Goal: Task Accomplishment & Management: Manage account settings

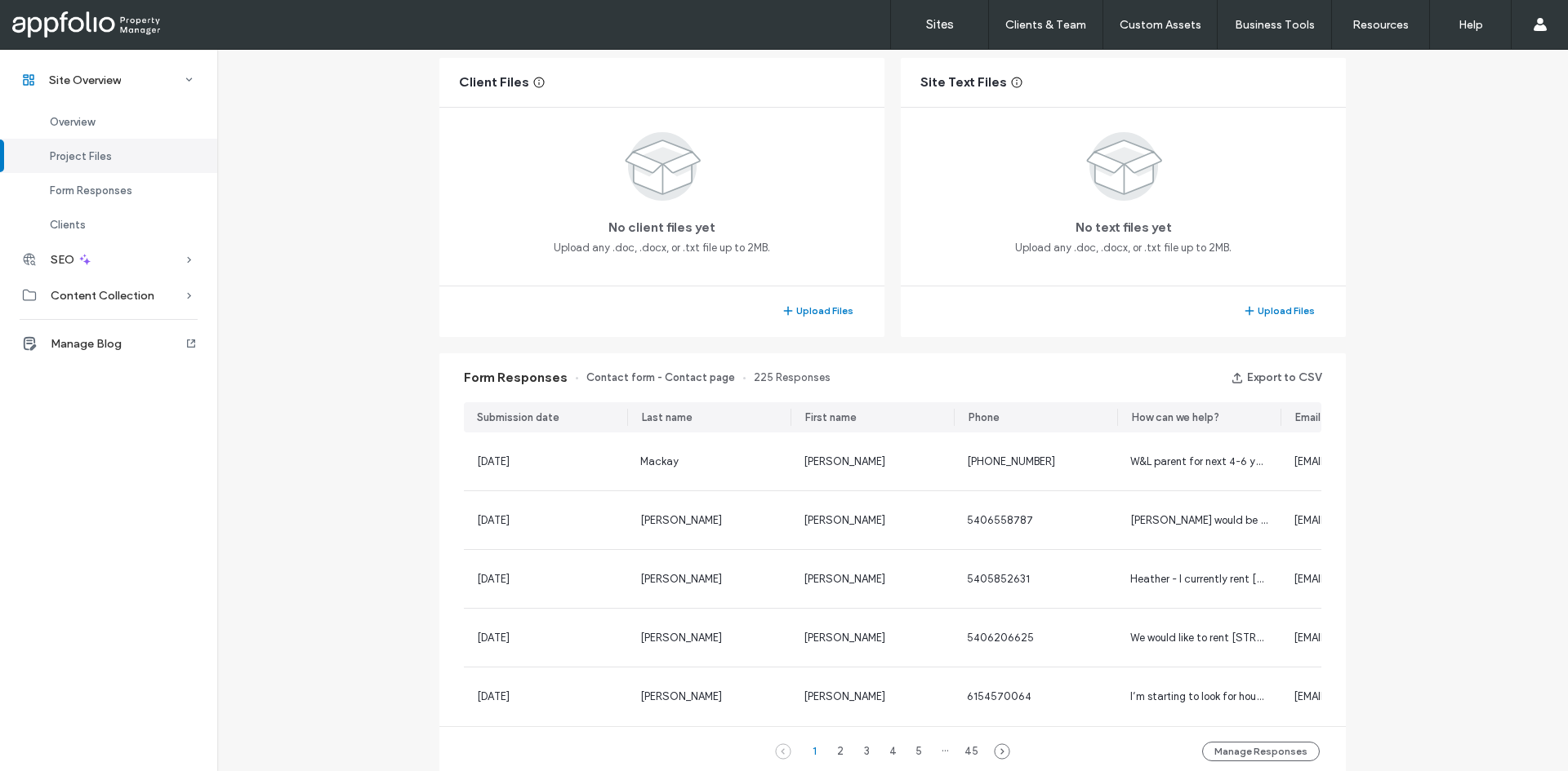
scroll to position [2, 0]
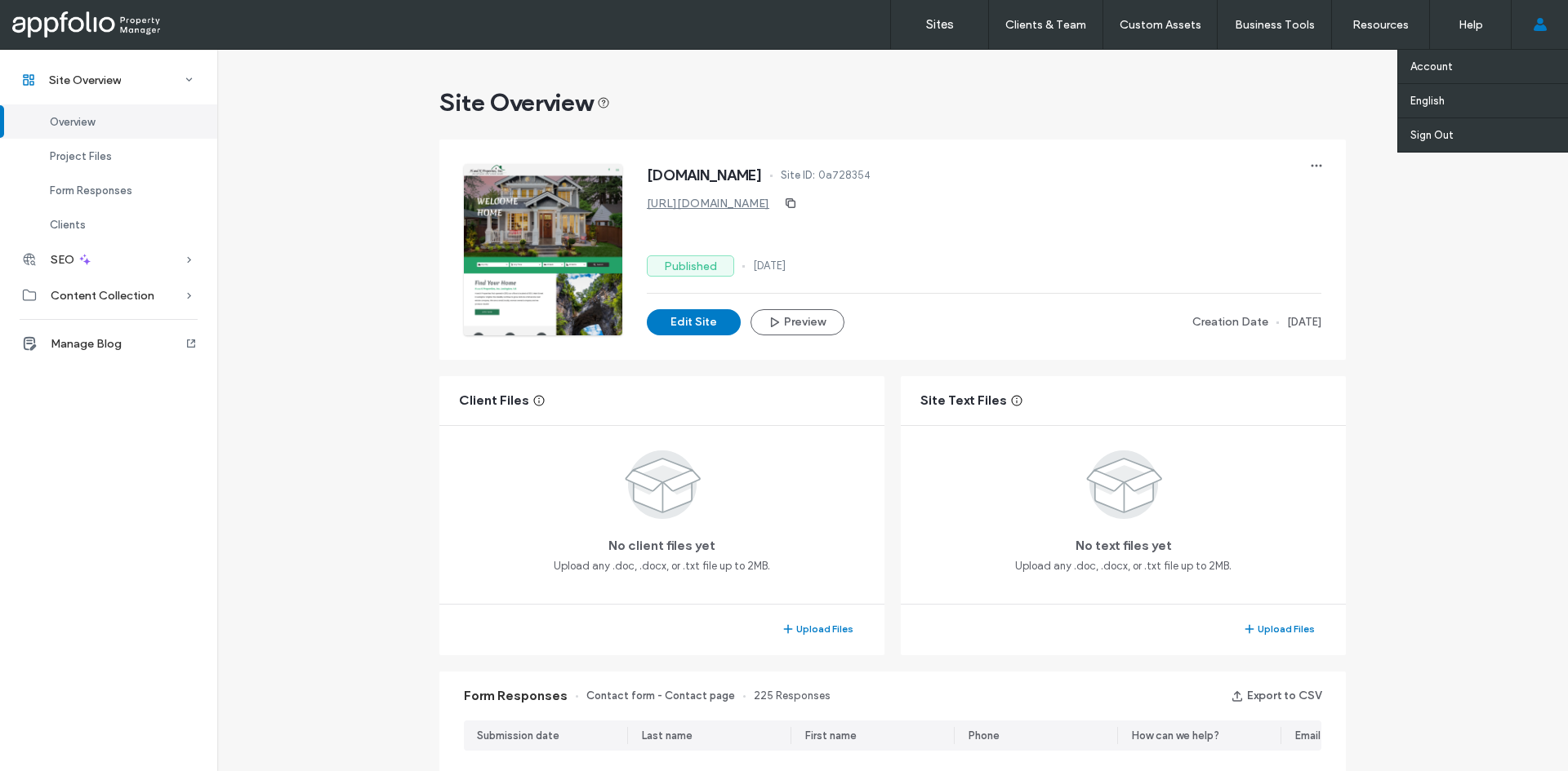
click at [1523, 32] on div "Account English Español (España) Português Français Deutsch Türkçe English (UK)…" at bounding box center [1540, 24] width 57 height 49
click at [1540, 20] on use at bounding box center [1540, 24] width 13 height 13
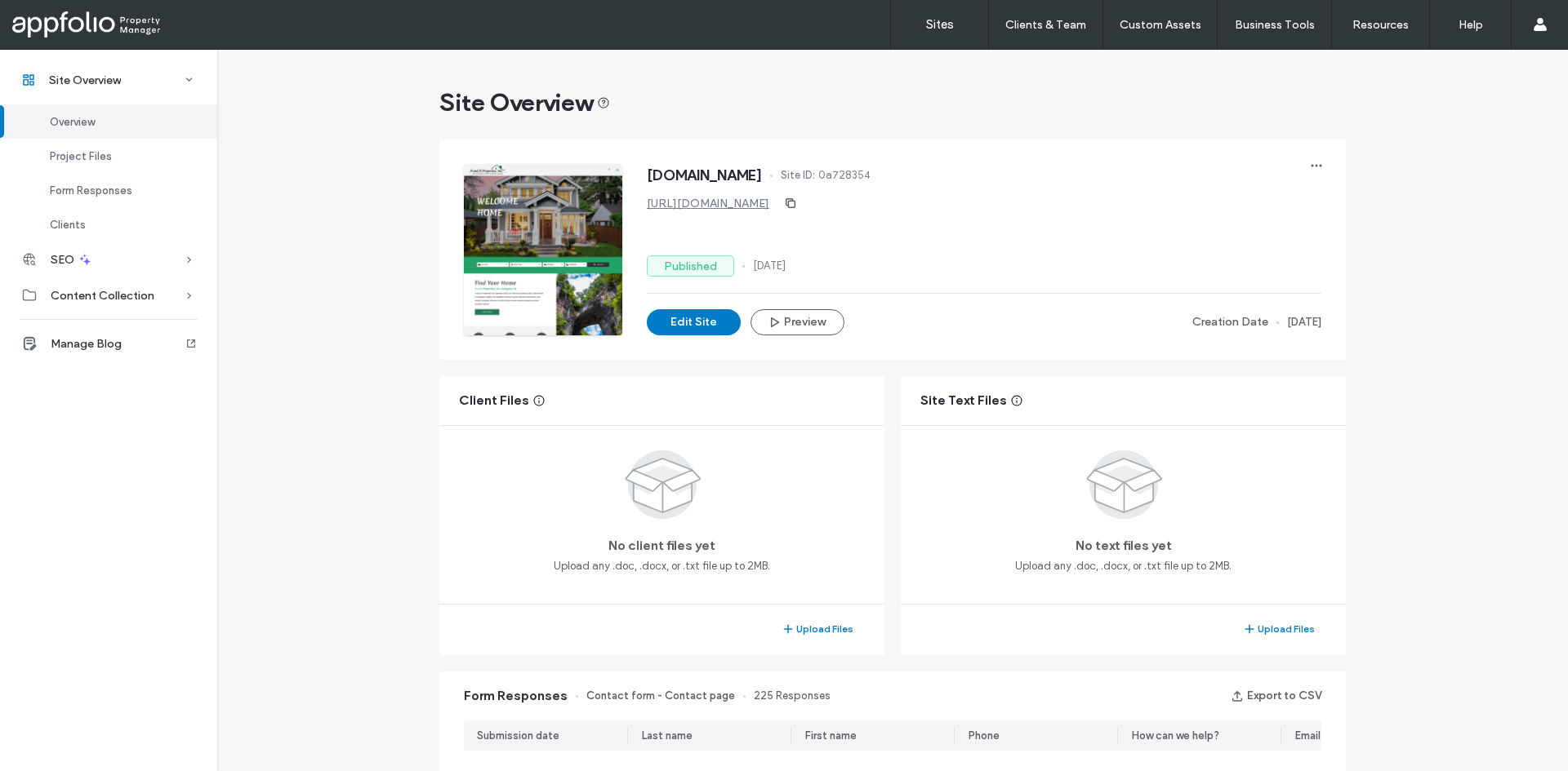
click at [18, 18] on div at bounding box center [105, 24] width 186 height 26
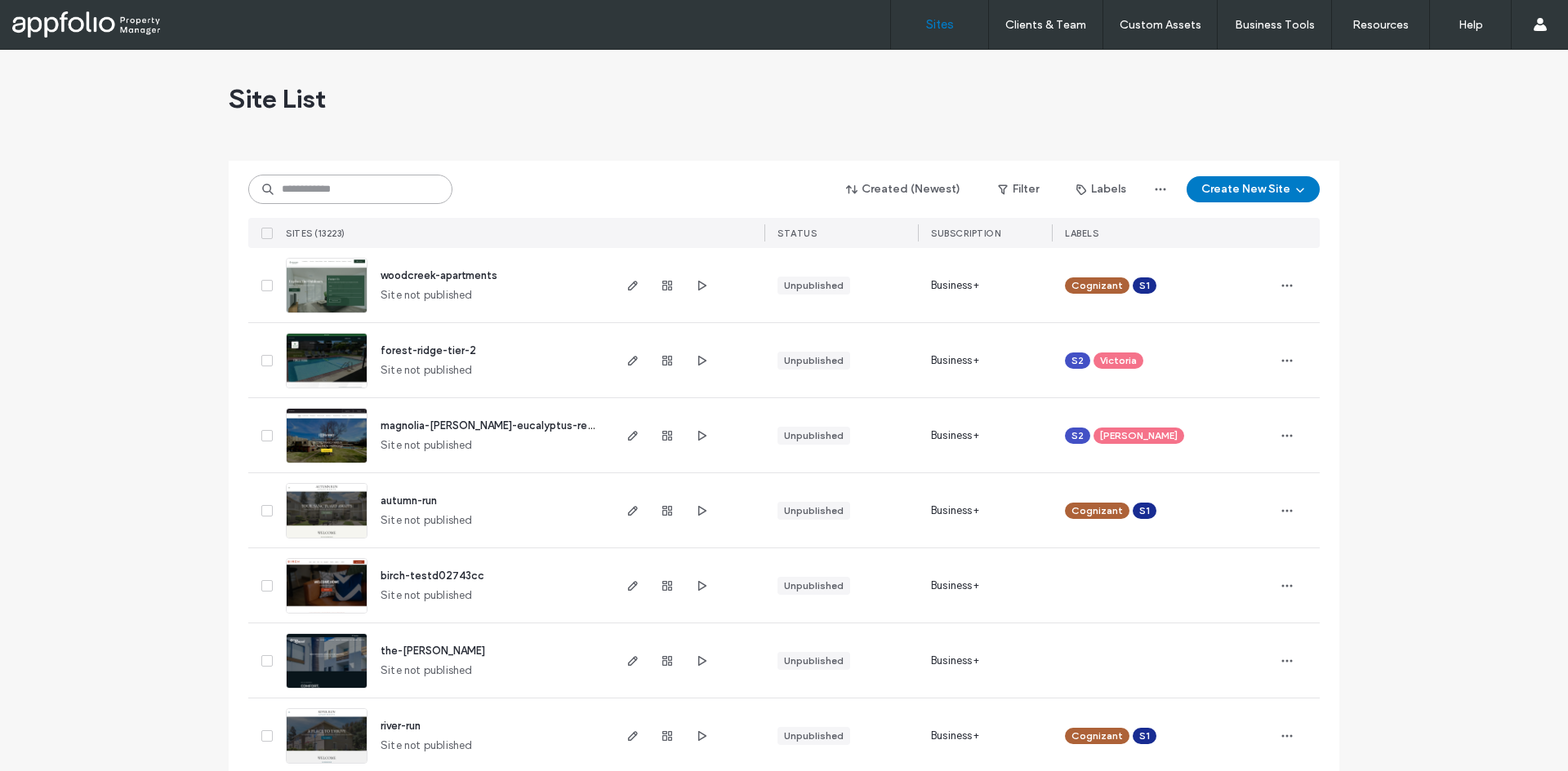
click at [335, 181] on input at bounding box center [351, 189] width 204 height 29
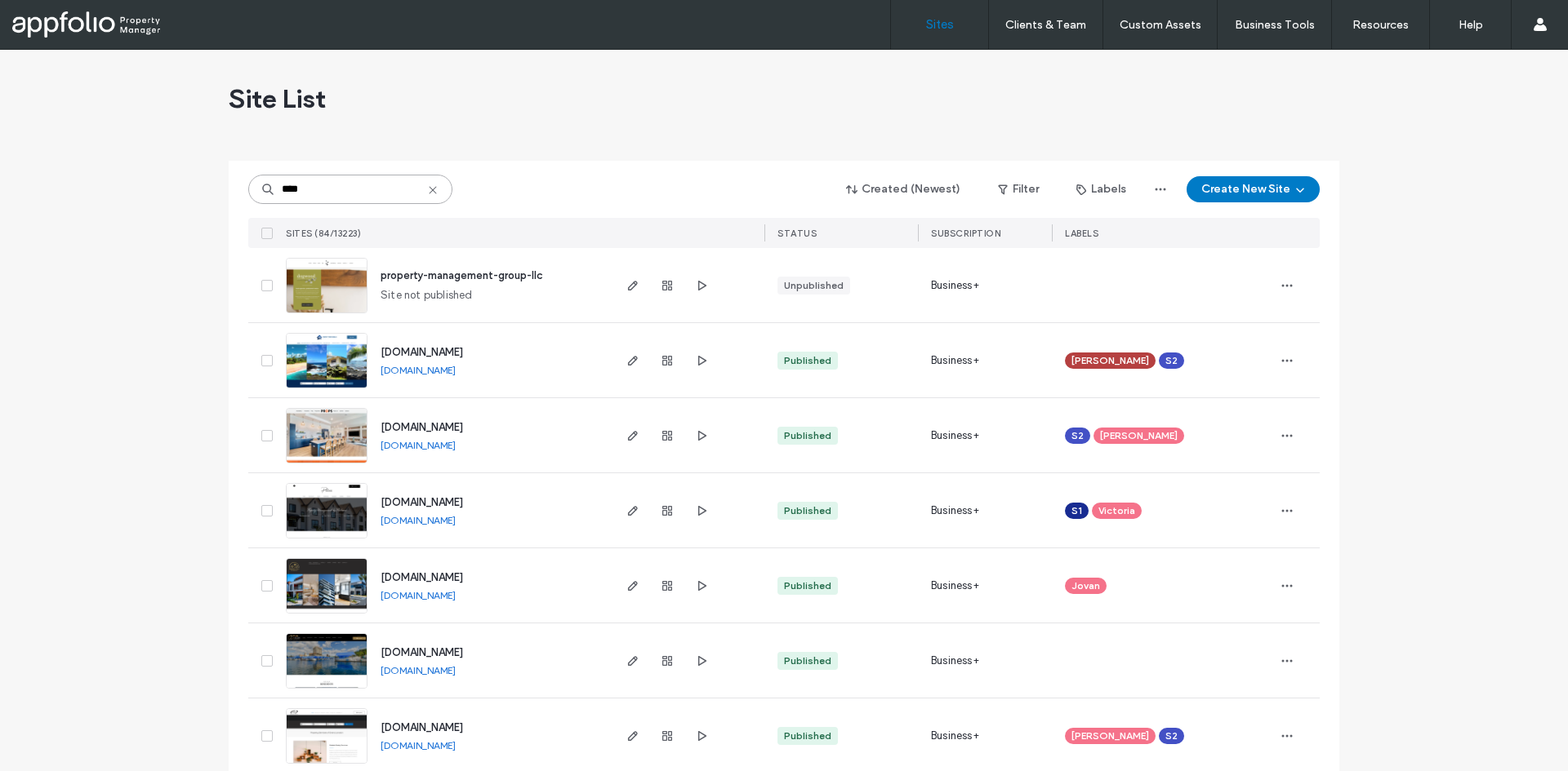
click at [358, 180] on input "****" at bounding box center [351, 189] width 204 height 29
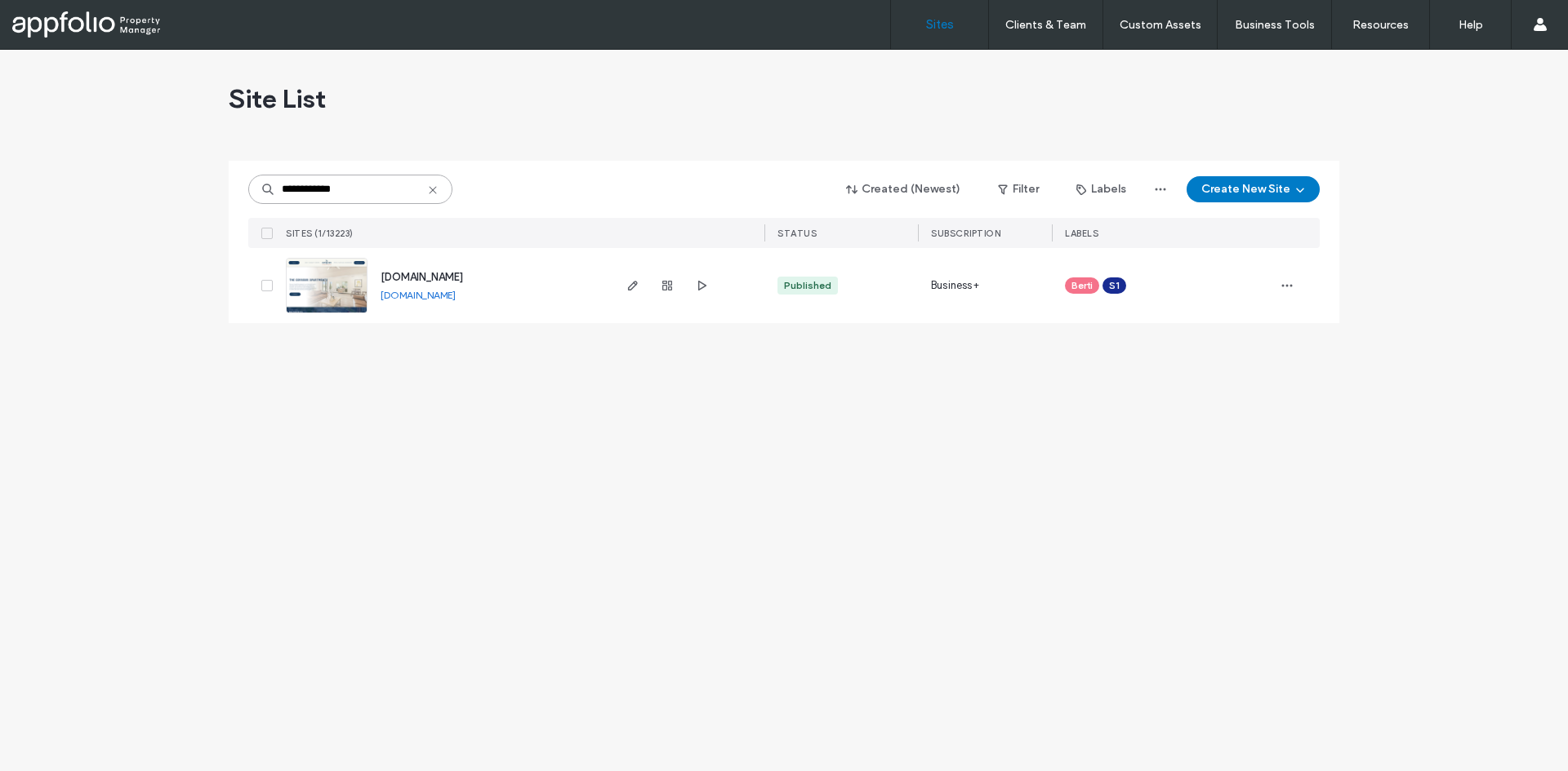
click at [356, 192] on input "**********" at bounding box center [351, 189] width 204 height 29
click at [367, 186] on input "*******" at bounding box center [351, 189] width 204 height 29
click at [381, 186] on input "*********" at bounding box center [351, 189] width 204 height 29
type input "**********"
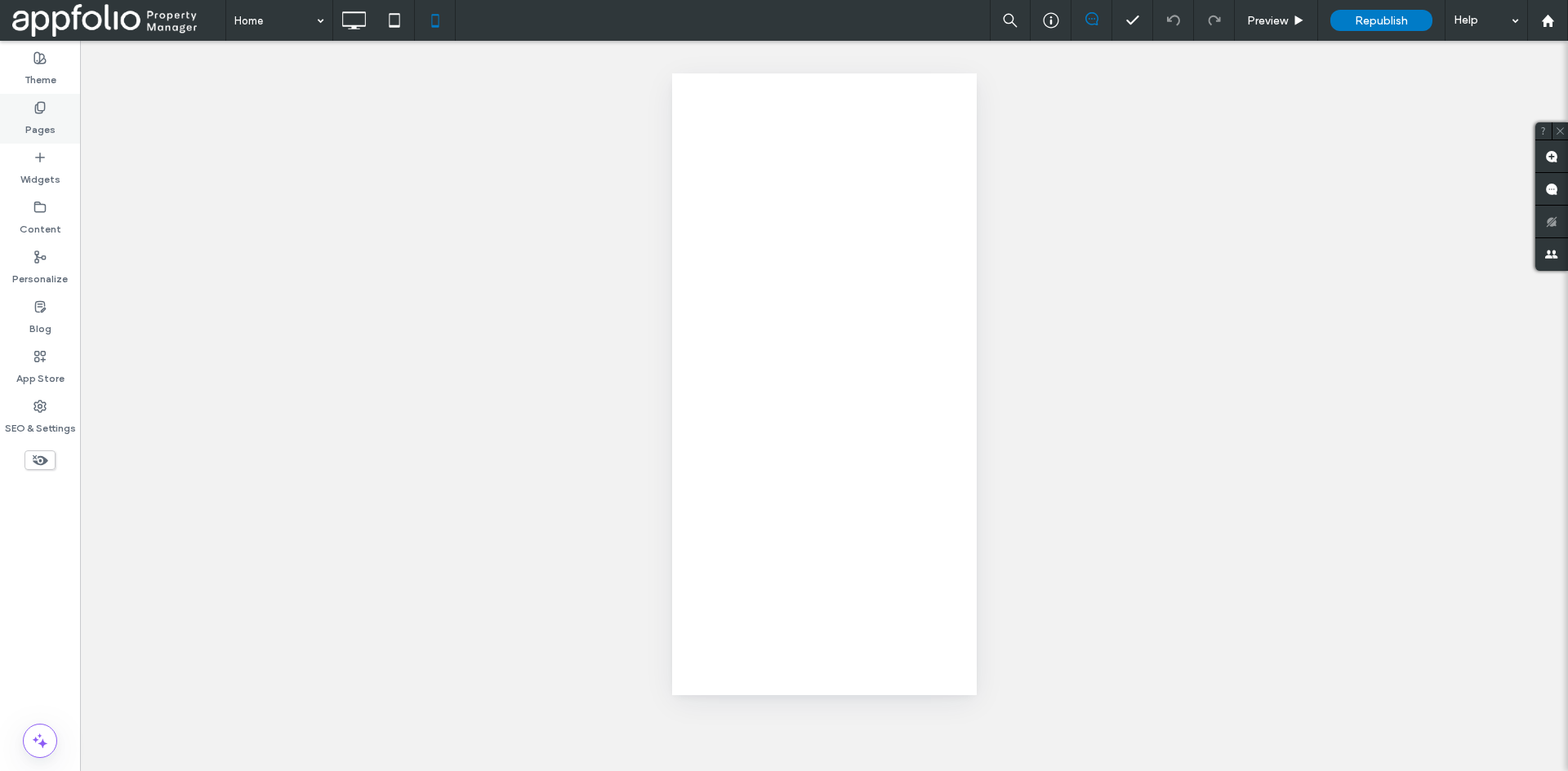
click at [65, 117] on div "Pages" at bounding box center [40, 119] width 80 height 50
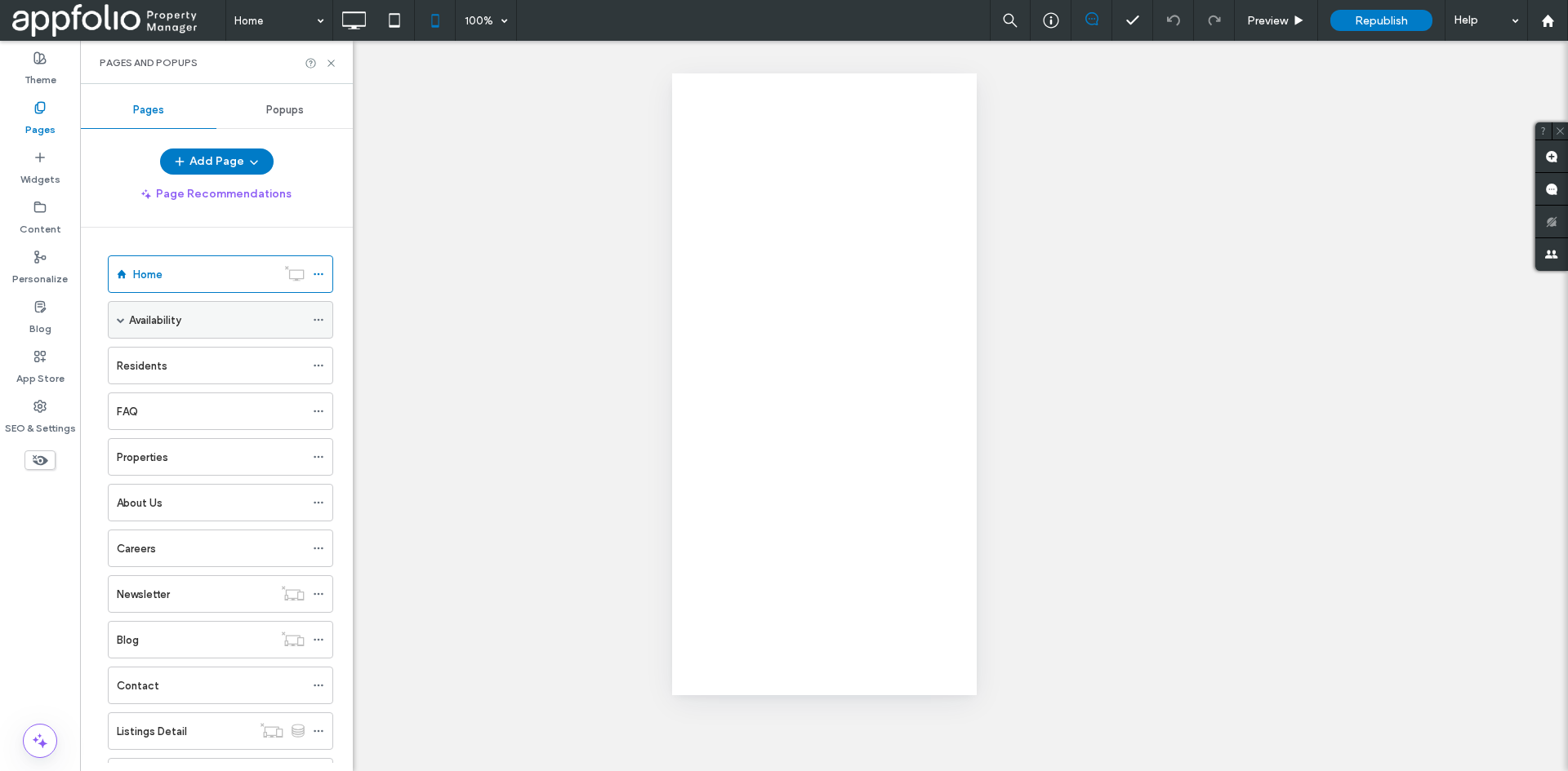
click at [117, 318] on span at bounding box center [121, 320] width 8 height 8
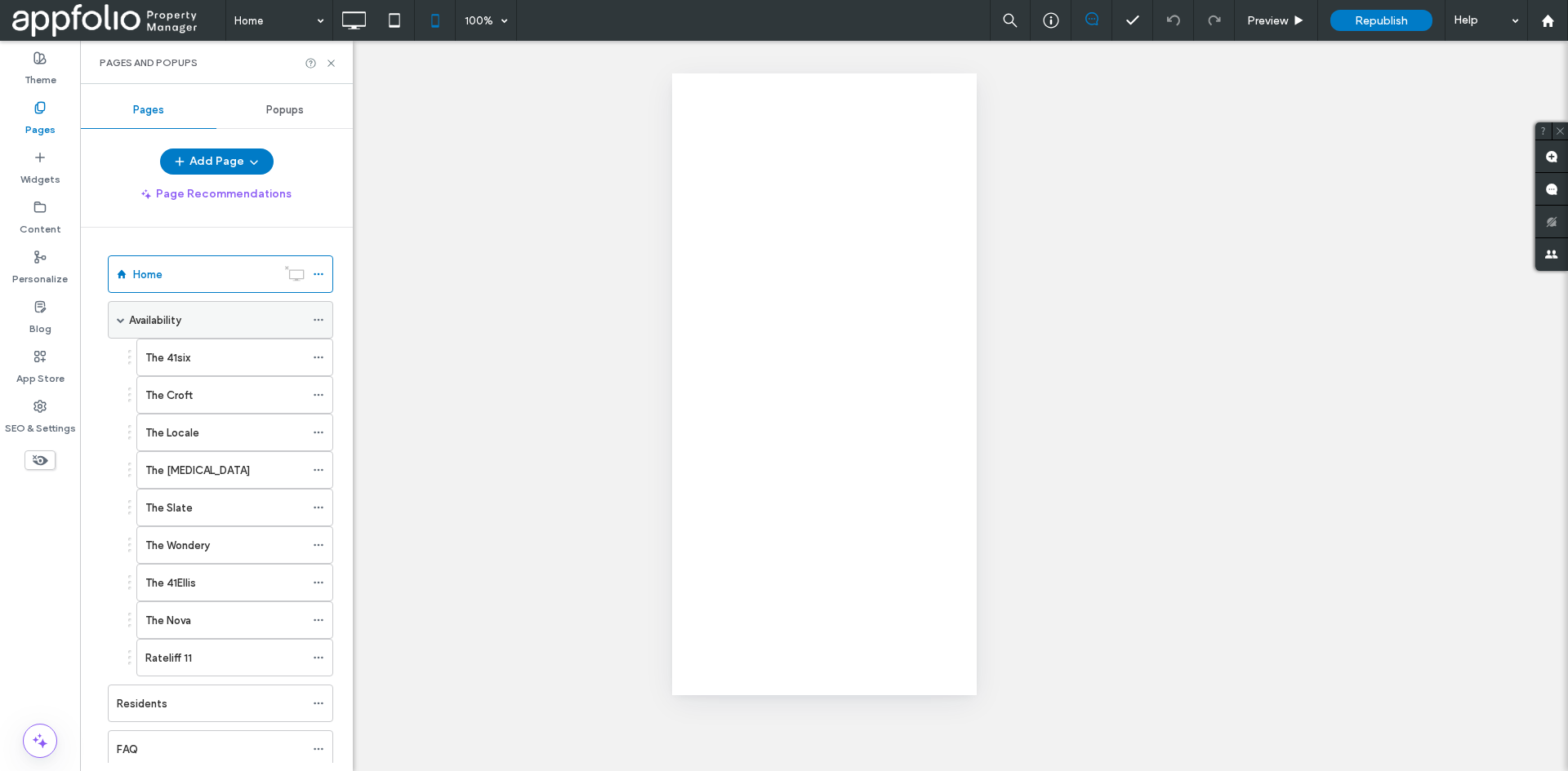
click at [117, 318] on span at bounding box center [121, 320] width 8 height 8
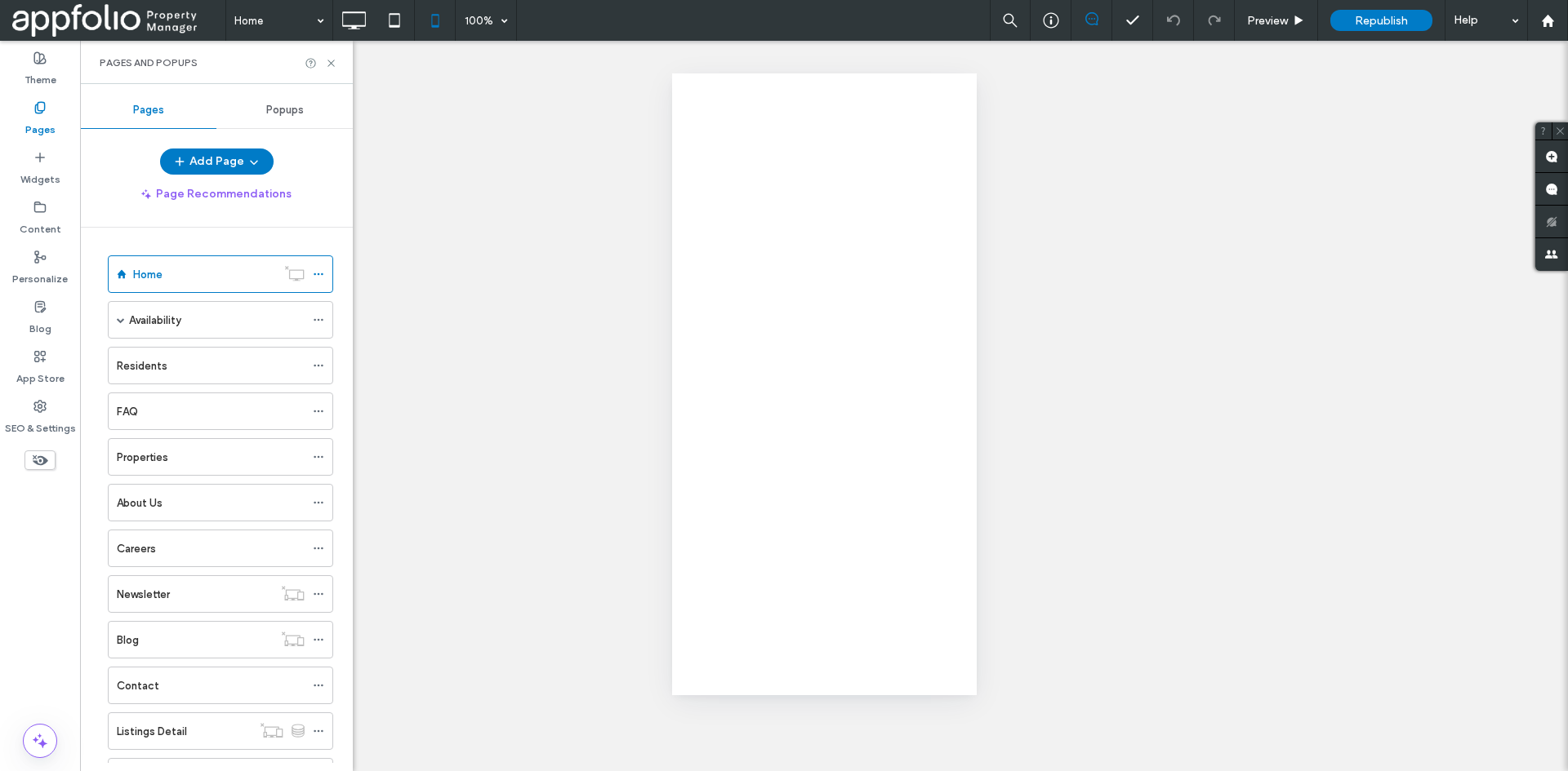
click at [244, 298] on ol "Home Availability The 41six The Croft The Locale The Muse The Slate The Wondery…" at bounding box center [210, 595] width 246 height 677
click at [243, 315] on div "Availability" at bounding box center [217, 320] width 176 height 17
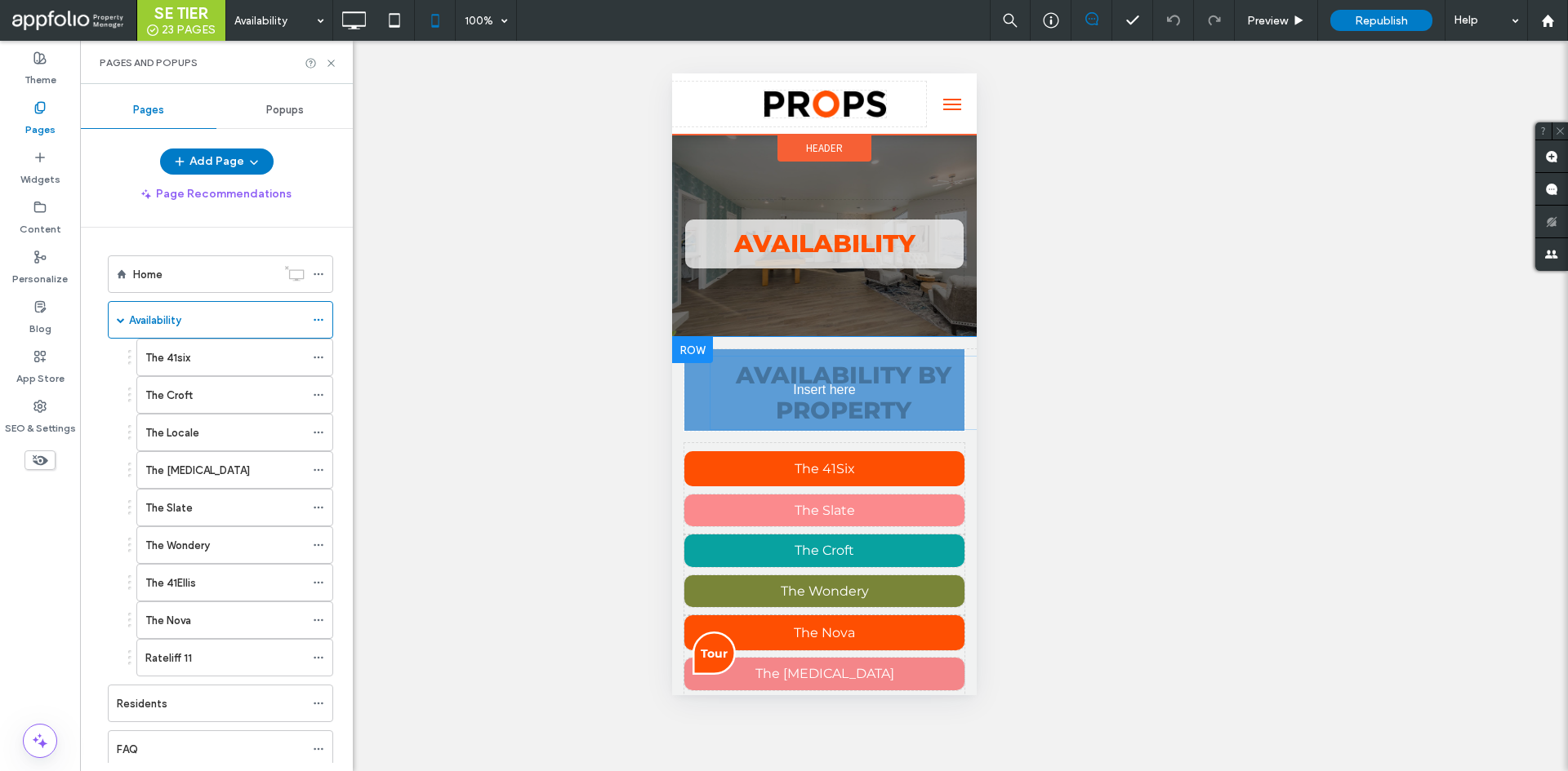
drag, startPoint x: 778, startPoint y: 486, endPoint x: 1436, endPoint y: 434, distance: 660.1
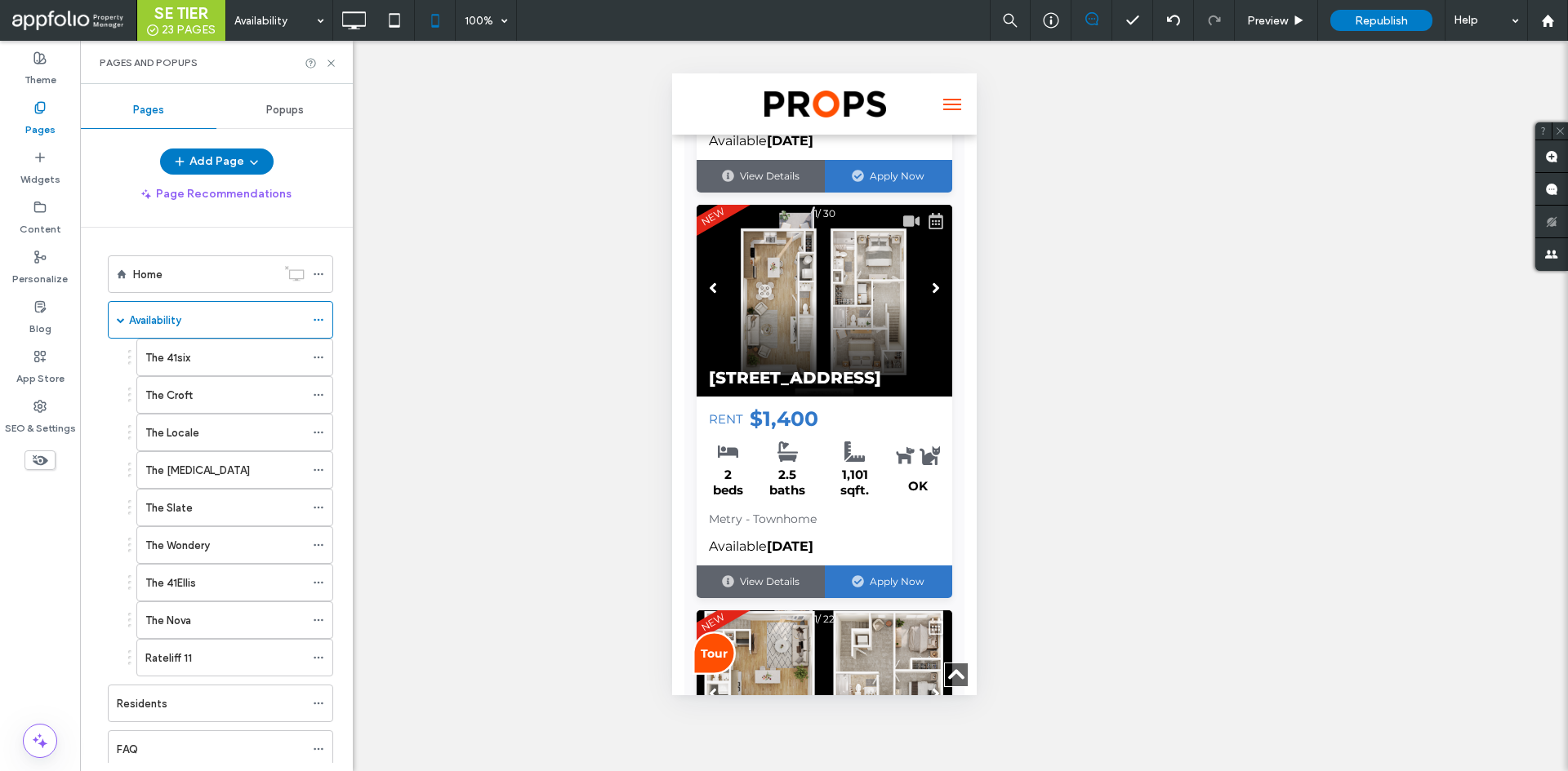
scroll to position [1795, 0]
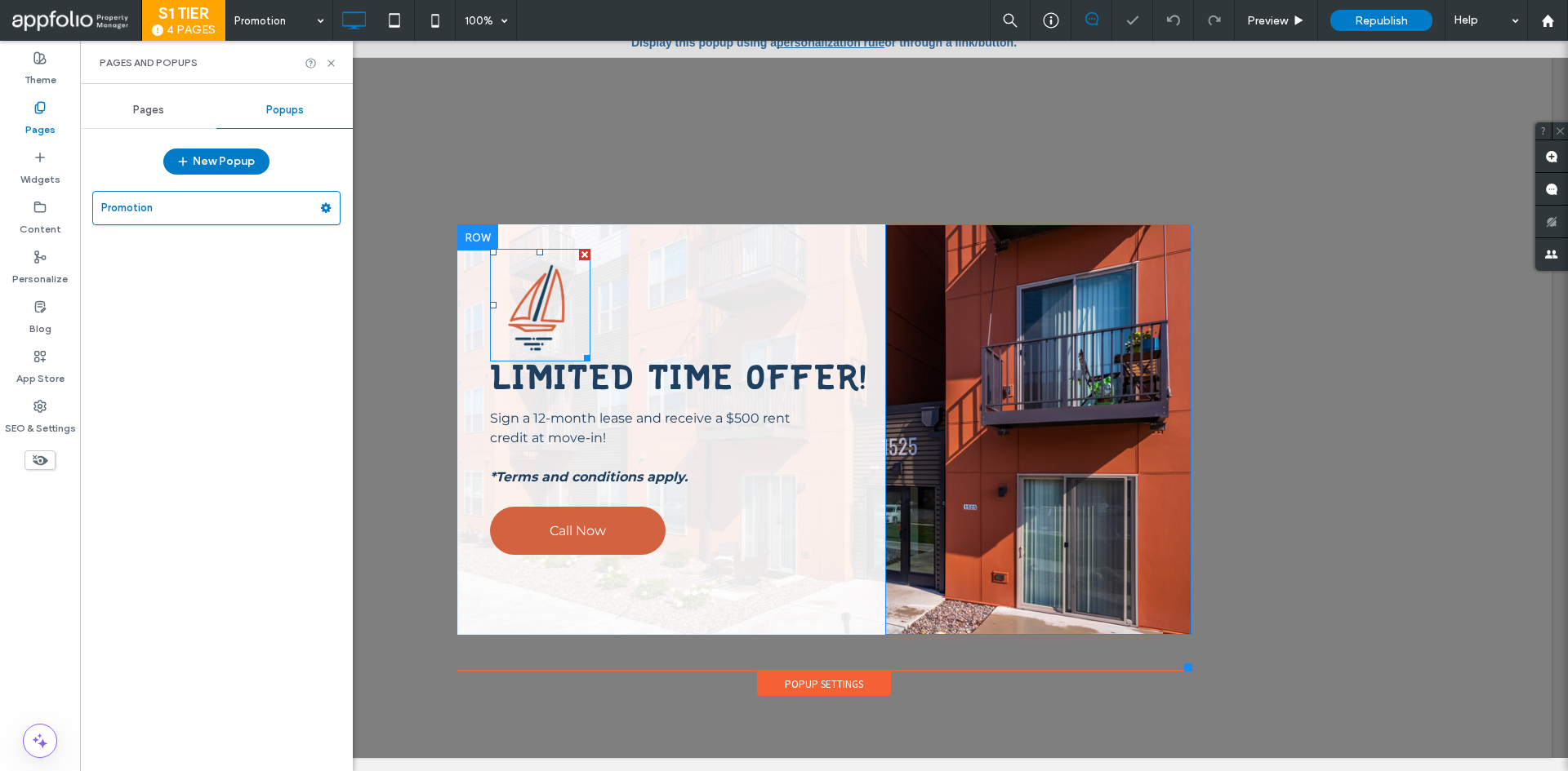
scroll to position [17, 0]
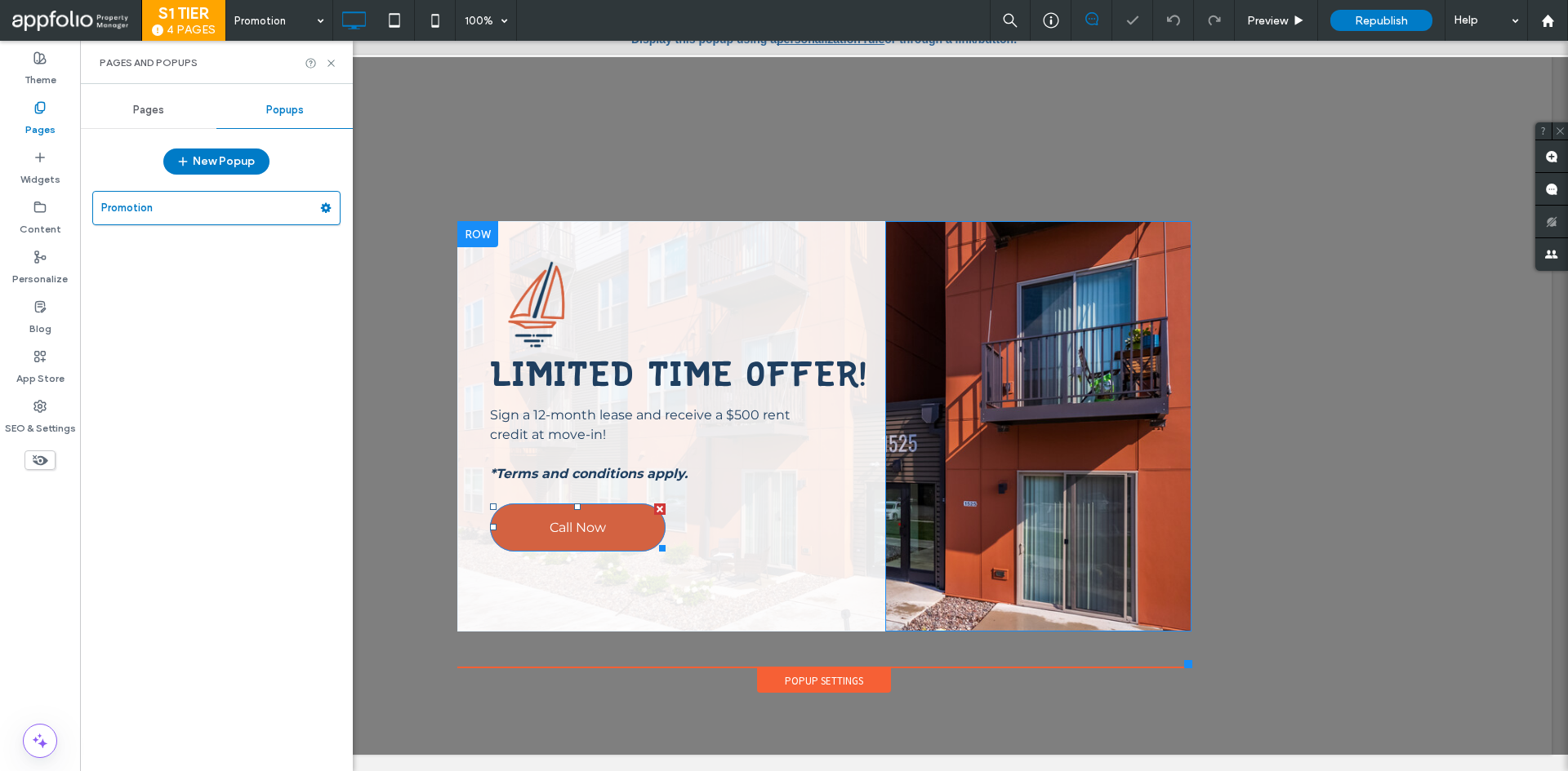
click at [561, 524] on span "Call Now" at bounding box center [577, 528] width 56 height 32
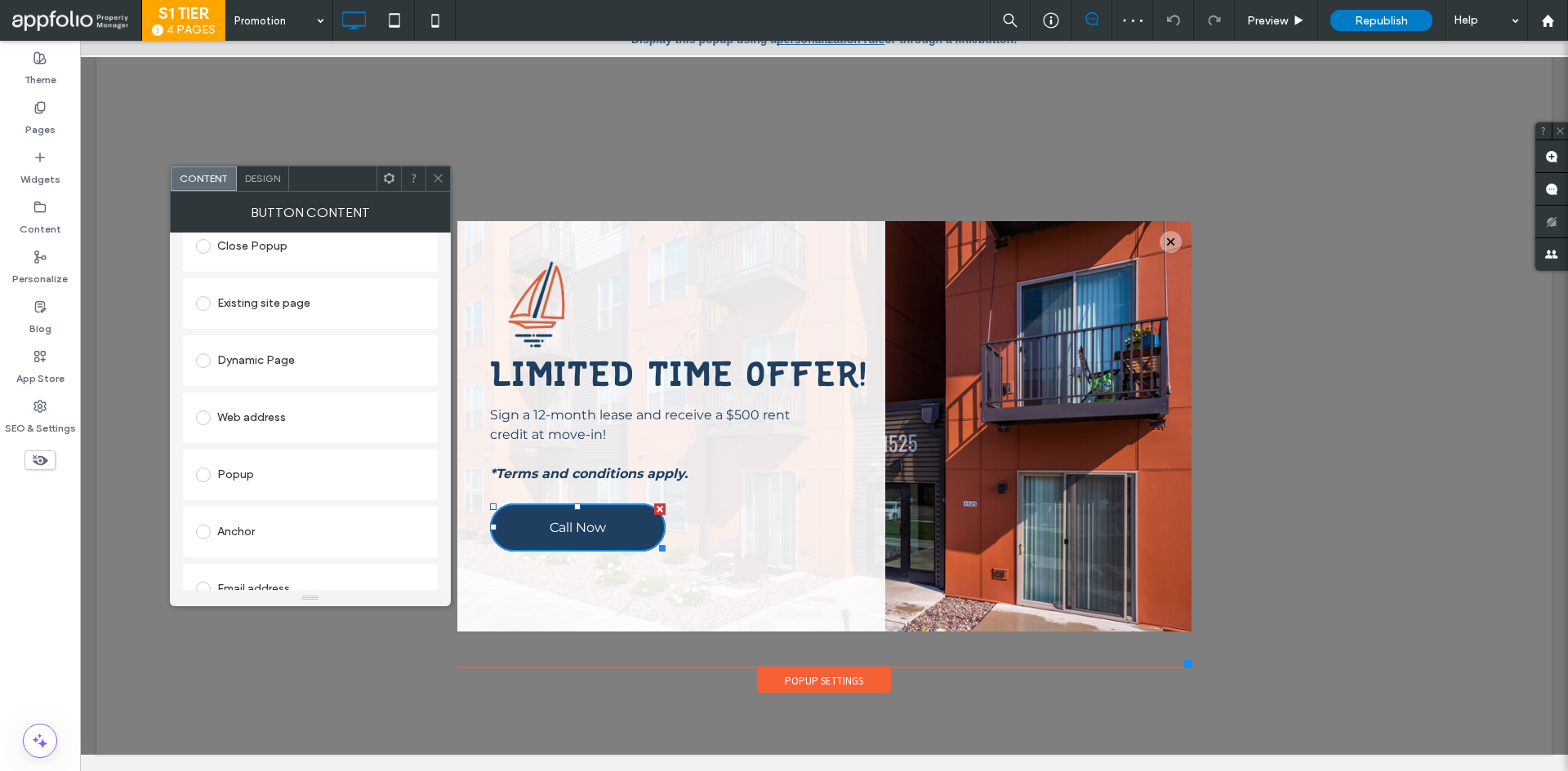
scroll to position [394, 0]
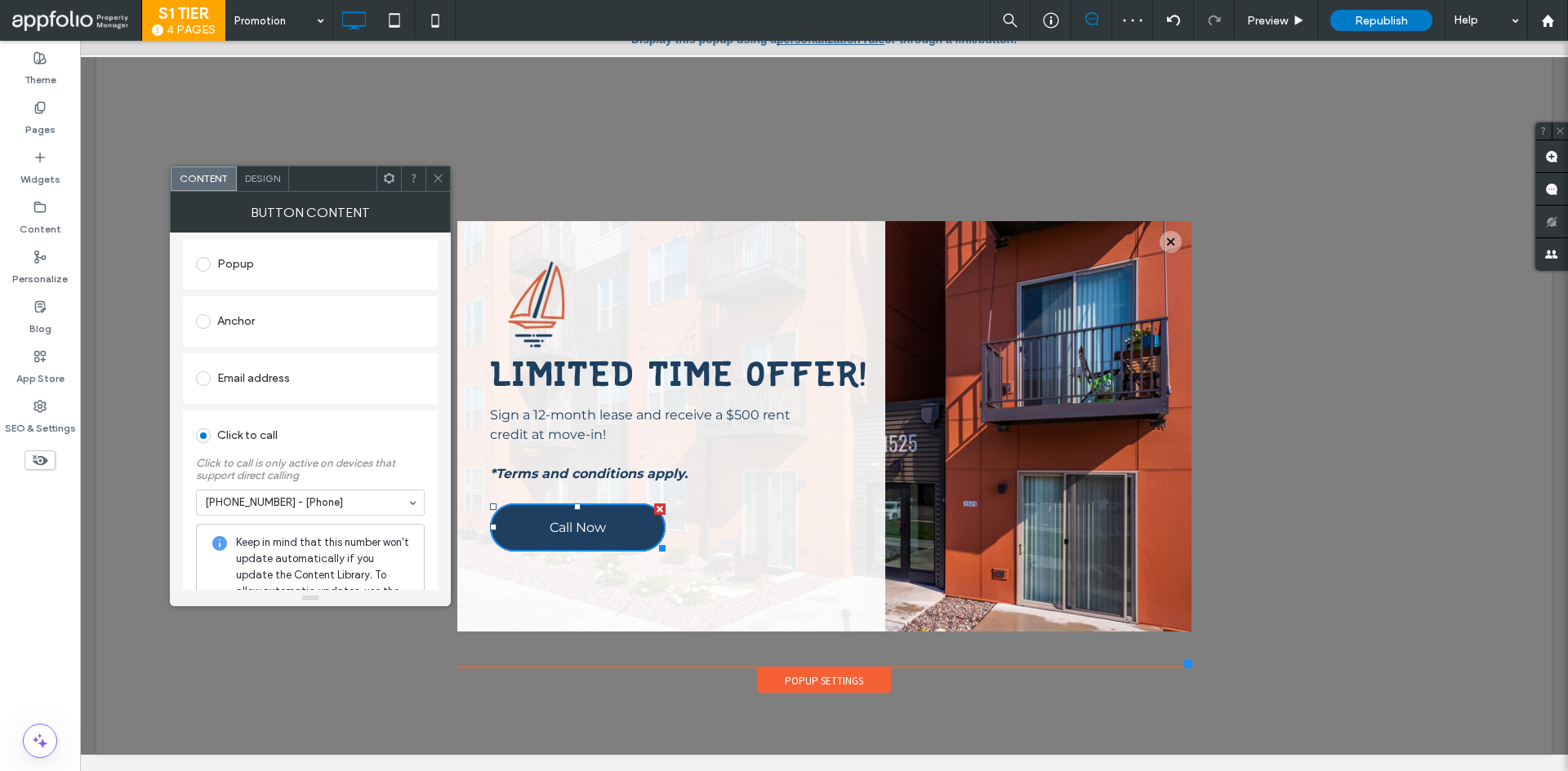
click at [430, 177] on div at bounding box center [438, 178] width 24 height 24
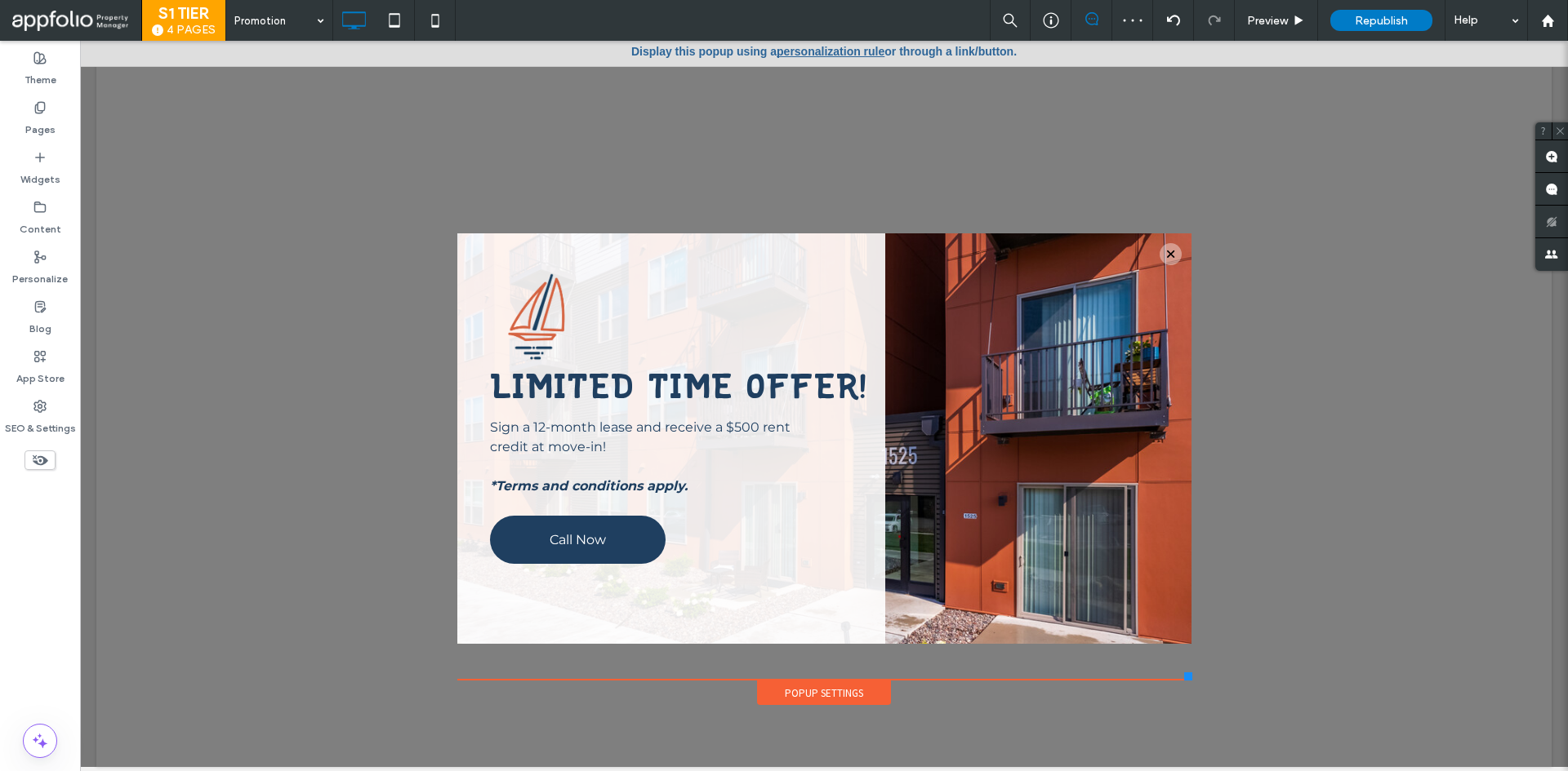
scroll to position [0, 0]
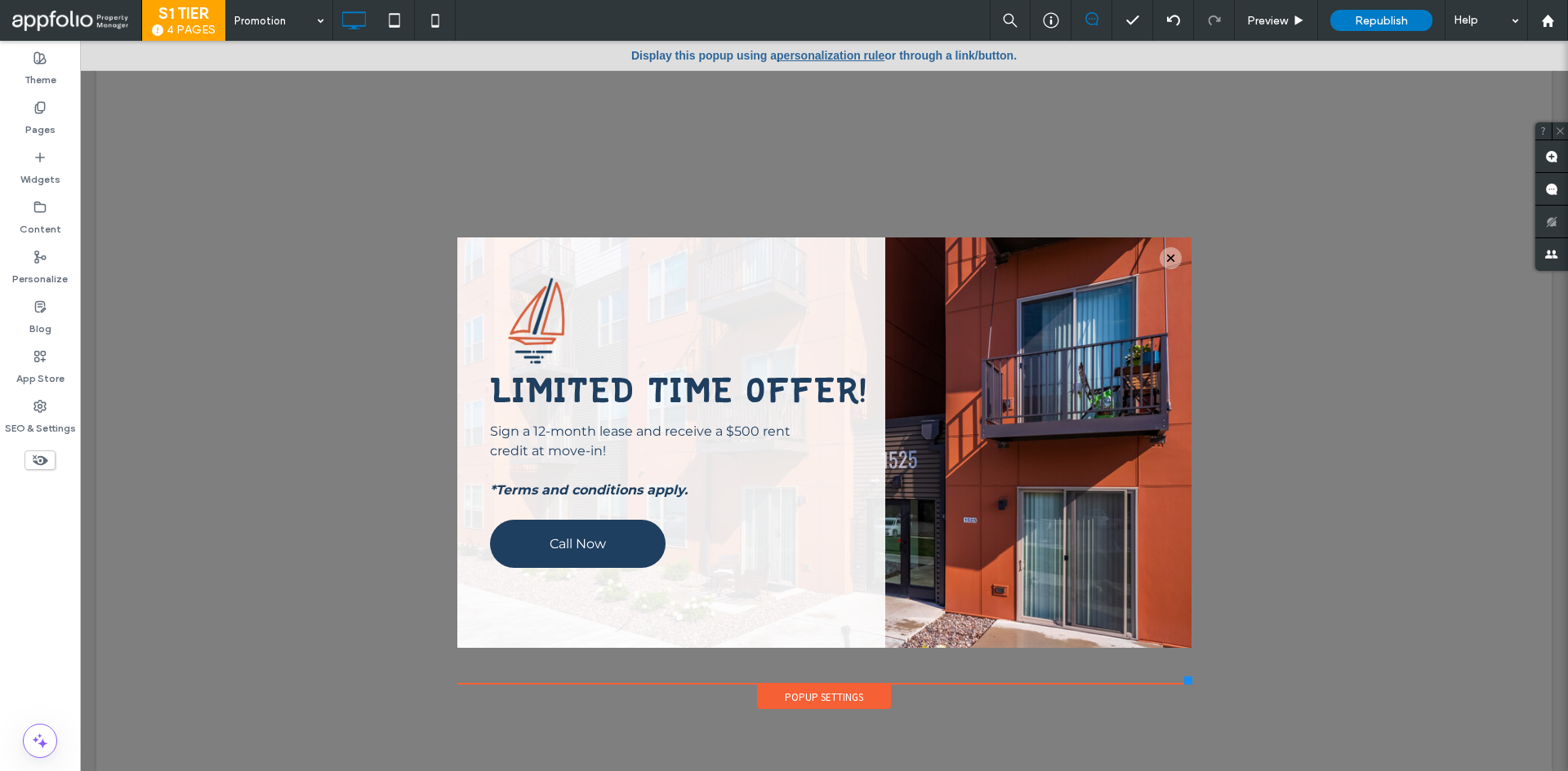
click at [815, 52] on link "personalization rule" at bounding box center [830, 56] width 108 height 13
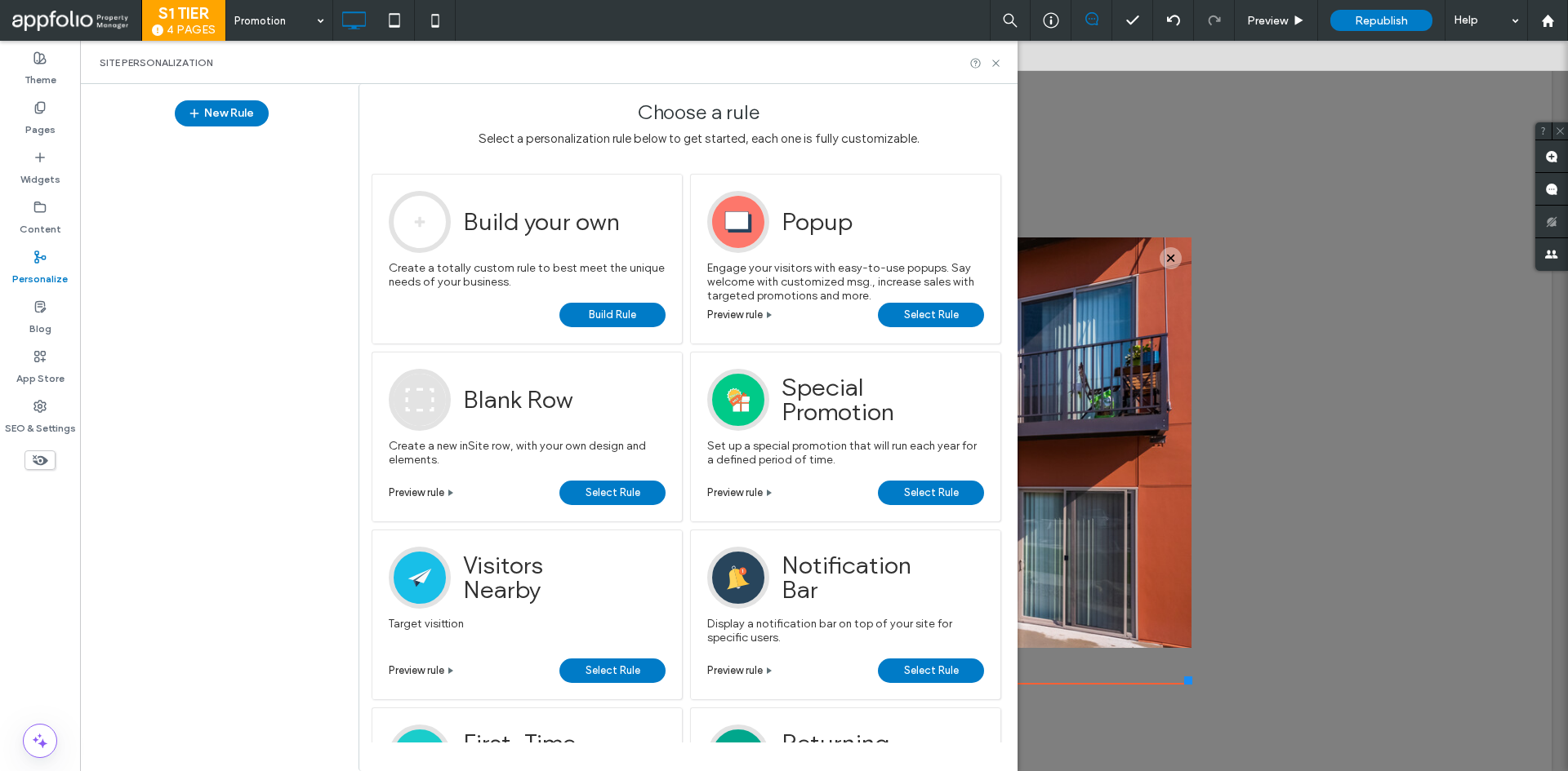
click at [1003, 60] on div "Site Personalization" at bounding box center [549, 63] width 937 height 43
click at [999, 61] on icon at bounding box center [996, 63] width 13 height 13
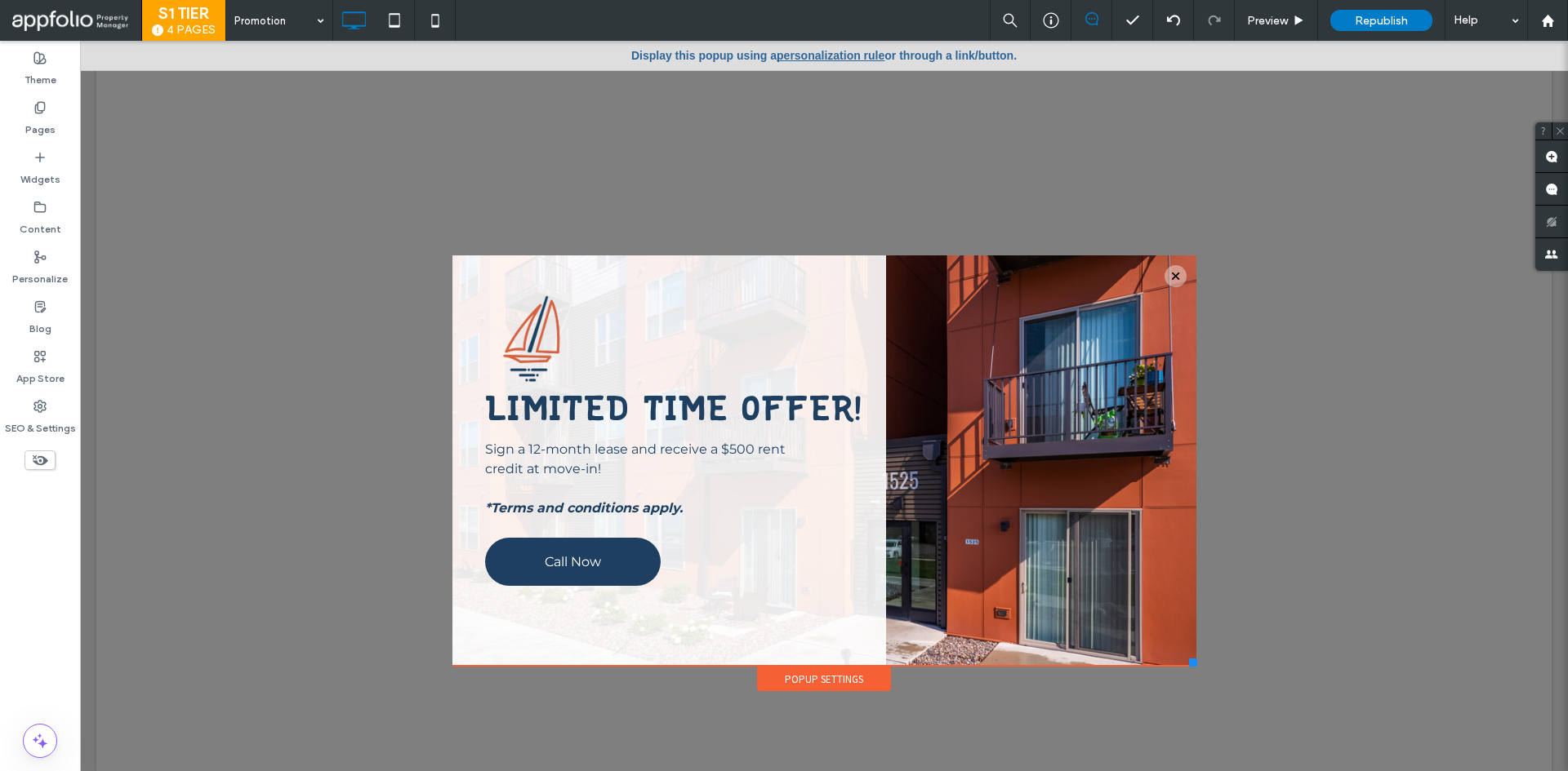
drag, startPoint x: 1182, startPoint y: 683, endPoint x: 1190, endPoint y: 671, distance: 14.4
click at [1190, 671] on div "Click To Paste ABOUT AVAILABILITY AMENITIES PHOTOS FLOOR PLANS NEIGHBORHOOD Cli…" at bounding box center [824, 414] width 752 height 558
click at [42, 107] on icon at bounding box center [40, 108] width 13 height 13
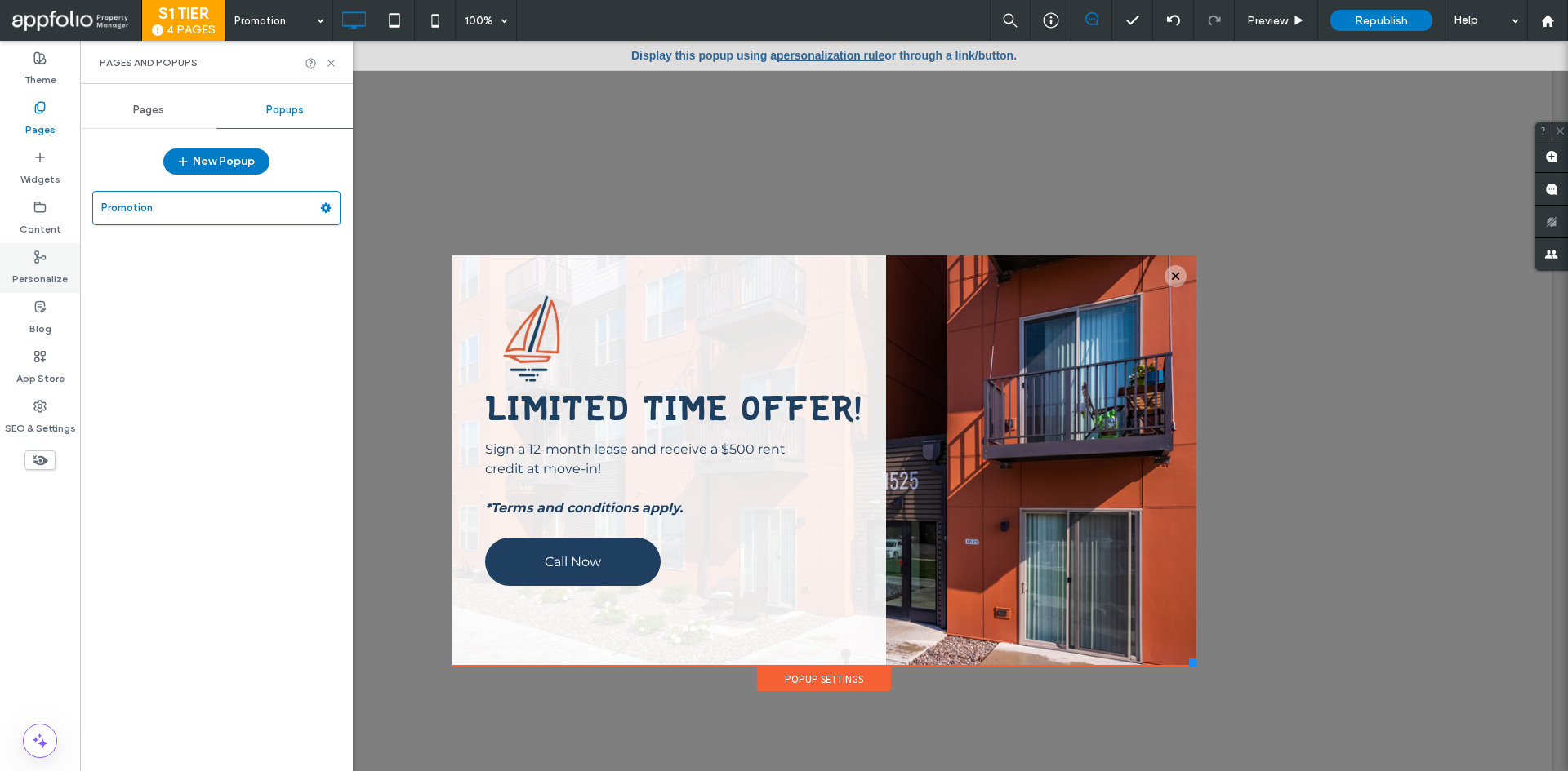
click at [49, 263] on div "Personalize" at bounding box center [40, 268] width 80 height 50
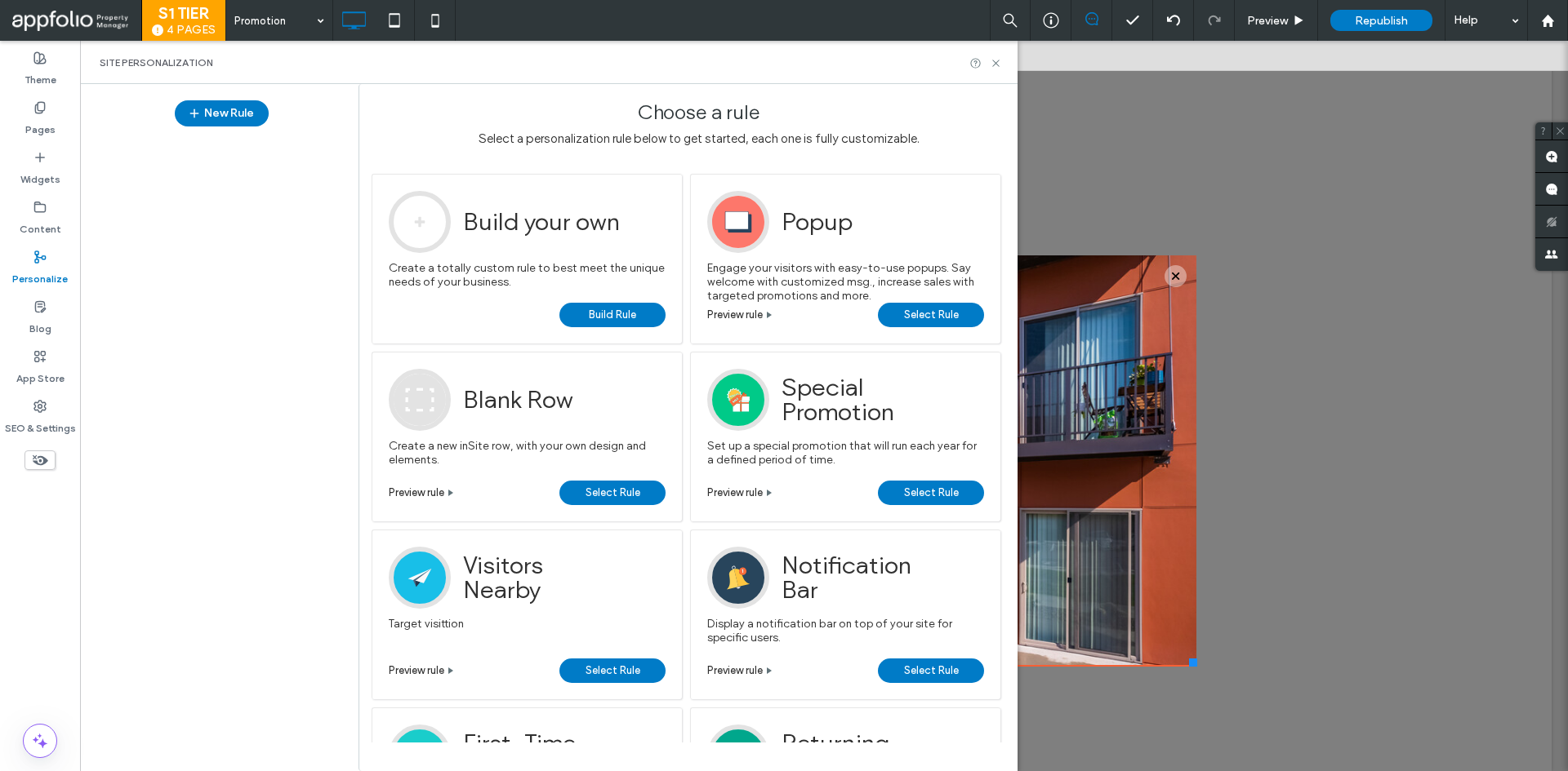
click at [602, 314] on span "Build Rule" at bounding box center [612, 314] width 48 height 24
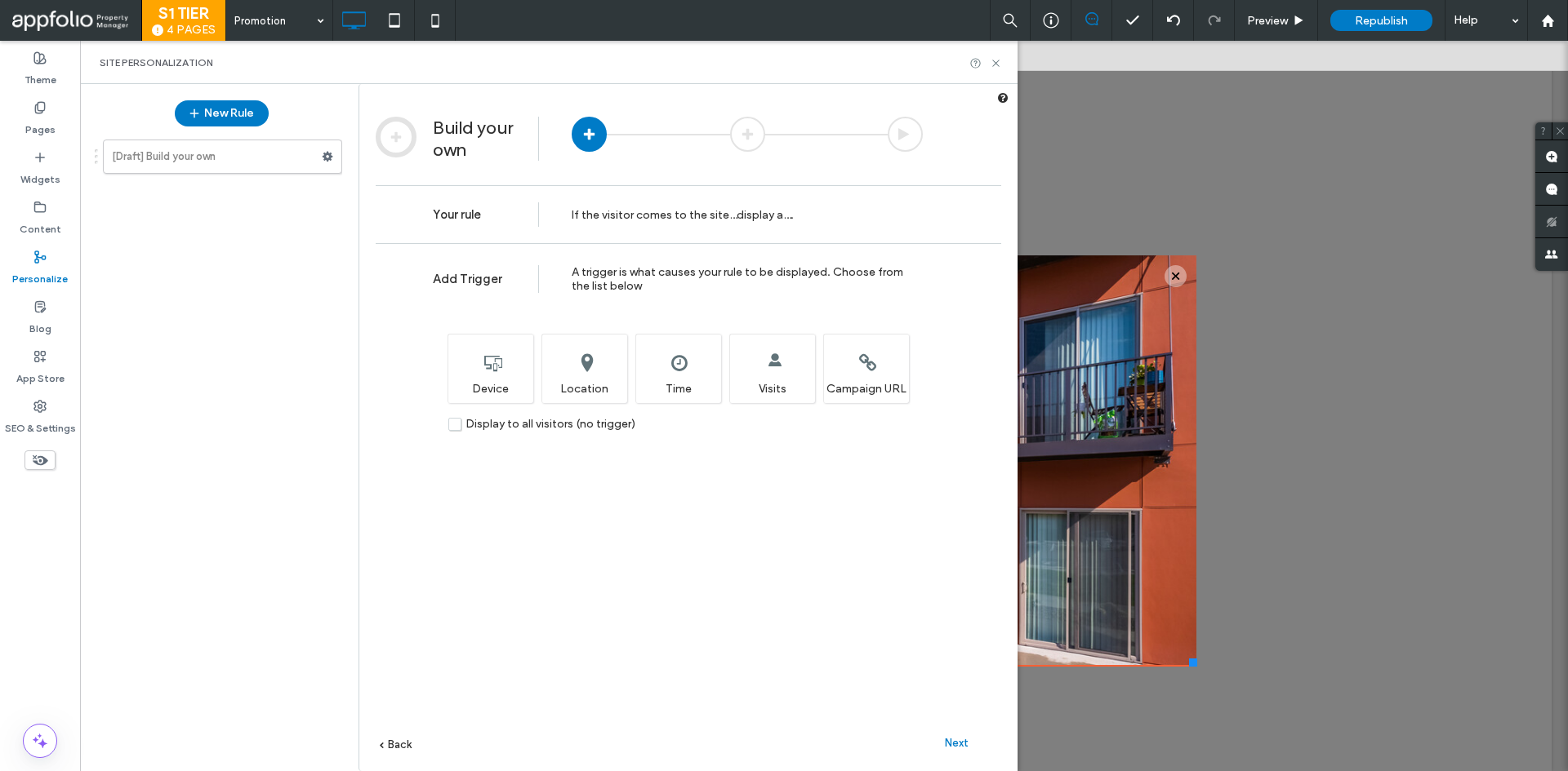
click at [551, 423] on span "Display to all visitors (no trigger)" at bounding box center [550, 424] width 170 height 14
click at [961, 738] on span "Next" at bounding box center [956, 743] width 23 height 13
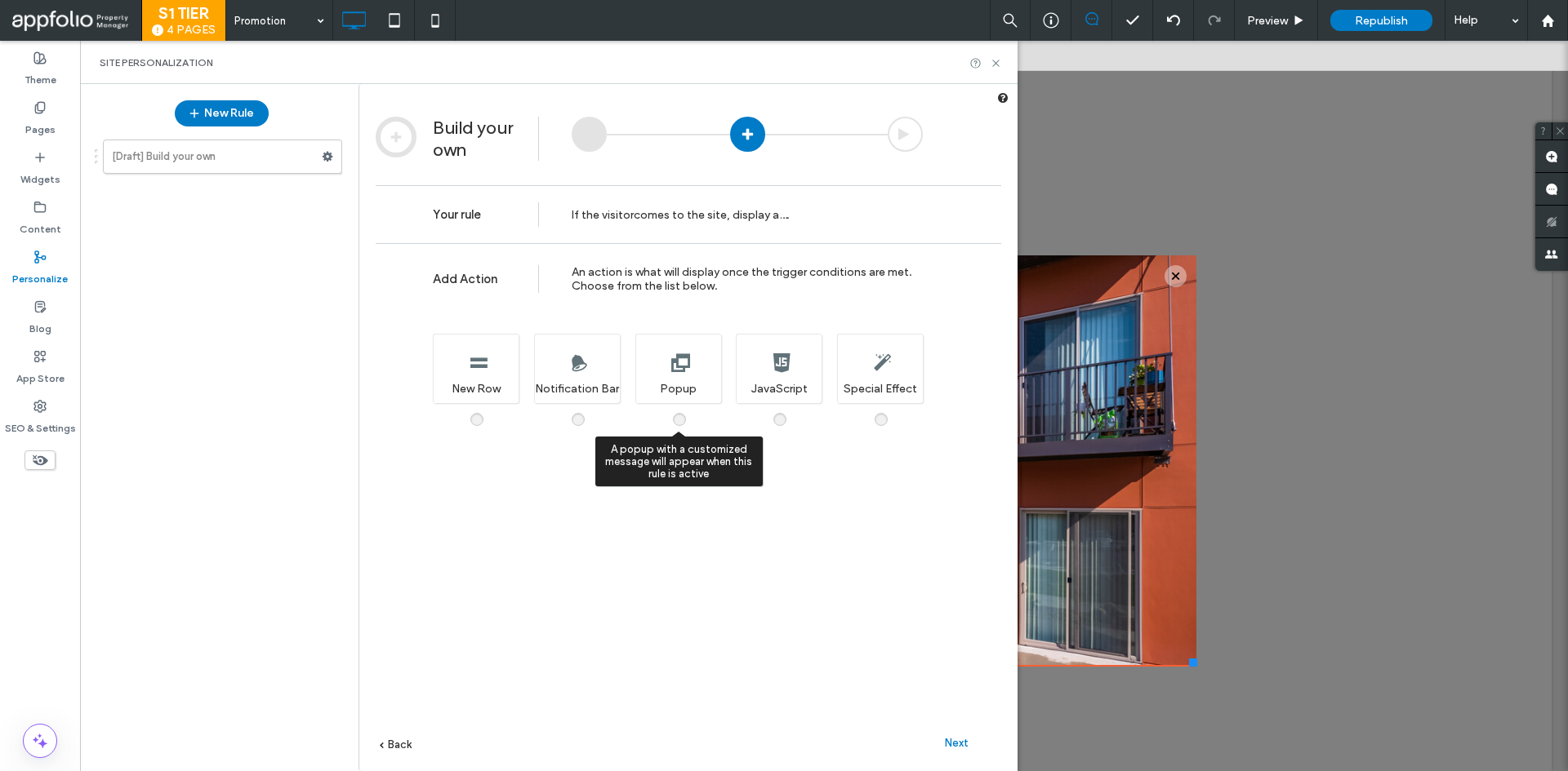
click at [693, 379] on div "A popup with a customized message will appear when this rule is active Popup" at bounding box center [678, 368] width 85 height 69
click at [965, 745] on span "Next" at bounding box center [956, 743] width 23 height 13
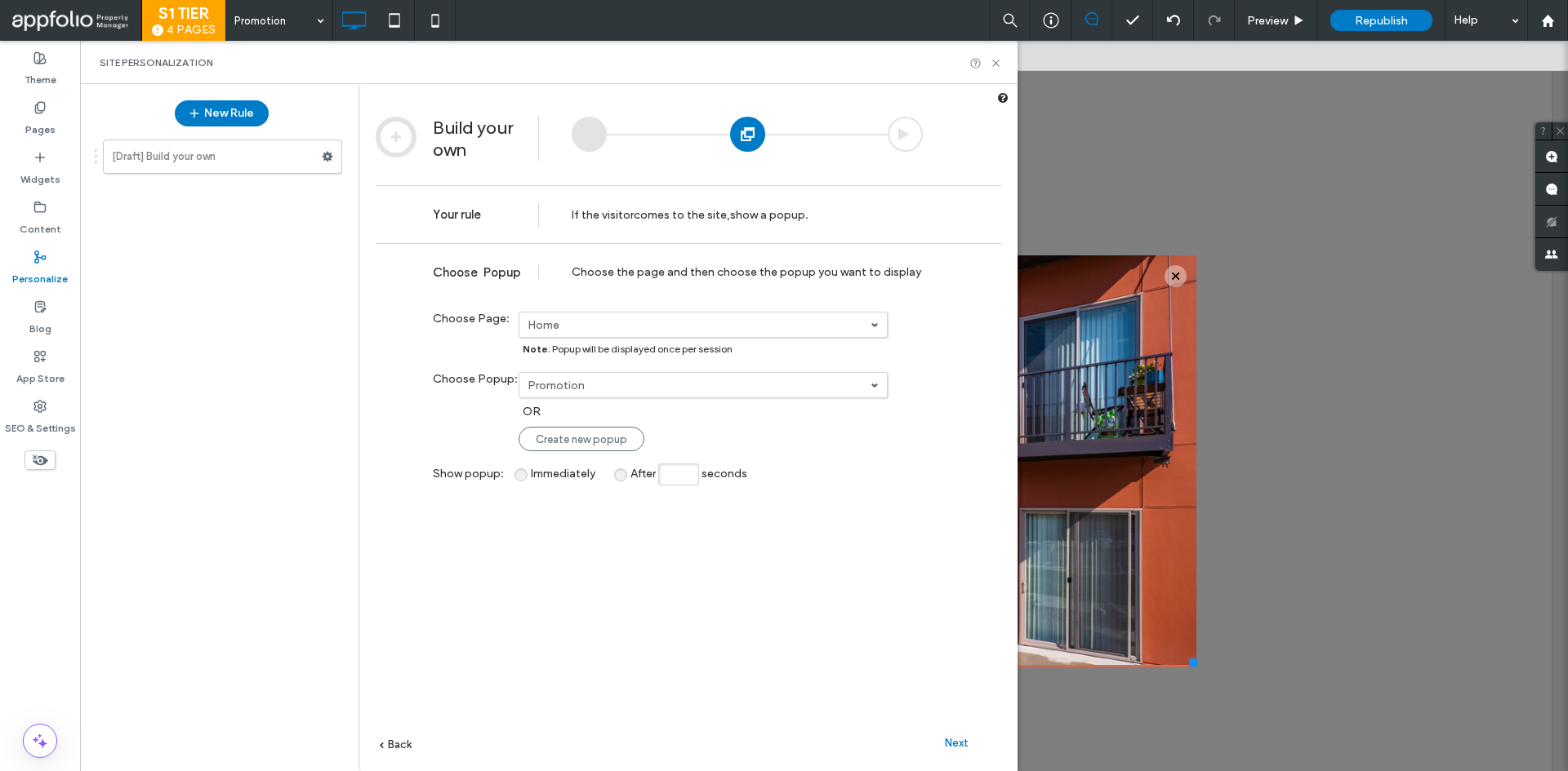
click at [956, 738] on span "Next" at bounding box center [956, 743] width 23 height 13
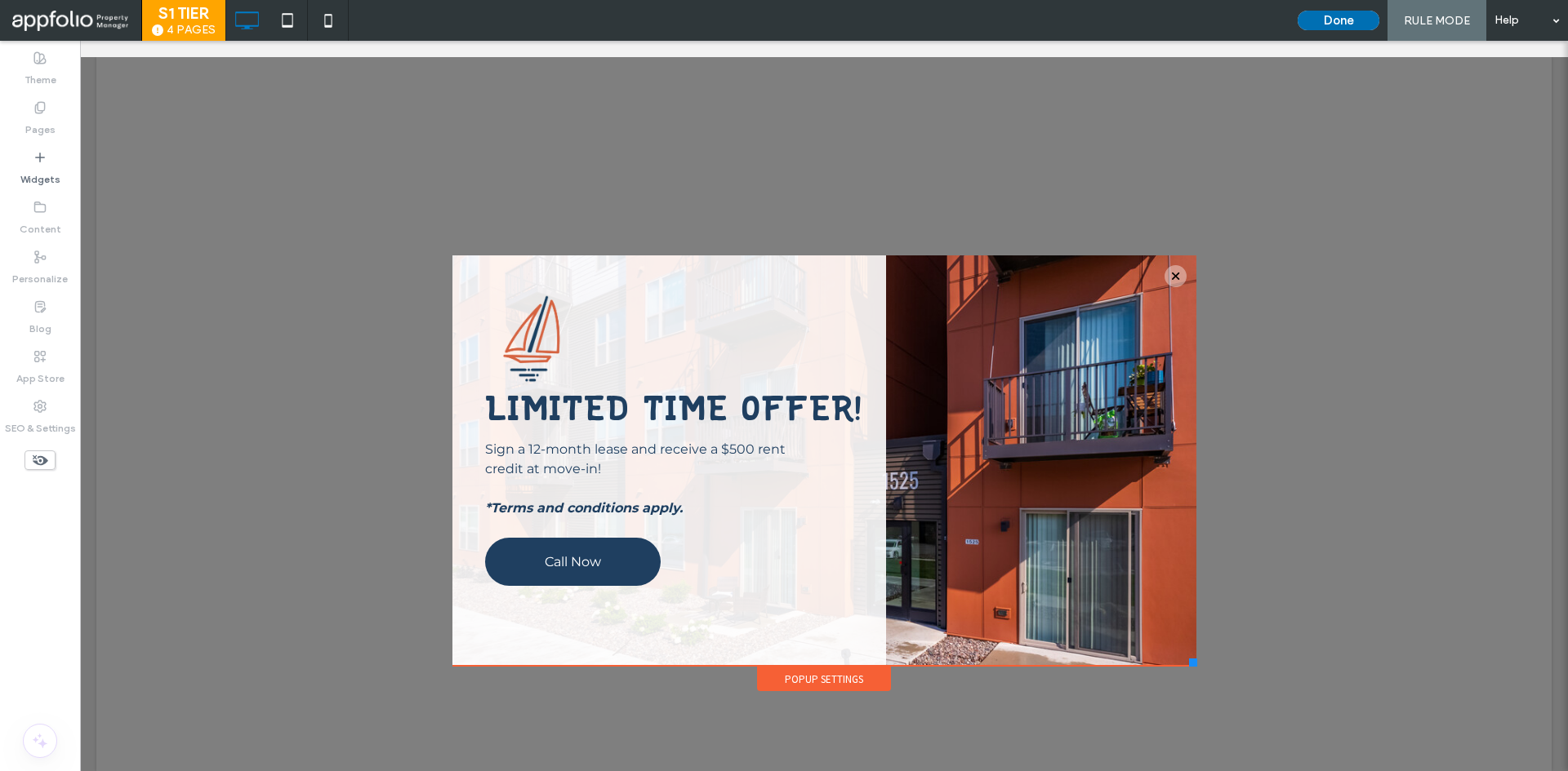
click at [1314, 18] on button "Done" at bounding box center [1339, 20] width 82 height 19
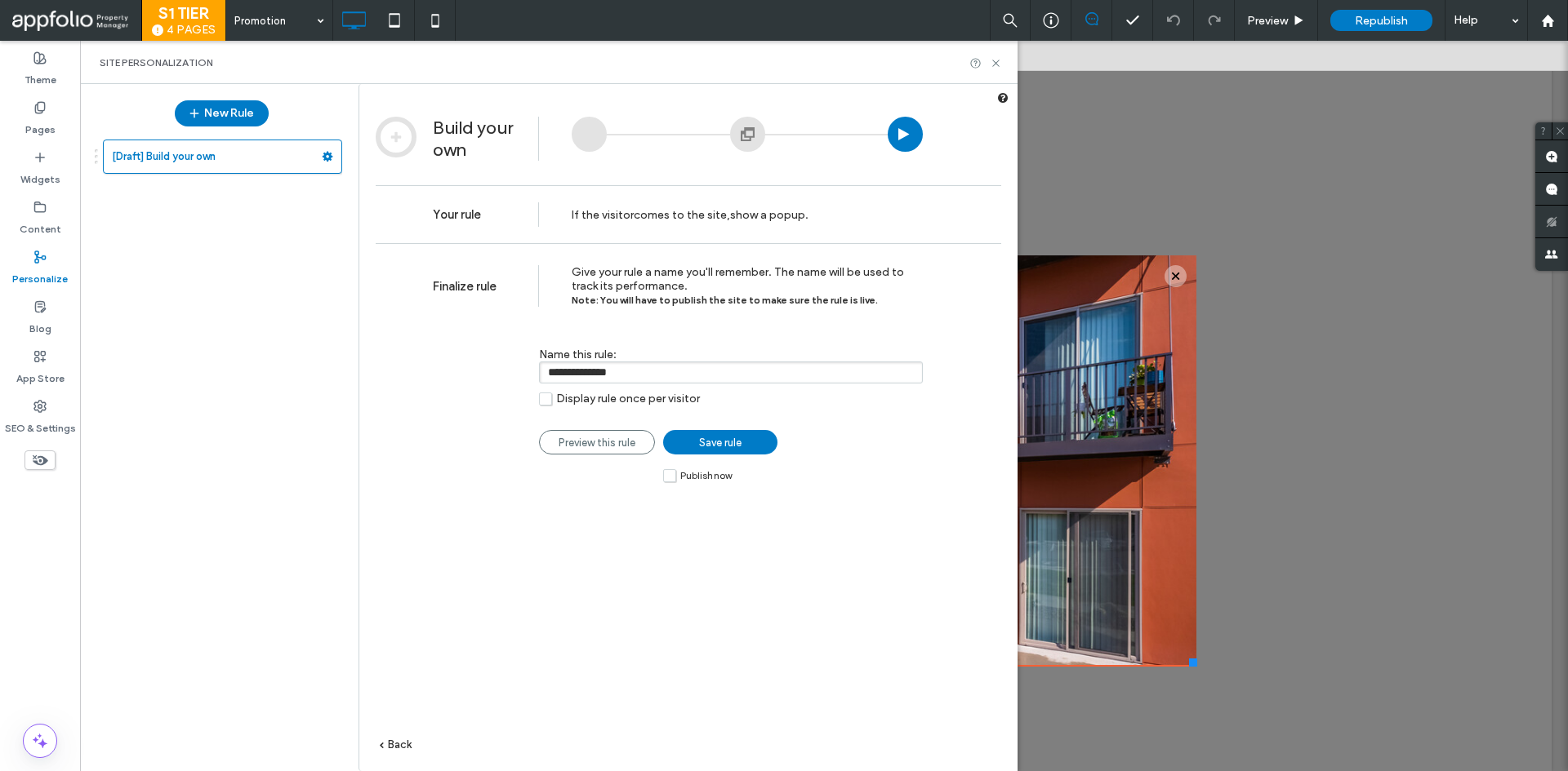
click at [756, 374] on input "**********" at bounding box center [730, 372] width 384 height 22
type input "*********"
click at [748, 439] on link "Save rule" at bounding box center [720, 442] width 115 height 24
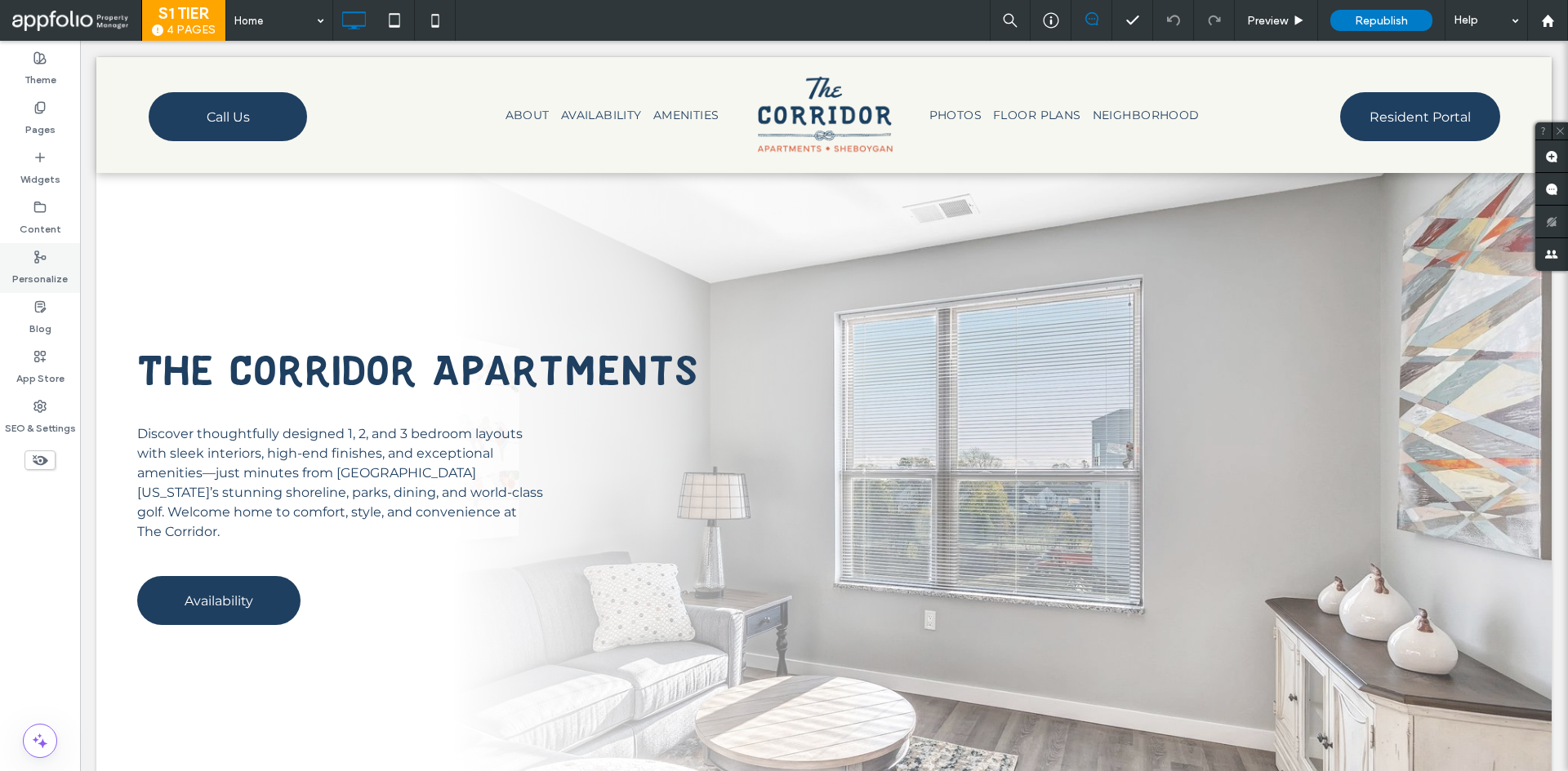
click at [42, 256] on icon at bounding box center [40, 258] width 13 height 13
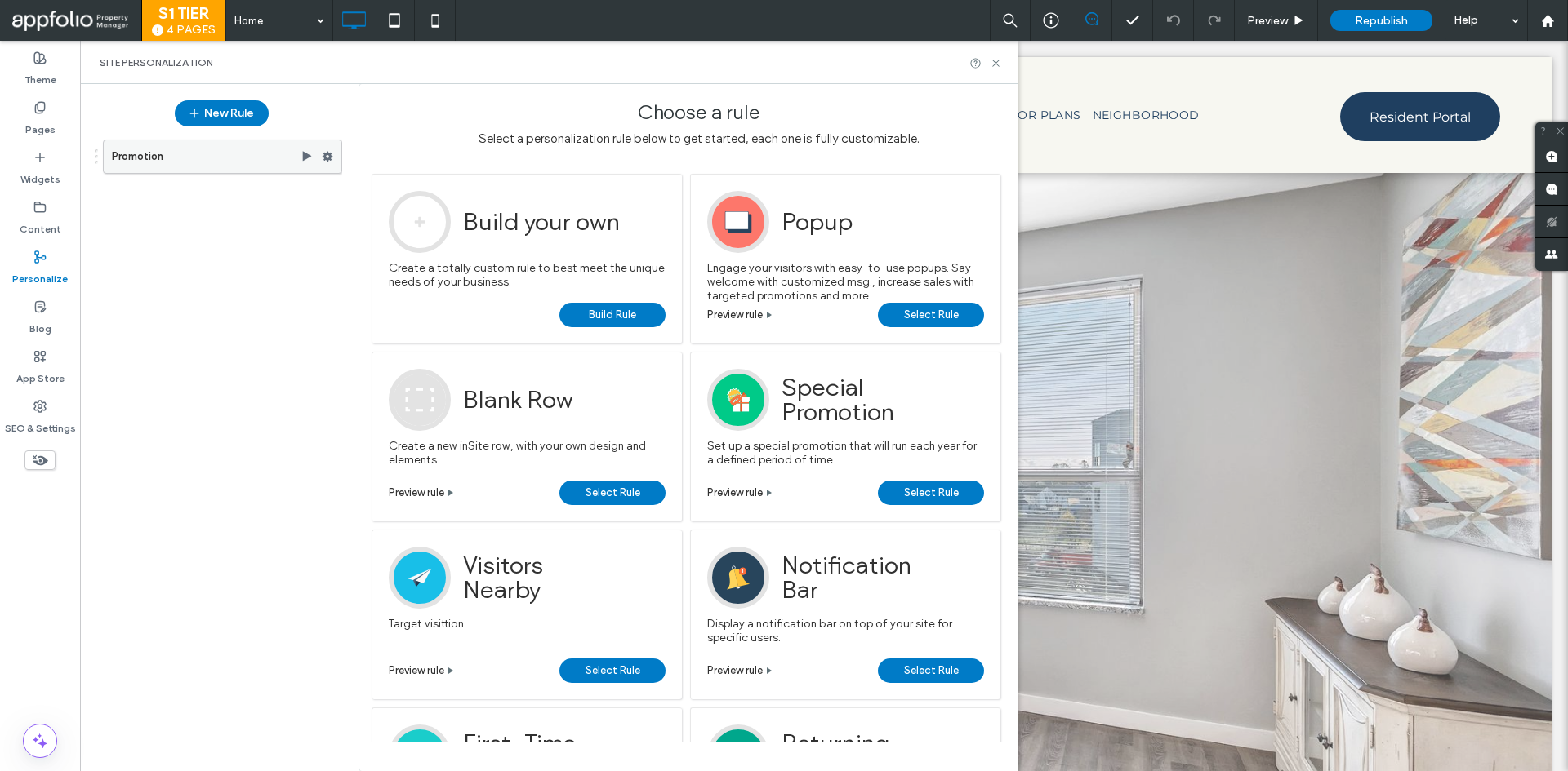
click at [306, 163] on div "Promotion" at bounding box center [223, 156] width 239 height 34
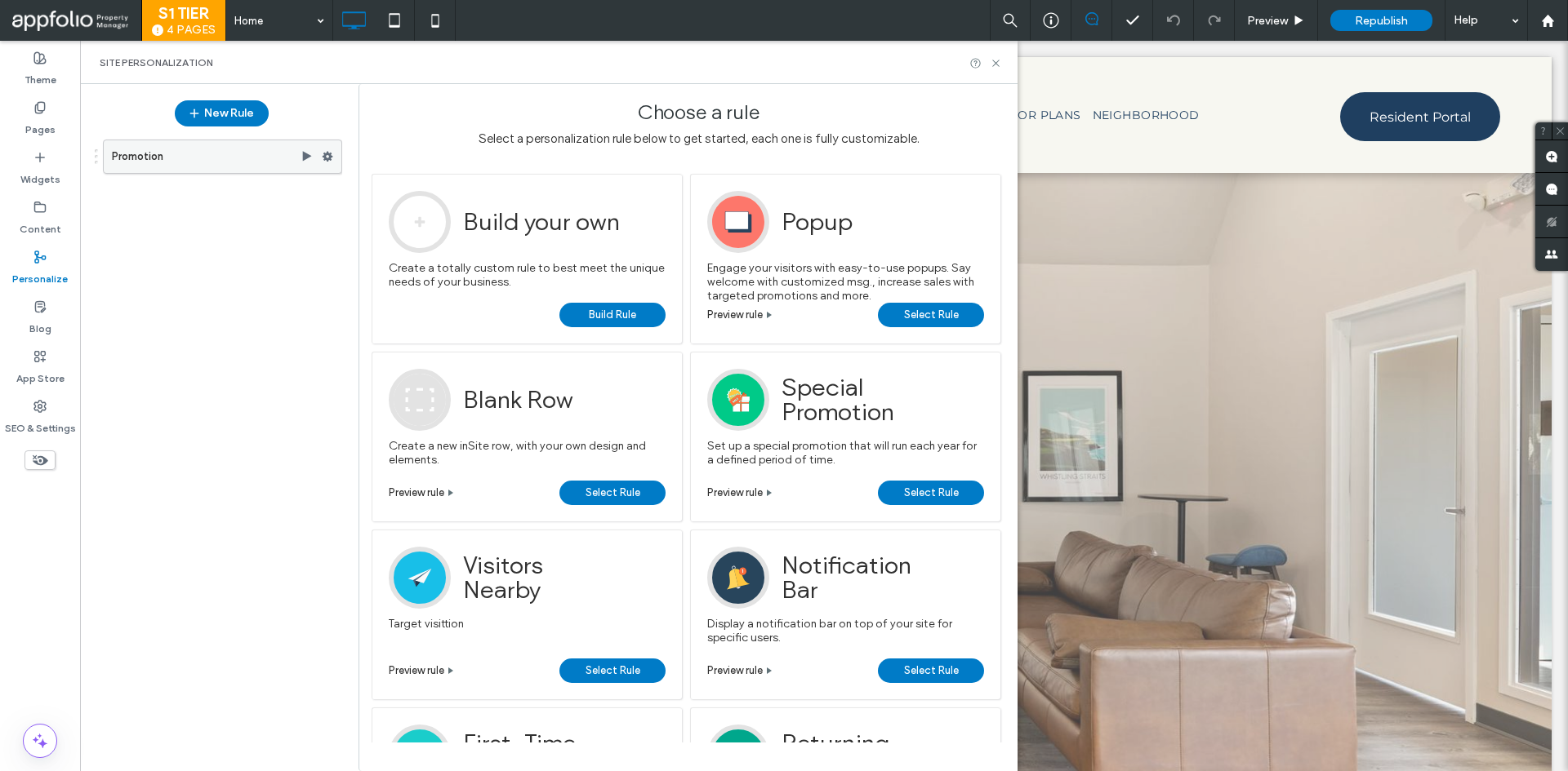
click at [310, 158] on icon at bounding box center [307, 157] width 13 height 13
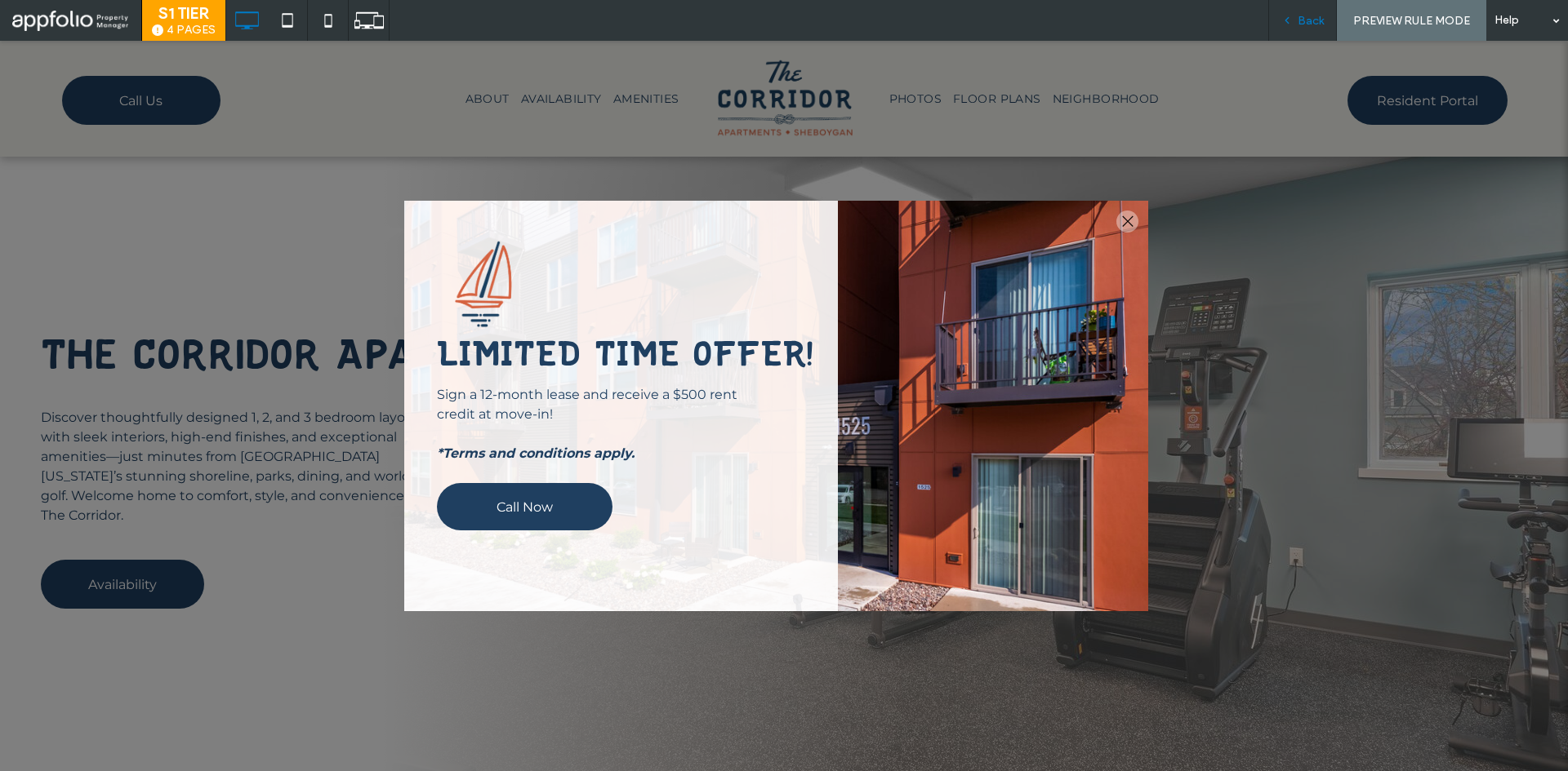
click at [1309, 22] on span "Back" at bounding box center [1310, 21] width 26 height 14
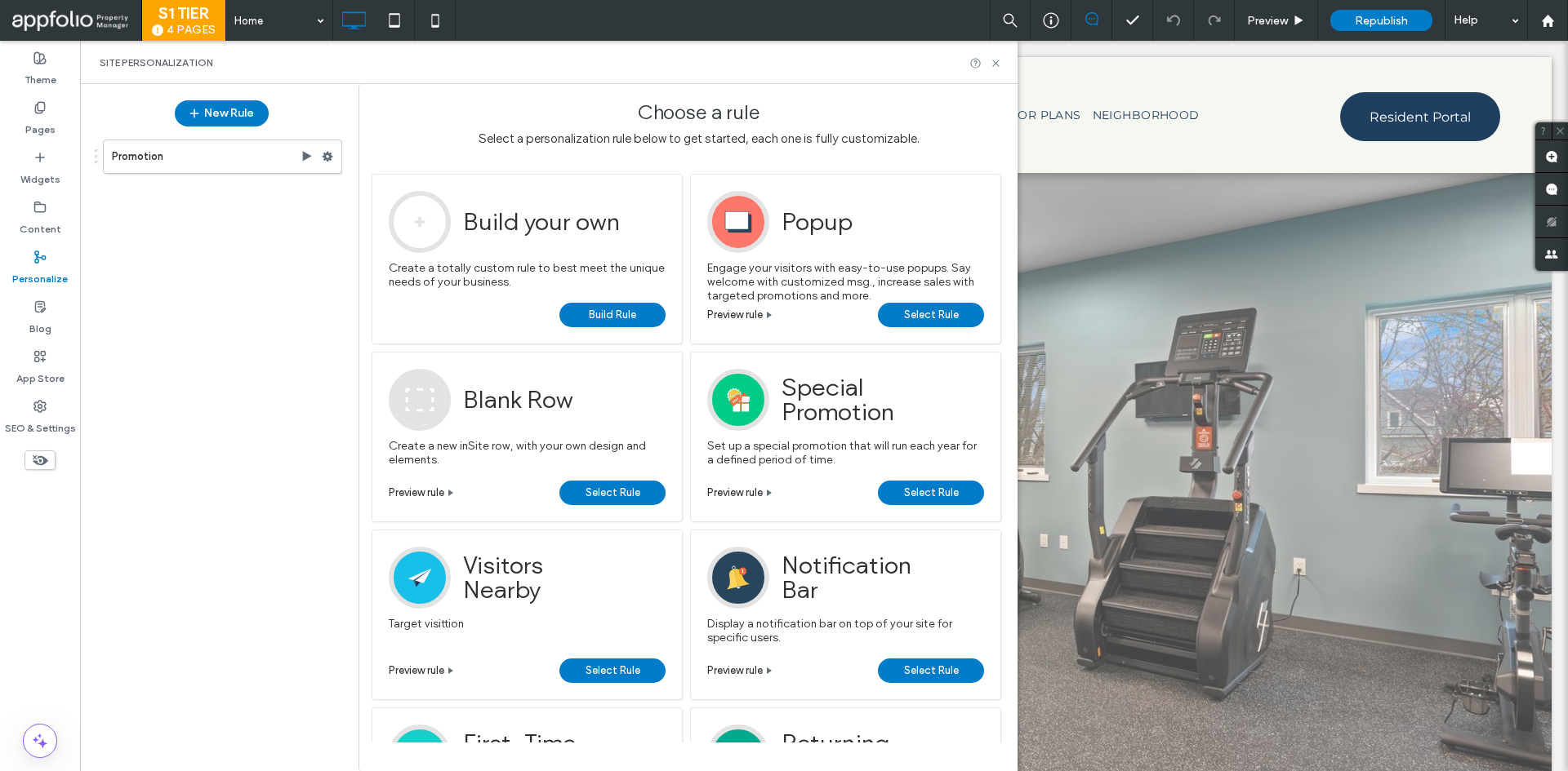
click at [1414, 28] on div at bounding box center [784, 386] width 1568 height 771
click at [1411, 28] on div at bounding box center [784, 386] width 1568 height 771
click at [1407, 28] on div "Republish" at bounding box center [1381, 20] width 102 height 21
click at [1394, 23] on span "Republish" at bounding box center [1381, 21] width 53 height 14
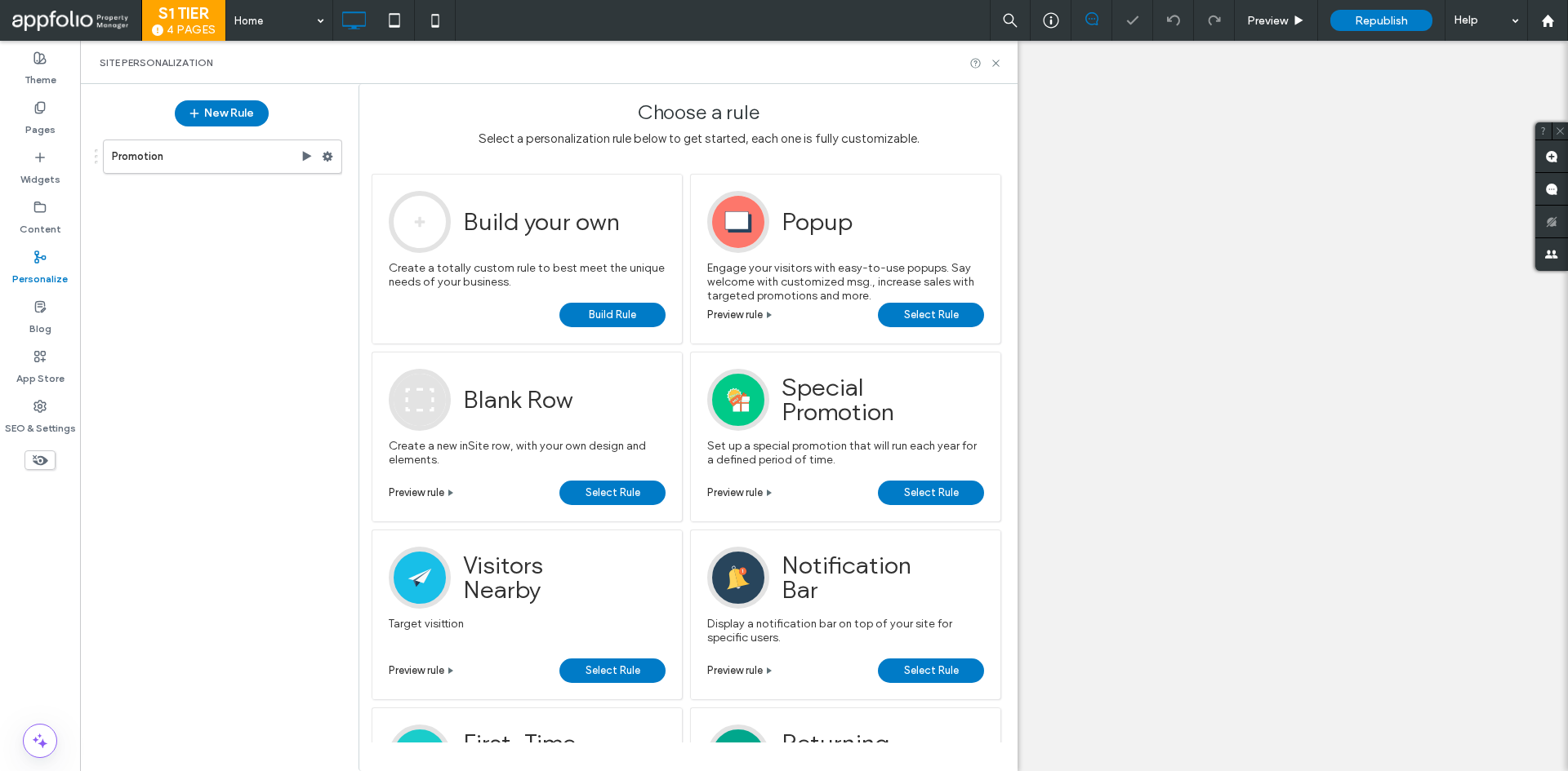
click at [1360, 18] on body ".wqwq-1{fill:#231f20;} .cls-1q, .cls-2q { fill-rule: evenodd; } .cls-2q { fill:…" at bounding box center [784, 386] width 1568 height 771
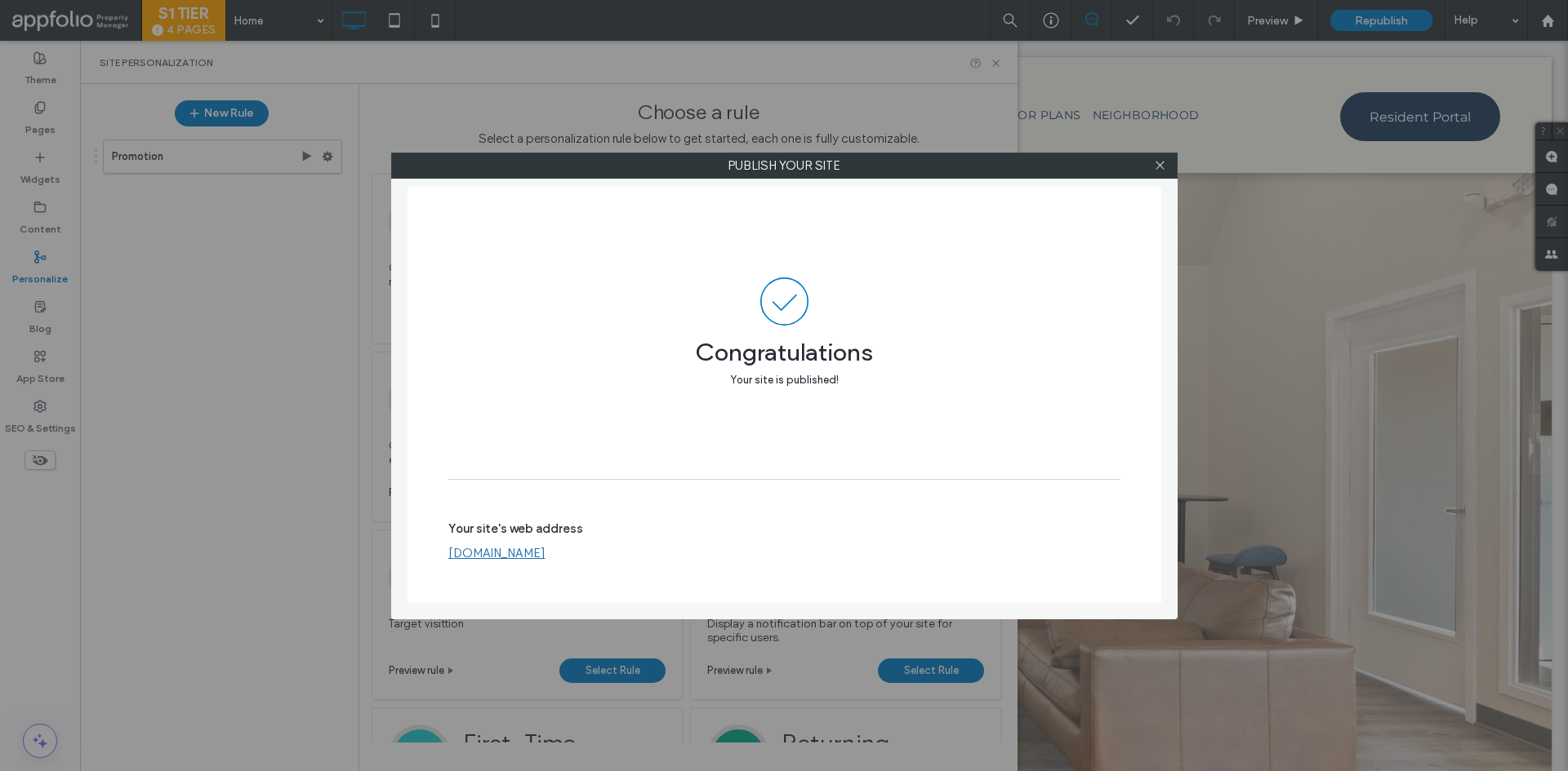
click at [1153, 171] on div at bounding box center [1160, 165] width 24 height 24
click at [1154, 171] on span at bounding box center [1160, 165] width 13 height 24
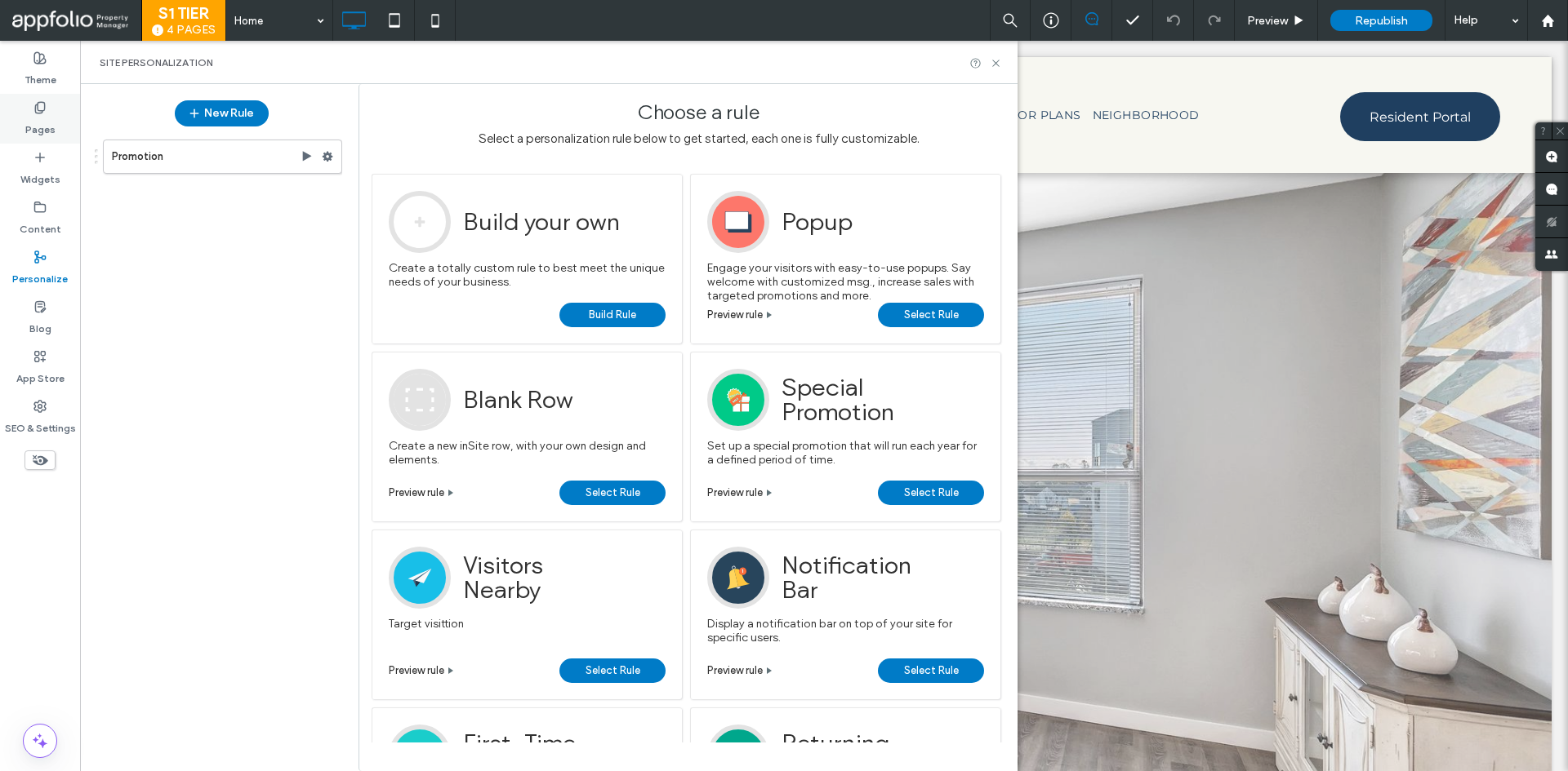
click at [27, 115] on label "Pages" at bounding box center [40, 125] width 30 height 23
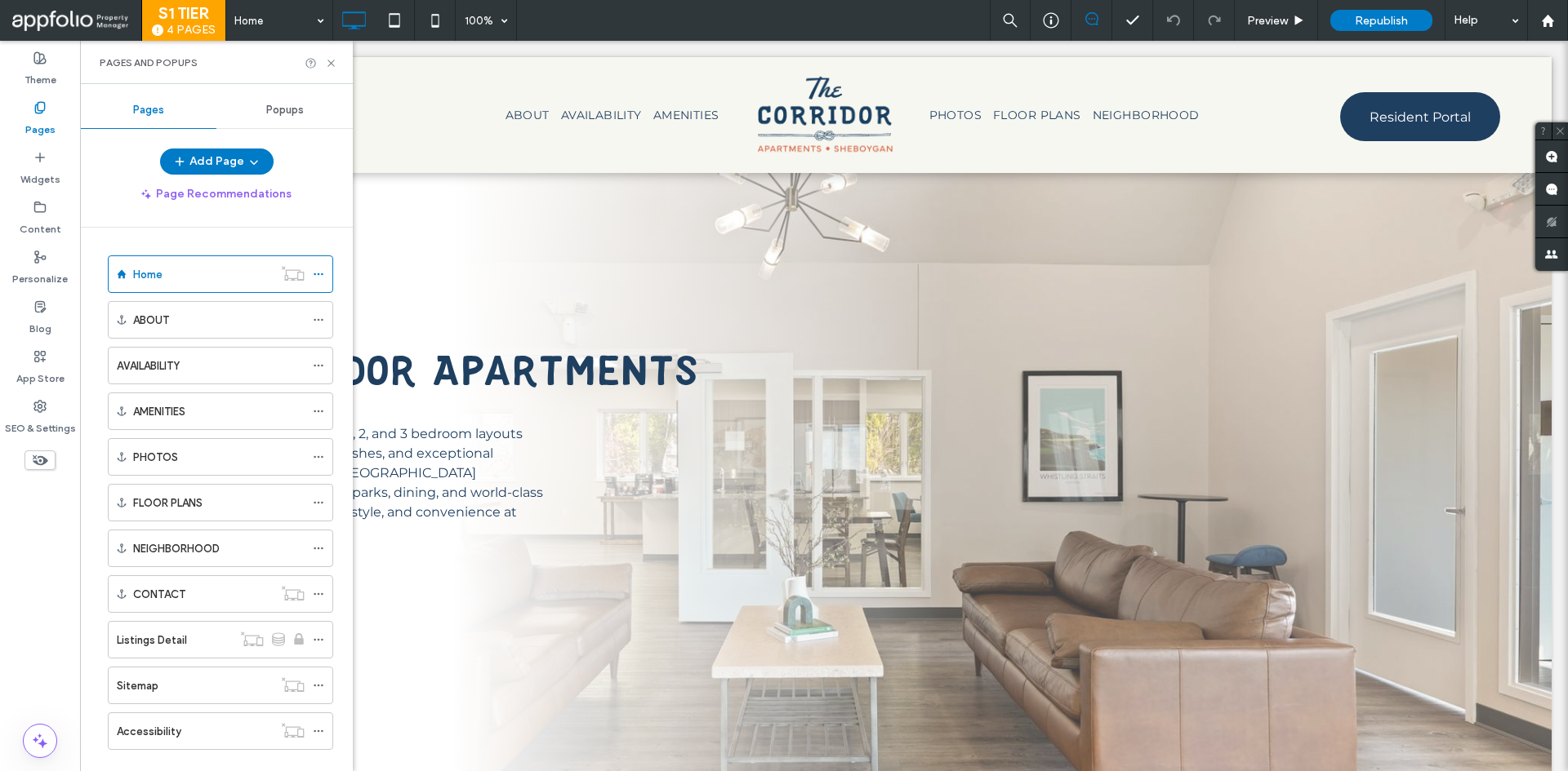
click at [295, 110] on div "New Rule" at bounding box center [221, 113] width 249 height 43
click at [295, 110] on span "Popups" at bounding box center [284, 110] width 38 height 13
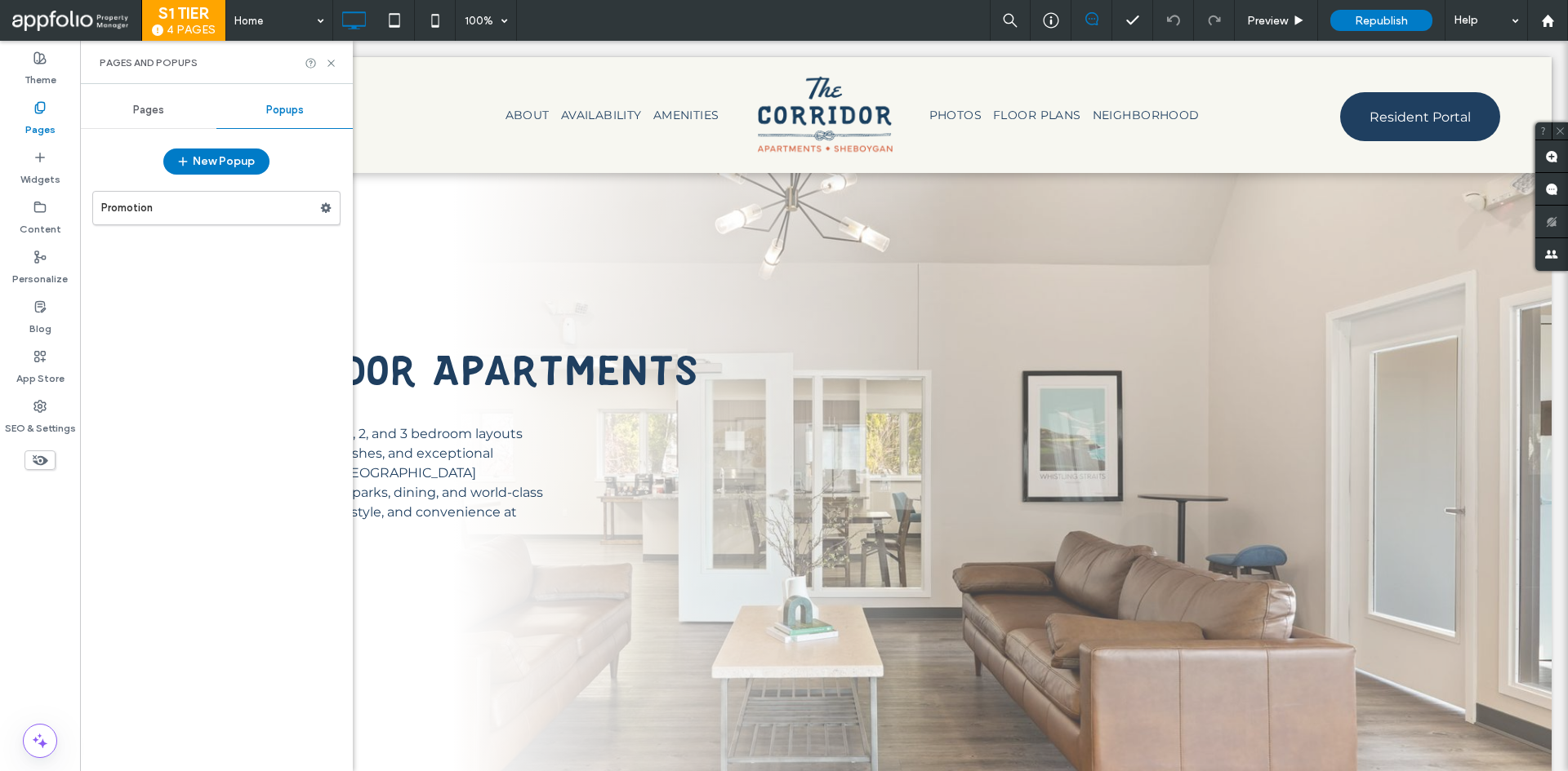
click at [241, 203] on label "Promotion" at bounding box center [211, 207] width 219 height 33
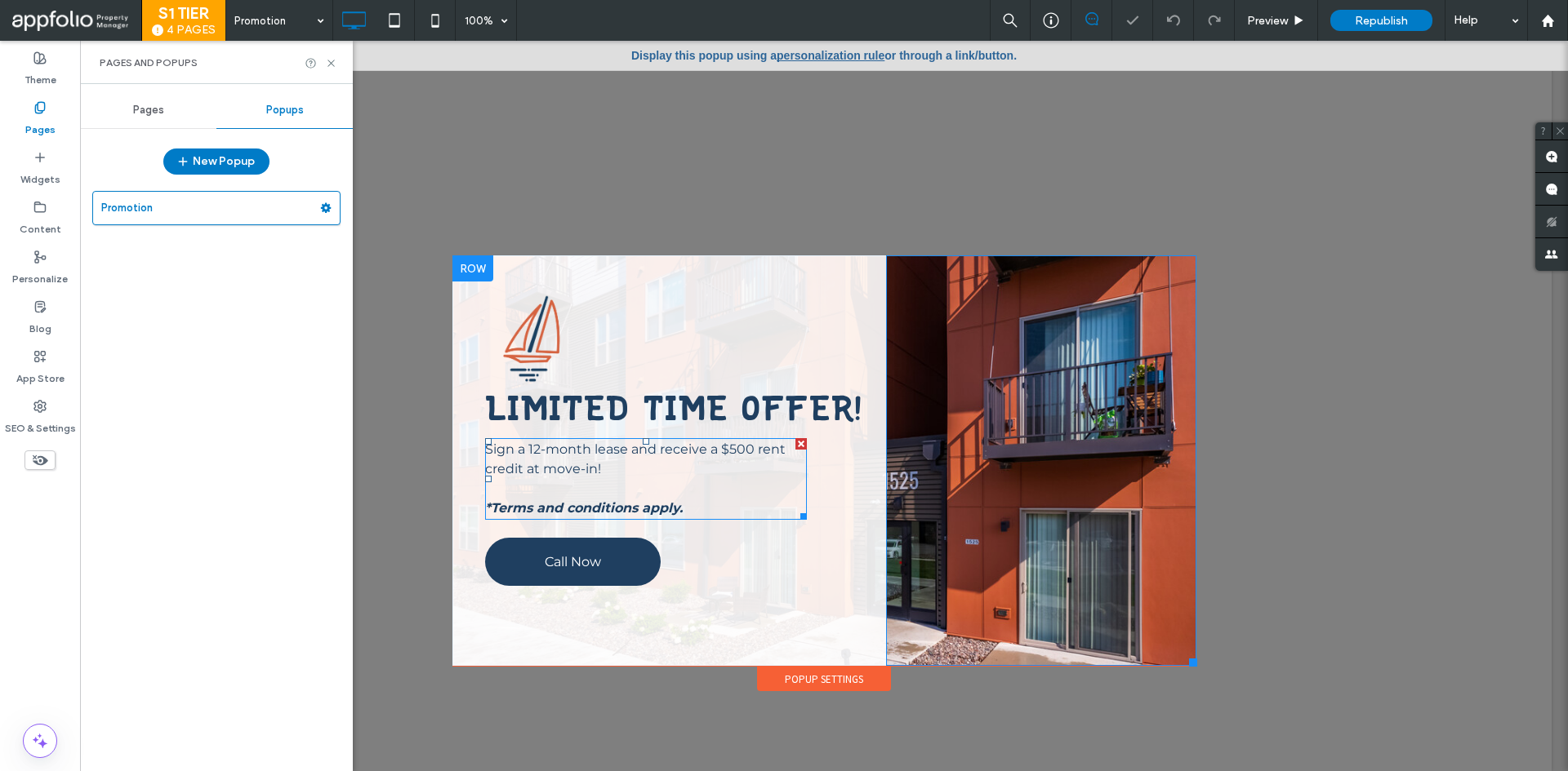
click at [699, 456] on span "Sign a 12-month lease and receive a $500 rent credit at move-in!" at bounding box center [635, 459] width 300 height 35
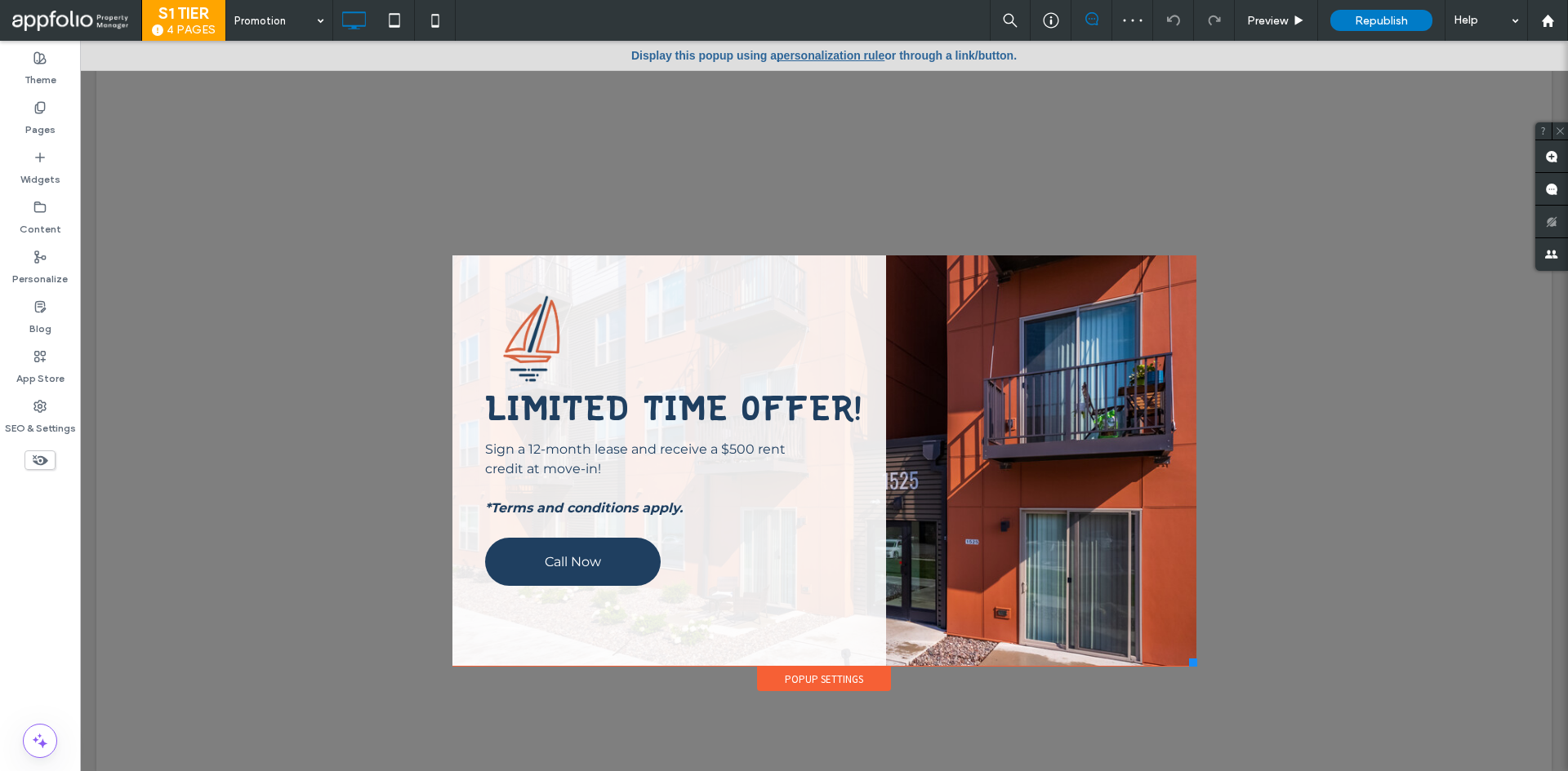
type input "**********"
type input "**"
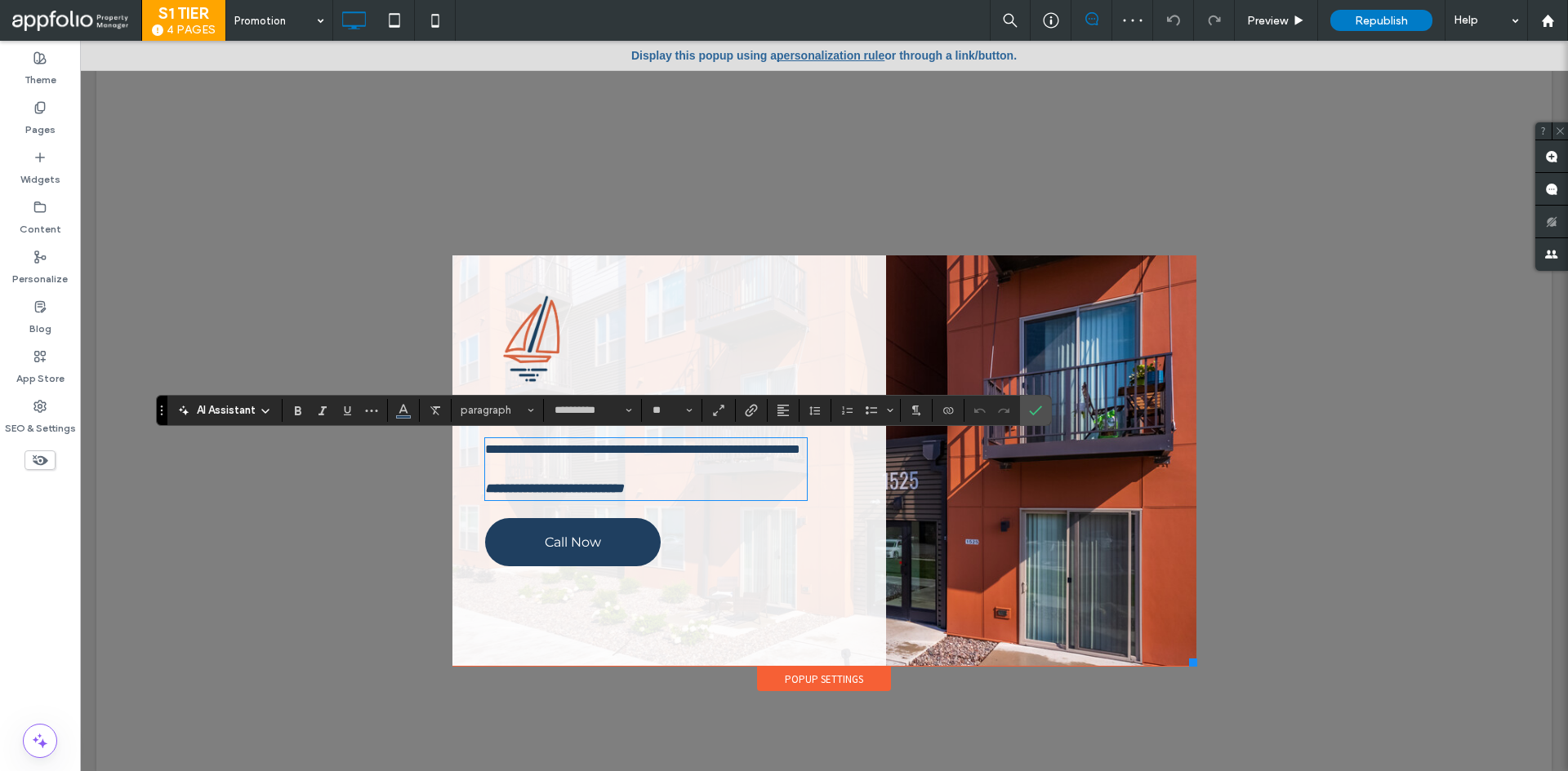
click at [721, 455] on span "**********" at bounding box center [643, 449] width 315 height 13
click at [709, 453] on span "**********" at bounding box center [643, 449] width 315 height 13
drag, startPoint x: 735, startPoint y: 451, endPoint x: 653, endPoint y: 473, distance: 84.9
click at [653, 460] on p "**********" at bounding box center [647, 449] width 323 height 19
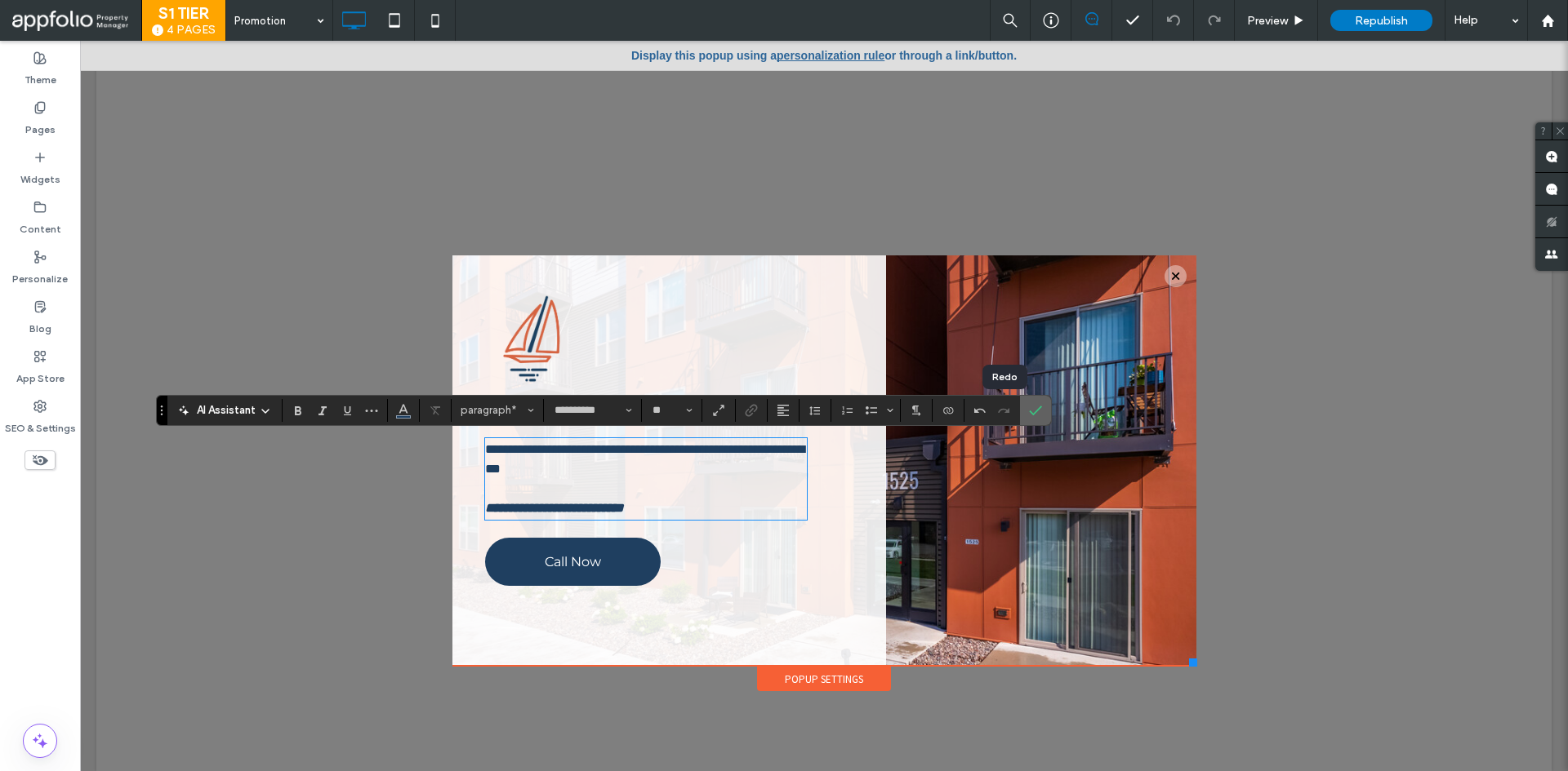
click at [1029, 406] on icon "Confirm" at bounding box center [1036, 411] width 13 height 13
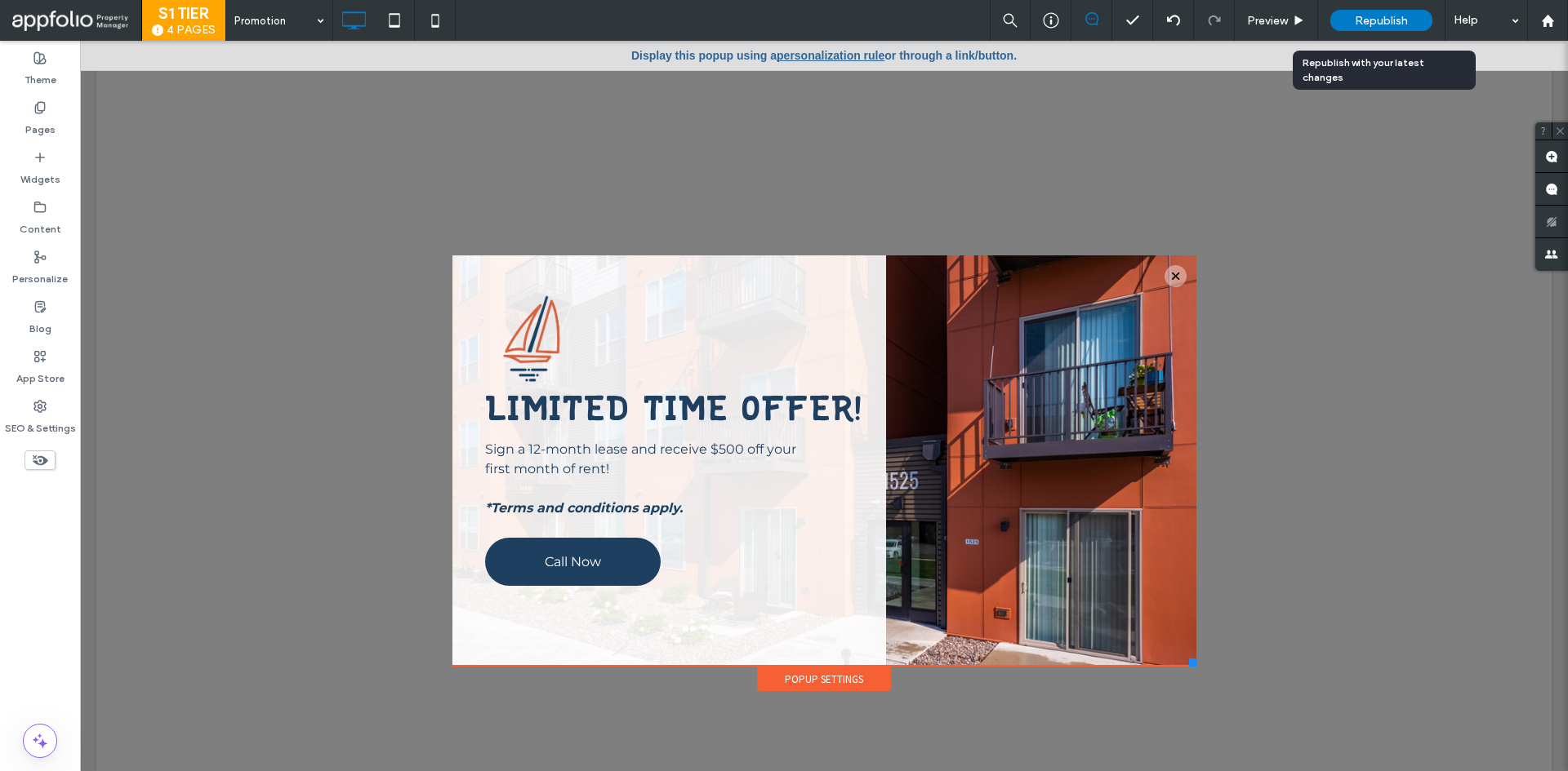
drag, startPoint x: 1389, startPoint y: 19, endPoint x: 1330, endPoint y: 8, distance: 60.0
click at [1389, 19] on span "Republish" at bounding box center [1381, 21] width 53 height 14
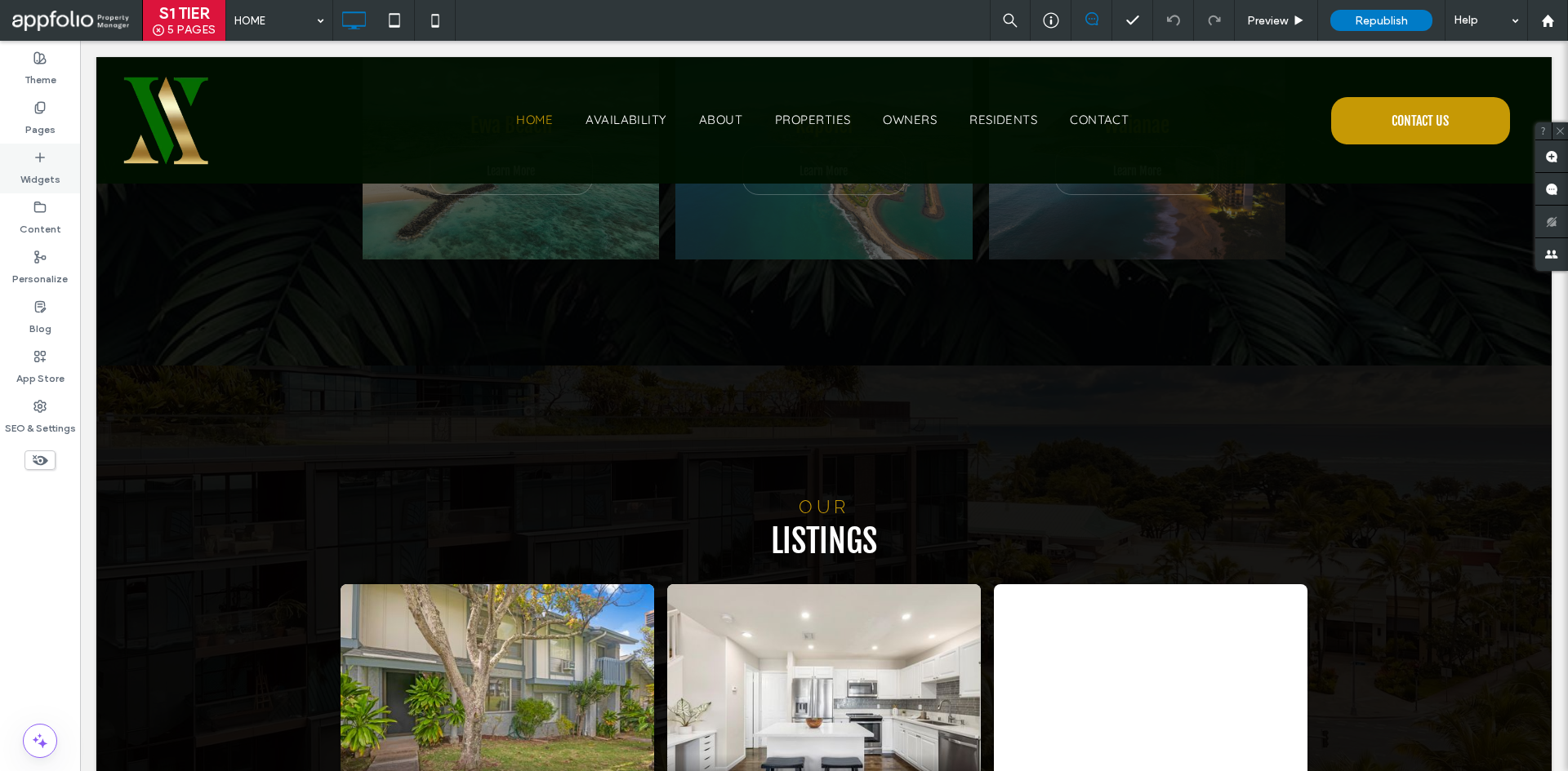
scroll to position [3406, 0]
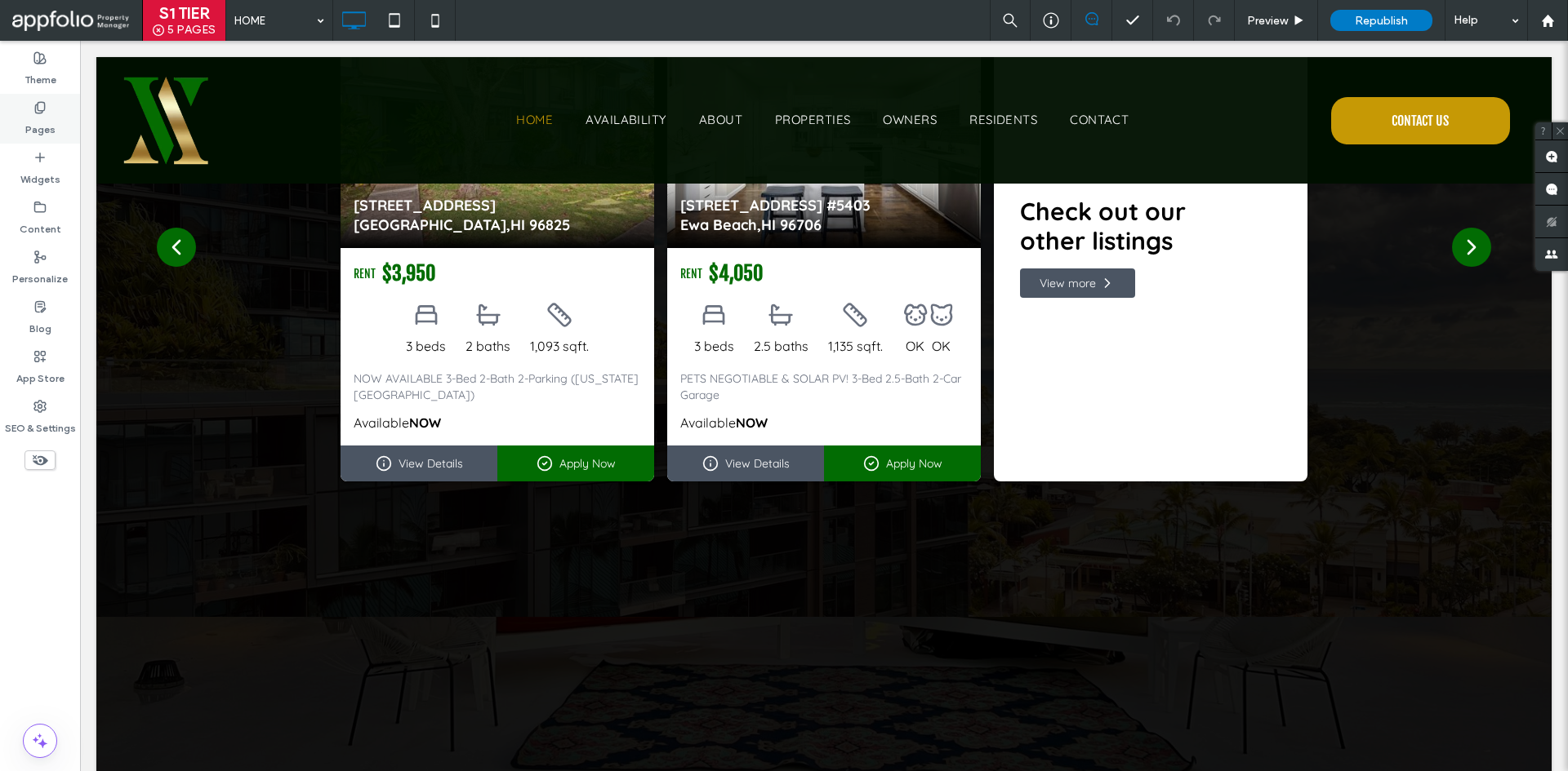
click at [28, 111] on div "Pages" at bounding box center [40, 119] width 80 height 50
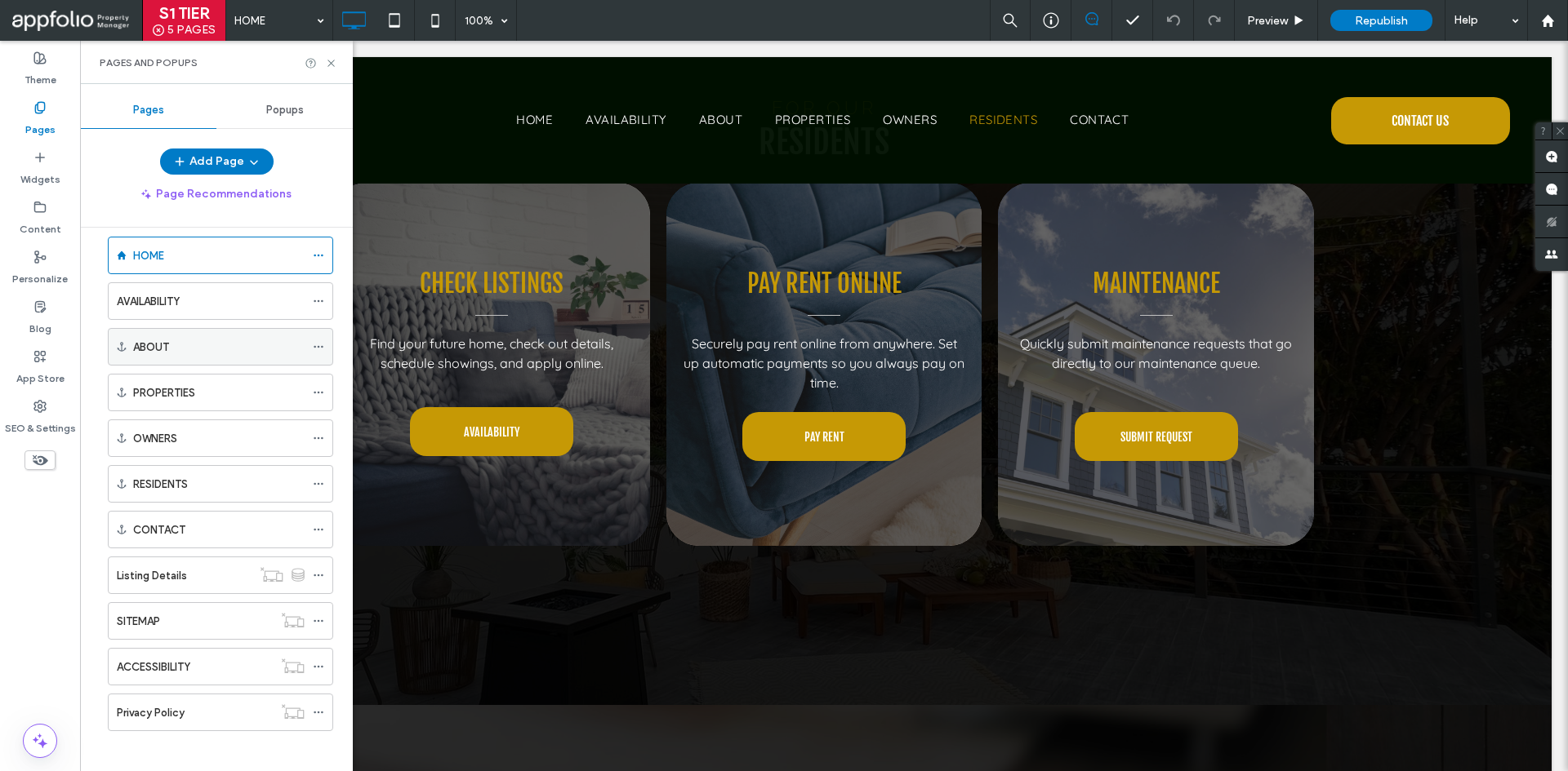
scroll to position [28, 0]
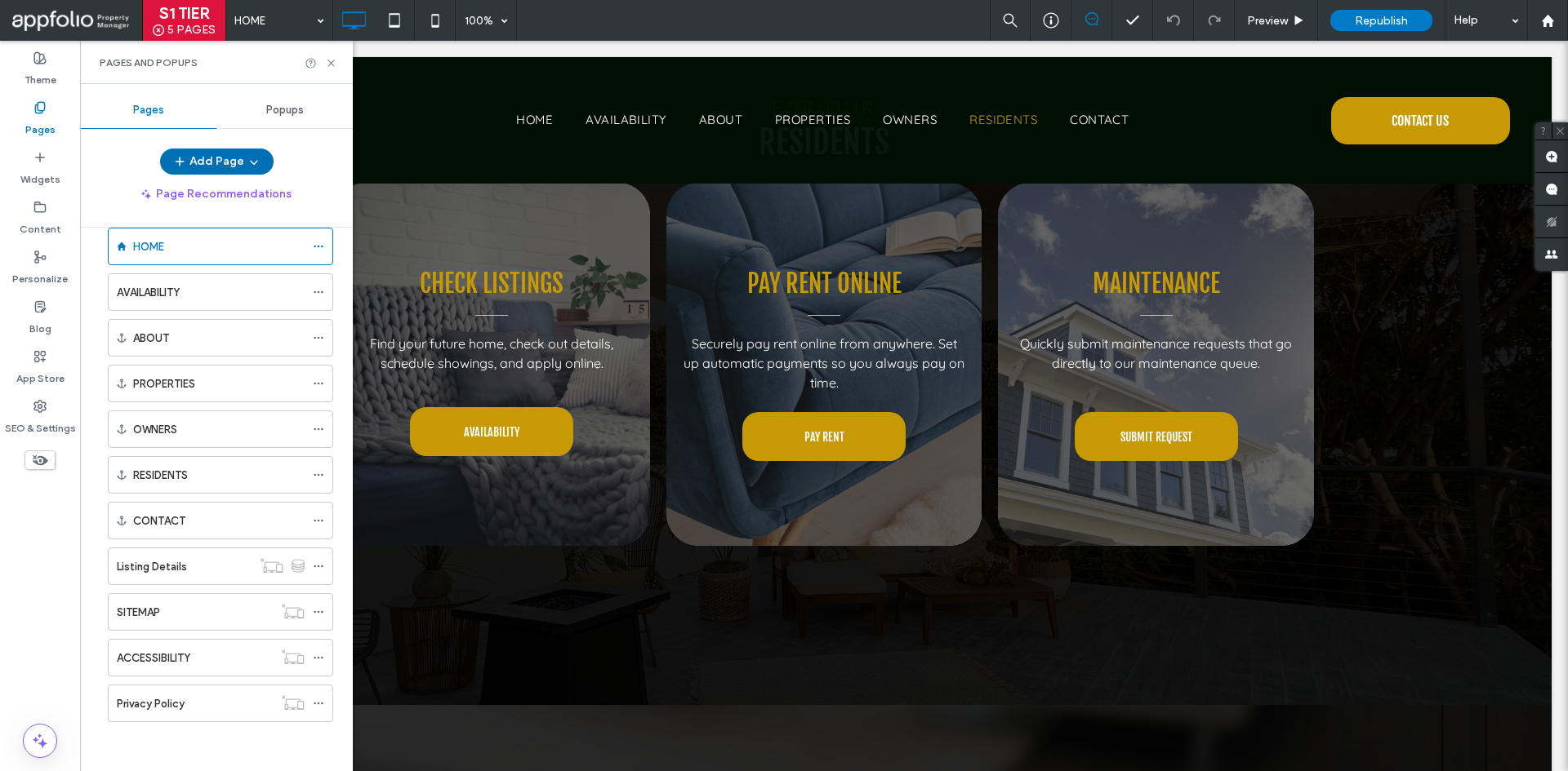
click at [185, 156] on icon "button" at bounding box center [180, 161] width 13 height 13
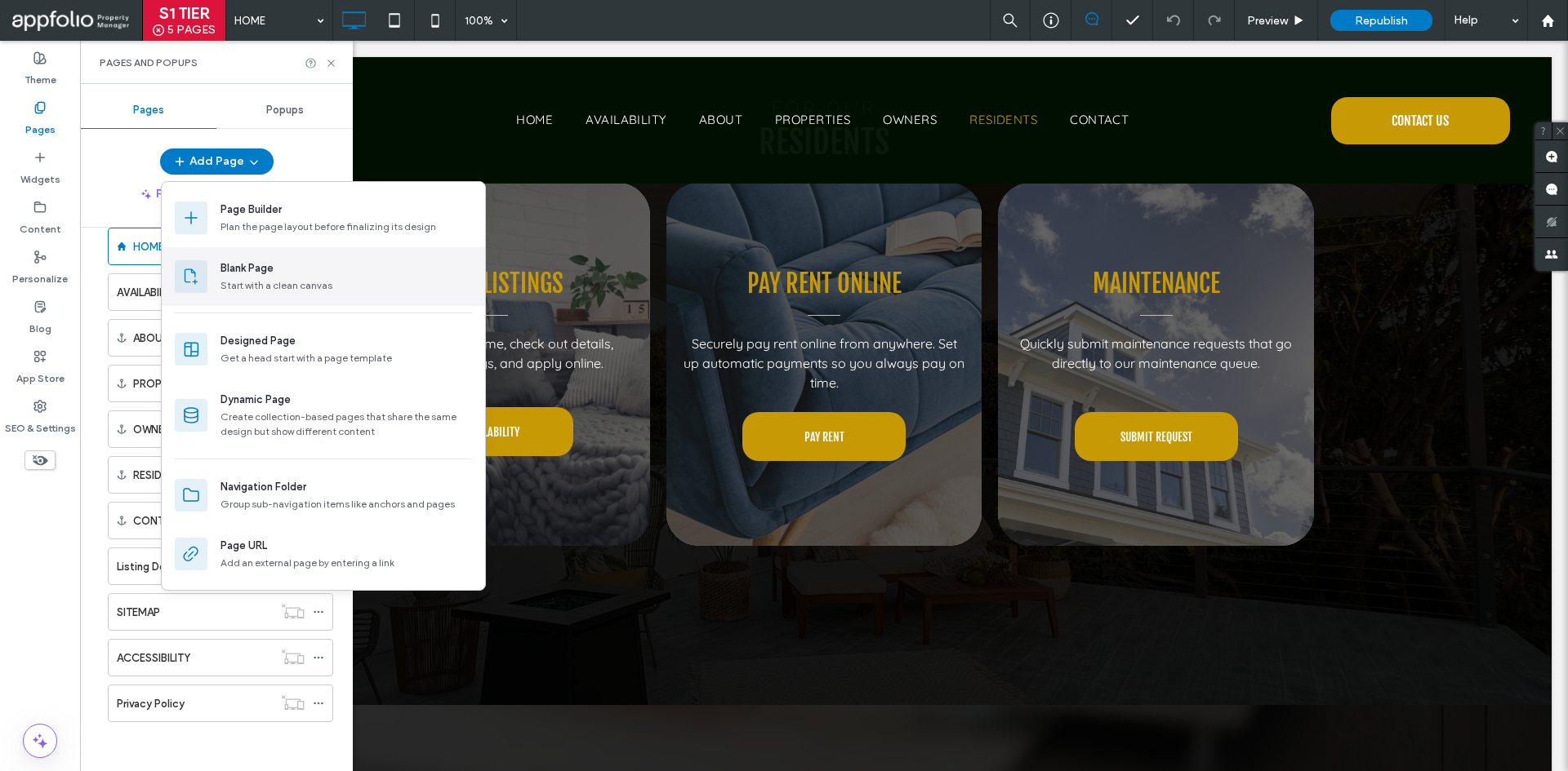
click at [314, 282] on div "Start with a clean canvas" at bounding box center [346, 286] width 252 height 15
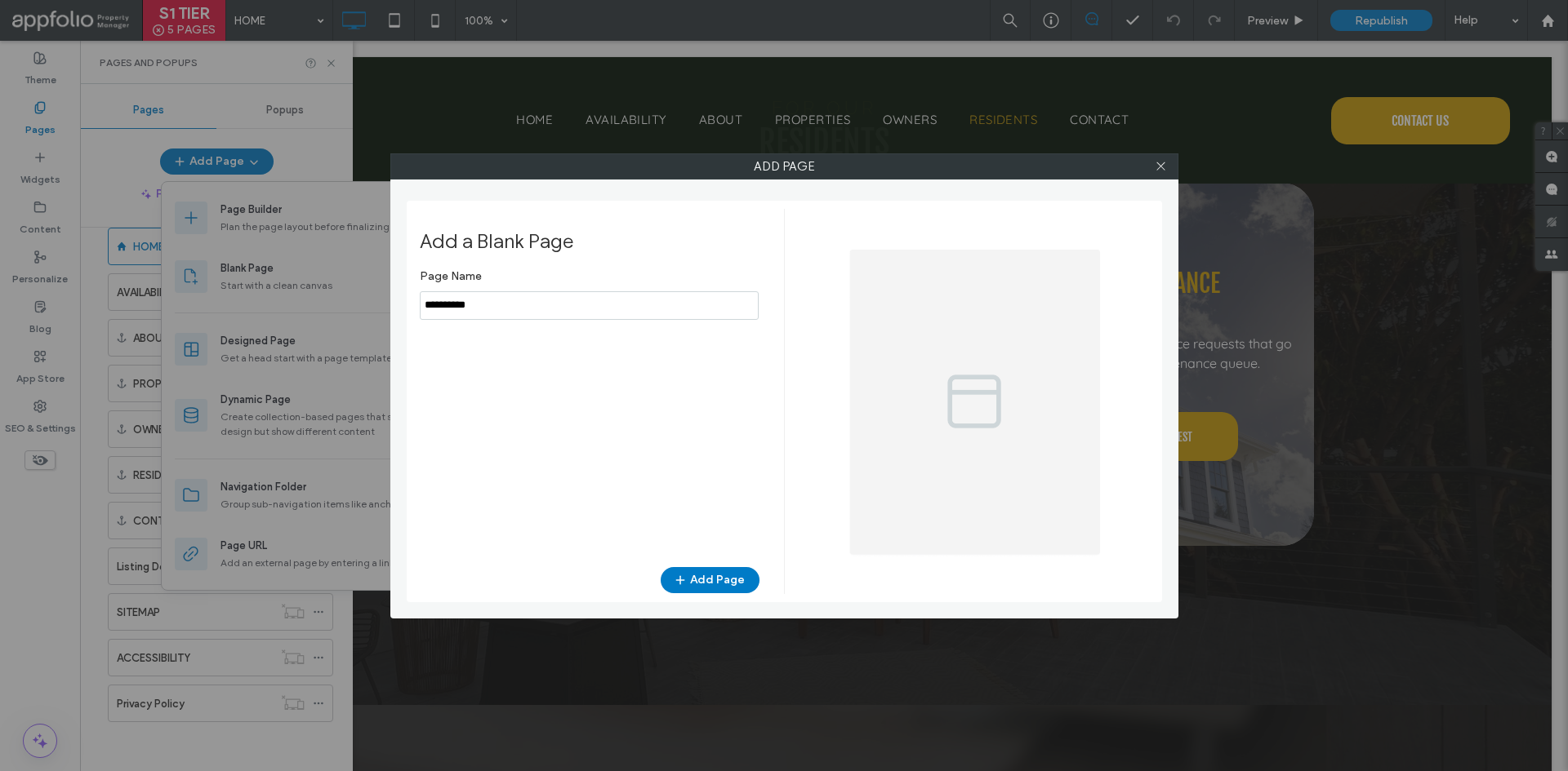
click at [655, 308] on input "notEmpty" at bounding box center [589, 305] width 339 height 28
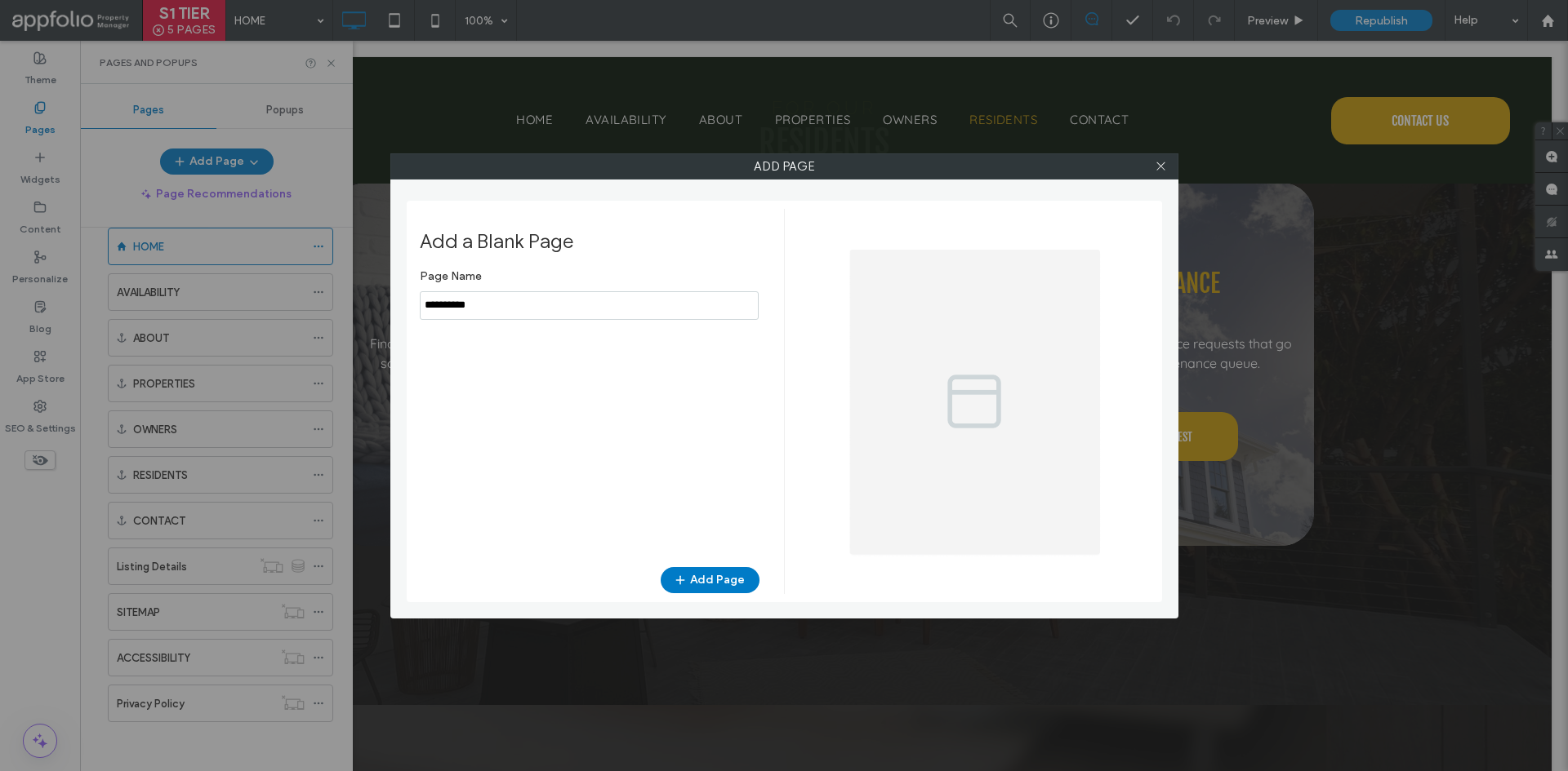
click at [655, 308] on input "notEmpty" at bounding box center [589, 305] width 339 height 28
type input "**********"
click at [725, 571] on button "Add Page" at bounding box center [710, 580] width 99 height 26
click at [1158, 162] on icon at bounding box center [1161, 166] width 13 height 13
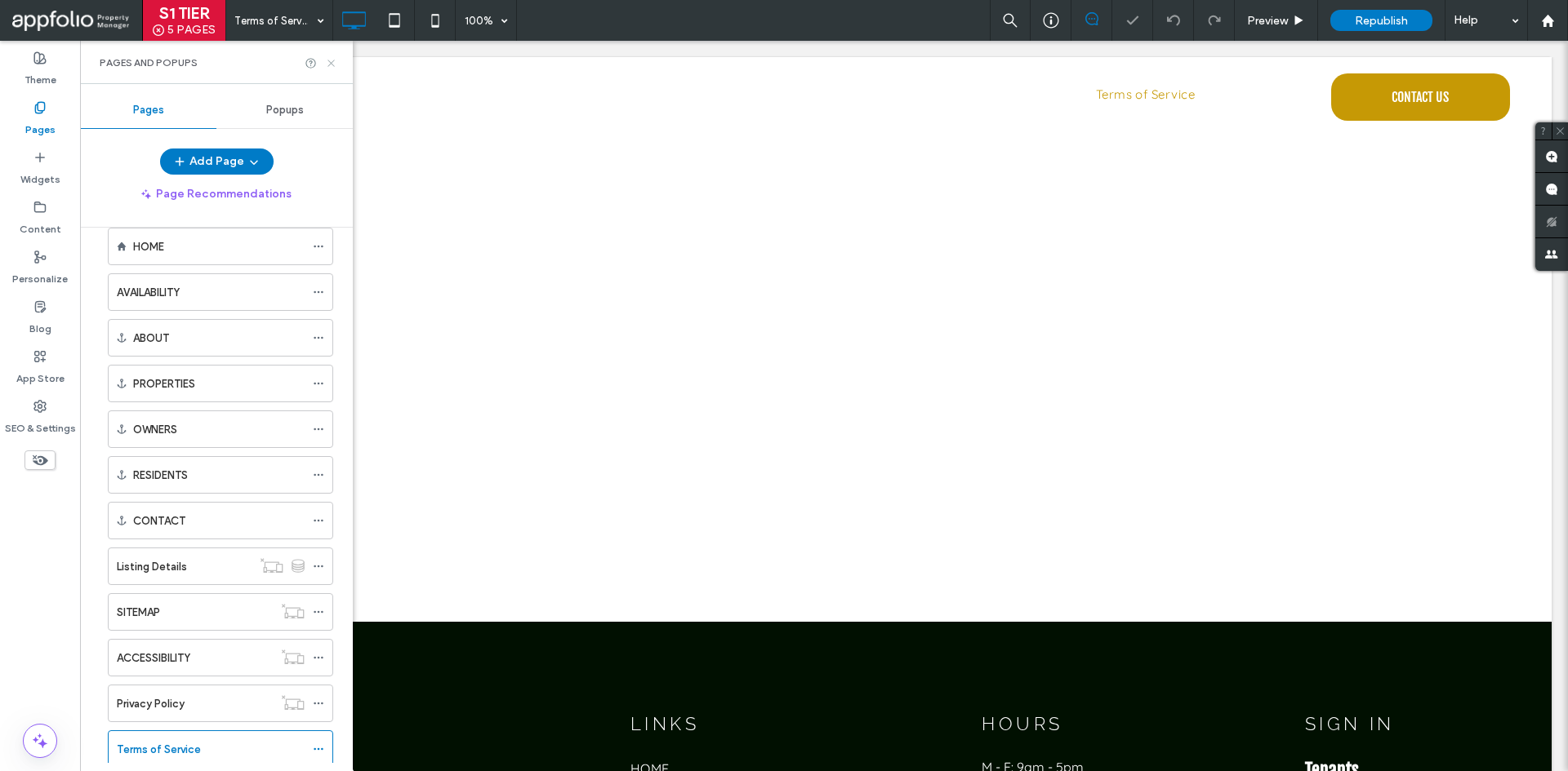
click at [336, 61] on icon at bounding box center [331, 63] width 13 height 13
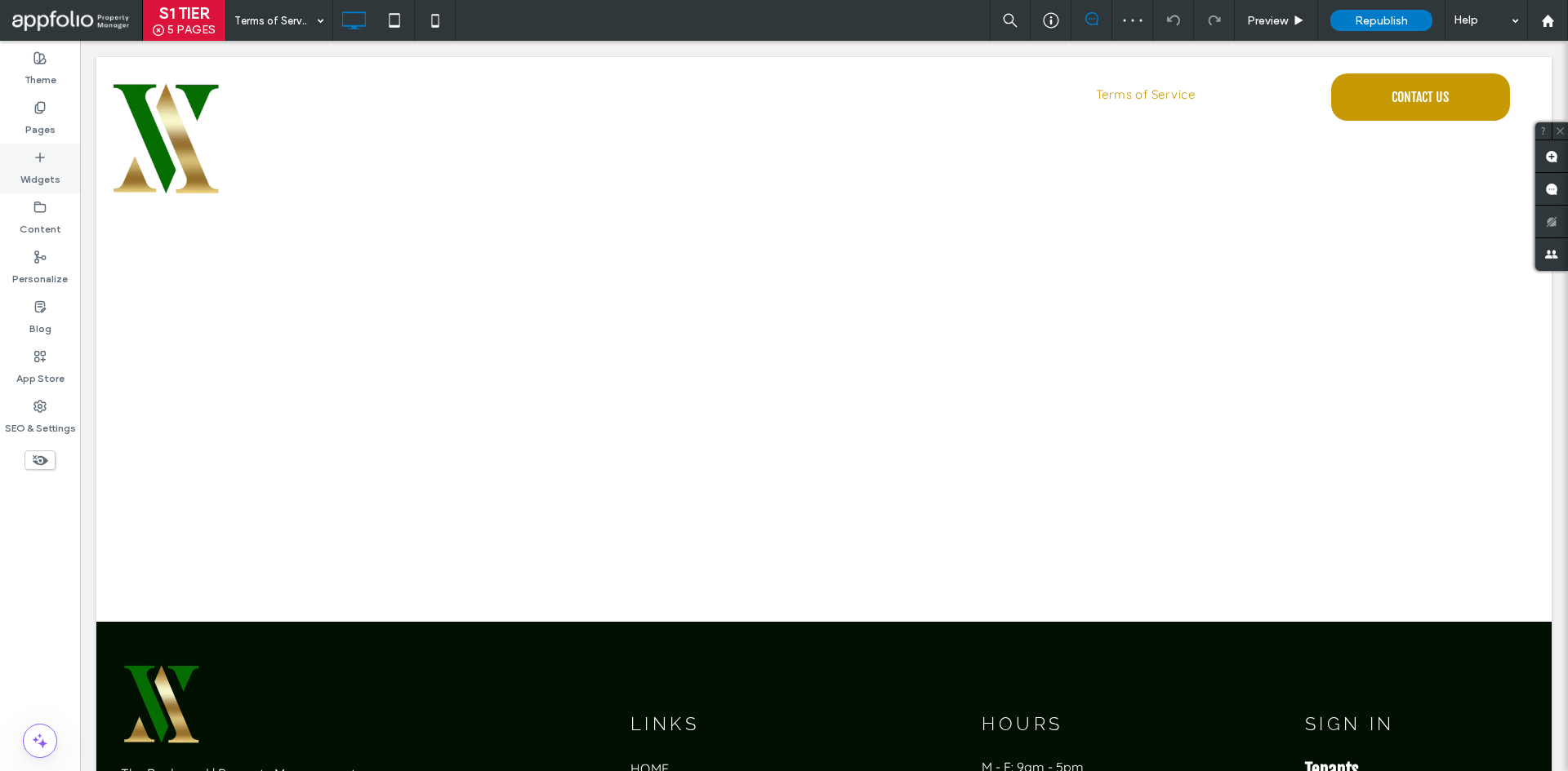
click at [35, 168] on label "Widgets" at bounding box center [40, 175] width 40 height 23
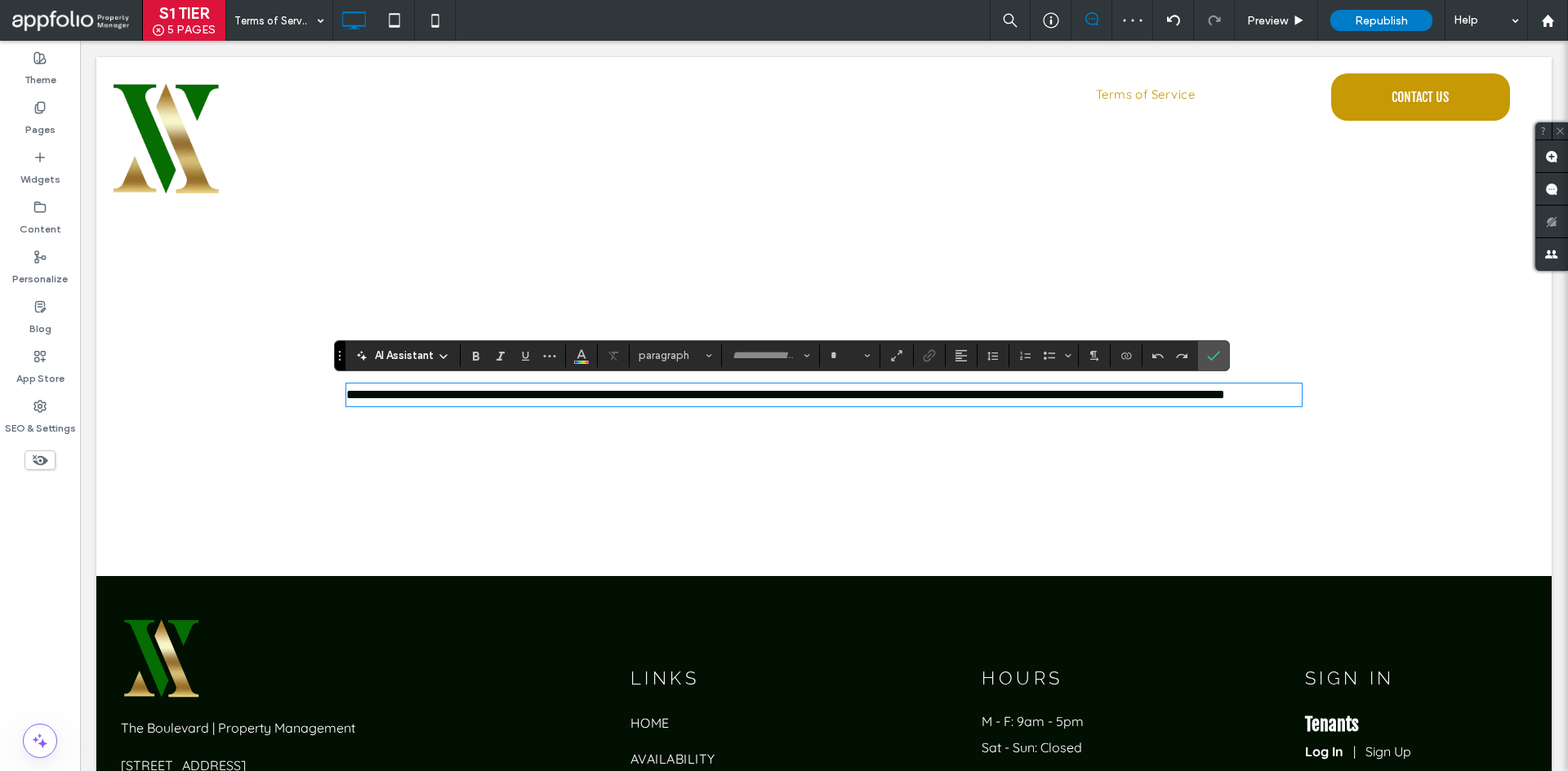
type input "*********"
type input "**"
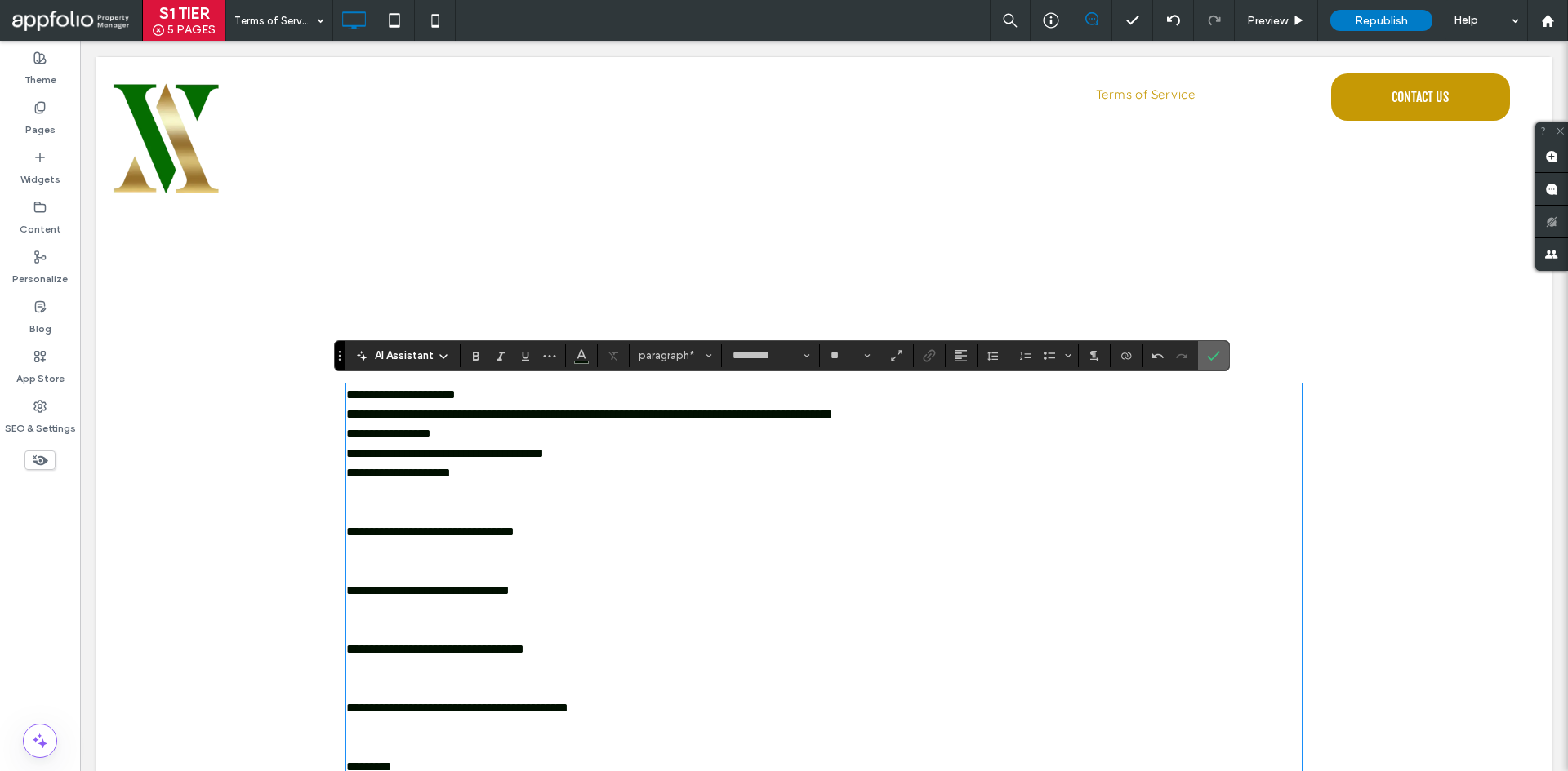
click at [1217, 351] on icon "Confirm" at bounding box center [1214, 356] width 13 height 13
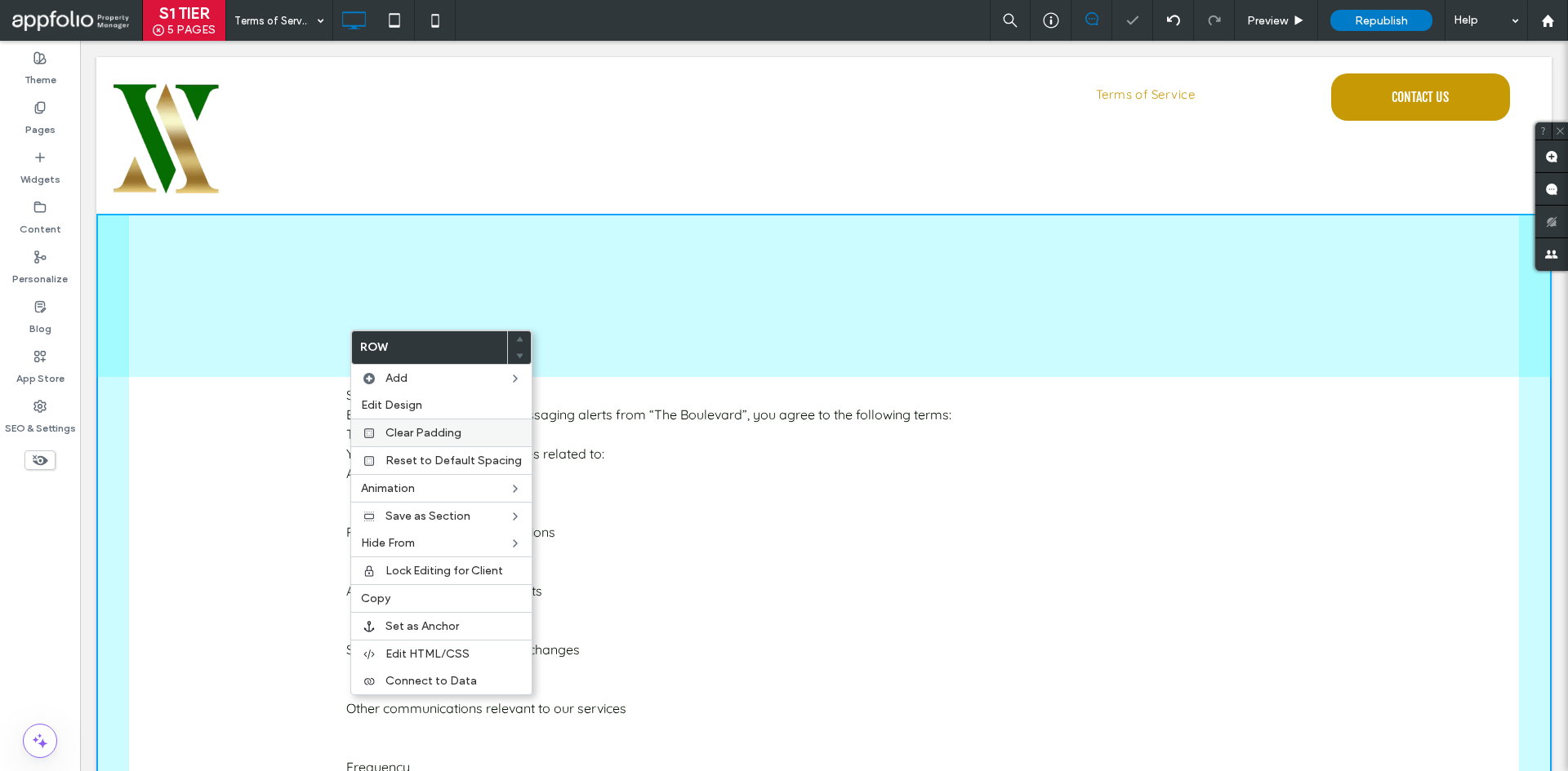
click at [457, 432] on span "Clear Padding" at bounding box center [423, 432] width 76 height 14
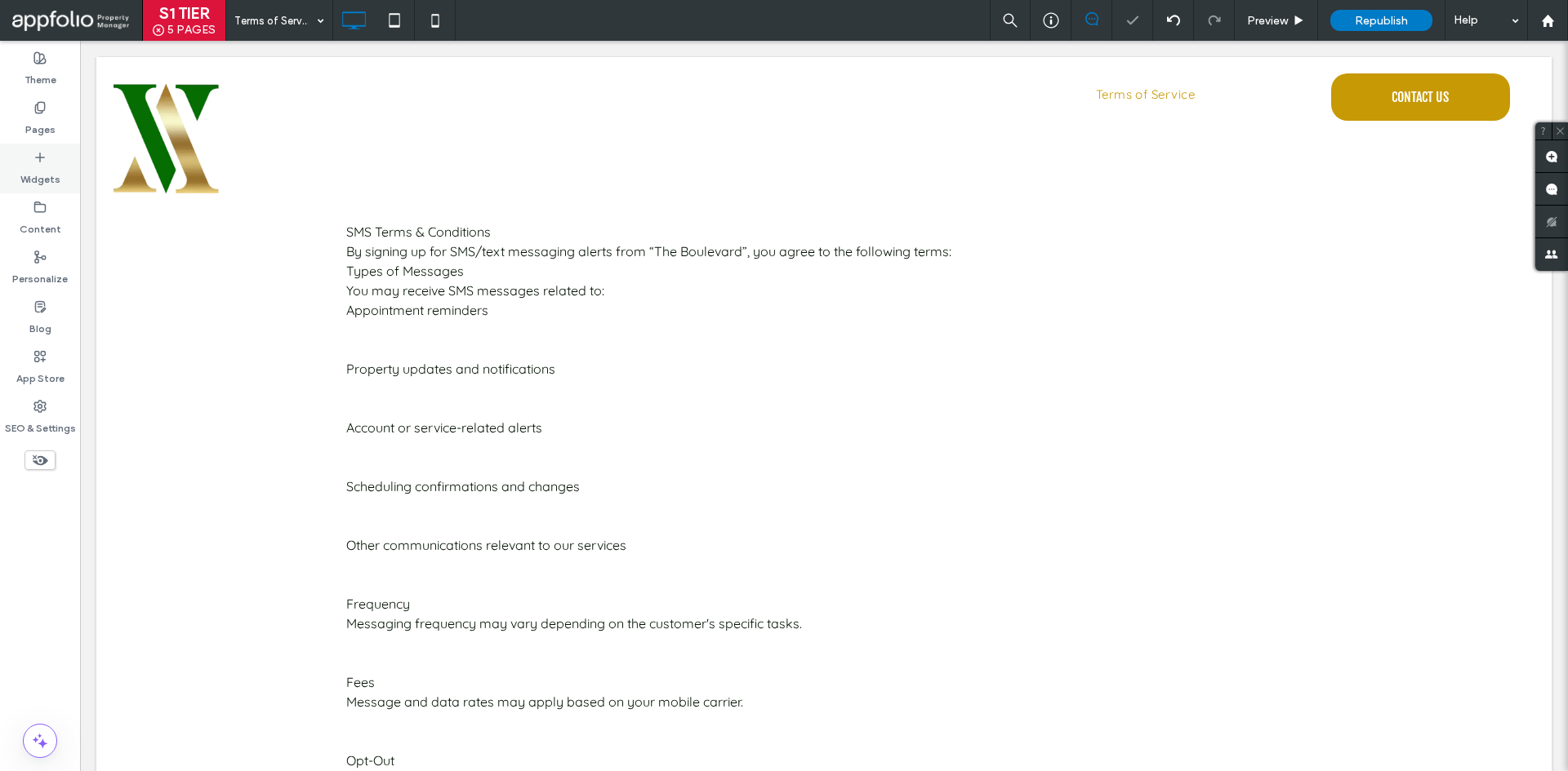
click at [53, 169] on label "Widgets" at bounding box center [40, 175] width 40 height 23
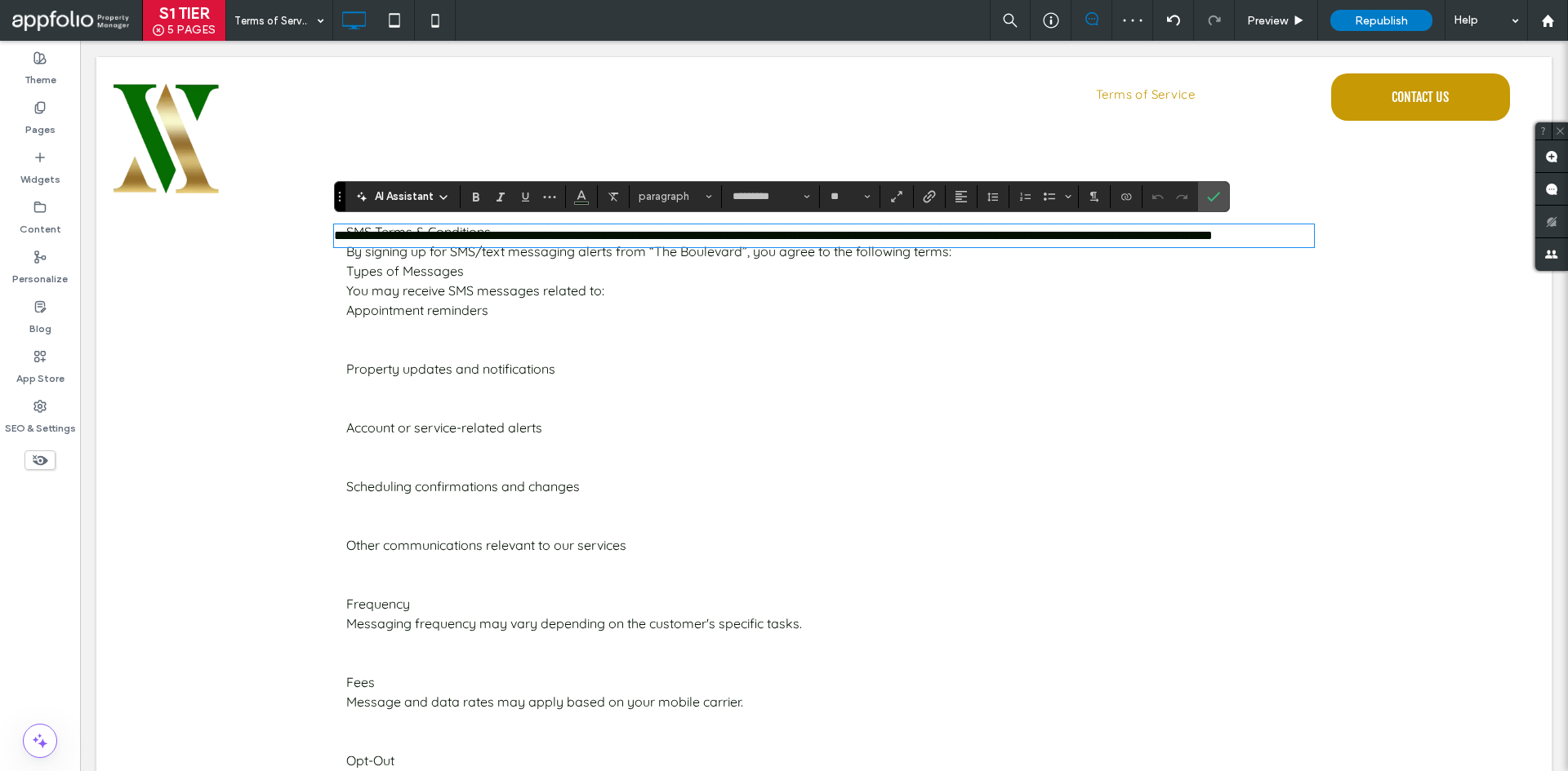
click at [281, 300] on div "Click To Paste SMS Terms & Conditions By signing up for SMS/text messaging aler…" at bounding box center [823, 633] width 1455 height 839
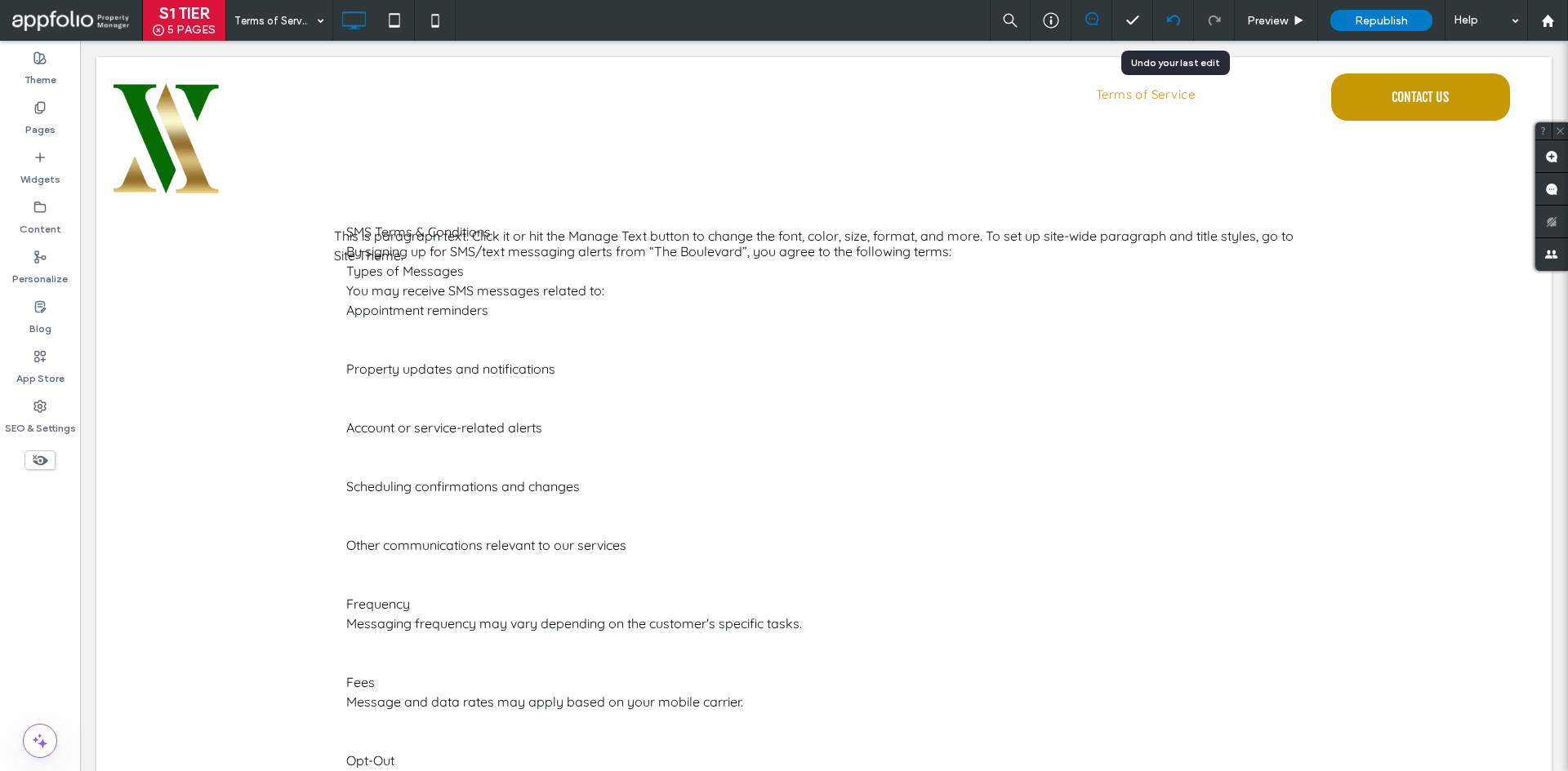
click at [1161, 23] on div at bounding box center [1173, 21] width 40 height 13
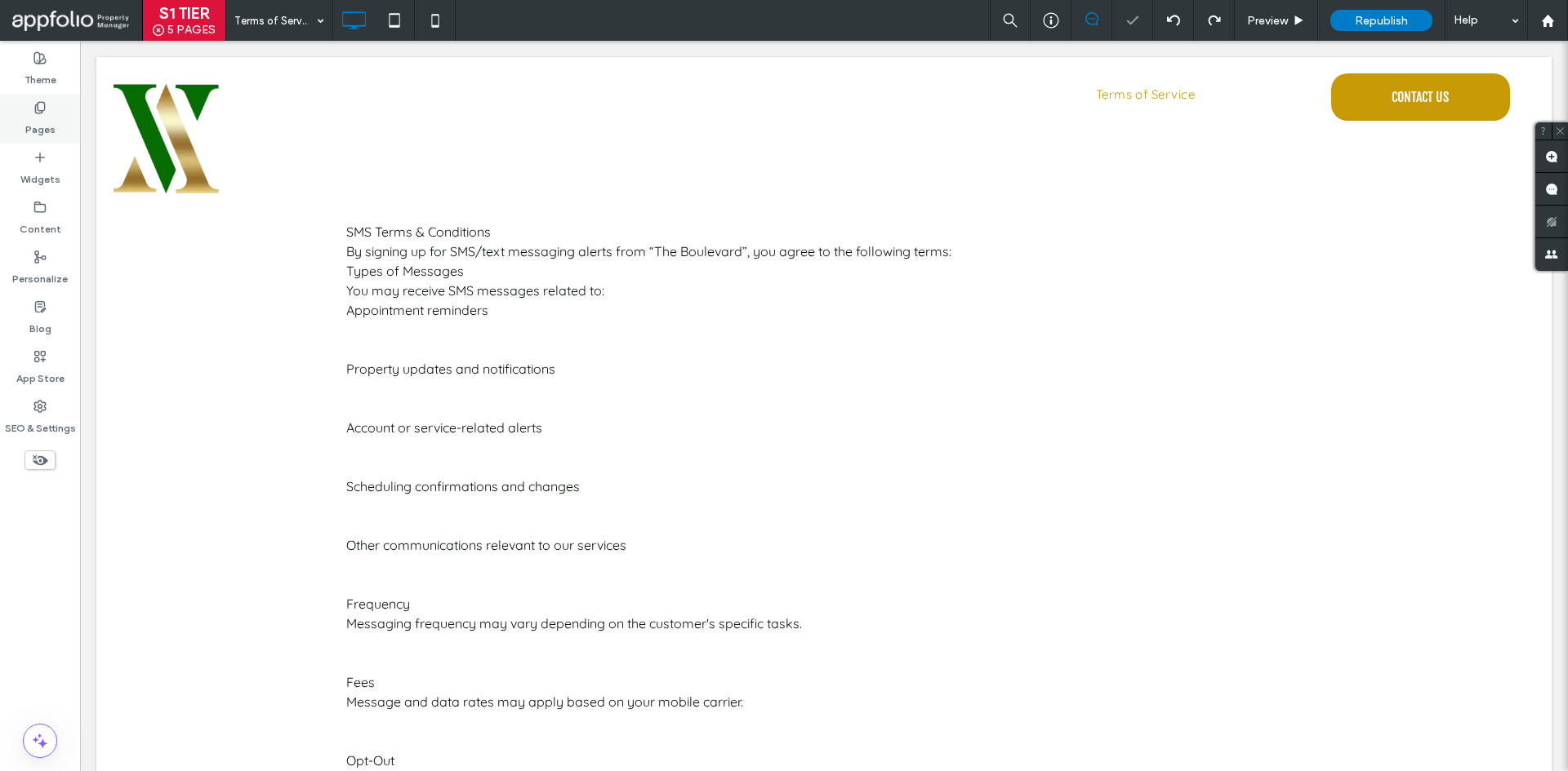
click at [50, 129] on label "Pages" at bounding box center [40, 125] width 30 height 23
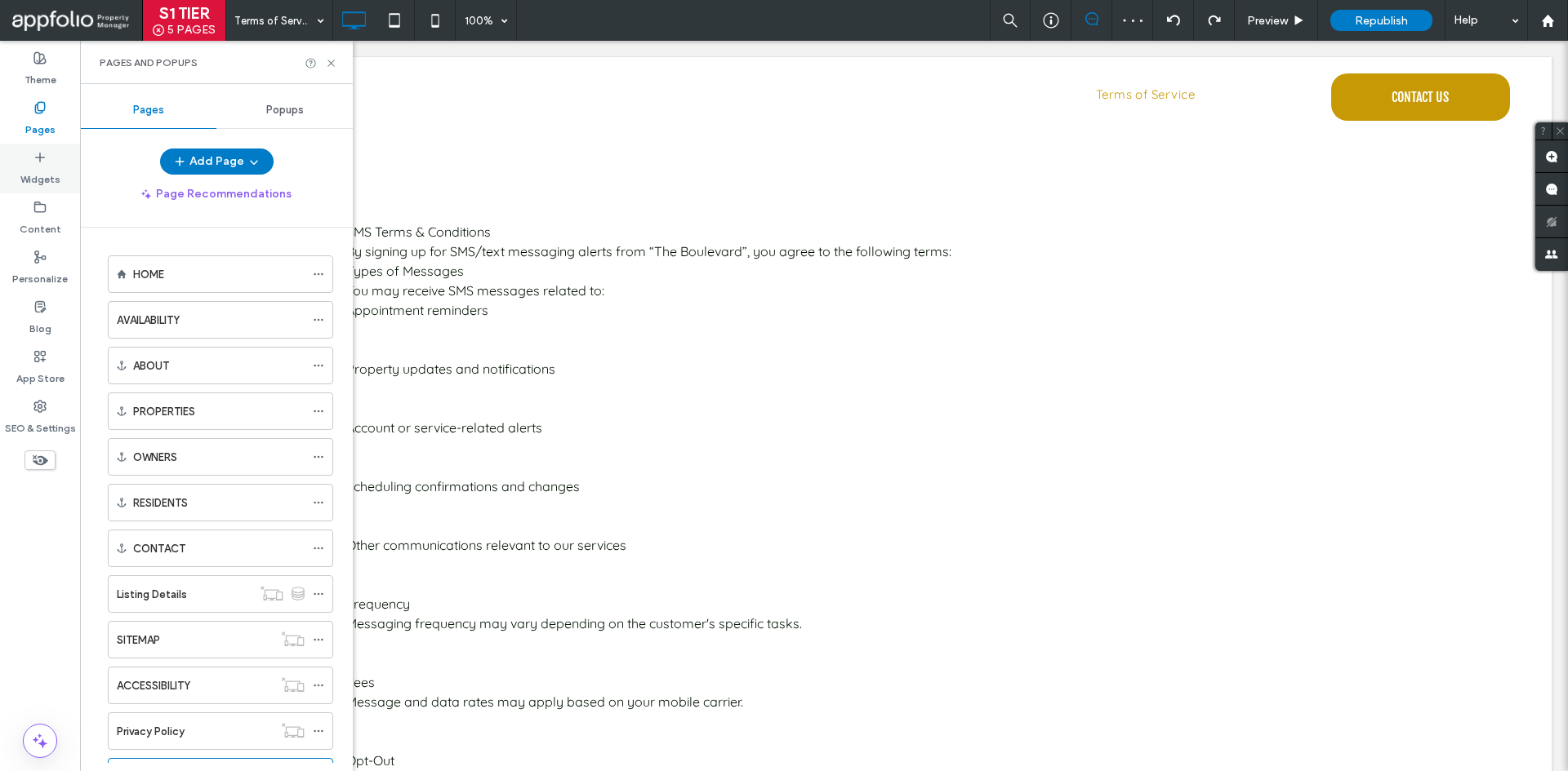
click at [38, 161] on icon at bounding box center [40, 158] width 13 height 13
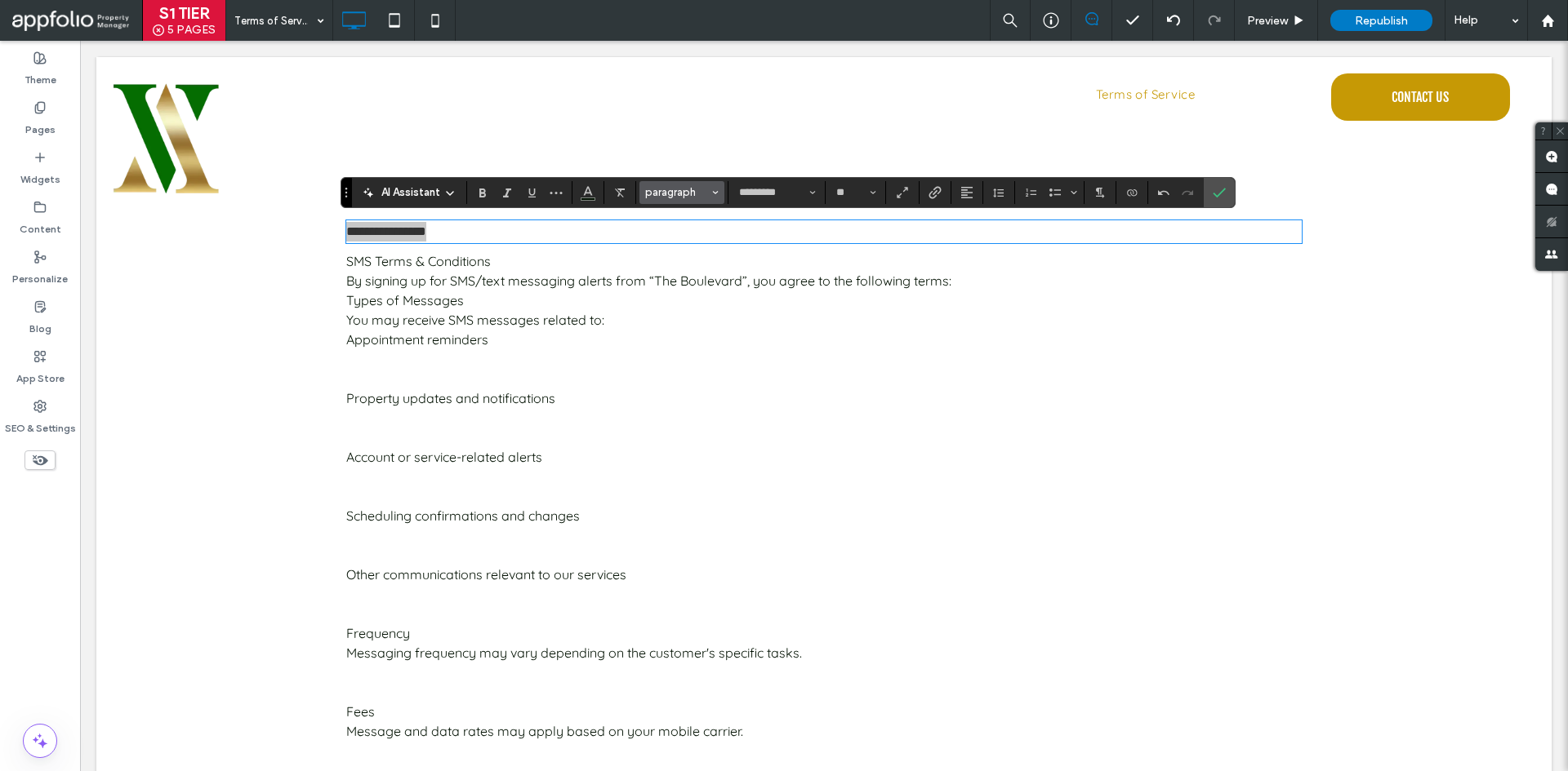
click at [685, 194] on span "paragraph" at bounding box center [677, 192] width 64 height 13
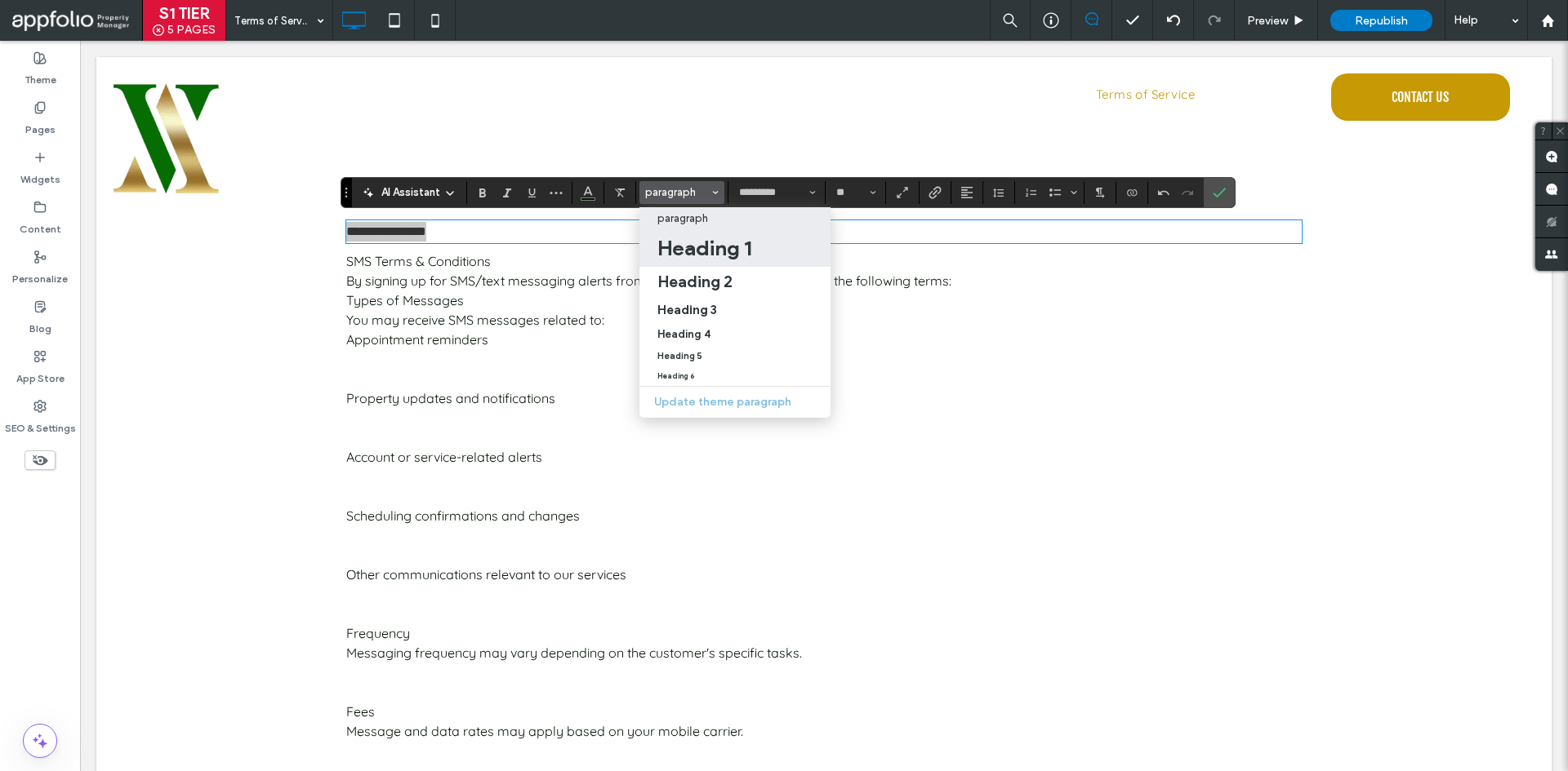
click at [723, 265] on label "Heading 1" at bounding box center [735, 248] width 191 height 37
type input "**********"
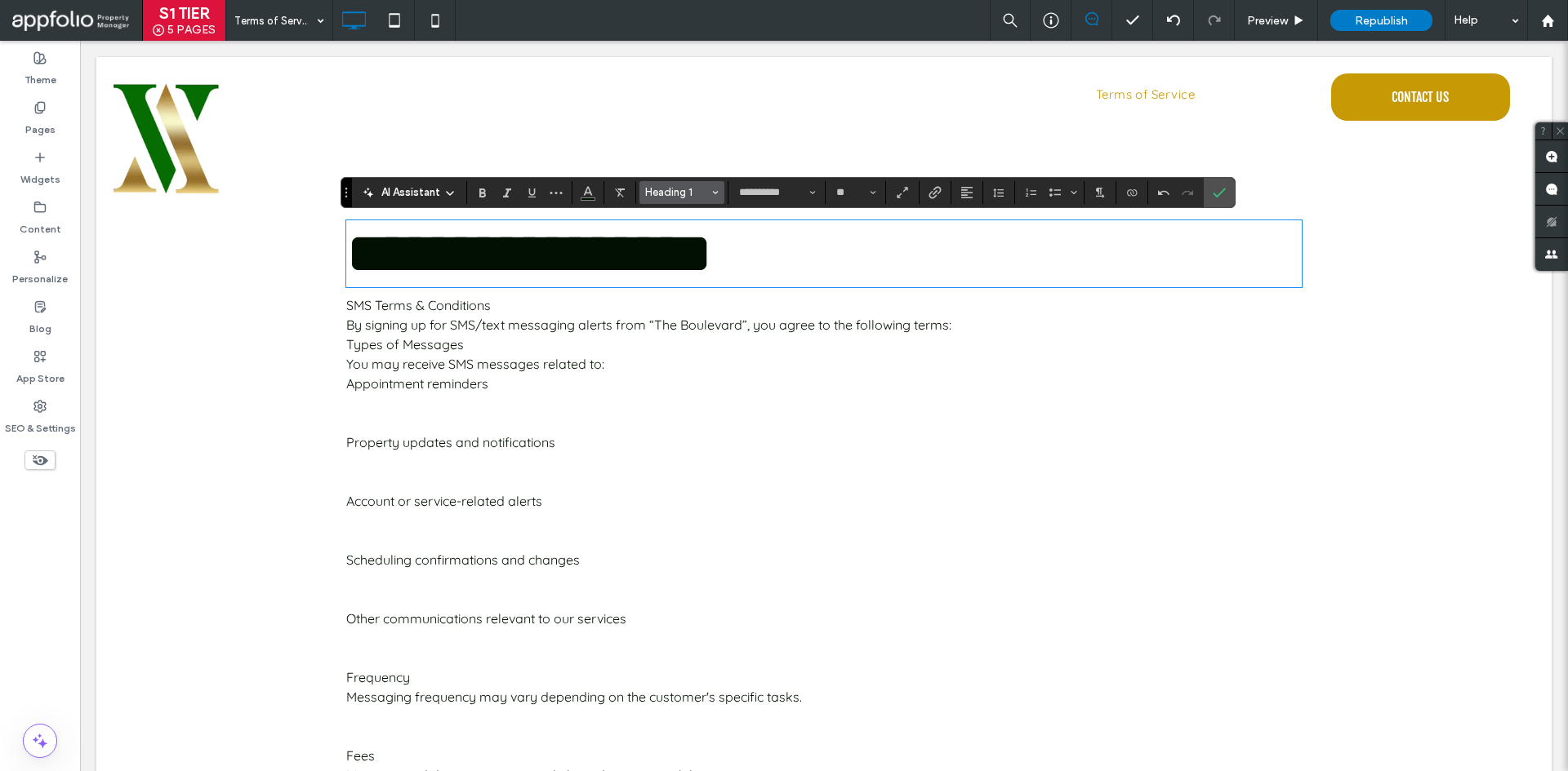
click at [706, 194] on span "Heading 1" at bounding box center [677, 192] width 64 height 13
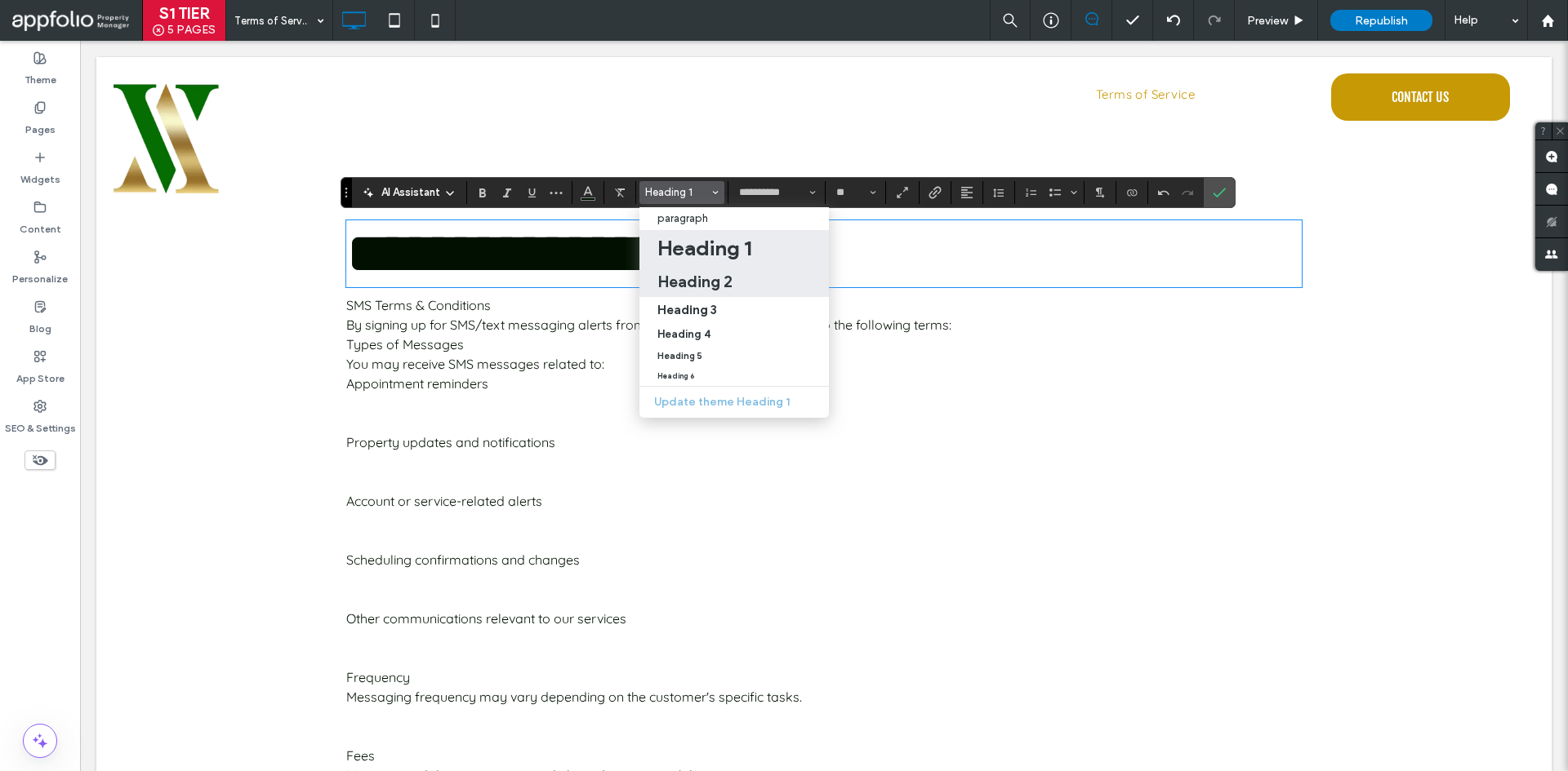
drag, startPoint x: 744, startPoint y: 275, endPoint x: 666, endPoint y: 234, distance: 88.1
click at [744, 275] on div "Heading 2" at bounding box center [734, 281] width 153 height 19
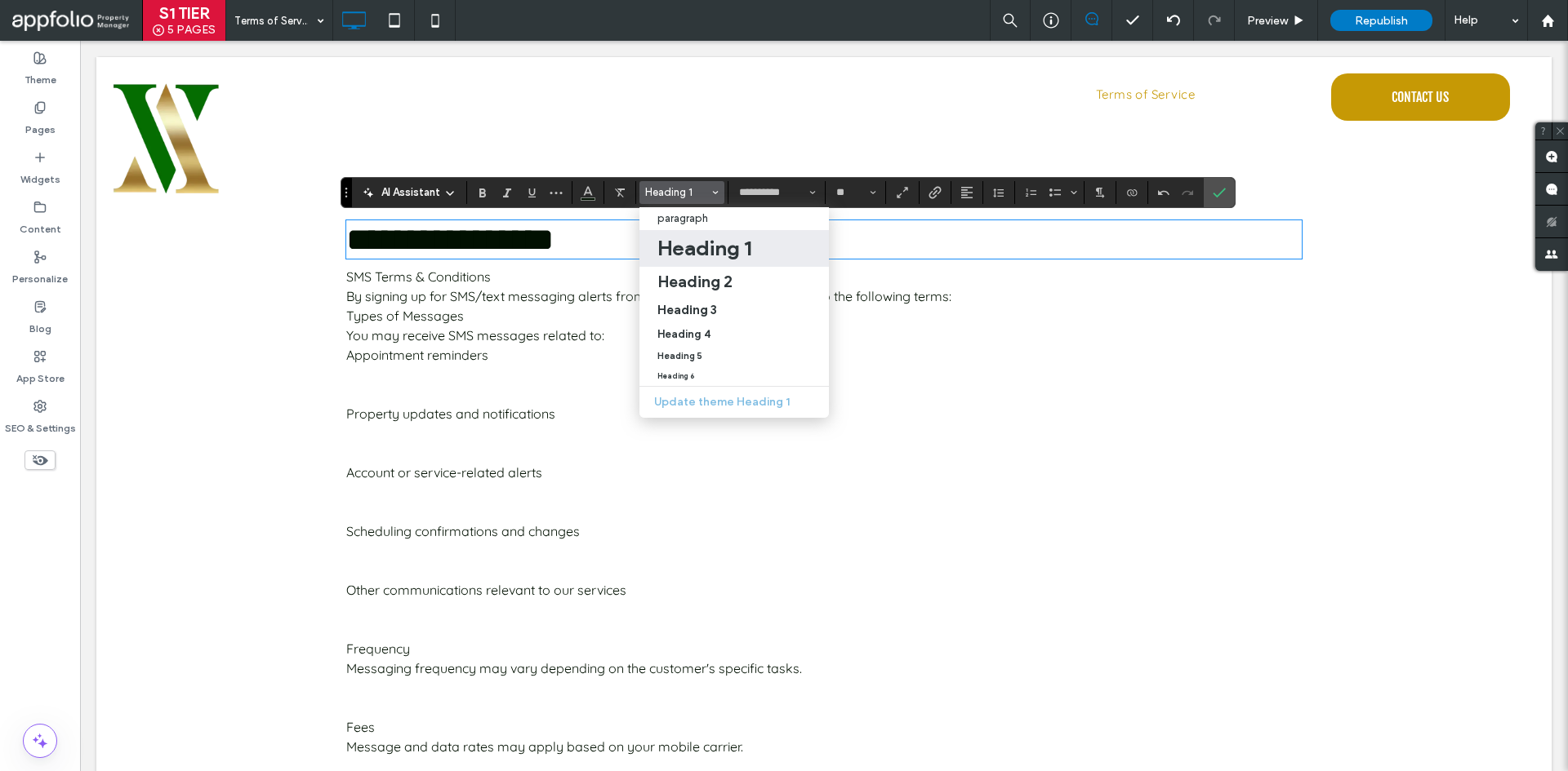
type input "**"
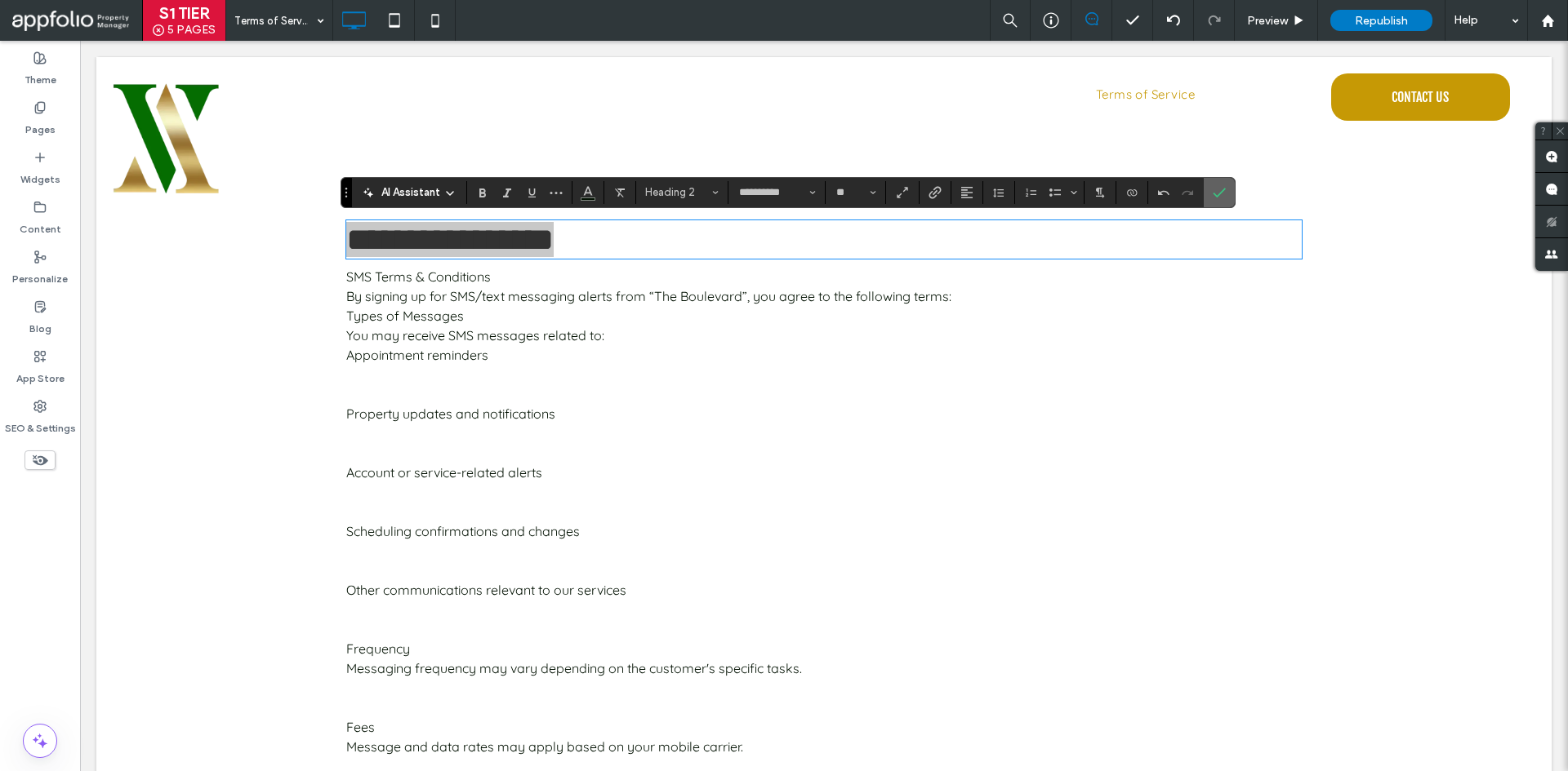
drag, startPoint x: 1218, startPoint y: 188, endPoint x: 741, endPoint y: 227, distance: 478.6
click at [1218, 188] on icon "Confirm" at bounding box center [1219, 193] width 13 height 13
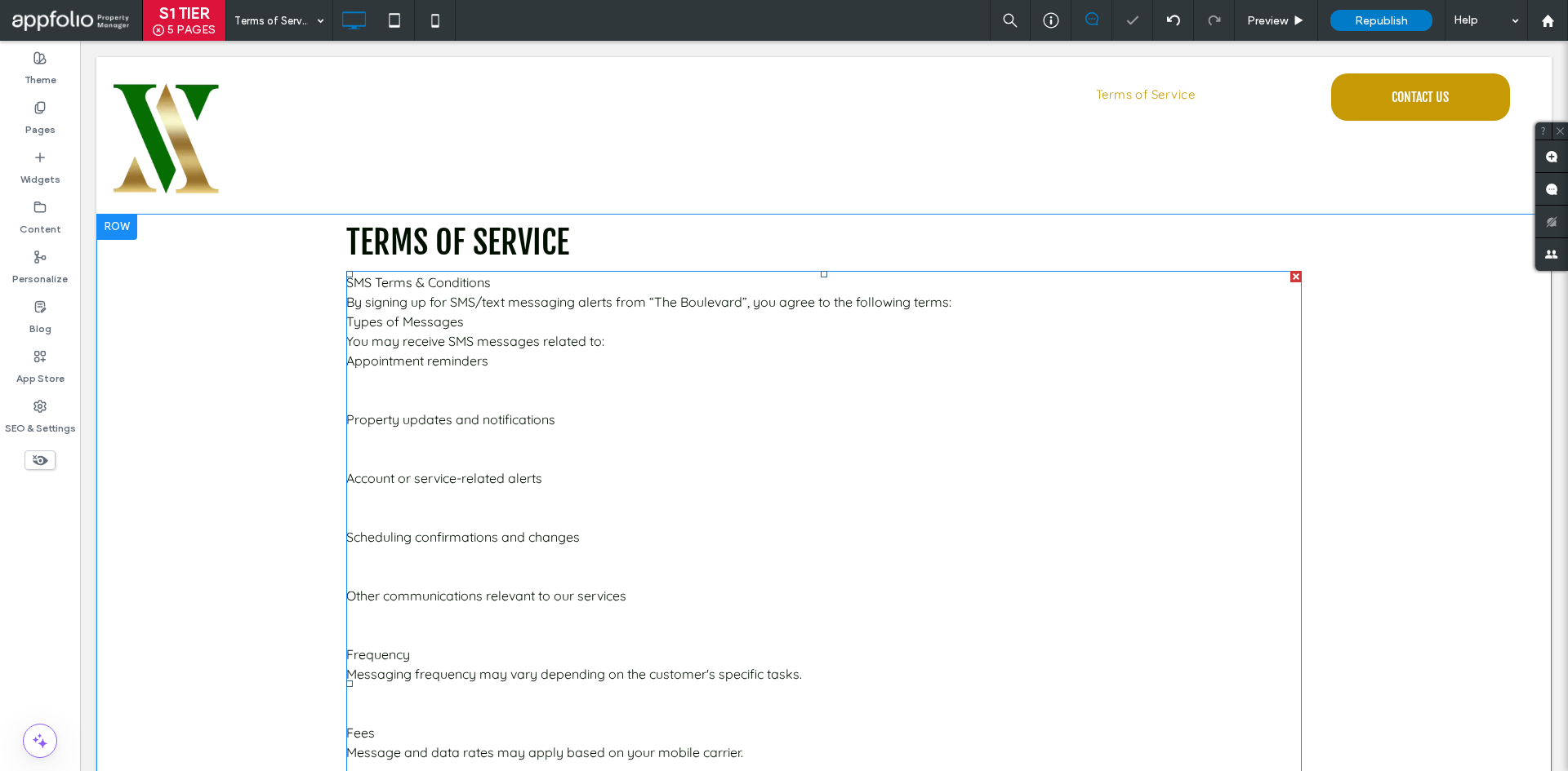
click at [500, 296] on span "By signing up for SMS/text messaging alerts from “The Boulevard”, you agree to …" at bounding box center [648, 302] width 605 height 17
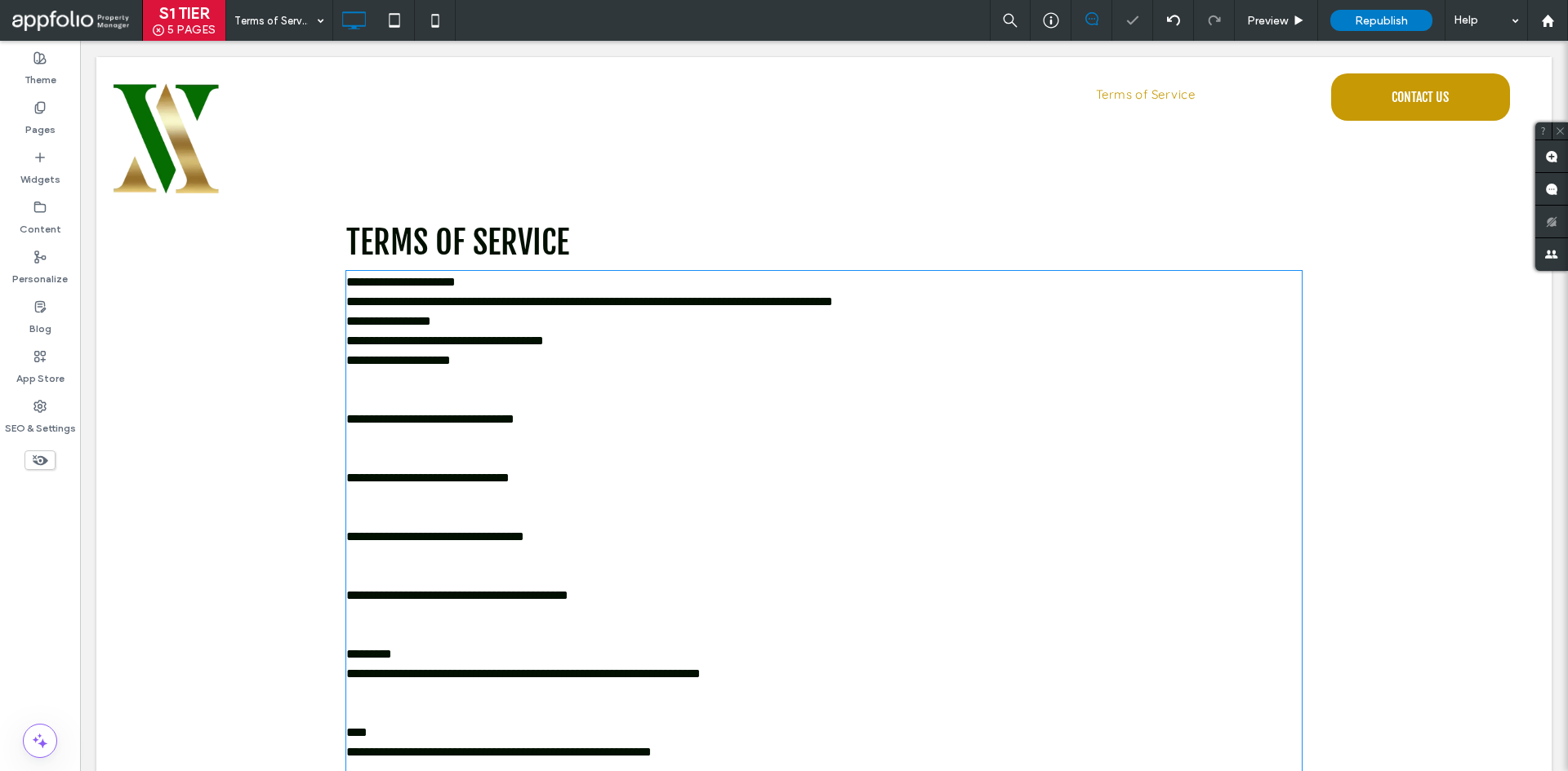
type input "*********"
type input "**"
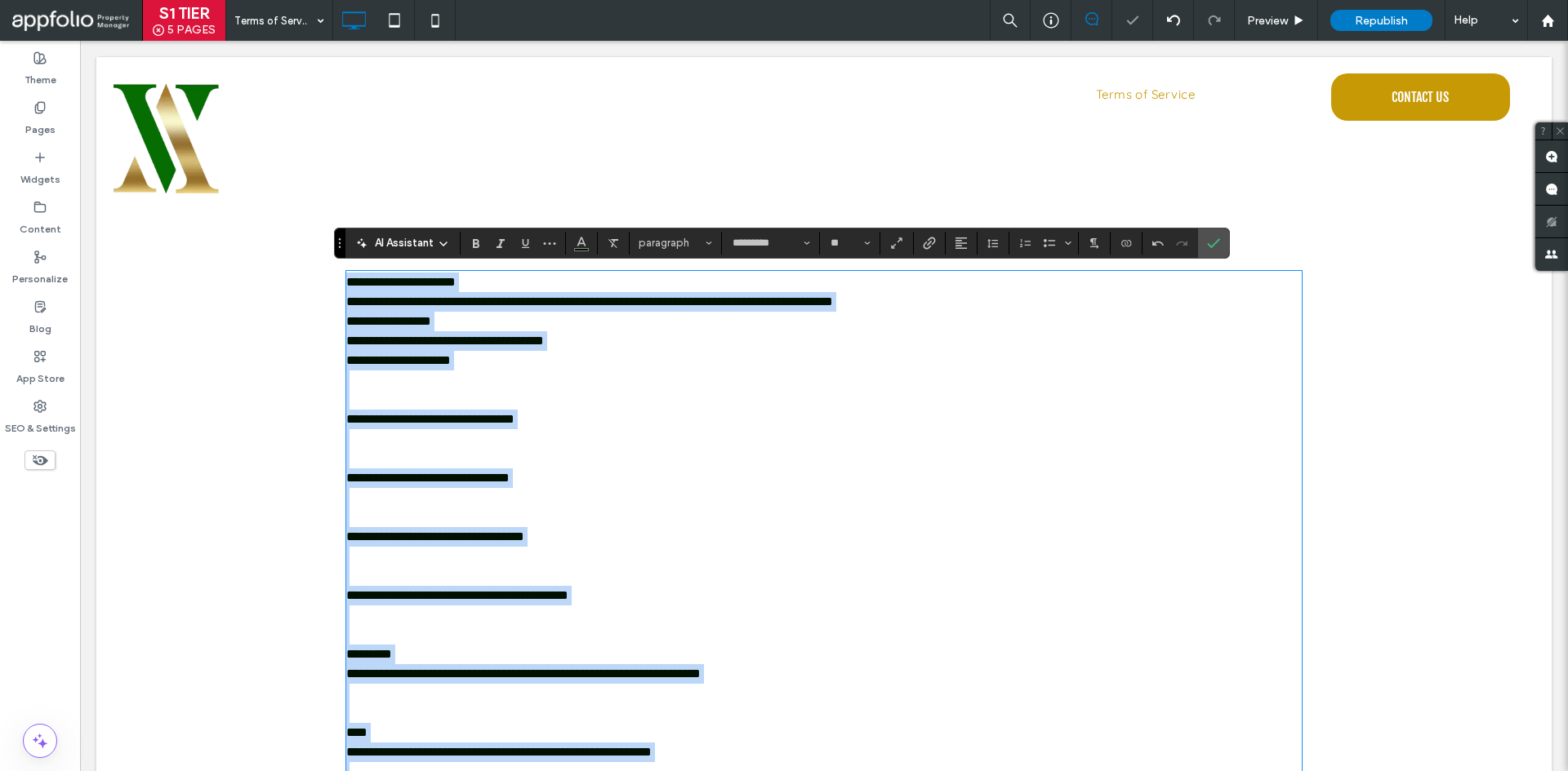
click at [500, 289] on p "**********" at bounding box center [824, 282] width 956 height 19
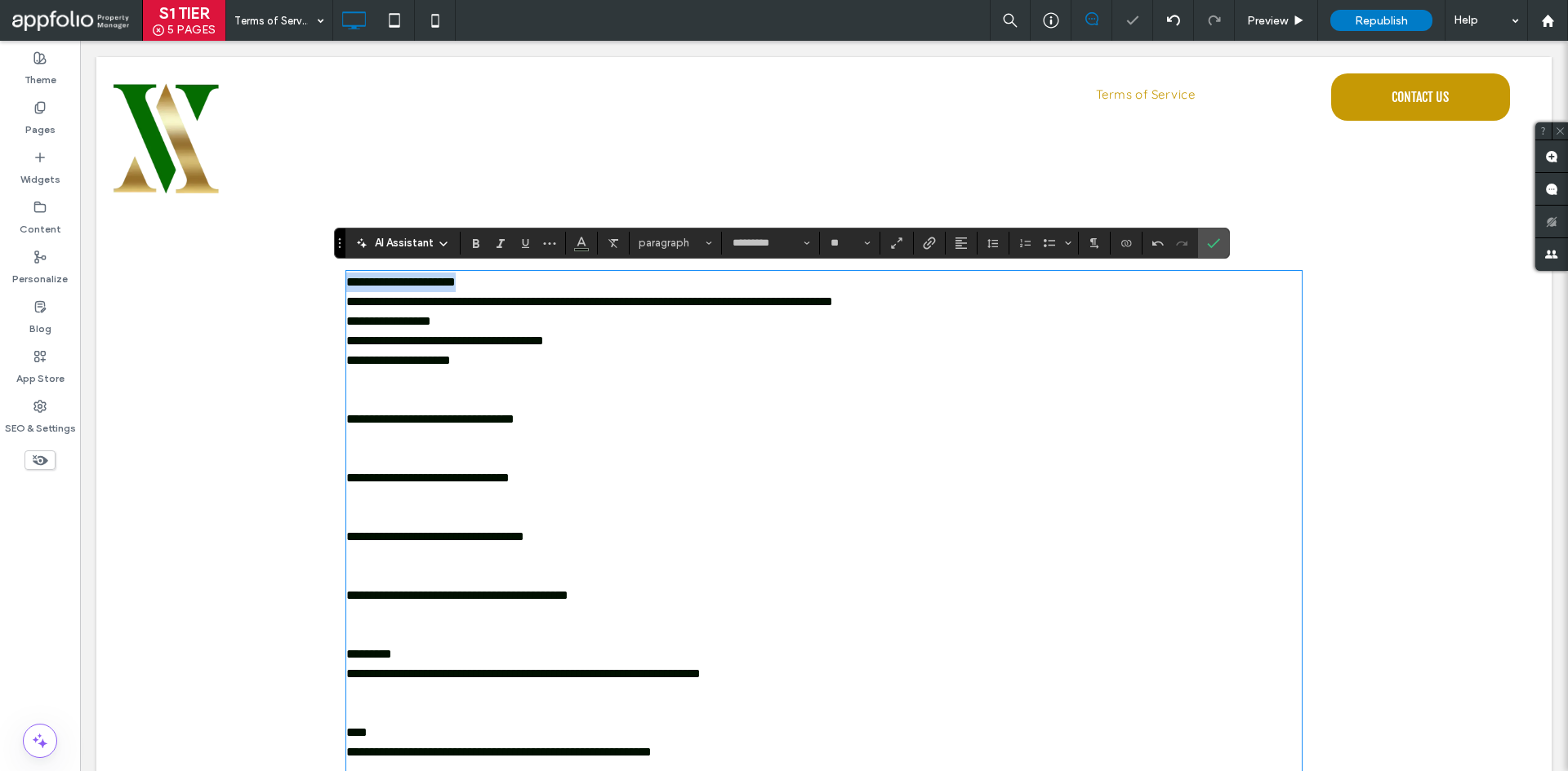
drag, startPoint x: 501, startPoint y: 288, endPoint x: 325, endPoint y: 290, distance: 176.0
click at [325, 290] on div "**********" at bounding box center [823, 659] width 1455 height 890
click at [539, 391] on p at bounding box center [824, 400] width 956 height 19
click at [548, 406] on p at bounding box center [824, 400] width 956 height 19
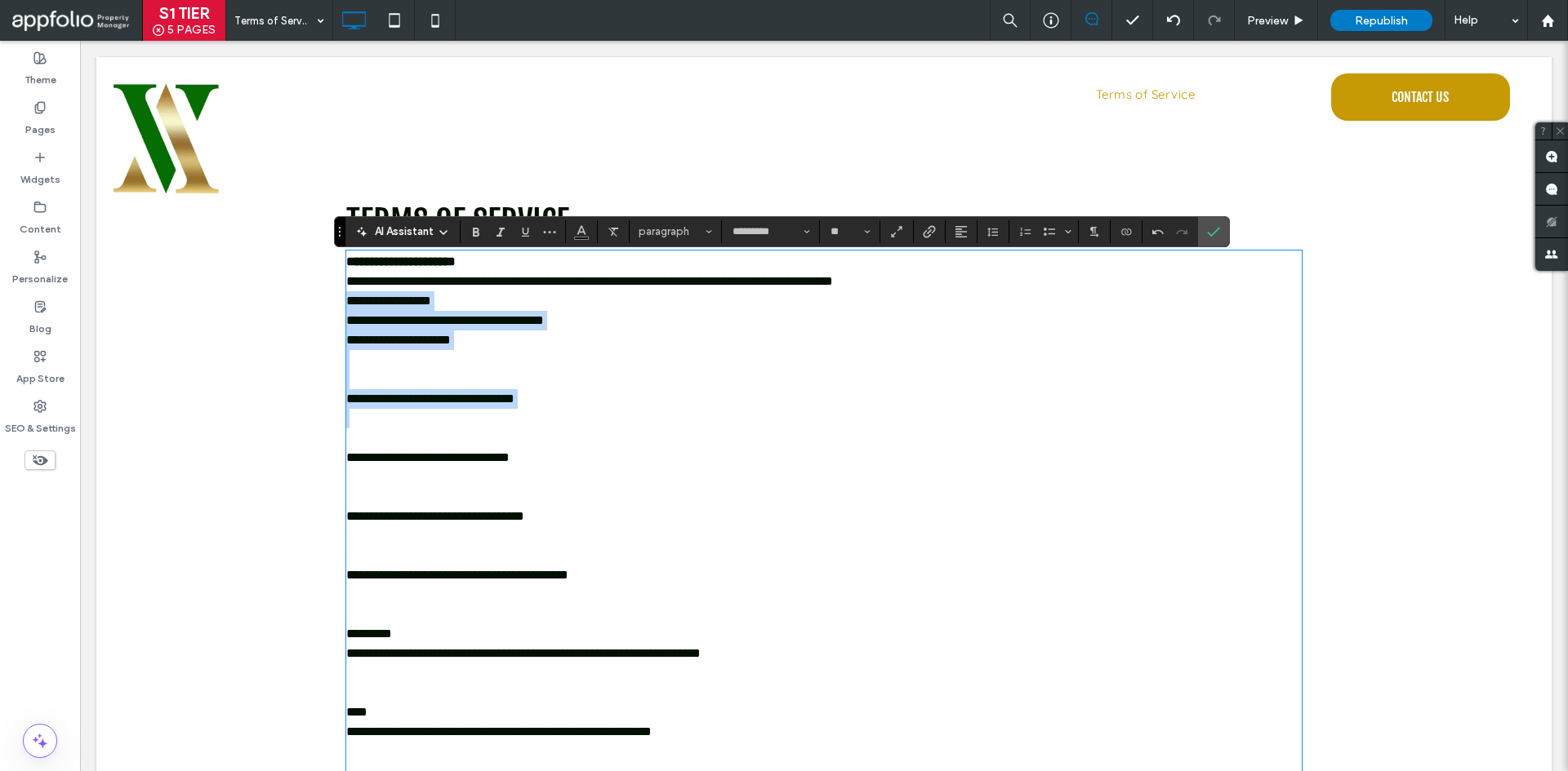
scroll to position [82, 0]
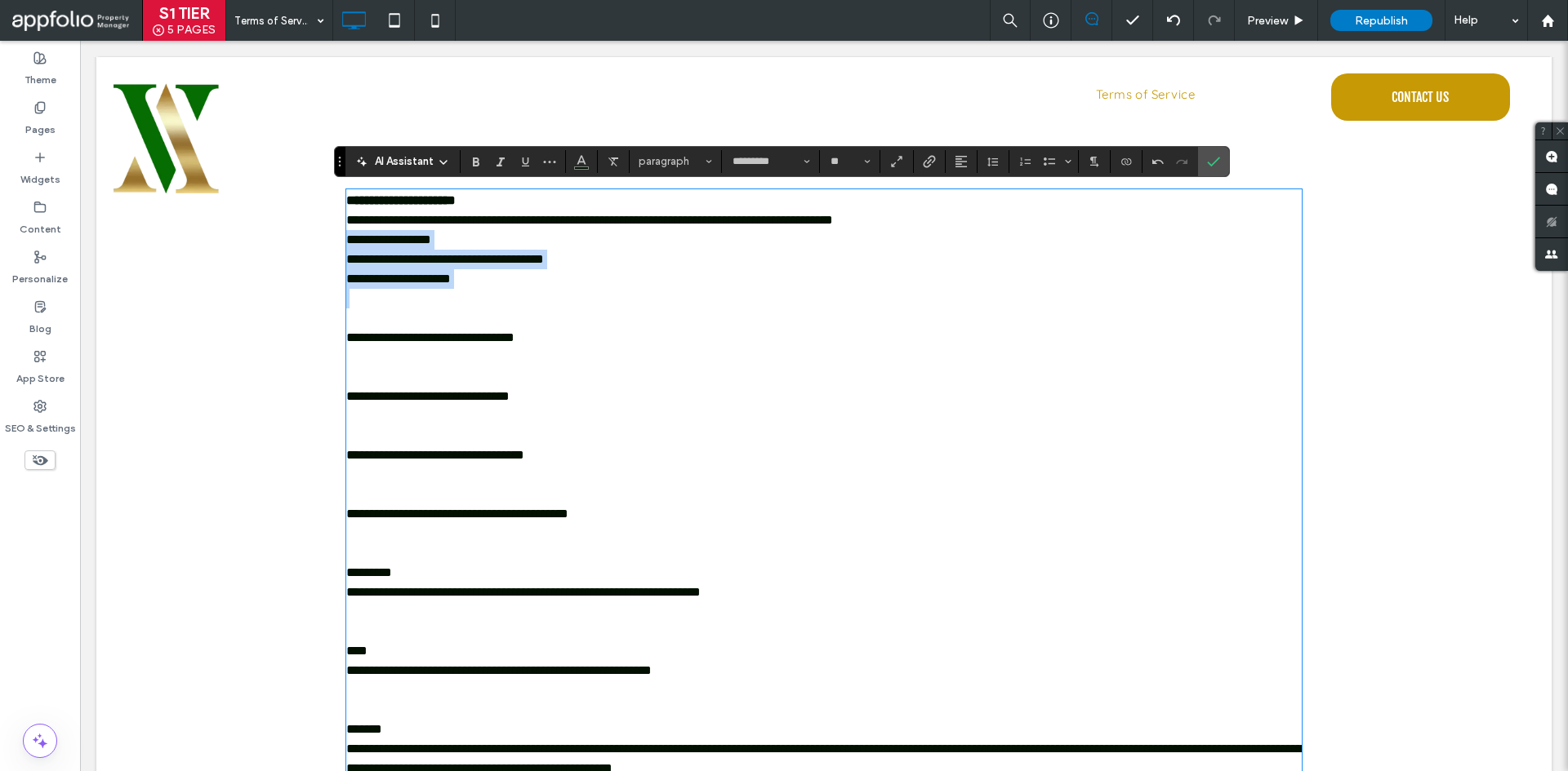
drag, startPoint x: 342, startPoint y: 319, endPoint x: 689, endPoint y: 302, distance: 347.4
click at [689, 302] on div "**********" at bounding box center [824, 602] width 956 height 823
click at [607, 311] on p at bounding box center [824, 318] width 956 height 19
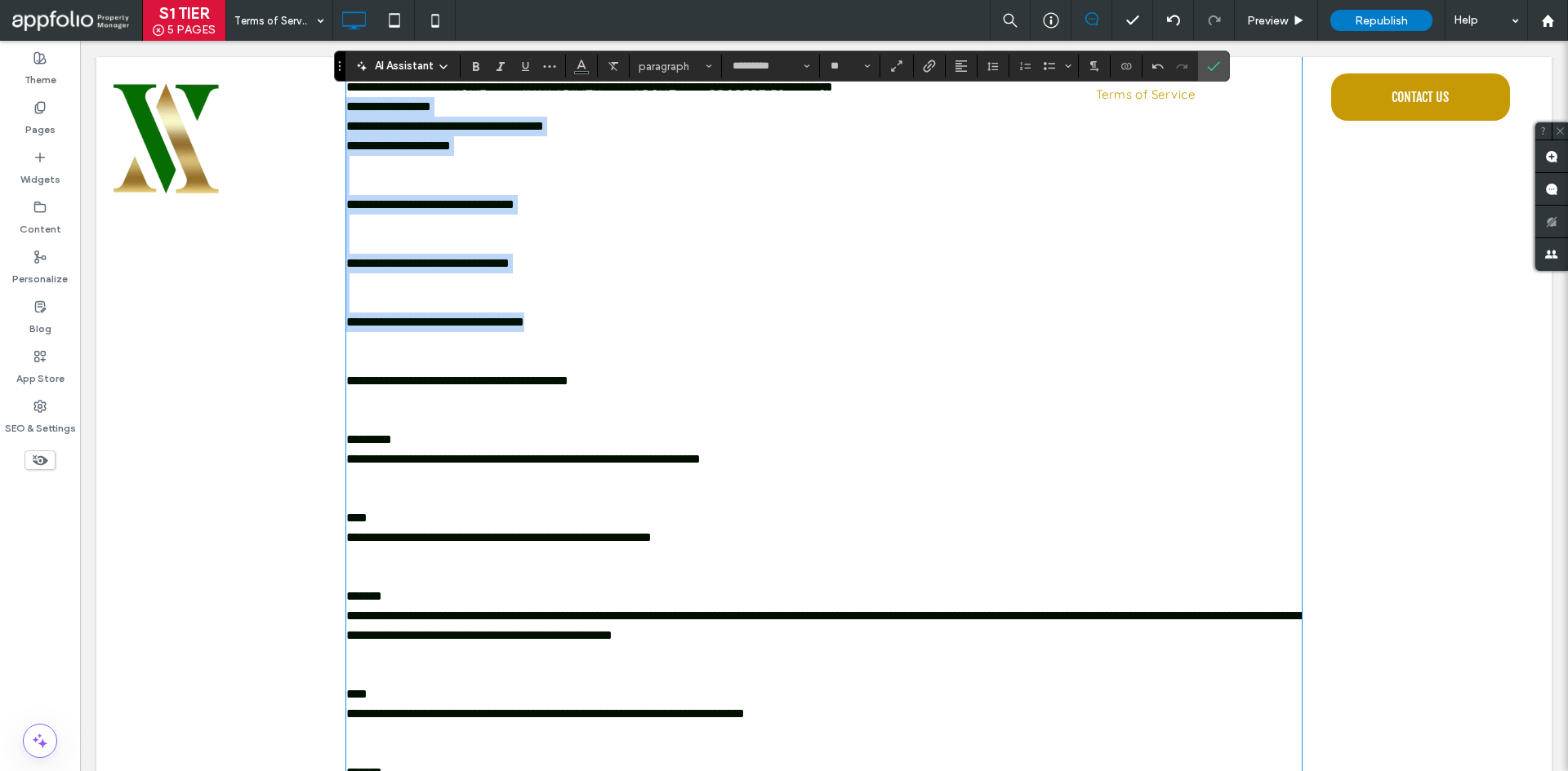
drag, startPoint x: 341, startPoint y: 243, endPoint x: 597, endPoint y: 319, distance: 267.0
click at [597, 319] on div "**********" at bounding box center [824, 469] width 956 height 823
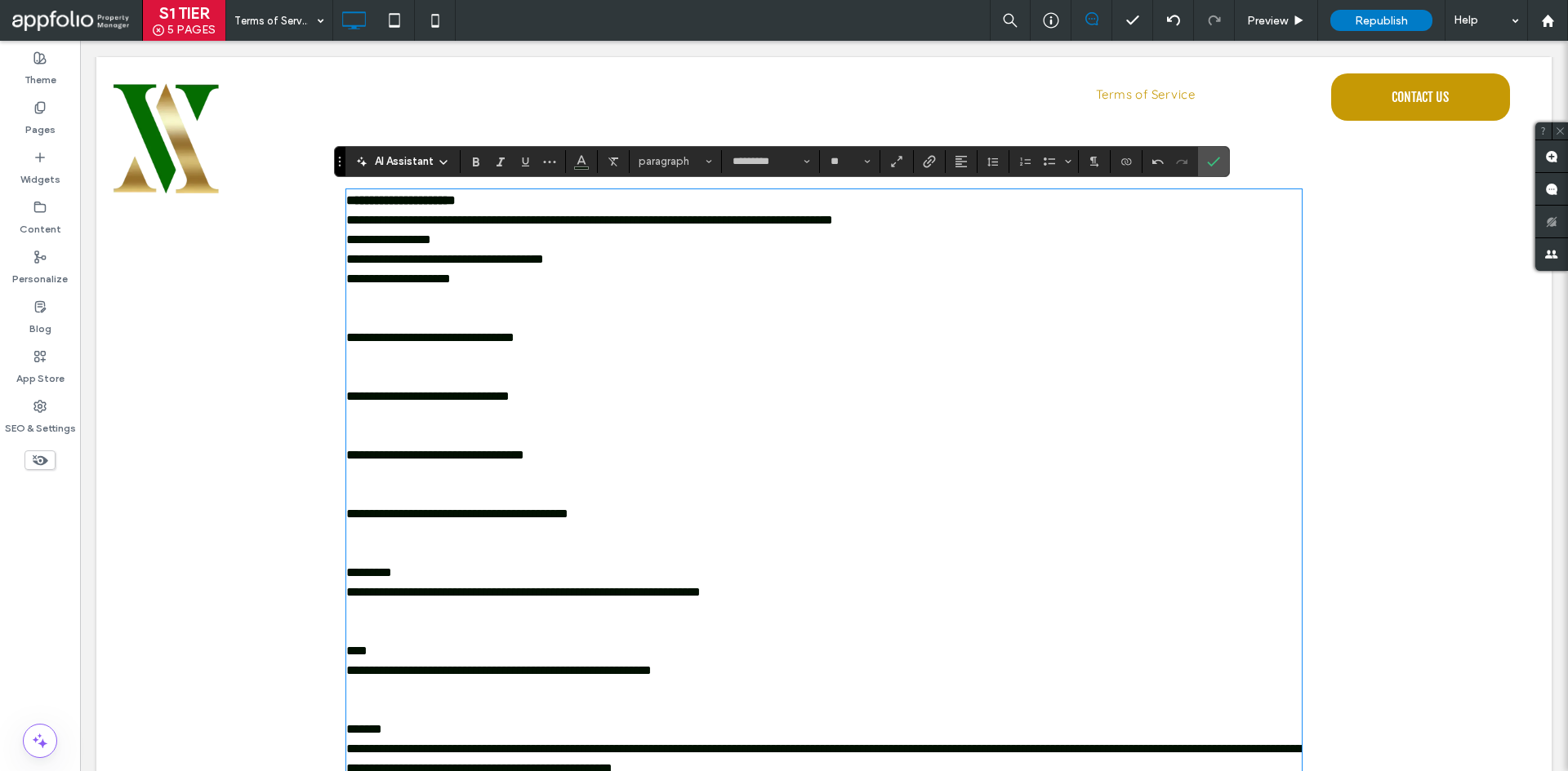
click at [548, 537] on p at bounding box center [824, 534] width 956 height 19
click at [619, 498] on p at bounding box center [824, 494] width 956 height 19
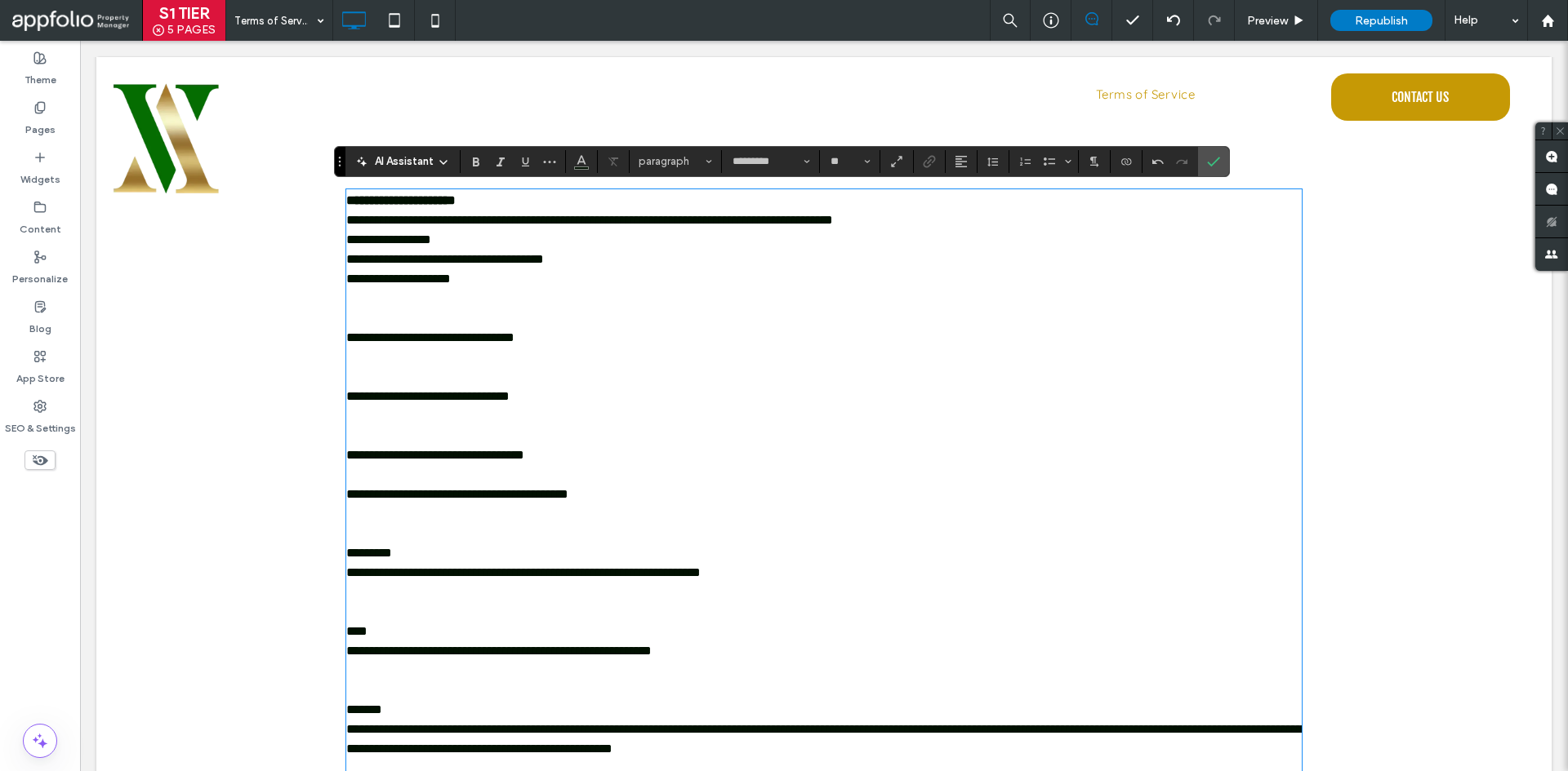
click at [506, 423] on p at bounding box center [824, 416] width 956 height 19
click at [500, 442] on p at bounding box center [824, 435] width 956 height 19
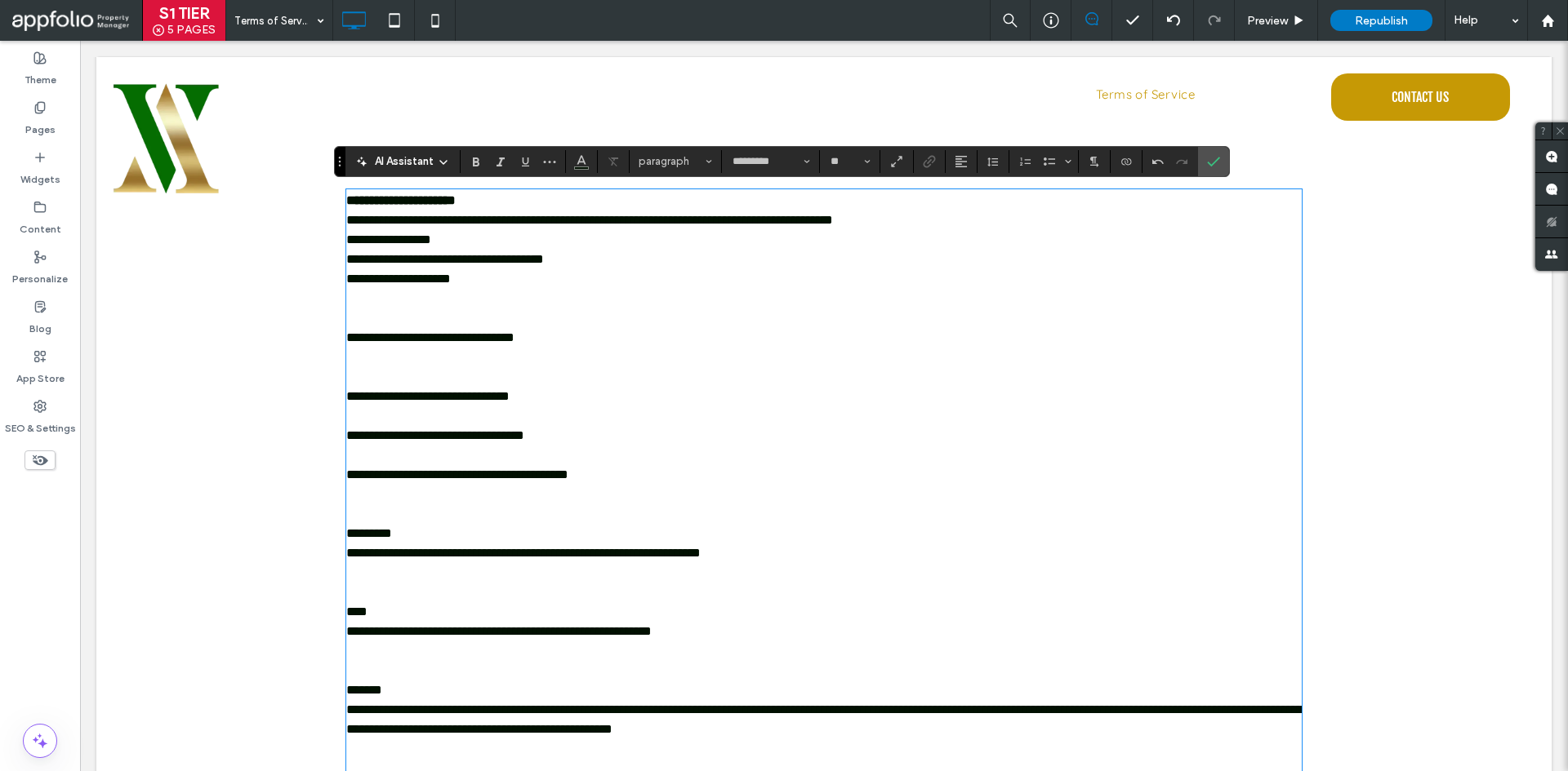
click at [509, 365] on p at bounding box center [824, 357] width 956 height 19
click at [618, 384] on p "﻿" at bounding box center [824, 376] width 956 height 19
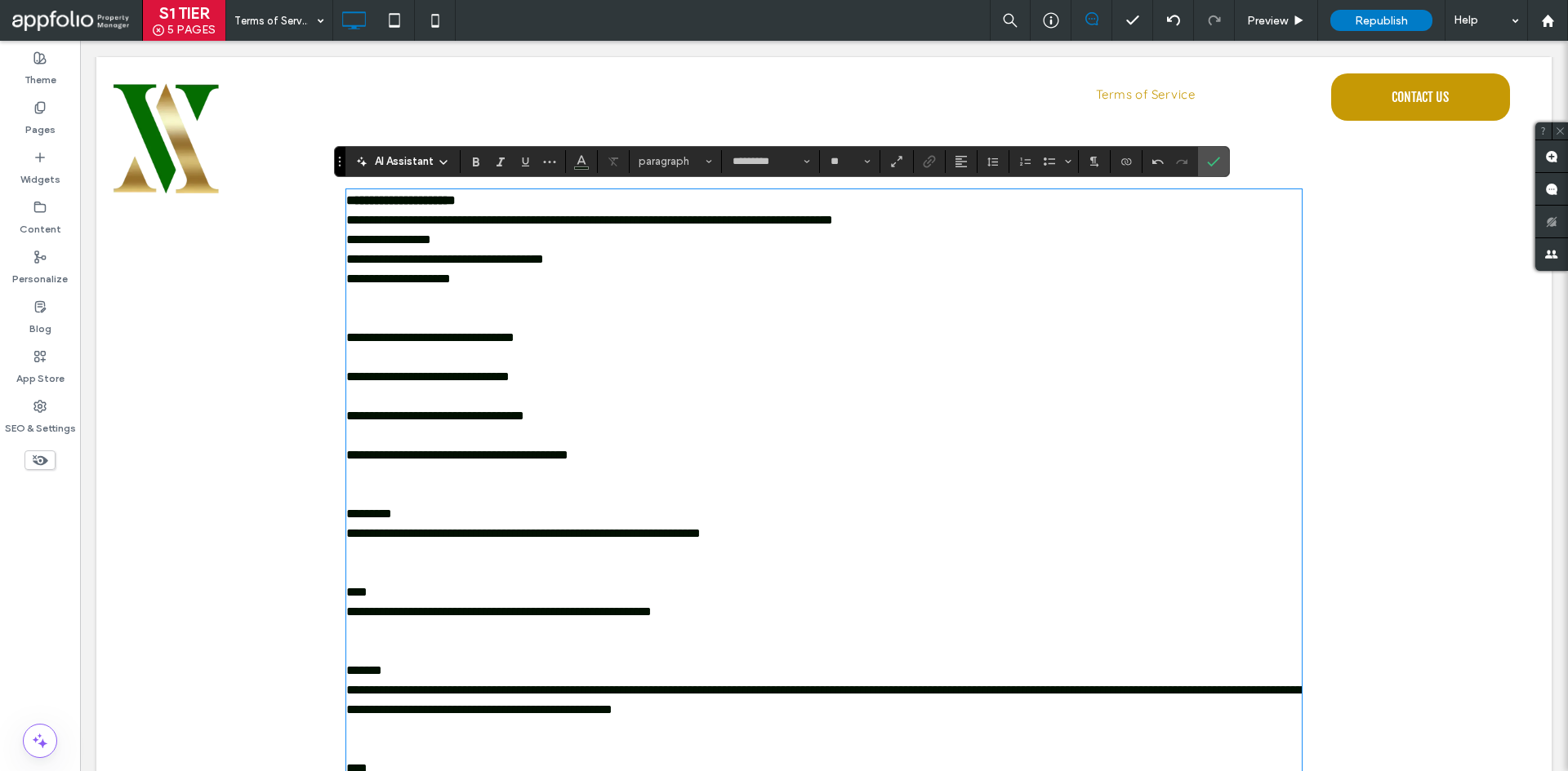
click at [544, 311] on p at bounding box center [824, 318] width 956 height 19
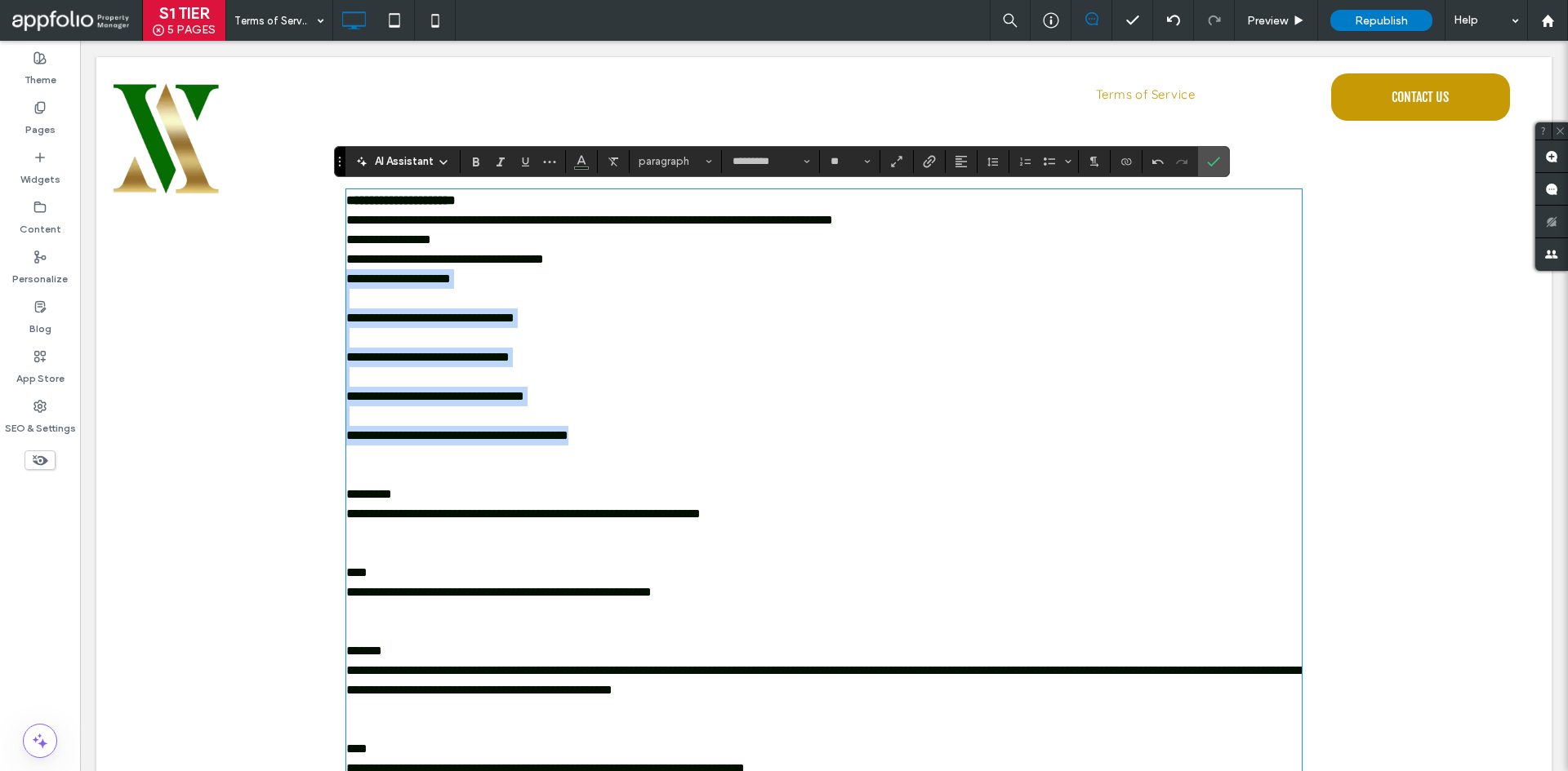
drag, startPoint x: 341, startPoint y: 283, endPoint x: 708, endPoint y: 437, distance: 398.0
click at [708, 437] on div "**********" at bounding box center [824, 563] width 956 height 744
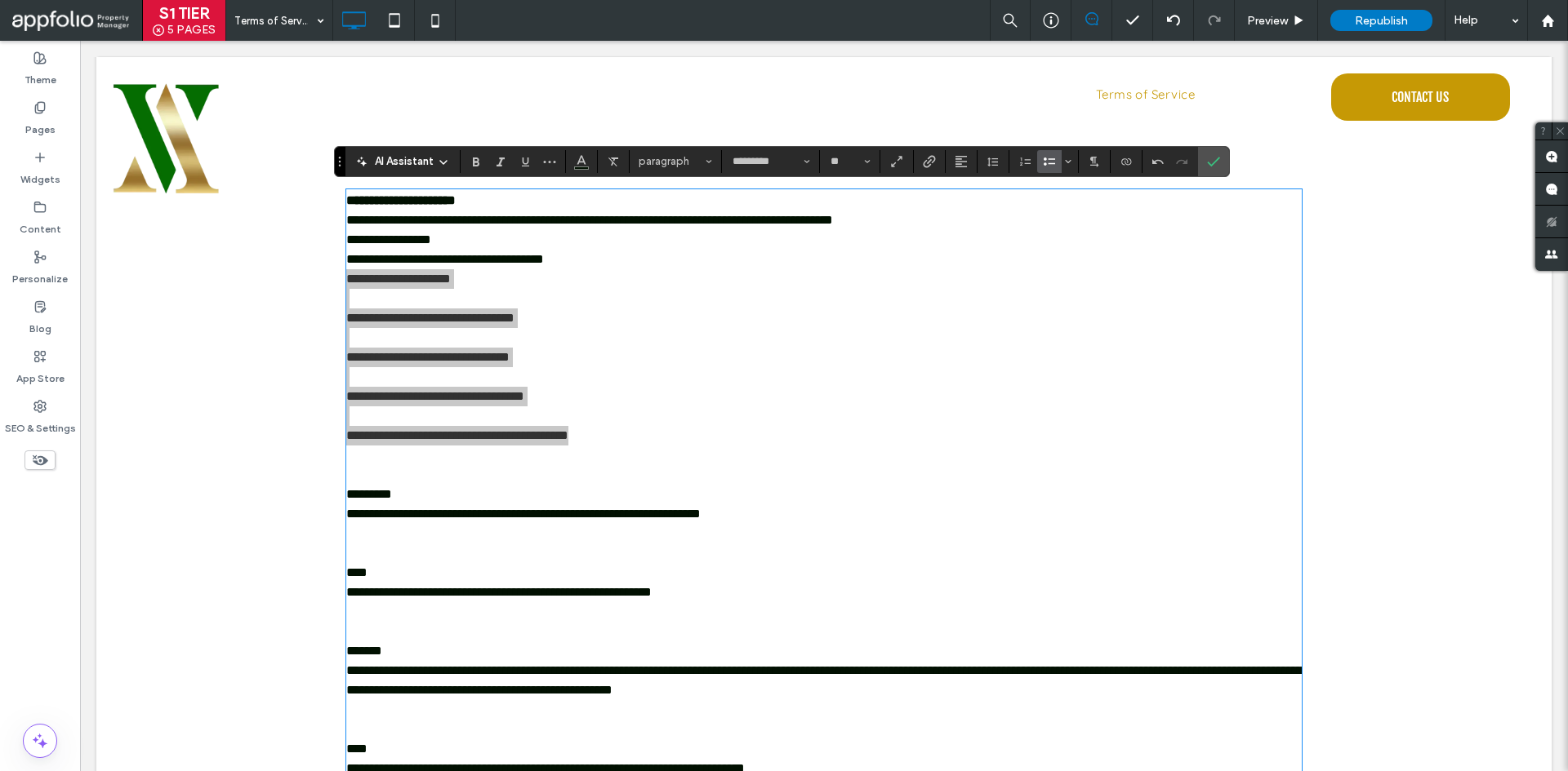
drag, startPoint x: 1054, startPoint y: 159, endPoint x: 873, endPoint y: 166, distance: 181.1
click at [1054, 159] on use "Bulleted List" at bounding box center [1049, 161] width 12 height 8
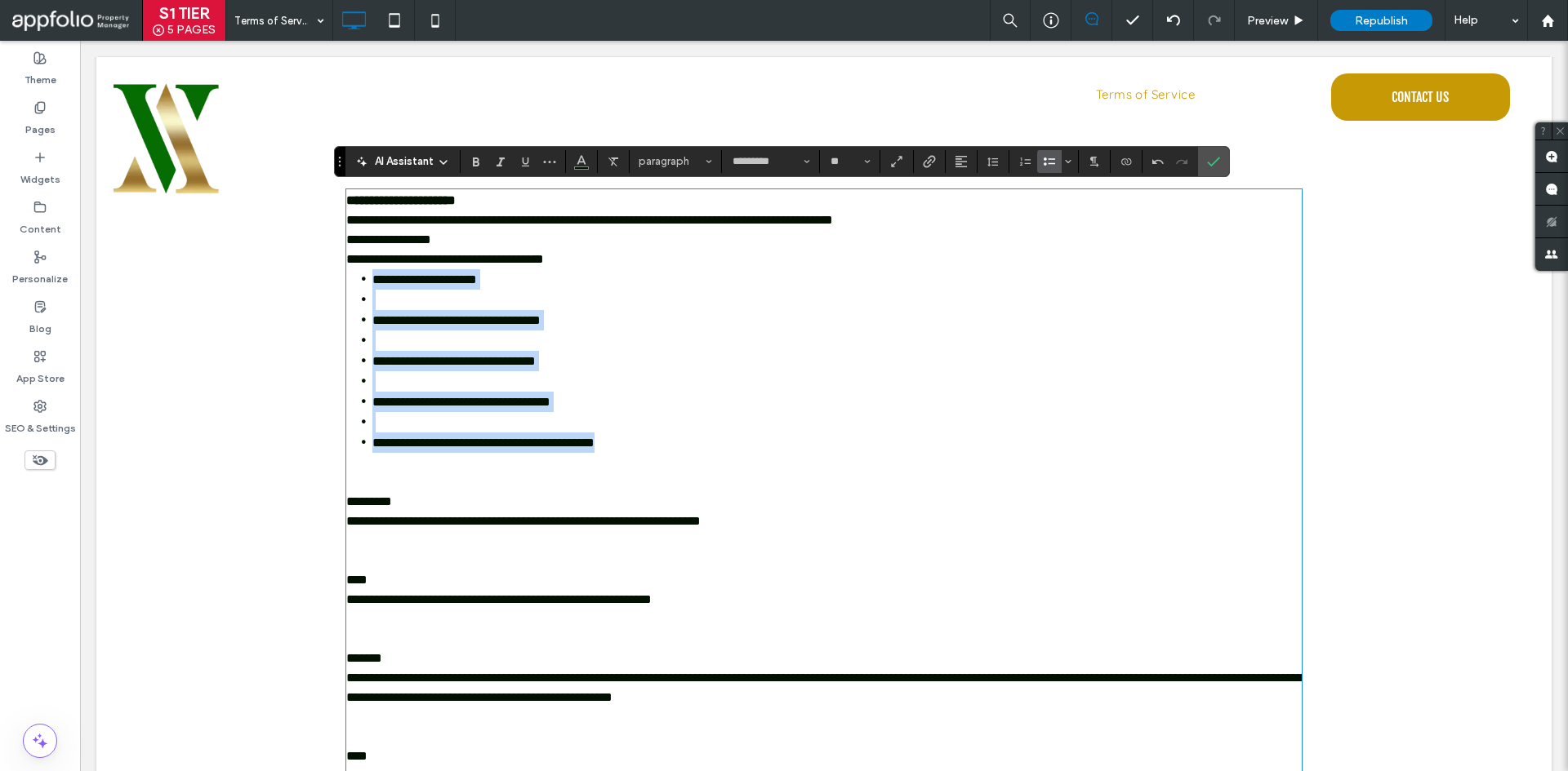
click at [531, 329] on li "**********" at bounding box center [837, 320] width 930 height 20
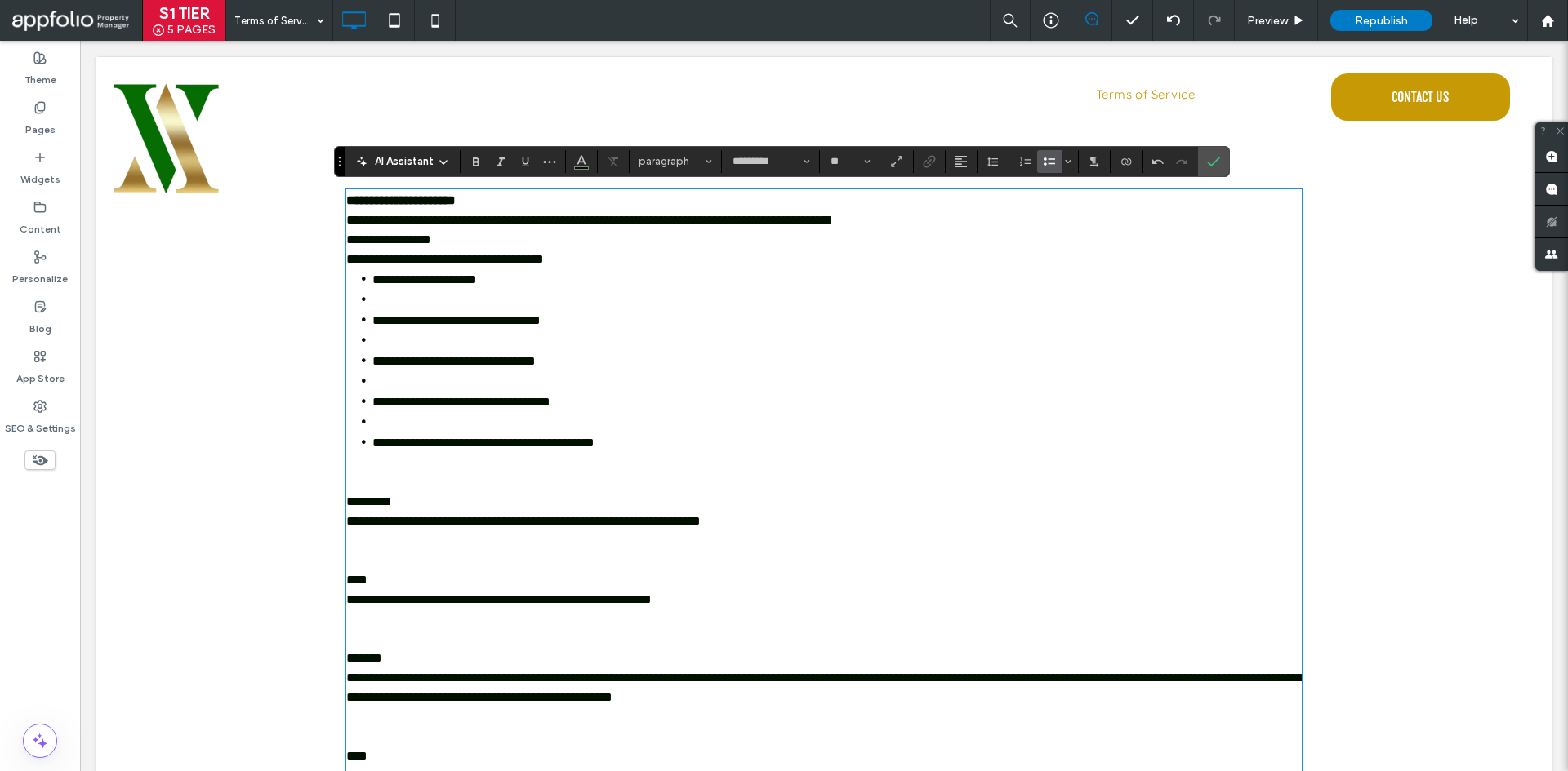
click at [541, 309] on li at bounding box center [837, 299] width 930 height 20
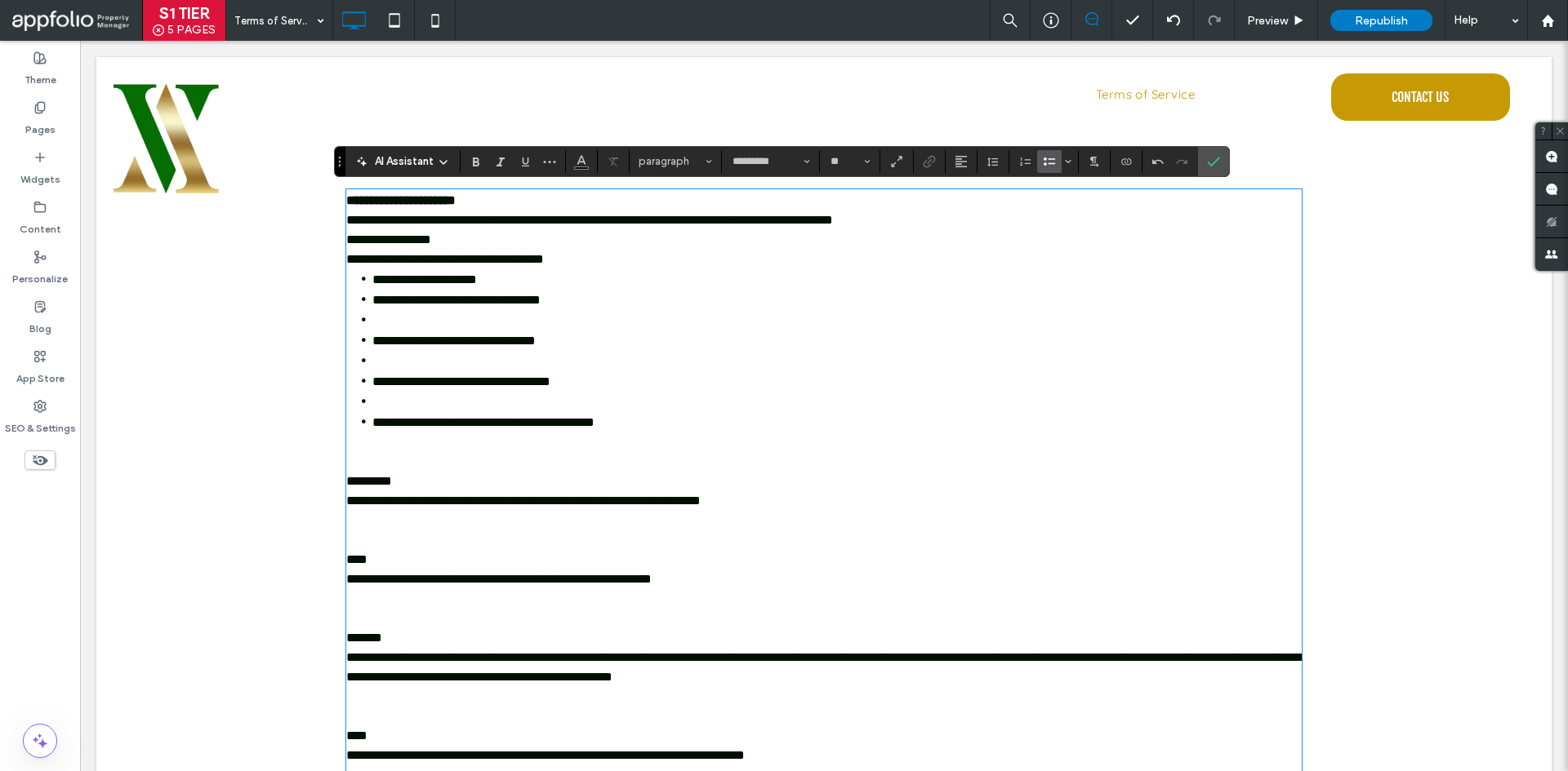
click at [534, 323] on li at bounding box center [837, 320] width 930 height 20
click at [515, 356] on ul "**********" at bounding box center [824, 350] width 956 height 162
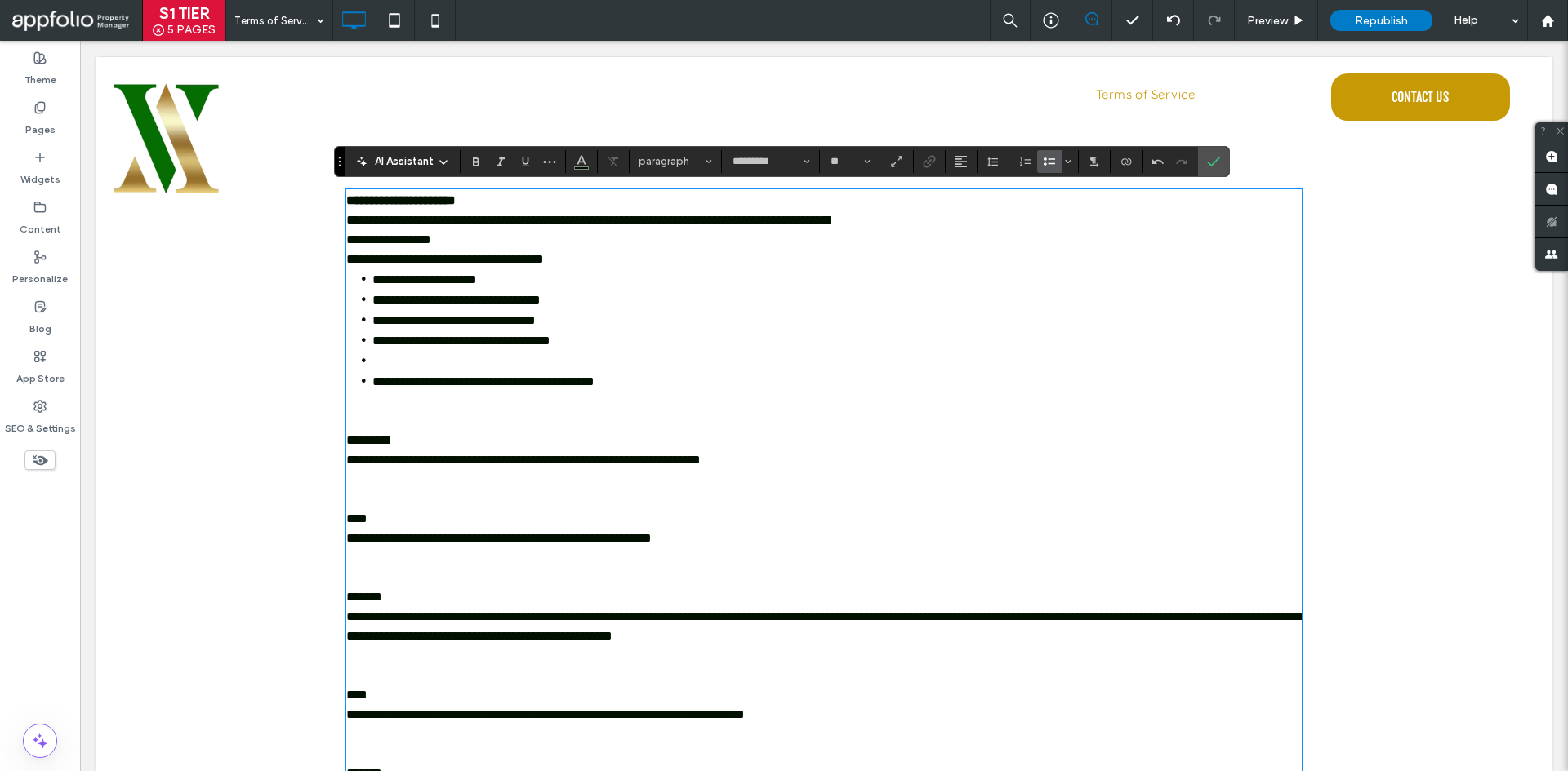
click at [506, 365] on li at bounding box center [837, 361] width 930 height 20
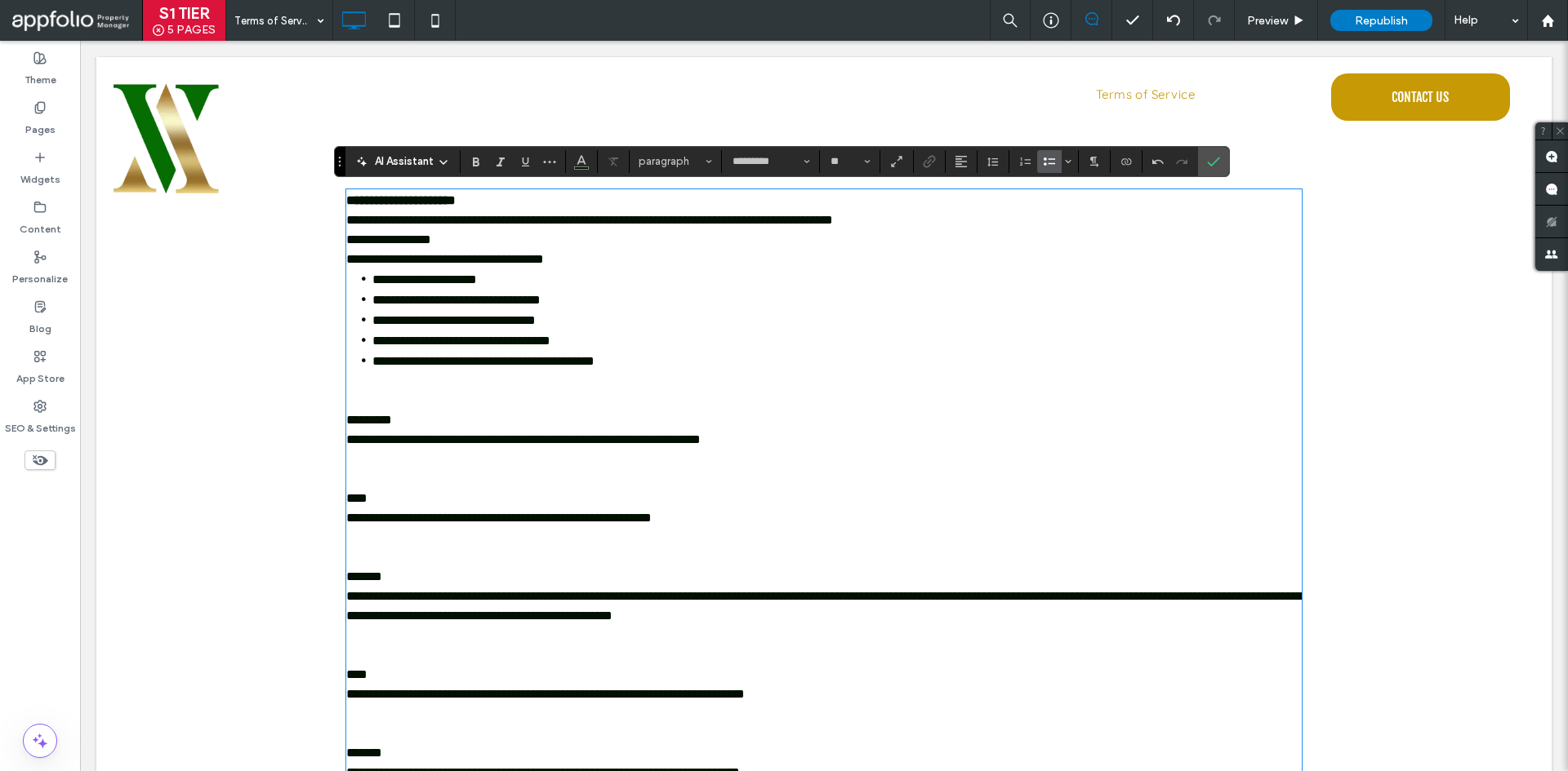
click at [495, 244] on p "**********" at bounding box center [824, 239] width 956 height 19
drag, startPoint x: 499, startPoint y: 244, endPoint x: 275, endPoint y: 232, distance: 224.3
click at [275, 232] on div "**********" at bounding box center [823, 500] width 1455 height 737
drag, startPoint x: 413, startPoint y: 253, endPoint x: 385, endPoint y: 253, distance: 28.0
click at [411, 253] on span "**********" at bounding box center [445, 259] width 197 height 13
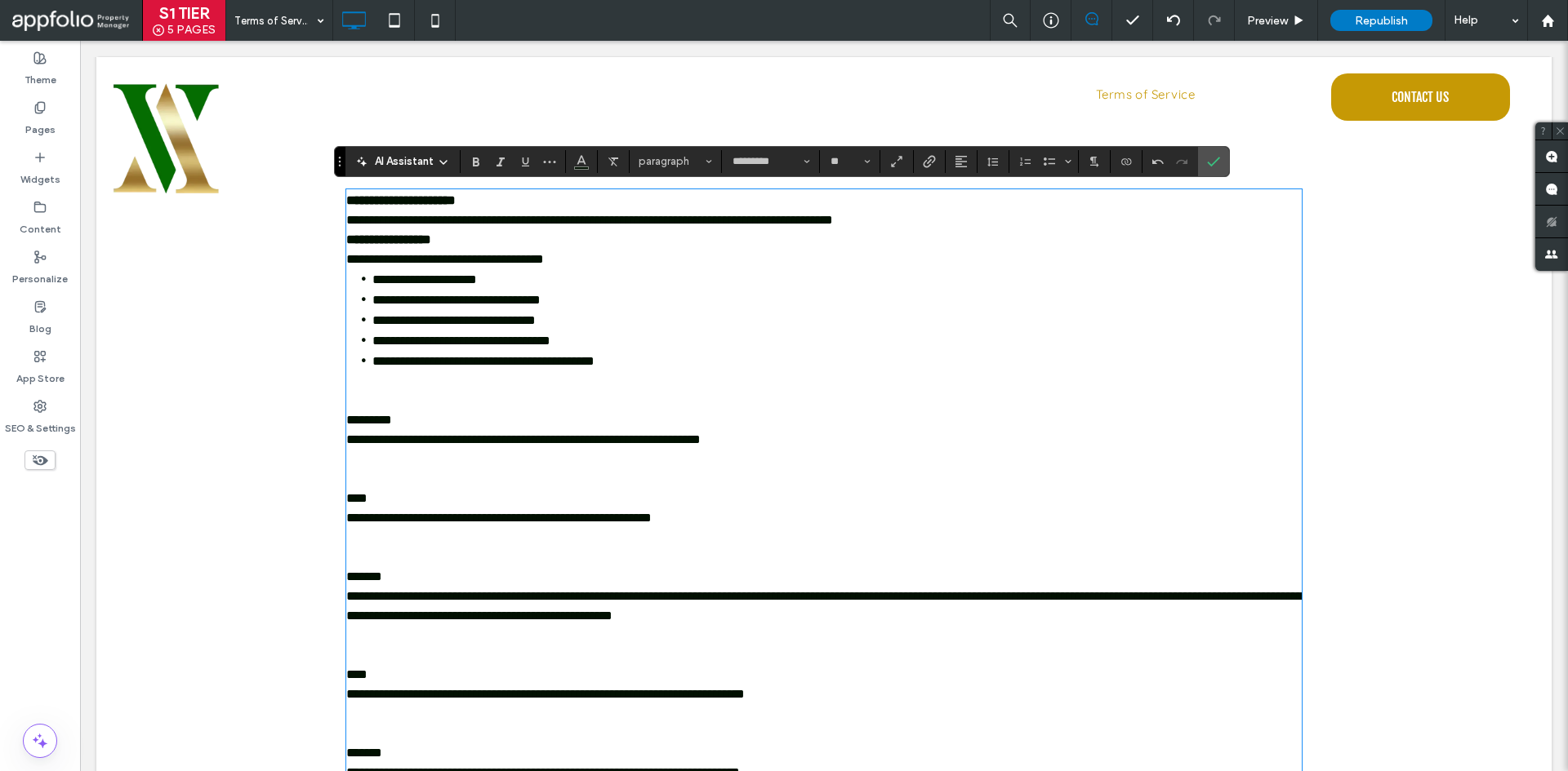
drag, startPoint x: 339, startPoint y: 237, endPoint x: 514, endPoint y: 295, distance: 184.4
click at [514, 295] on div "**********" at bounding box center [823, 500] width 980 height 737
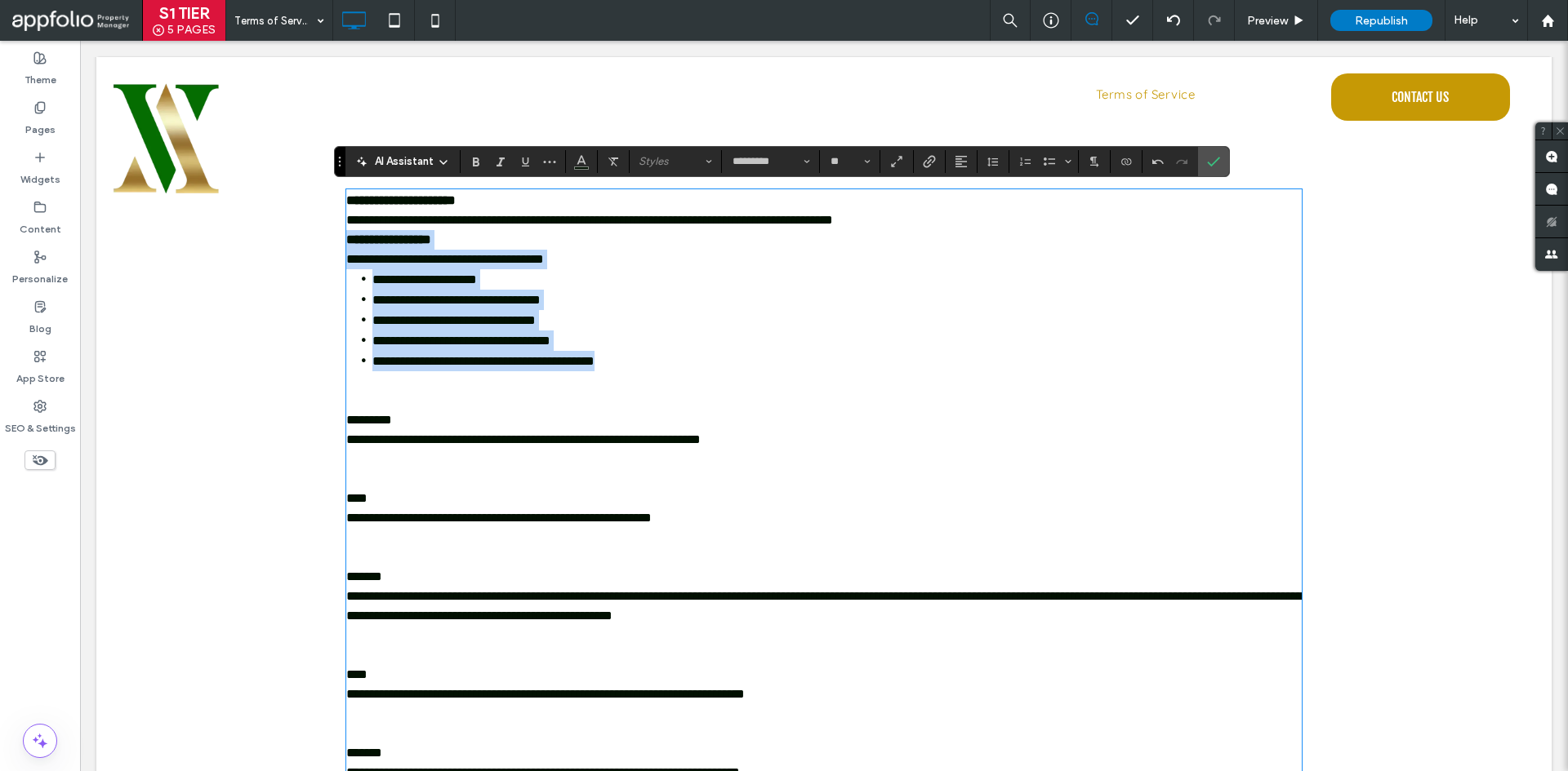
drag, startPoint x: 678, startPoint y: 355, endPoint x: 290, endPoint y: 234, distance: 406.4
click at [290, 234] on div "**********" at bounding box center [823, 500] width 1455 height 737
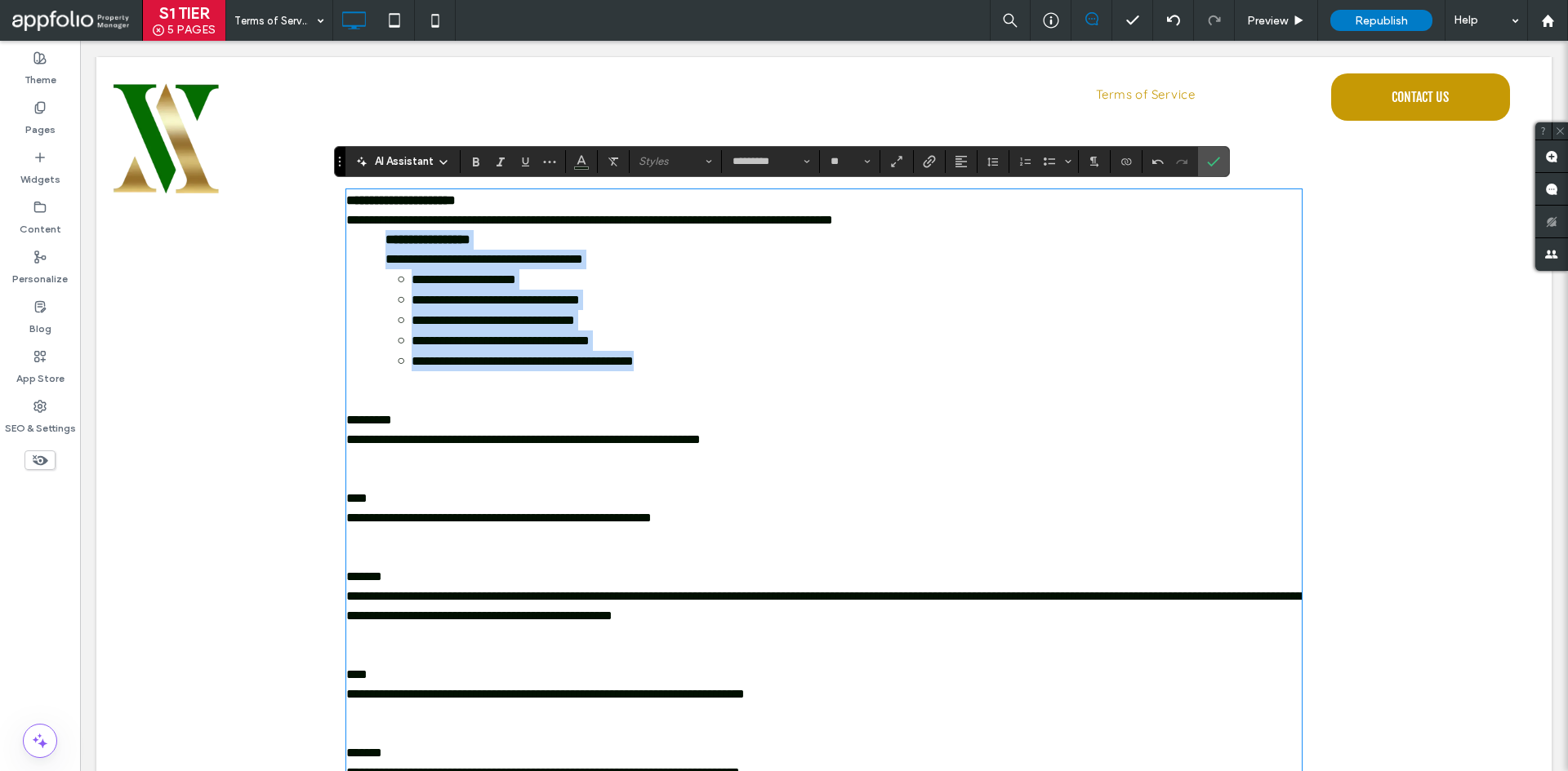
click at [943, 316] on li "**********" at bounding box center [837, 320] width 930 height 20
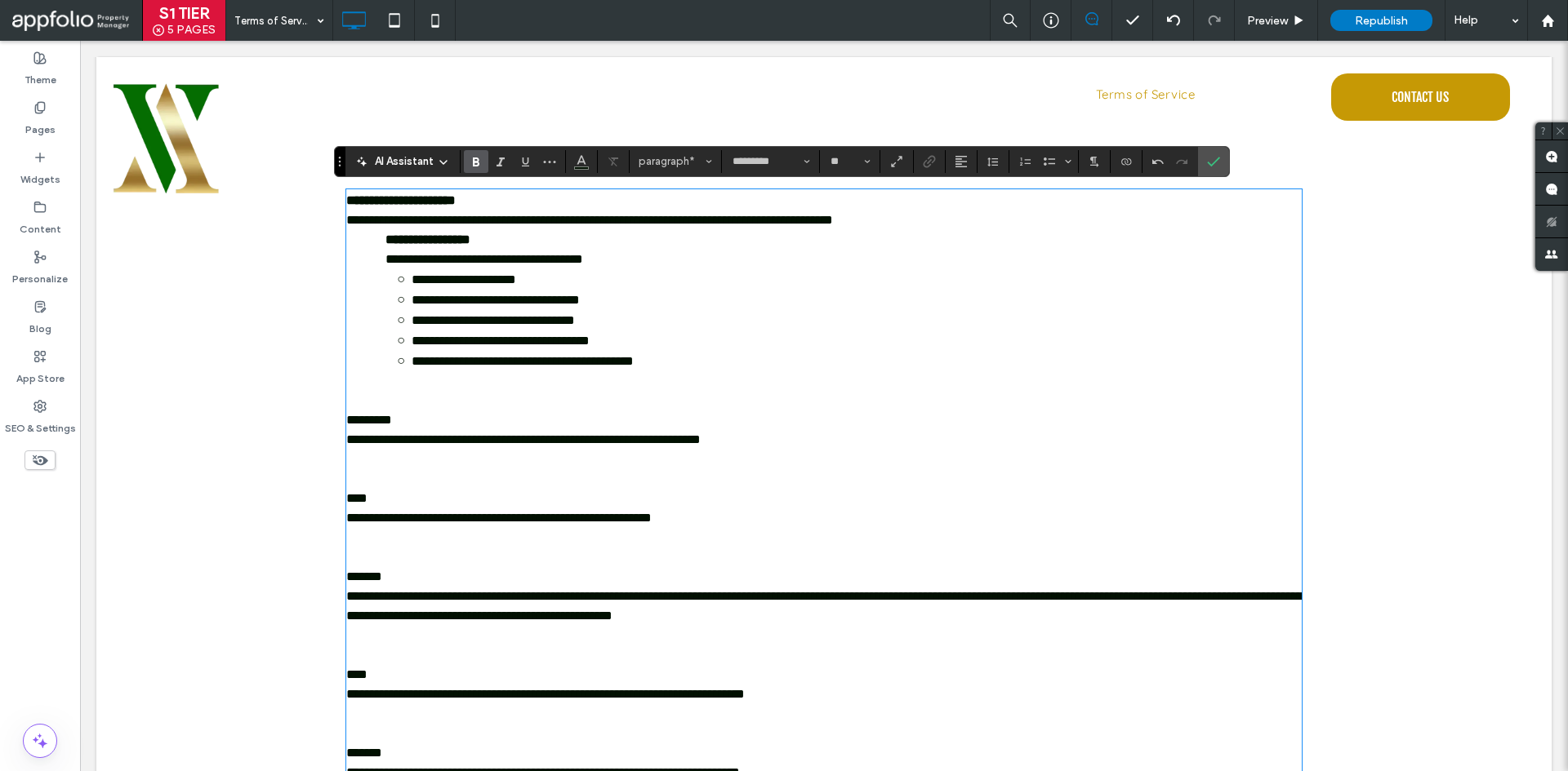
click at [976, 232] on p "**********" at bounding box center [824, 239] width 956 height 19
click at [979, 226] on p "**********" at bounding box center [824, 220] width 956 height 19
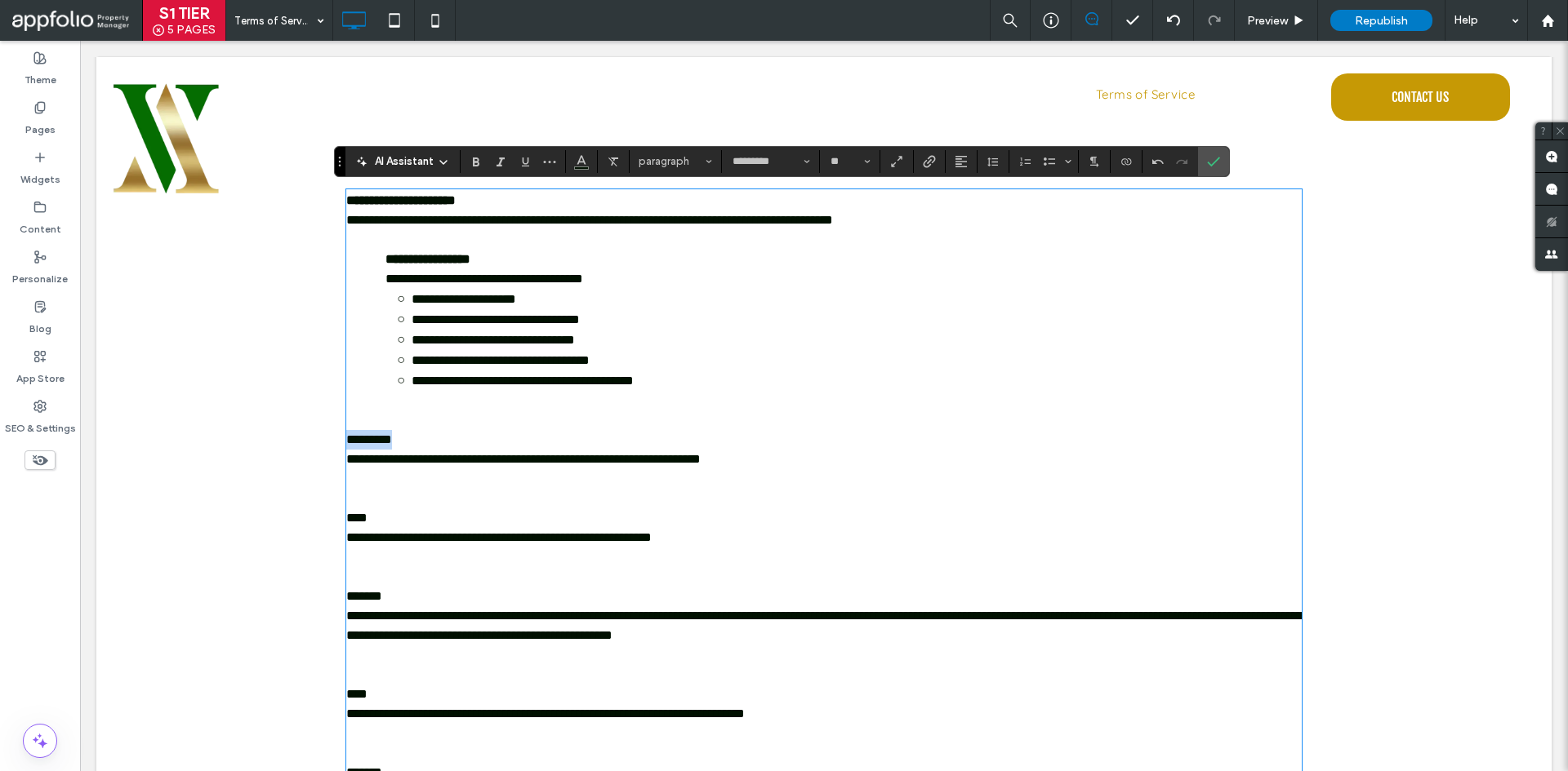
drag, startPoint x: 431, startPoint y: 438, endPoint x: 323, endPoint y: 442, distance: 108.1
click at [323, 442] on div "**********" at bounding box center [823, 510] width 1455 height 757
drag, startPoint x: 395, startPoint y: 515, endPoint x: 257, endPoint y: 531, distance: 138.9
click at [257, 531] on div "**********" at bounding box center [823, 510] width 1455 height 757
click at [394, 521] on p "****" at bounding box center [824, 518] width 956 height 19
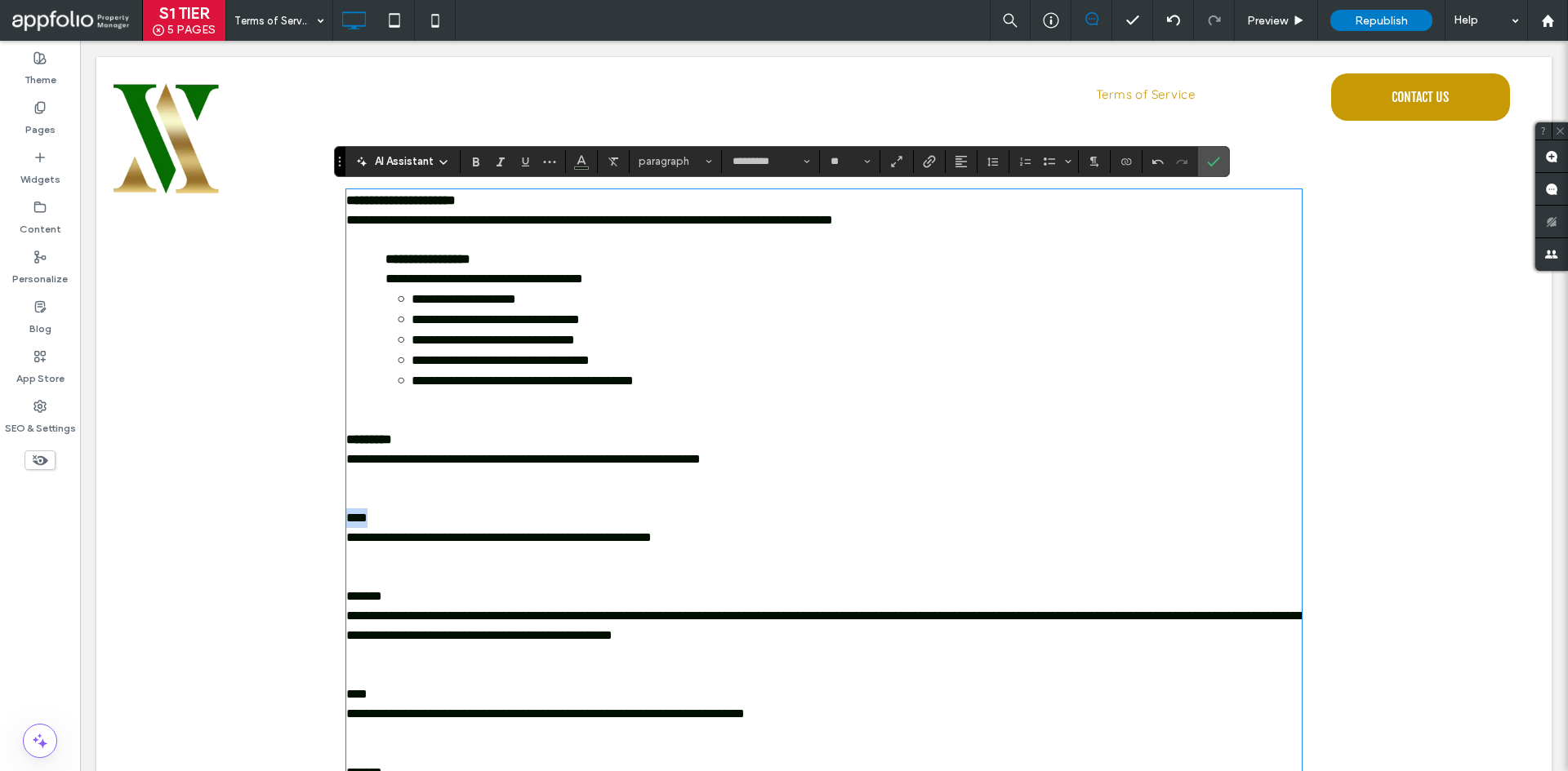
drag, startPoint x: 395, startPoint y: 517, endPoint x: 297, endPoint y: 519, distance: 98.0
click at [297, 519] on div "**********" at bounding box center [823, 510] width 1455 height 757
drag, startPoint x: 408, startPoint y: 599, endPoint x: 310, endPoint y: 599, distance: 98.0
click at [310, 599] on div "**********" at bounding box center [823, 510] width 1455 height 757
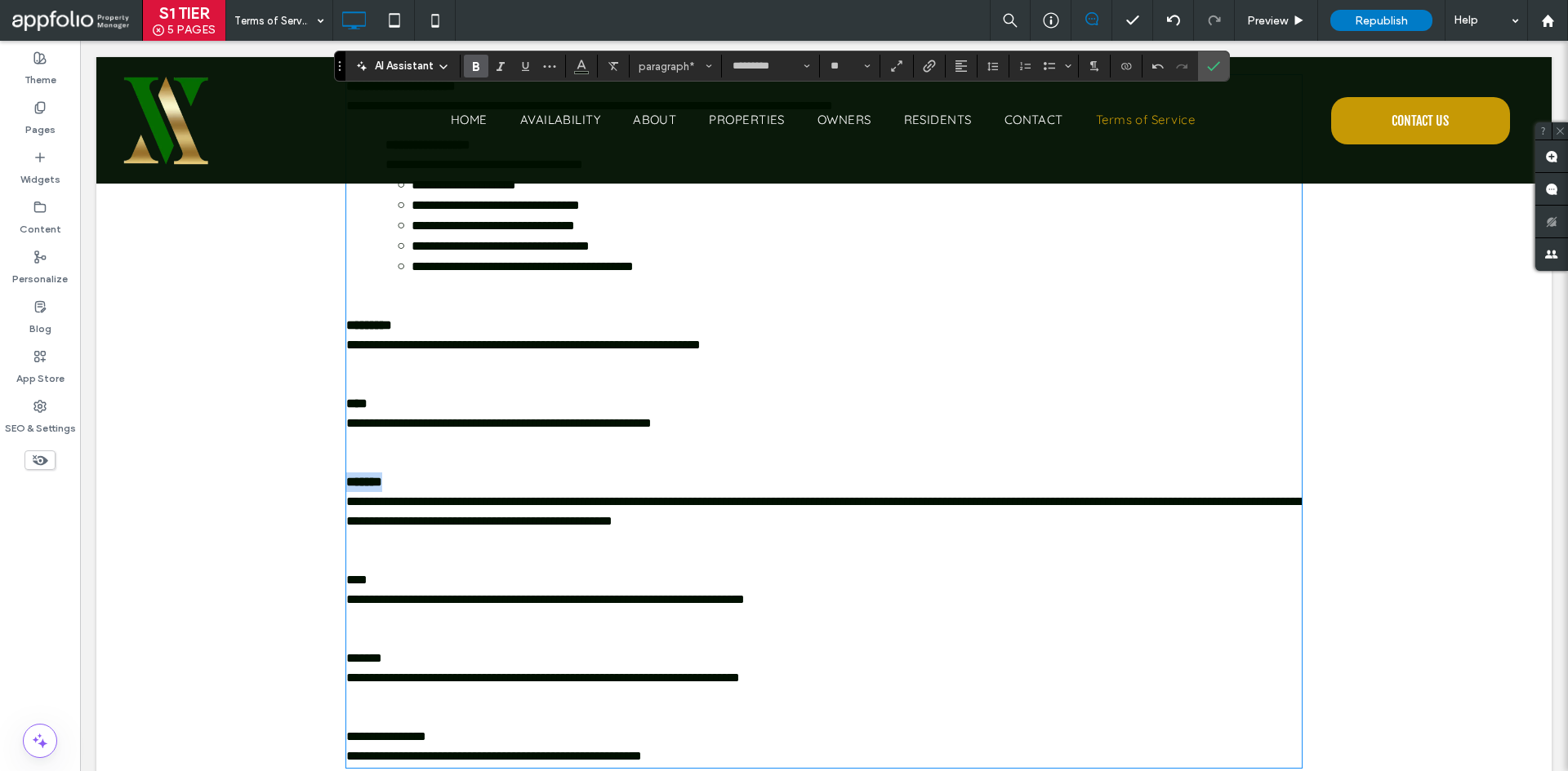
scroll to position [245, 0]
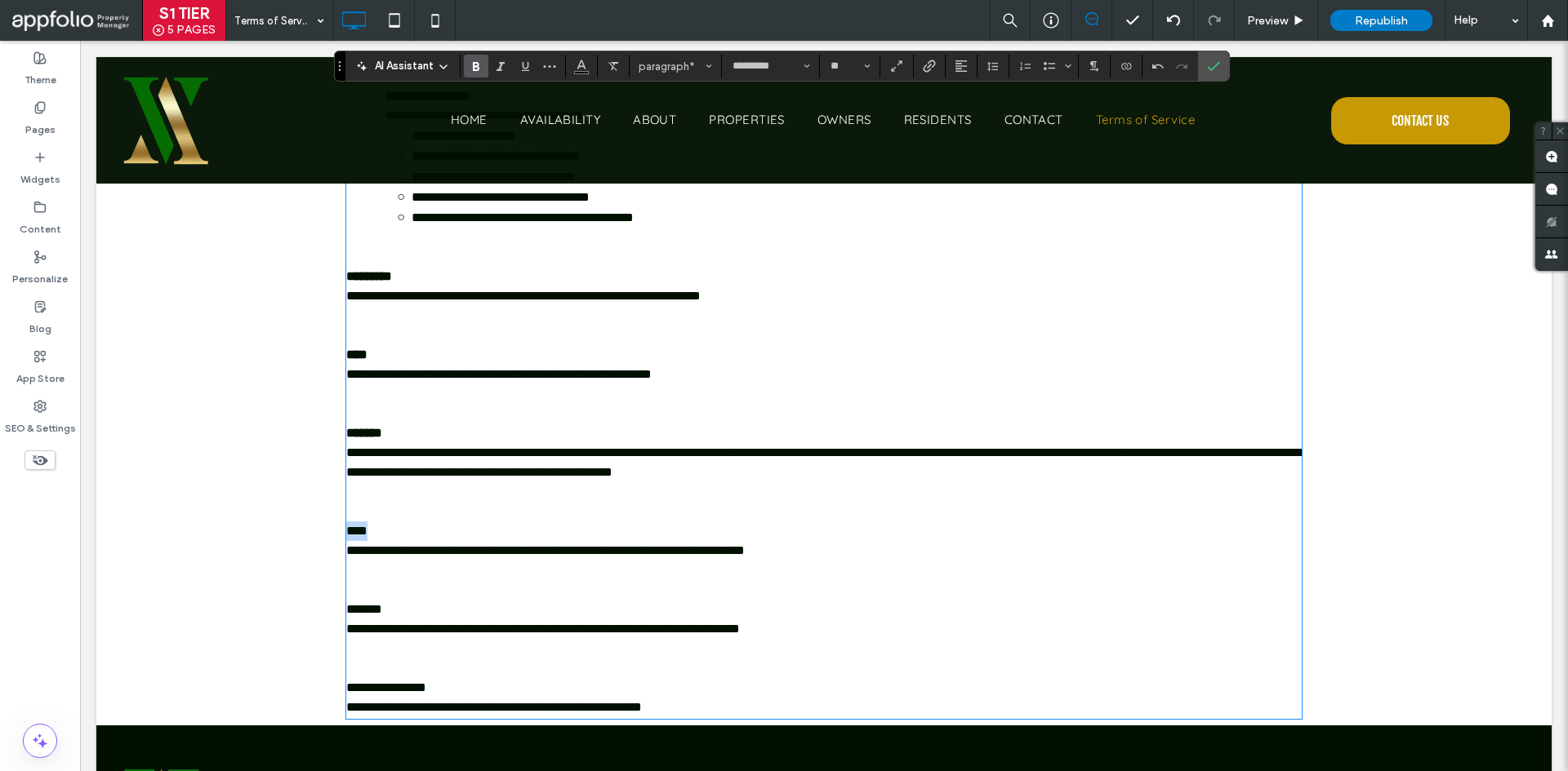
drag, startPoint x: 380, startPoint y: 528, endPoint x: 292, endPoint y: 528, distance: 88.0
click at [292, 528] on div "**********" at bounding box center [823, 347] width 1455 height 757
click at [958, 525] on p "****" at bounding box center [824, 531] width 956 height 19
drag, startPoint x: 885, startPoint y: 549, endPoint x: 628, endPoint y: 548, distance: 257.0
click at [628, 548] on p "**********" at bounding box center [824, 550] width 956 height 19
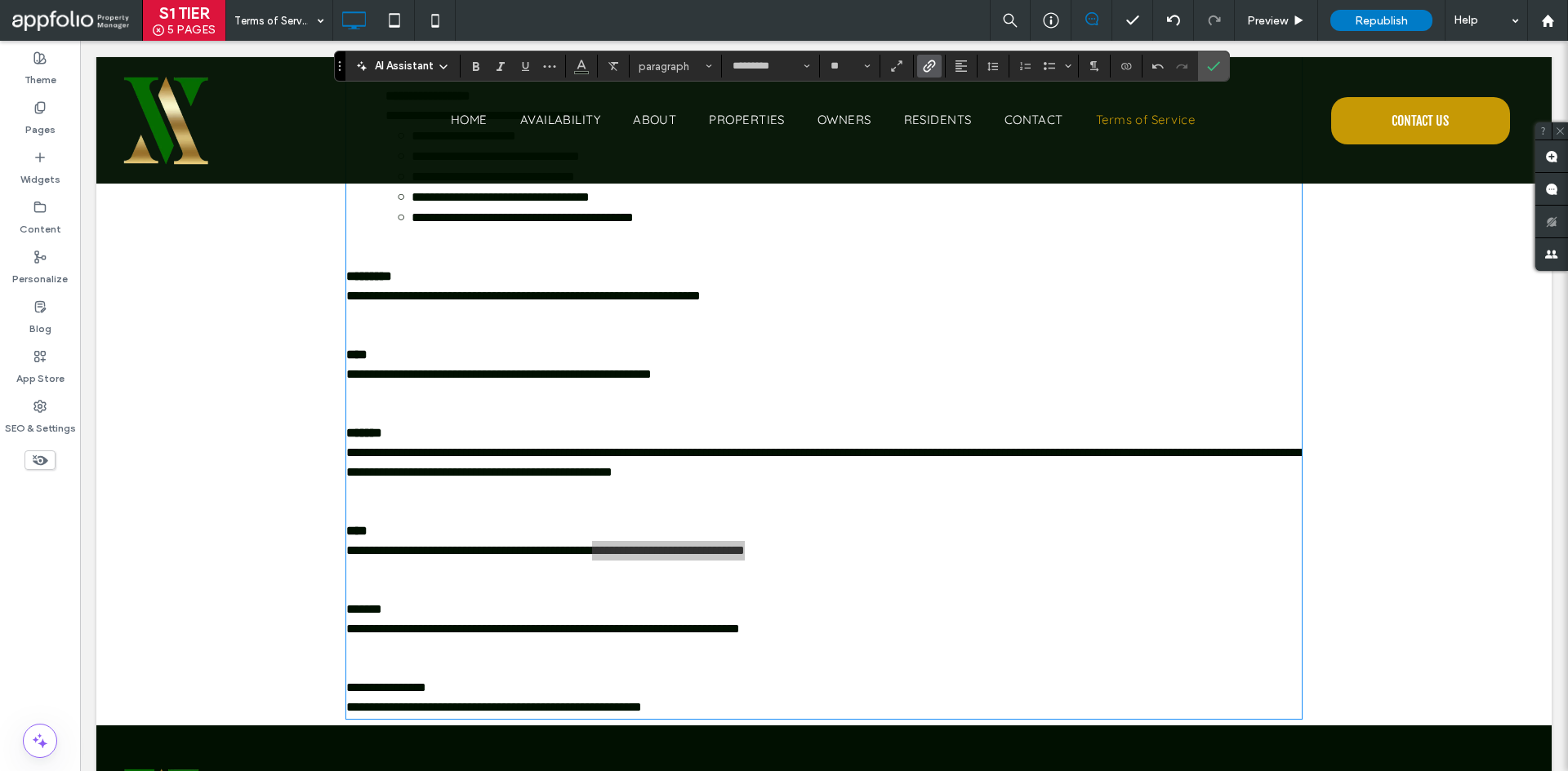
click at [935, 64] on icon "Link" at bounding box center [930, 66] width 13 height 13
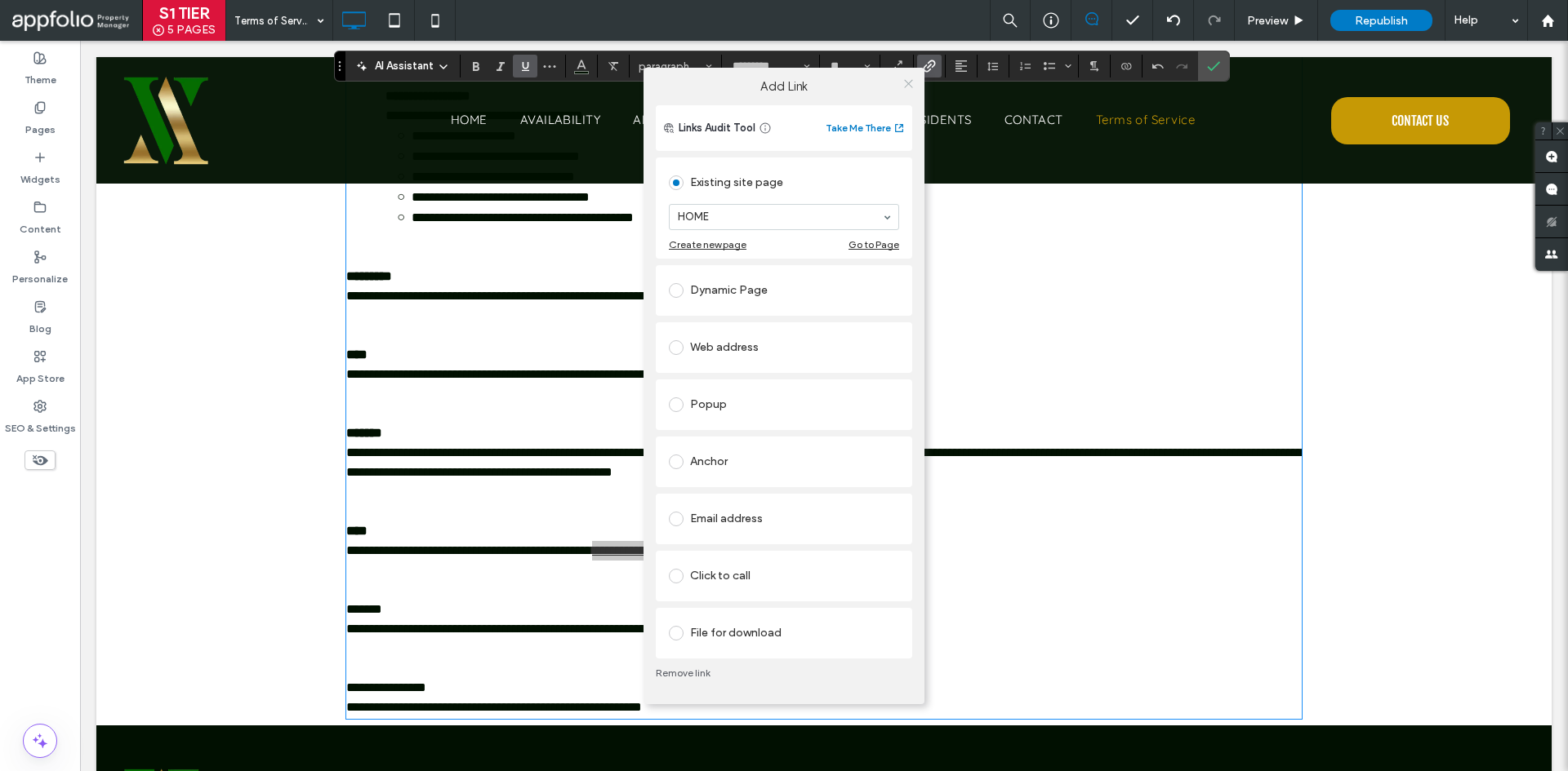
click at [904, 84] on icon at bounding box center [909, 84] width 13 height 13
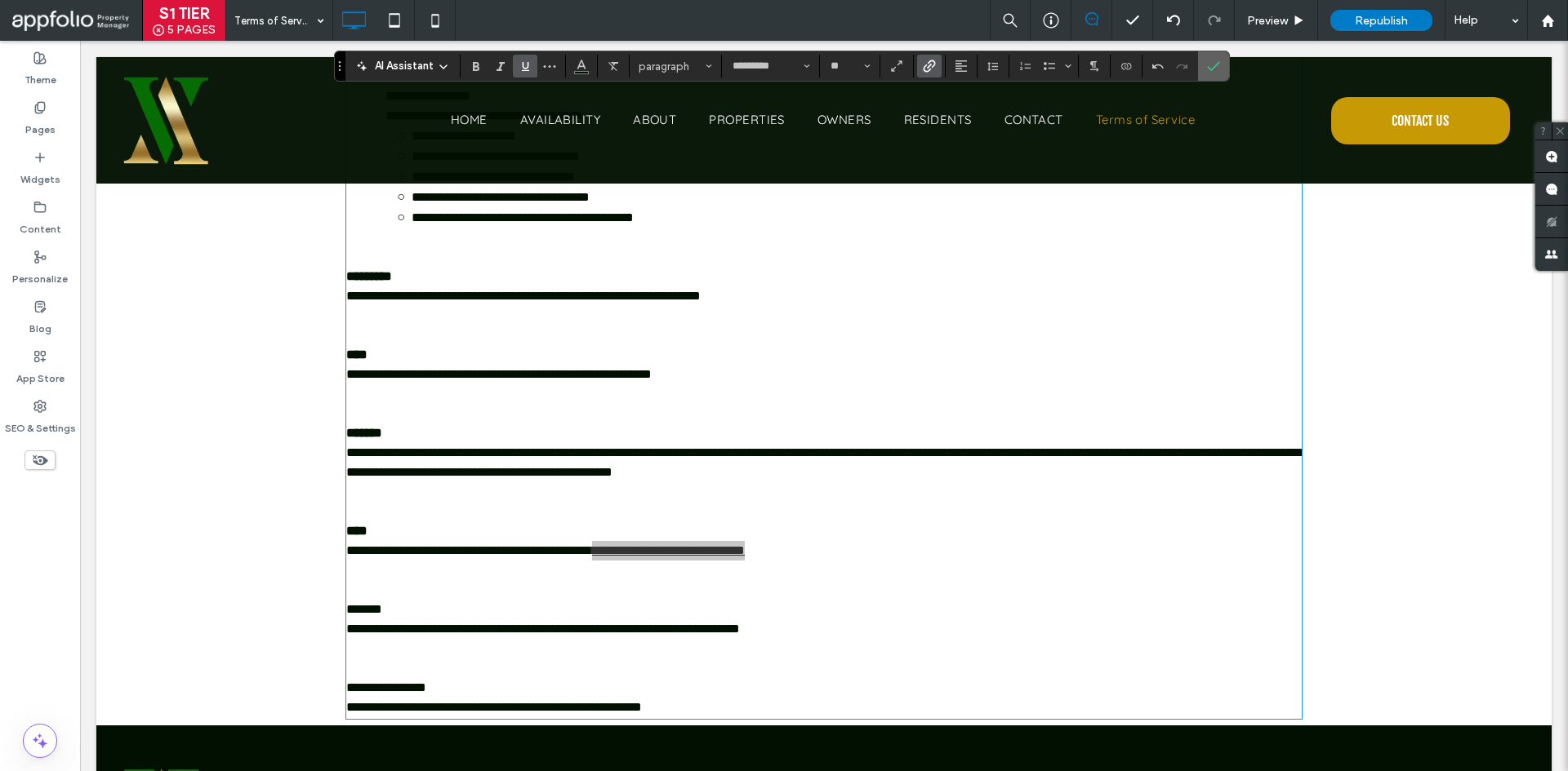
click at [1204, 69] on label "Confirm" at bounding box center [1213, 65] width 24 height 29
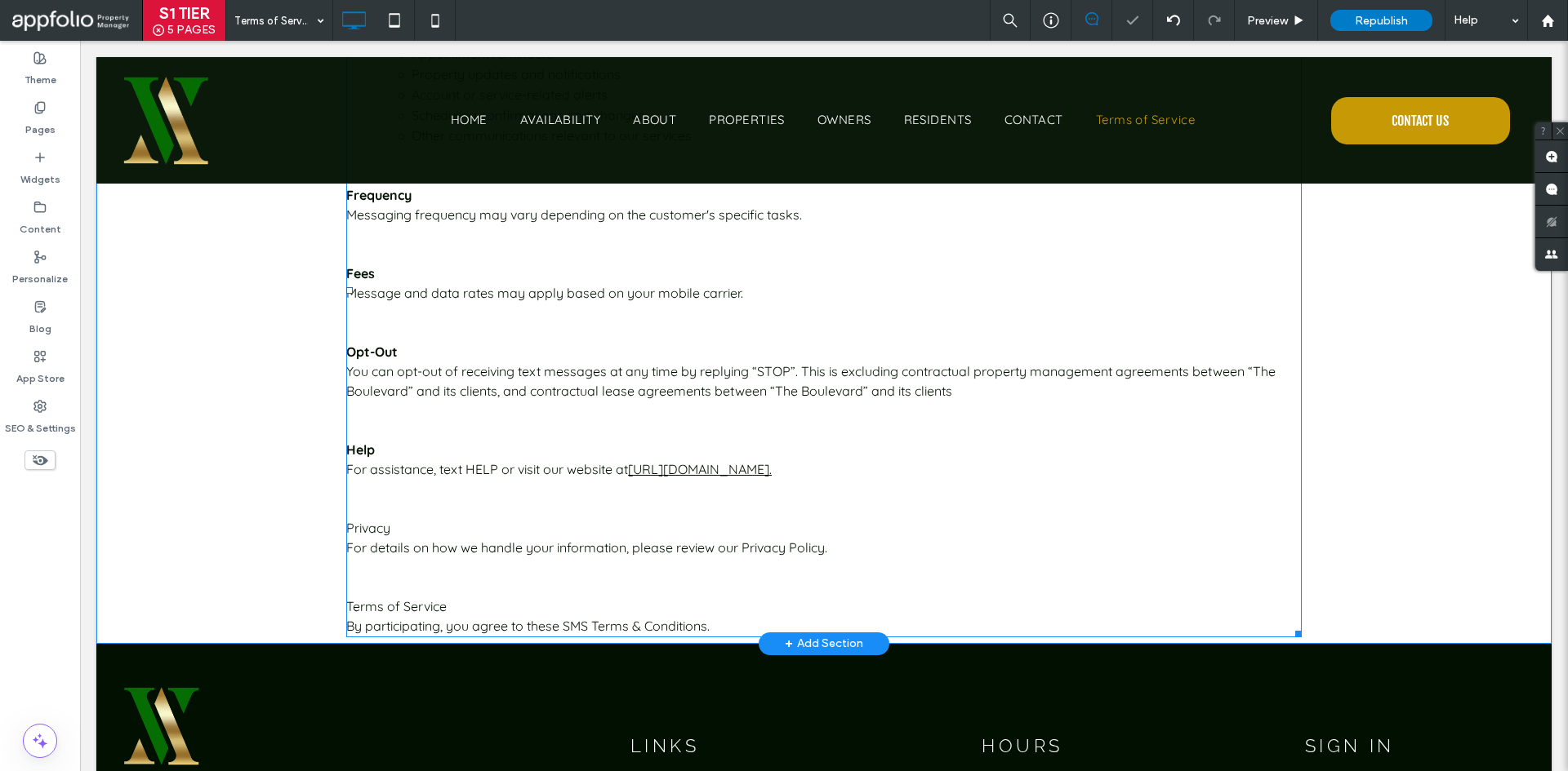
scroll to position [408, 0]
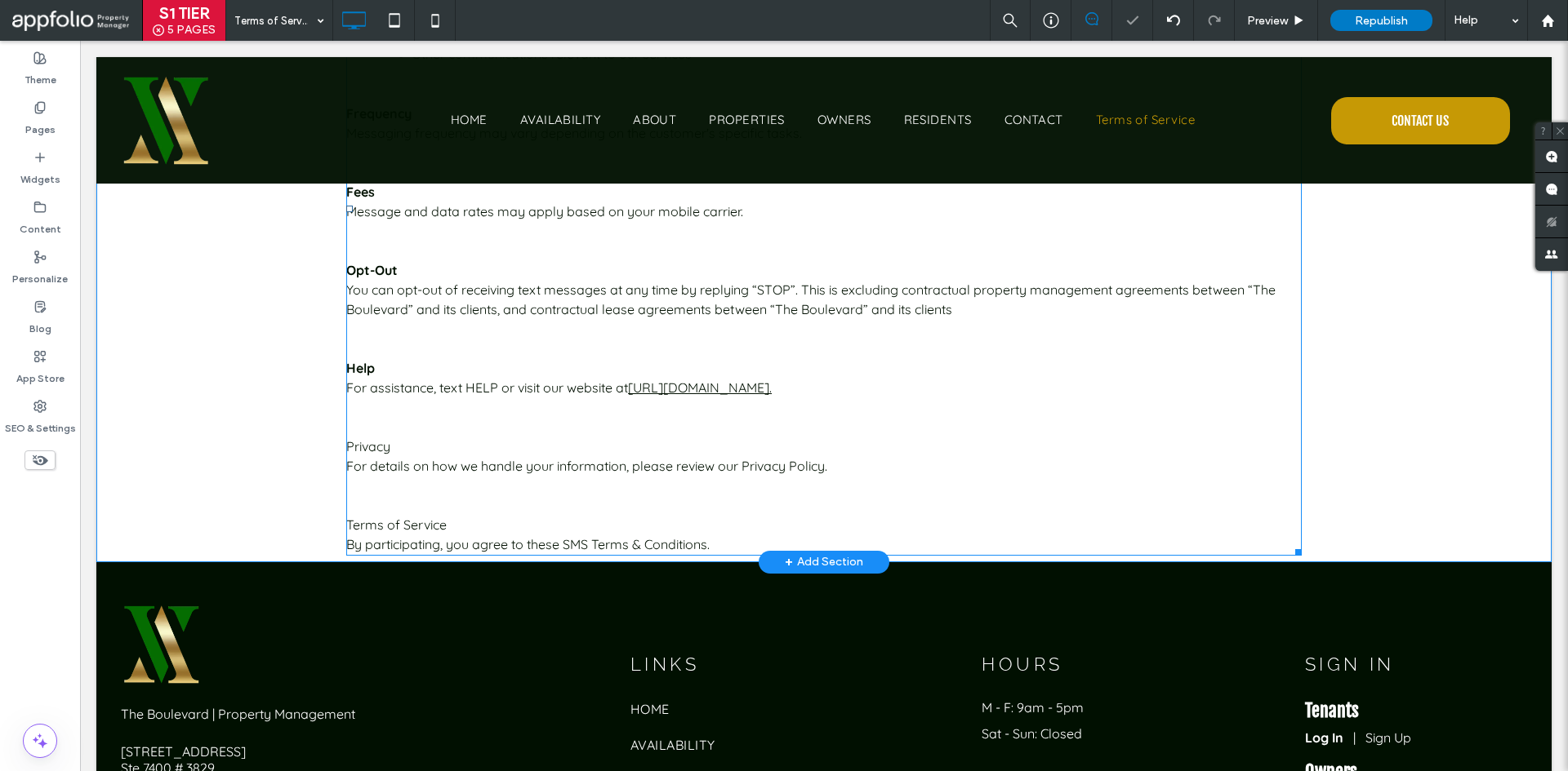
click at [500, 439] on p "Privacy" at bounding box center [824, 446] width 956 height 19
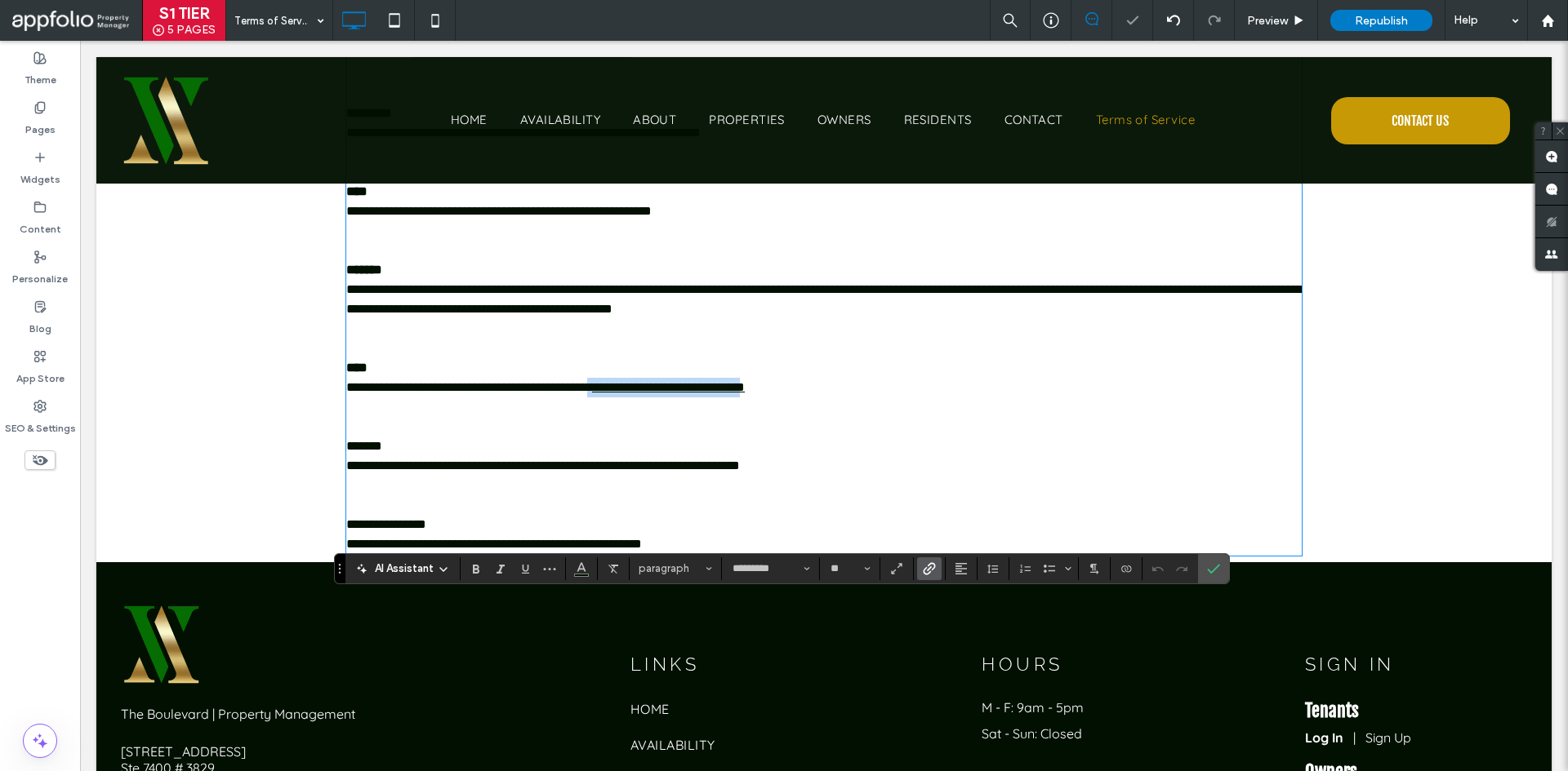
scroll to position [212, 0]
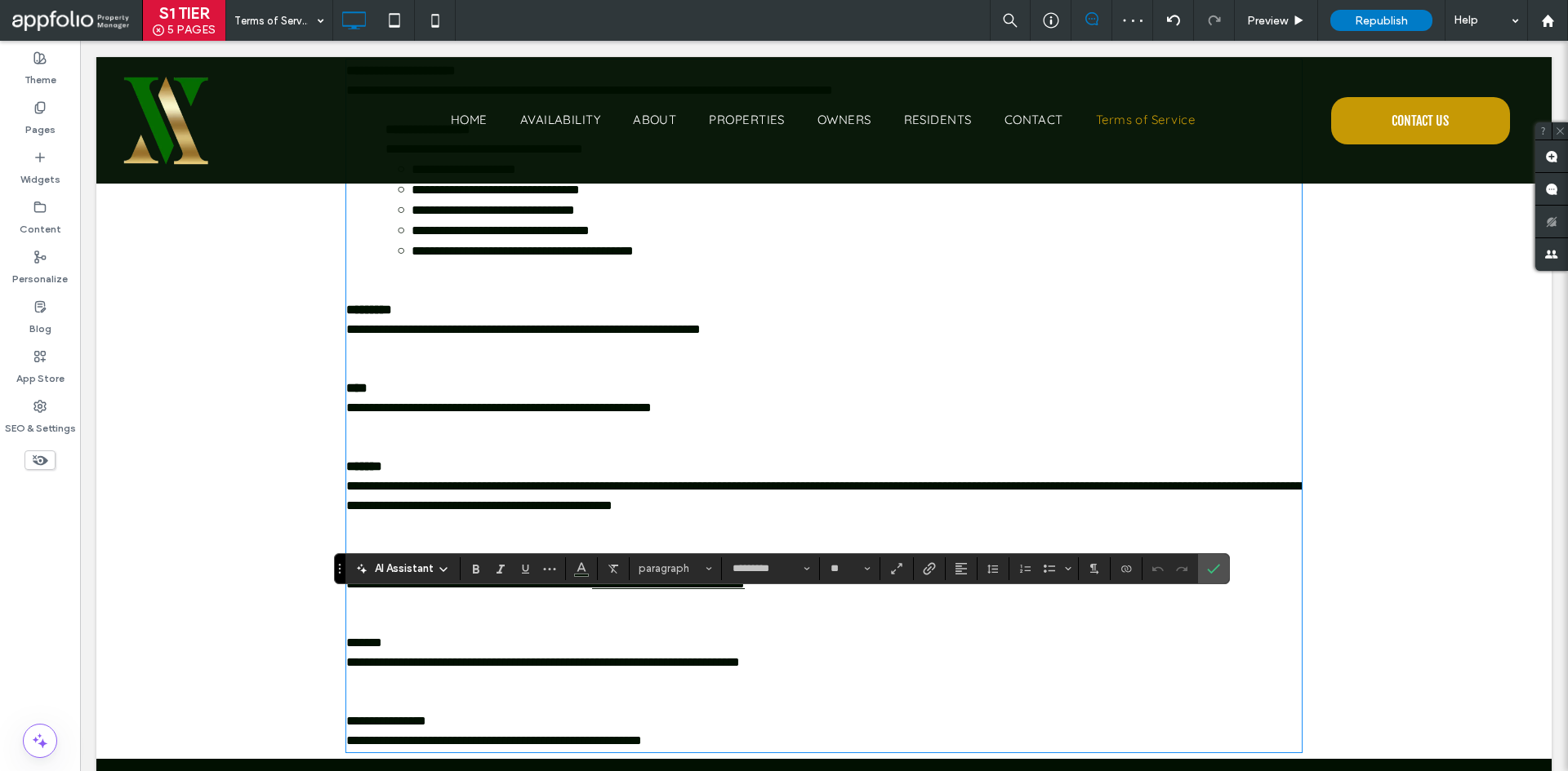
drag, startPoint x: 368, startPoint y: 646, endPoint x: 280, endPoint y: 659, distance: 89.0
click at [280, 659] on div "**********" at bounding box center [823, 380] width 1455 height 757
click at [402, 640] on p "*******" at bounding box center [824, 642] width 956 height 19
drag, startPoint x: 397, startPoint y: 646, endPoint x: 337, endPoint y: 646, distance: 60.0
click at [337, 646] on div "**********" at bounding box center [823, 380] width 980 height 757
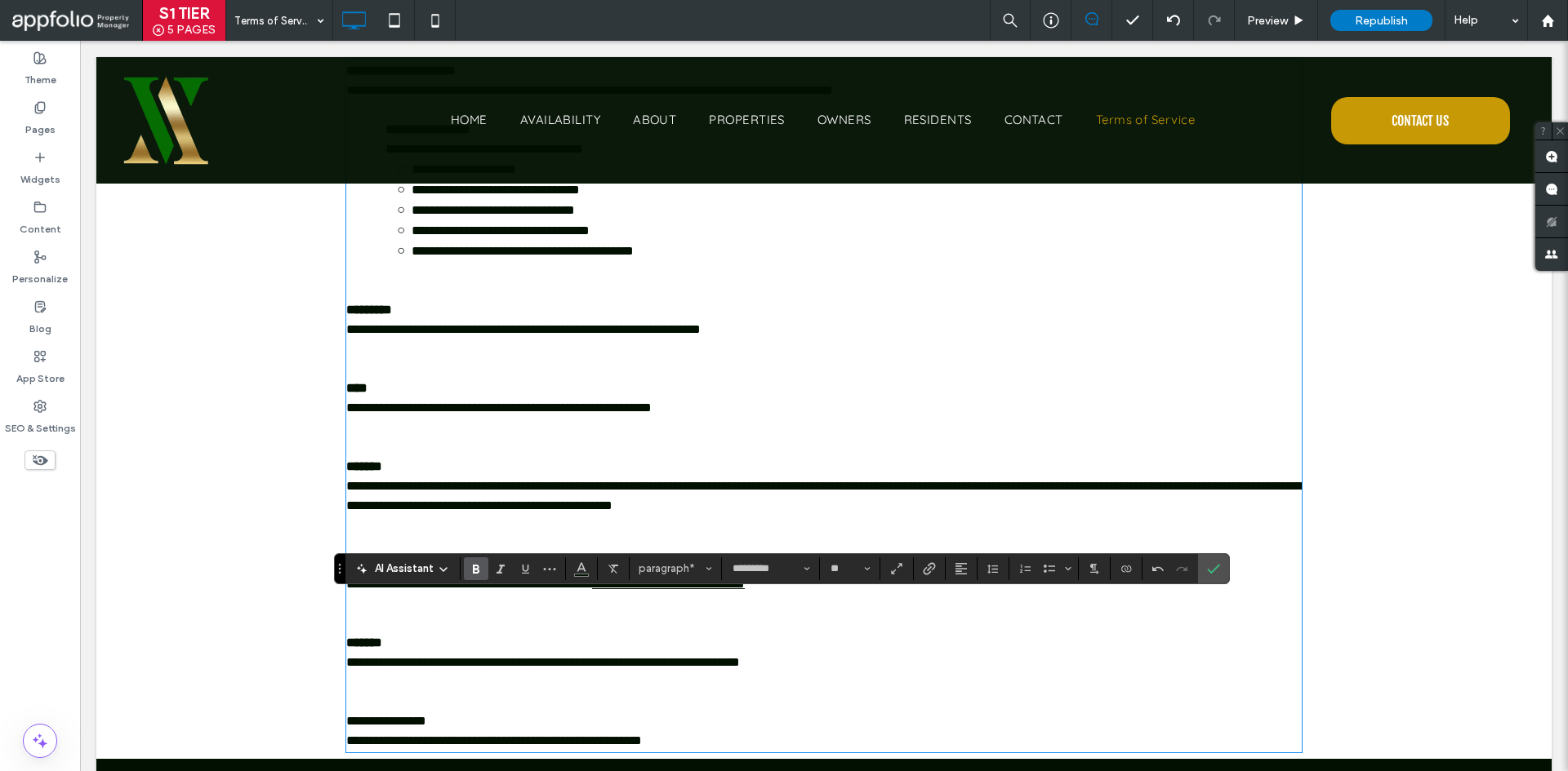
click at [451, 720] on p "**********" at bounding box center [824, 721] width 956 height 19
drag, startPoint x: 453, startPoint y: 722, endPoint x: 310, endPoint y: 721, distance: 143.0
click at [310, 721] on div "**********" at bounding box center [823, 380] width 1455 height 757
drag, startPoint x: 875, startPoint y: 700, endPoint x: 896, endPoint y: 687, distance: 24.7
click at [874, 700] on p at bounding box center [824, 702] width 956 height 19
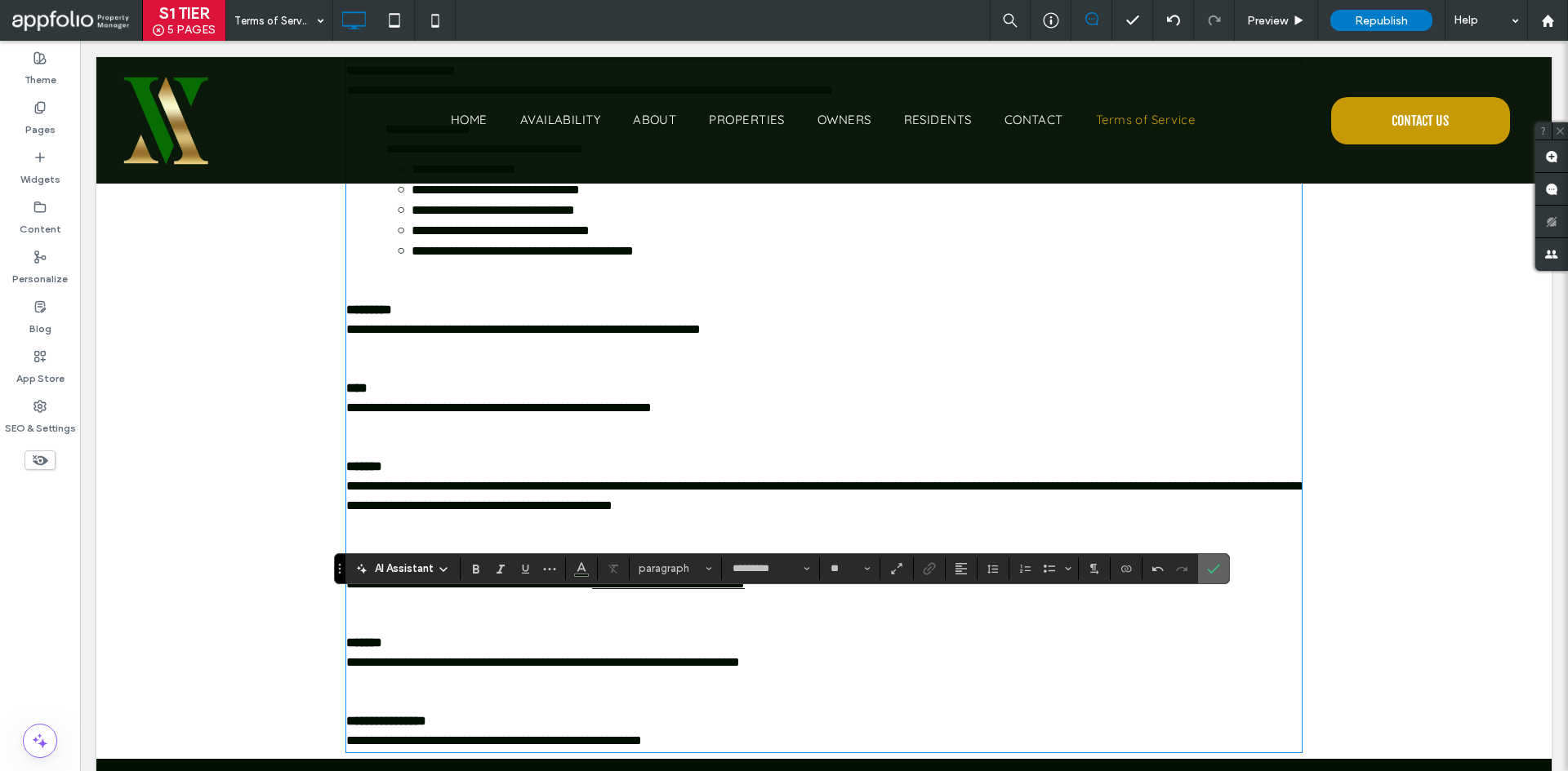
click at [1221, 569] on label "Confirm" at bounding box center [1213, 569] width 24 height 29
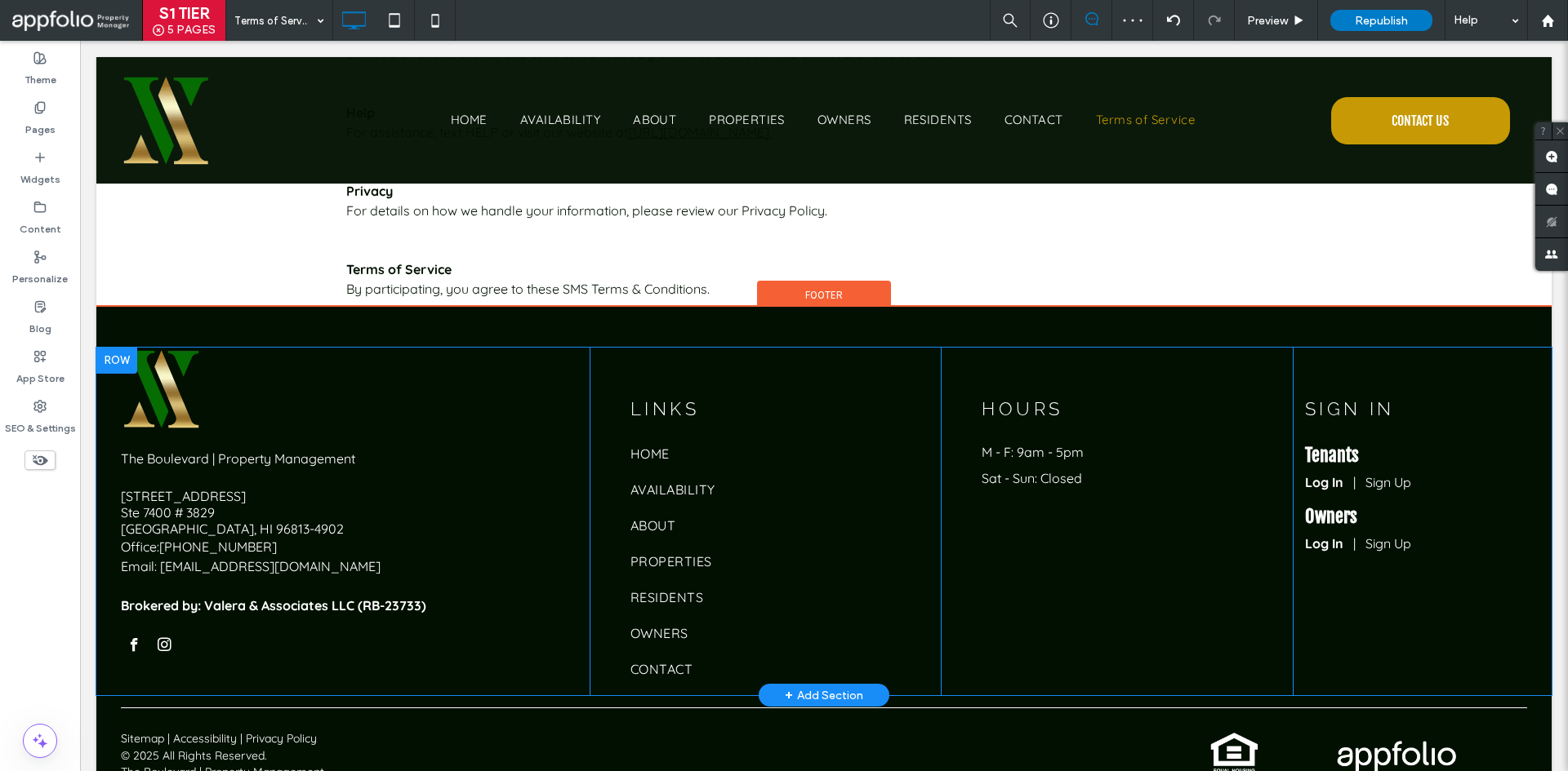
scroll to position [733, 0]
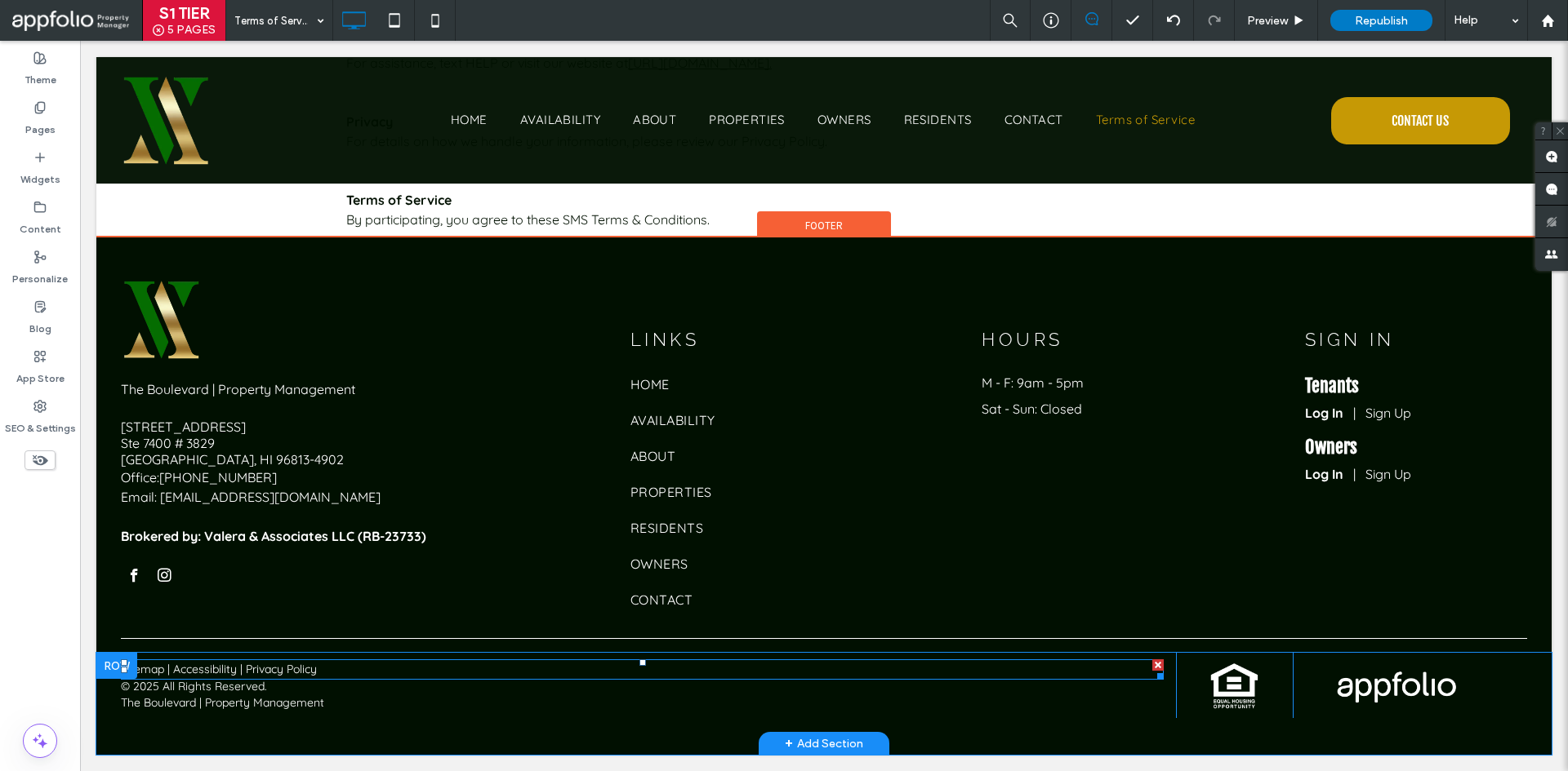
click at [353, 672] on p "Sitemap | Accessibility | Privacy Policy" at bounding box center [642, 670] width 1043 height 17
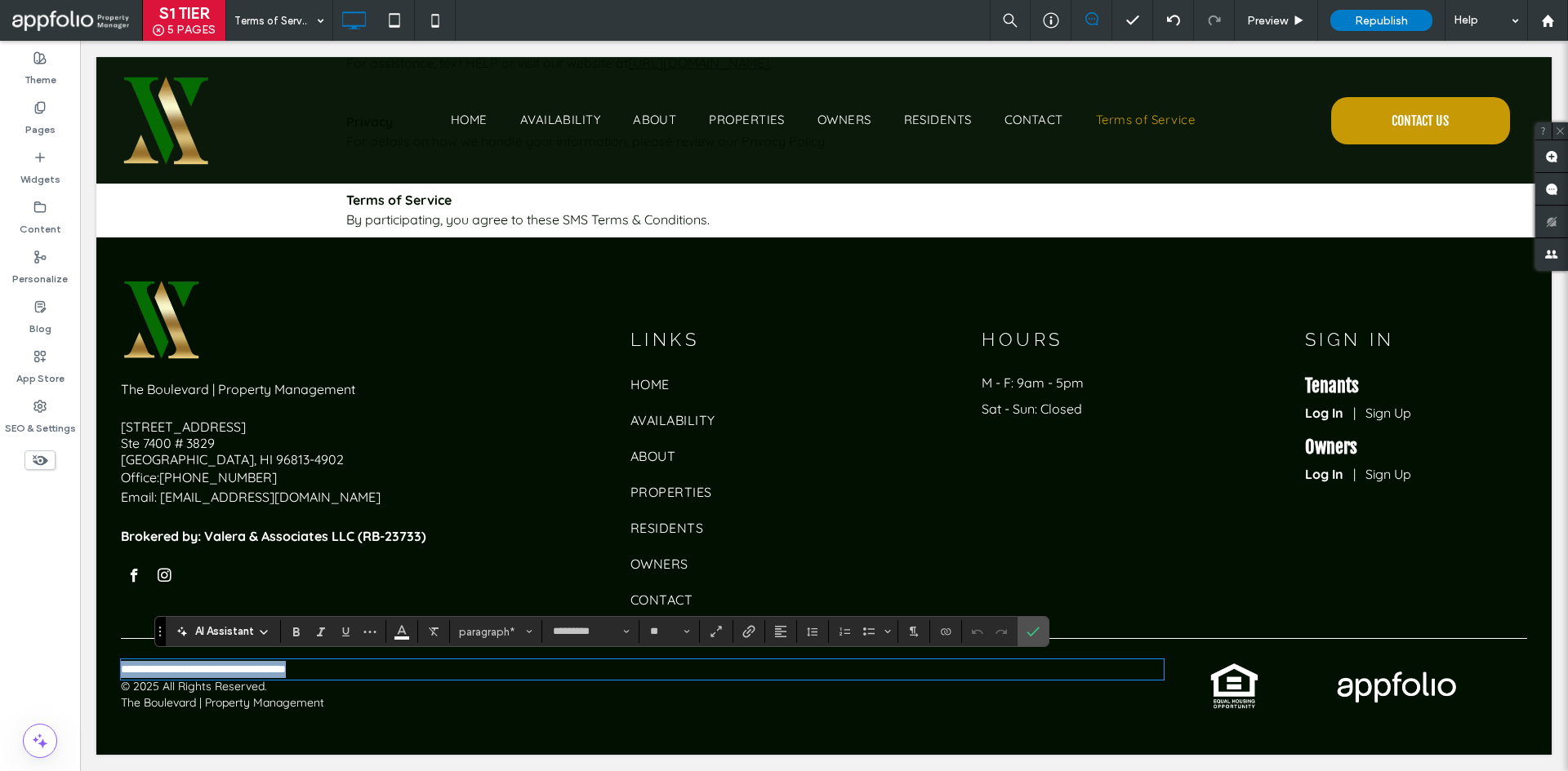
click at [403, 673] on p "**********" at bounding box center [642, 670] width 1043 height 17
click at [1030, 623] on span "Confirm" at bounding box center [1030, 631] width 8 height 29
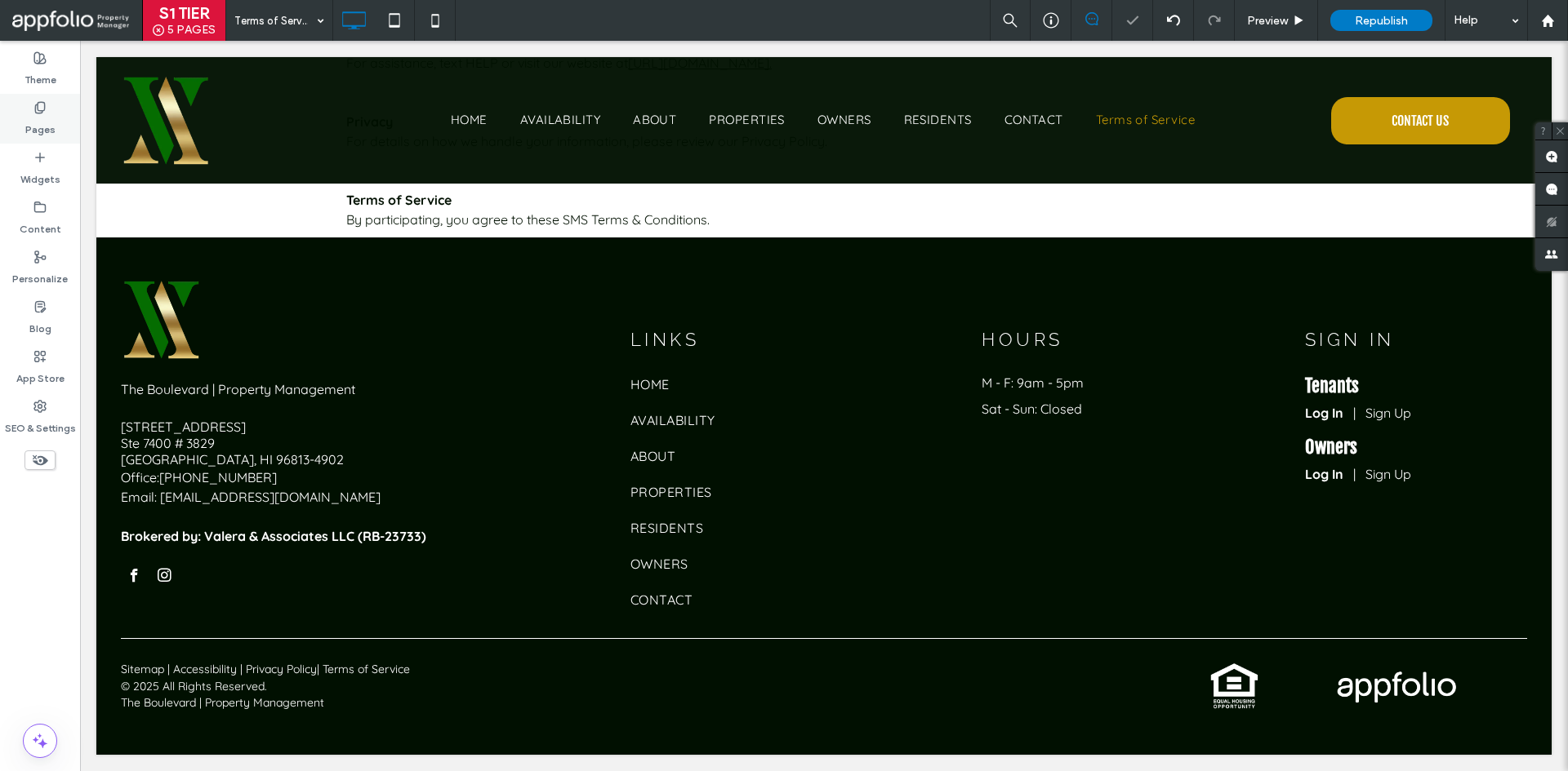
click at [56, 110] on div "Pages" at bounding box center [40, 119] width 80 height 50
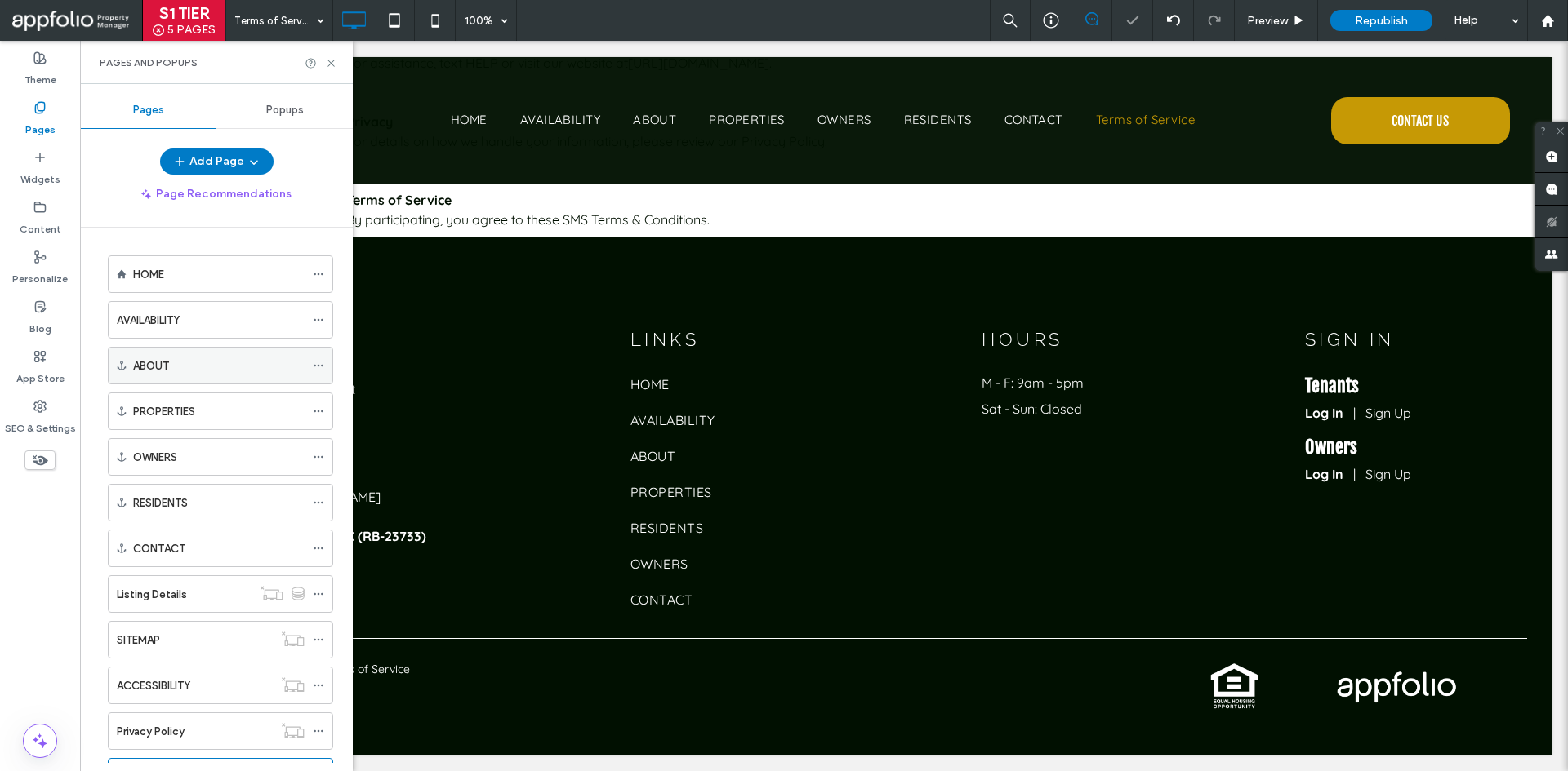
scroll to position [74, 0]
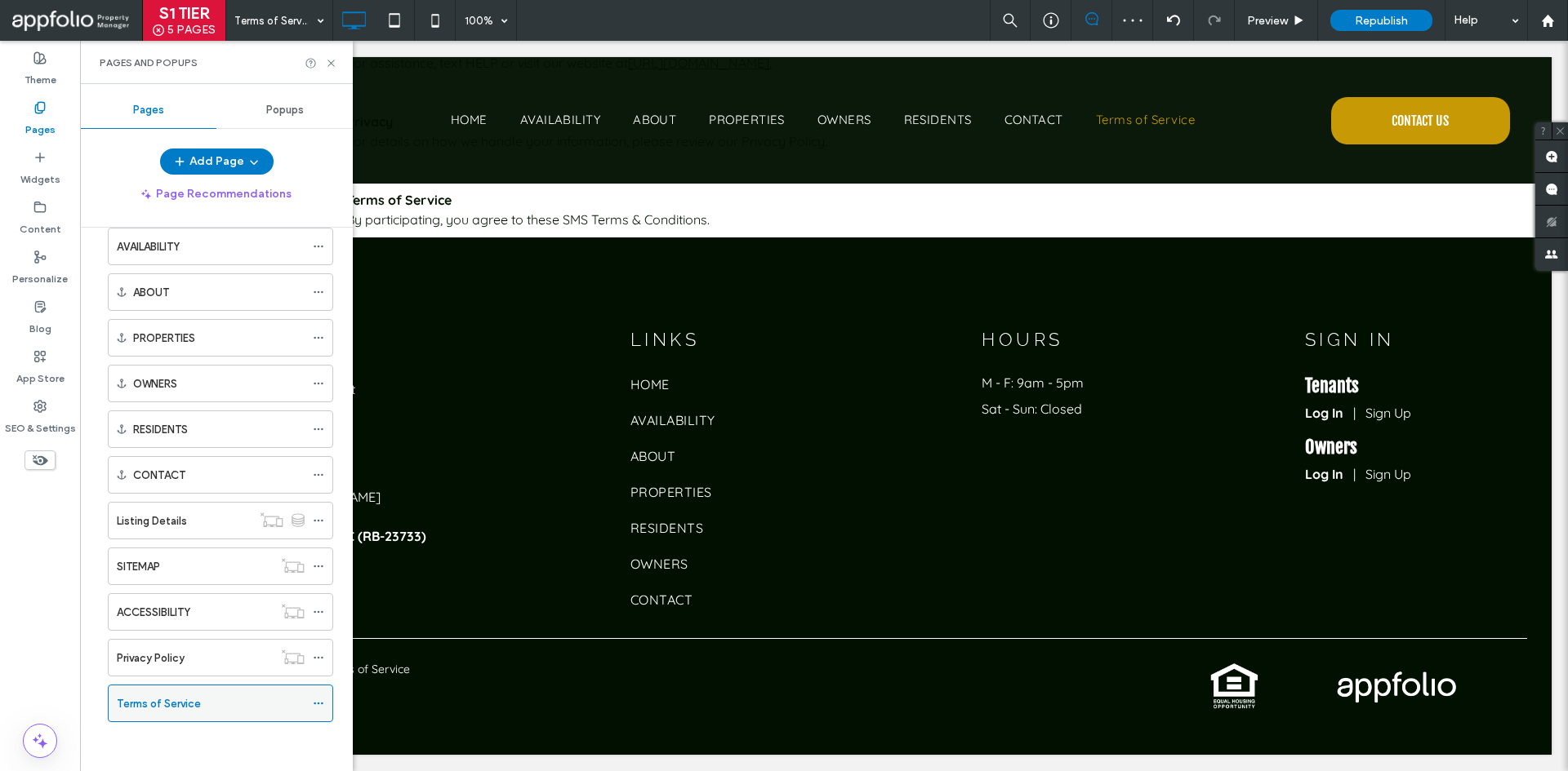
click at [319, 702] on use at bounding box center [318, 703] width 9 height 3
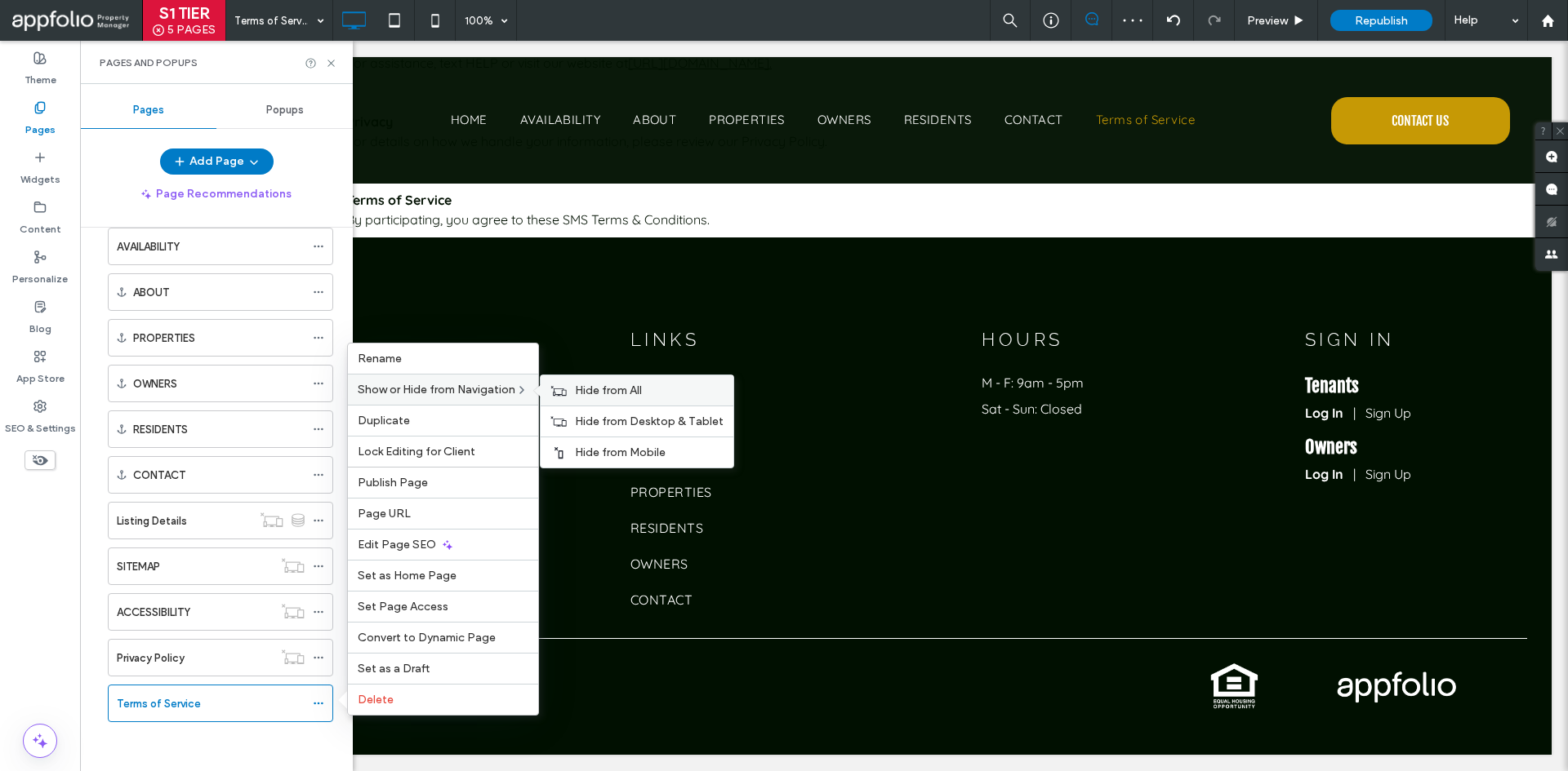
click at [606, 389] on span "Hide from All" at bounding box center [608, 391] width 67 height 14
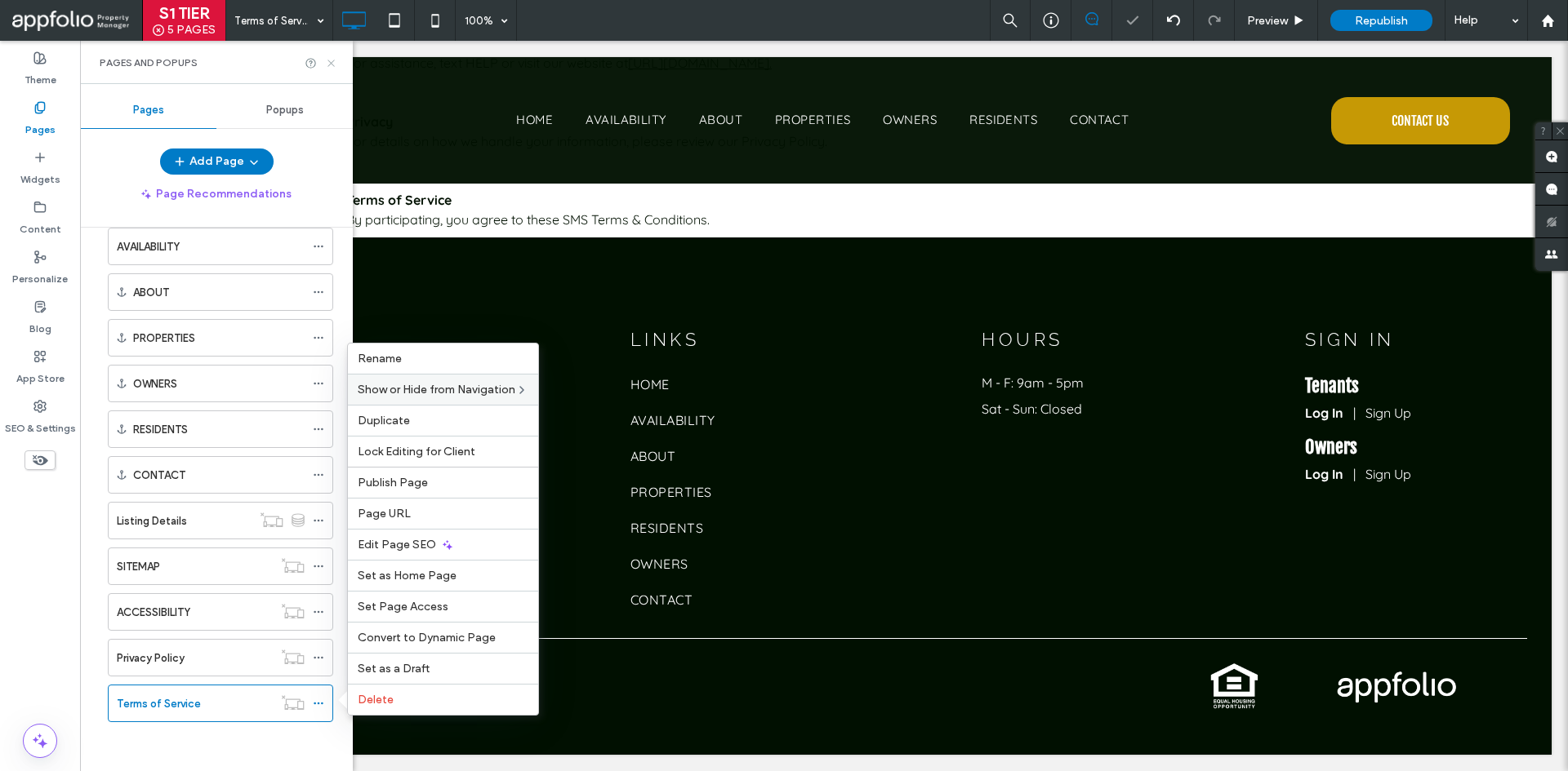
click at [331, 64] on icon at bounding box center [331, 63] width 13 height 13
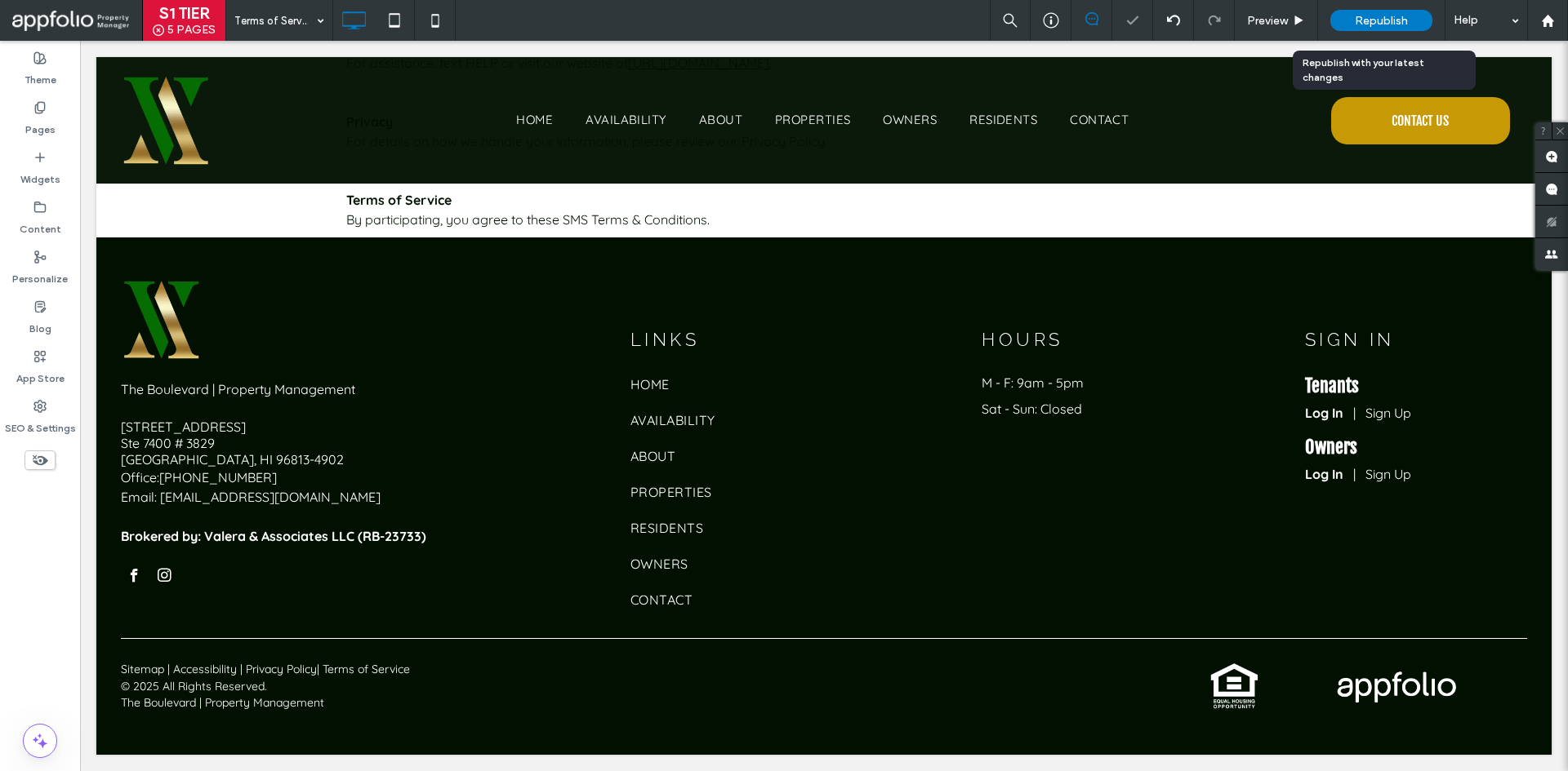
click at [1368, 19] on span "Republish" at bounding box center [1381, 21] width 53 height 14
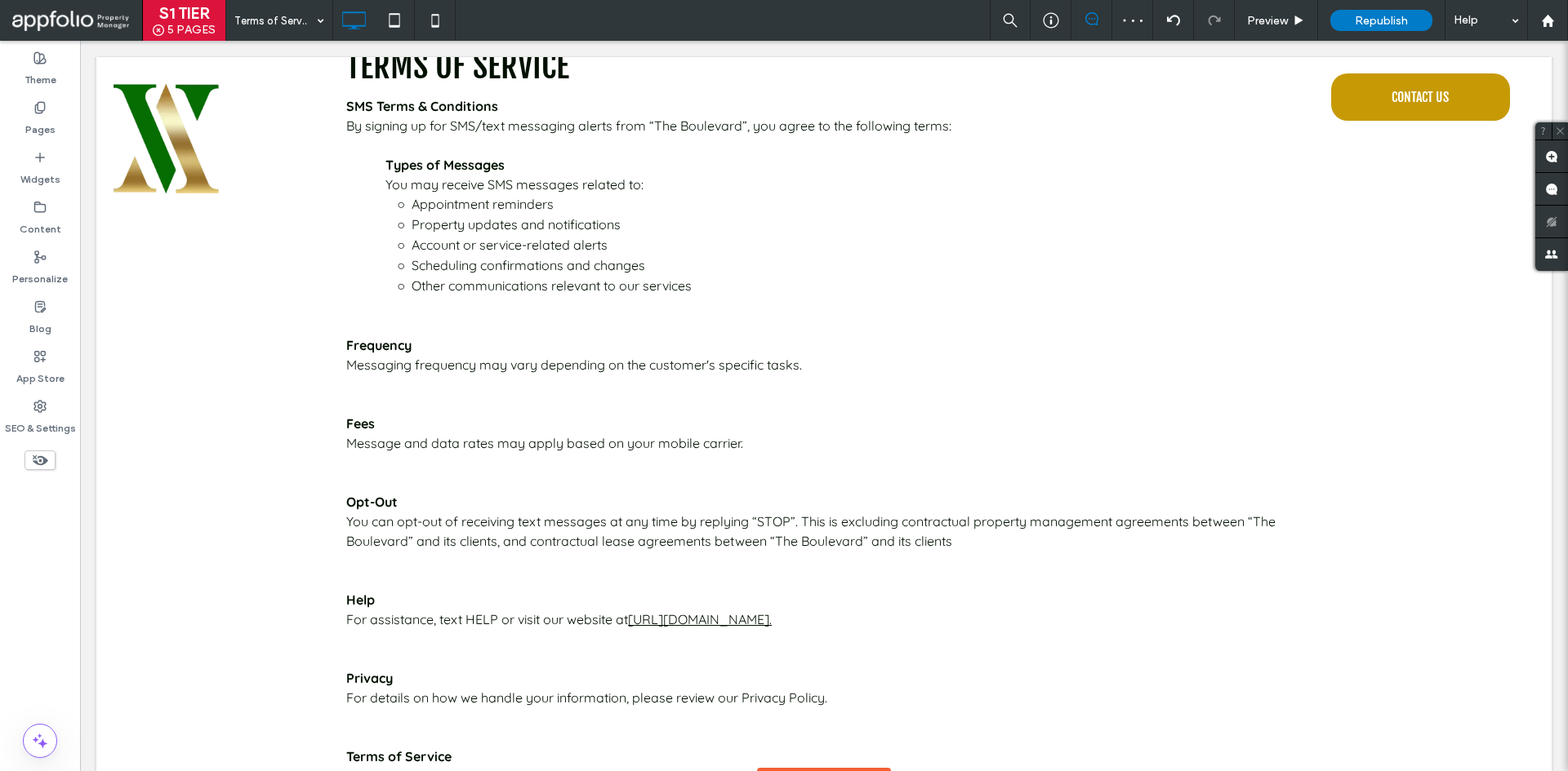
scroll to position [161, 0]
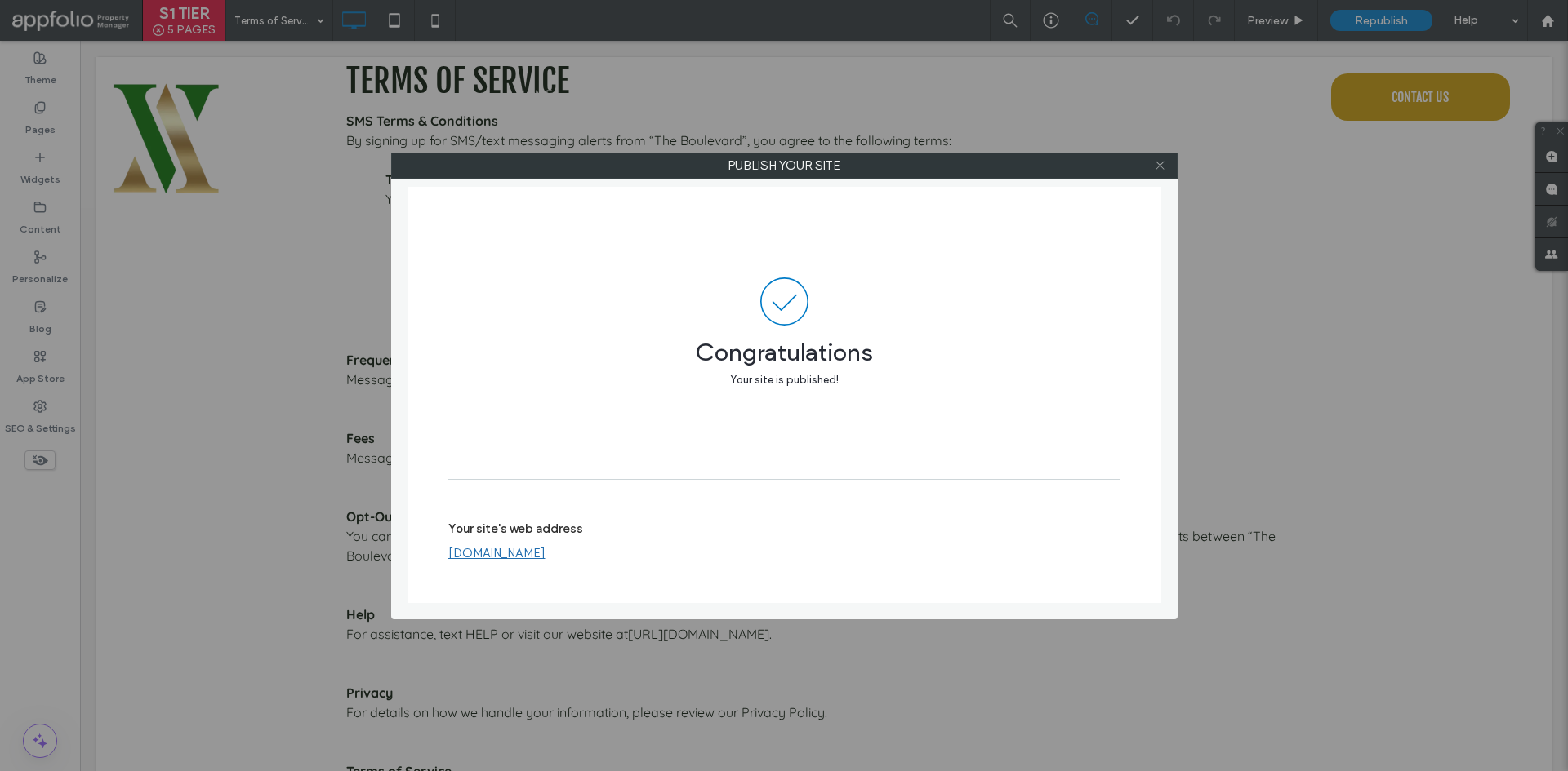
click at [1162, 153] on span at bounding box center [1160, 165] width 13 height 24
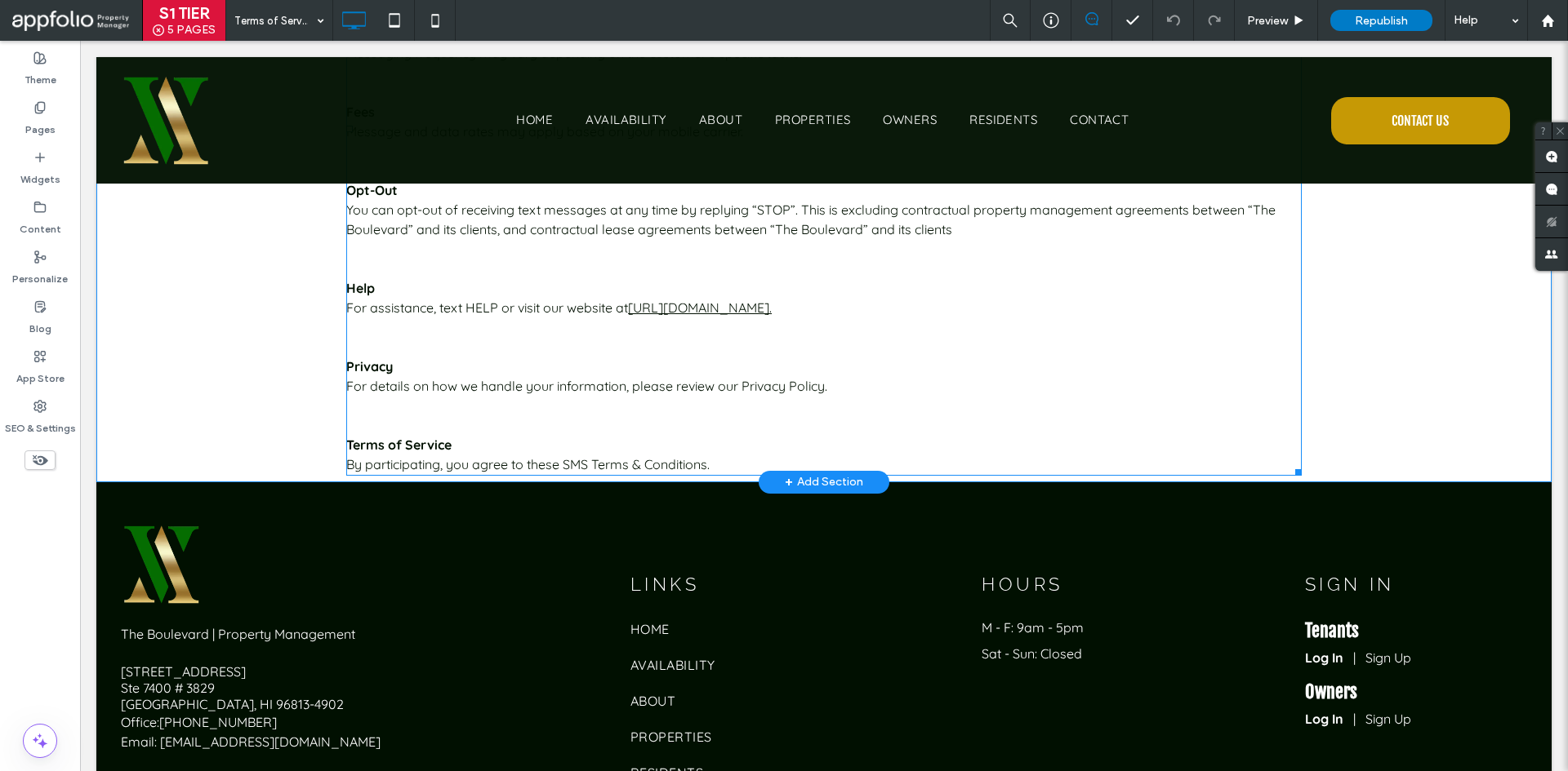
scroll to position [243, 0]
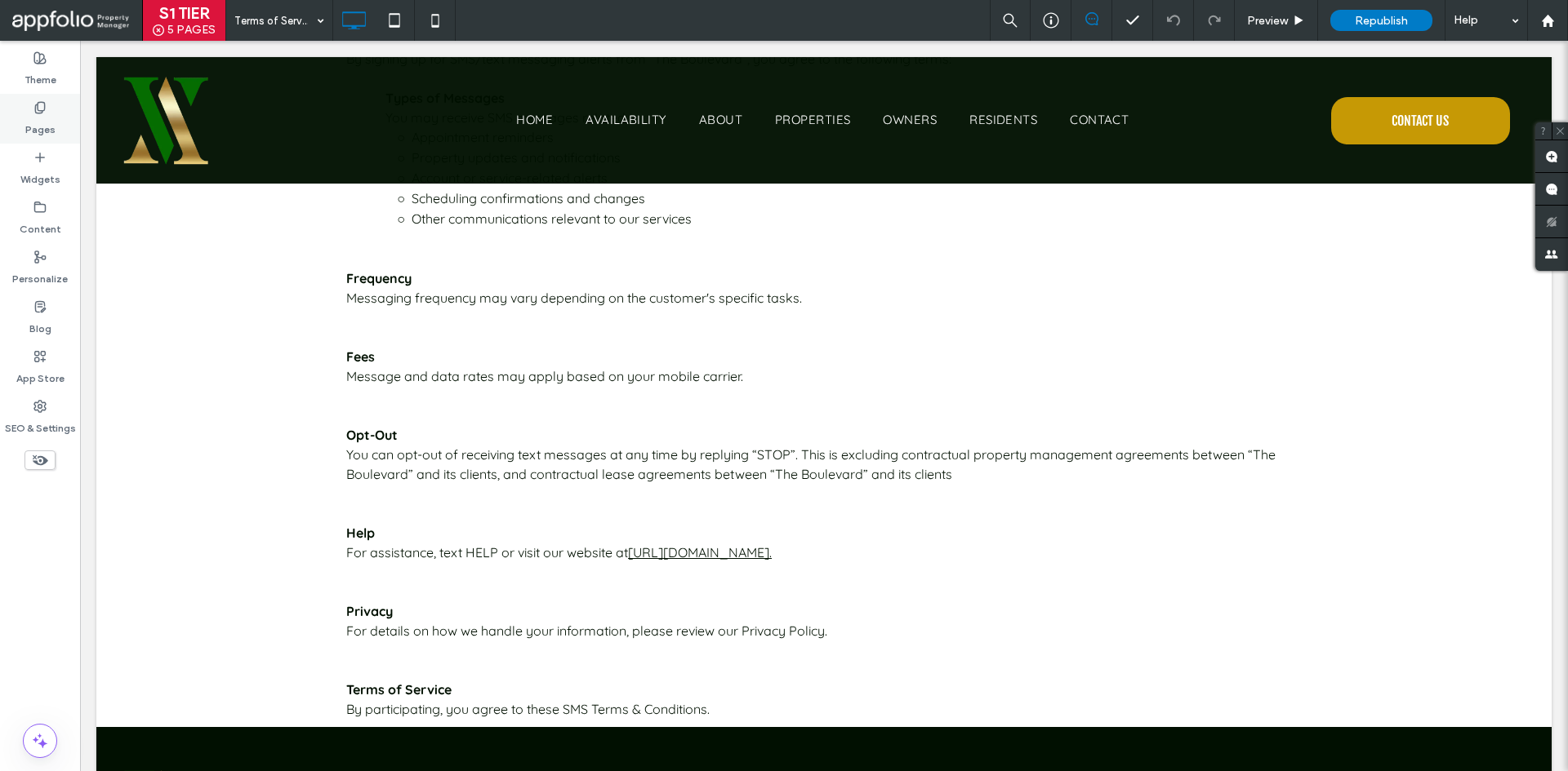
click at [35, 112] on use at bounding box center [39, 107] width 9 height 11
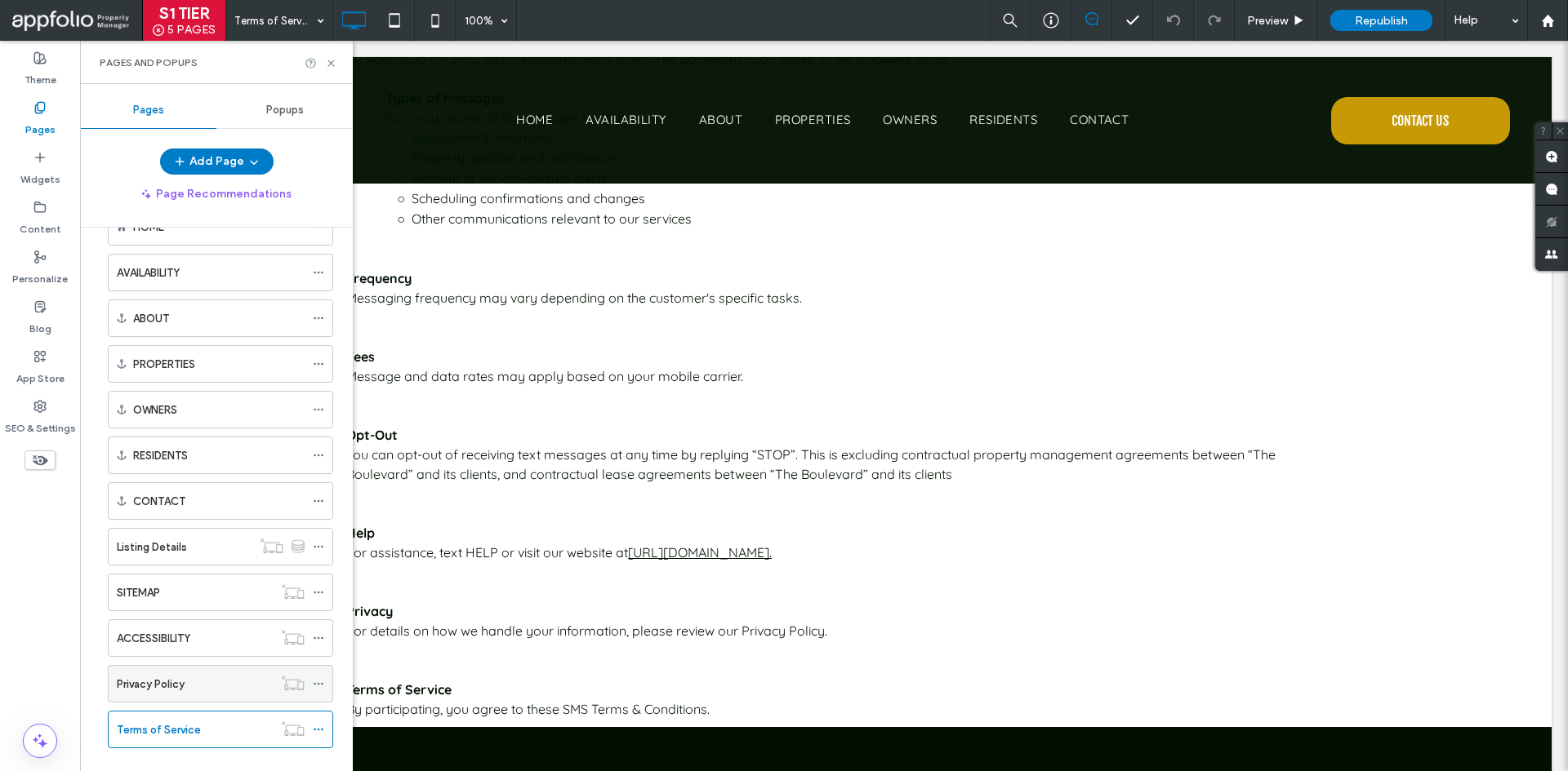
scroll to position [74, 0]
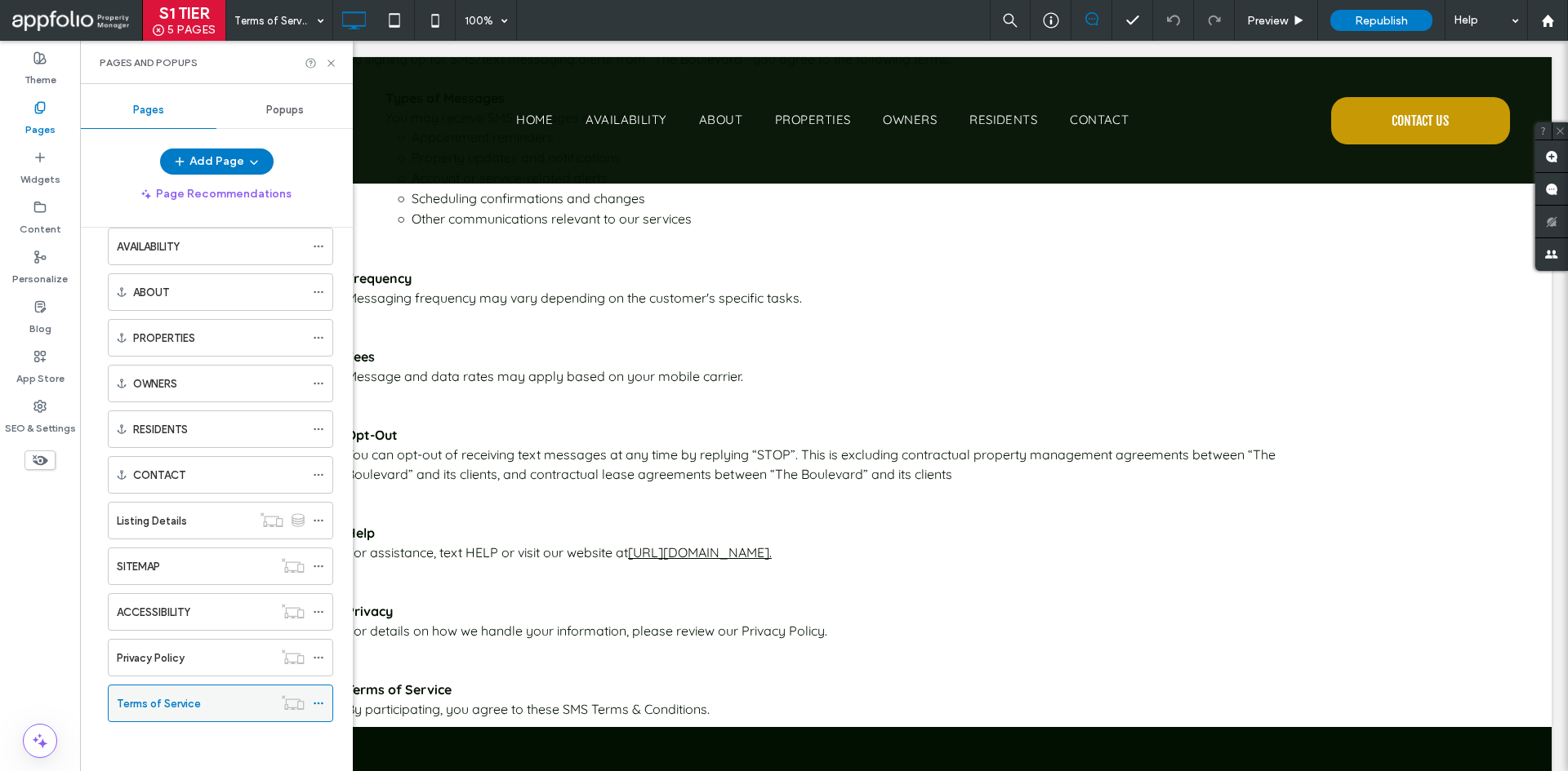
click at [319, 699] on icon at bounding box center [319, 704] width 12 height 12
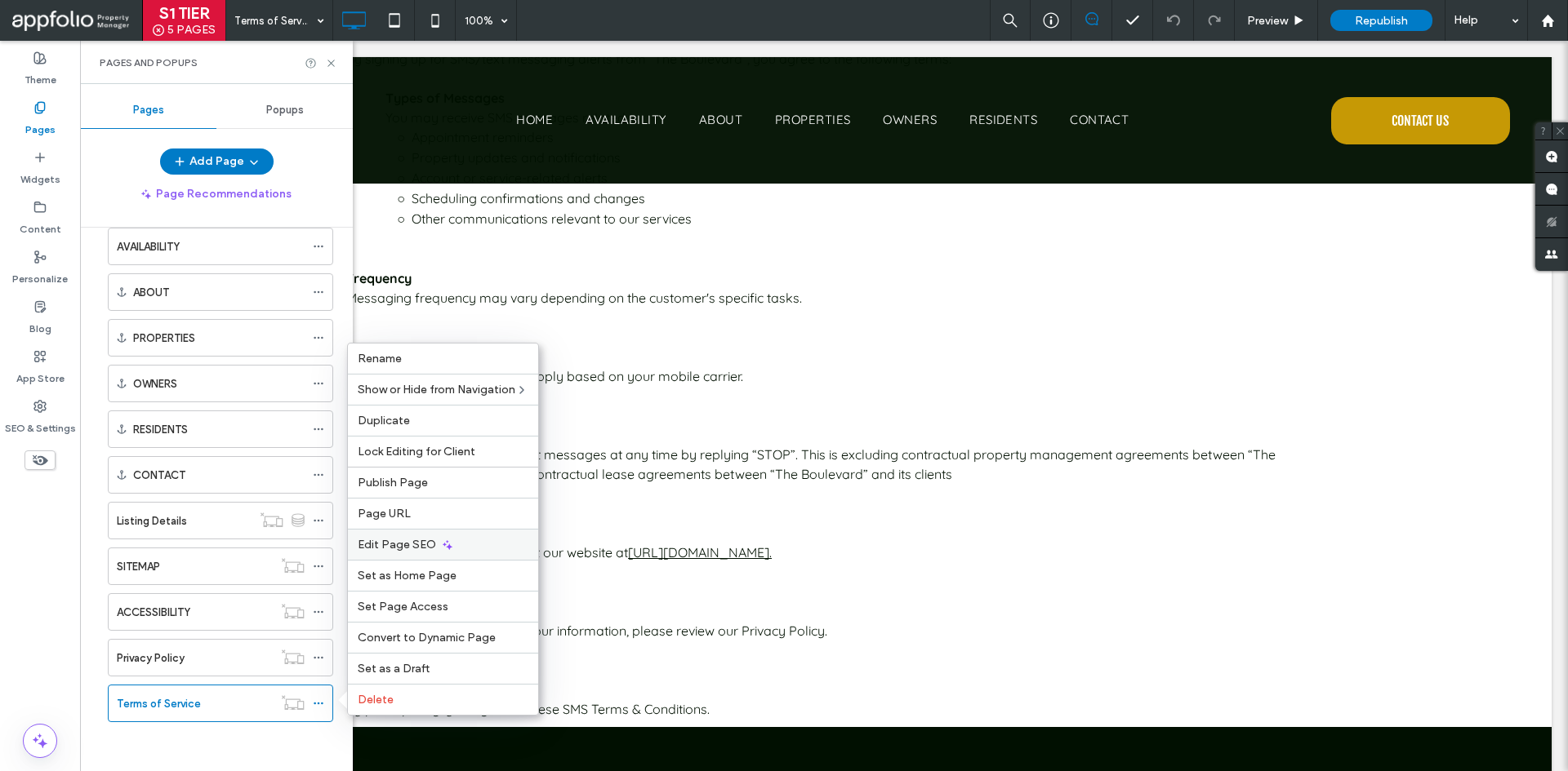
click at [433, 536] on div "Edit Page SEO" at bounding box center [443, 544] width 190 height 31
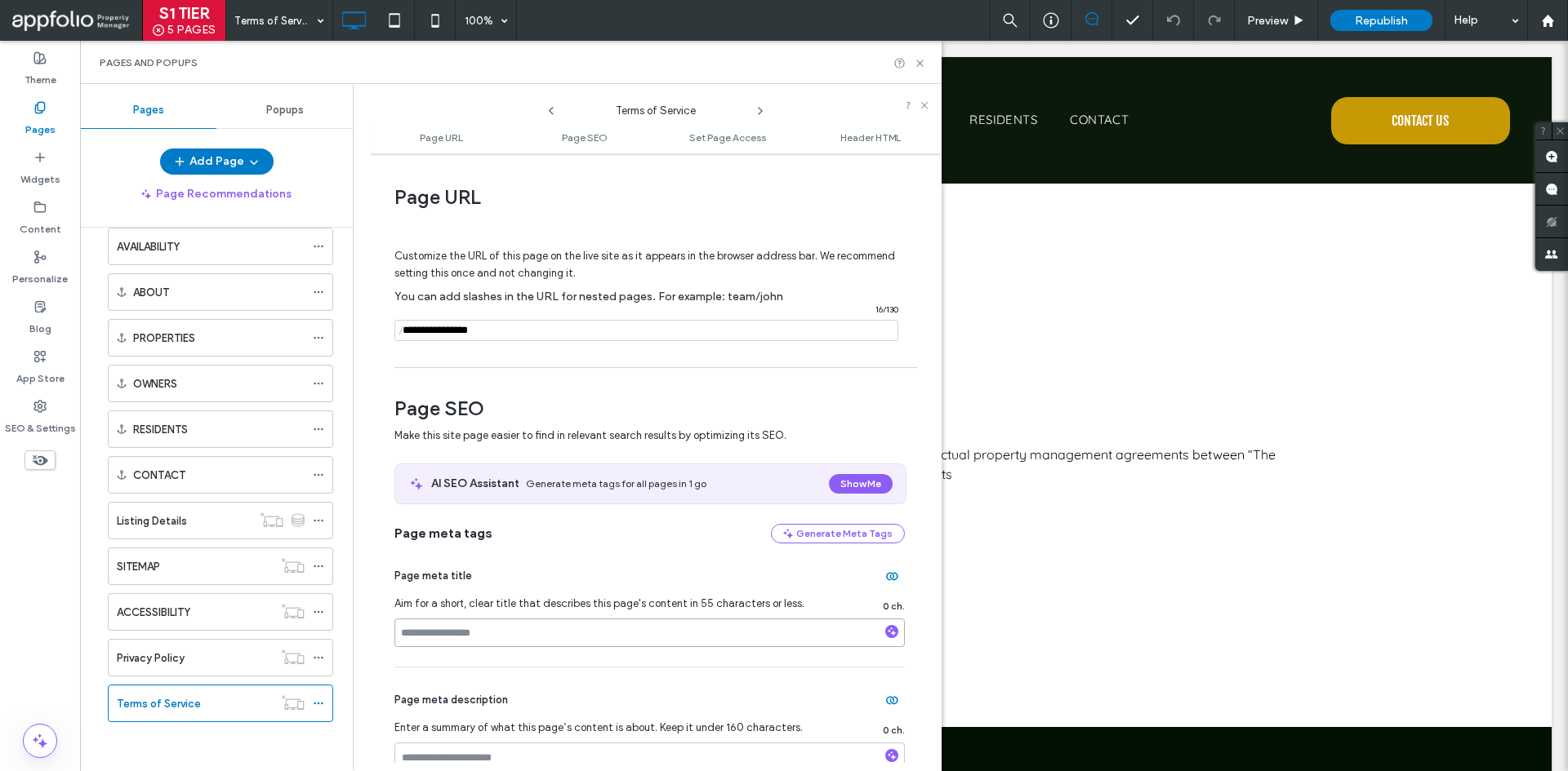
click at [492, 631] on input at bounding box center [649, 633] width 510 height 28
click at [319, 658] on use at bounding box center [318, 658] width 9 height 3
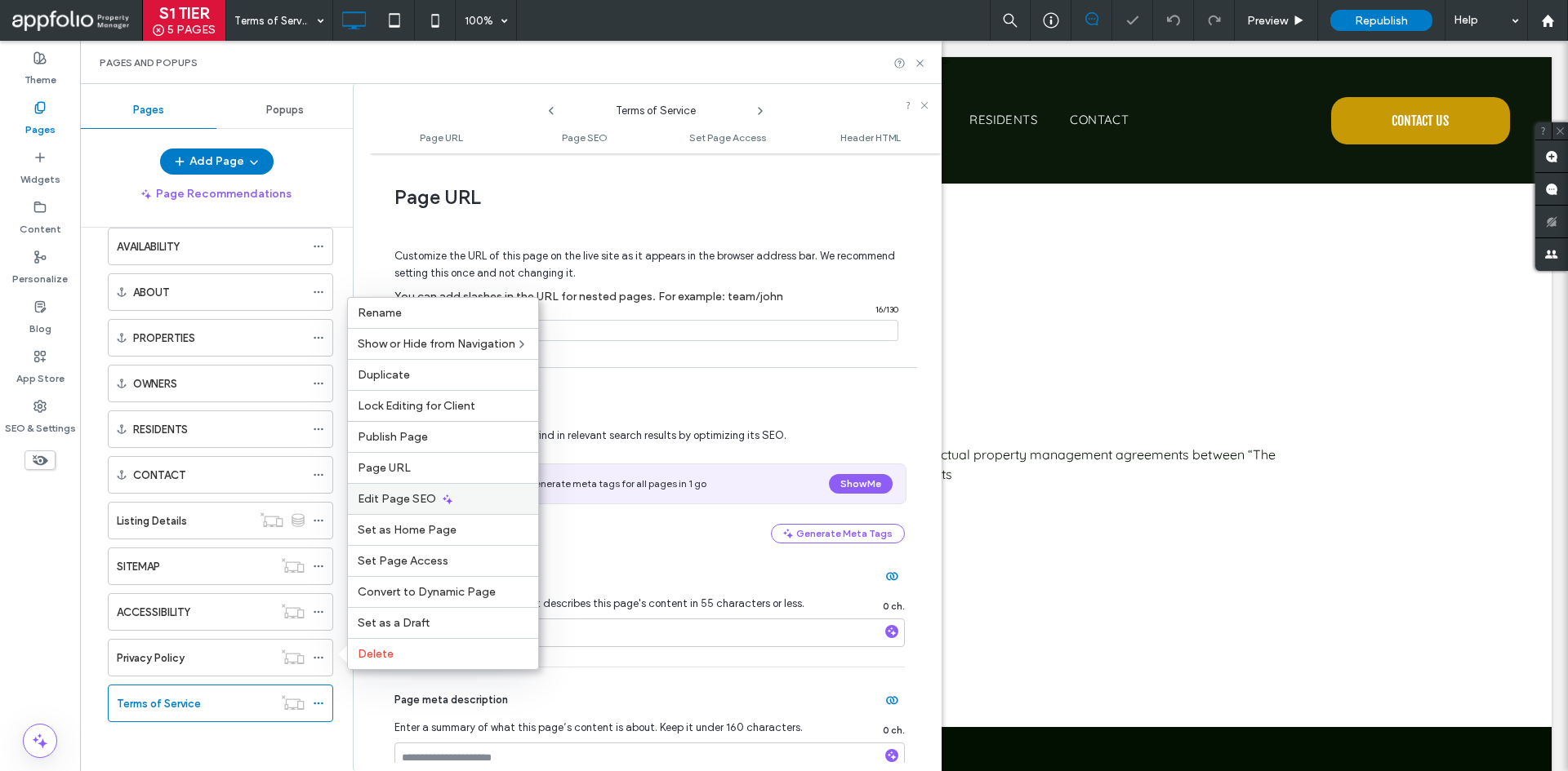
click at [430, 496] on span "Edit Page SEO" at bounding box center [397, 499] width 79 height 14
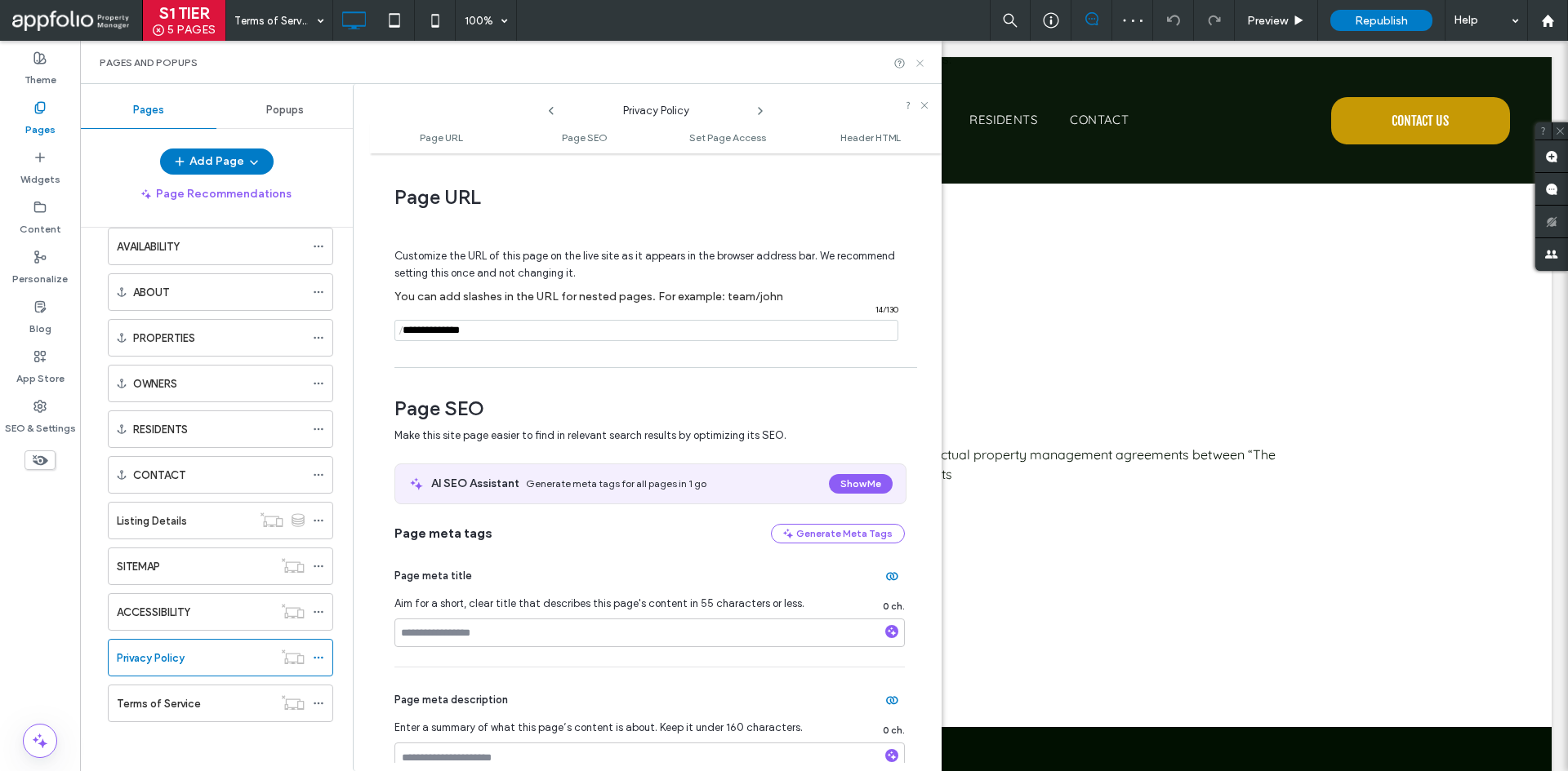
click at [918, 67] on icon at bounding box center [920, 63] width 13 height 13
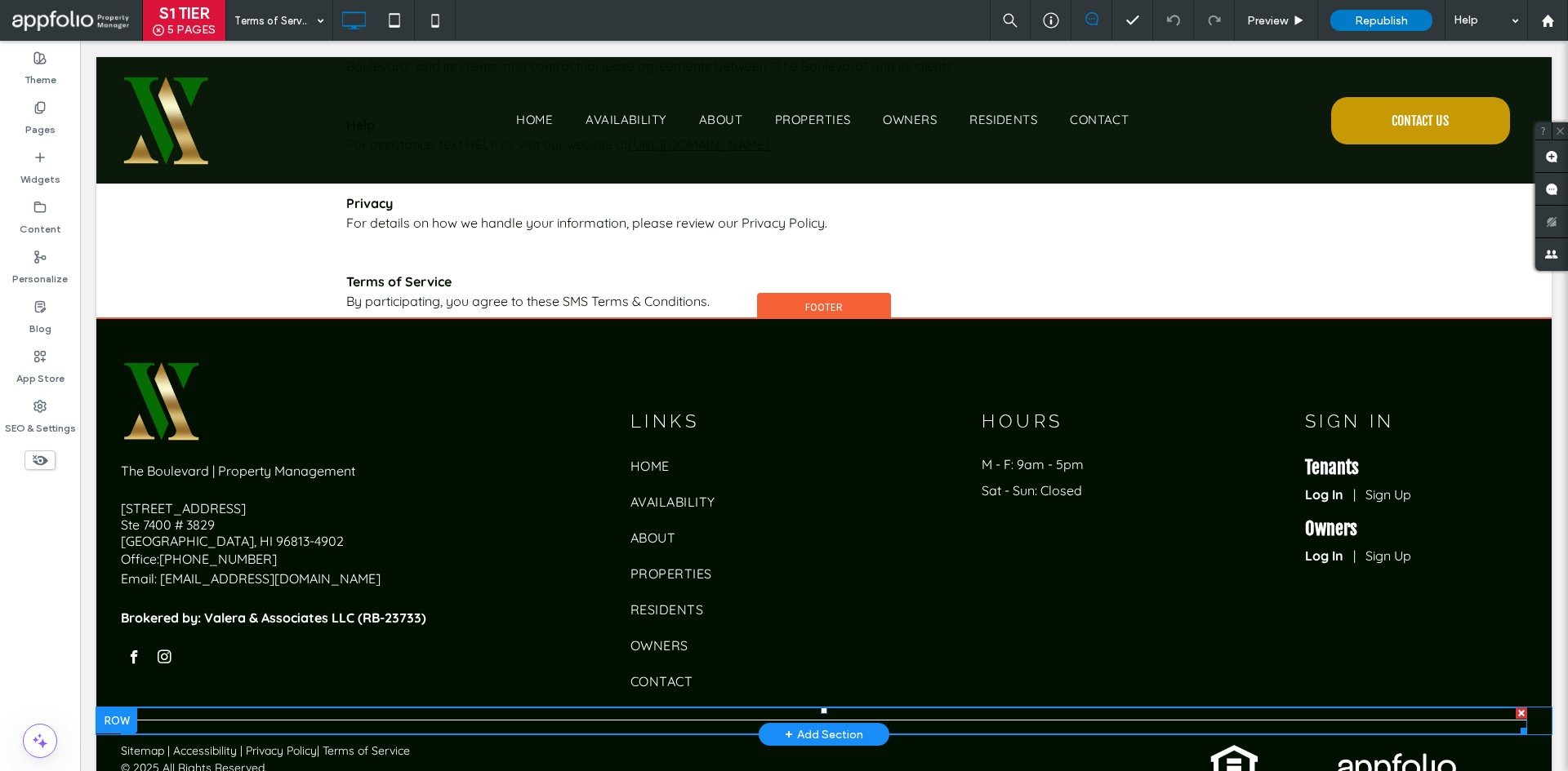
scroll to position [733, 0]
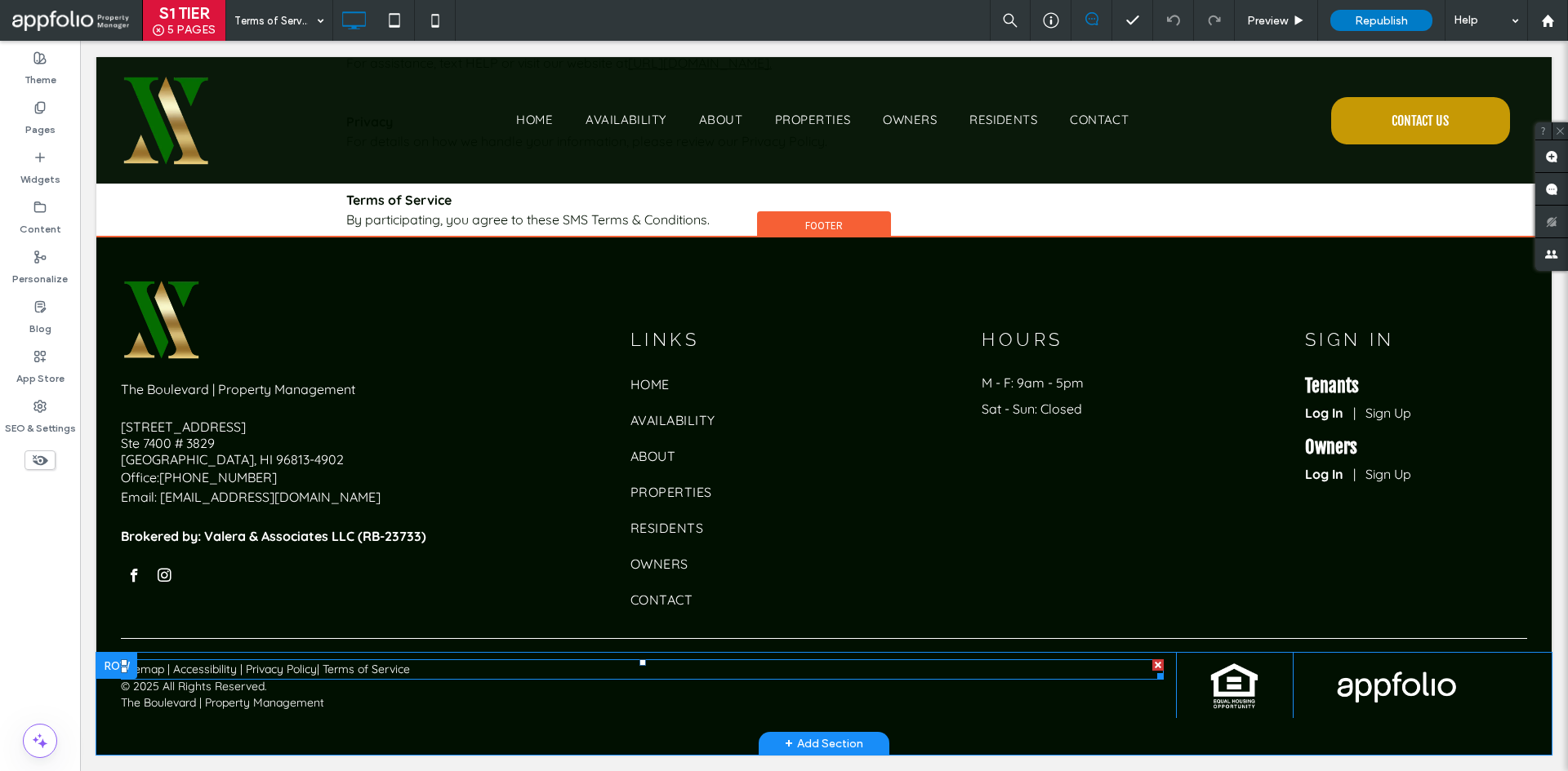
click at [431, 676] on p "Sitemap | Accessibility | Privacy Policy | Terms of Service" at bounding box center [642, 670] width 1043 height 17
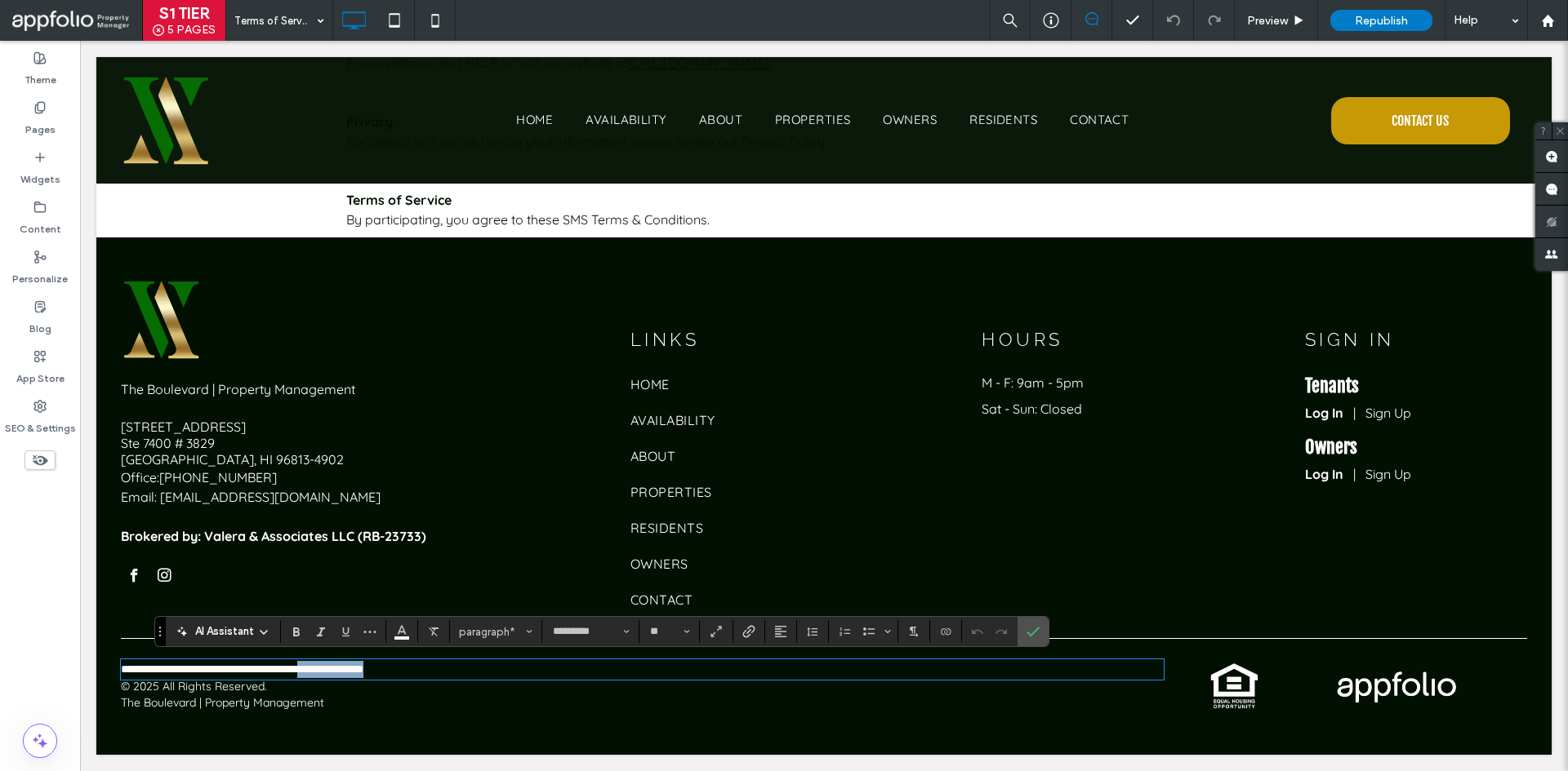
drag, startPoint x: 431, startPoint y: 671, endPoint x: 327, endPoint y: 667, distance: 104.1
click at [327, 667] on p "**********" at bounding box center [642, 670] width 1043 height 17
click at [758, 641] on label "Link" at bounding box center [748, 631] width 24 height 23
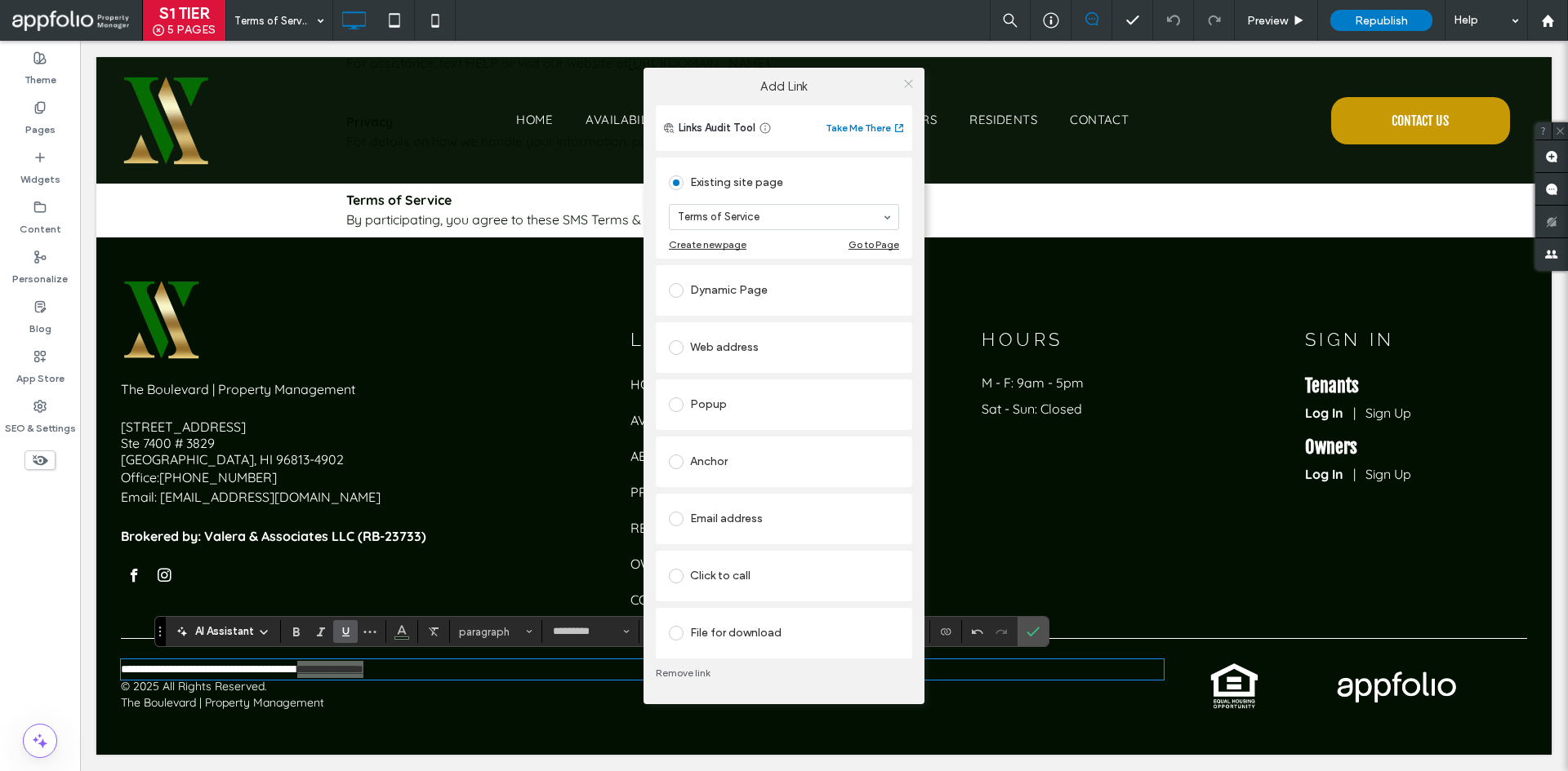
click at [905, 83] on icon at bounding box center [909, 84] width 13 height 13
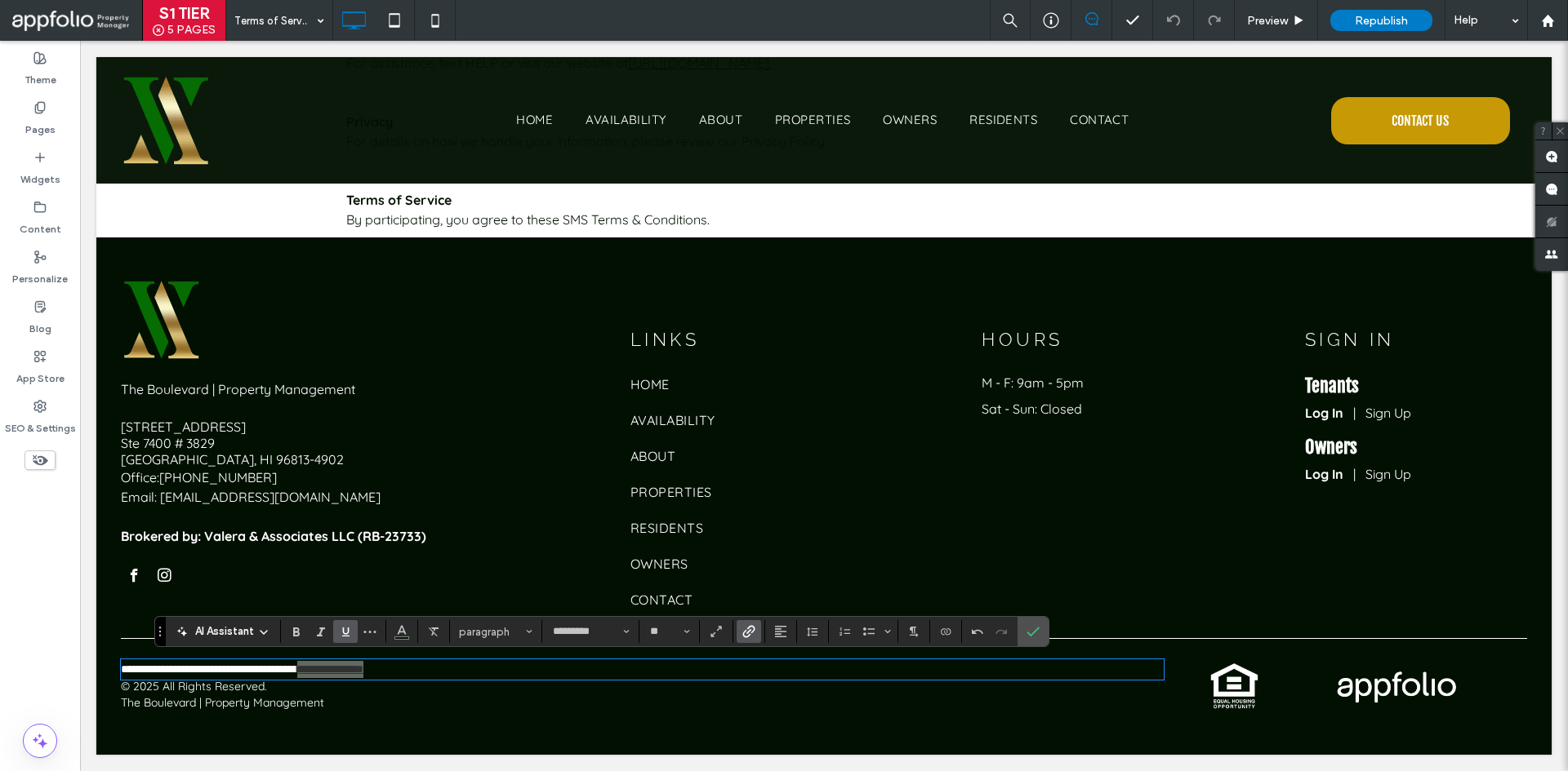
drag, startPoint x: 345, startPoint y: 636, endPoint x: 374, endPoint y: 639, distance: 29.2
click at [346, 636] on use "Underline" at bounding box center [346, 632] width 8 height 9
click at [397, 634] on icon "Color" at bounding box center [402, 631] width 13 height 13
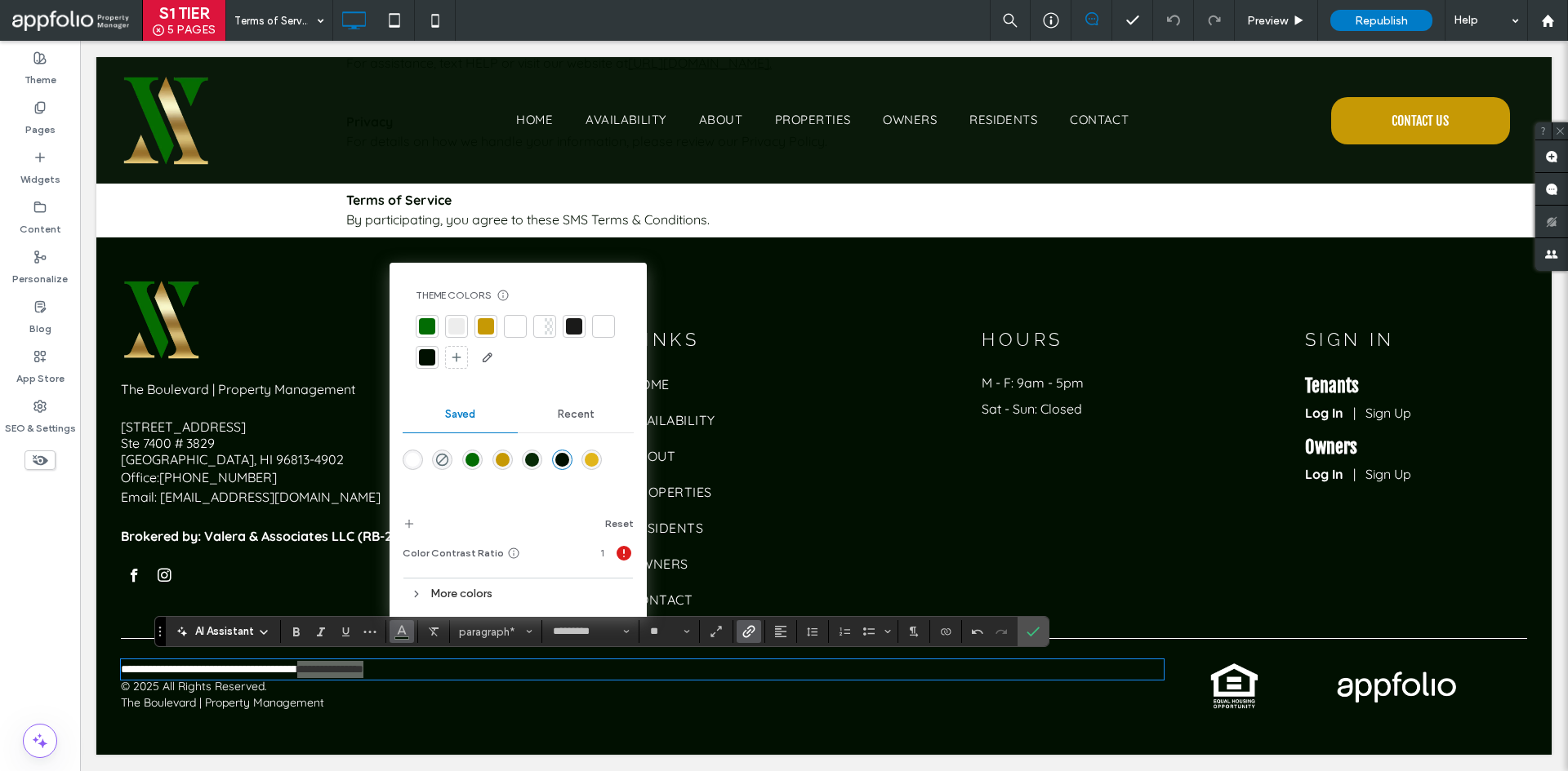
click at [524, 326] on div at bounding box center [515, 326] width 23 height 23
click at [1040, 638] on label "Confirm" at bounding box center [1033, 631] width 24 height 29
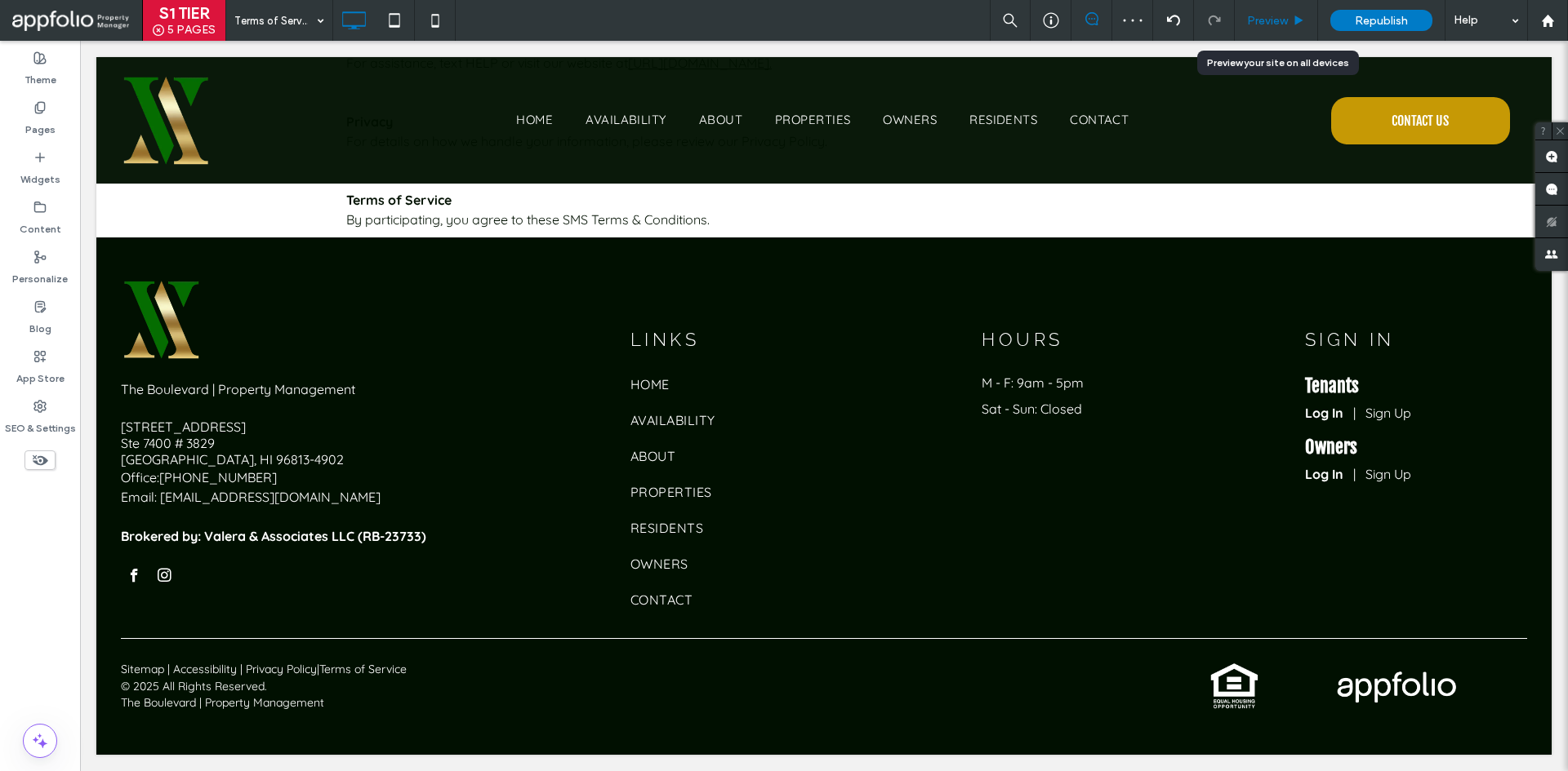
click at [1273, 15] on span "Preview" at bounding box center [1267, 21] width 41 height 14
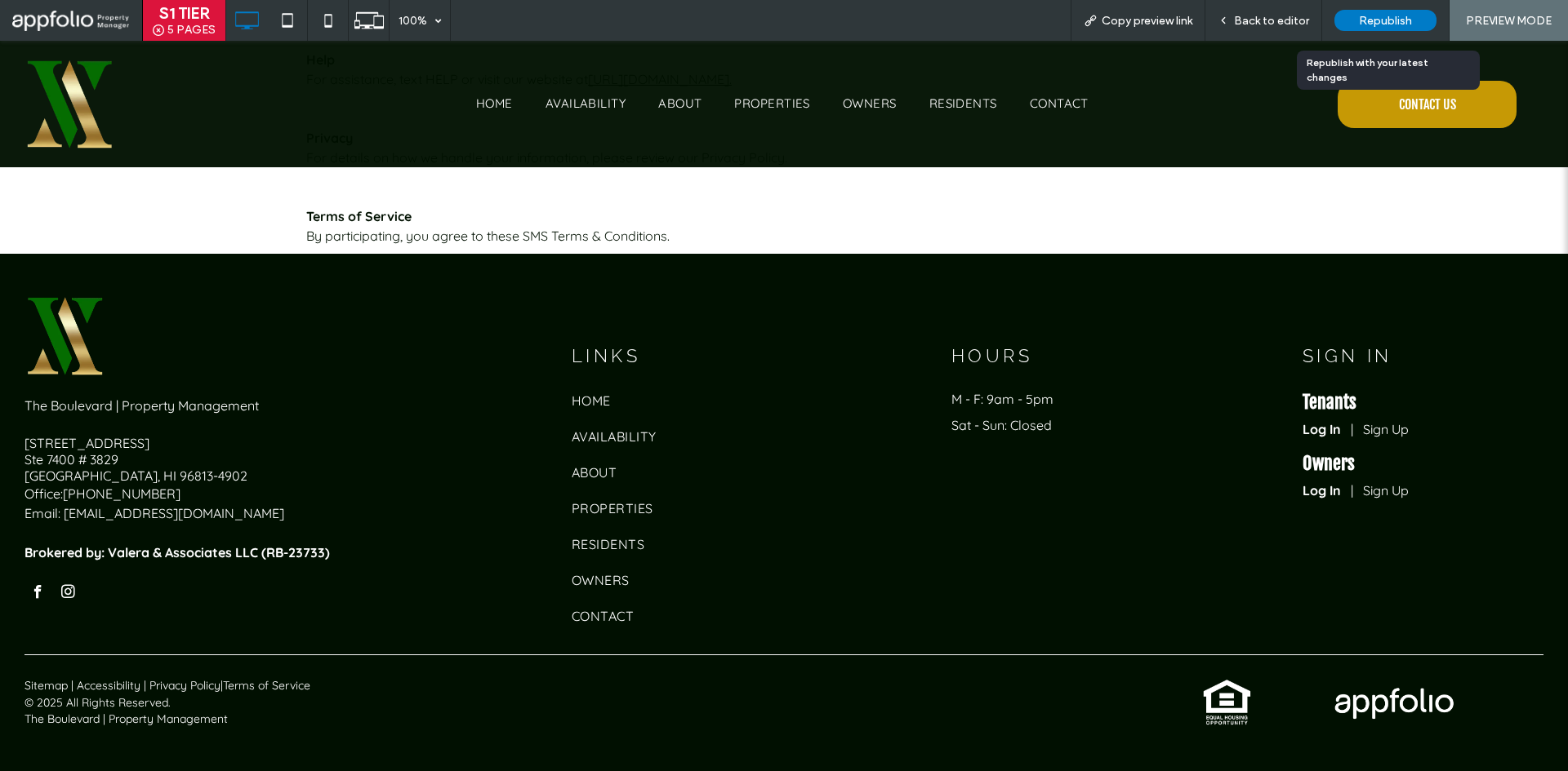
click at [1376, 23] on span "Republish" at bounding box center [1385, 21] width 53 height 14
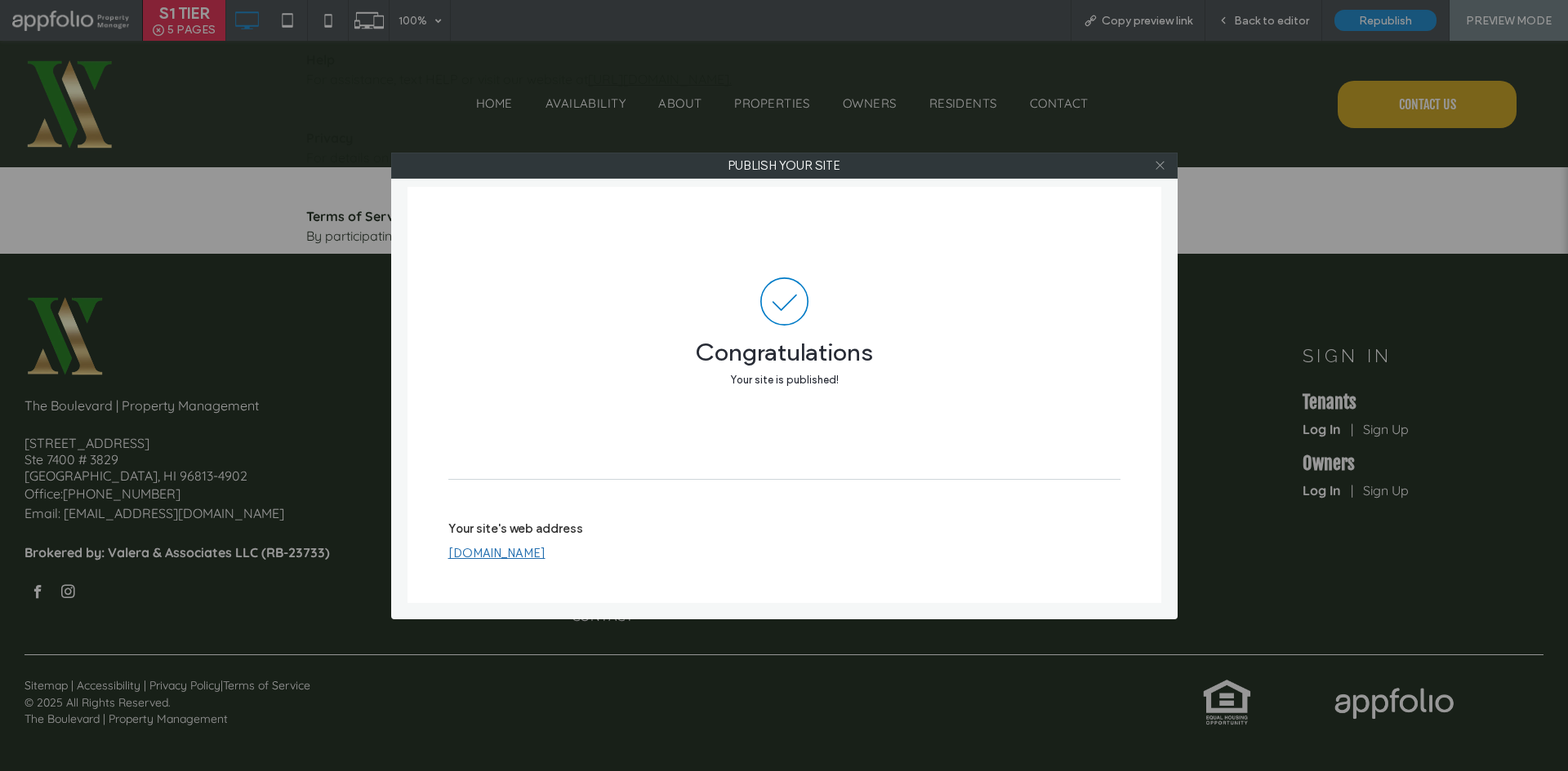
click at [1162, 166] on icon at bounding box center [1160, 165] width 13 height 13
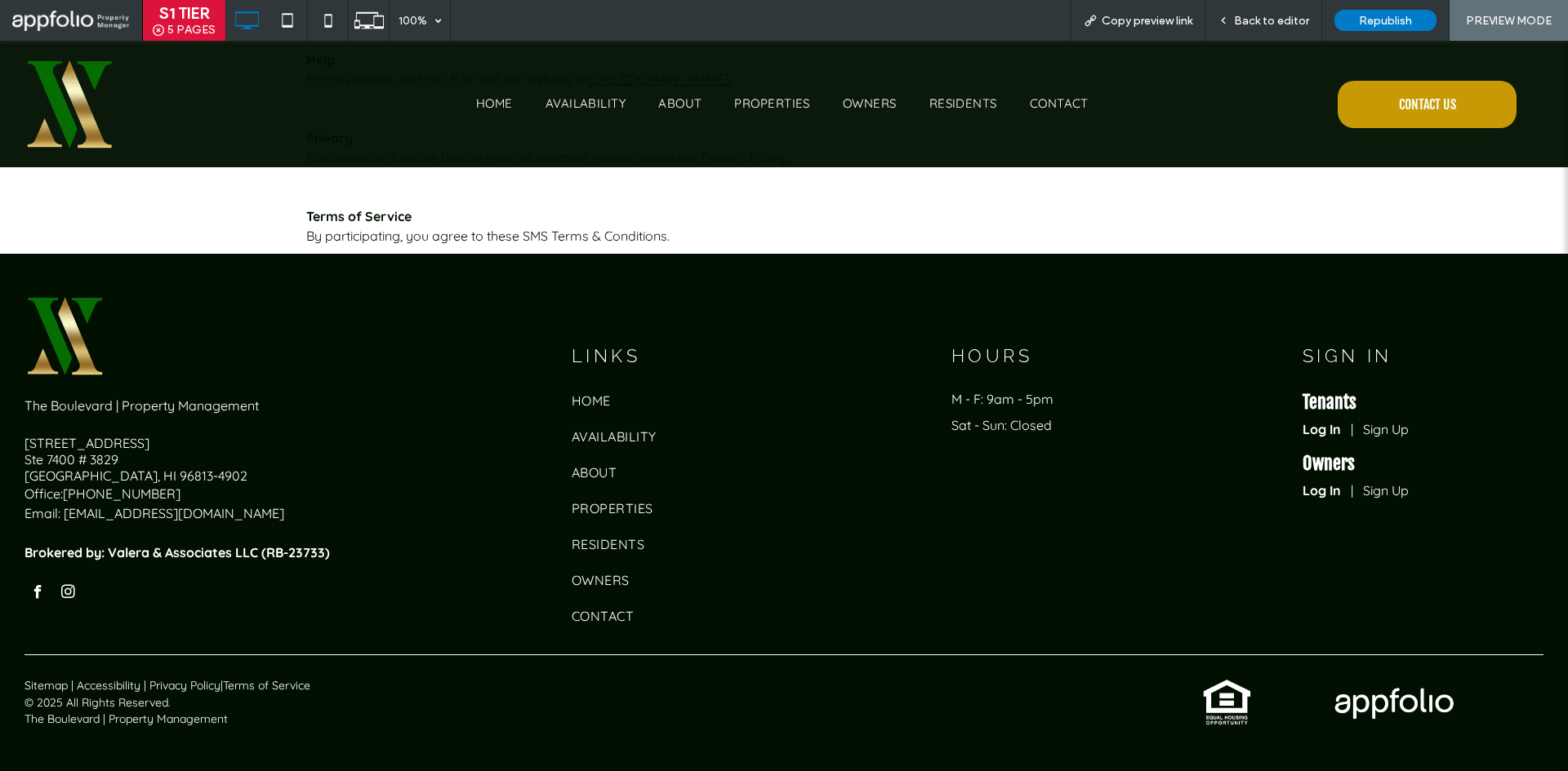
scroll to position [292, 0]
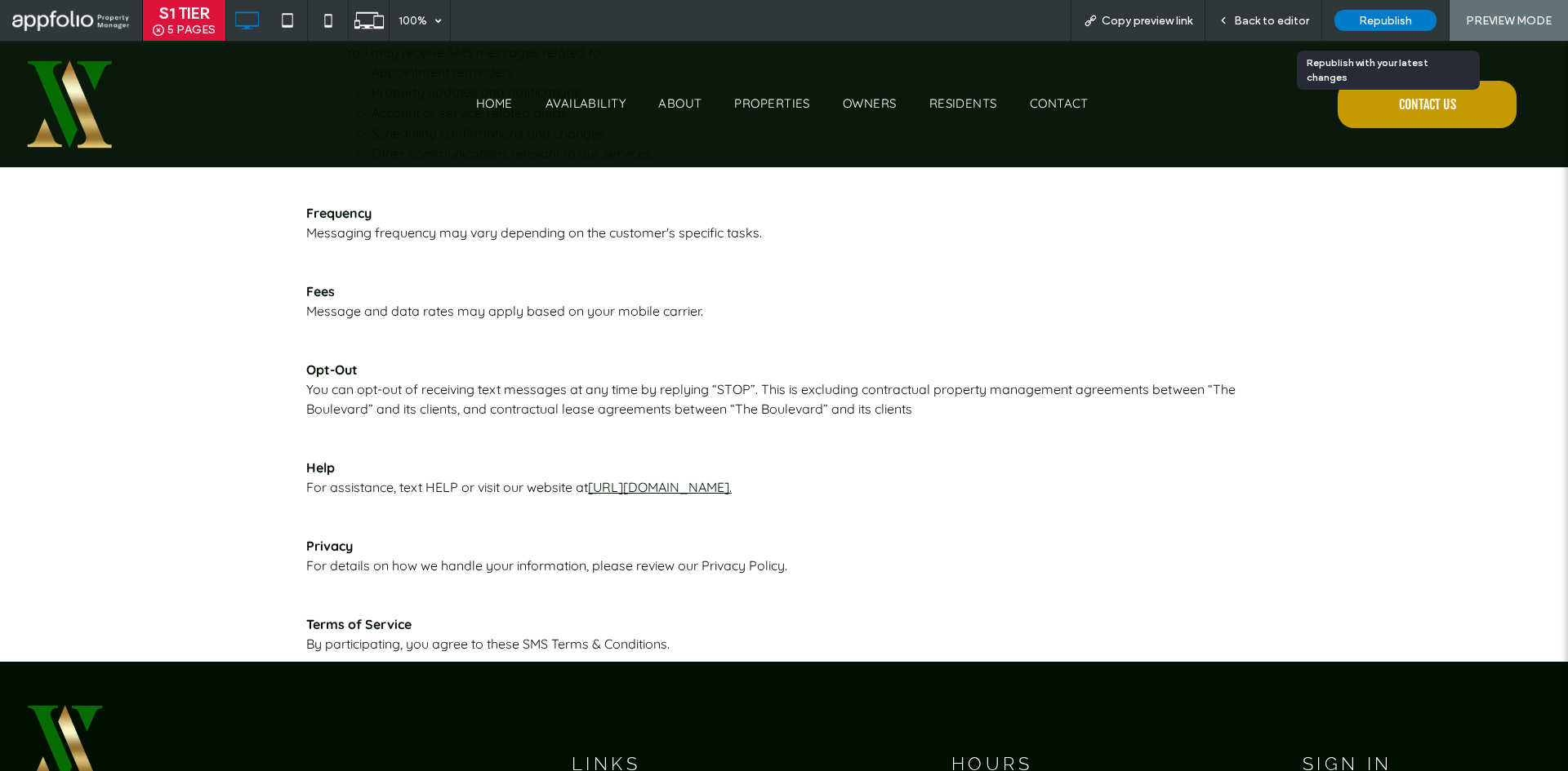
click at [1394, 22] on span "Republish" at bounding box center [1385, 21] width 53 height 14
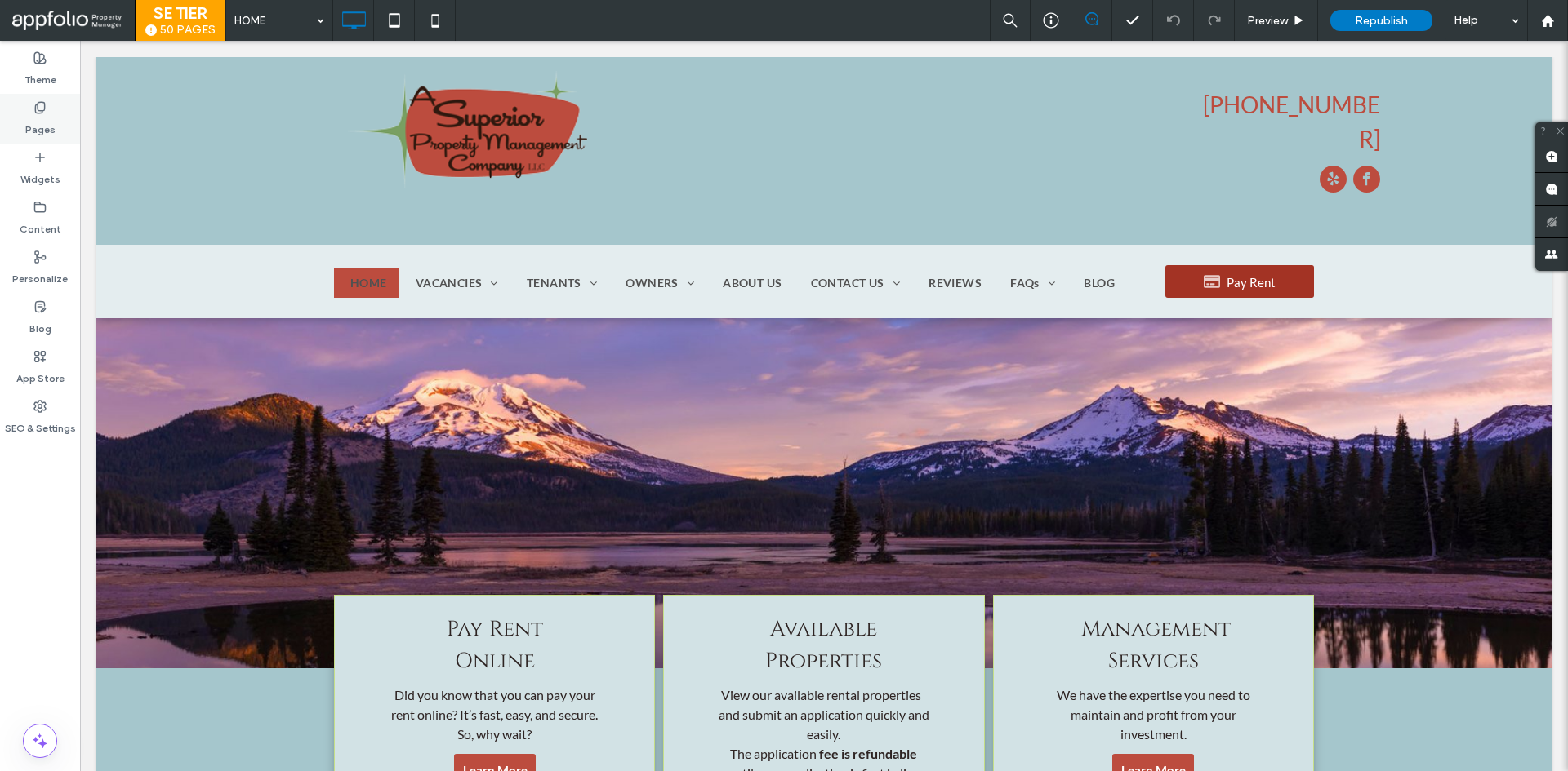
click at [63, 103] on div "Pages" at bounding box center [40, 119] width 80 height 50
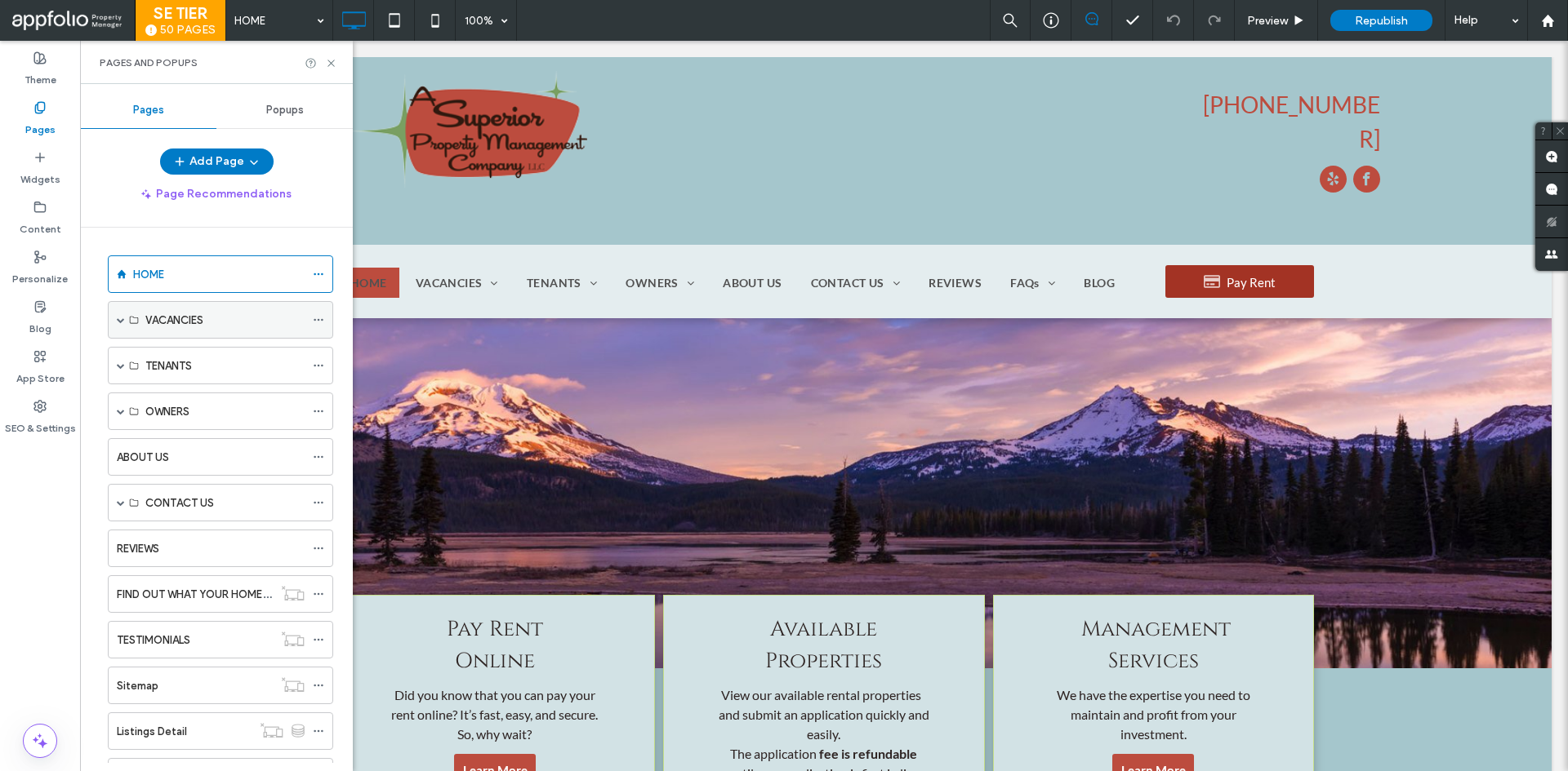
click at [182, 318] on label "VACANCIES" at bounding box center [174, 320] width 58 height 28
click at [118, 315] on span at bounding box center [121, 319] width 8 height 36
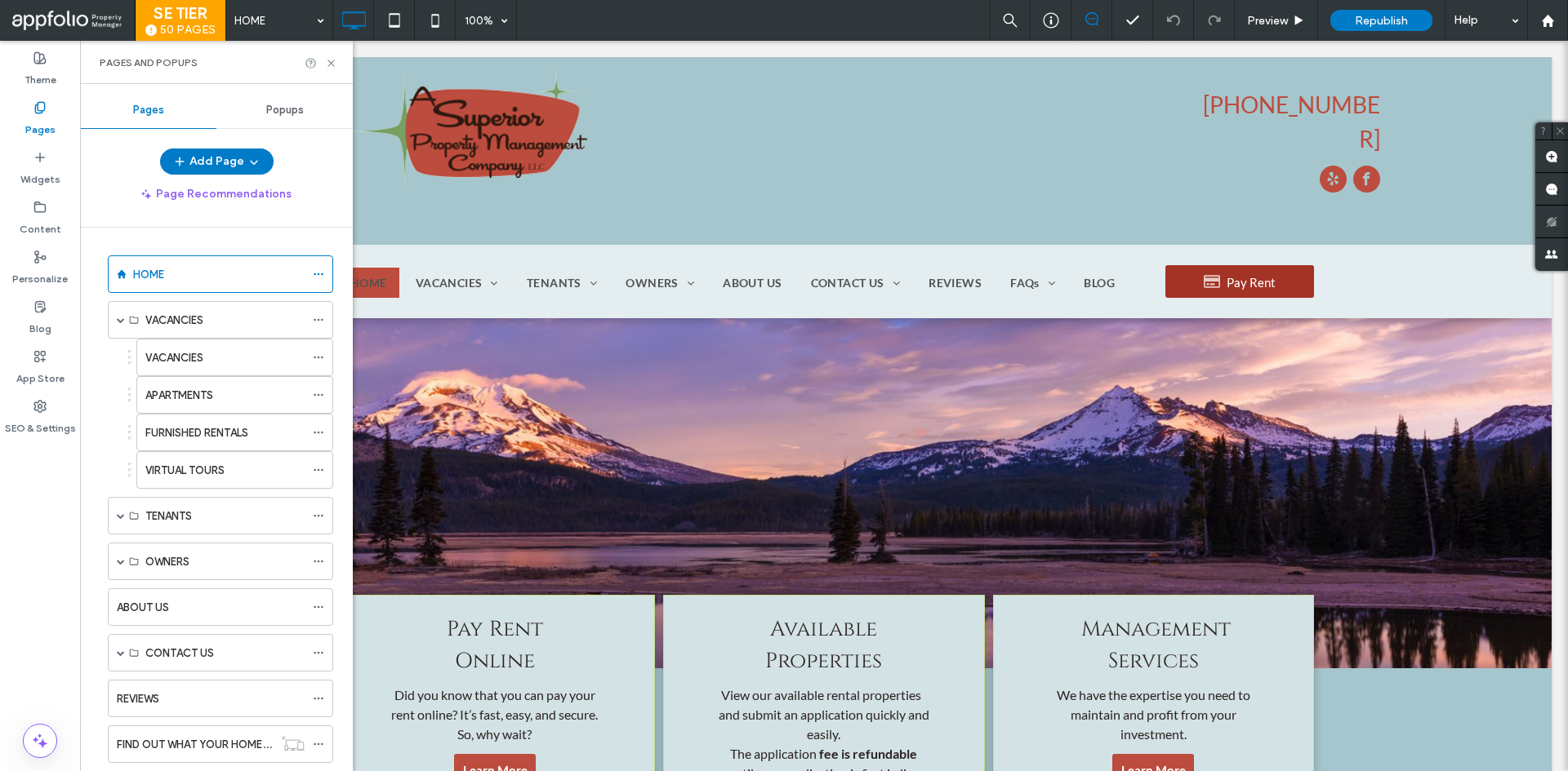
click at [238, 462] on div "VIRTUAL TOURS" at bounding box center [225, 470] width 159 height 17
click at [332, 63] on icon at bounding box center [331, 63] width 13 height 13
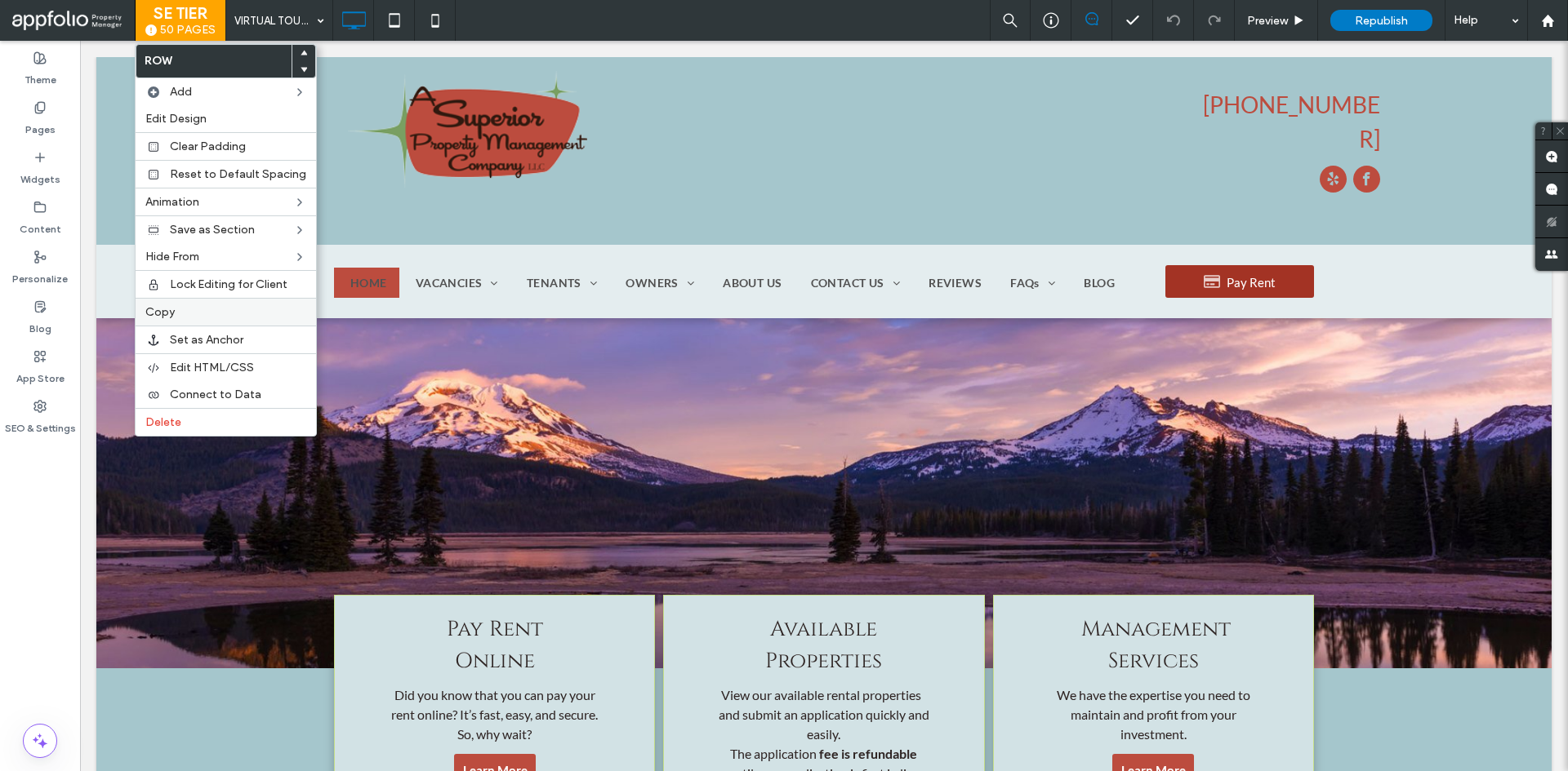
click at [197, 302] on div "Copy" at bounding box center [226, 311] width 181 height 28
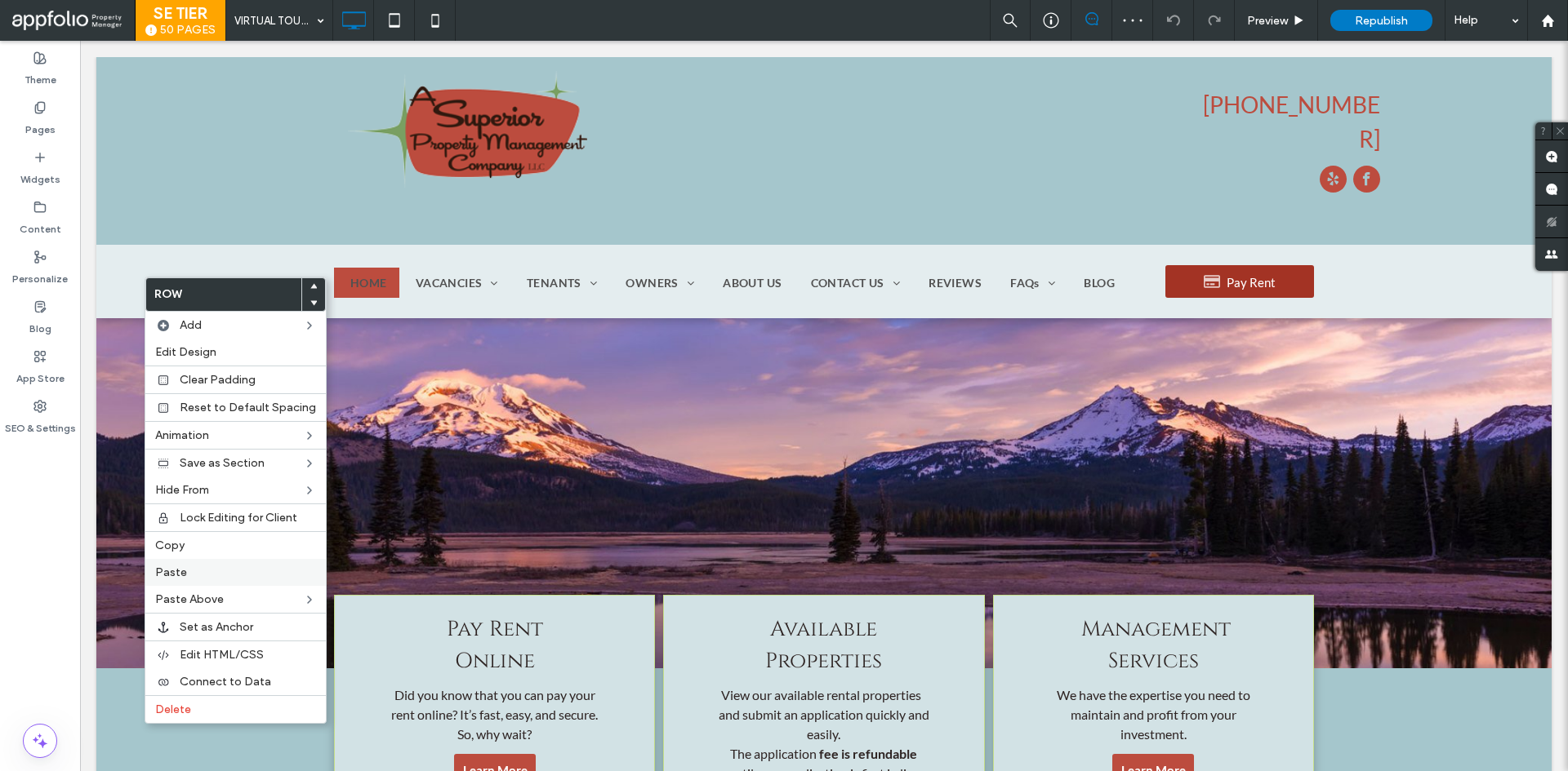
click at [224, 565] on label "Paste" at bounding box center [235, 572] width 161 height 14
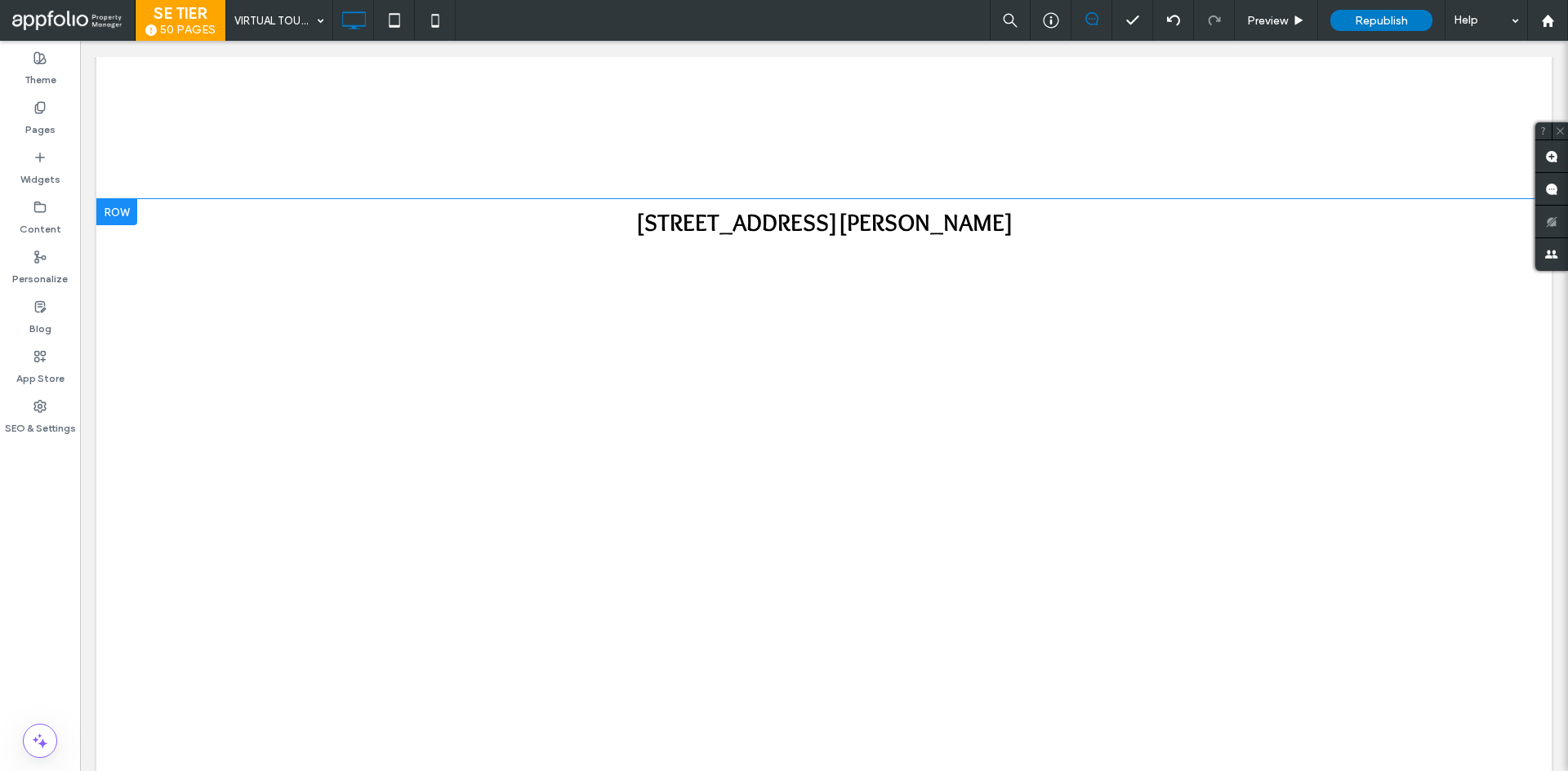
scroll to position [702, 0]
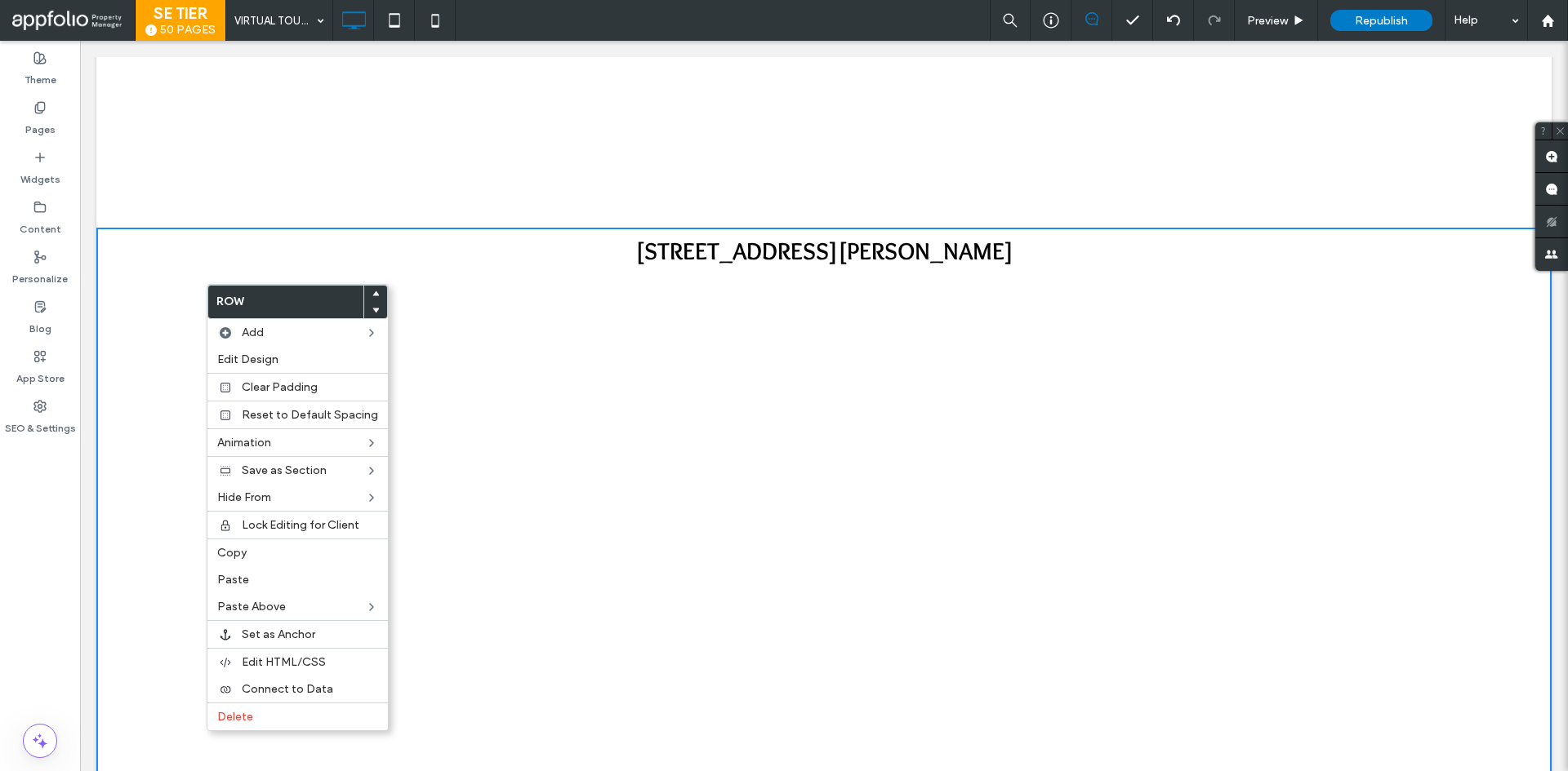
click at [372, 306] on span at bounding box center [376, 310] width 7 height 17
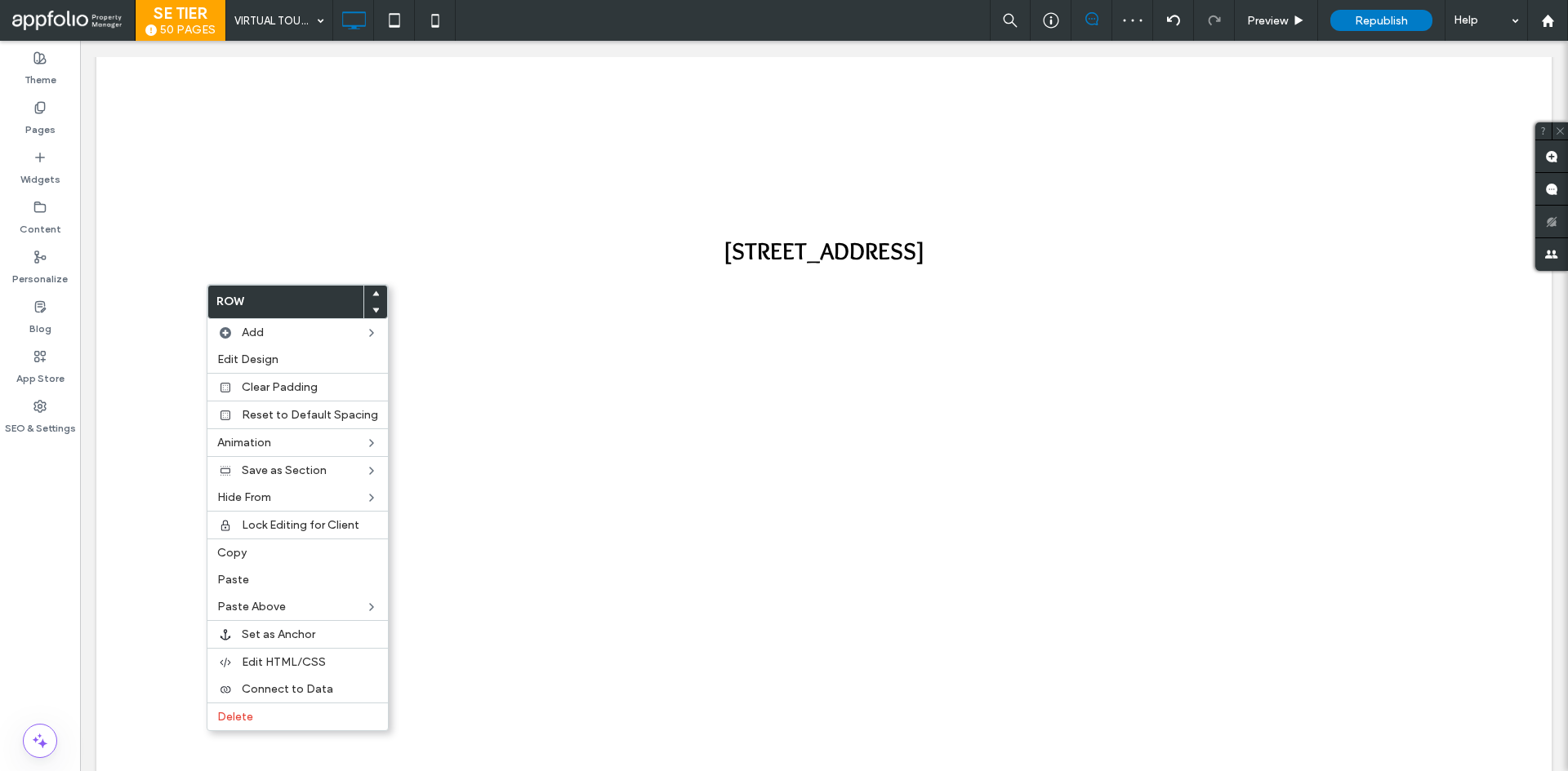
click at [372, 307] on icon at bounding box center [376, 310] width 7 height 7
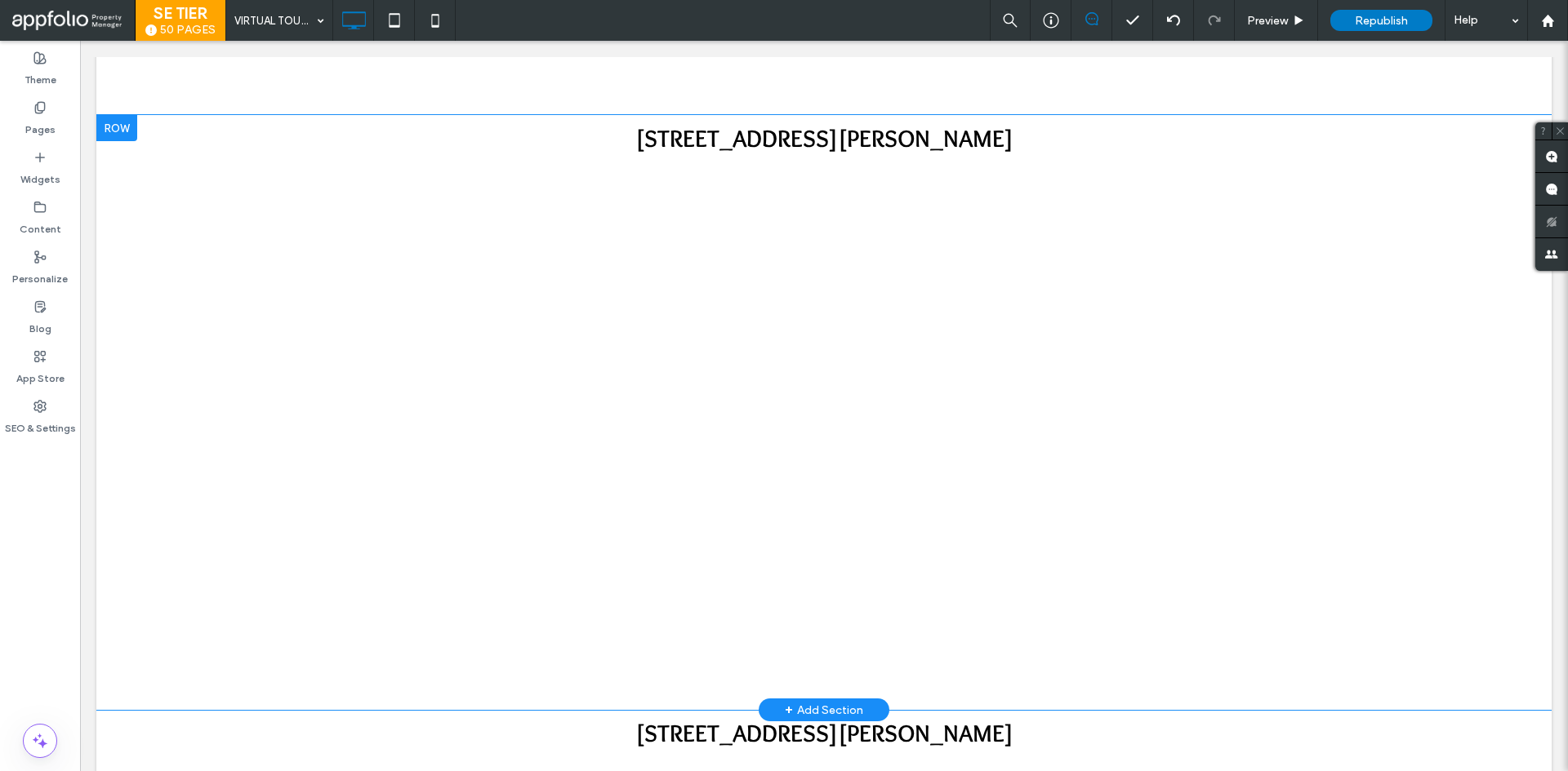
scroll to position [1355, 0]
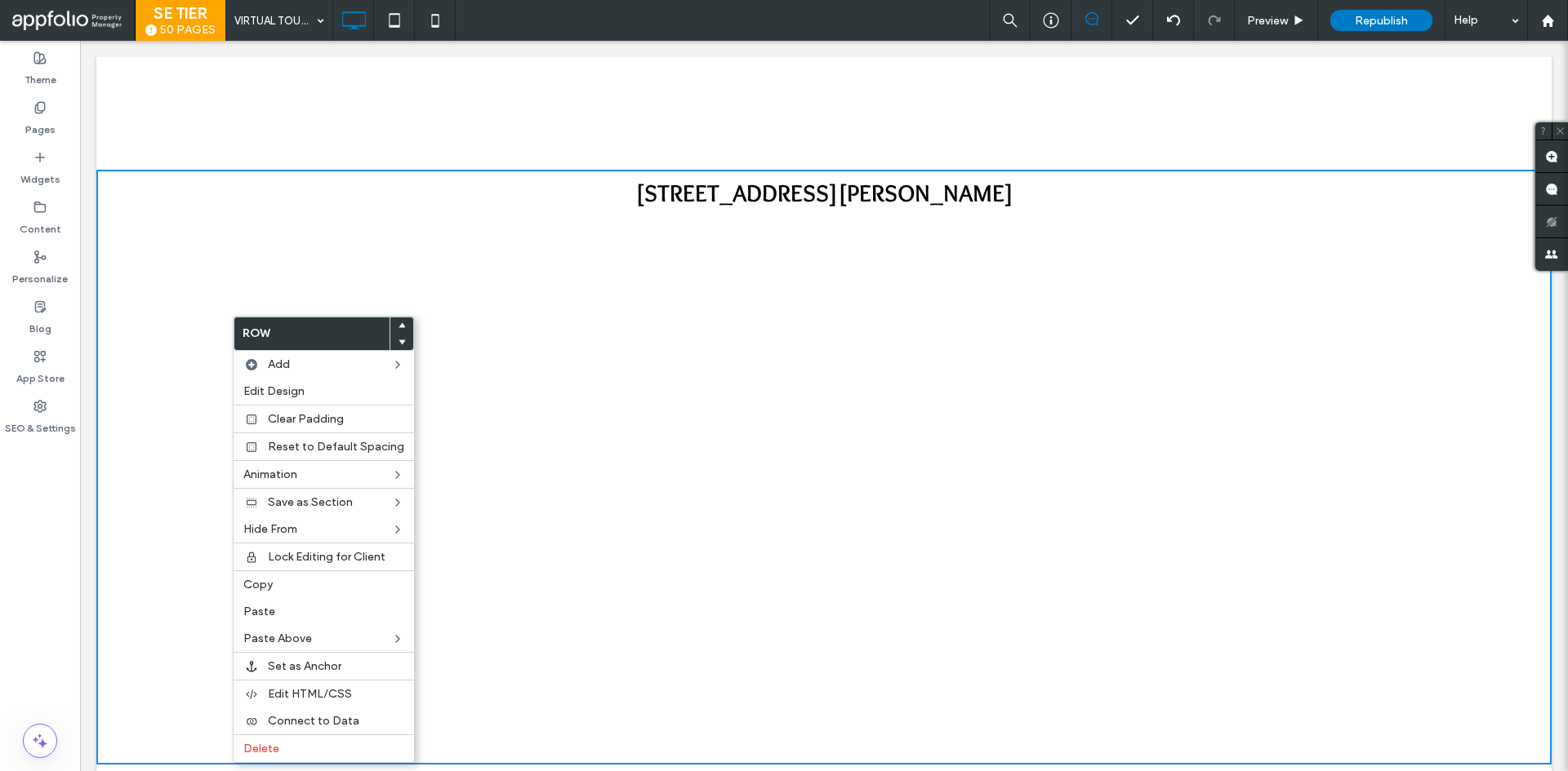
click at [398, 342] on use at bounding box center [402, 342] width 8 height 5
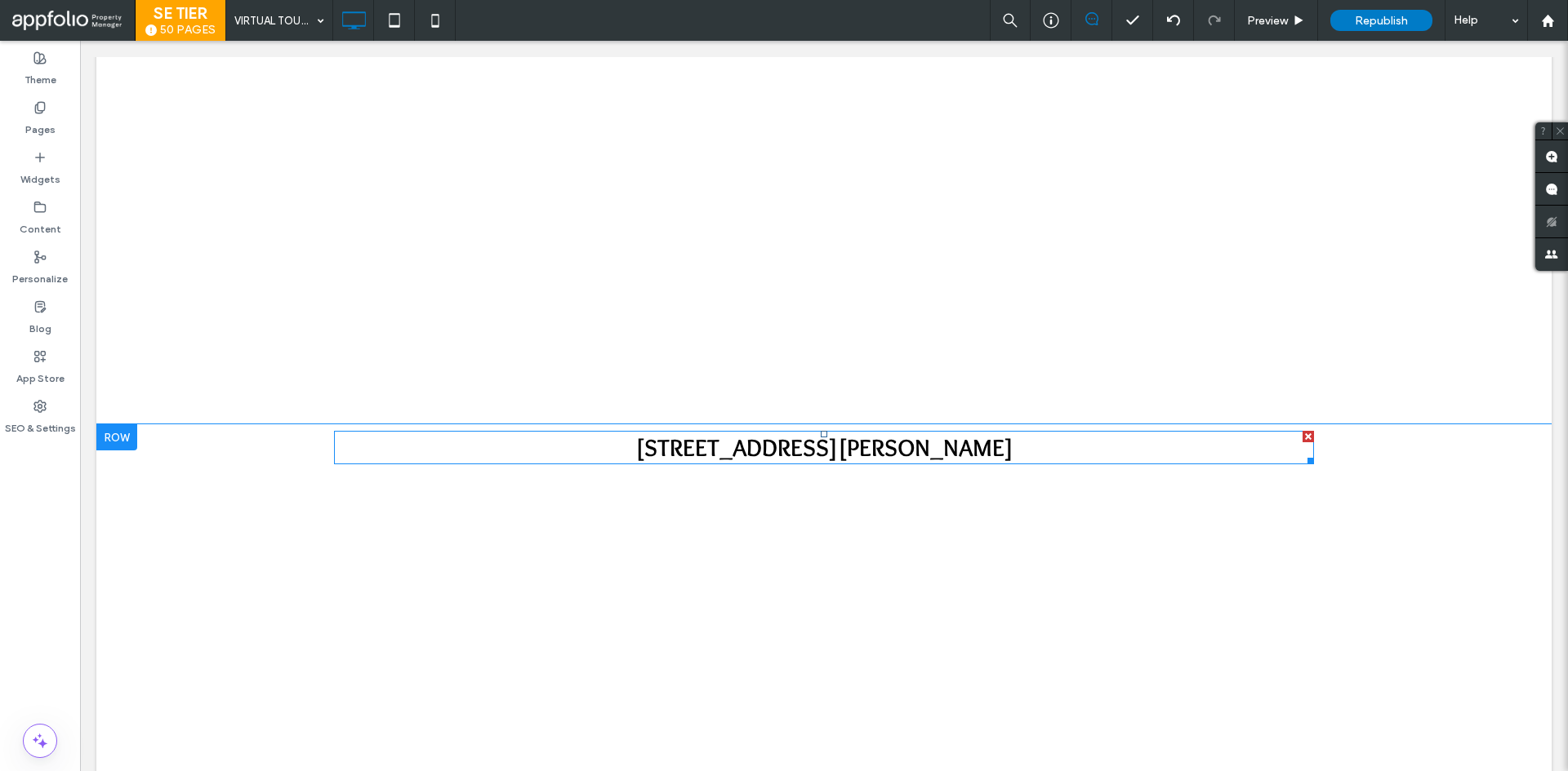
scroll to position [1460, 0]
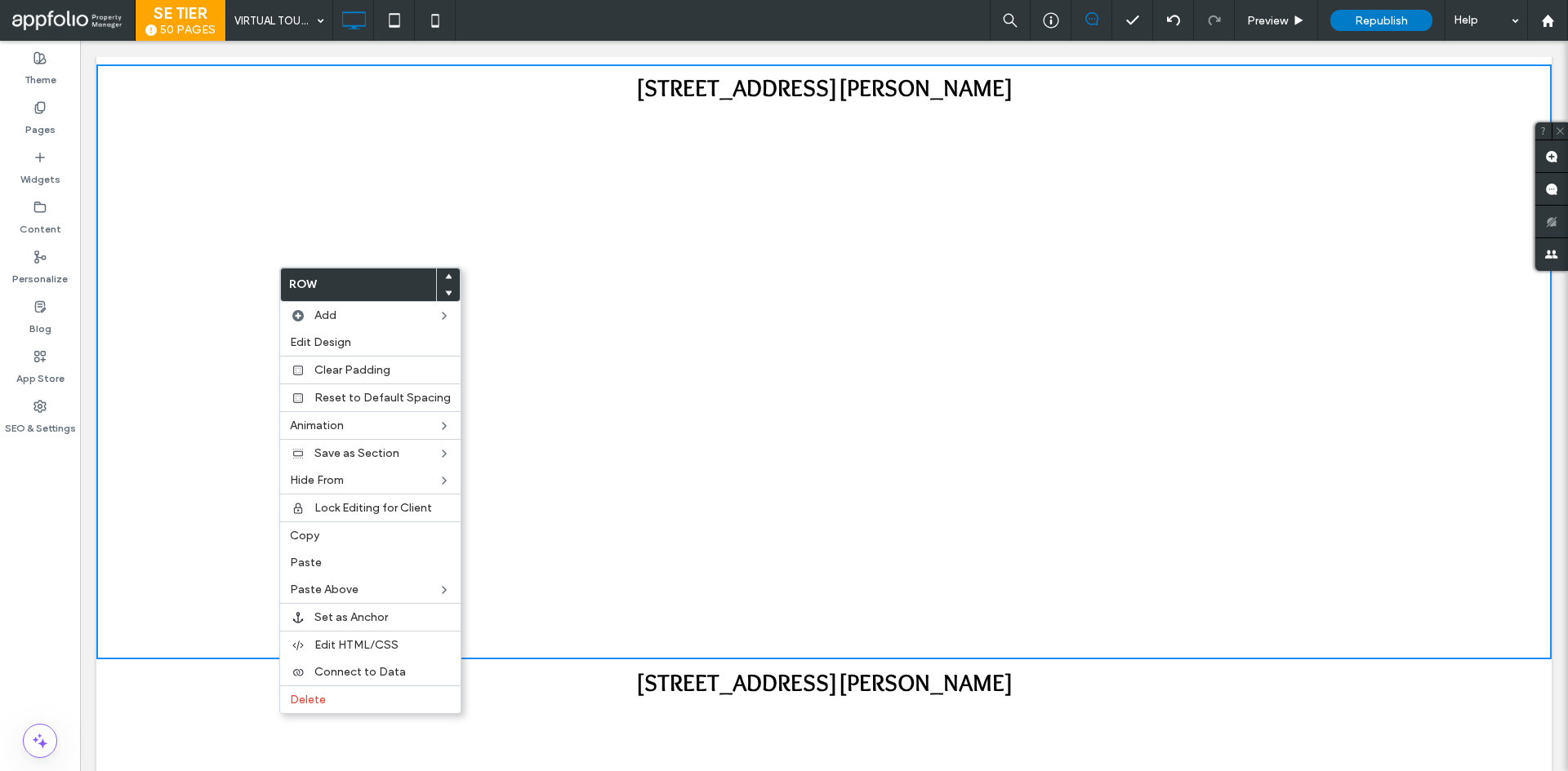
click at [448, 286] on div at bounding box center [448, 294] width 23 height 17
click at [445, 289] on span at bounding box center [448, 294] width 7 height 17
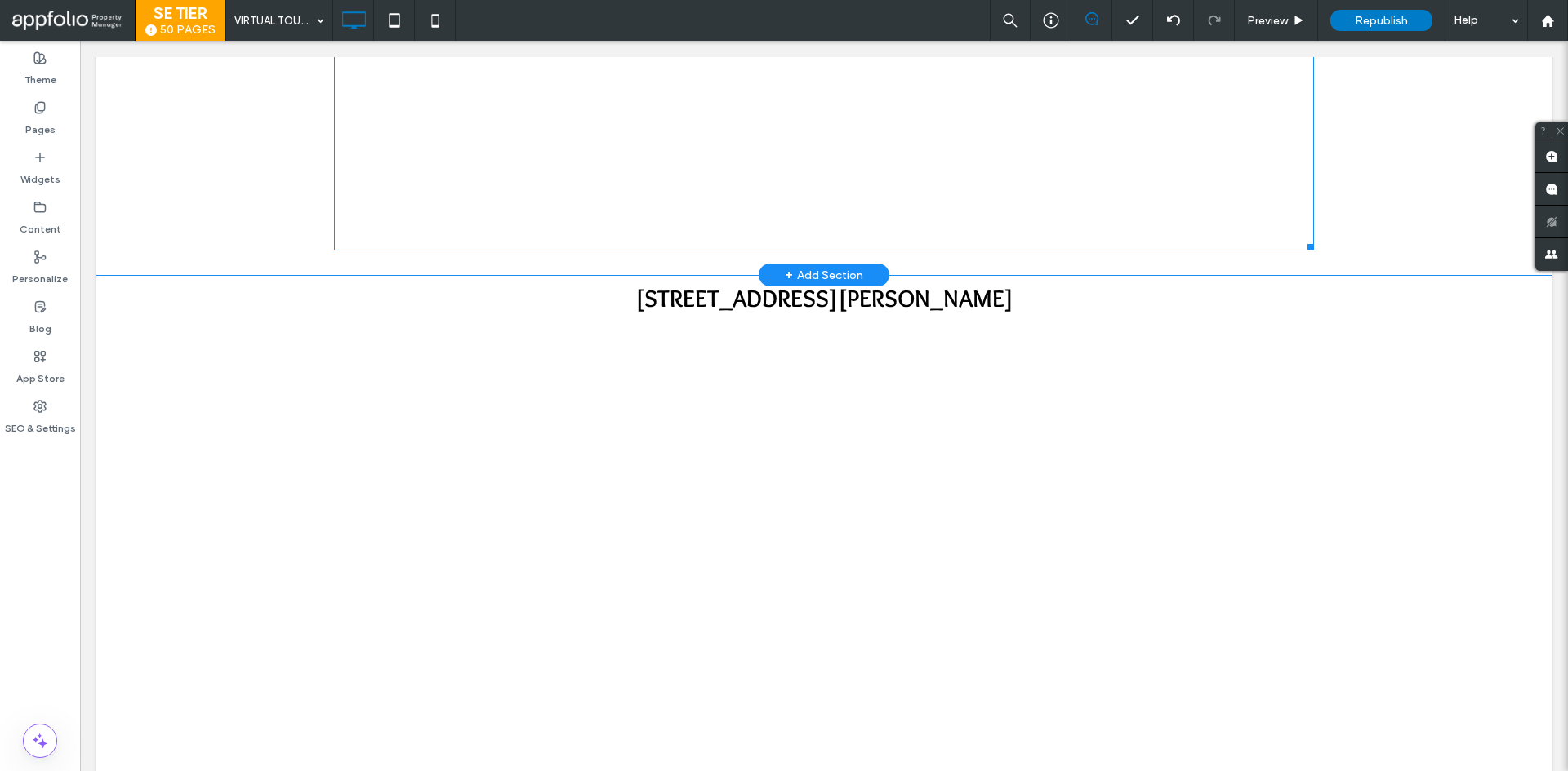
scroll to position [2684, 0]
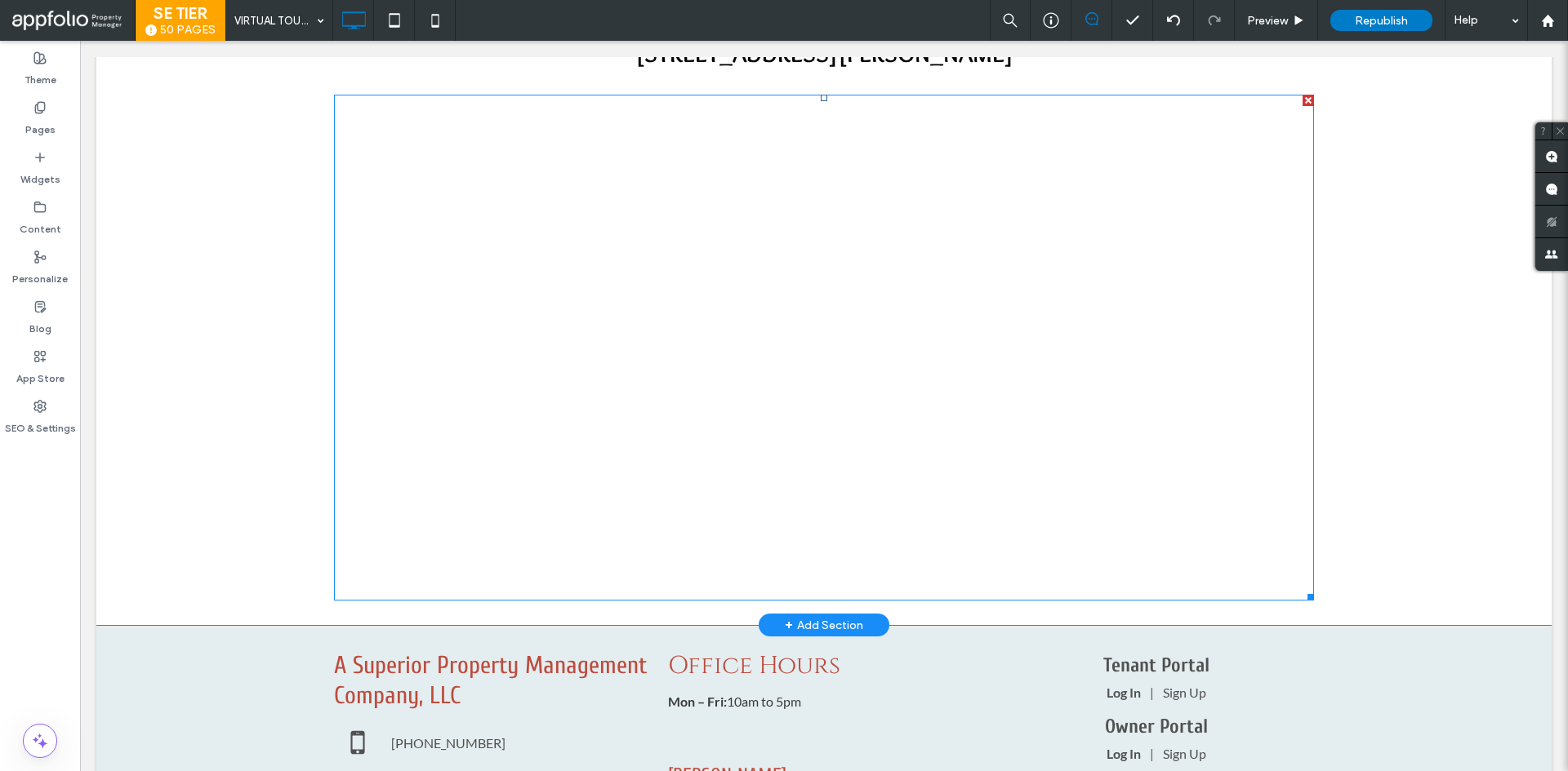
click at [821, 334] on span at bounding box center [823, 347] width 980 height 506
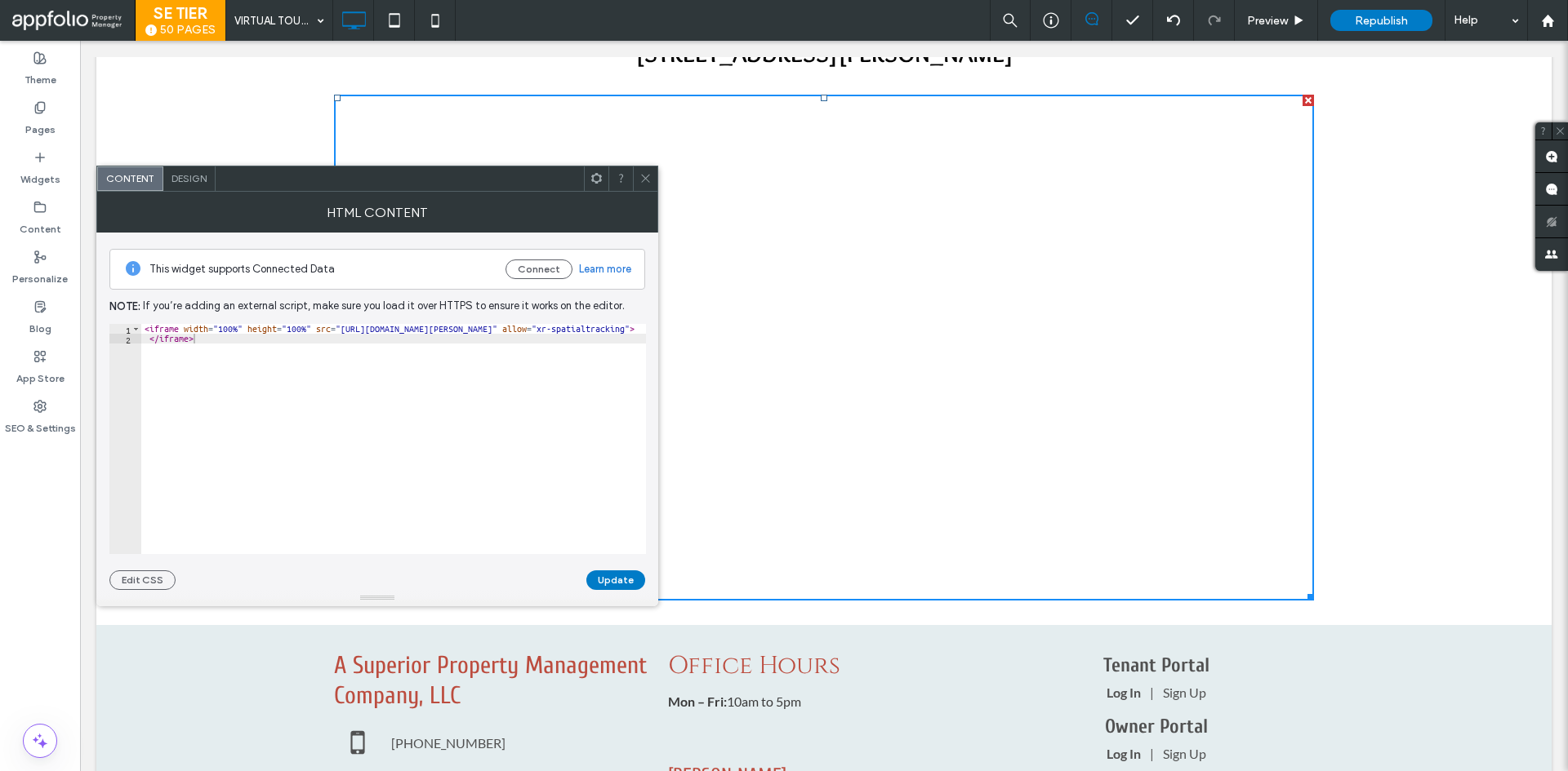
drag, startPoint x: 361, startPoint y: 366, endPoint x: 346, endPoint y: 342, distance: 28.3
click at [361, 366] on div "< iframe width = "100%" height = "100%" src = "https://www.zillow.com/homedetai…" at bounding box center [534, 442] width 786 height 237
click at [341, 329] on div "< iframe width = "100%" height = "100%" src = "https://www.zillow.com/homedetai…" at bounding box center [534, 442] width 786 height 237
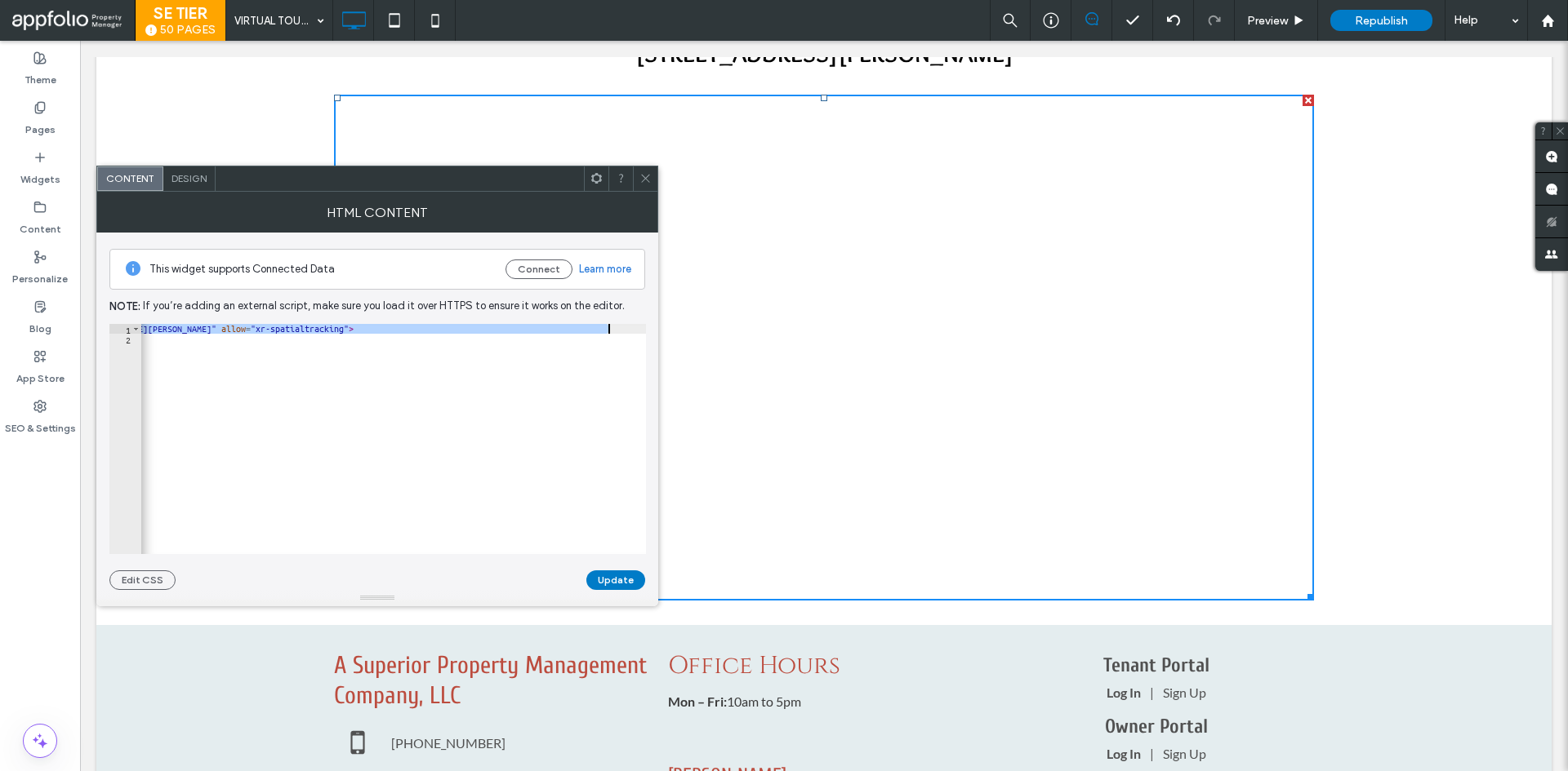
scroll to position [0, 281]
paste textarea "Cursor at row 1"
type textarea "**********"
click at [613, 584] on button "Update" at bounding box center [616, 580] width 59 height 19
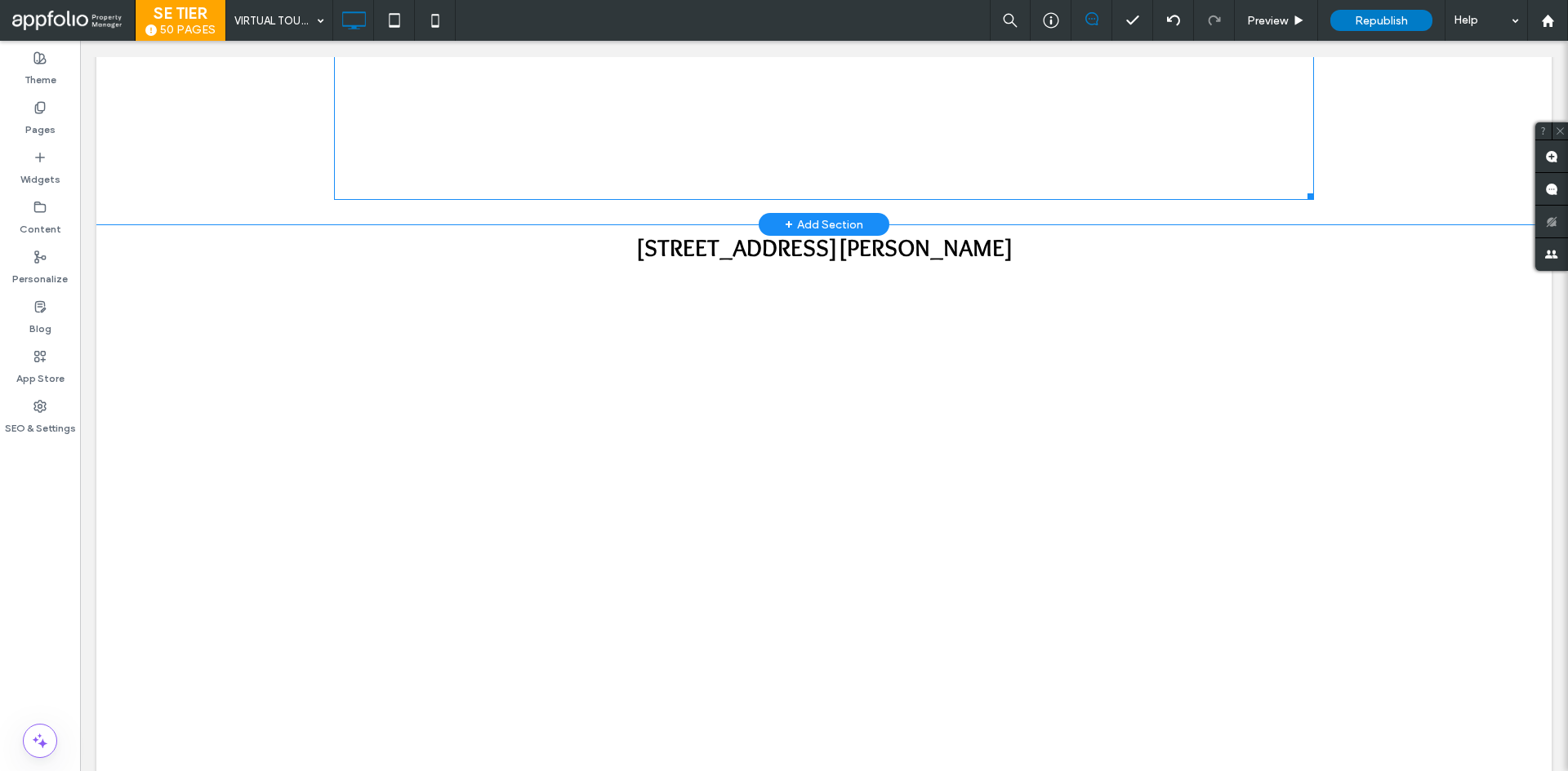
scroll to position [2579, 0]
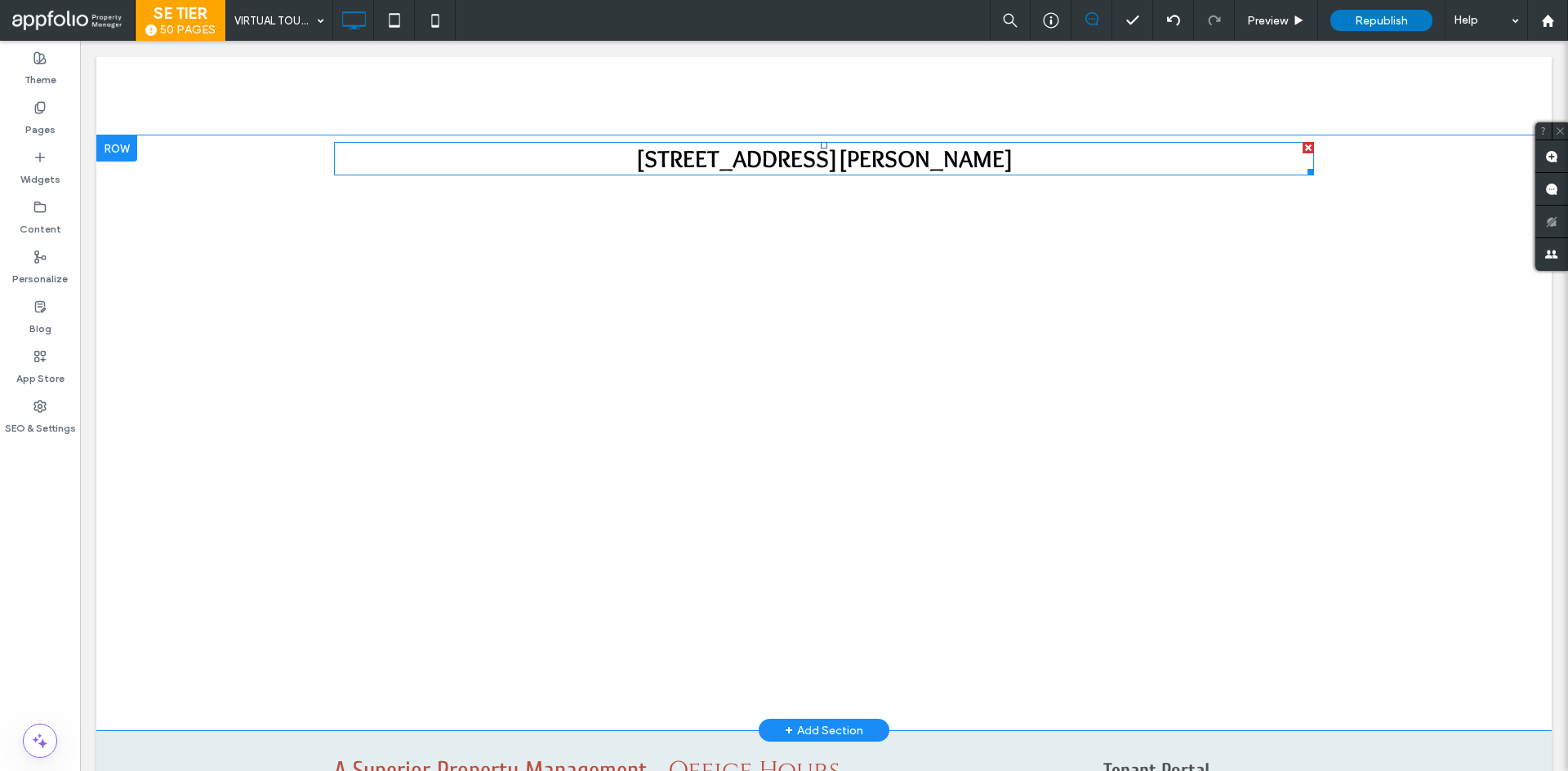
click at [879, 161] on span "63787 Stanley Way, Bend, OR 97701" at bounding box center [824, 159] width 378 height 30
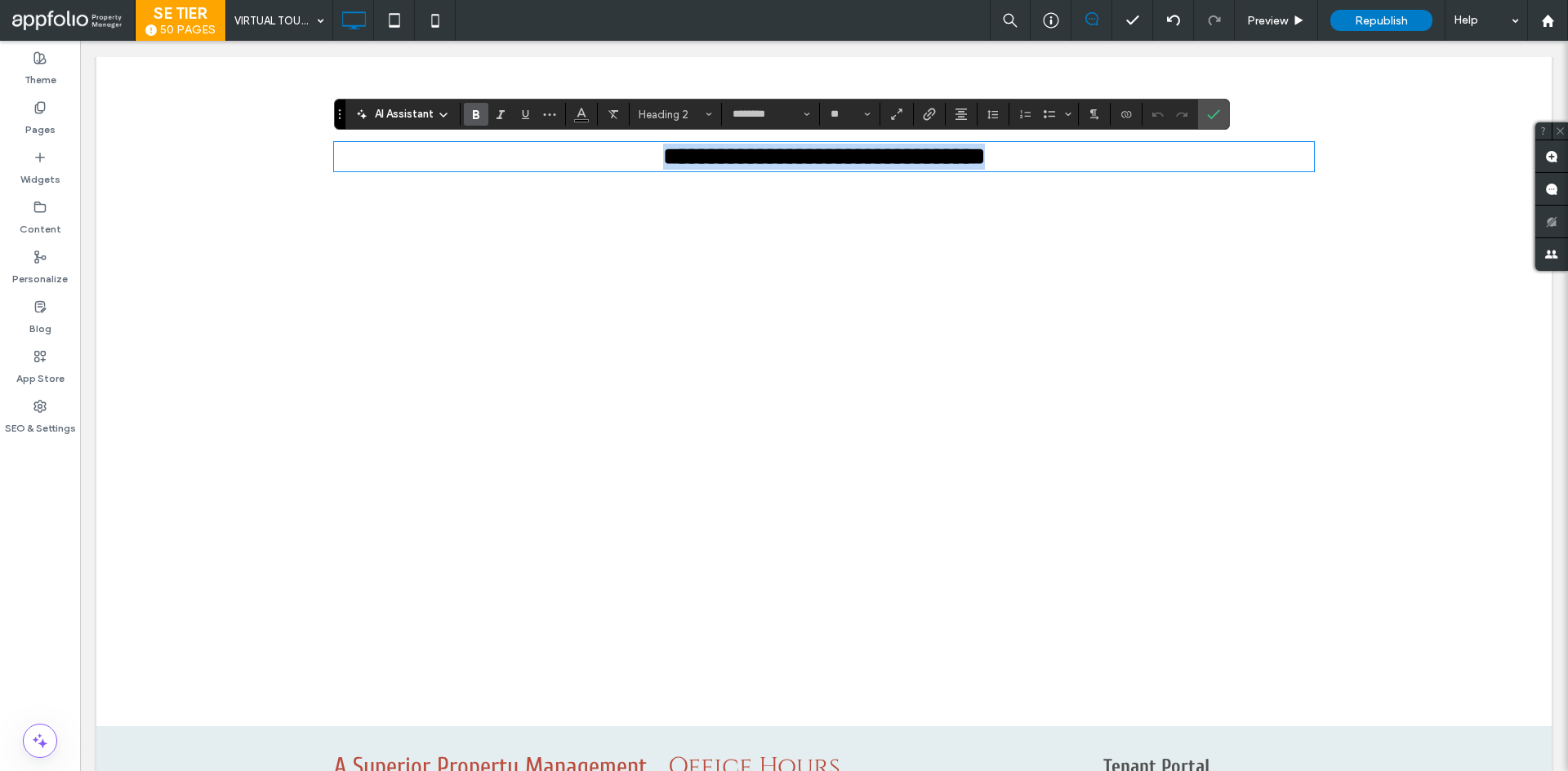
type input "********"
type input "**"
click at [1215, 120] on icon "Confirm" at bounding box center [1214, 115] width 13 height 13
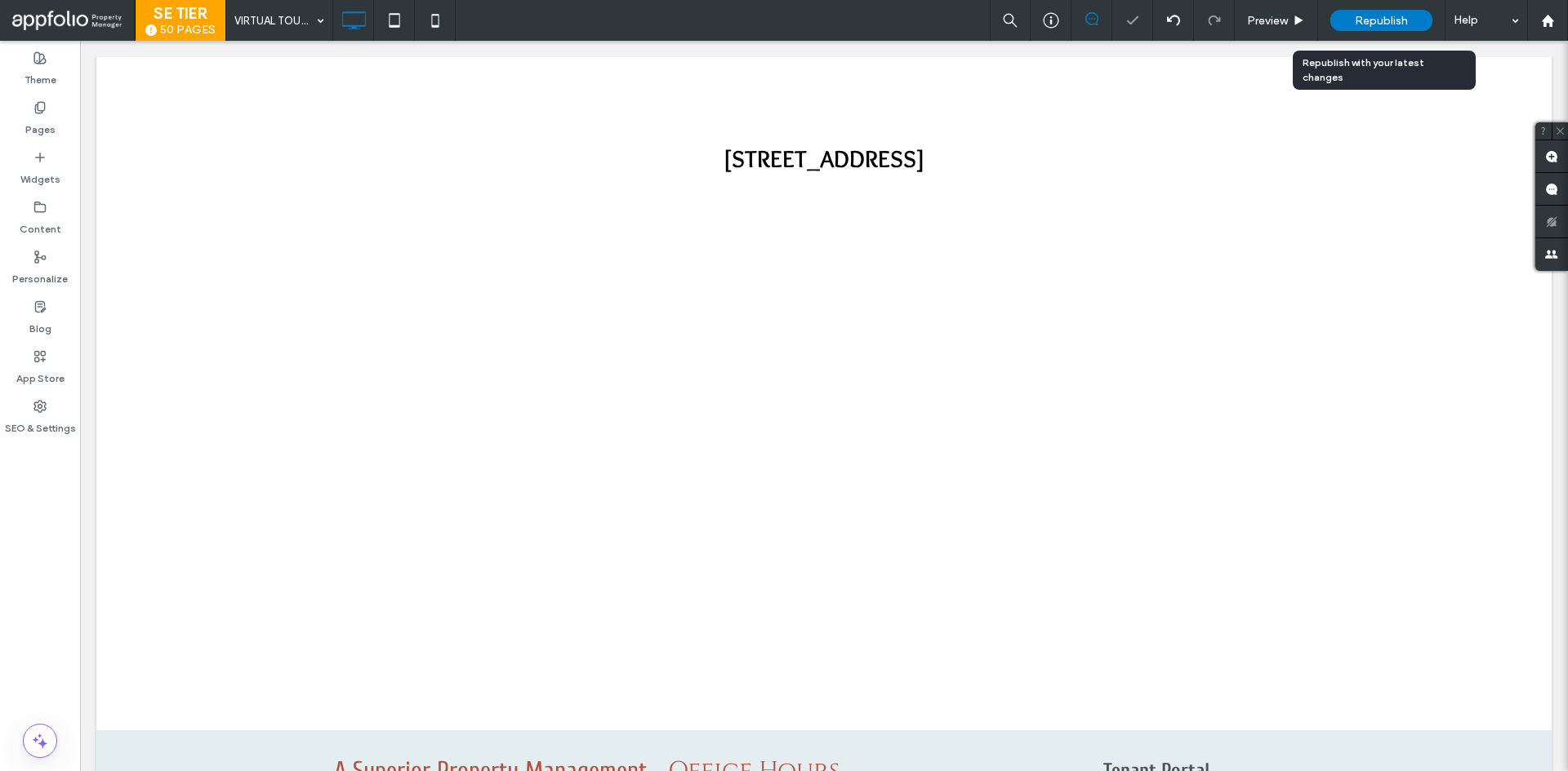
click at [1401, 25] on span "Republish" at bounding box center [1381, 21] width 53 height 14
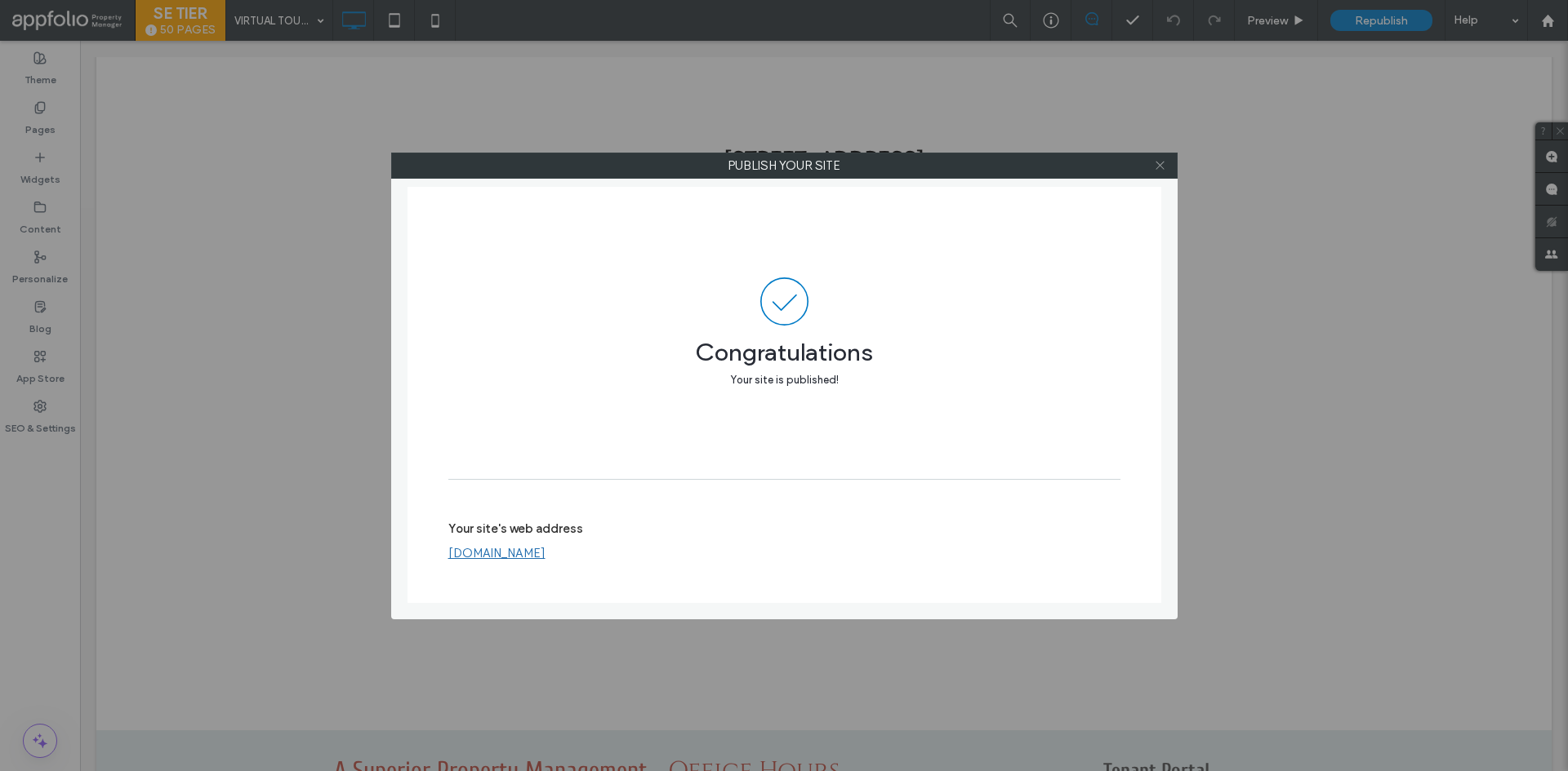
click at [1156, 164] on icon at bounding box center [1160, 165] width 13 height 13
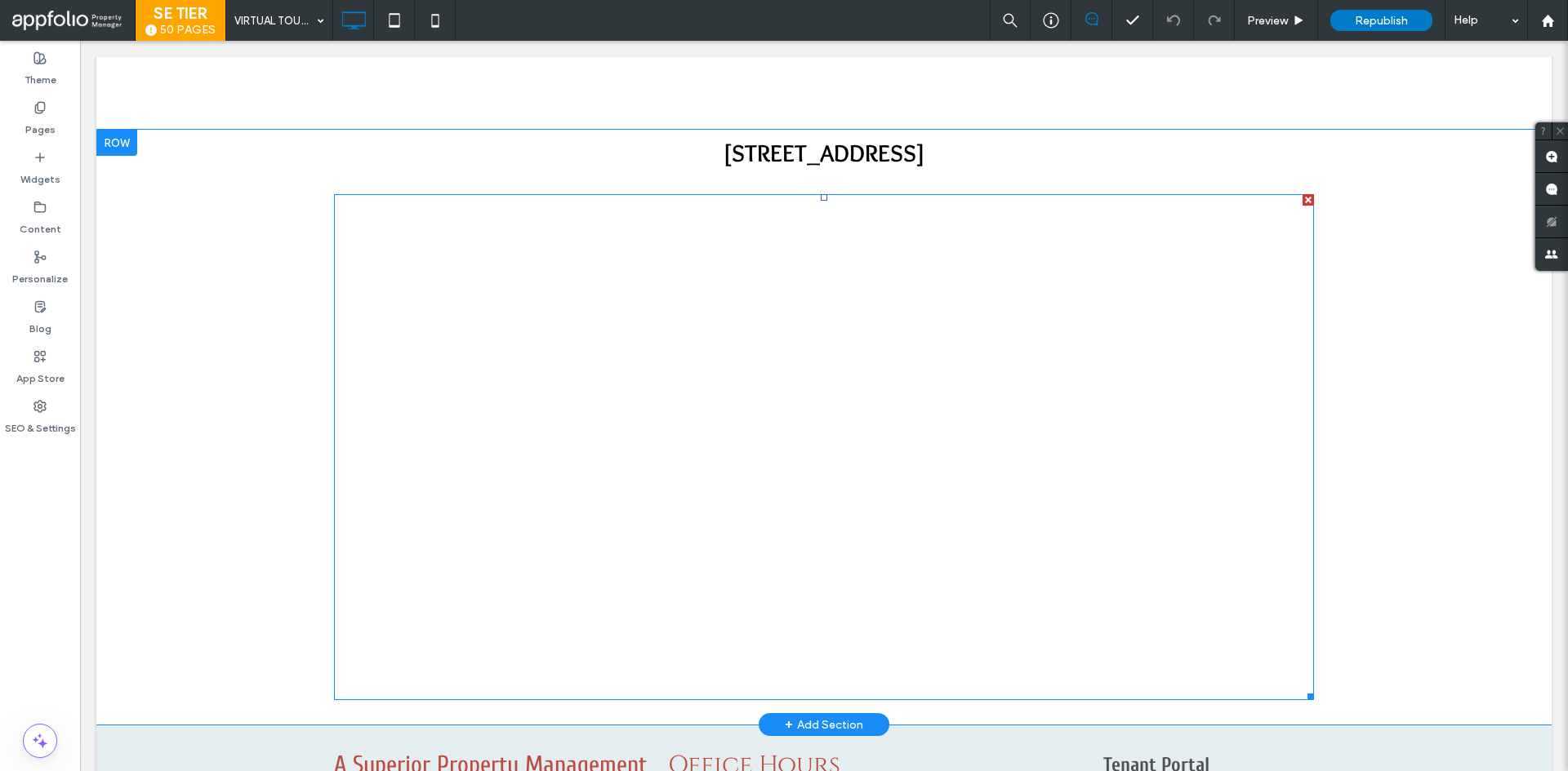
scroll to position [2579, 0]
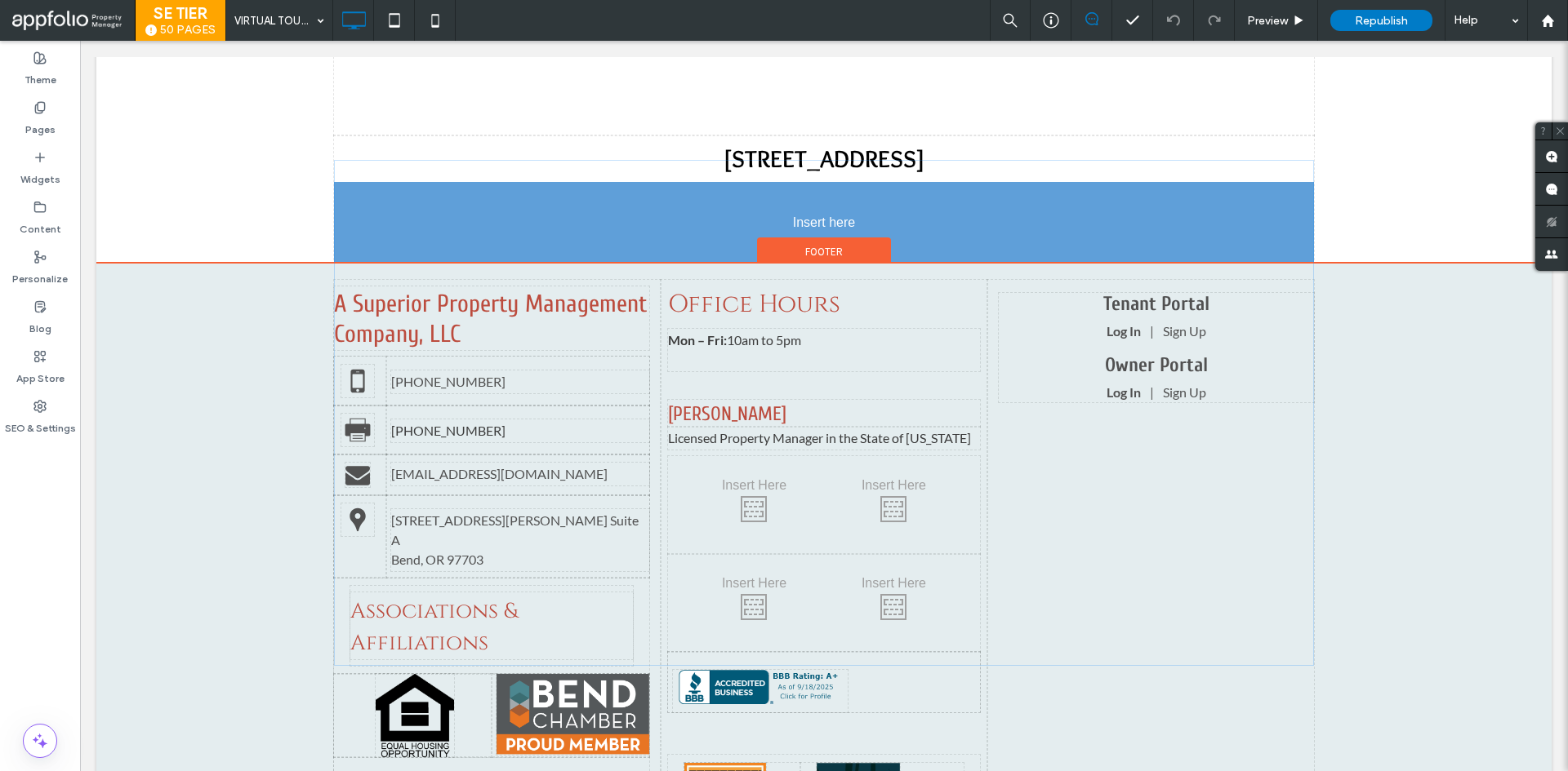
drag, startPoint x: 613, startPoint y: 345, endPoint x: 852, endPoint y: 3, distance: 417.2
click at [853, 403] on div at bounding box center [784, 386] width 1568 height 771
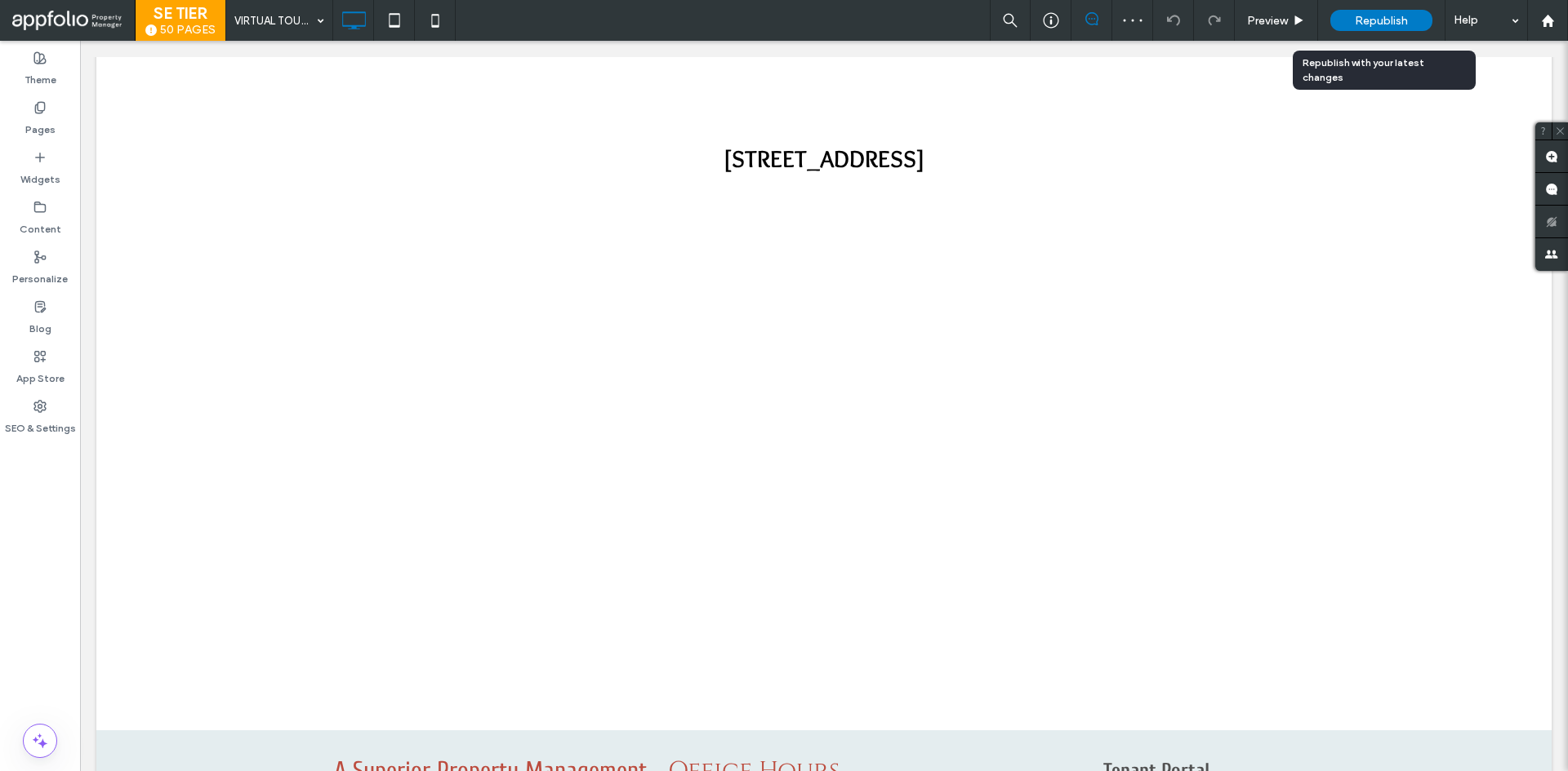
click at [1392, 16] on span "Republish" at bounding box center [1381, 21] width 53 height 14
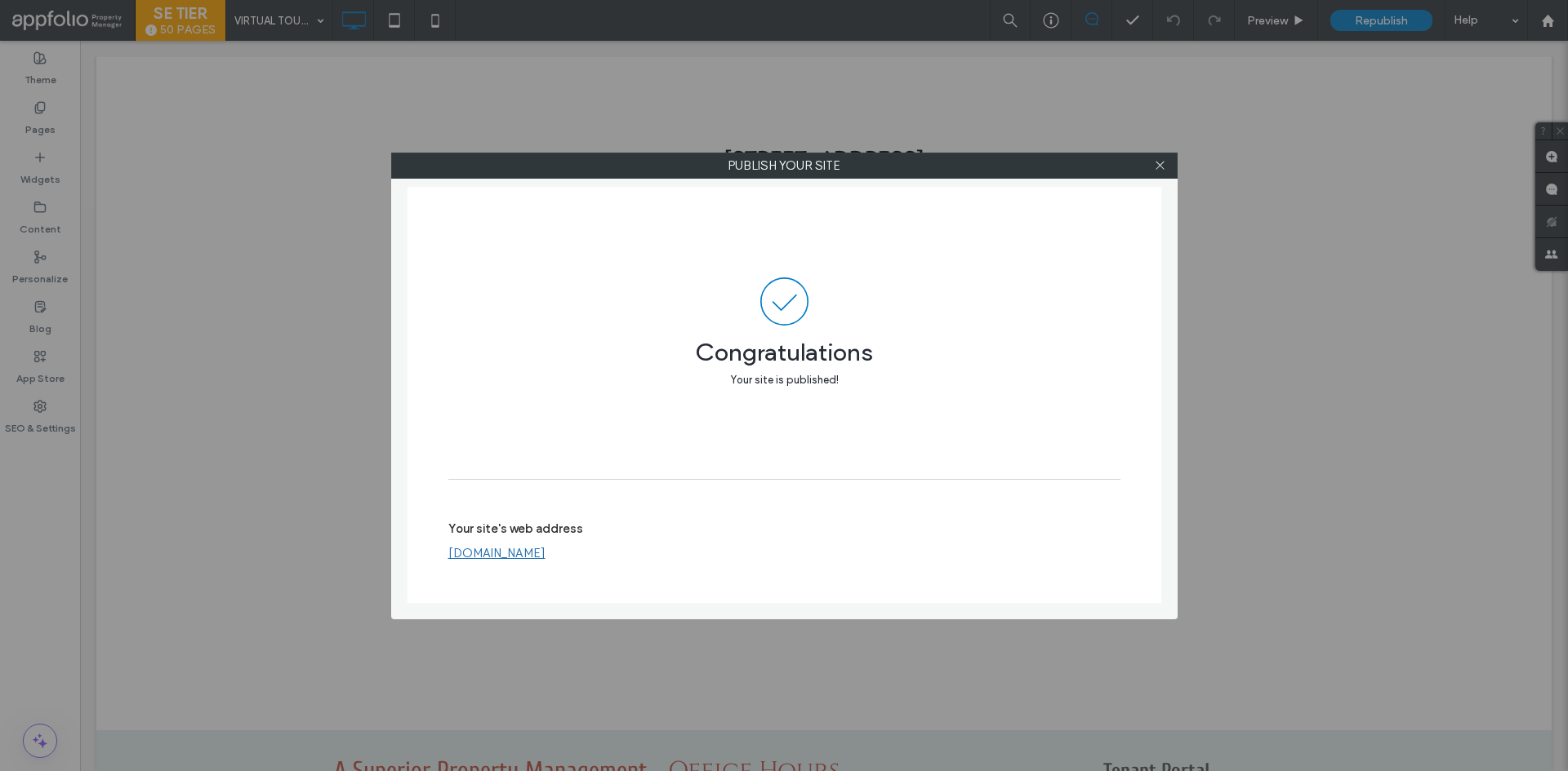
click at [1166, 166] on div at bounding box center [1160, 165] width 24 height 24
click at [1166, 163] on icon at bounding box center [1160, 165] width 13 height 13
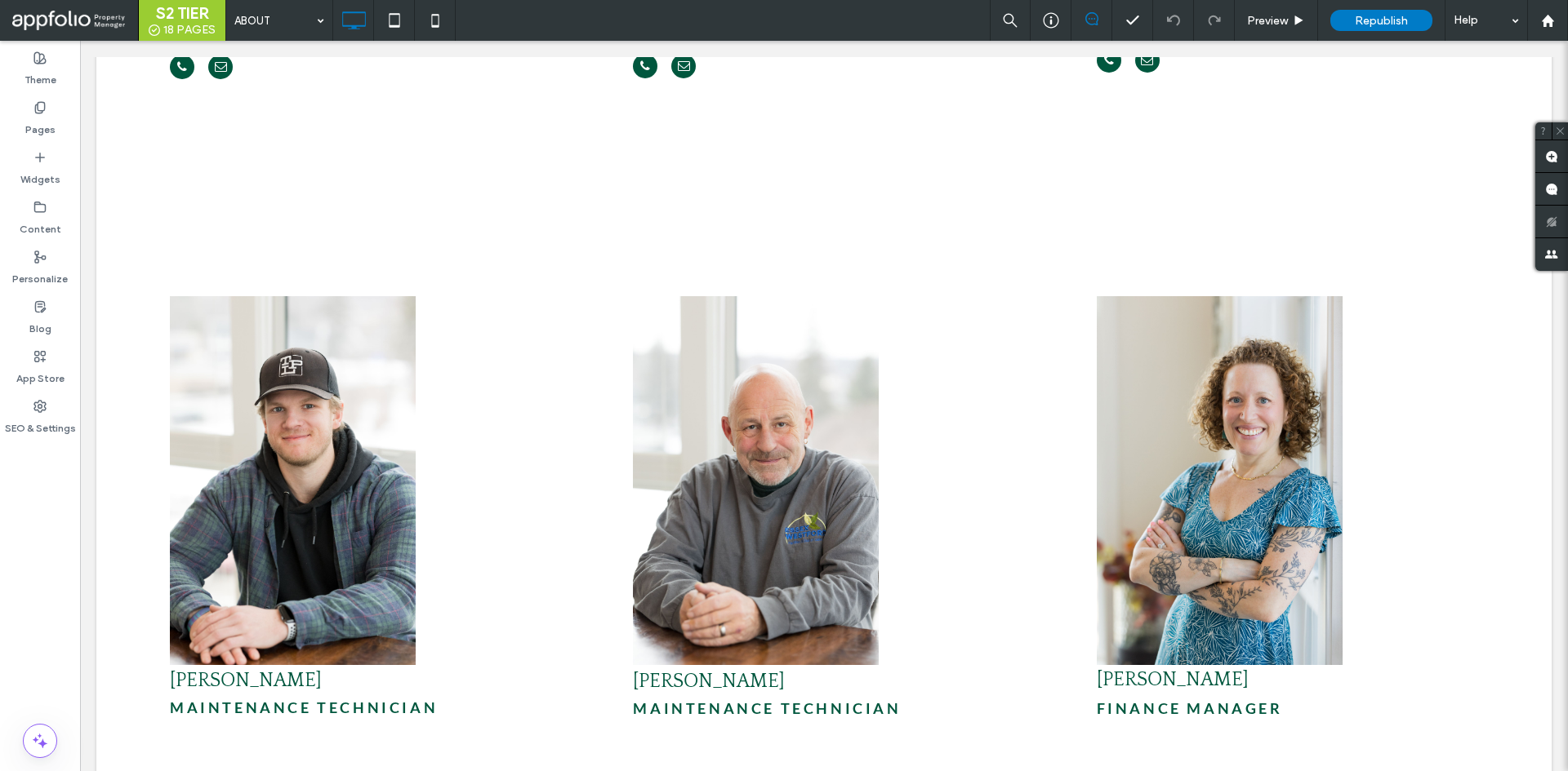
scroll to position [4408, 0]
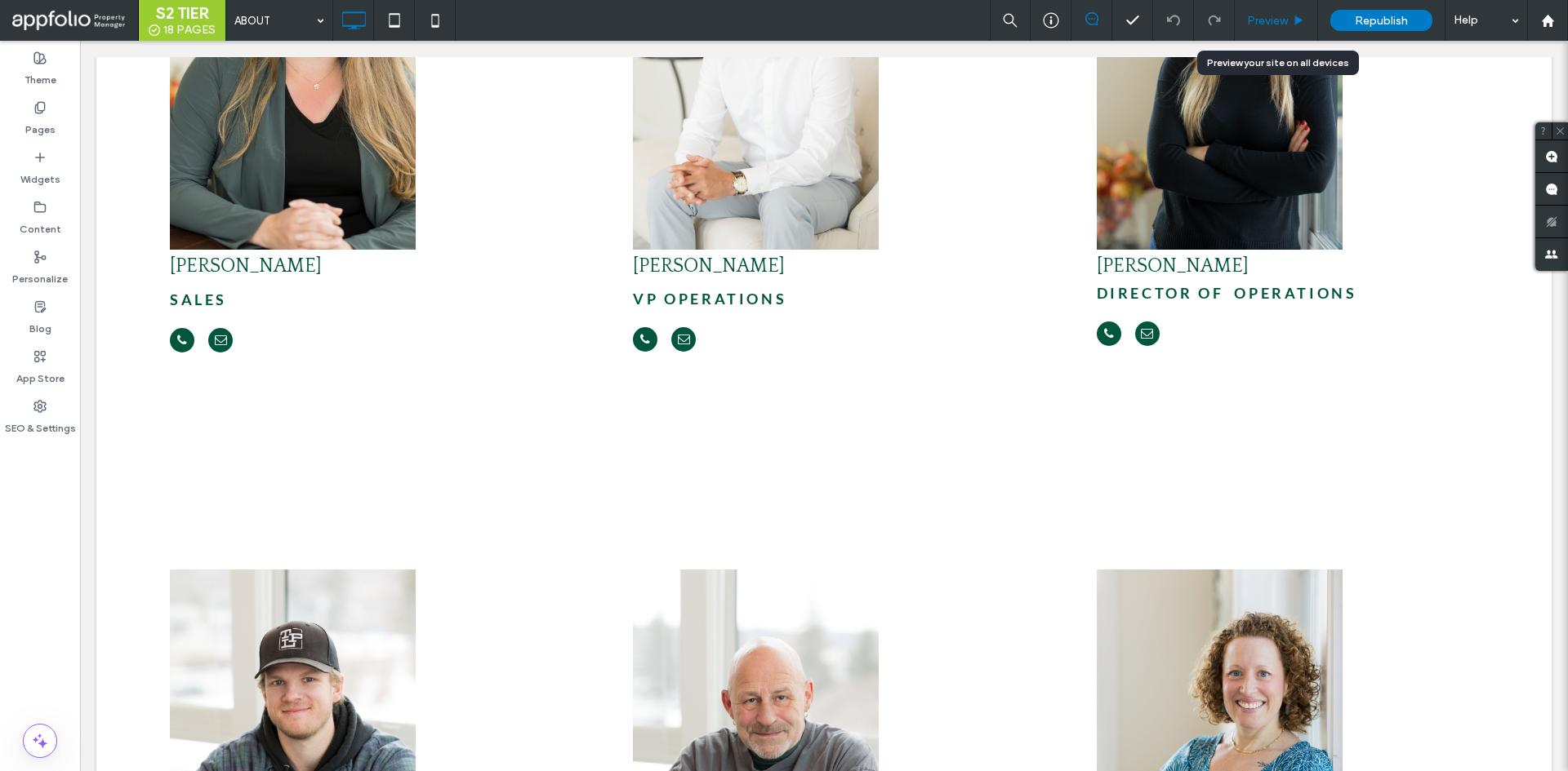
click at [1278, 16] on span "Preview" at bounding box center [1267, 21] width 41 height 14
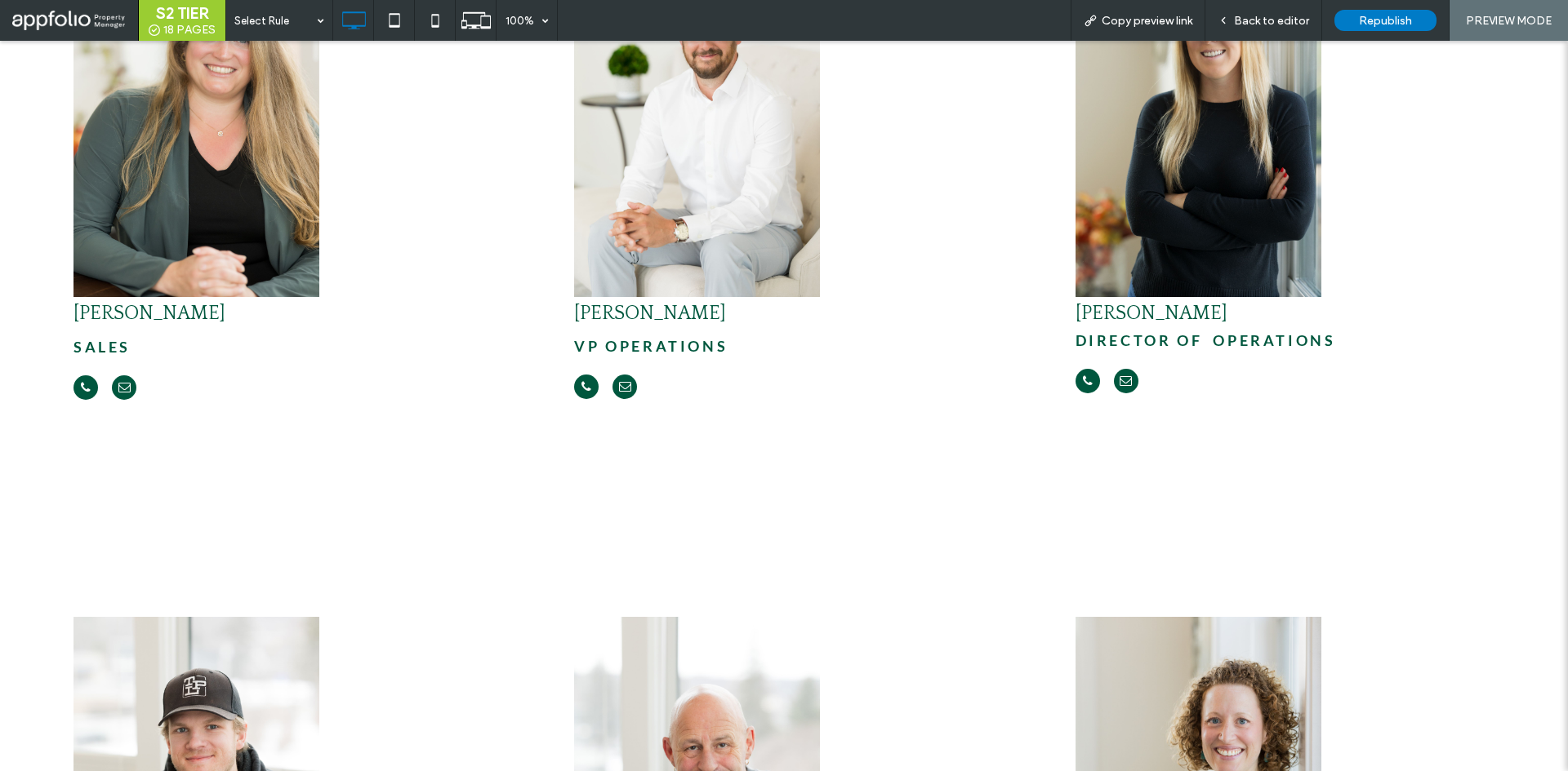
scroll to position [4326, 0]
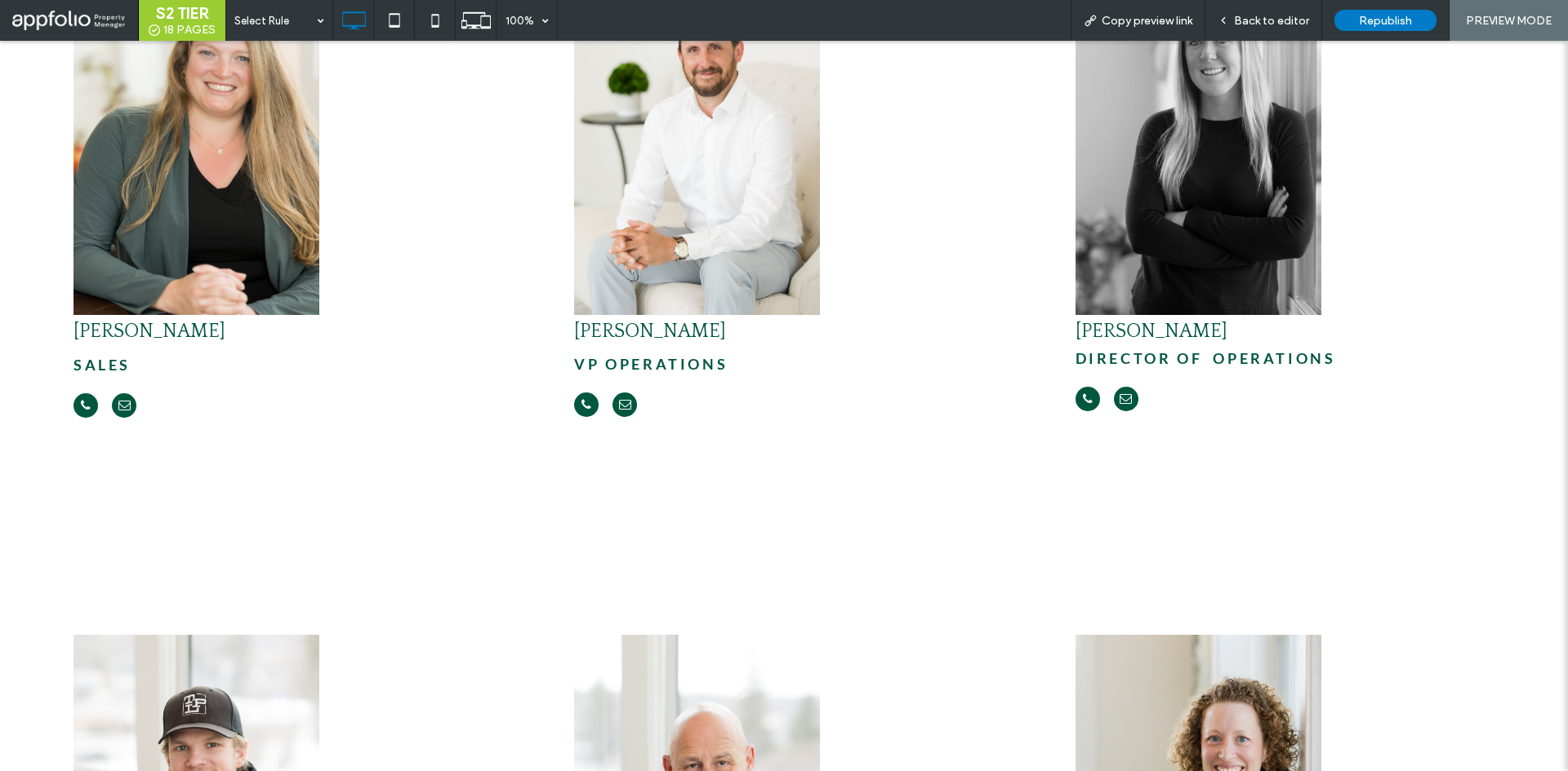
click at [1175, 171] on img at bounding box center [1198, 131] width 246 height 368
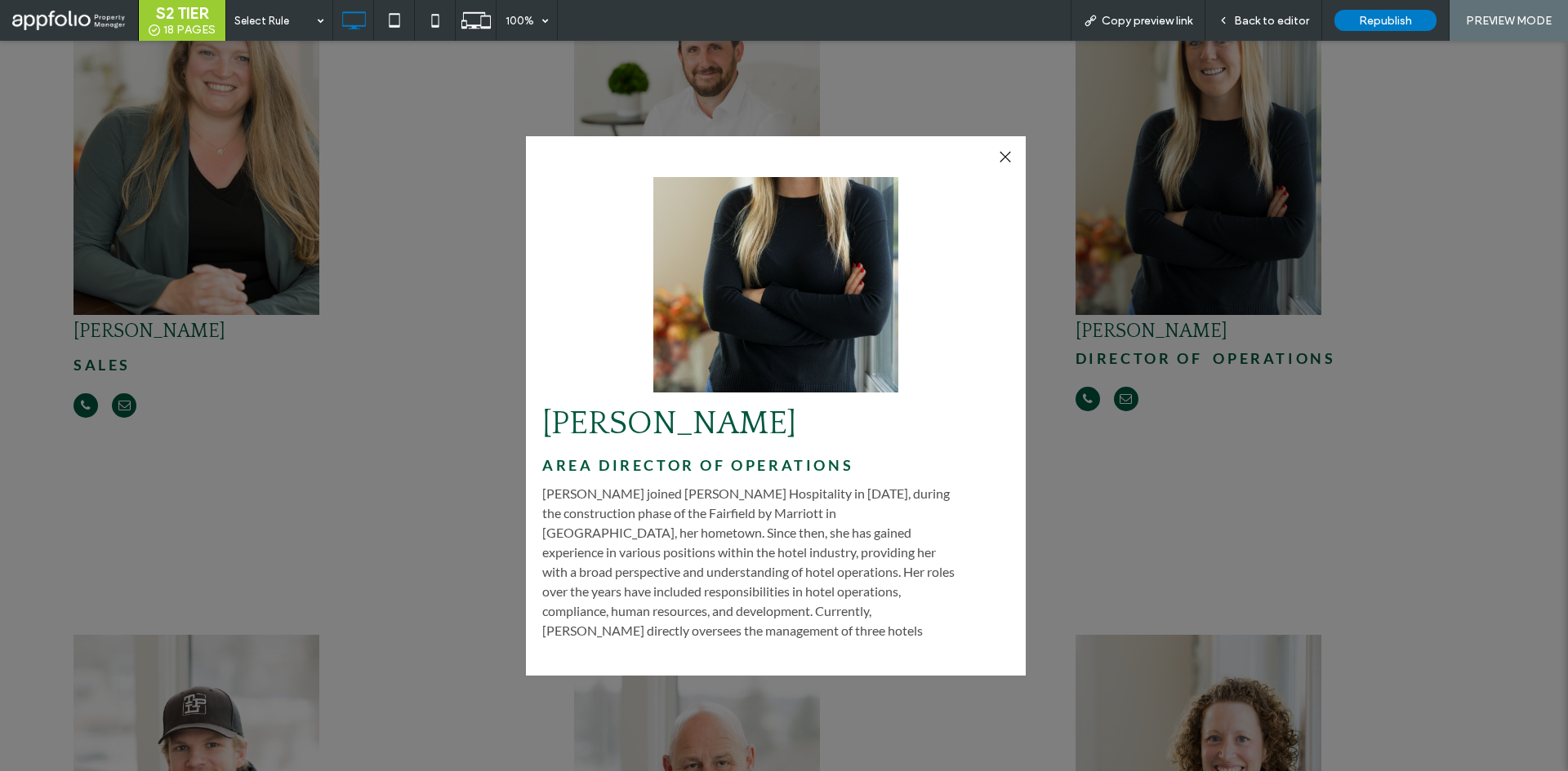
scroll to position [288, 0]
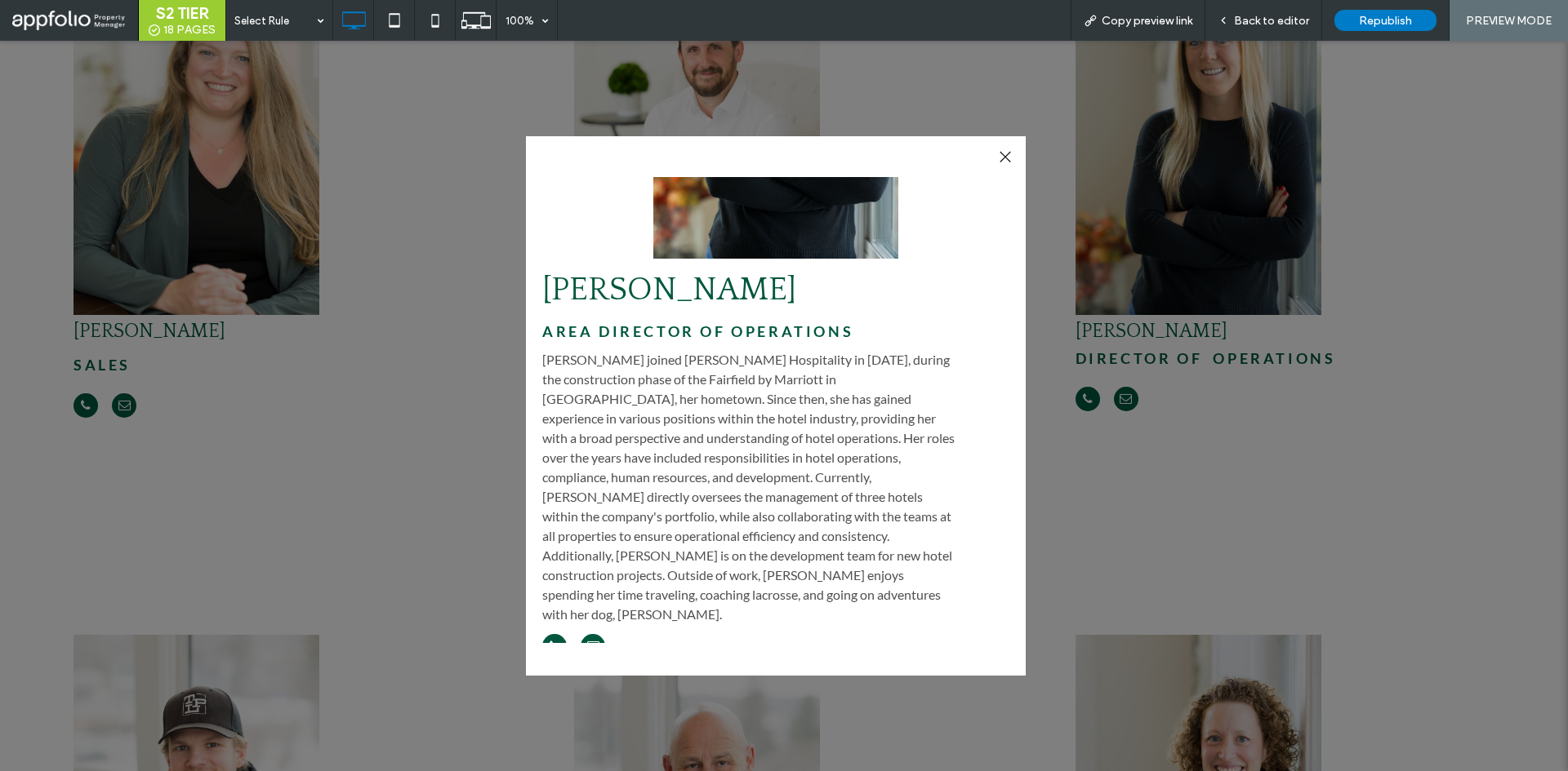
click at [1001, 151] on div at bounding box center [1005, 157] width 22 height 22
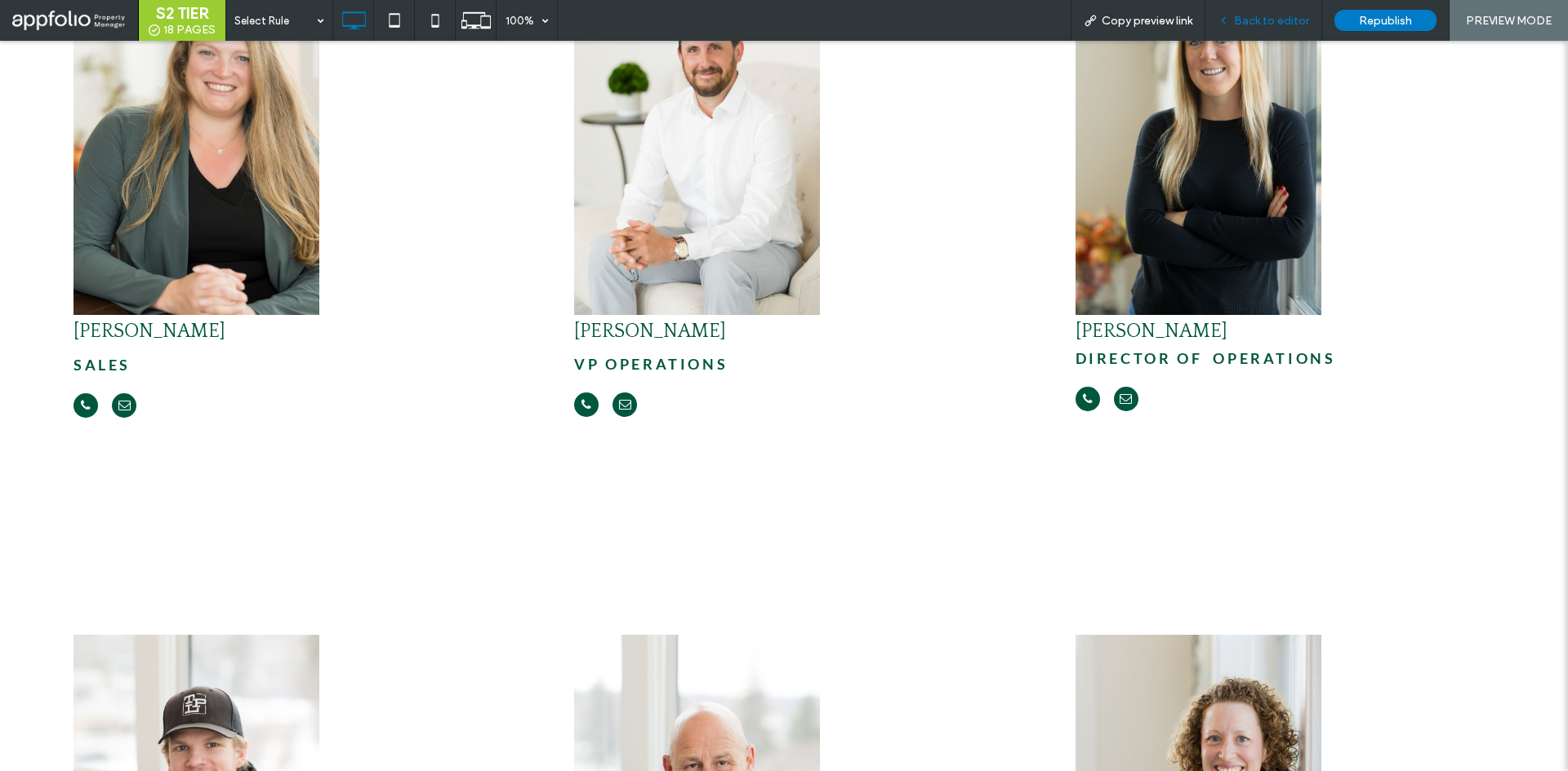
click at [1251, 15] on span "Back to editor" at bounding box center [1272, 21] width 75 height 14
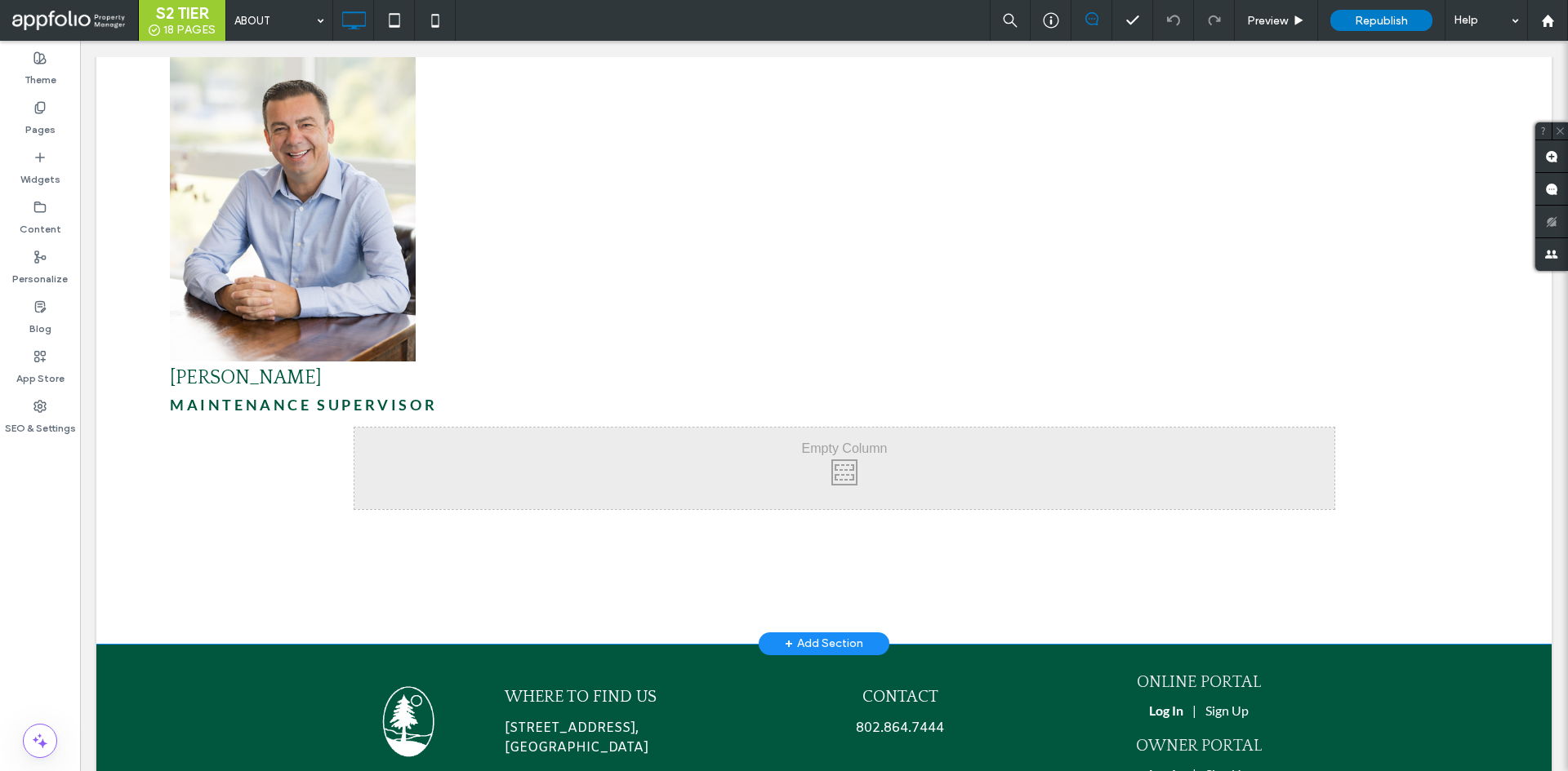
scroll to position [5632, 0]
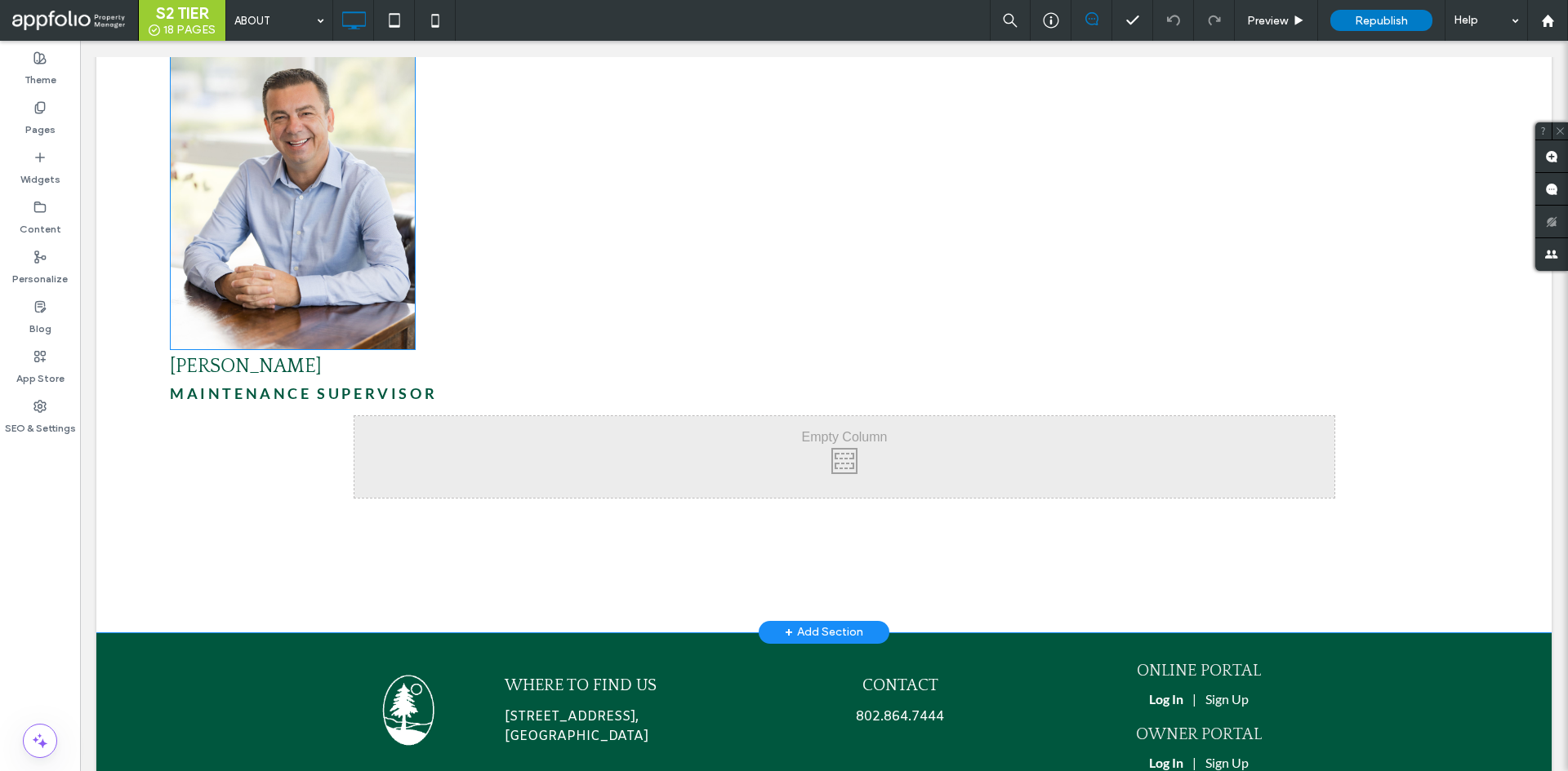
drag, startPoint x: 310, startPoint y: 157, endPoint x: 1033, endPoint y: 184, distance: 723.5
click at [310, 157] on img at bounding box center [293, 166] width 246 height 369
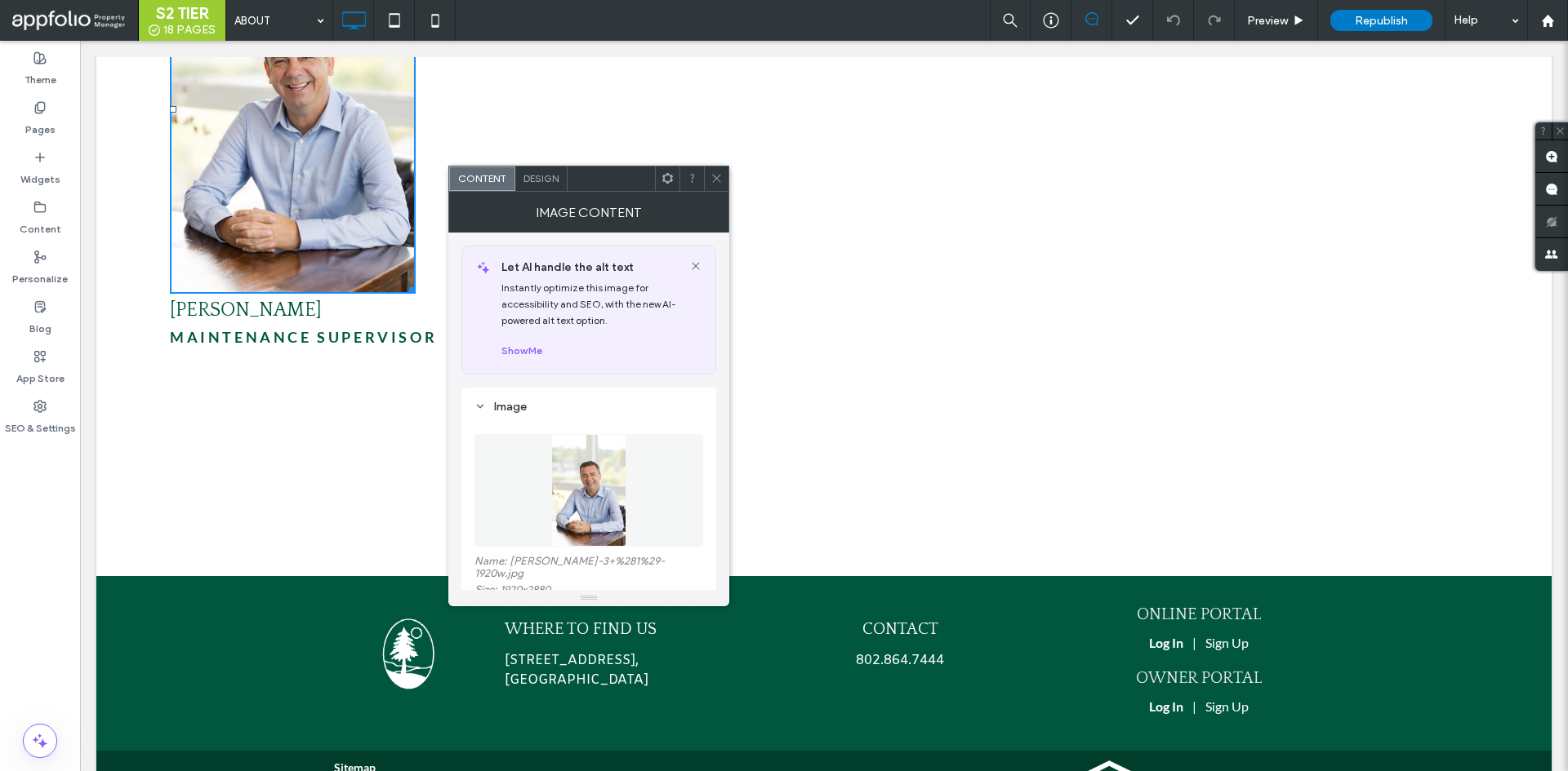
scroll to position [5732, 0]
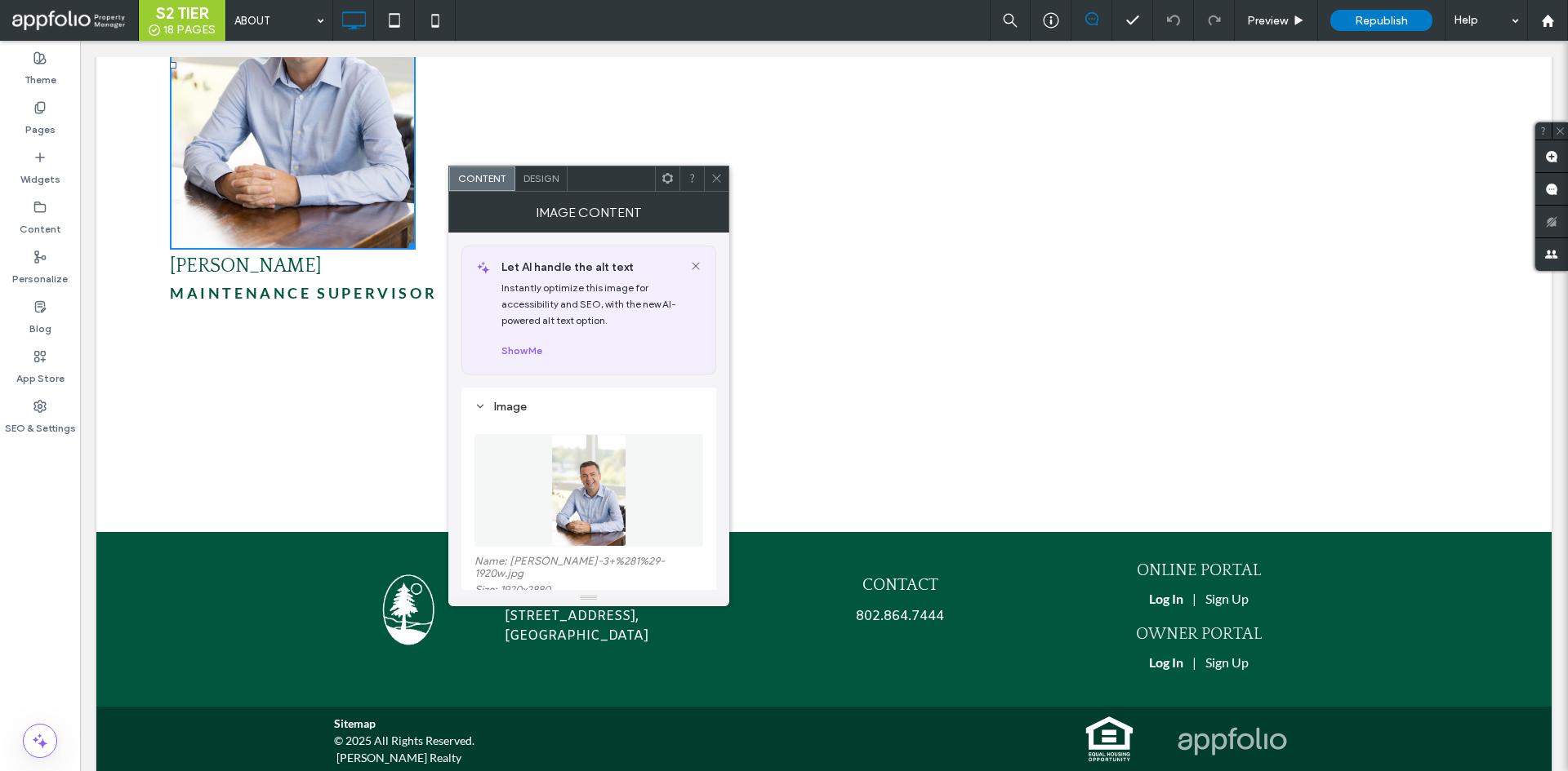
click at [714, 184] on icon at bounding box center [716, 178] width 13 height 13
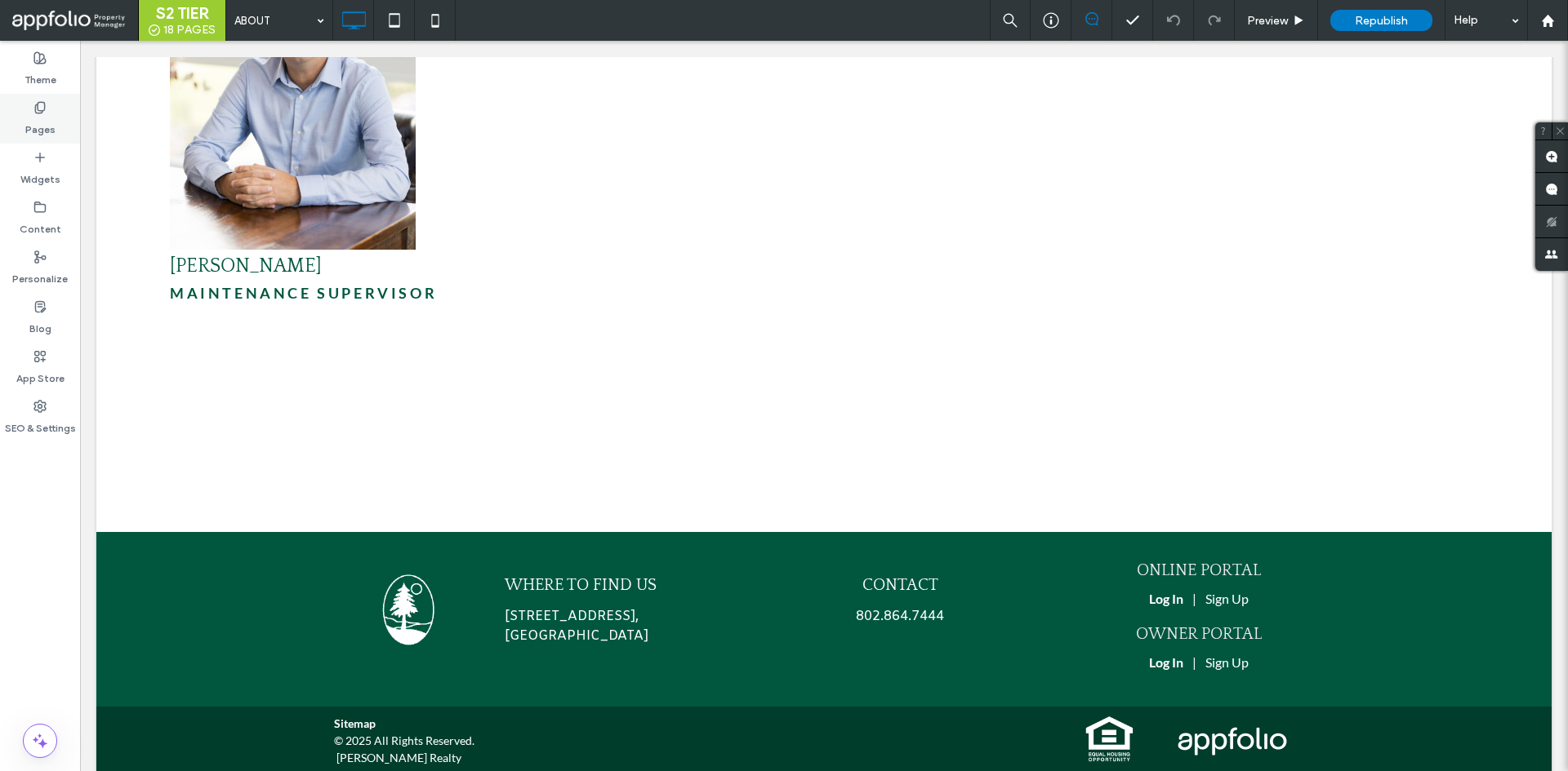
click at [67, 125] on div "Pages" at bounding box center [40, 119] width 80 height 50
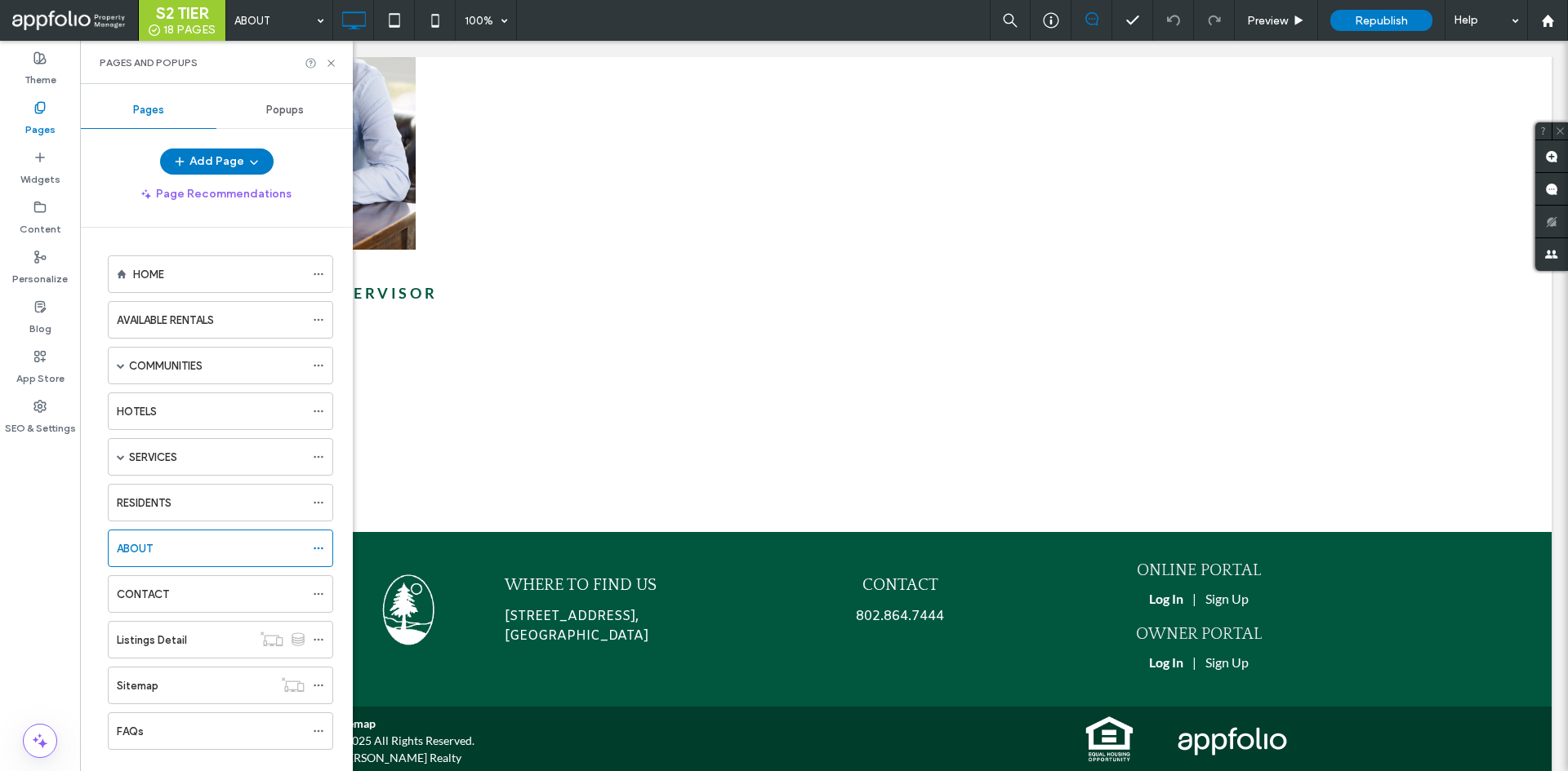
click at [254, 109] on div "Popups" at bounding box center [284, 110] width 136 height 36
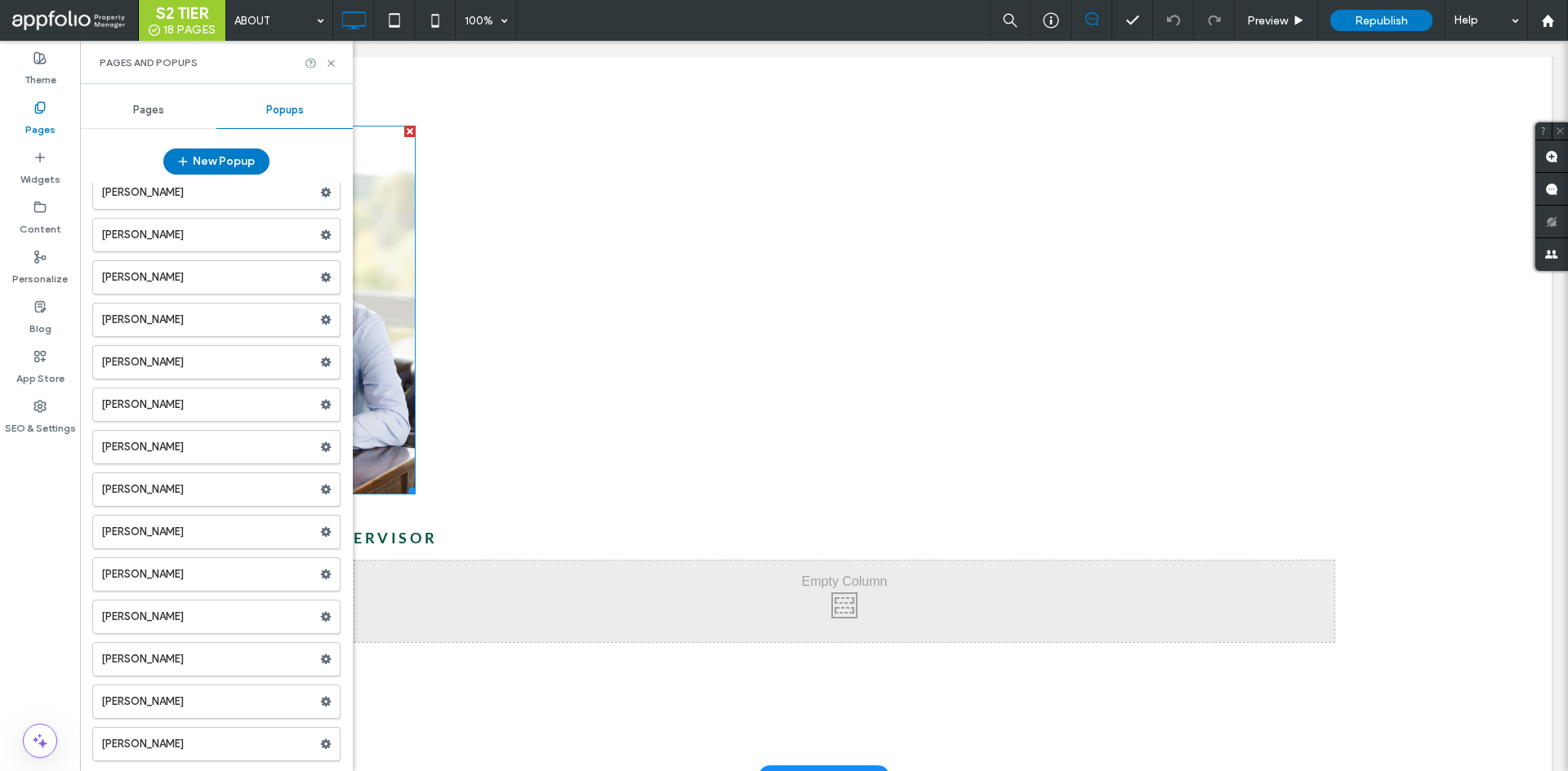
scroll to position [5405, 0]
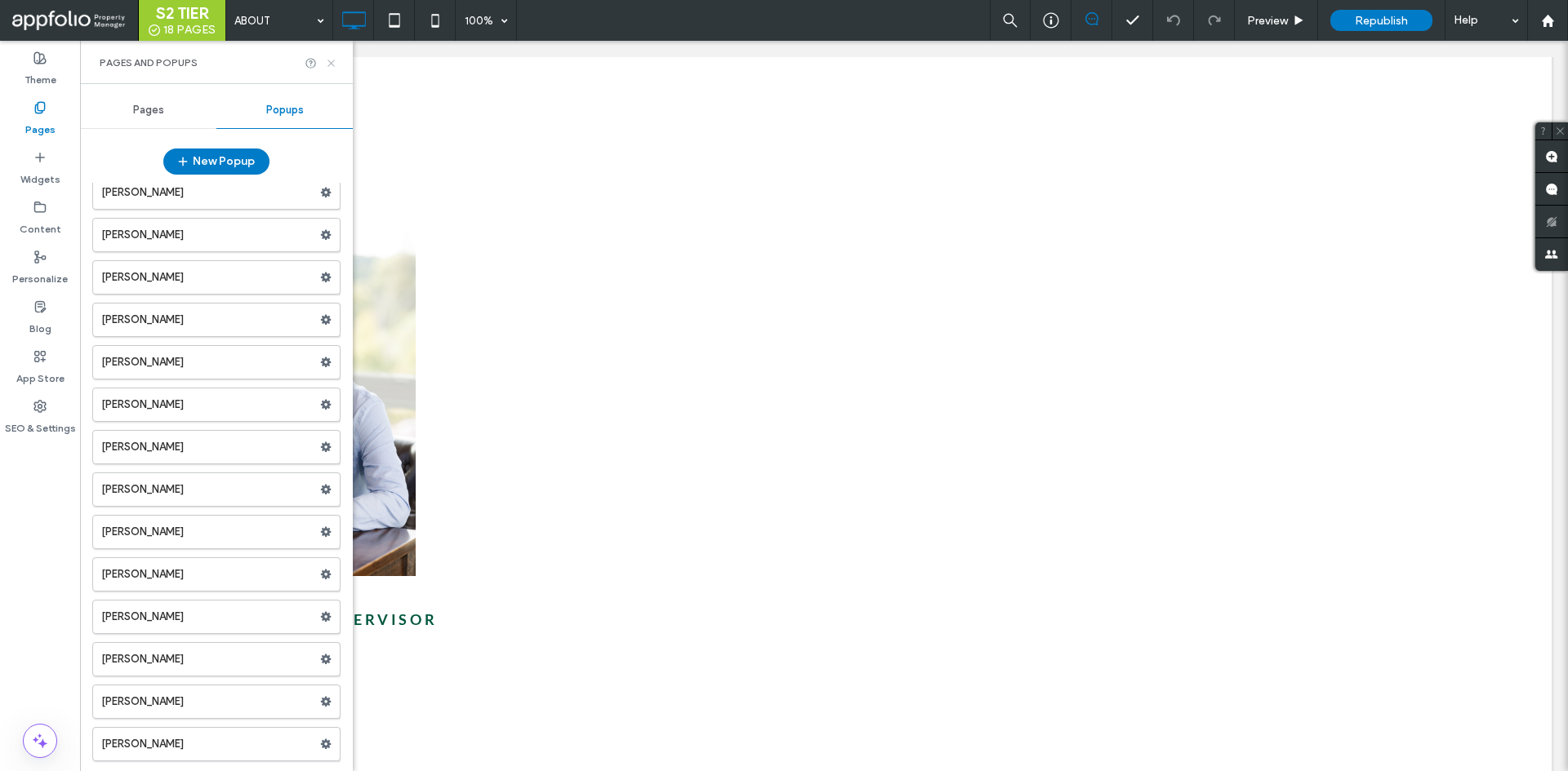
click at [332, 61] on use at bounding box center [331, 63] width 7 height 7
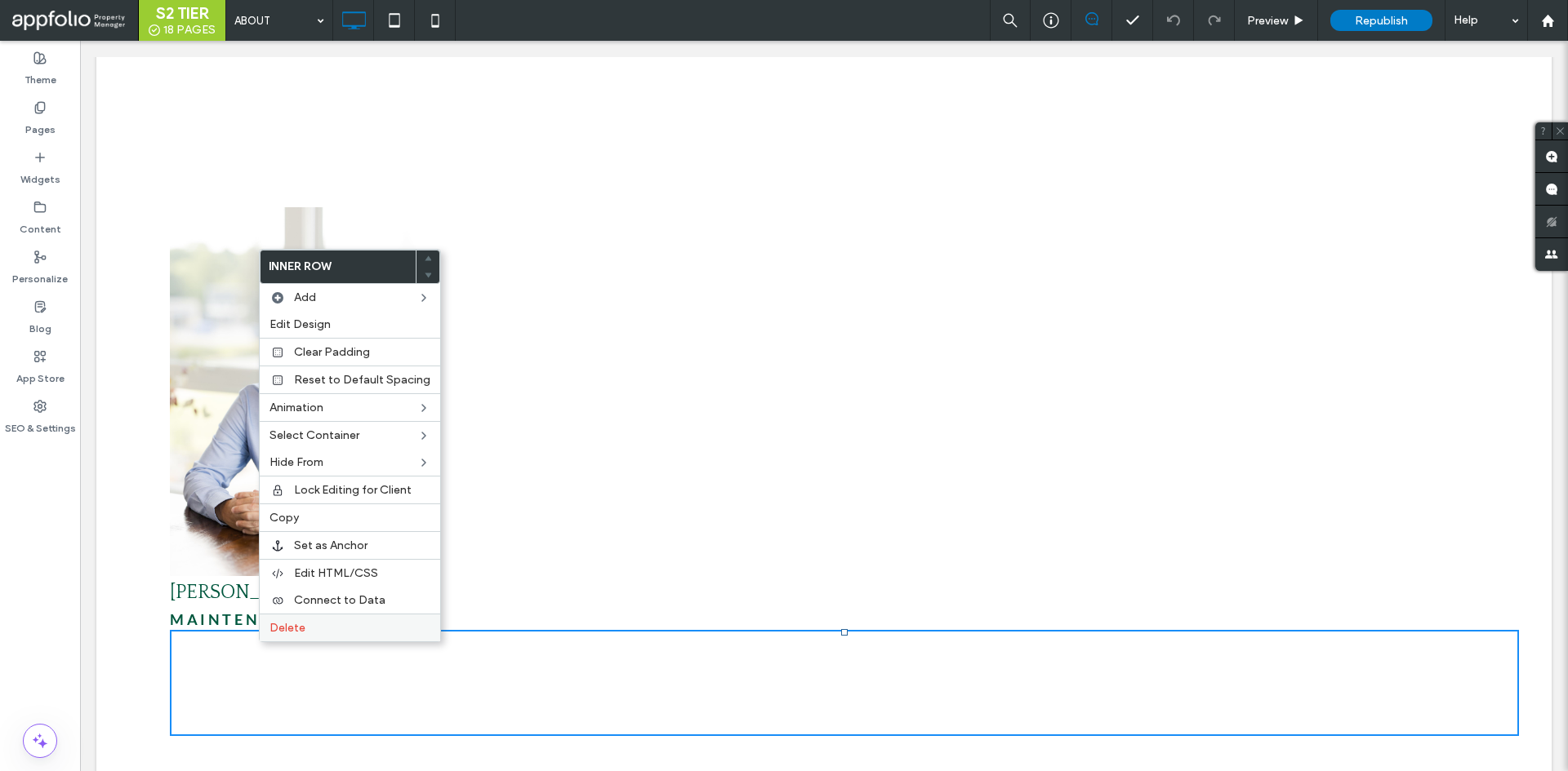
click at [346, 631] on label "Delete" at bounding box center [350, 628] width 161 height 14
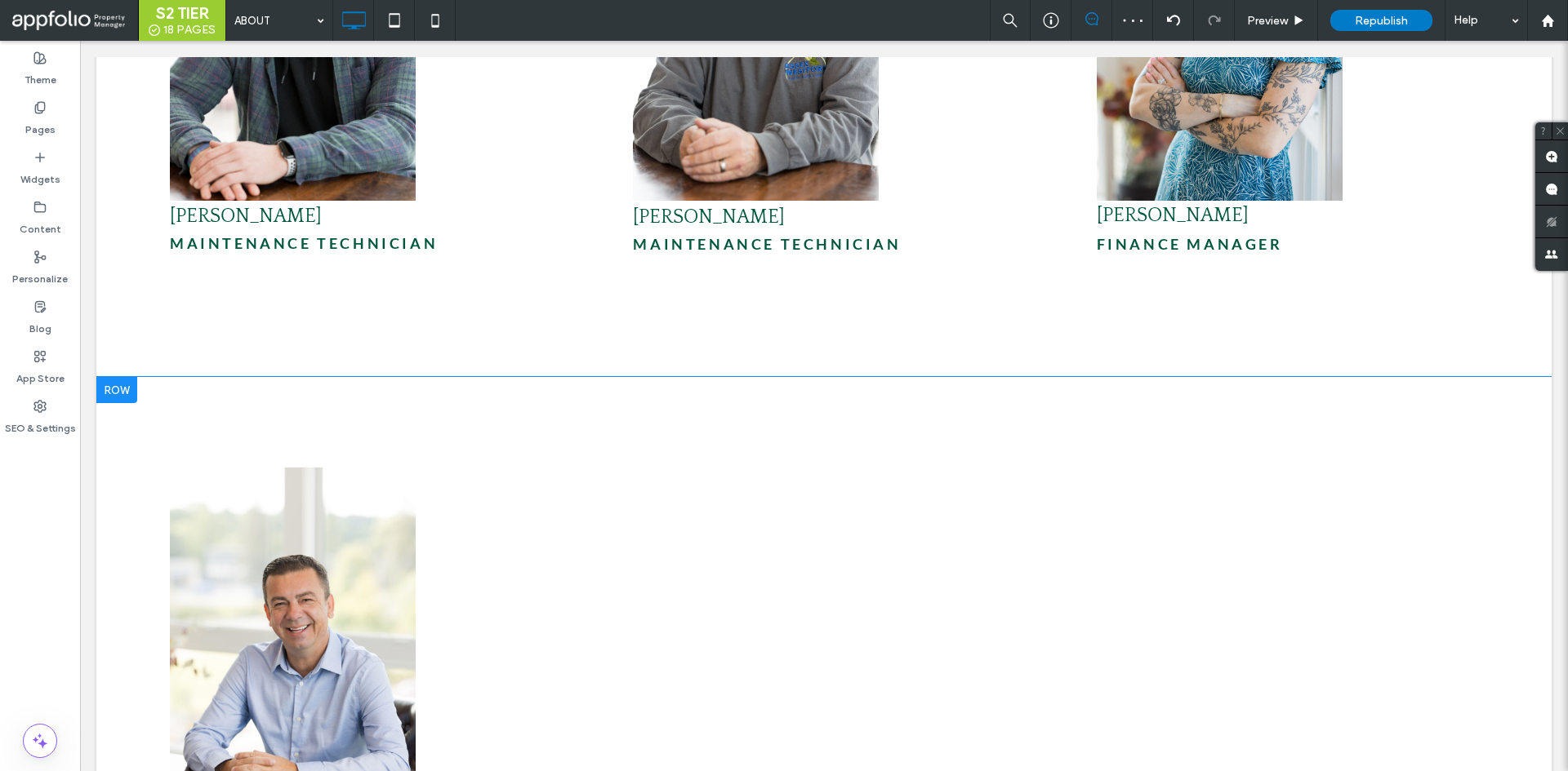
scroll to position [5161, 0]
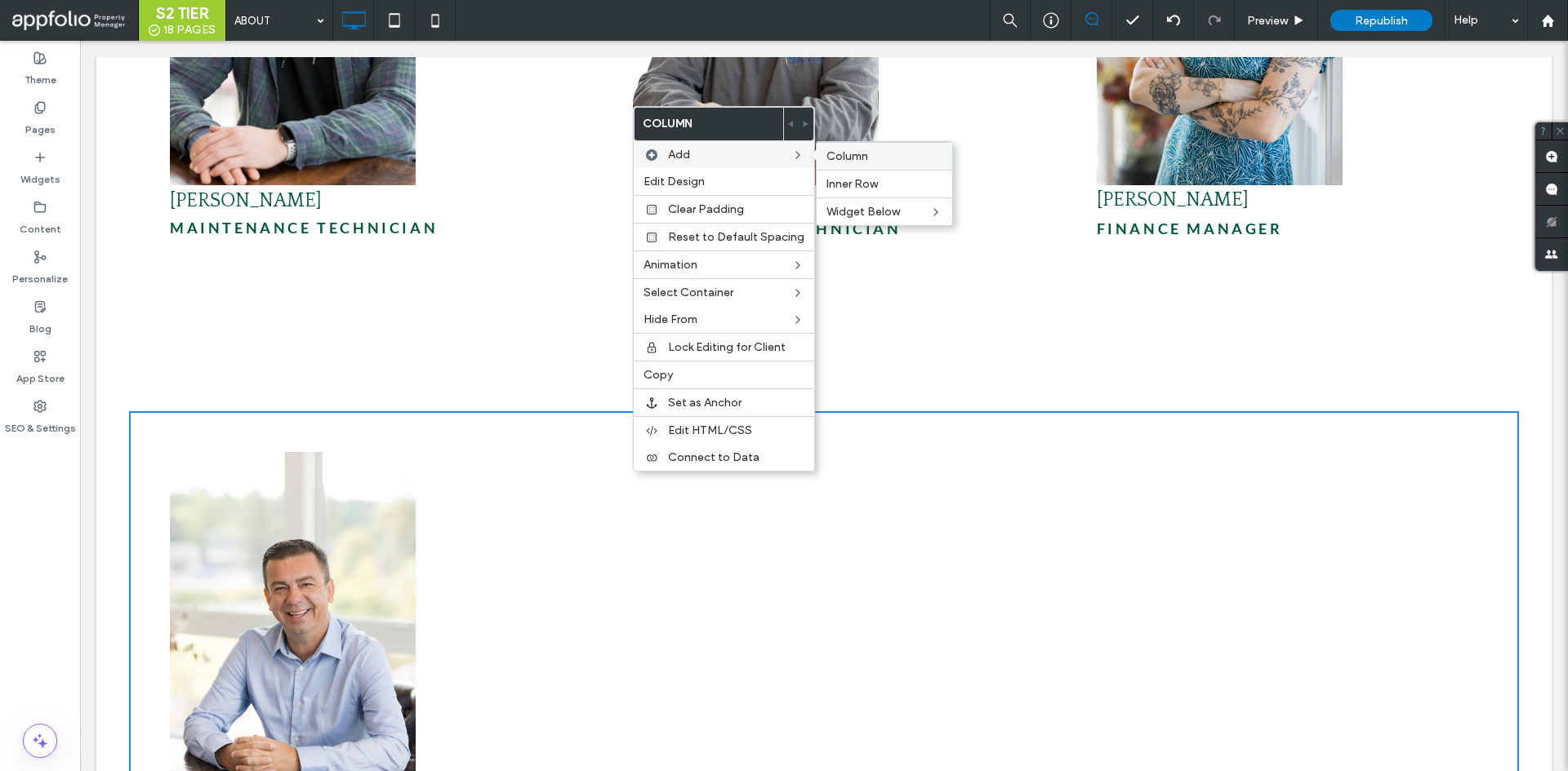
drag, startPoint x: 871, startPoint y: 163, endPoint x: 787, endPoint y: 125, distance: 92.2
click at [871, 163] on div "Column" at bounding box center [884, 156] width 136 height 28
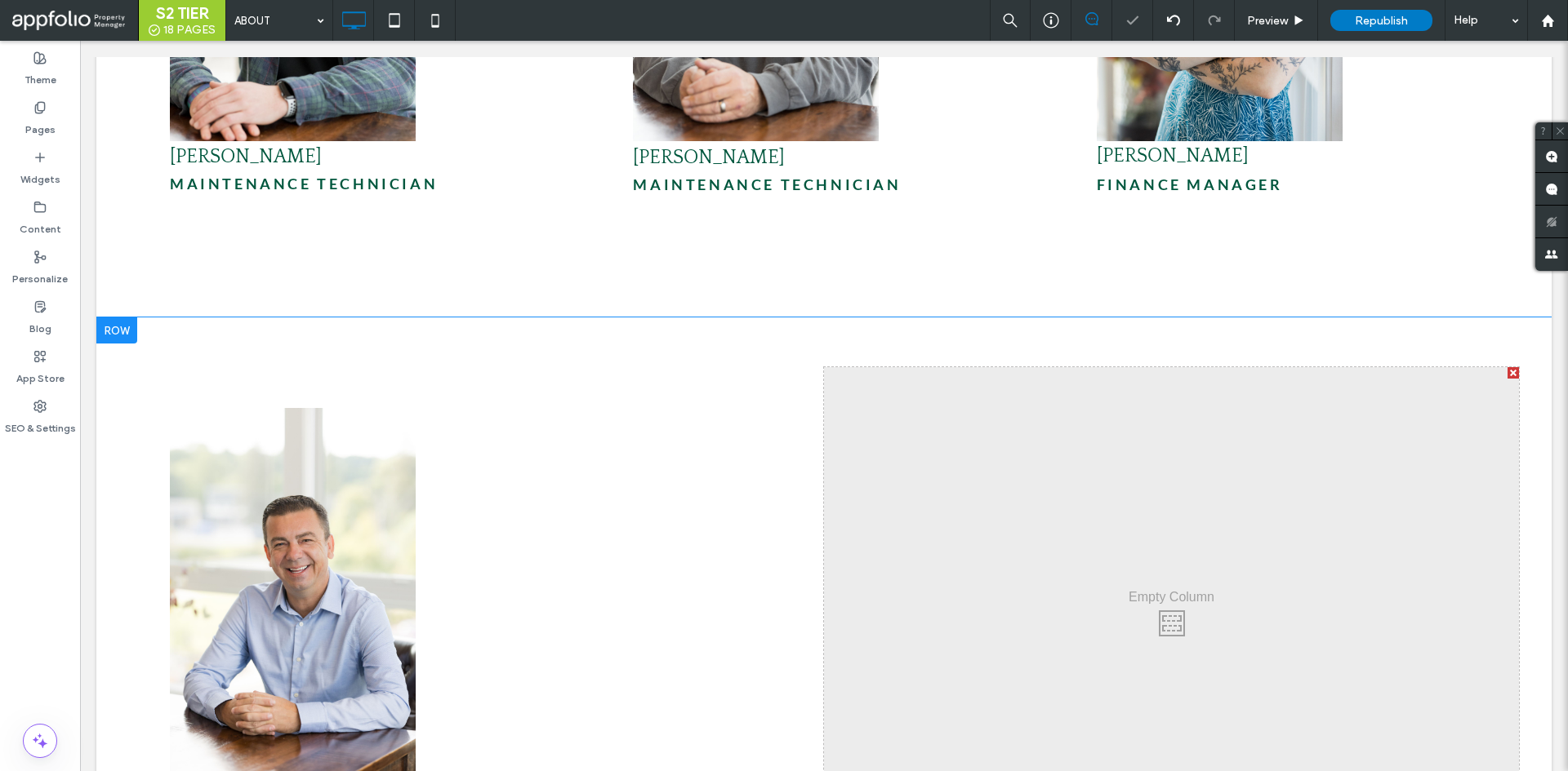
scroll to position [5242, 0]
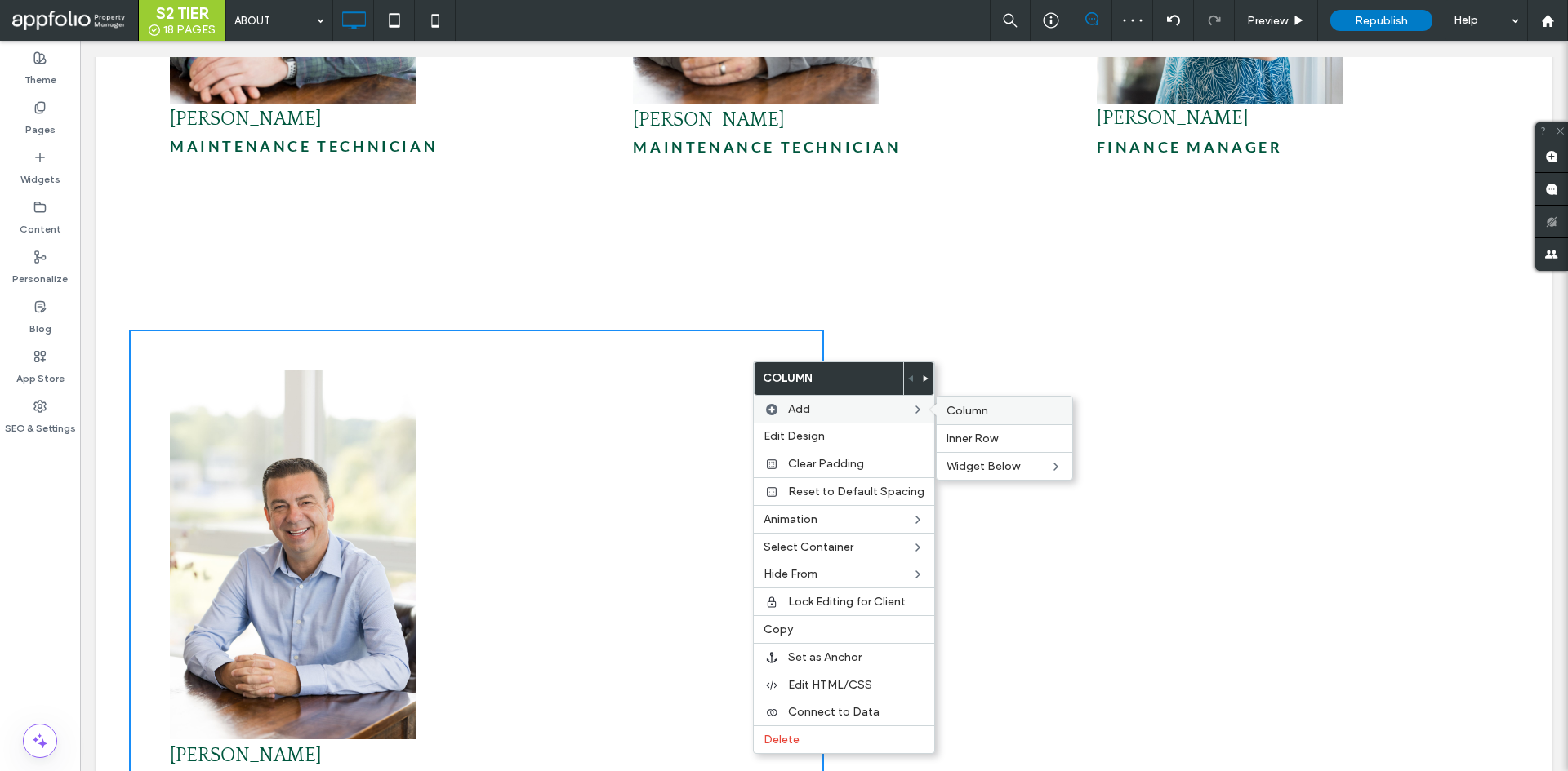
drag, startPoint x: 997, startPoint y: 409, endPoint x: 565, endPoint y: 321, distance: 440.9
click at [997, 409] on label "Column" at bounding box center [1004, 411] width 116 height 14
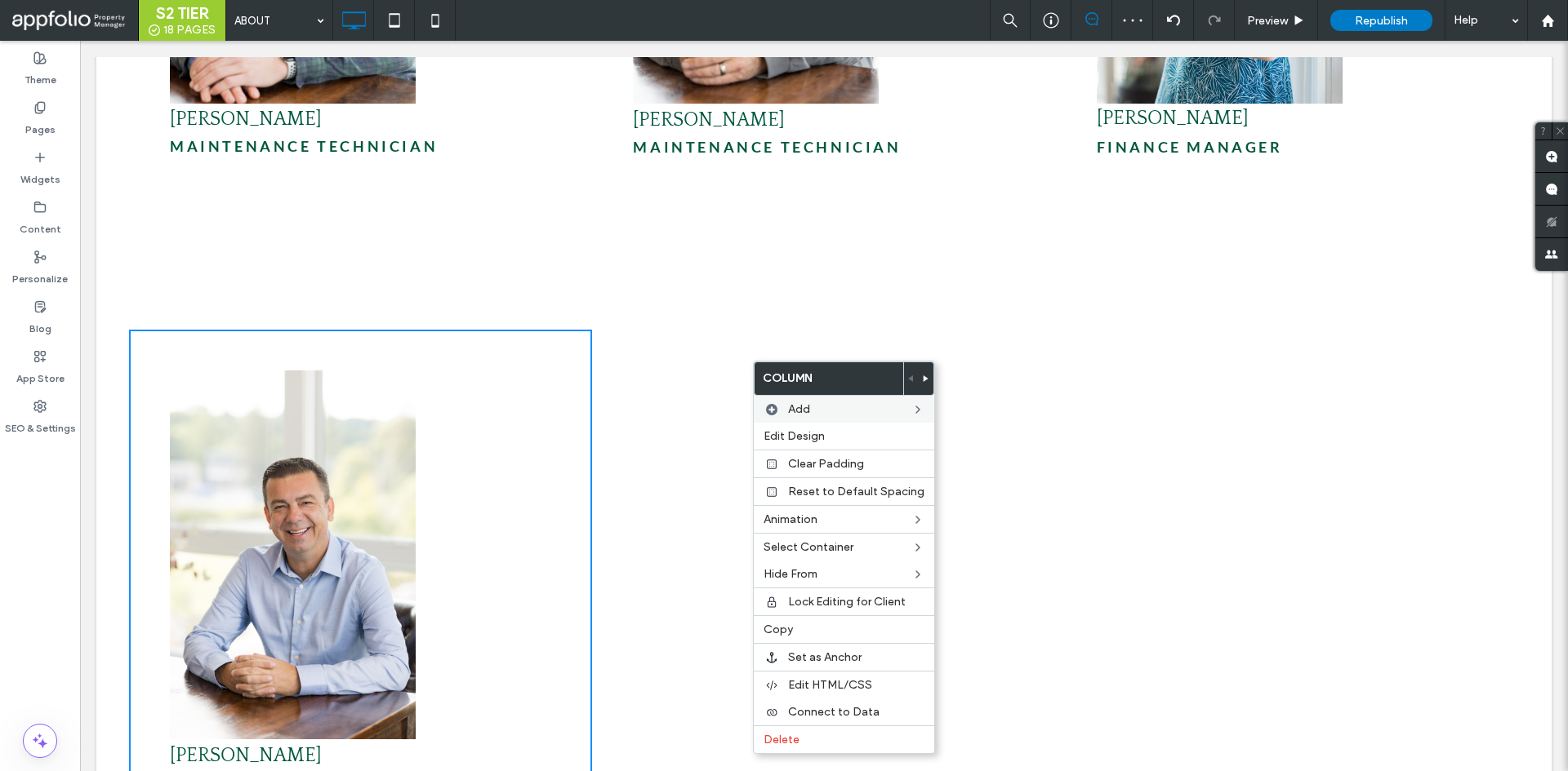
click at [592, 342] on div "Click To Paste Click To Paste" at bounding box center [823, 581] width 463 height 504
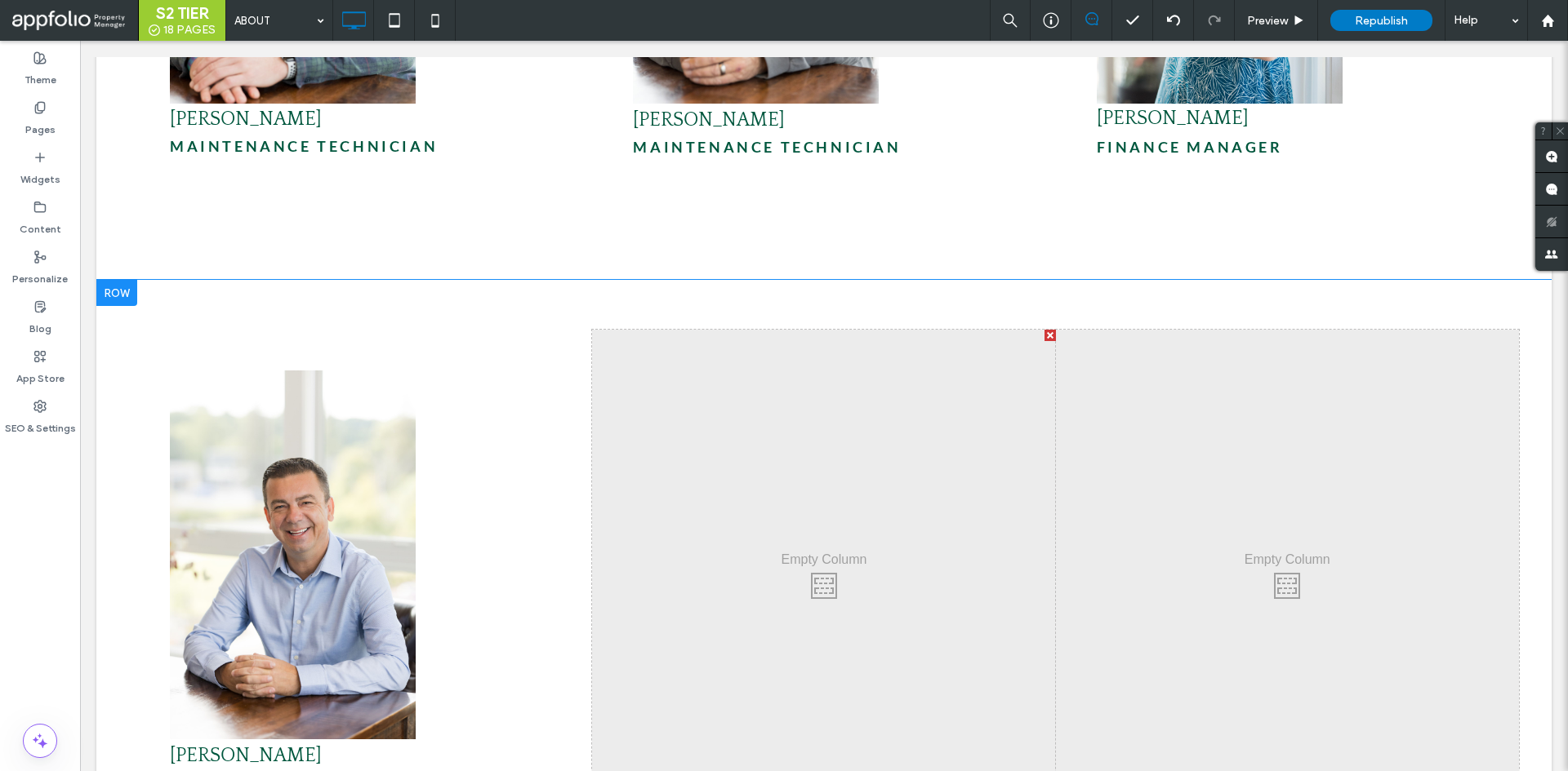
click at [1044, 329] on div at bounding box center [1050, 335] width 12 height 12
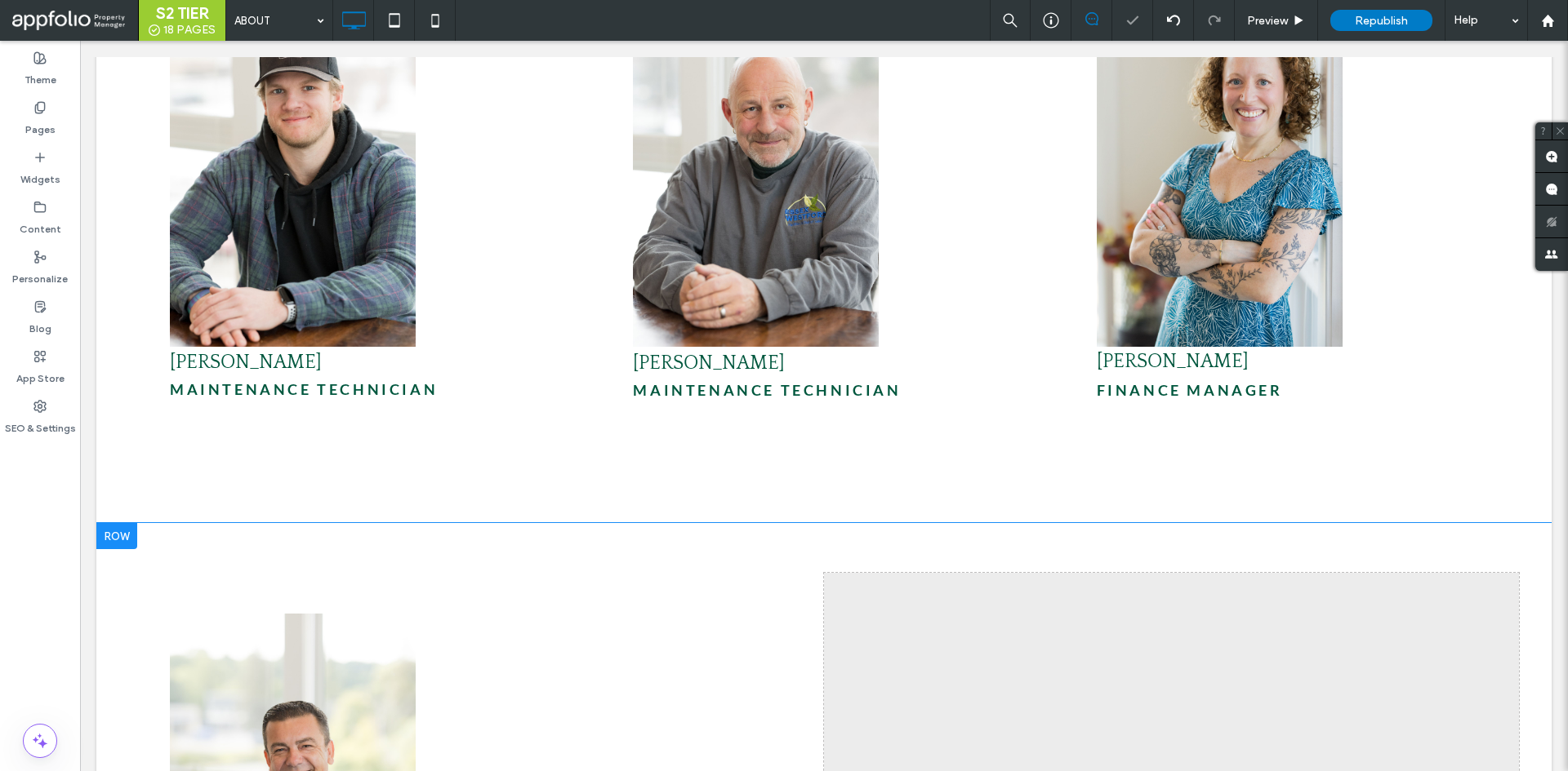
scroll to position [4997, 0]
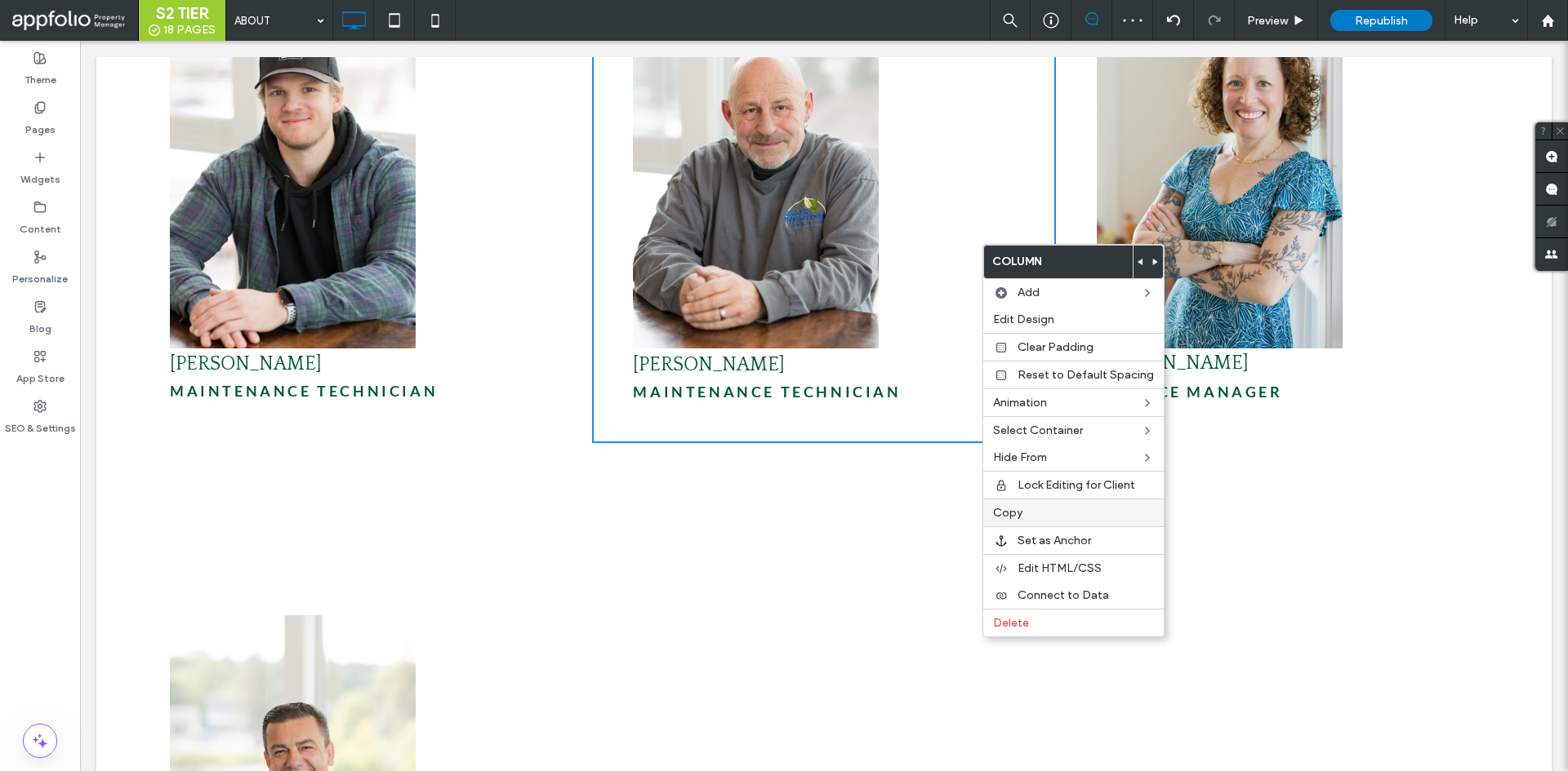
click at [1036, 512] on label "Copy" at bounding box center [1074, 513] width 161 height 14
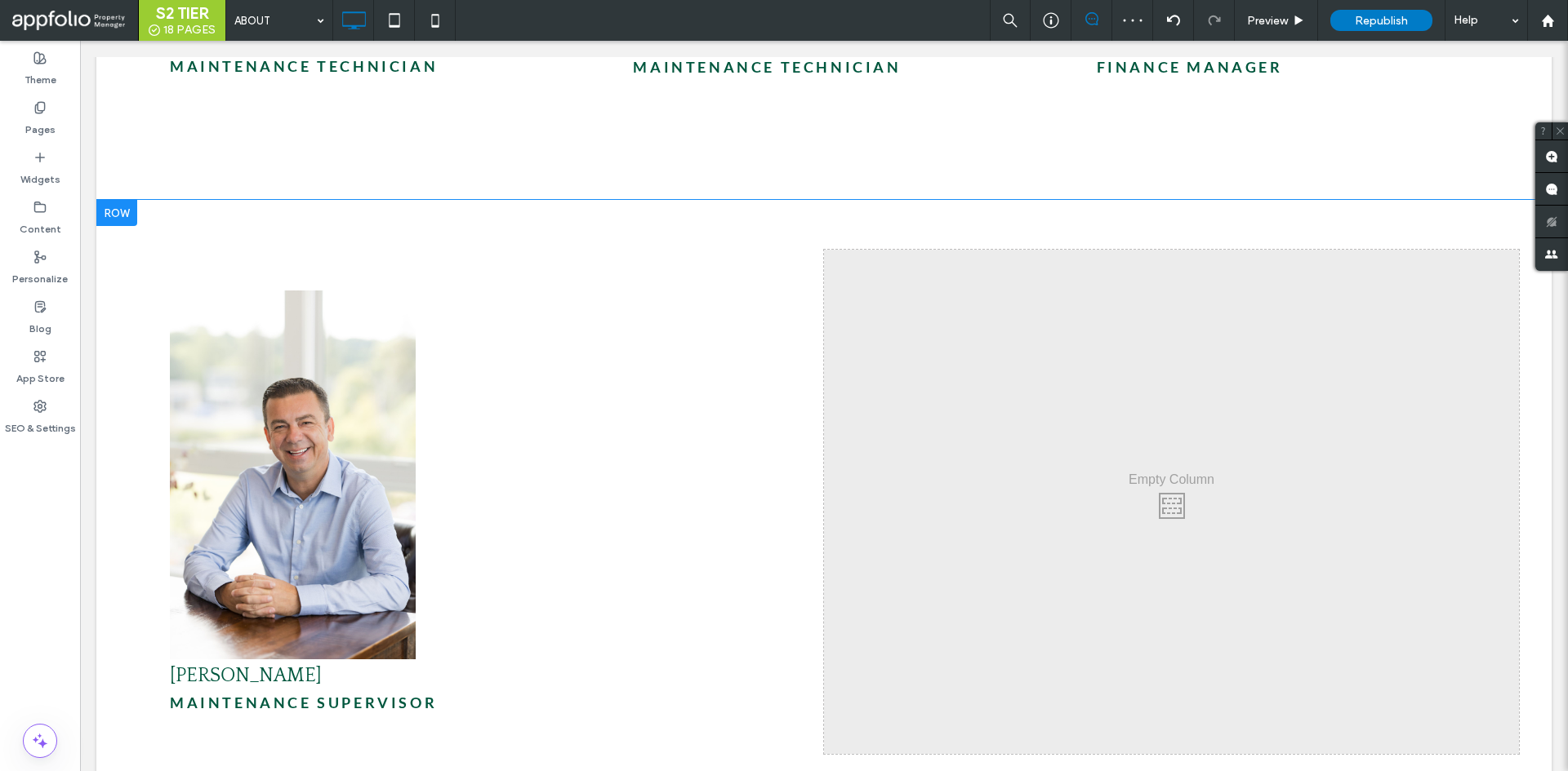
scroll to position [5324, 0]
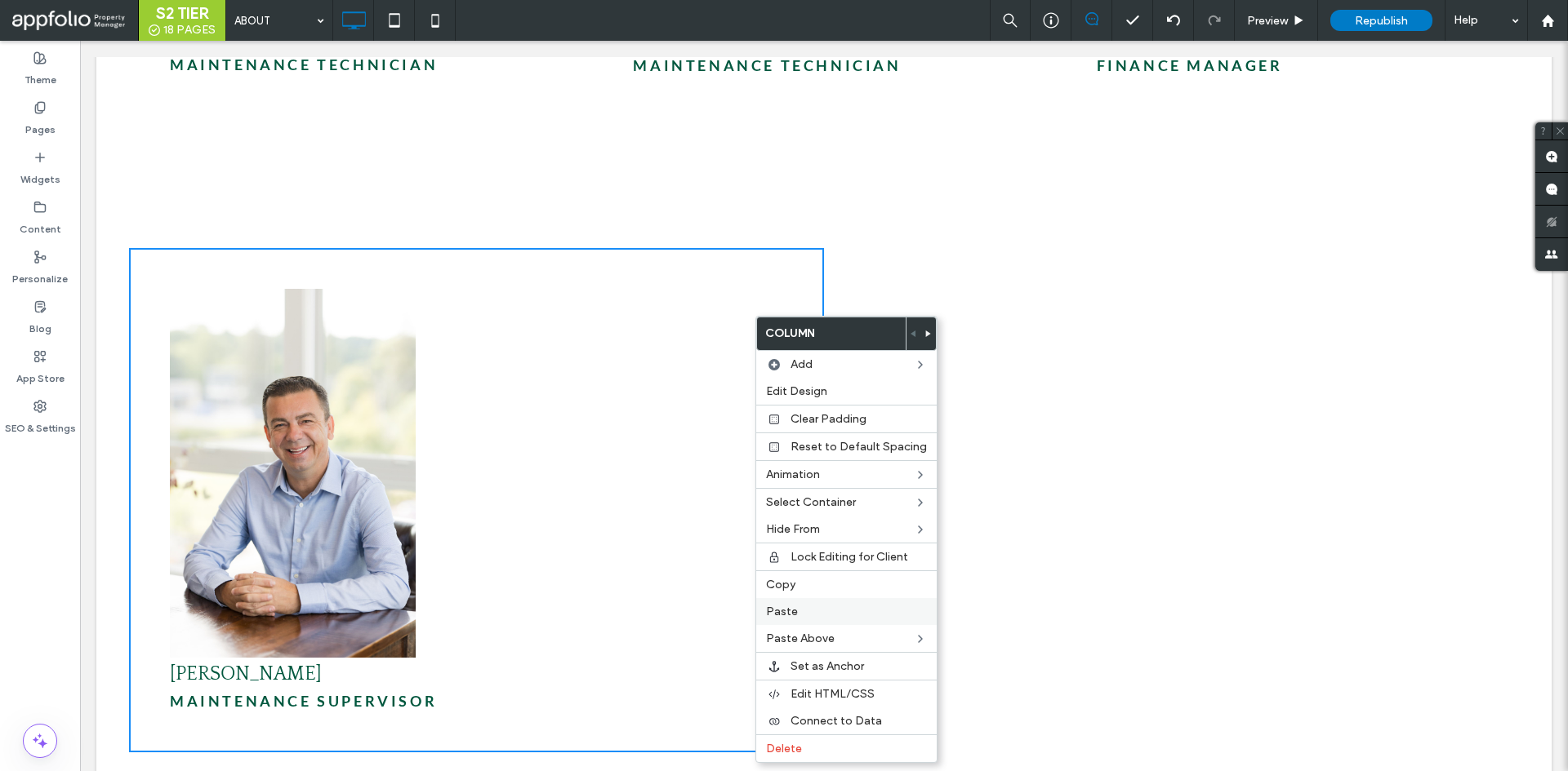
click at [841, 609] on label "Paste" at bounding box center [847, 611] width 161 height 14
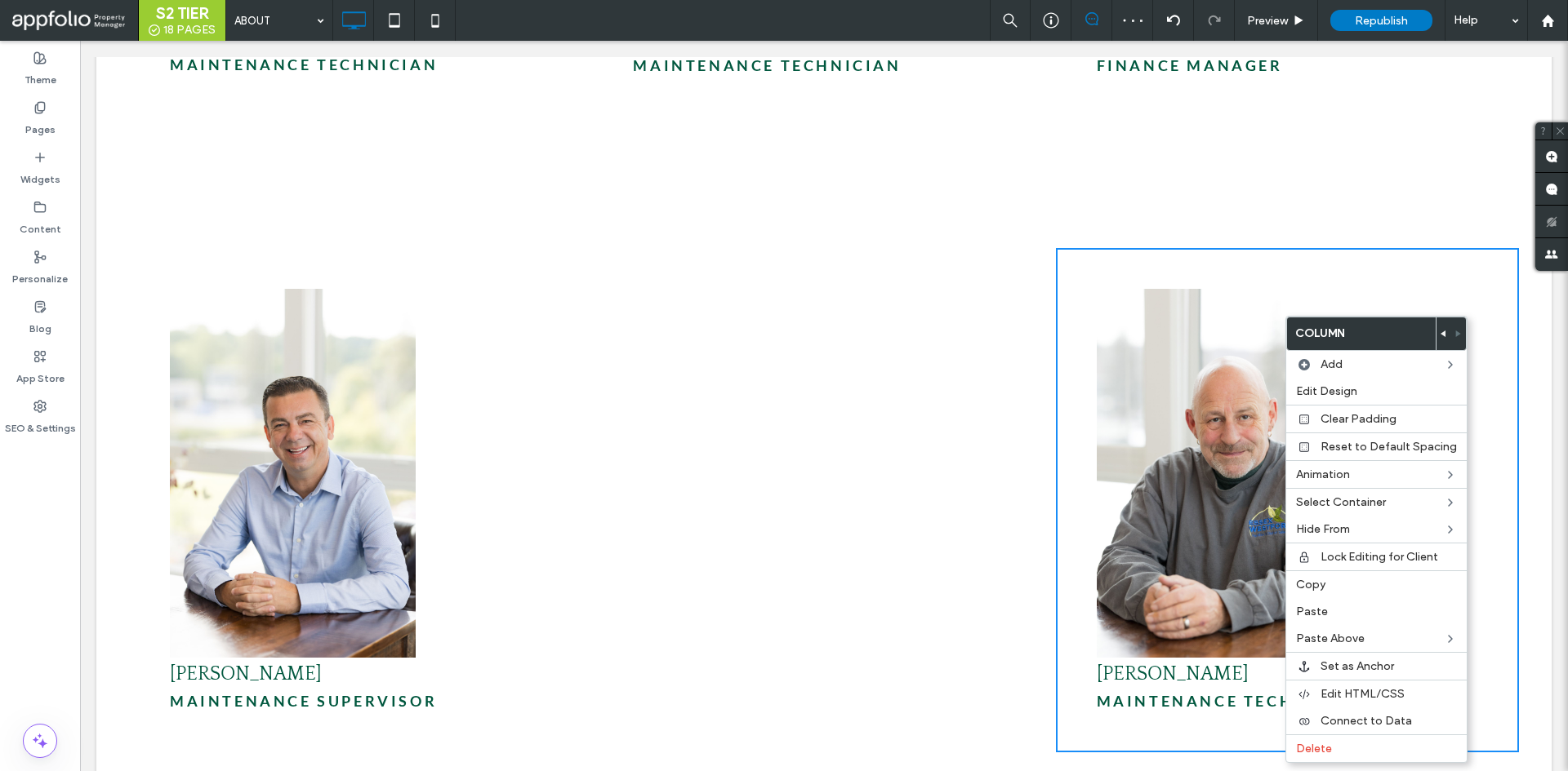
click at [1441, 337] on span at bounding box center [1444, 334] width 7 height 33
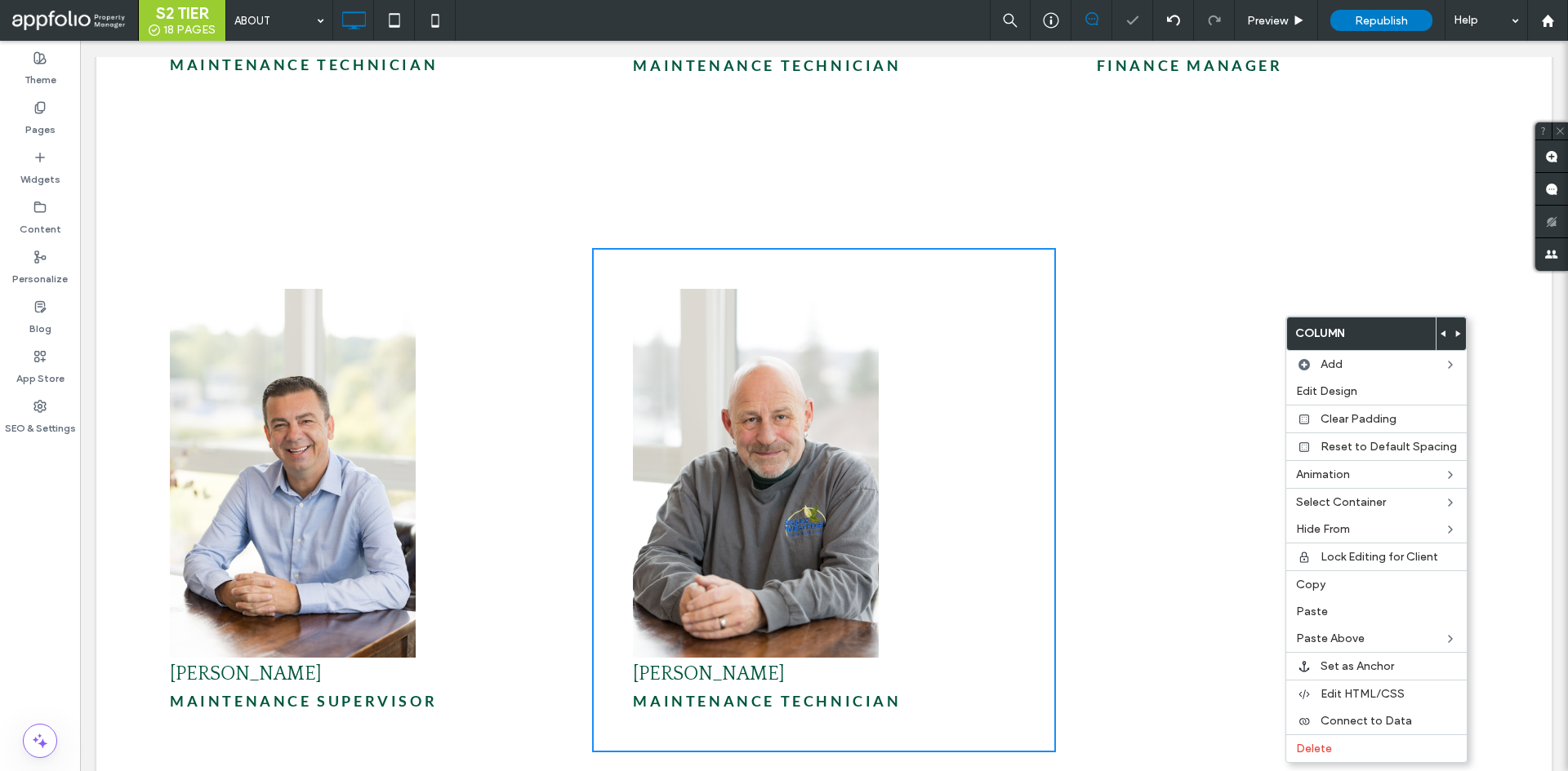
click at [1108, 198] on div "[PERSON_NAME] maintenance Supervisor Click To Paste Click To Paste [PERSON_NAME…" at bounding box center [823, 516] width 1455 height 636
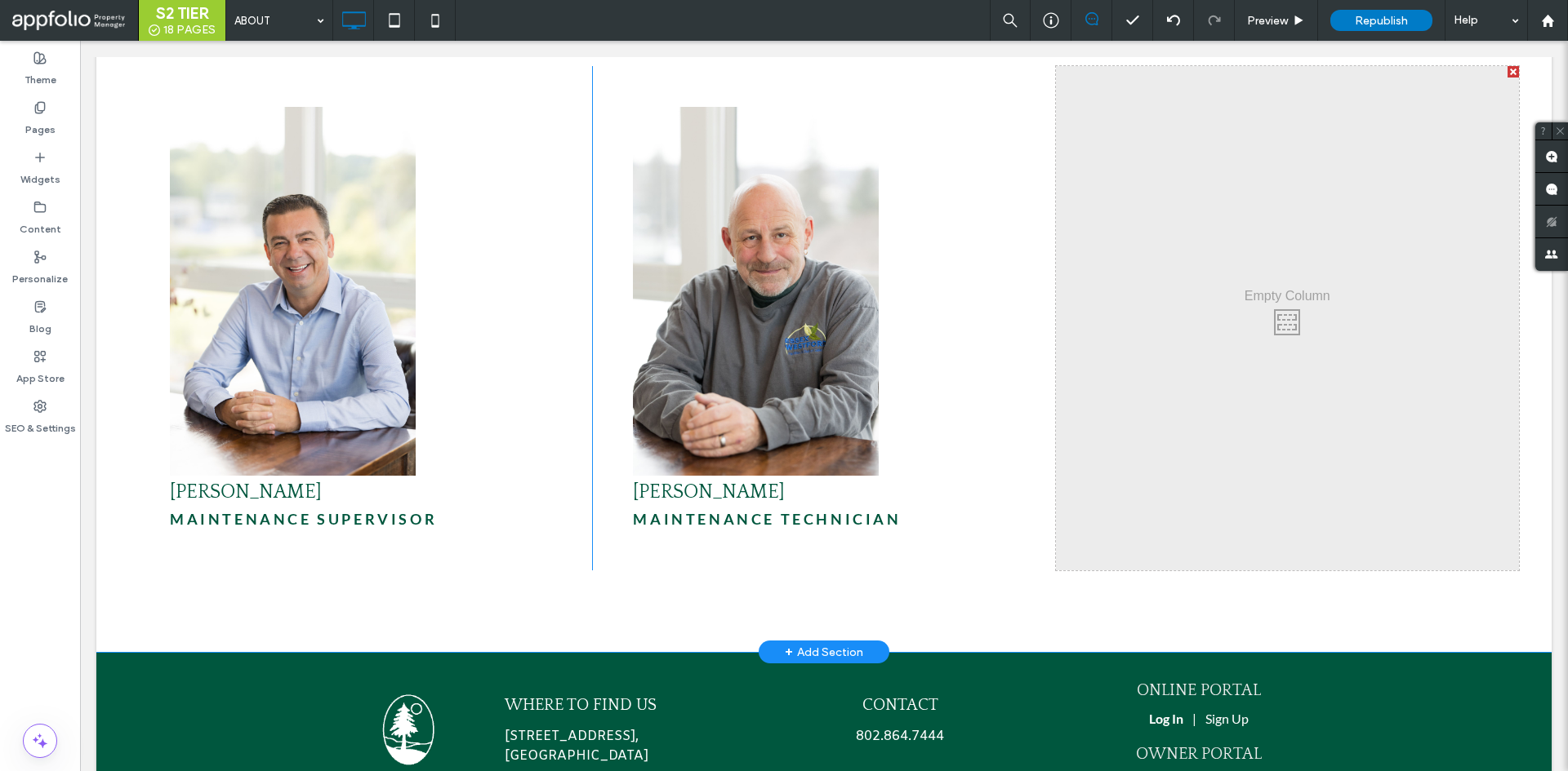
scroll to position [5626, 0]
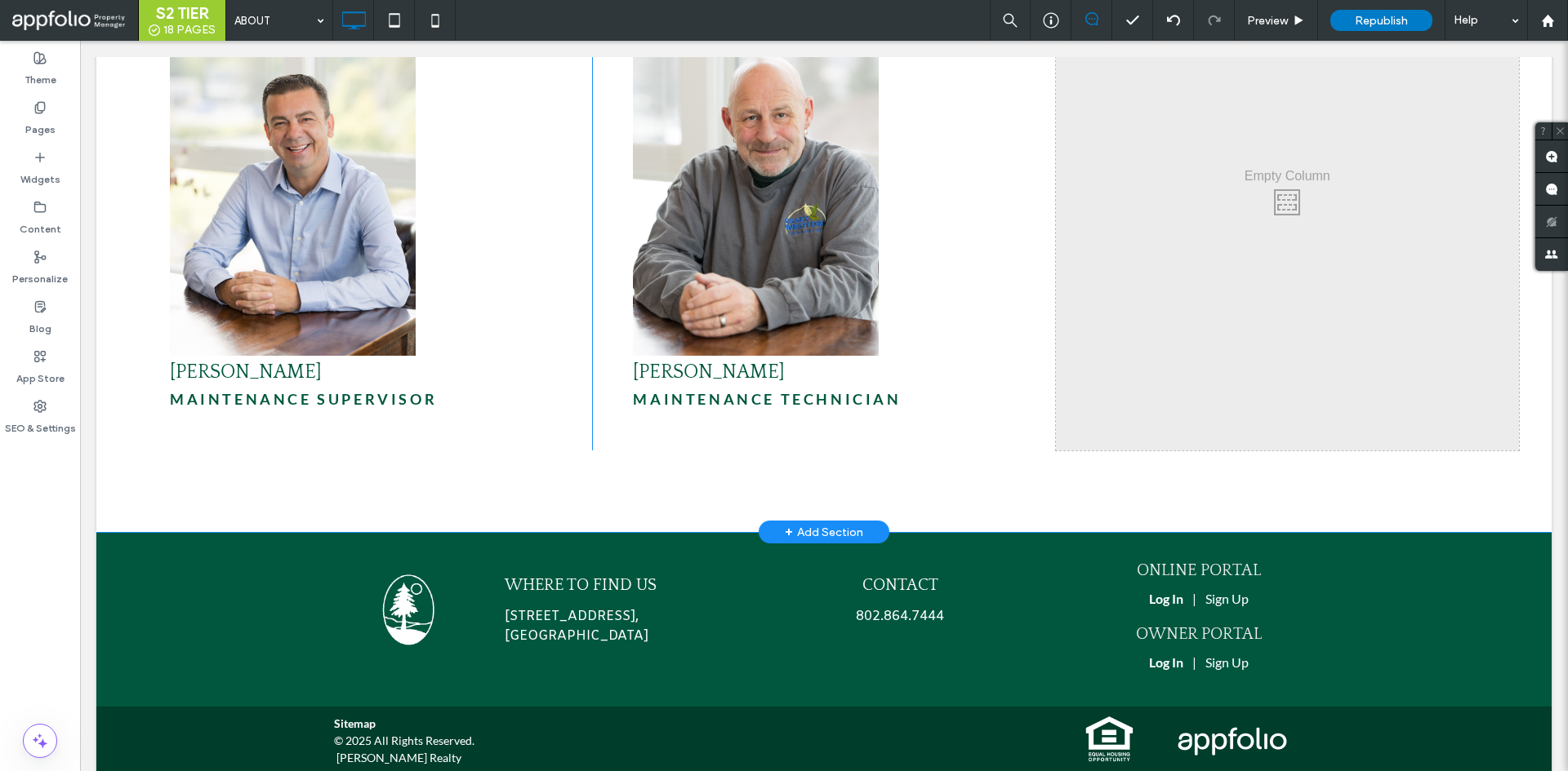
click at [757, 215] on img at bounding box center [756, 171] width 246 height 369
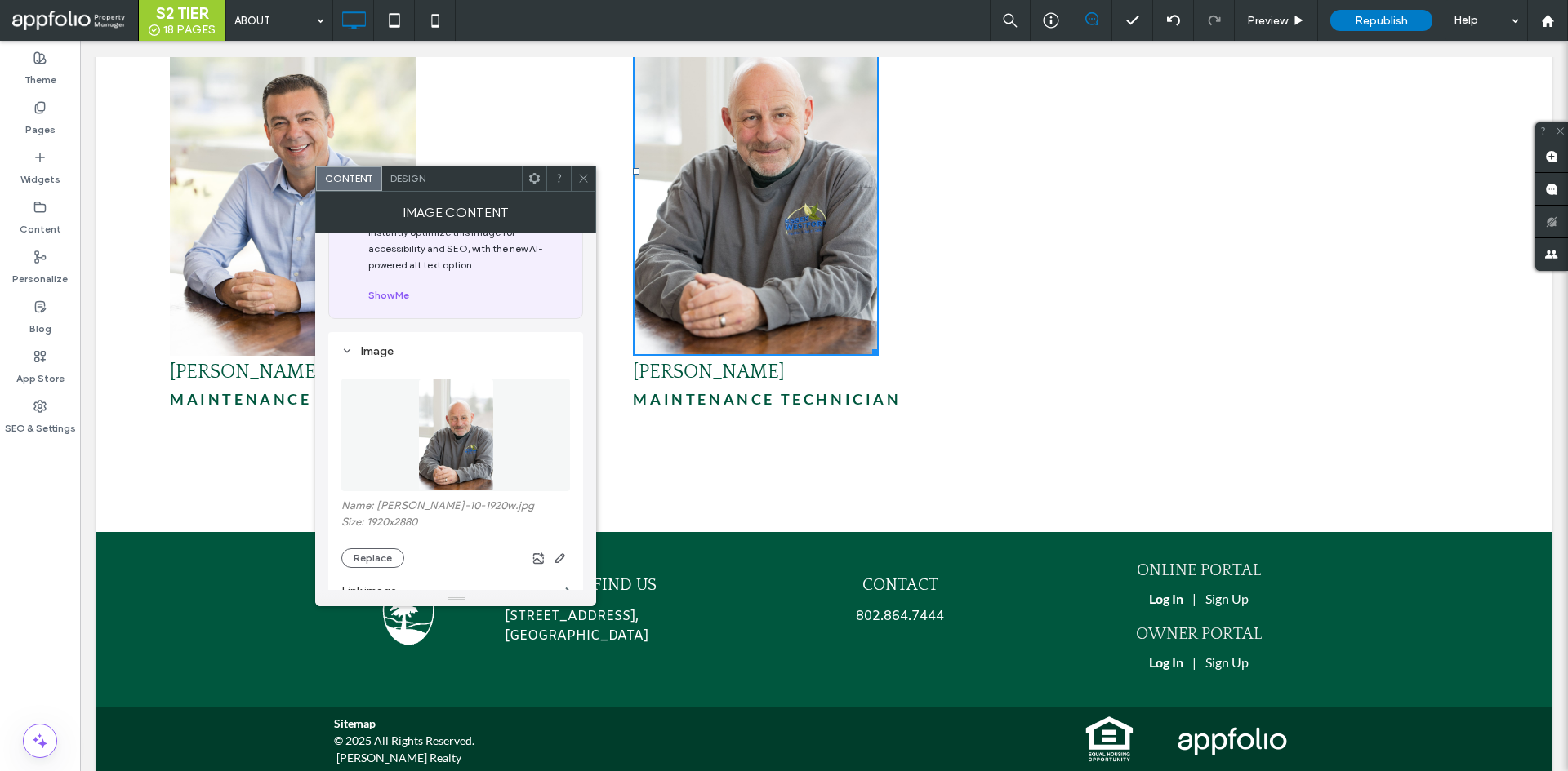
scroll to position [82, 0]
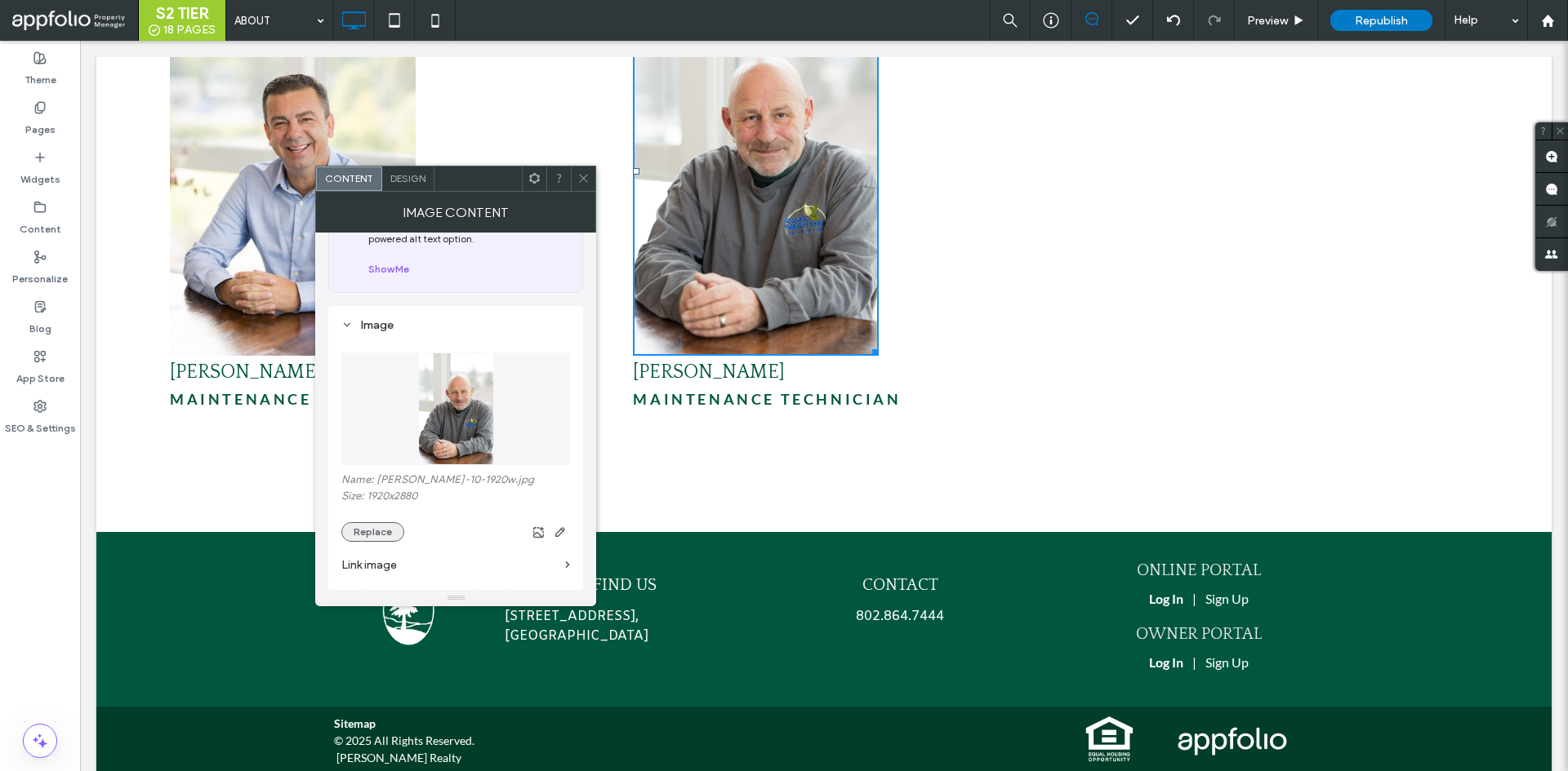
click at [385, 530] on button "Replace" at bounding box center [372, 532] width 63 height 19
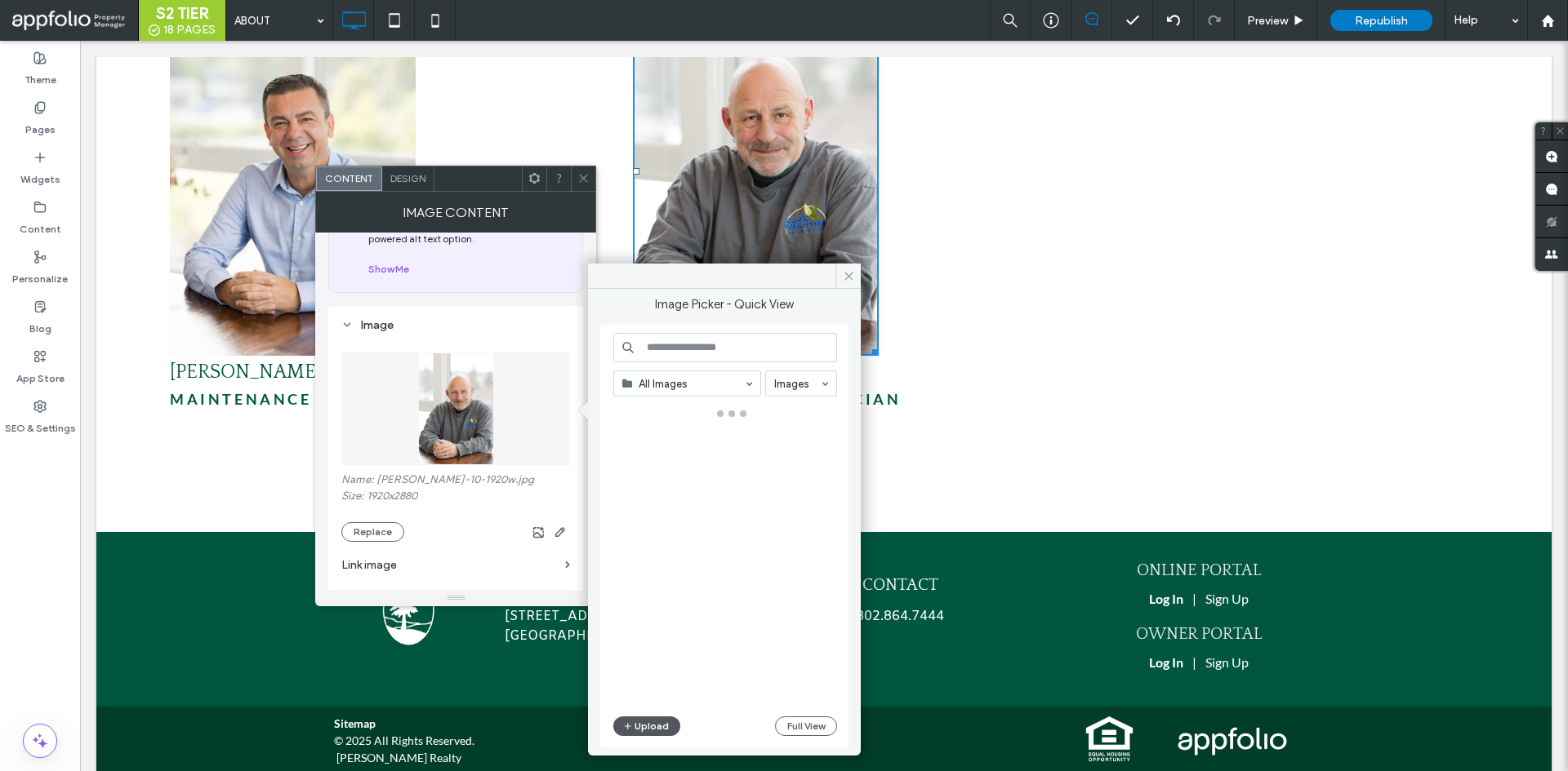
click at [639, 733] on button "Upload" at bounding box center [647, 726] width 67 height 19
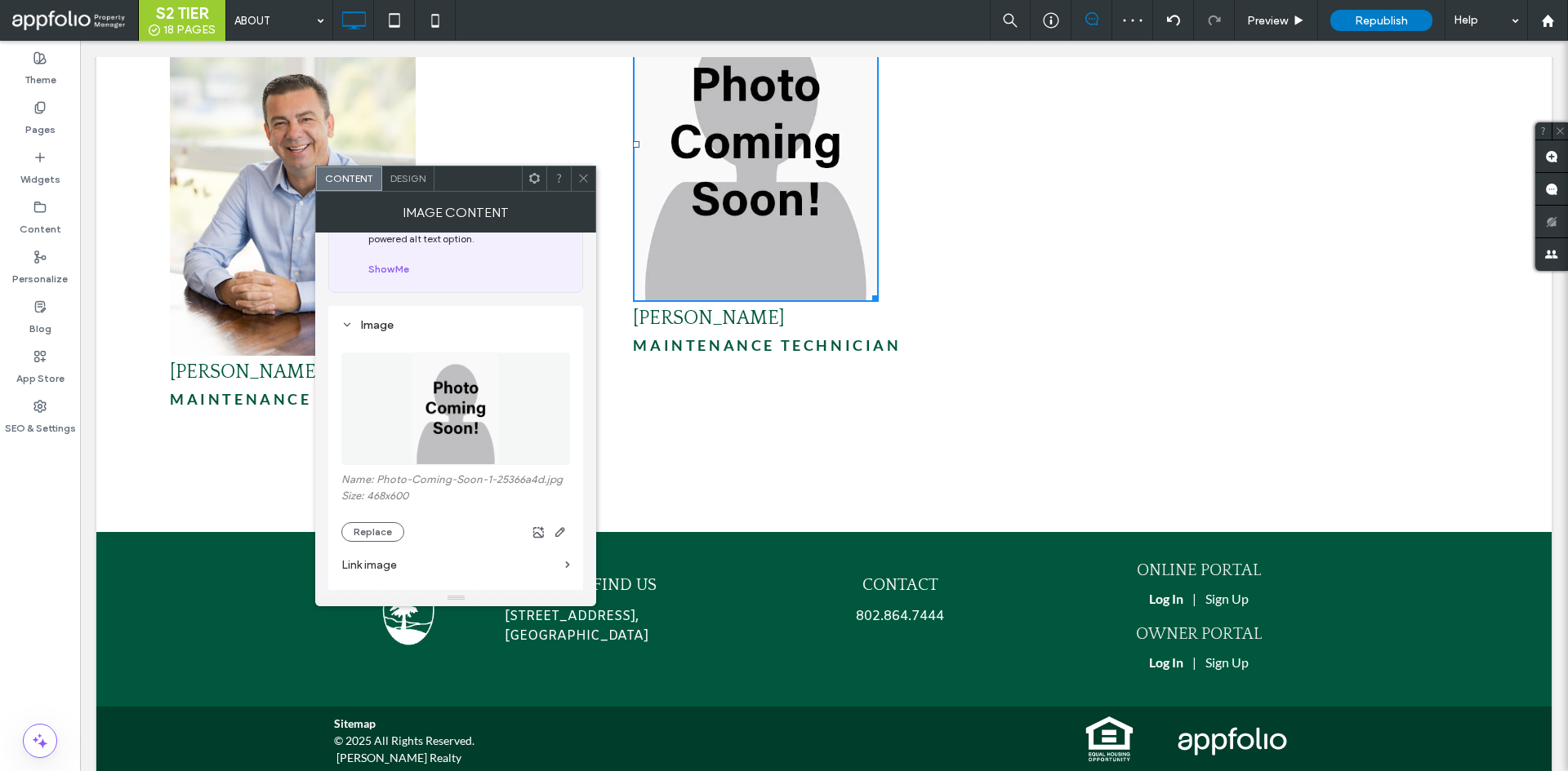
drag, startPoint x: 585, startPoint y: 184, endPoint x: 595, endPoint y: 189, distance: 11.2
click at [585, 184] on icon at bounding box center [583, 178] width 13 height 13
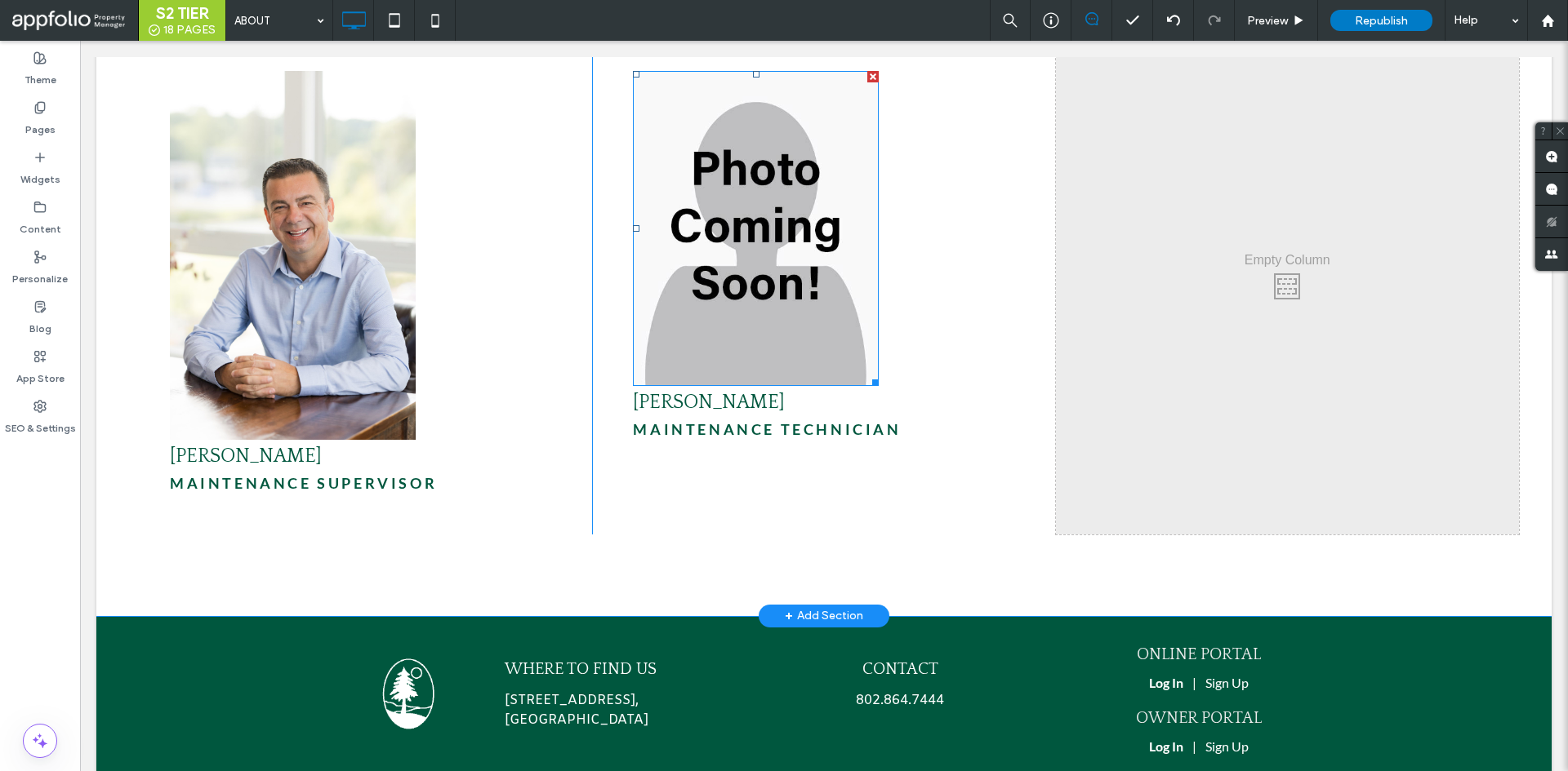
scroll to position [5463, 0]
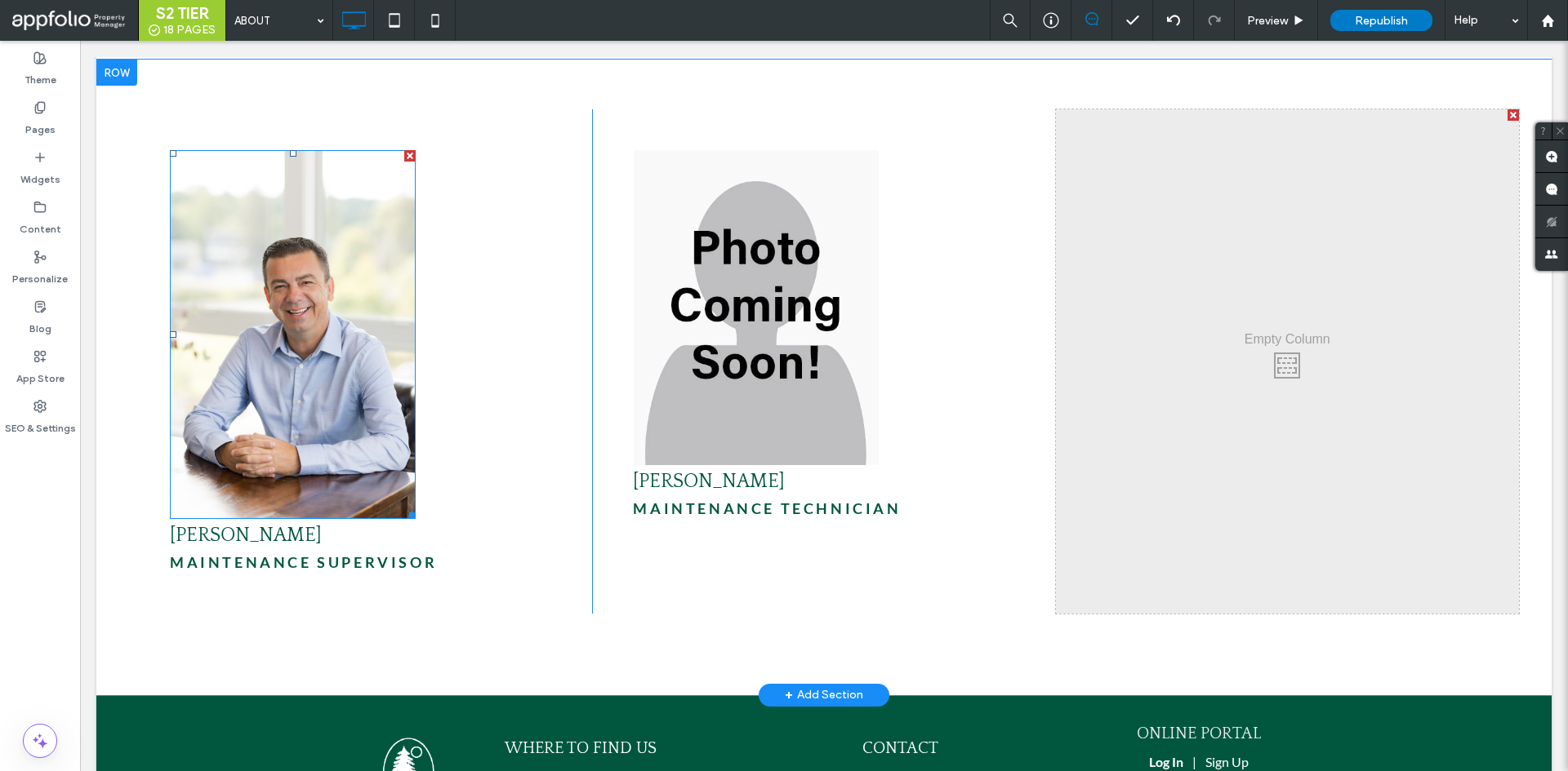
click at [344, 340] on img at bounding box center [293, 334] width 246 height 369
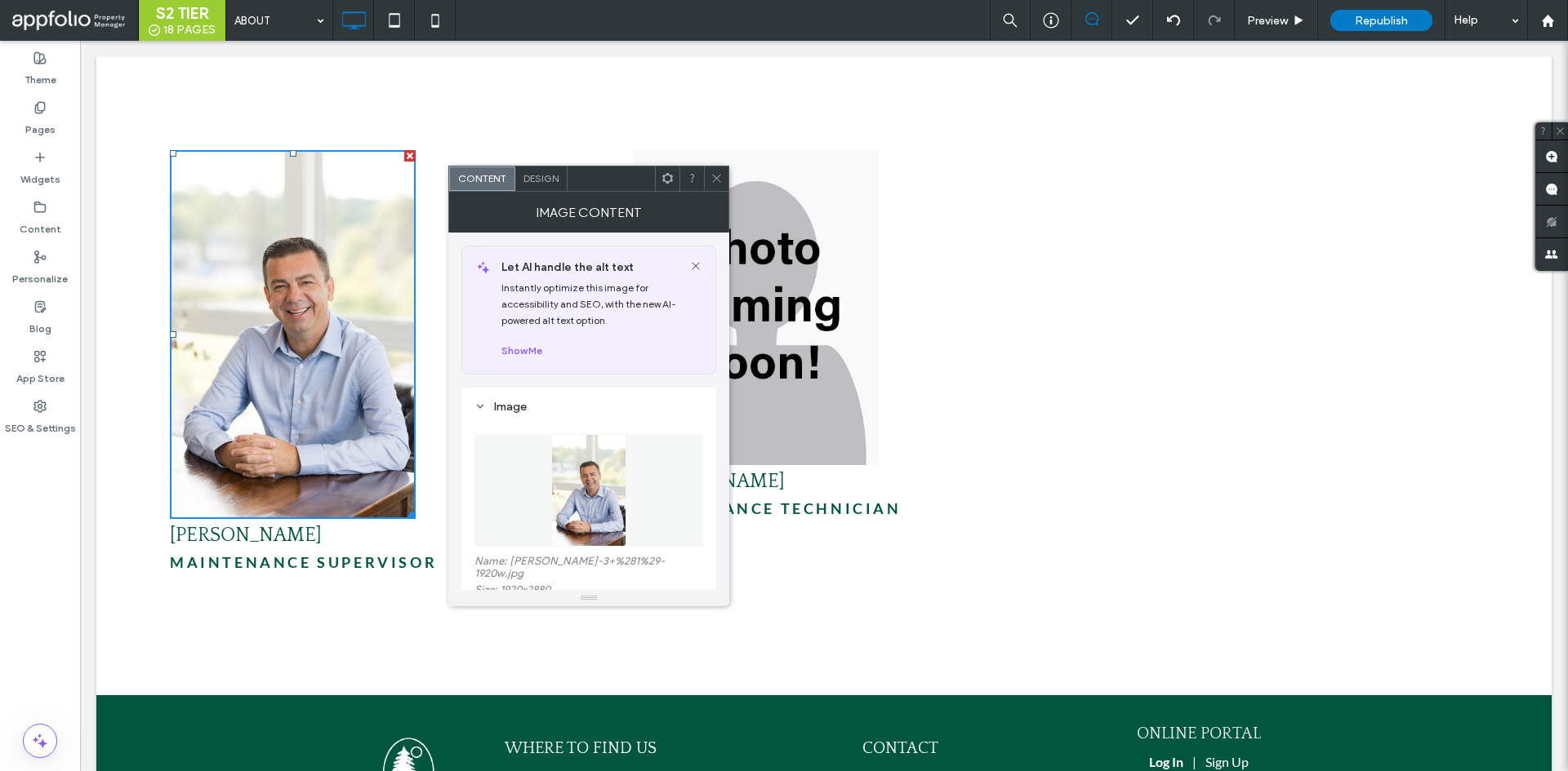
click at [535, 187] on div "Design" at bounding box center [541, 178] width 52 height 24
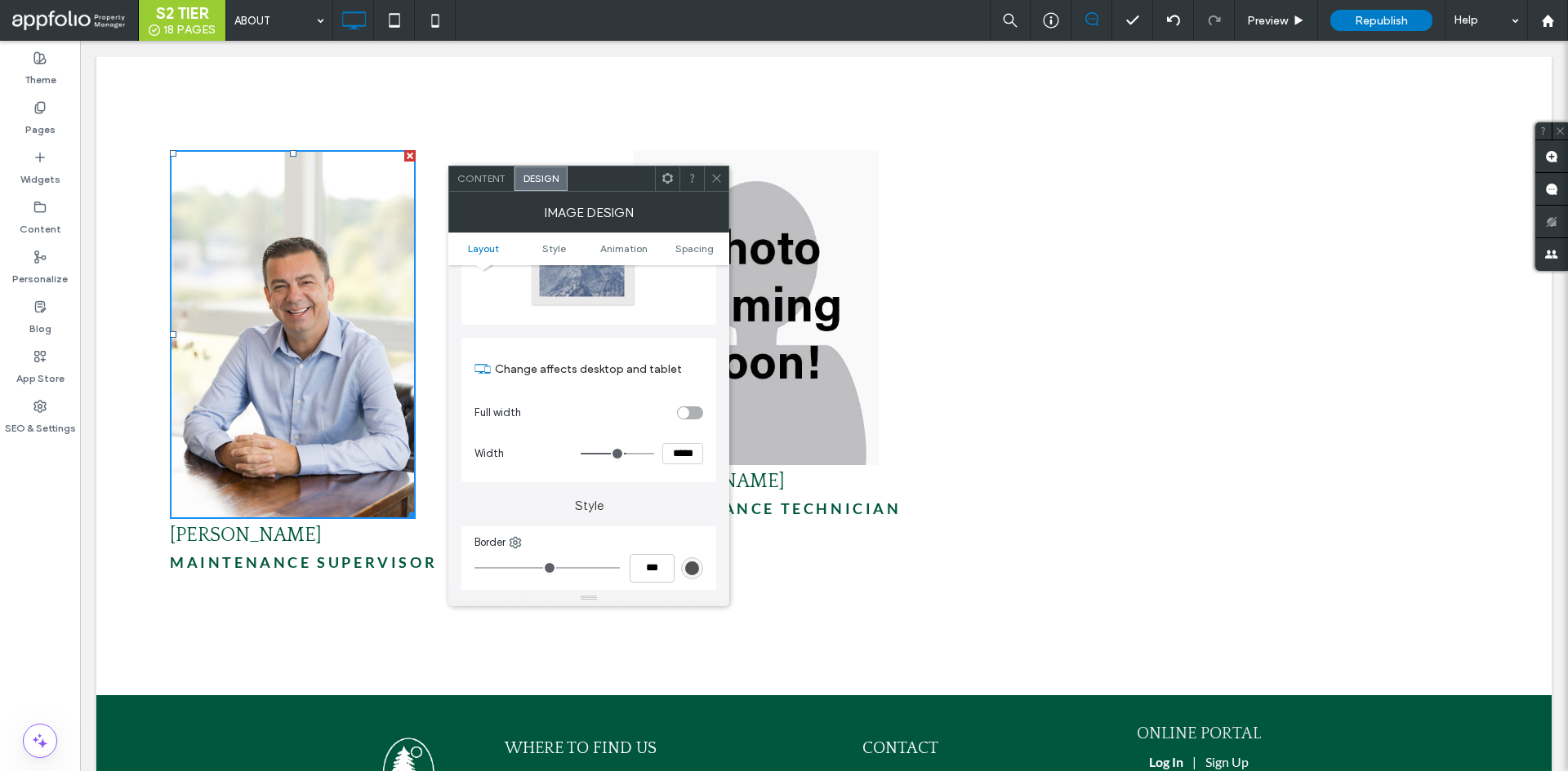
scroll to position [163, 0]
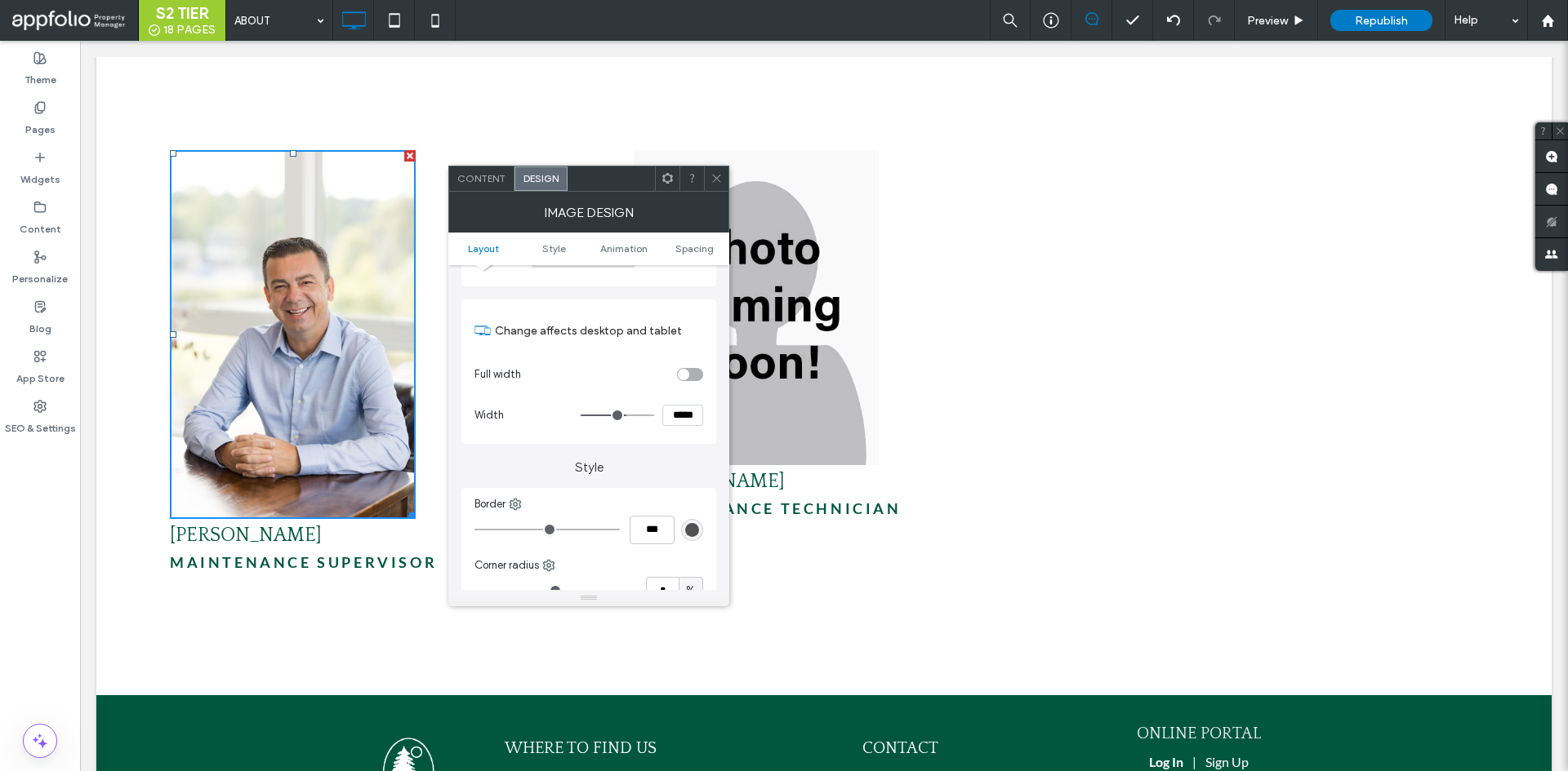
click at [716, 180] on icon at bounding box center [716, 178] width 13 height 13
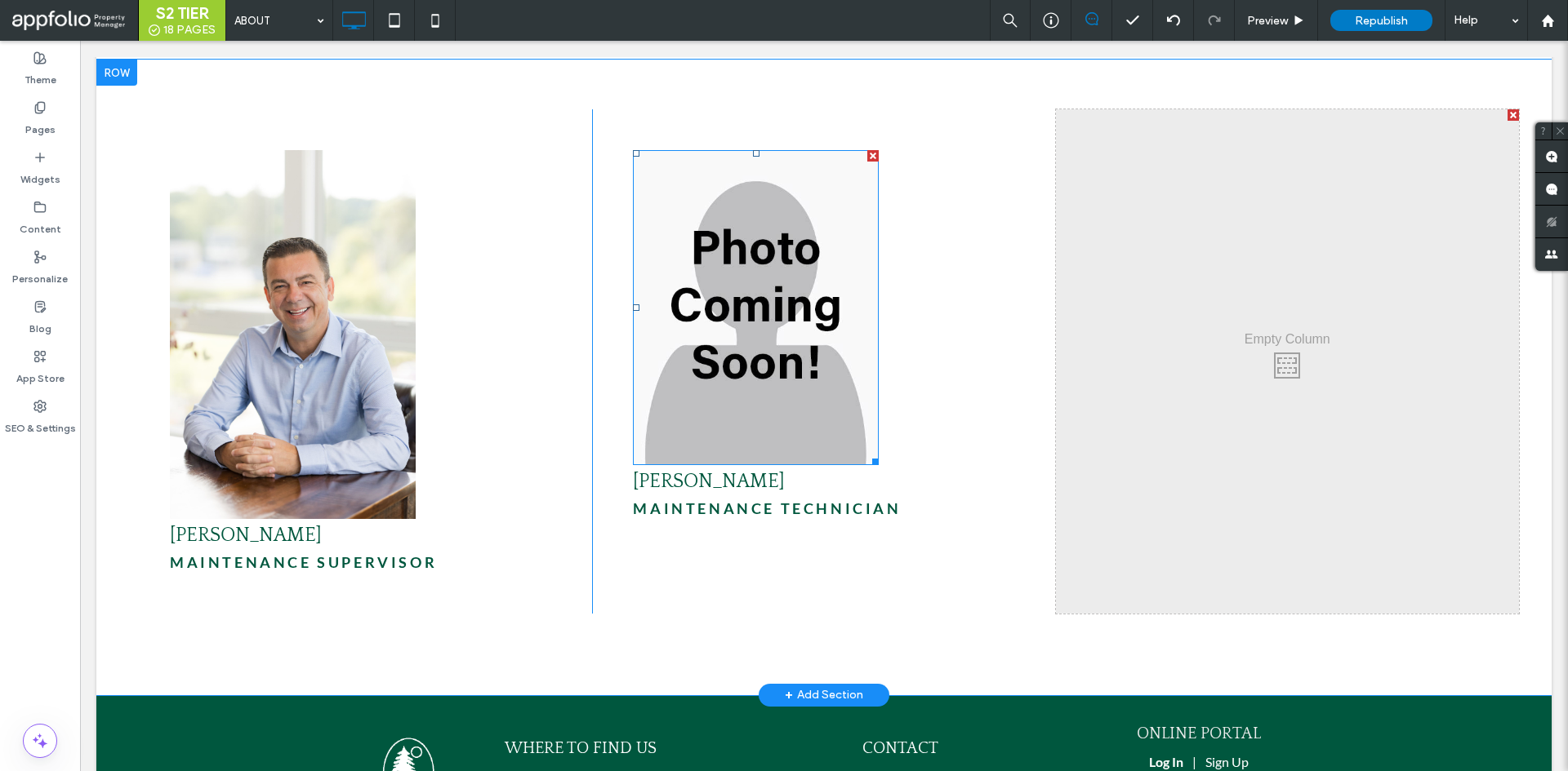
click at [765, 264] on img at bounding box center [756, 308] width 246 height 315
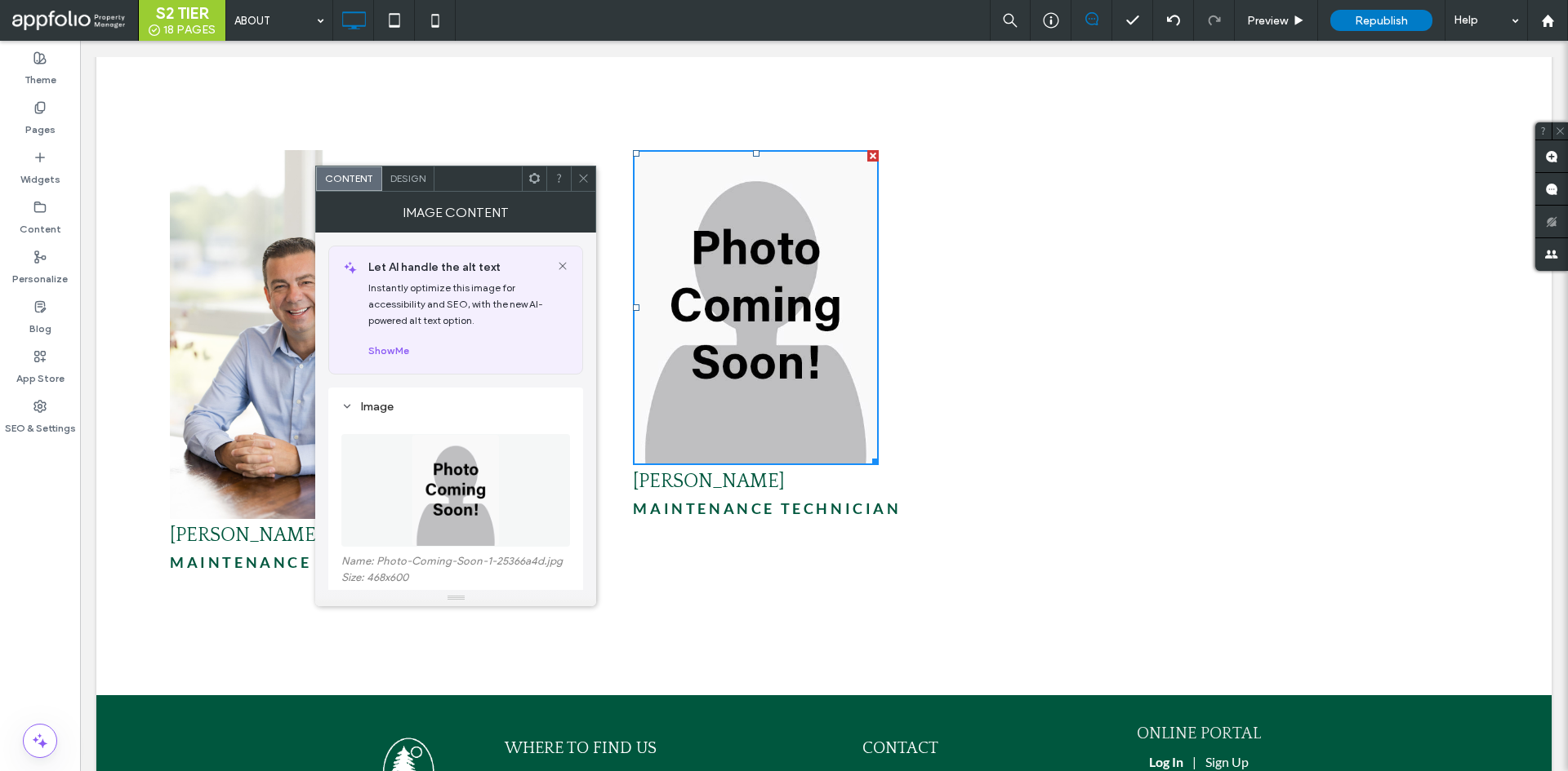
click at [419, 190] on div "Design" at bounding box center [408, 178] width 52 height 24
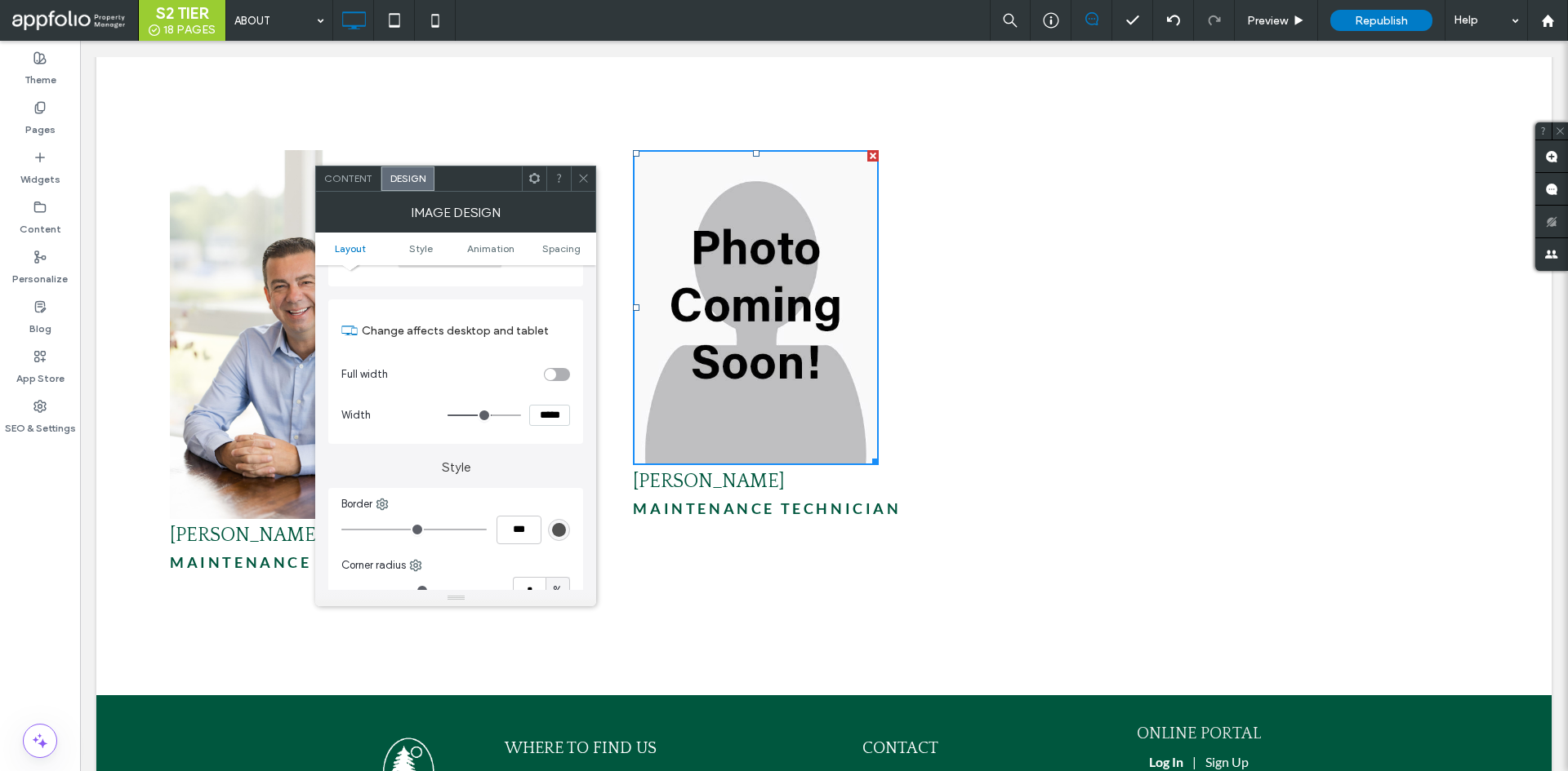
click at [556, 419] on input "*****" at bounding box center [549, 415] width 41 height 21
drag, startPoint x: 577, startPoint y: 182, endPoint x: 551, endPoint y: 202, distance: 32.8
click at [577, 182] on icon at bounding box center [583, 178] width 13 height 13
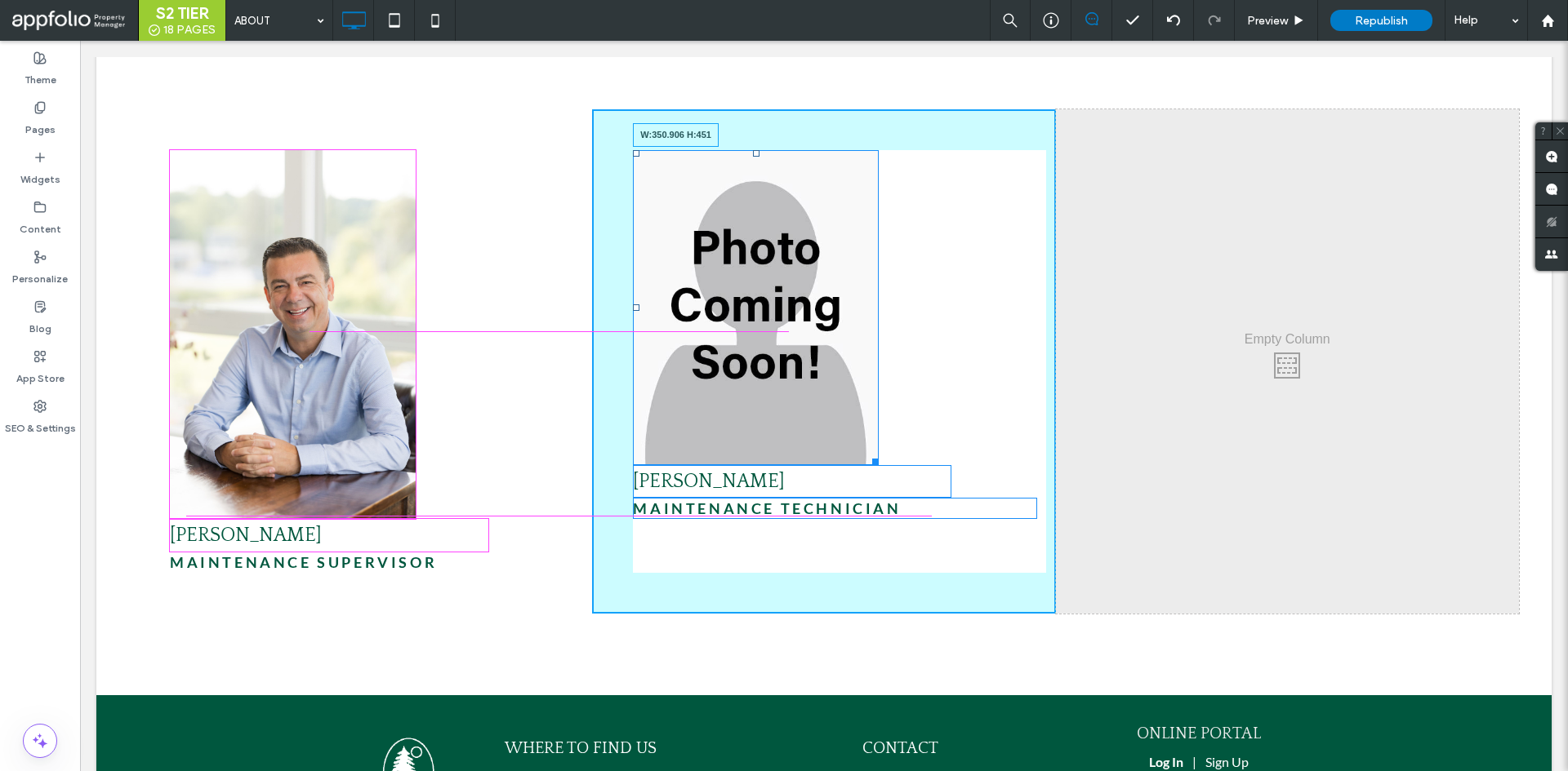
drag, startPoint x: 868, startPoint y: 438, endPoint x: 970, endPoint y: 531, distance: 138.0
click at [879, 465] on div "W:350.906 H:451" at bounding box center [756, 308] width 246 height 315
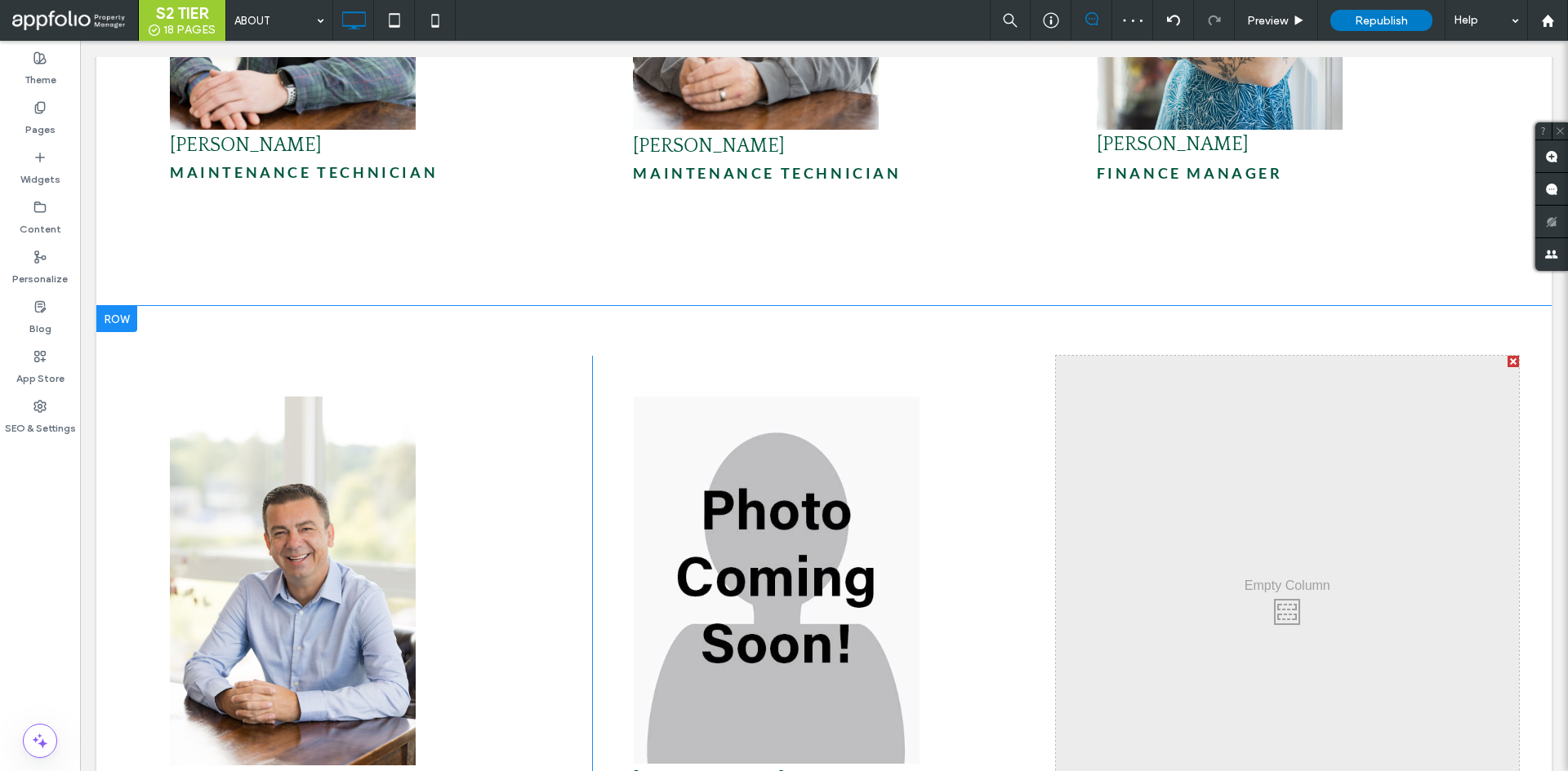
scroll to position [5218, 0]
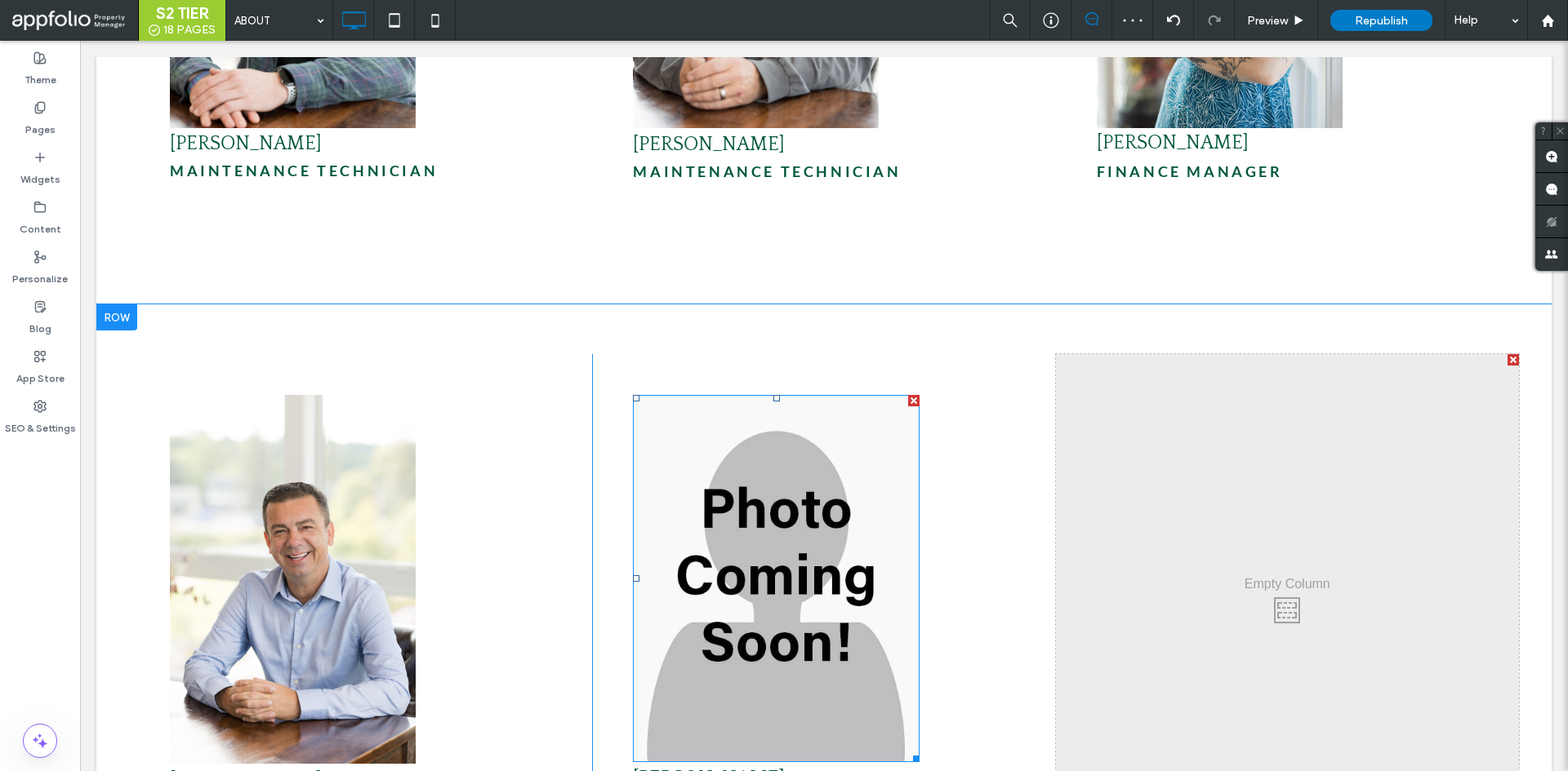
click at [788, 472] on img at bounding box center [776, 578] width 287 height 367
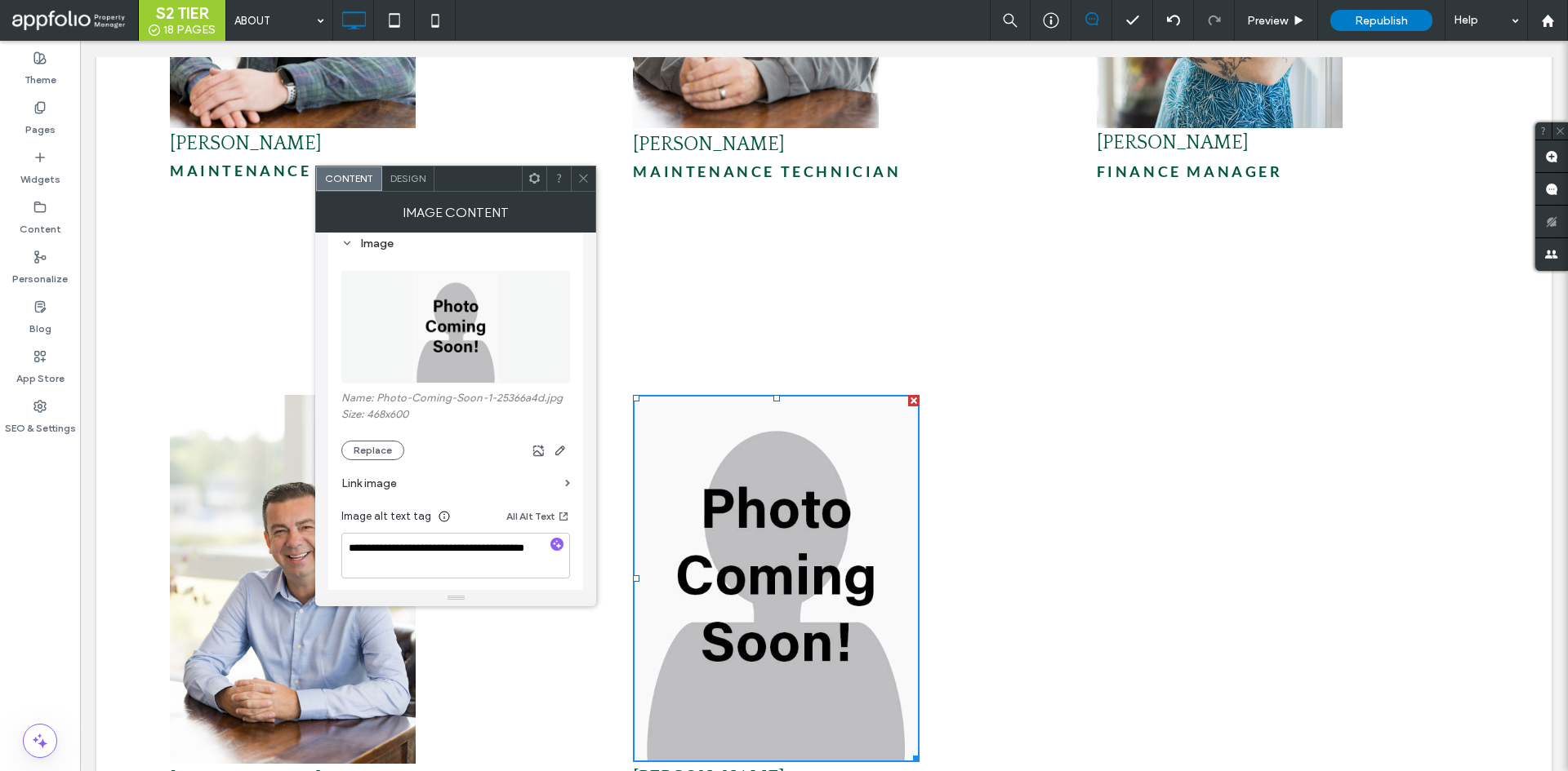
scroll to position [245, 0]
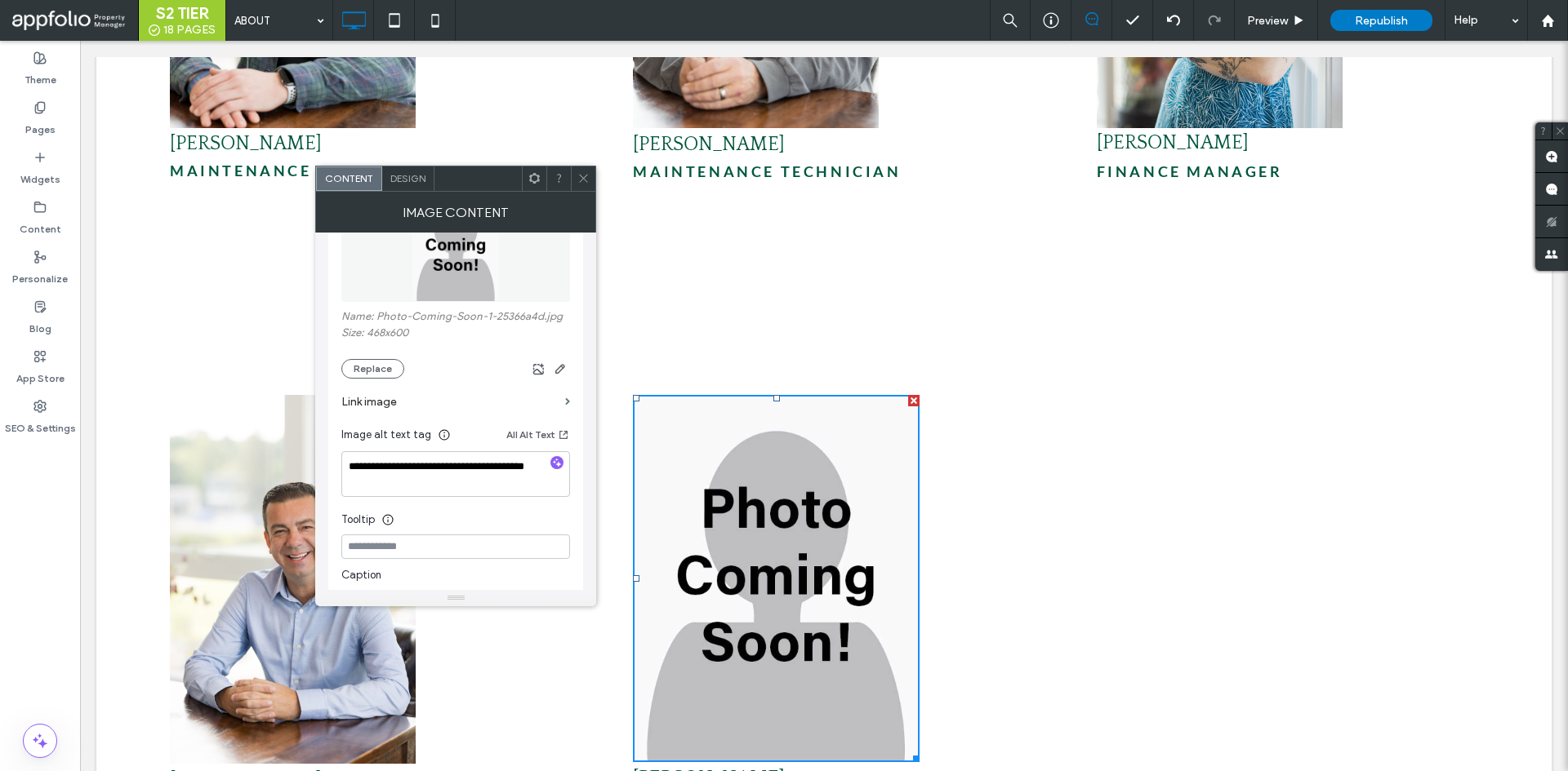
click at [581, 180] on icon at bounding box center [583, 178] width 13 height 13
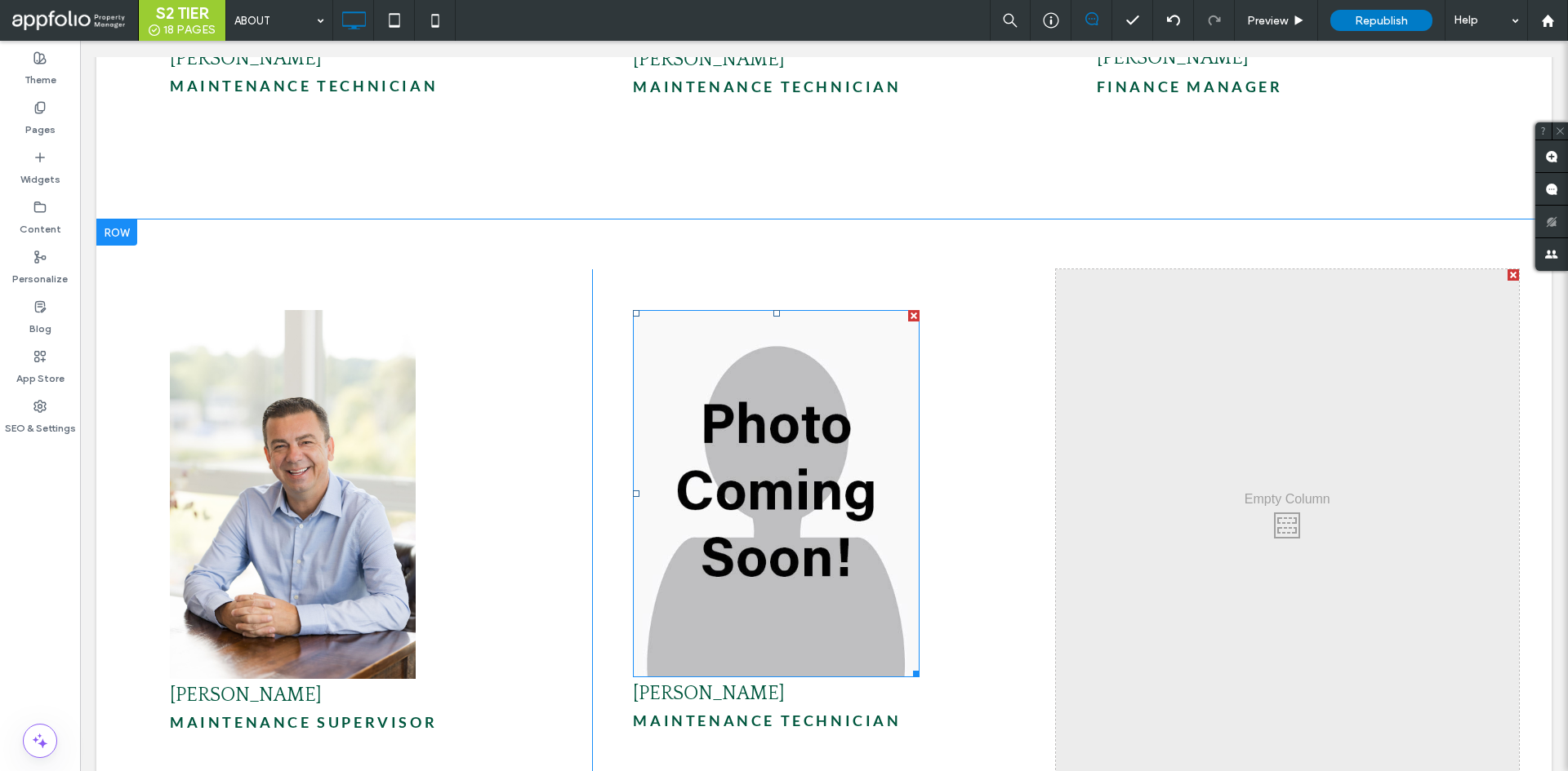
scroll to position [5381, 0]
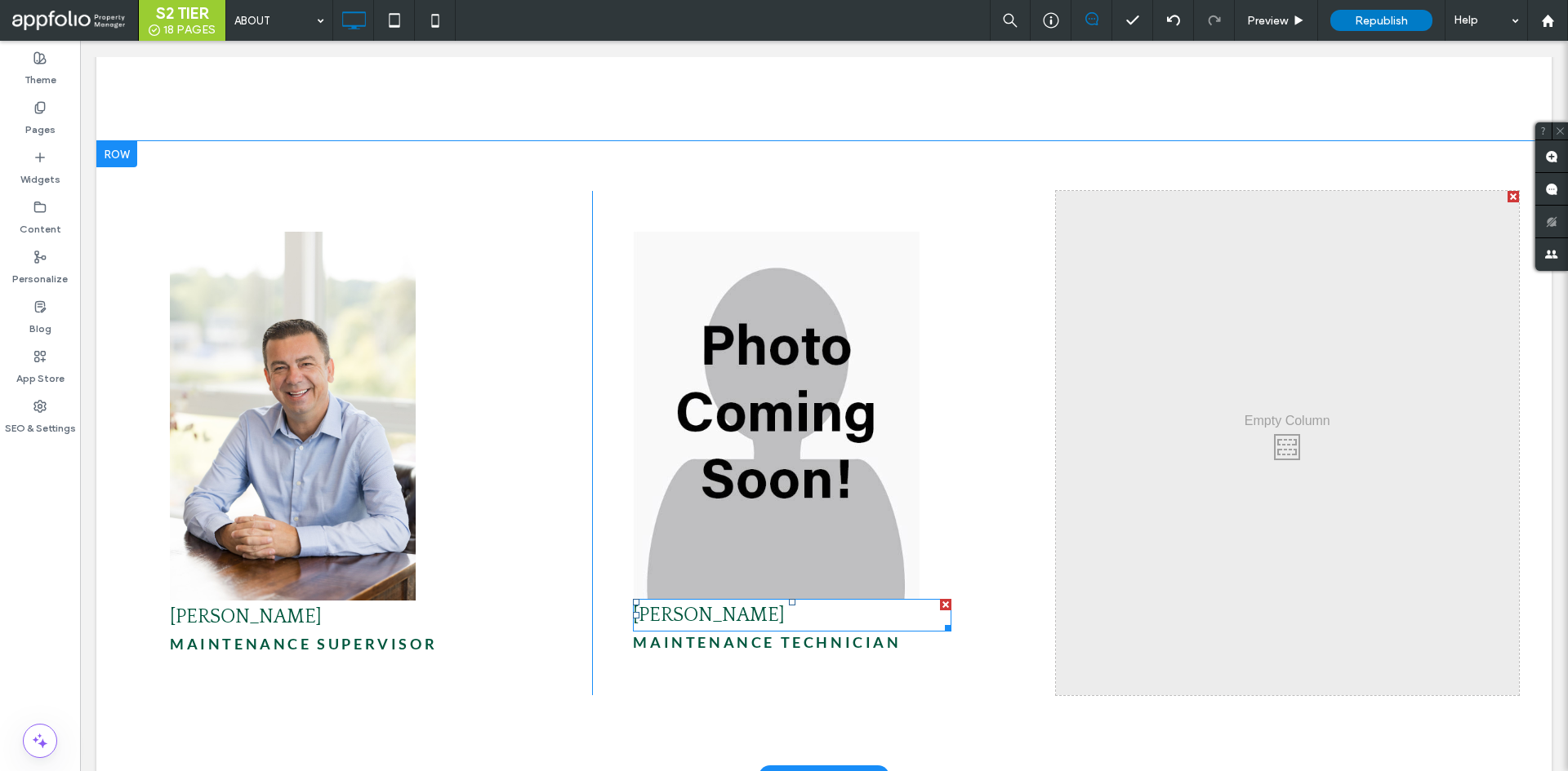
click at [841, 600] on h2 "[PERSON_NAME]" at bounding box center [792, 615] width 319 height 29
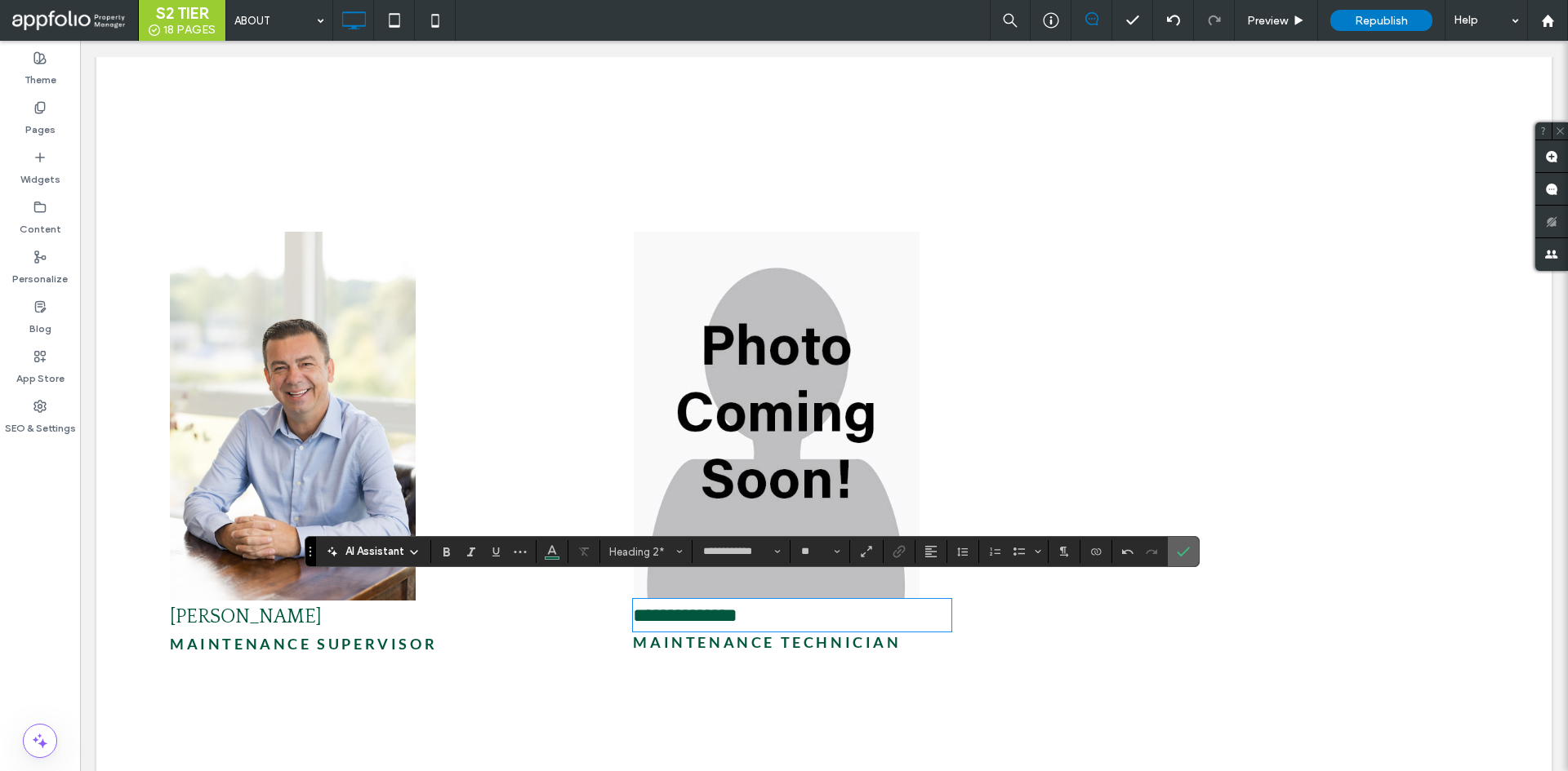
drag, startPoint x: 1185, startPoint y: 549, endPoint x: 1060, endPoint y: 519, distance: 128.5
click at [1185, 549] on icon "Confirm" at bounding box center [1183, 552] width 13 height 13
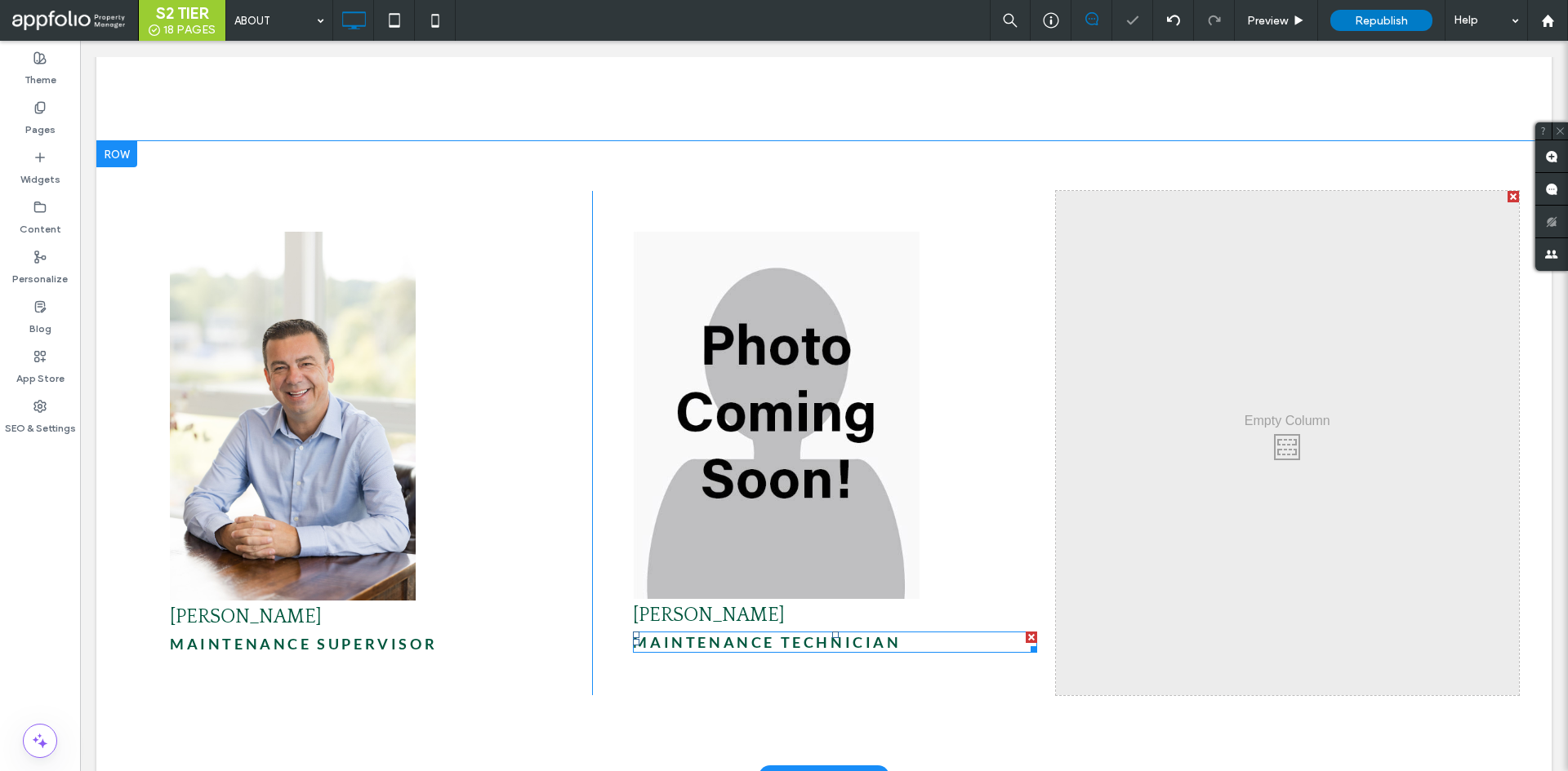
click at [874, 633] on span "Maintenance technician" at bounding box center [766, 641] width 268 height 18
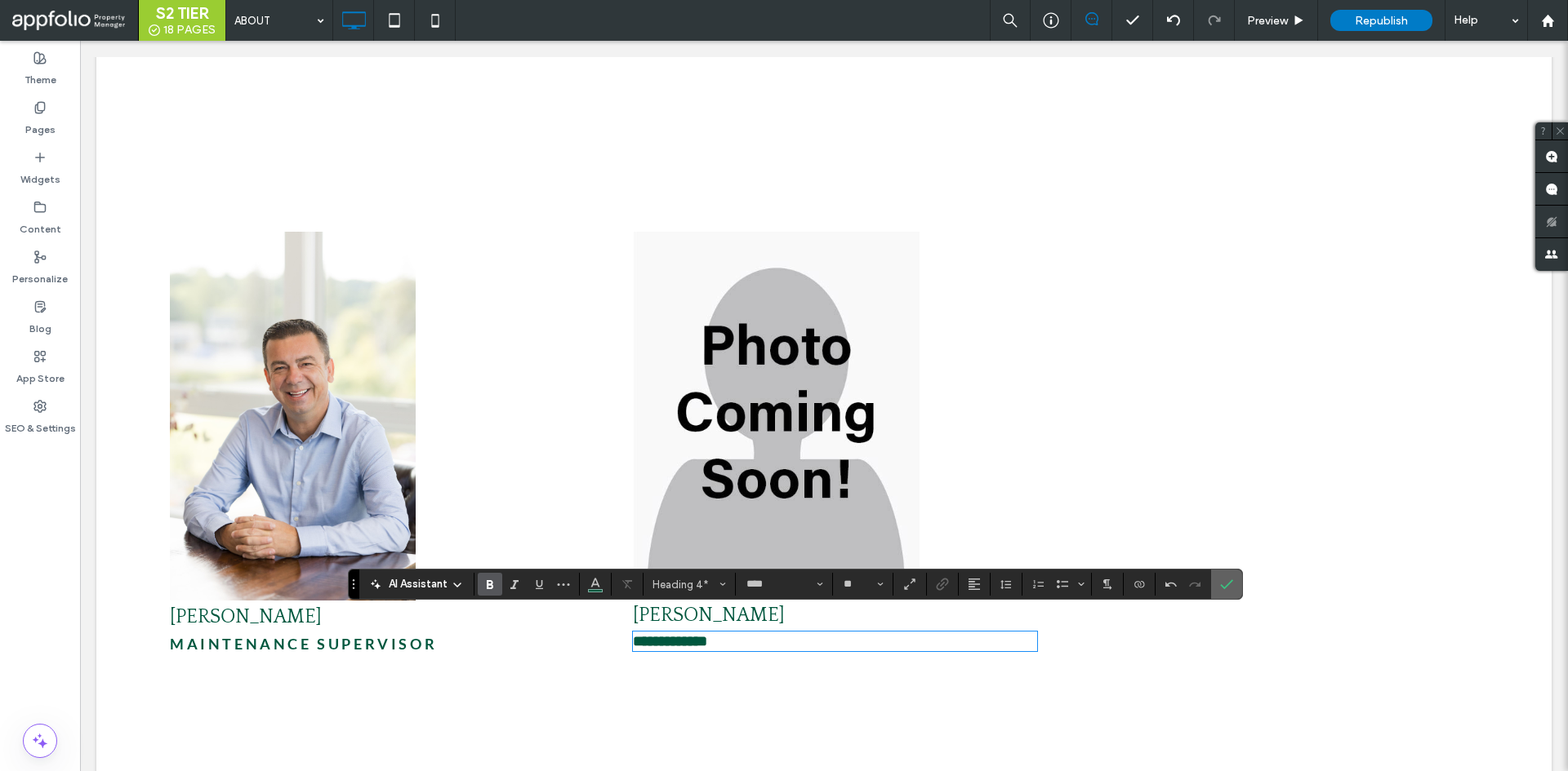
click at [1224, 581] on icon "Confirm" at bounding box center [1227, 585] width 13 height 13
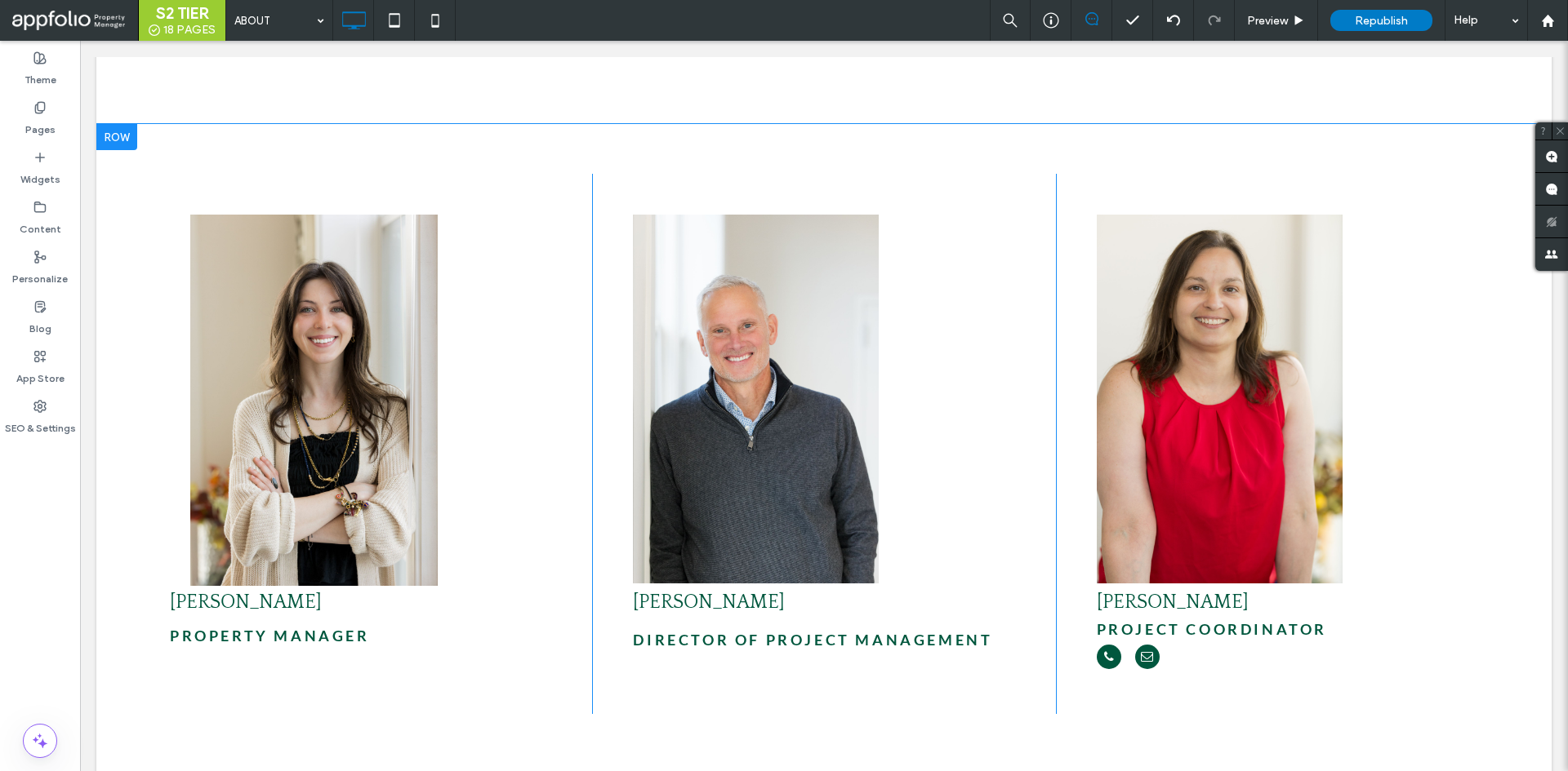
scroll to position [3504, 0]
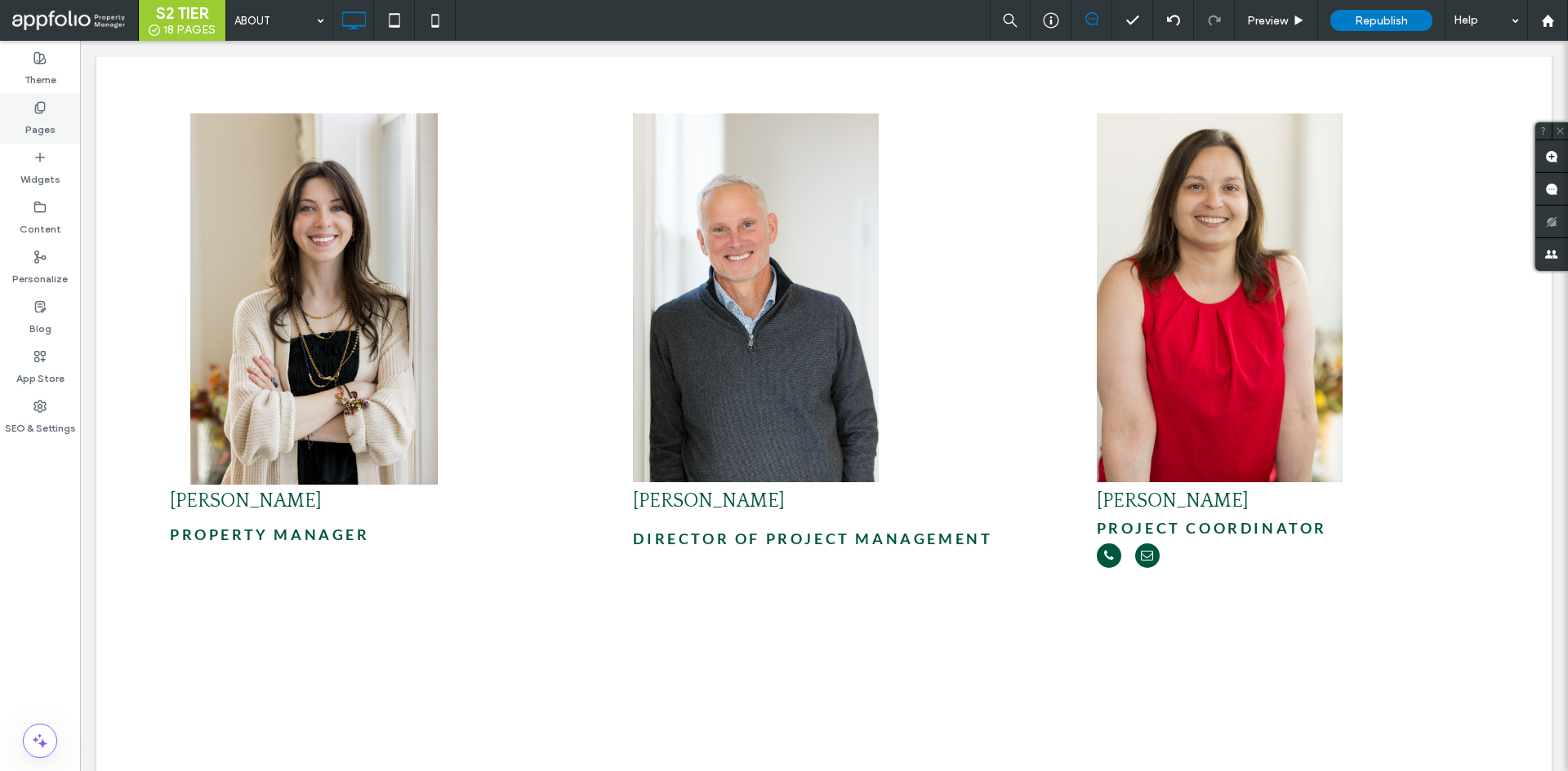
click at [26, 110] on div "Pages" at bounding box center [40, 119] width 80 height 50
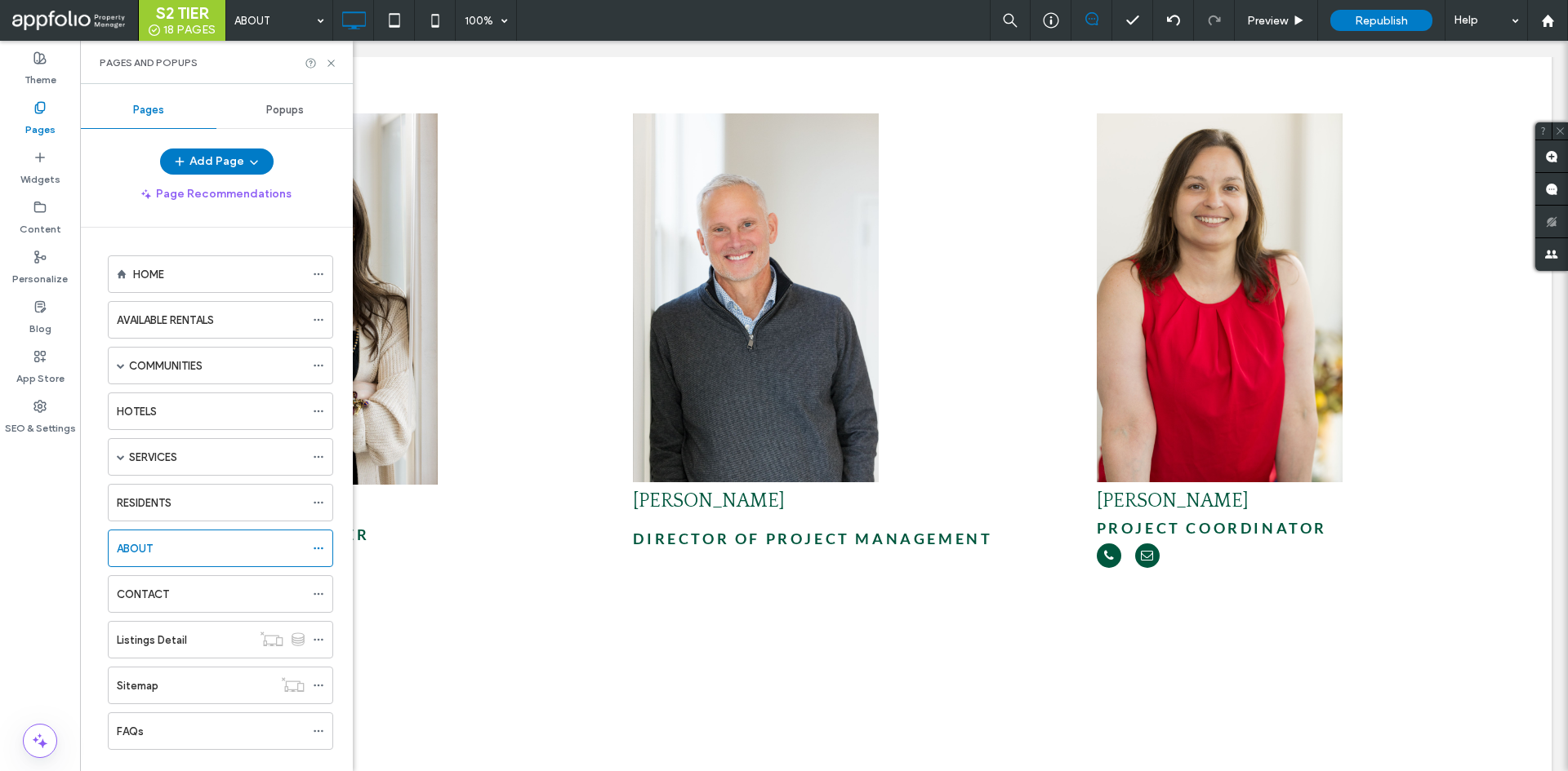
click at [279, 119] on div "Popups" at bounding box center [284, 110] width 136 height 36
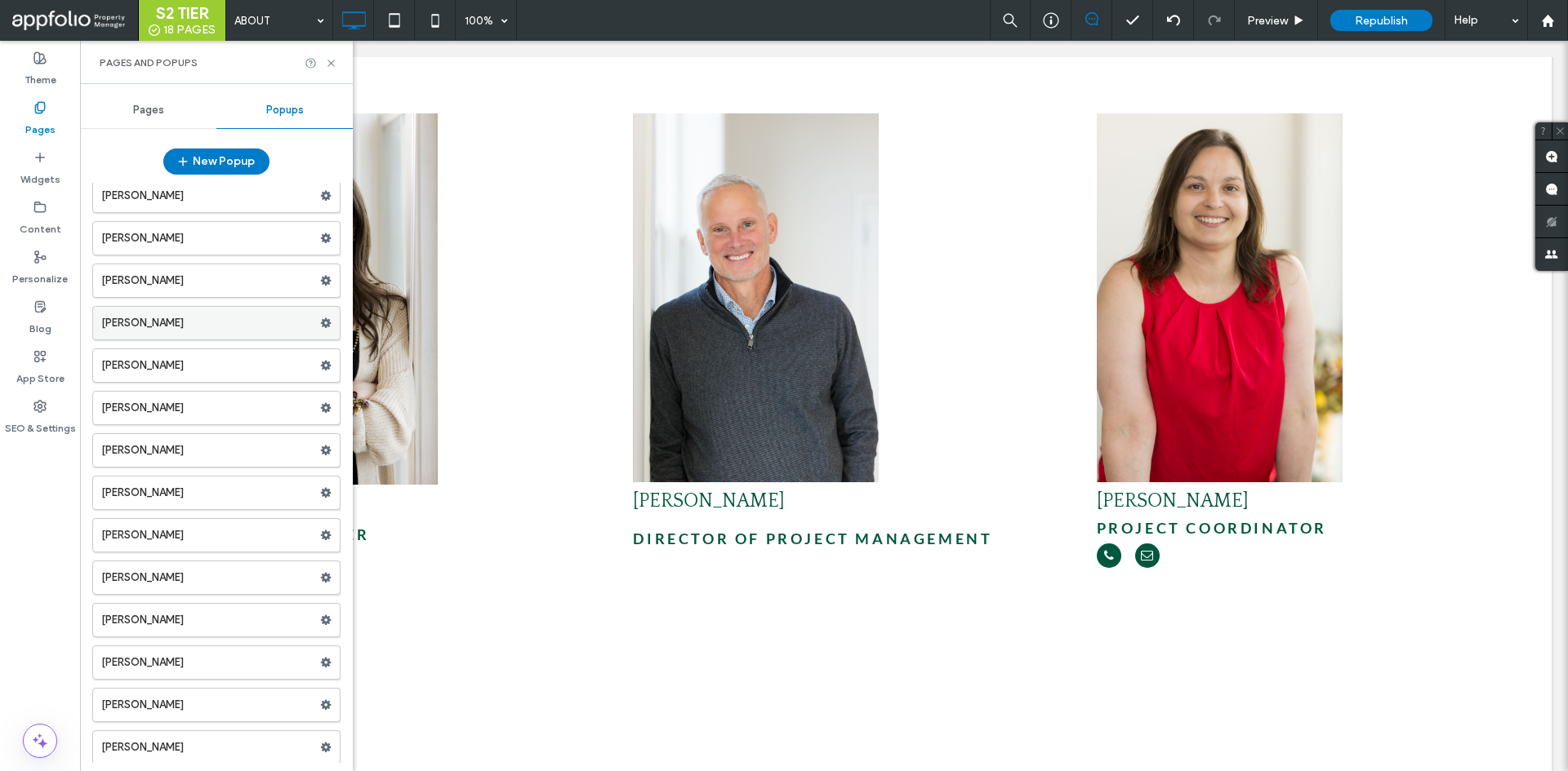
scroll to position [16, 0]
click at [197, 665] on label "[PERSON_NAME]" at bounding box center [211, 659] width 219 height 33
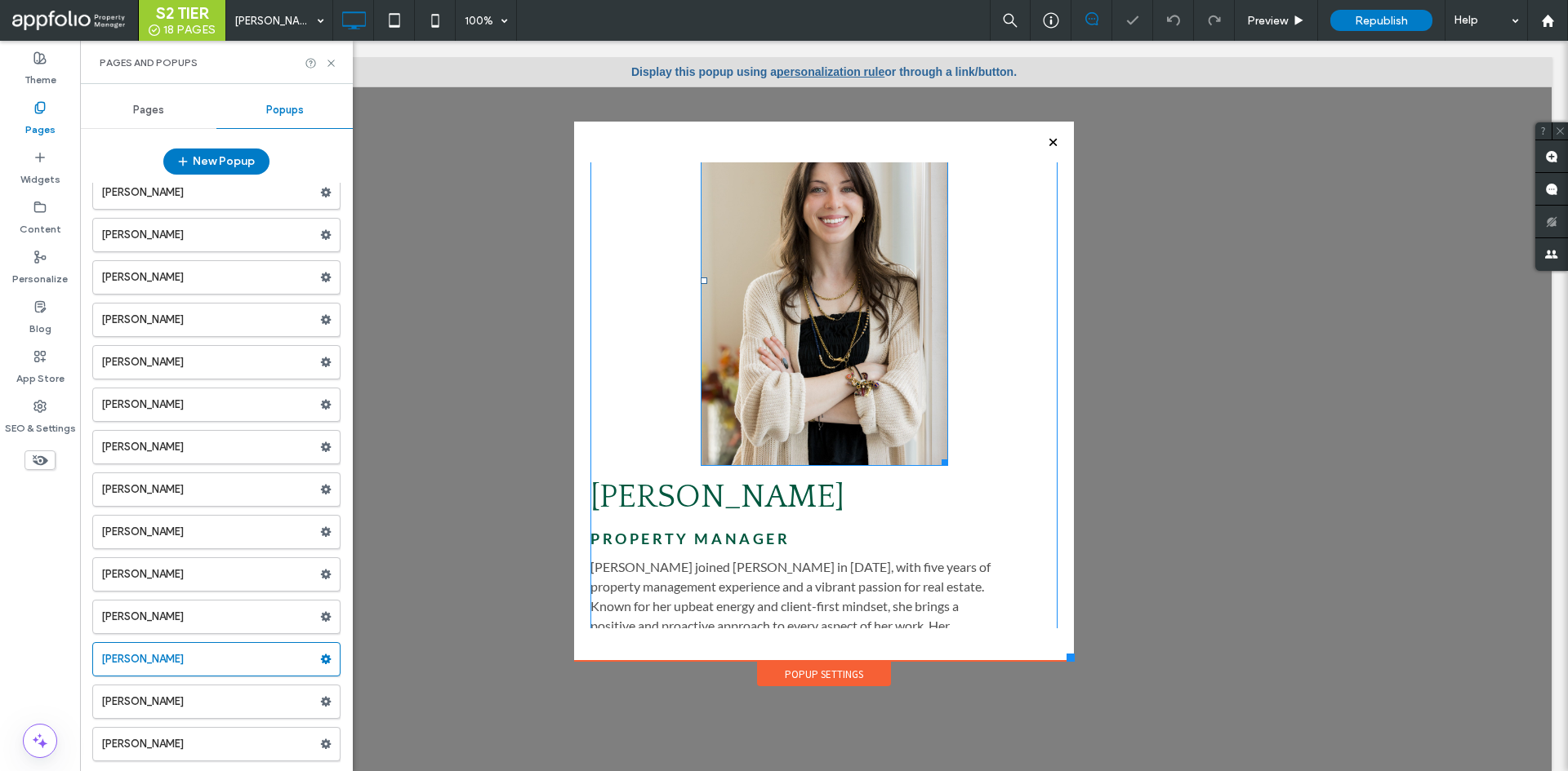
scroll to position [142, 0]
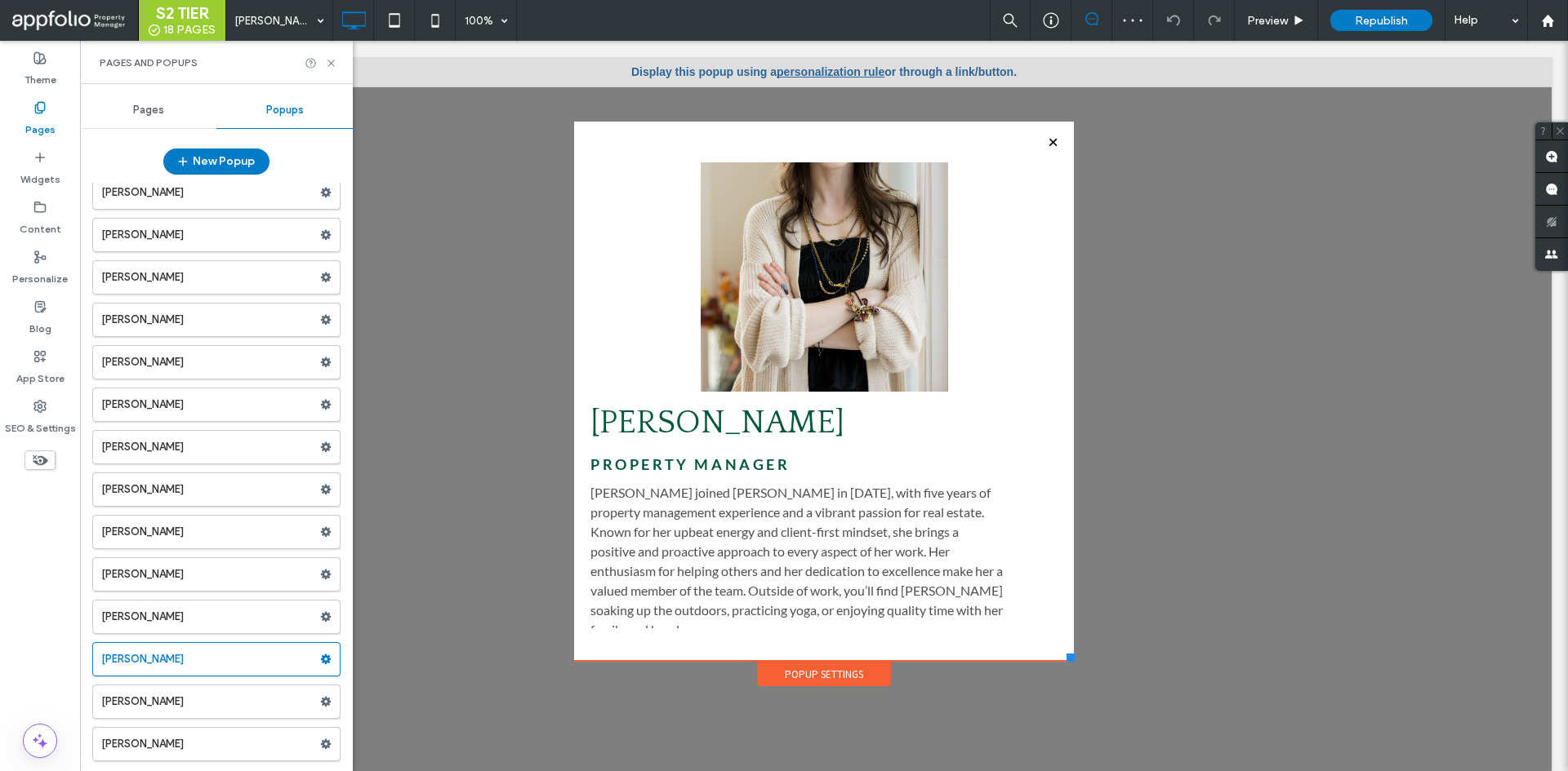
click at [1044, 141] on div at bounding box center [1053, 142] width 22 height 22
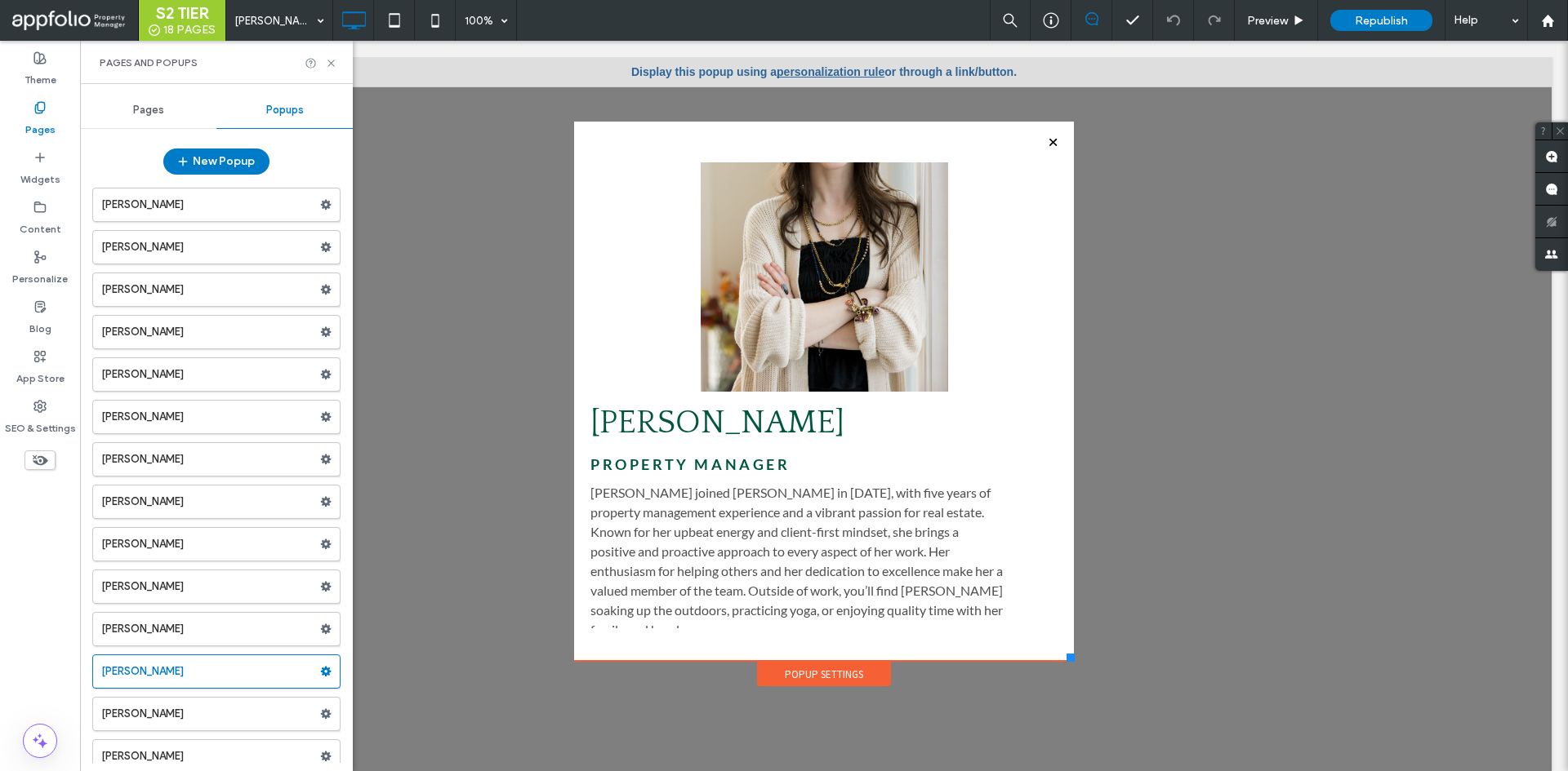
scroll to position [0, 0]
click at [156, 110] on span "Pages" at bounding box center [148, 110] width 31 height 13
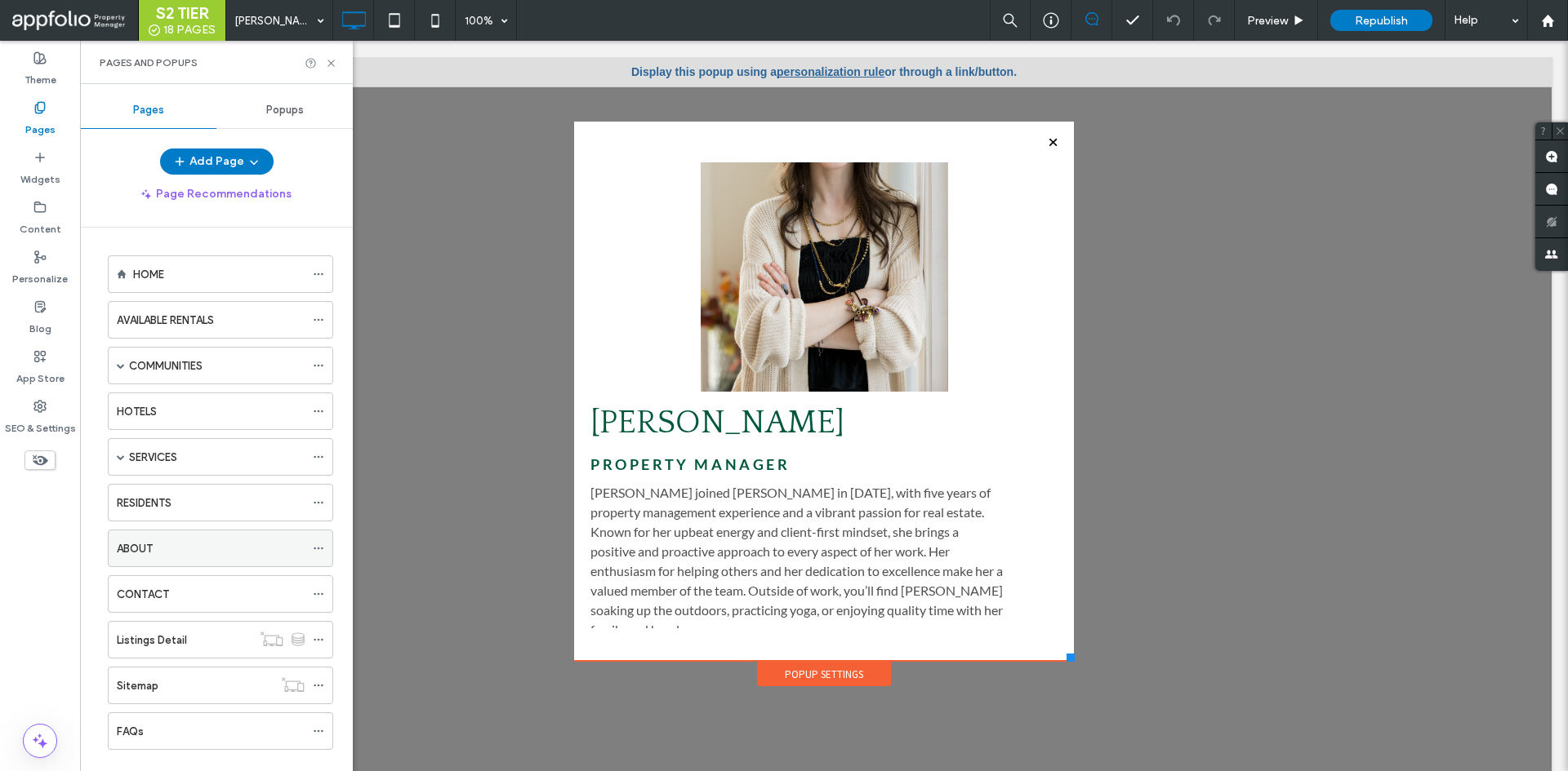
click at [190, 545] on div "ABOUT" at bounding box center [211, 549] width 187 height 17
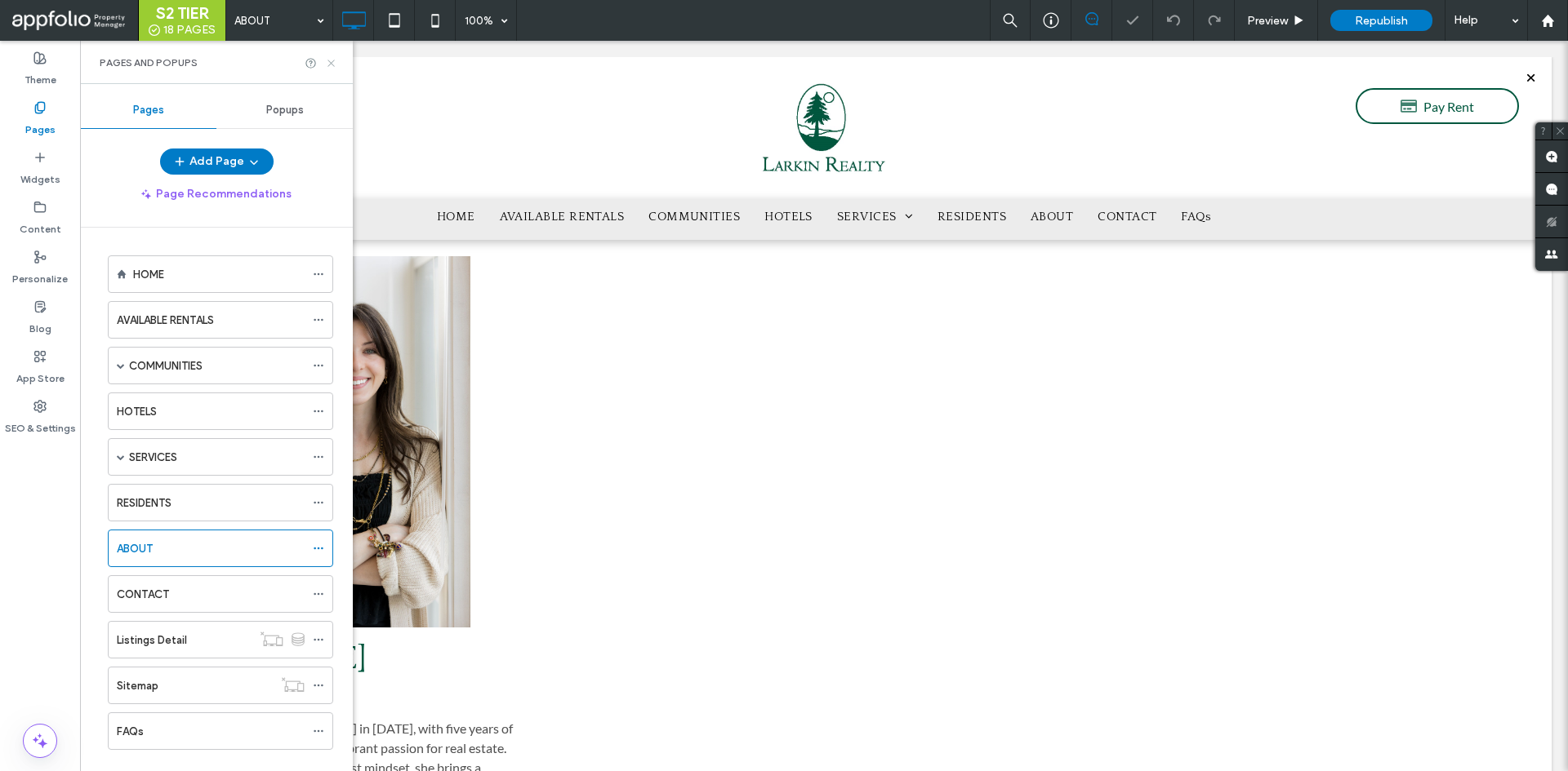
click at [332, 64] on use at bounding box center [331, 63] width 7 height 7
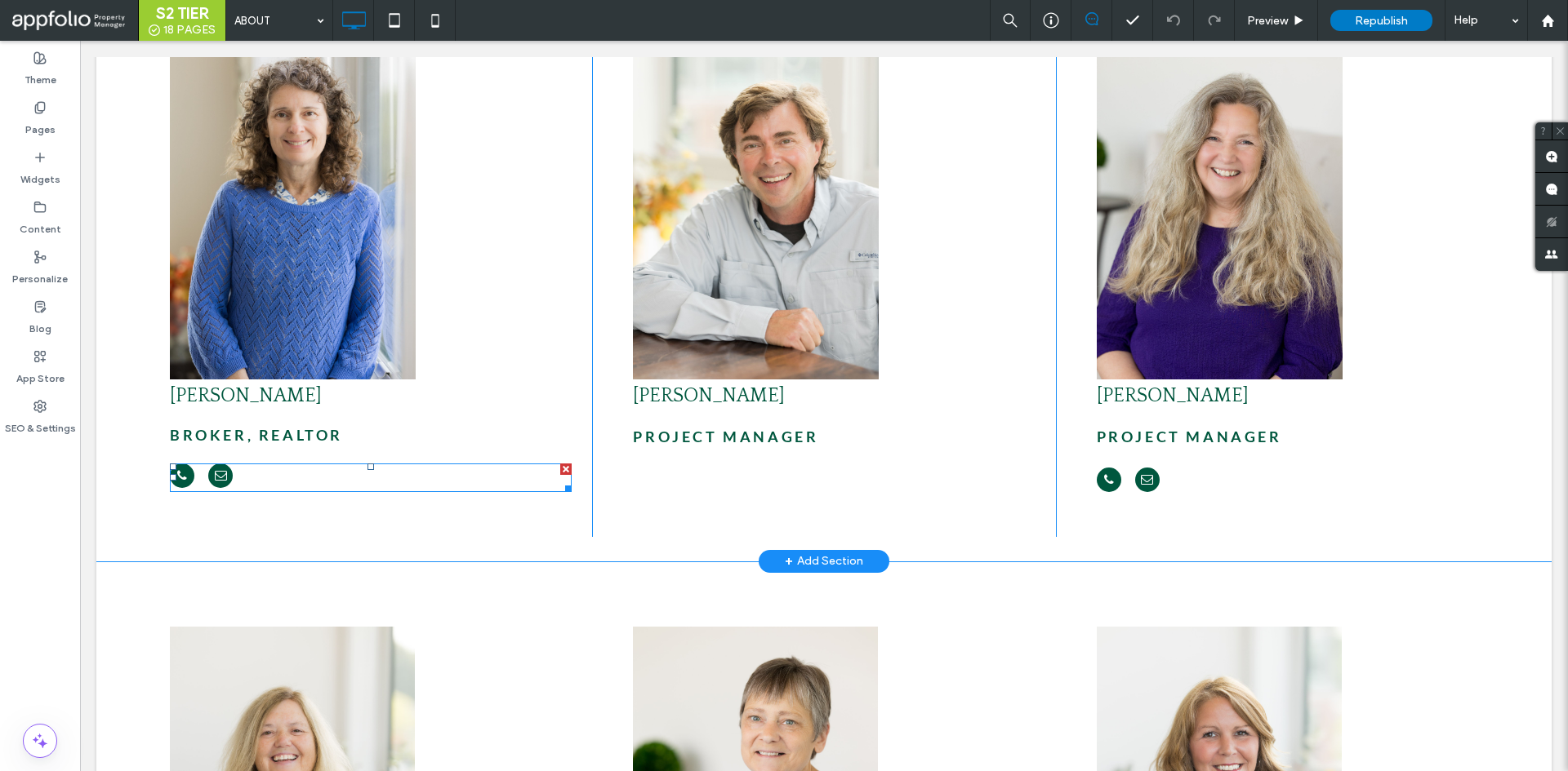
scroll to position [1714, 0]
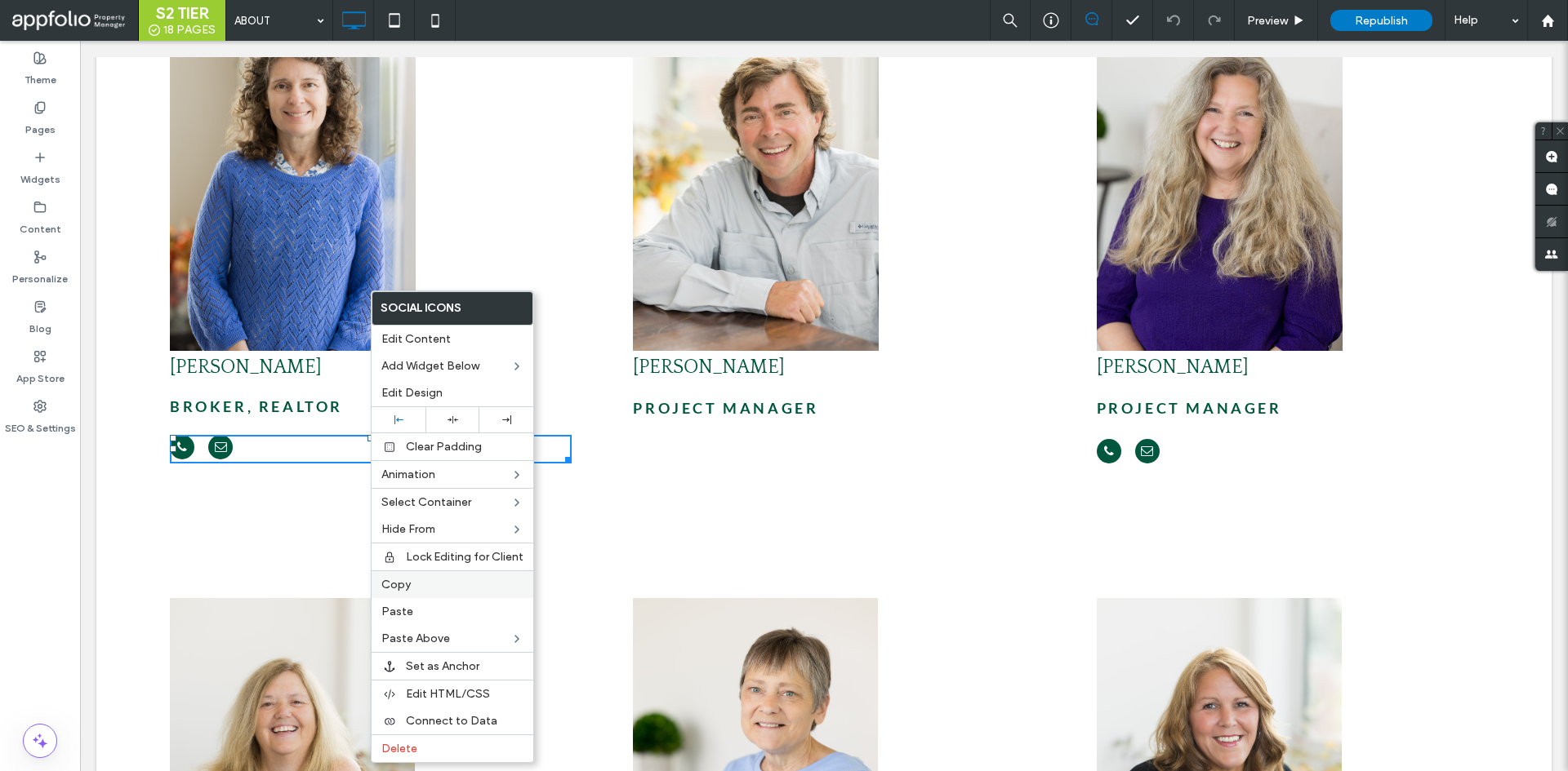
click at [441, 595] on div "Copy" at bounding box center [452, 584] width 161 height 28
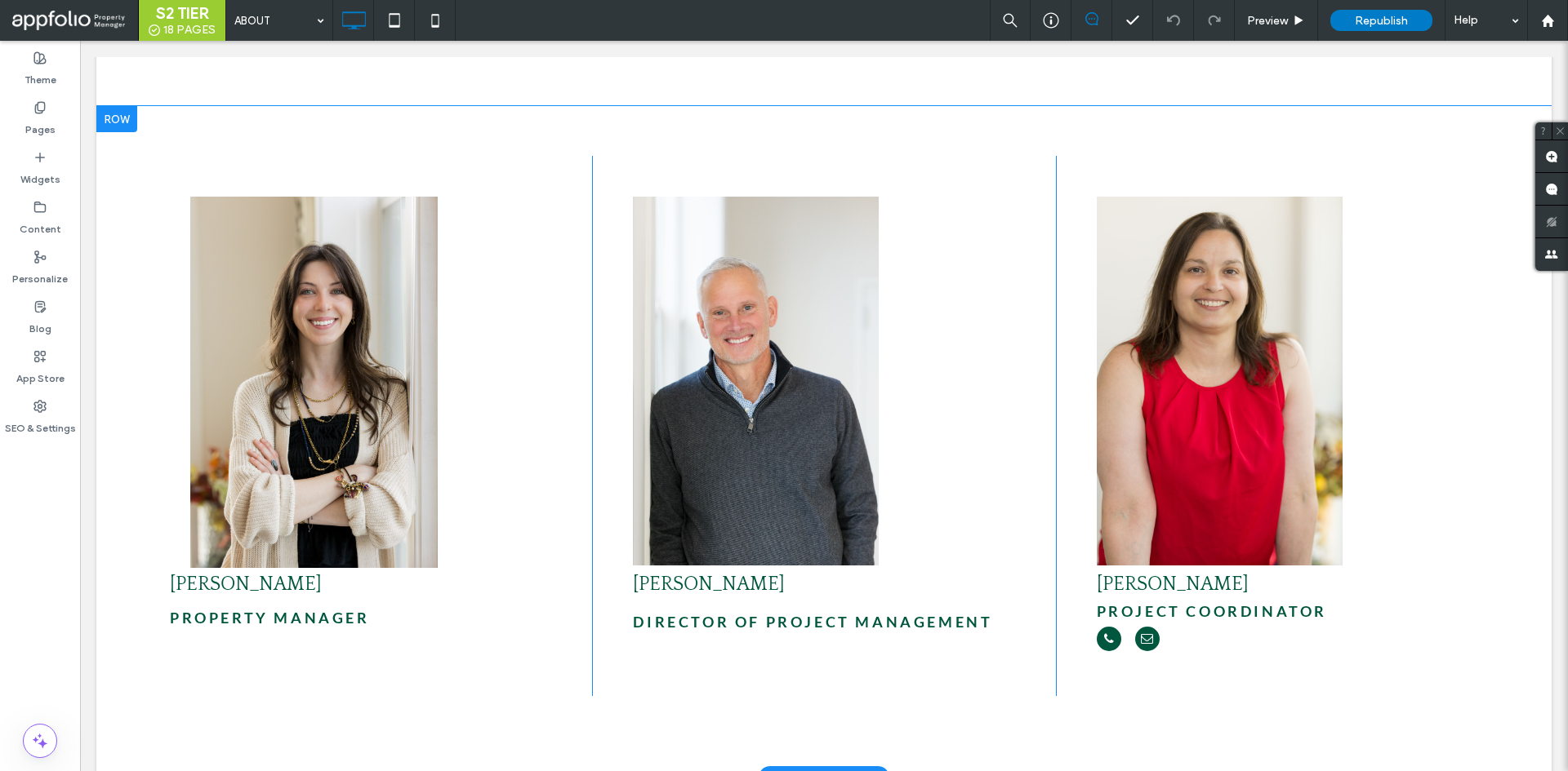
scroll to position [3510, 0]
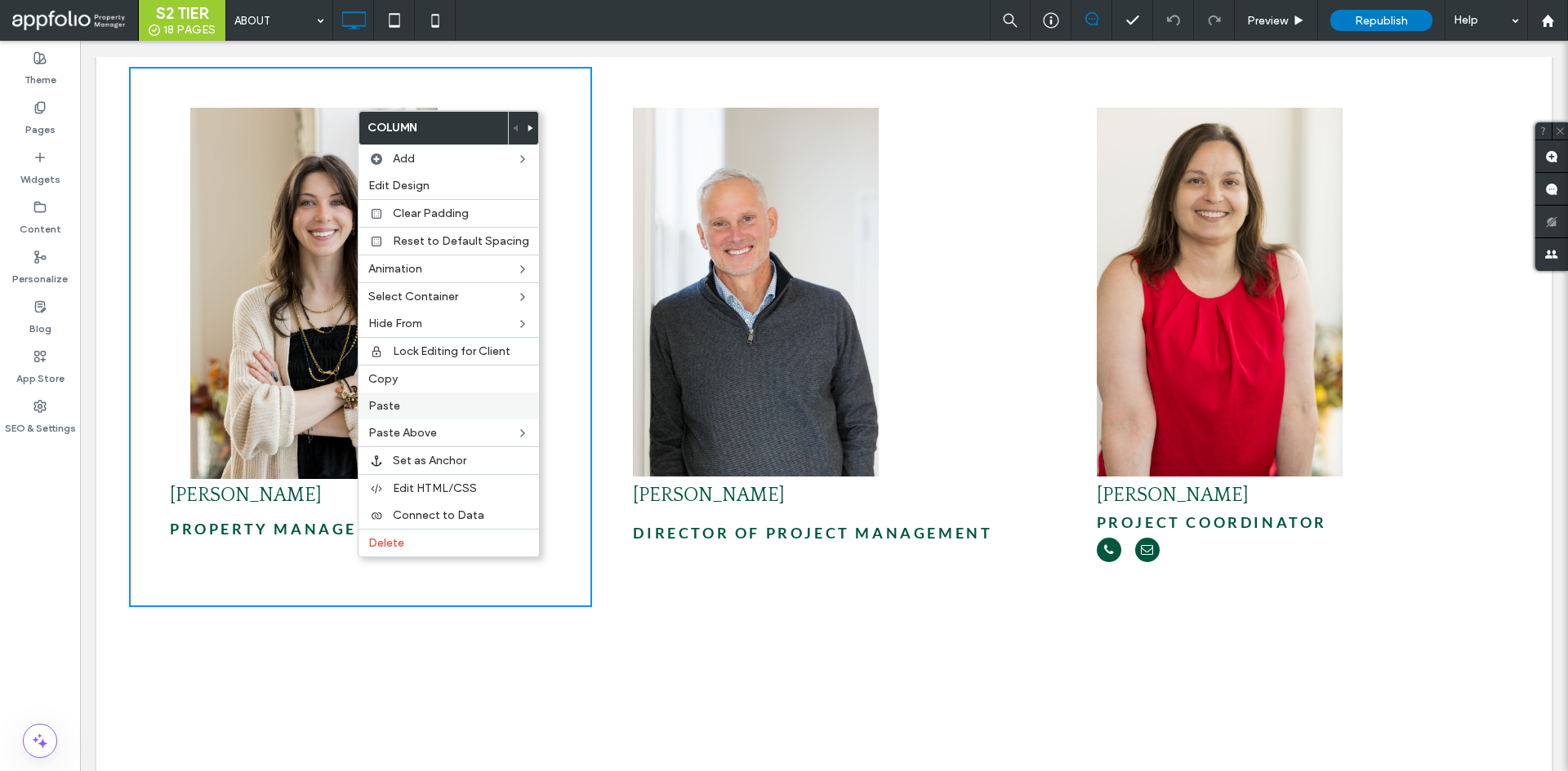
click at [422, 403] on label "Paste" at bounding box center [448, 406] width 161 height 14
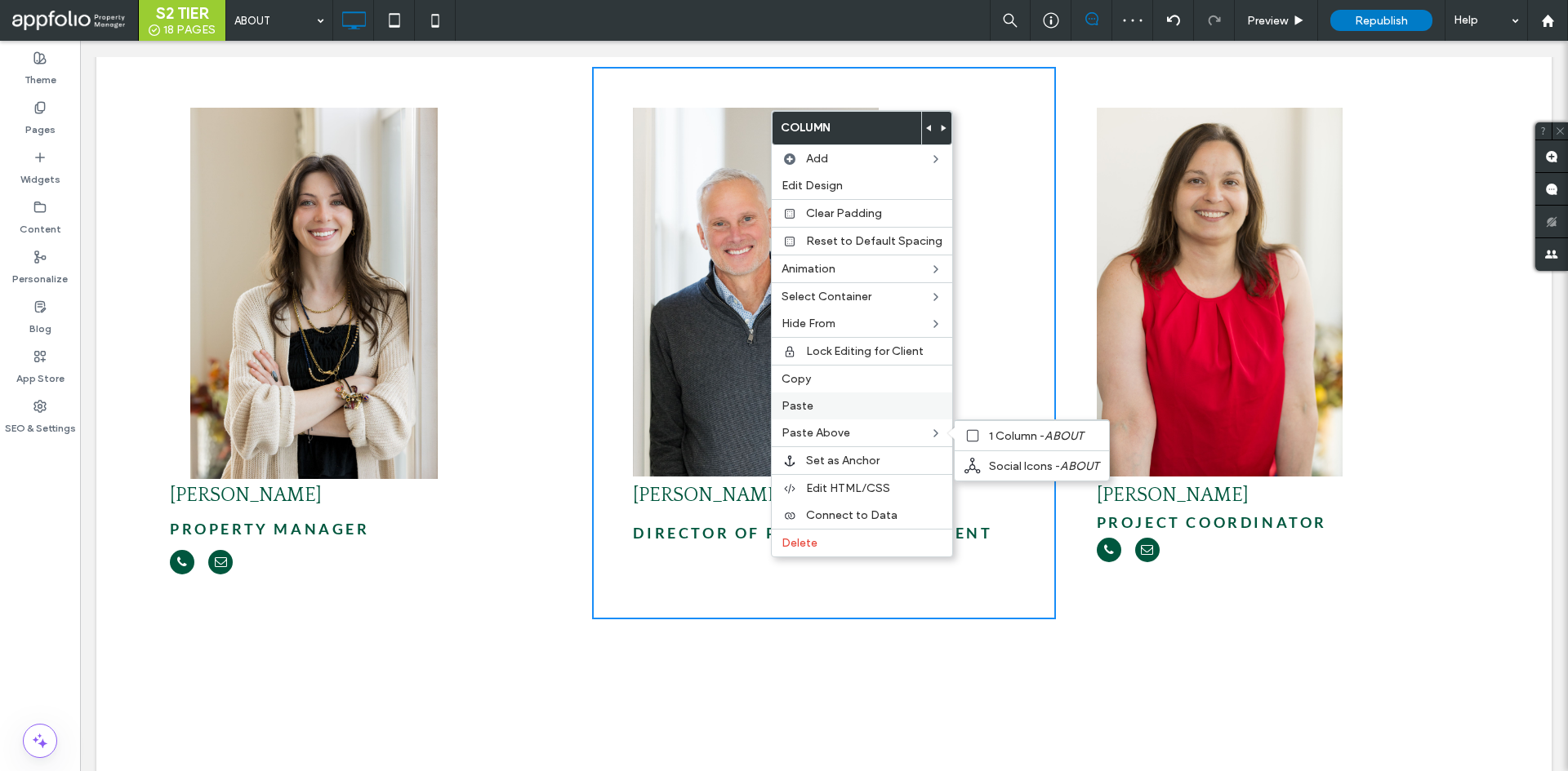
click at [831, 412] on label "Paste" at bounding box center [862, 406] width 161 height 14
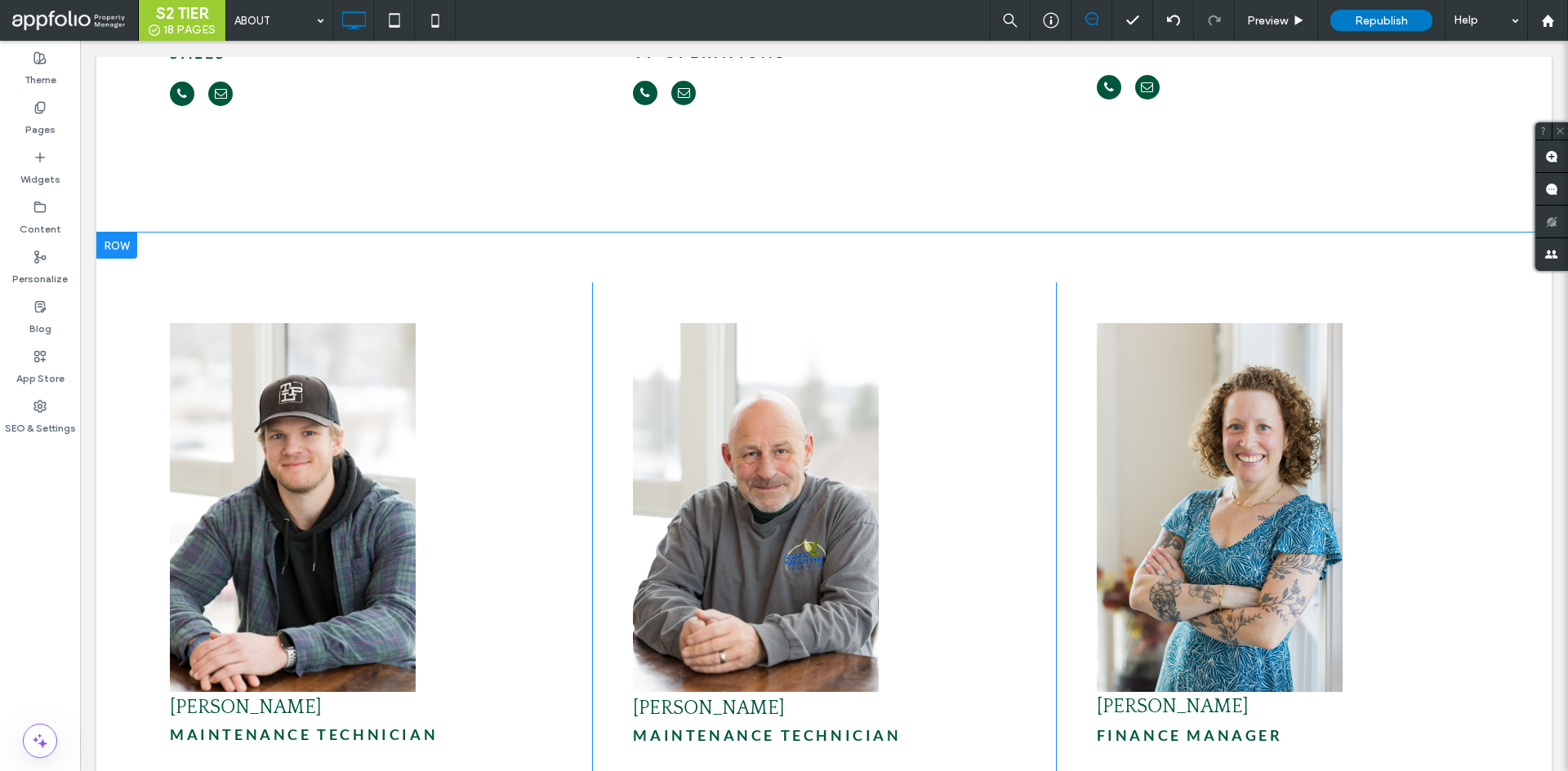
scroll to position [4816, 0]
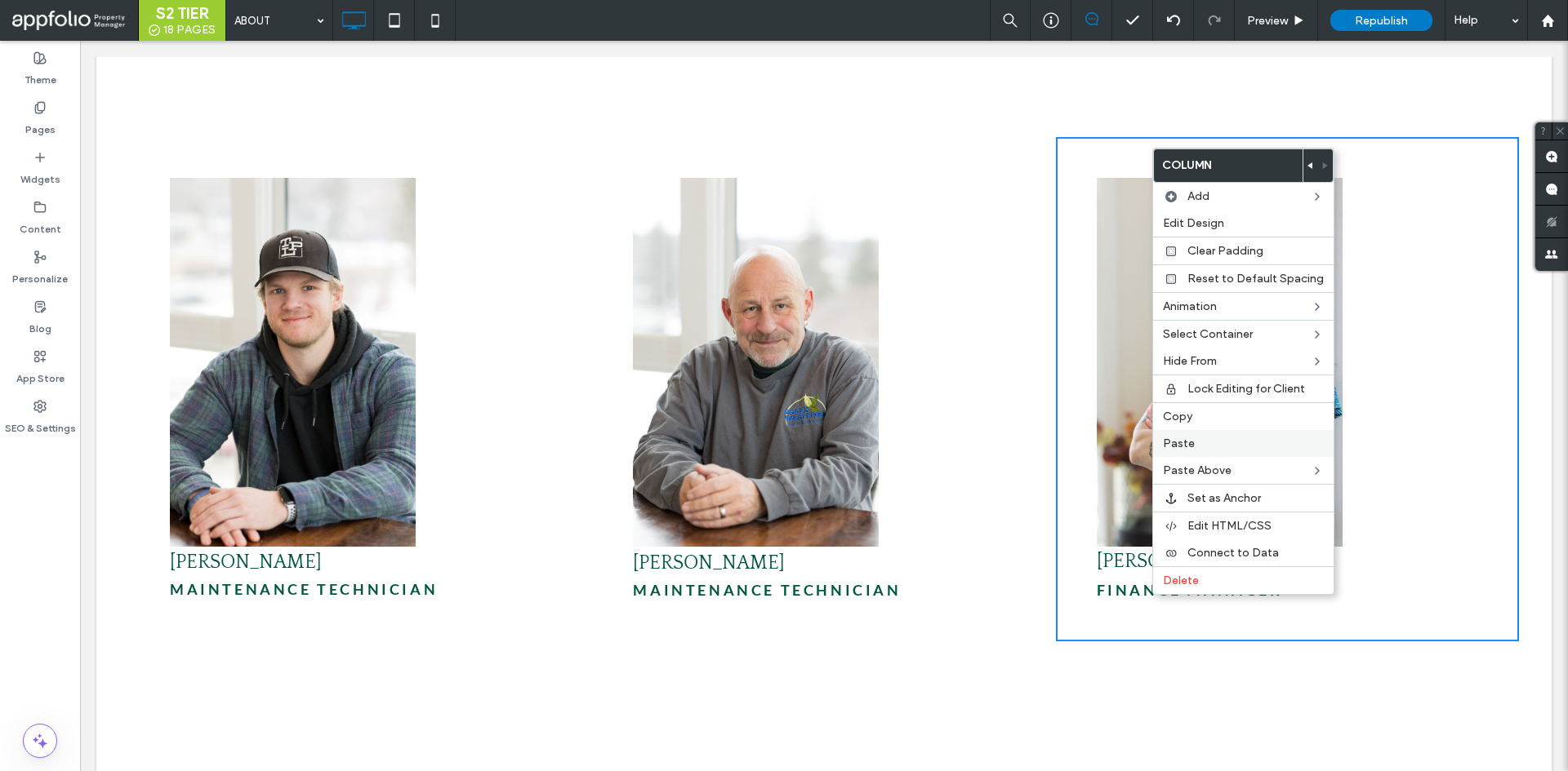
click at [1198, 435] on div "Paste" at bounding box center [1243, 443] width 181 height 27
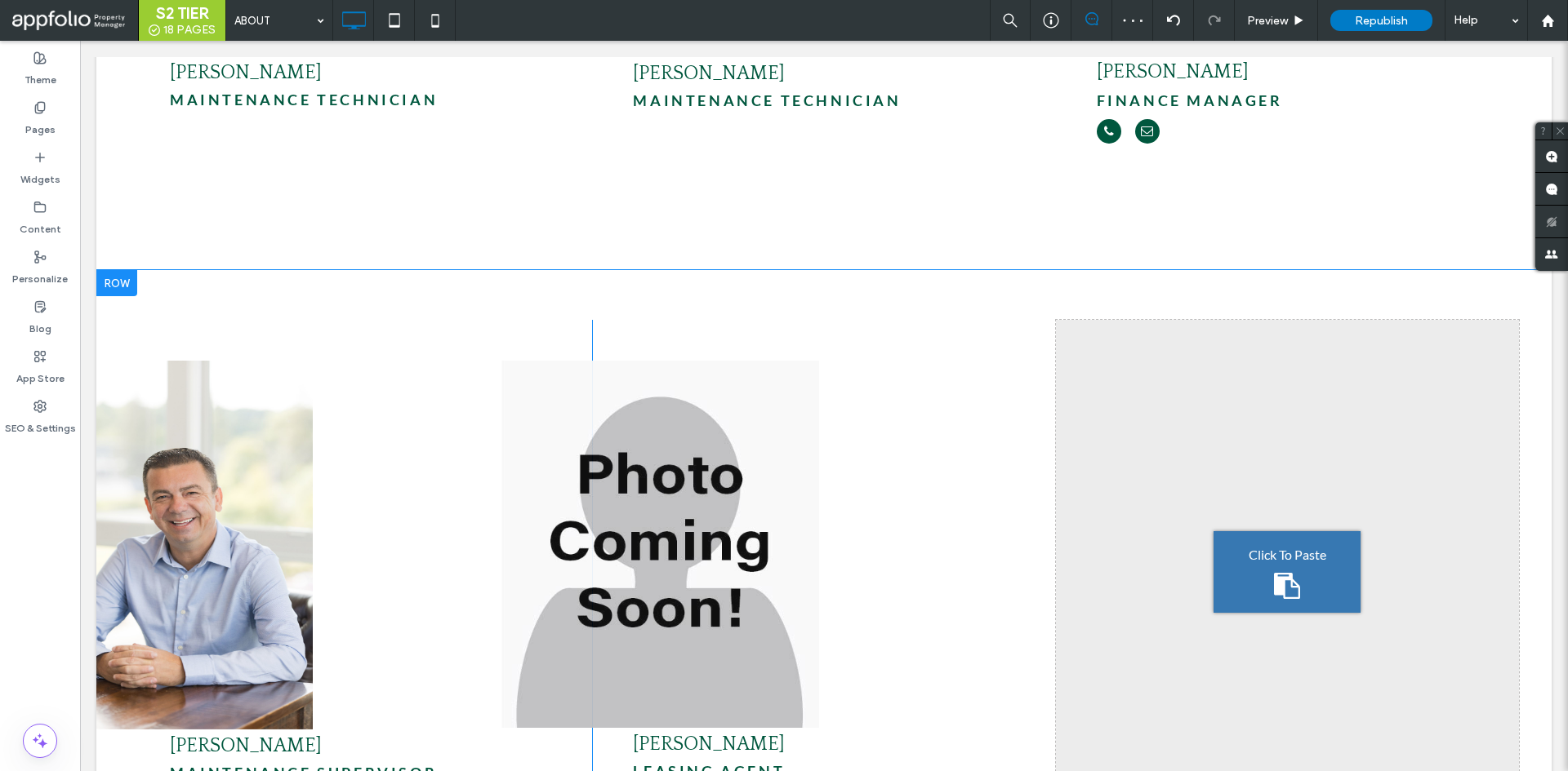
scroll to position [5468, 0]
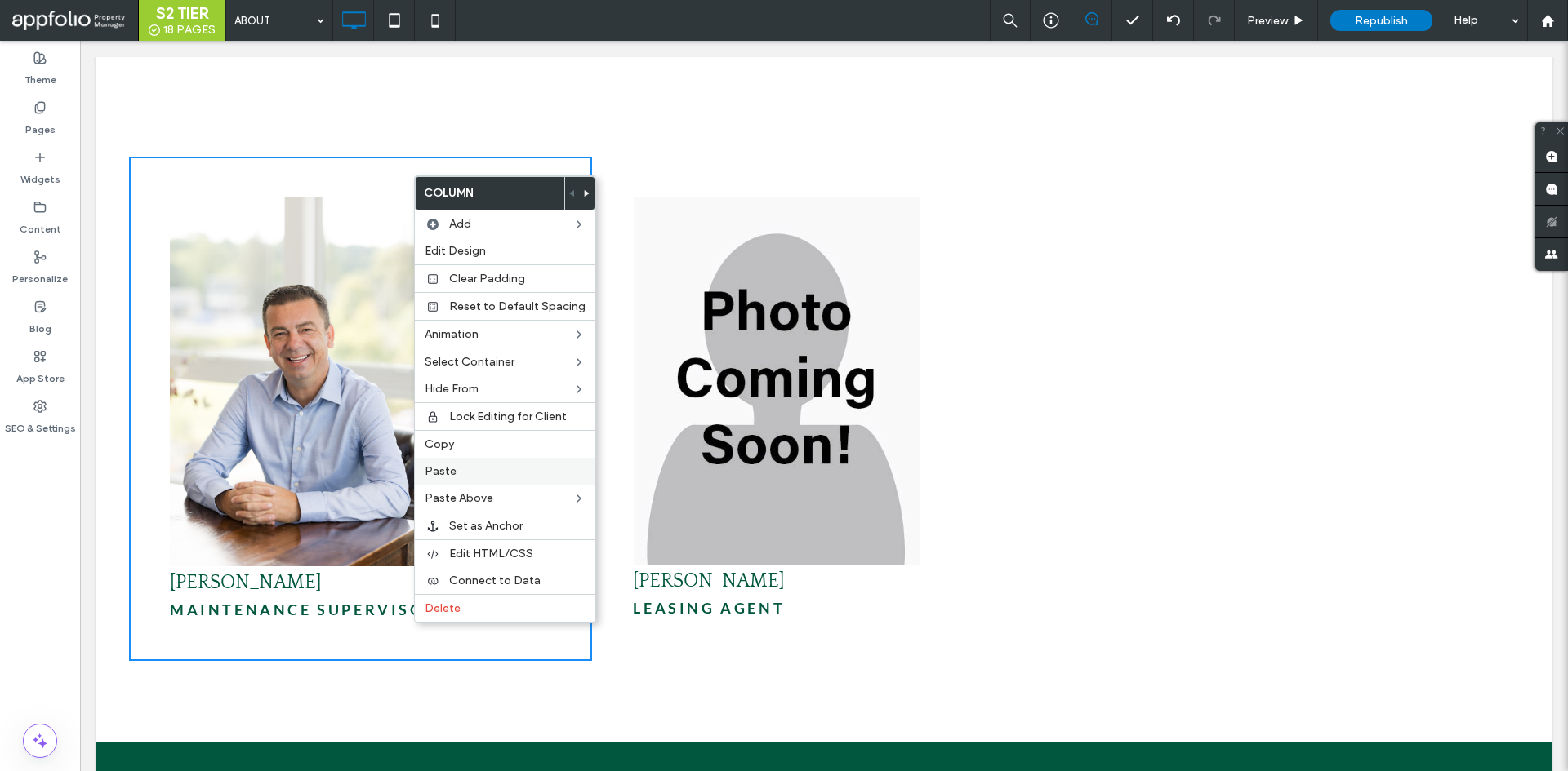
click at [542, 460] on div "Paste" at bounding box center [505, 472] width 181 height 27
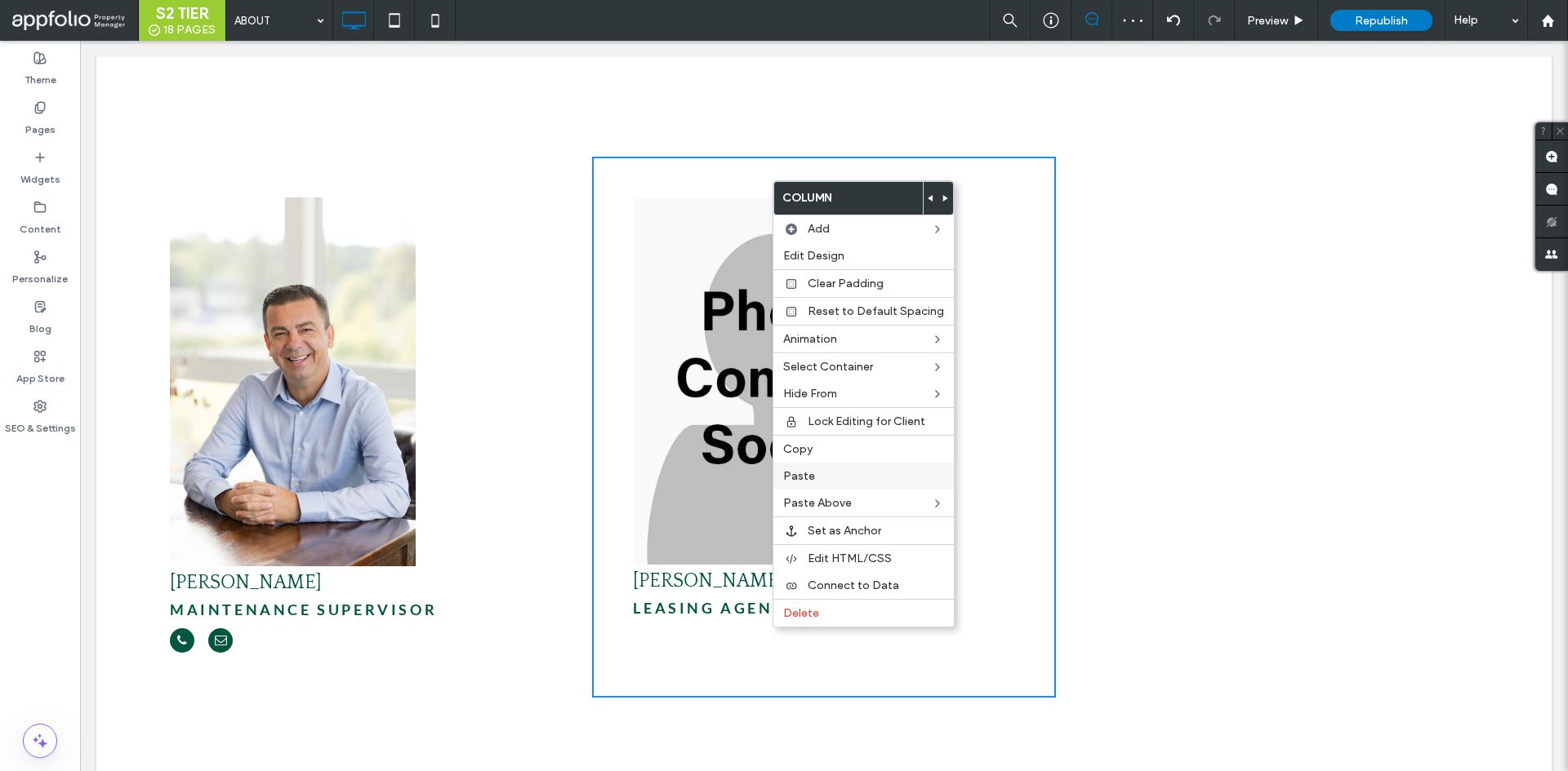
click at [837, 478] on label "Paste" at bounding box center [863, 476] width 161 height 14
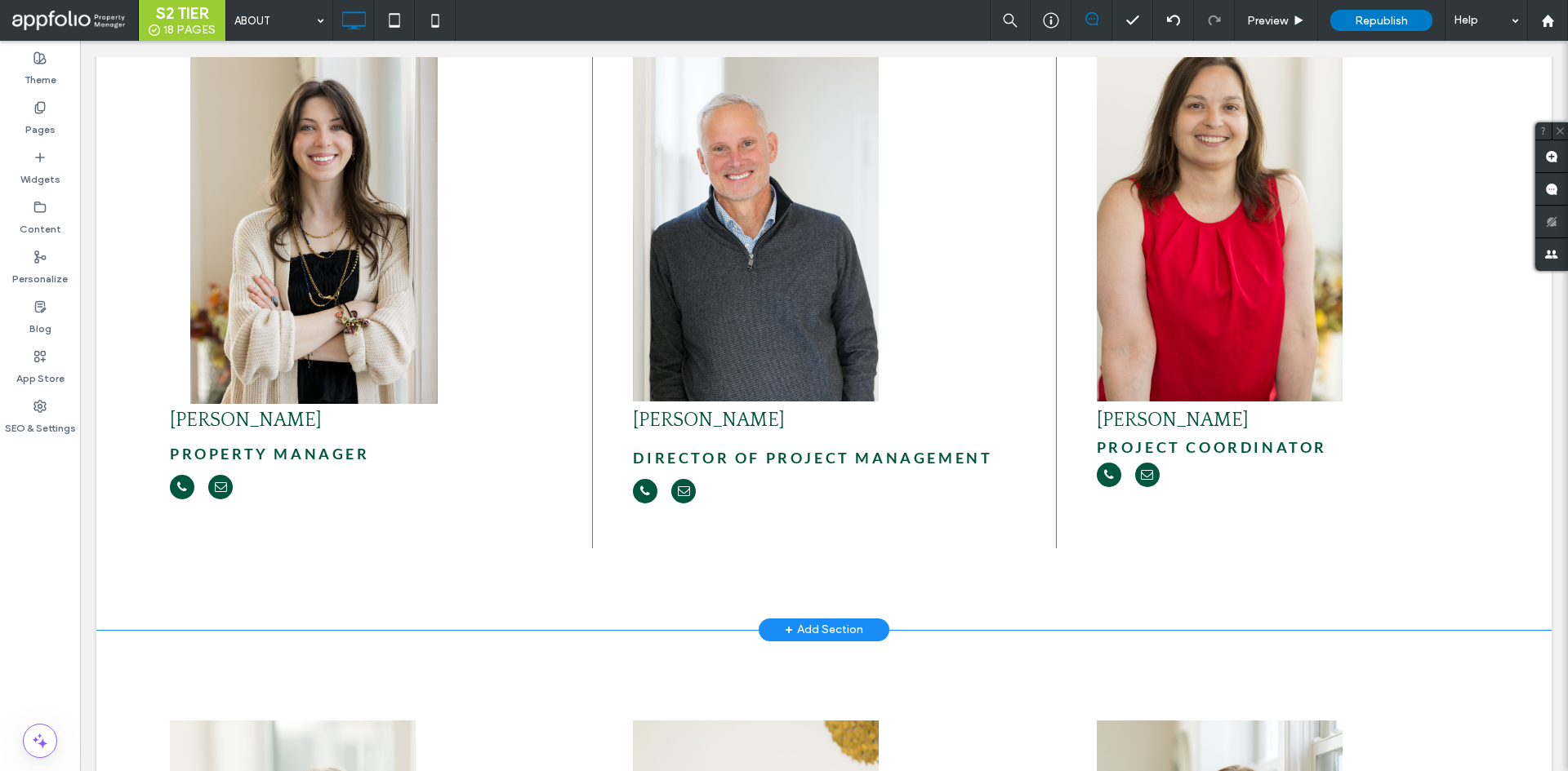
scroll to position [3673, 0]
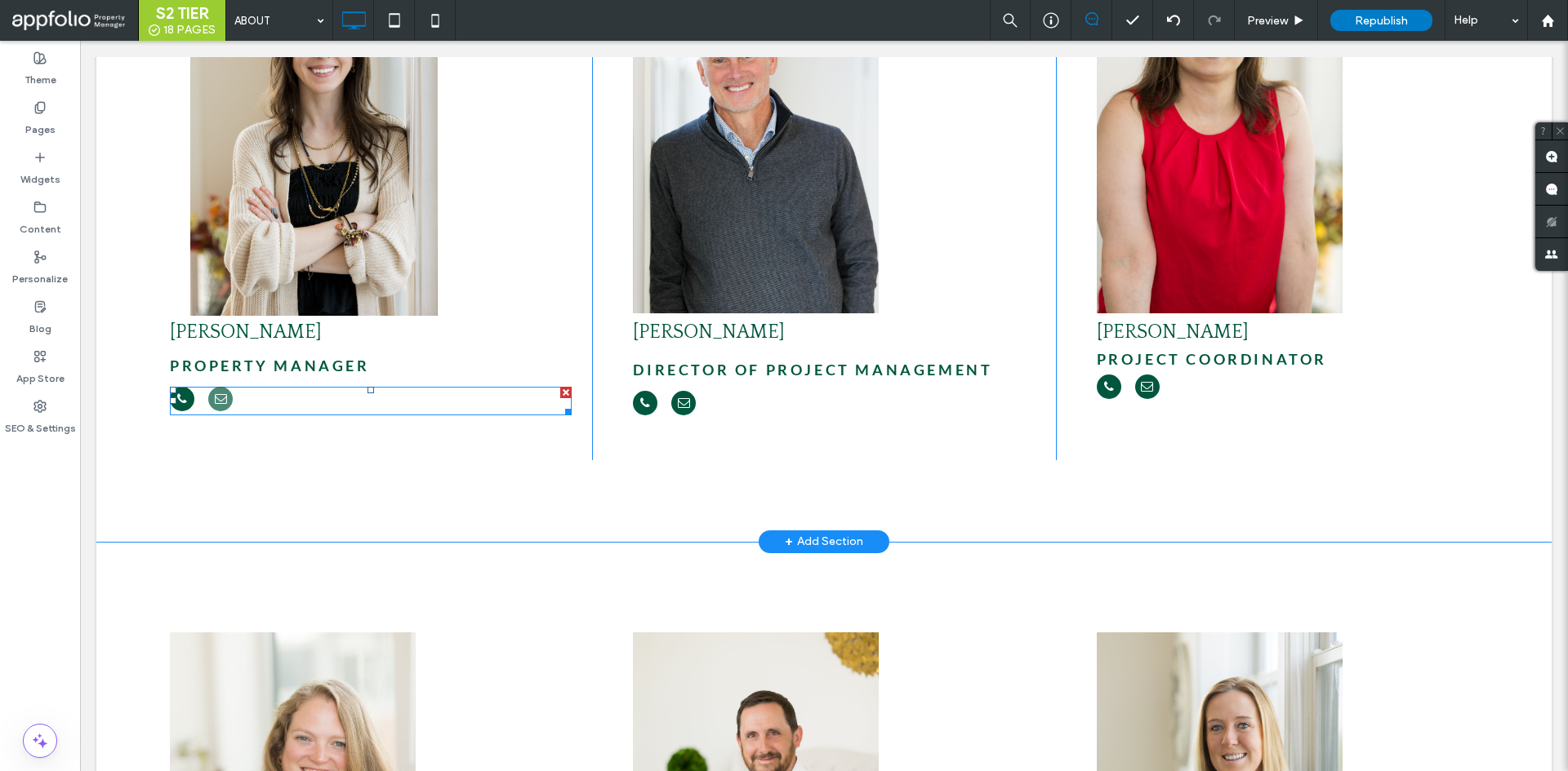
click at [220, 387] on span "email" at bounding box center [220, 399] width 24 height 24
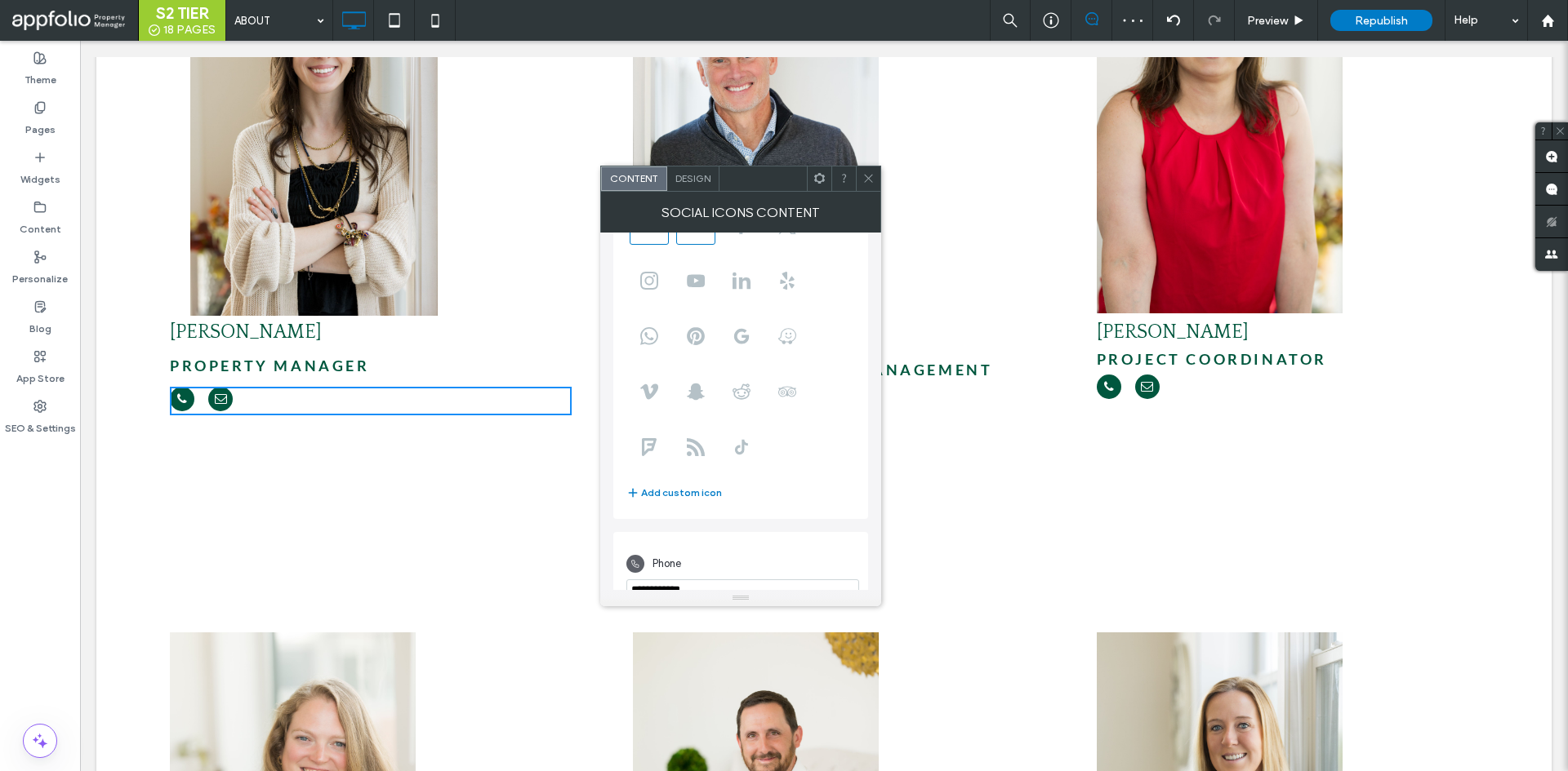
scroll to position [202, 0]
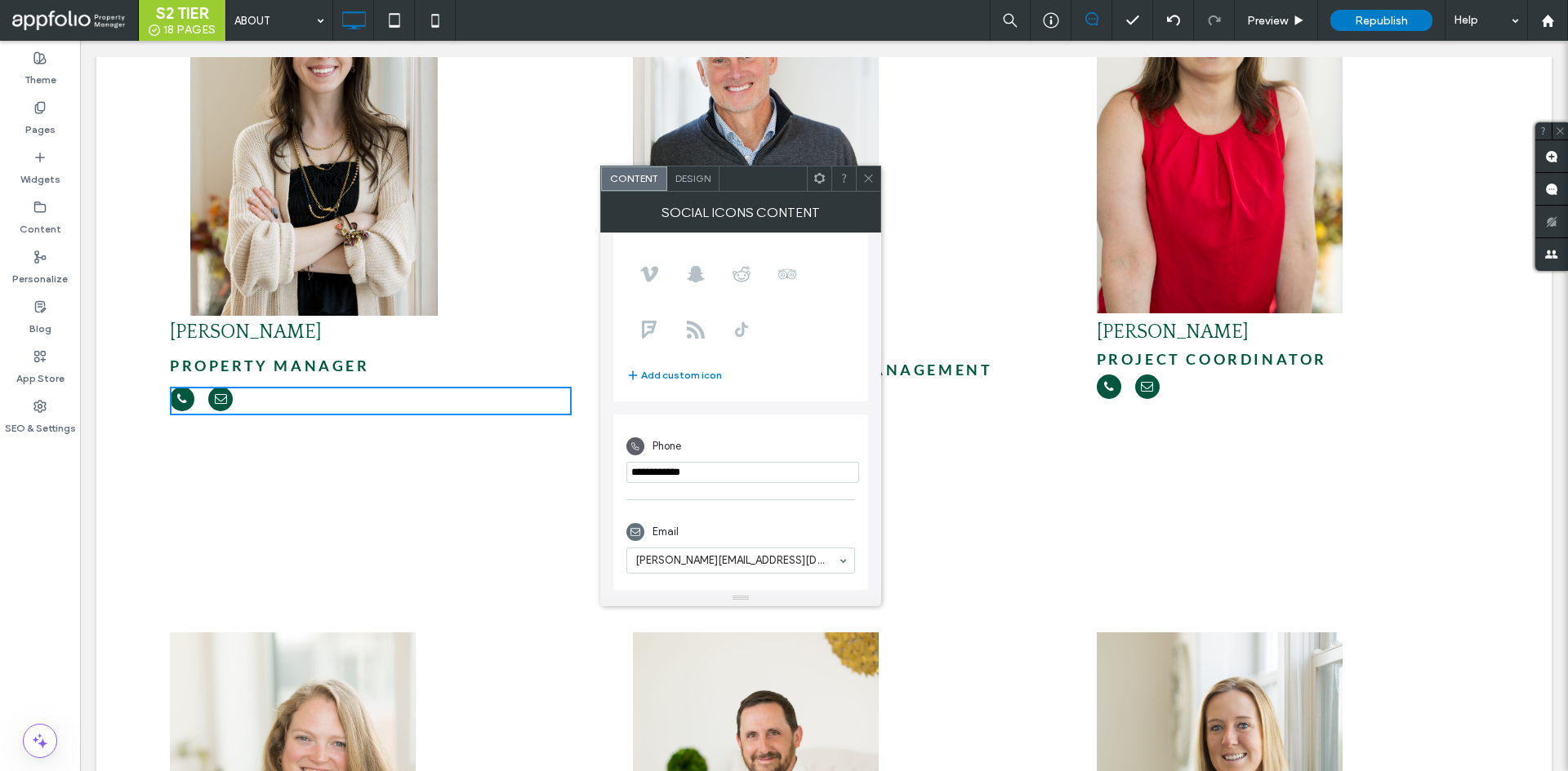
click at [731, 473] on input "phone" at bounding box center [743, 472] width 233 height 21
paste input "**********"
type input "**********"
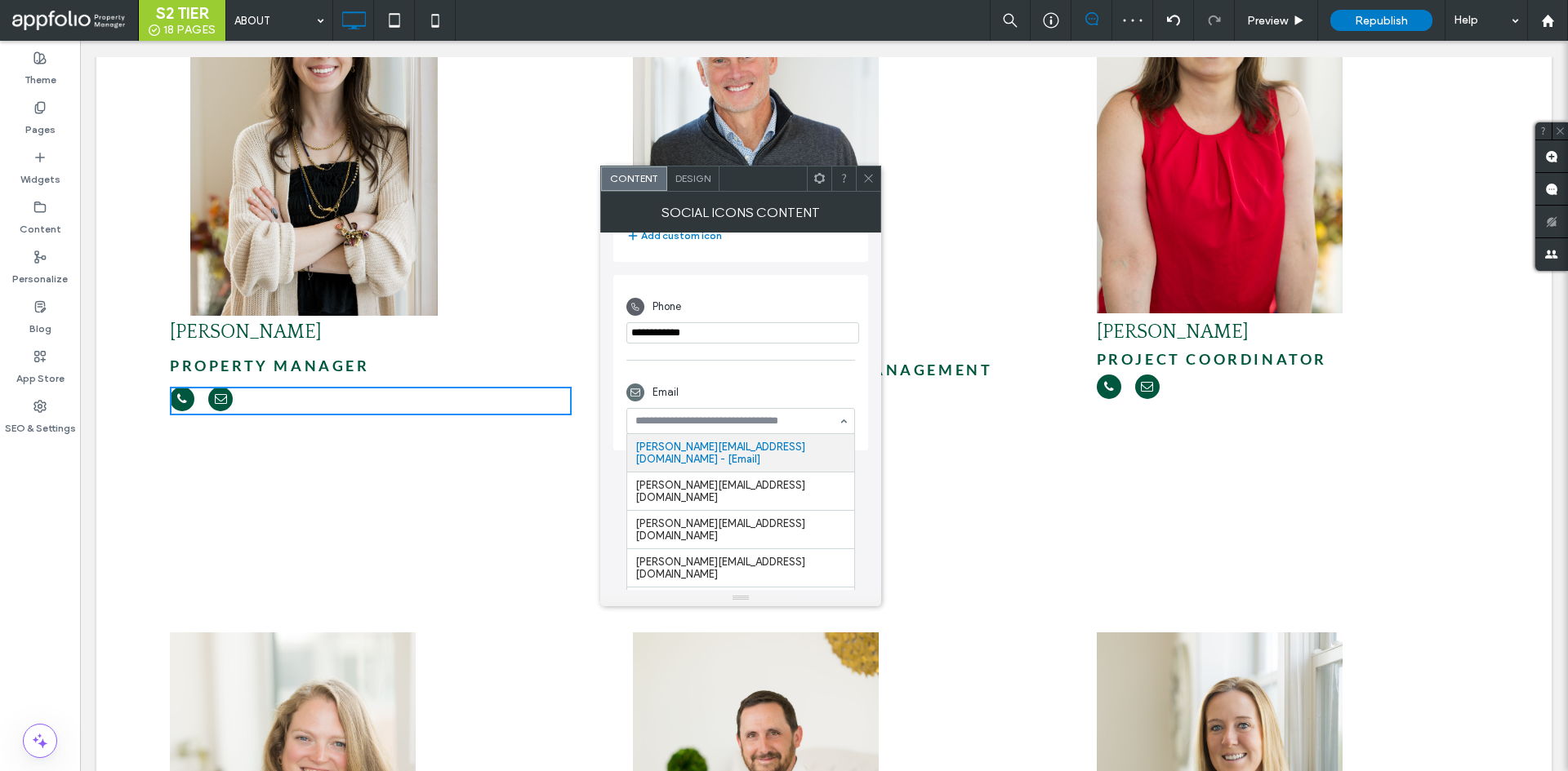
scroll to position [349, 0]
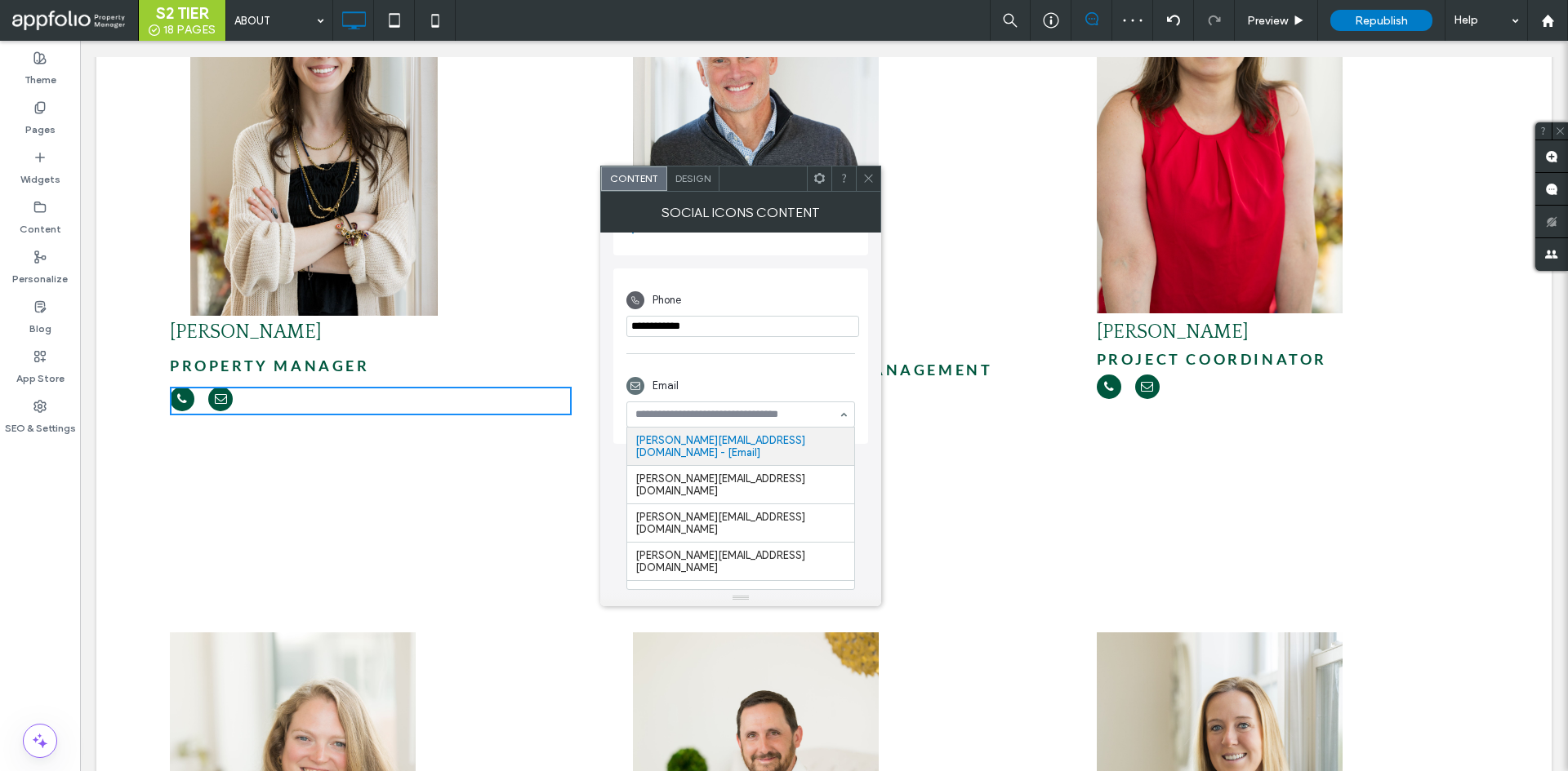
paste input "**********"
type input "**********"
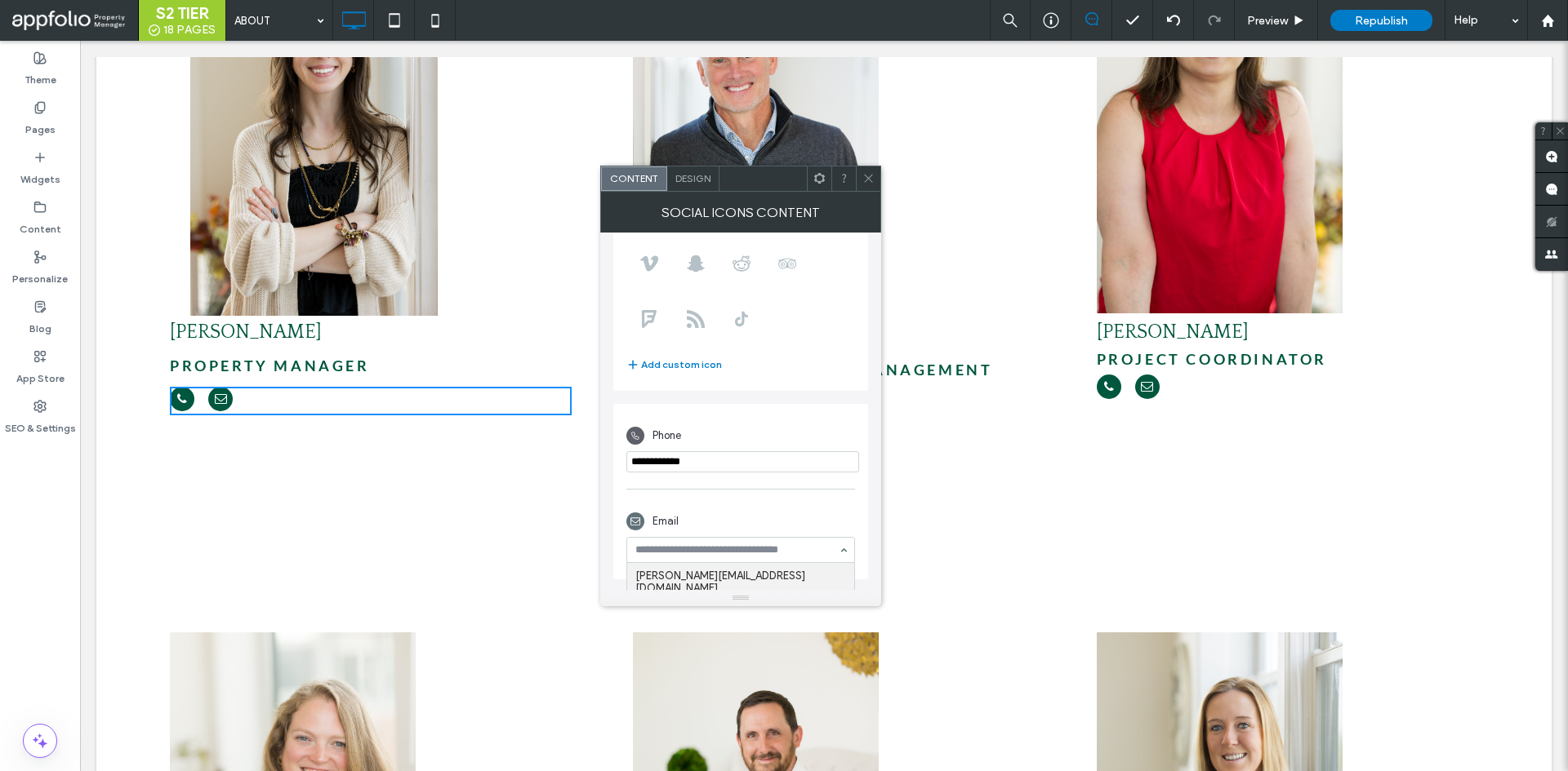
scroll to position [328, 0]
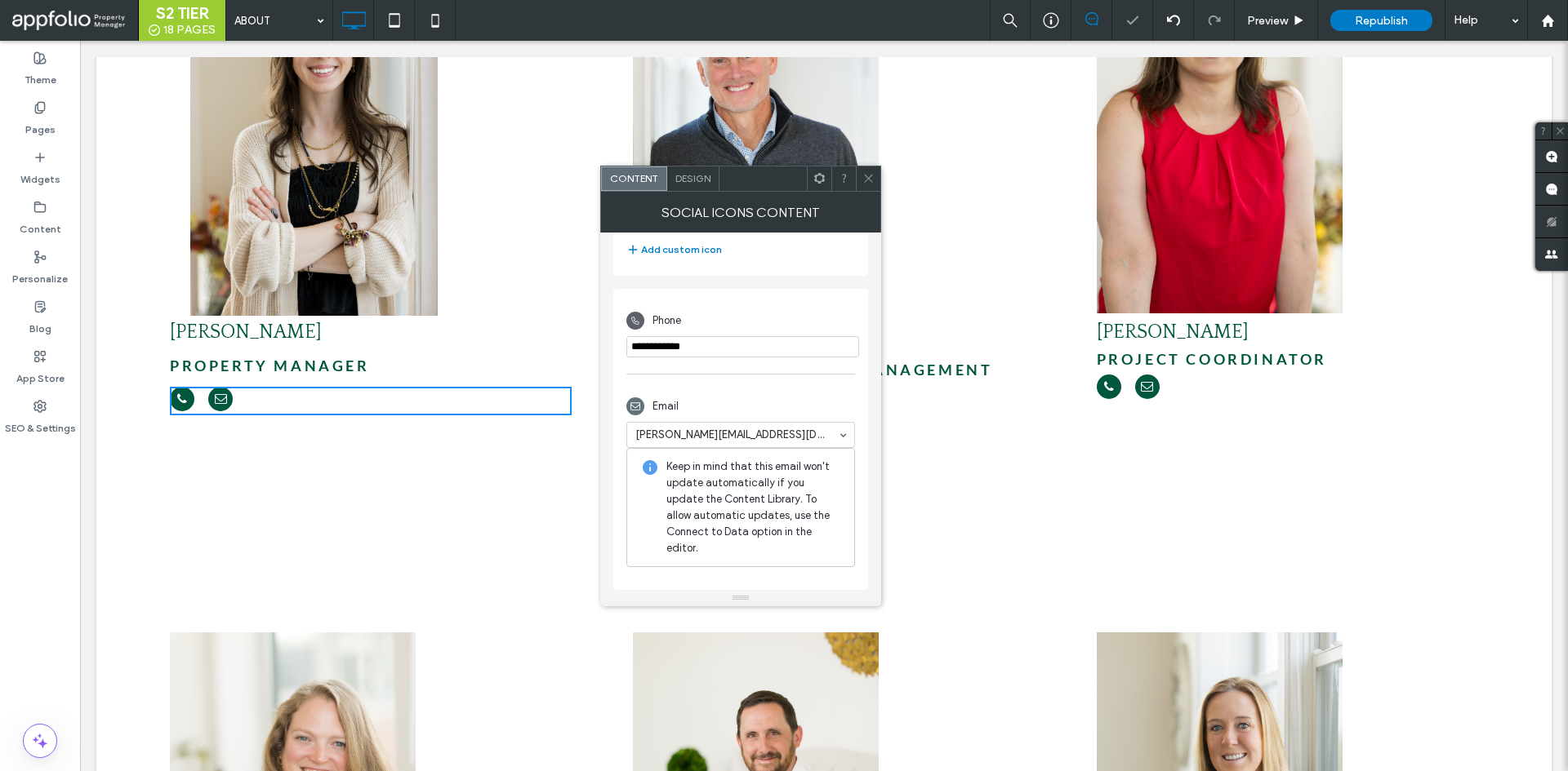
click at [876, 179] on div at bounding box center [868, 178] width 24 height 24
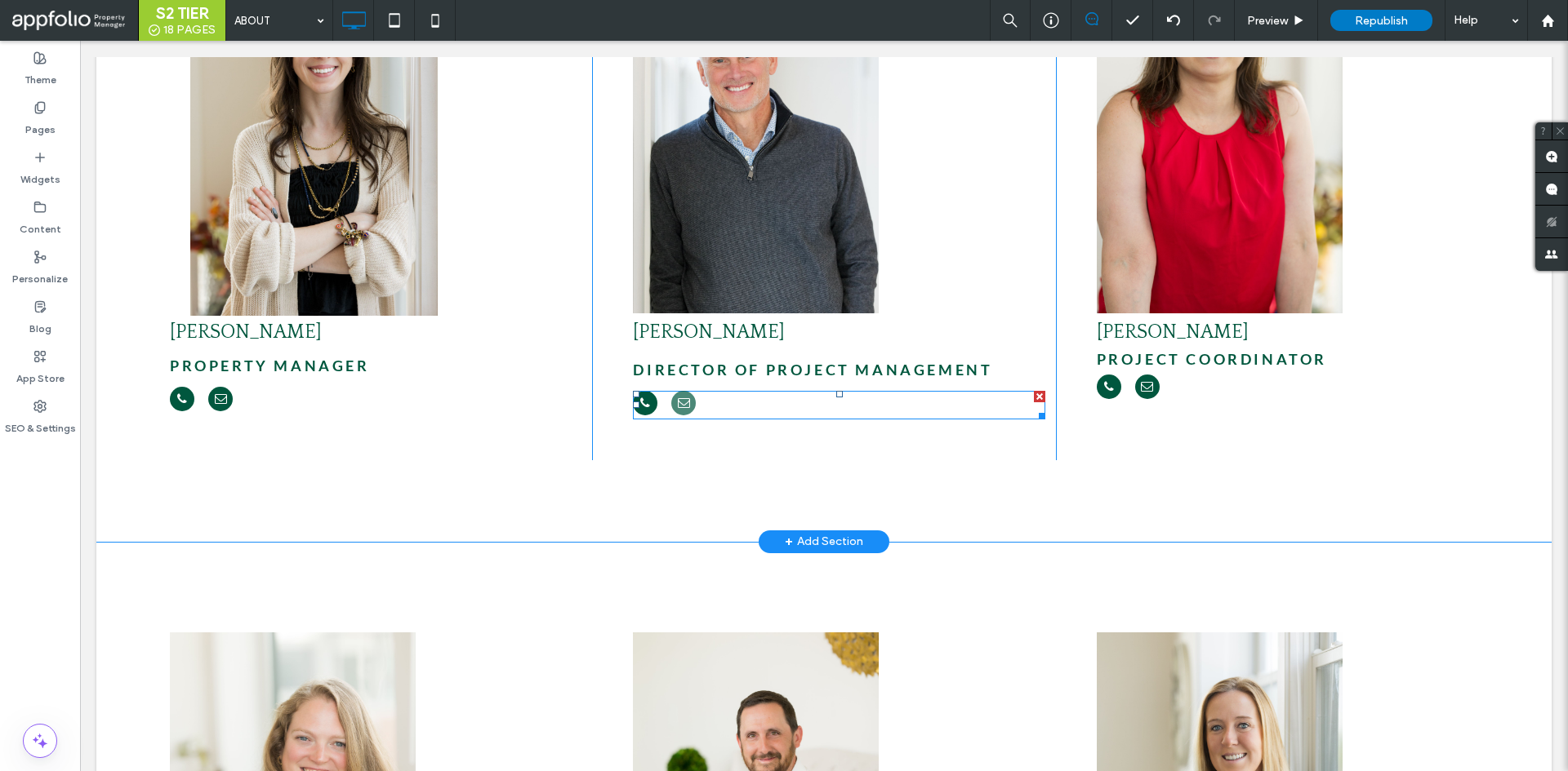
click at [675, 391] on span "email" at bounding box center [683, 403] width 24 height 24
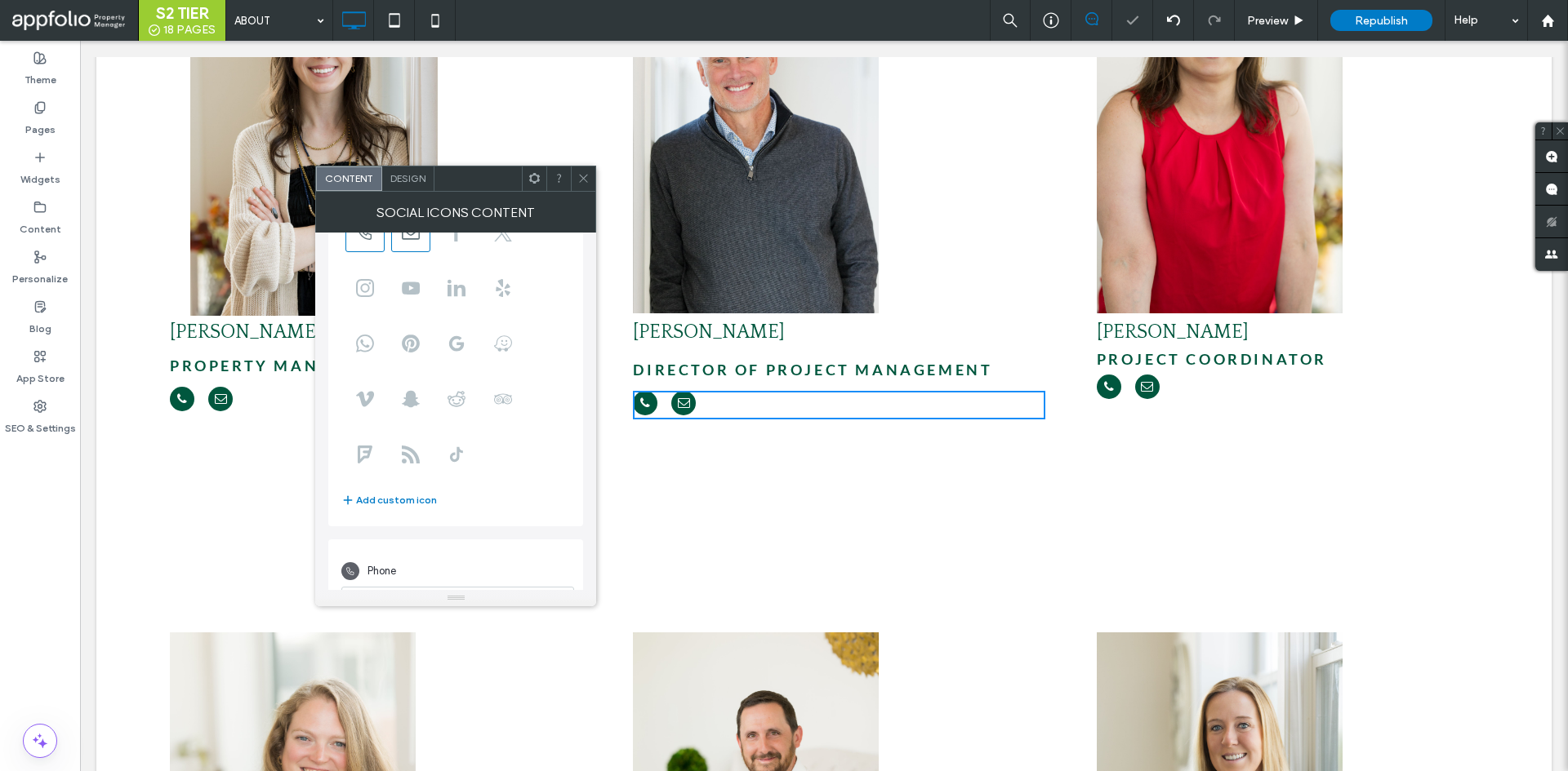
scroll to position [202, 0]
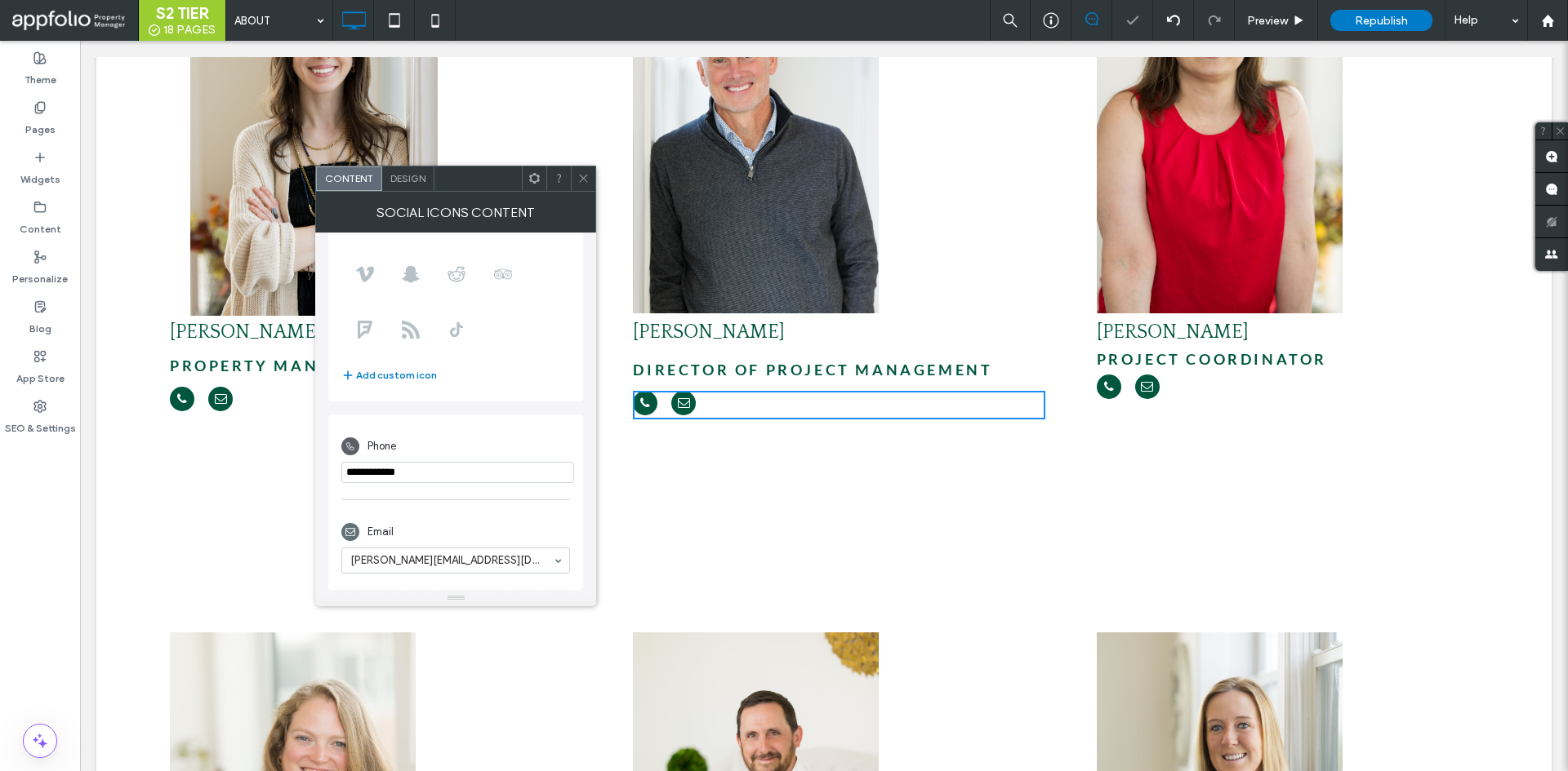
click at [503, 478] on input "phone" at bounding box center [458, 472] width 233 height 21
paste input "**********"
type input "**********"
paste input "**********"
type input "**********"
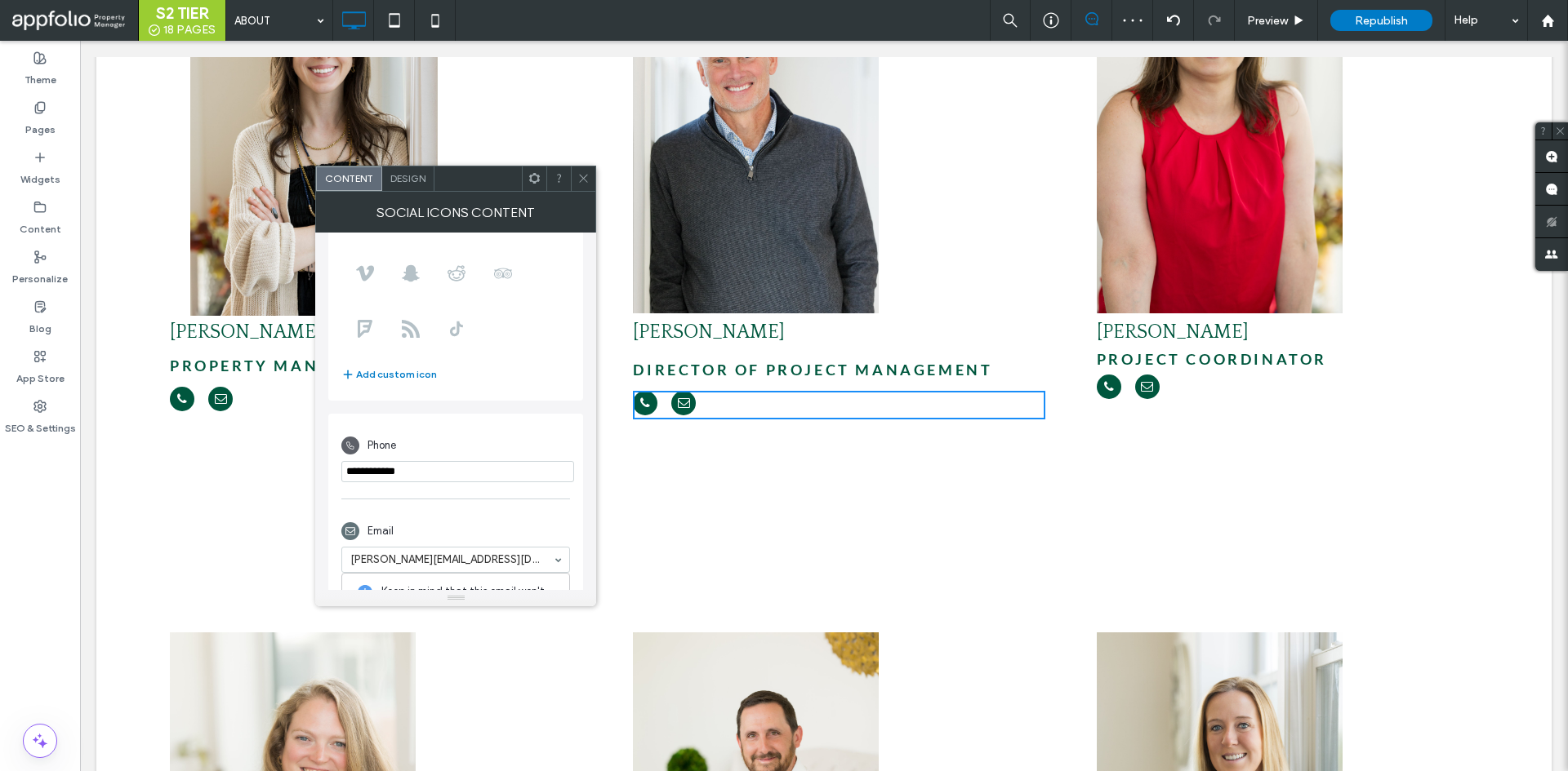
click at [564, 528] on div "Email" at bounding box center [455, 531] width 228 height 31
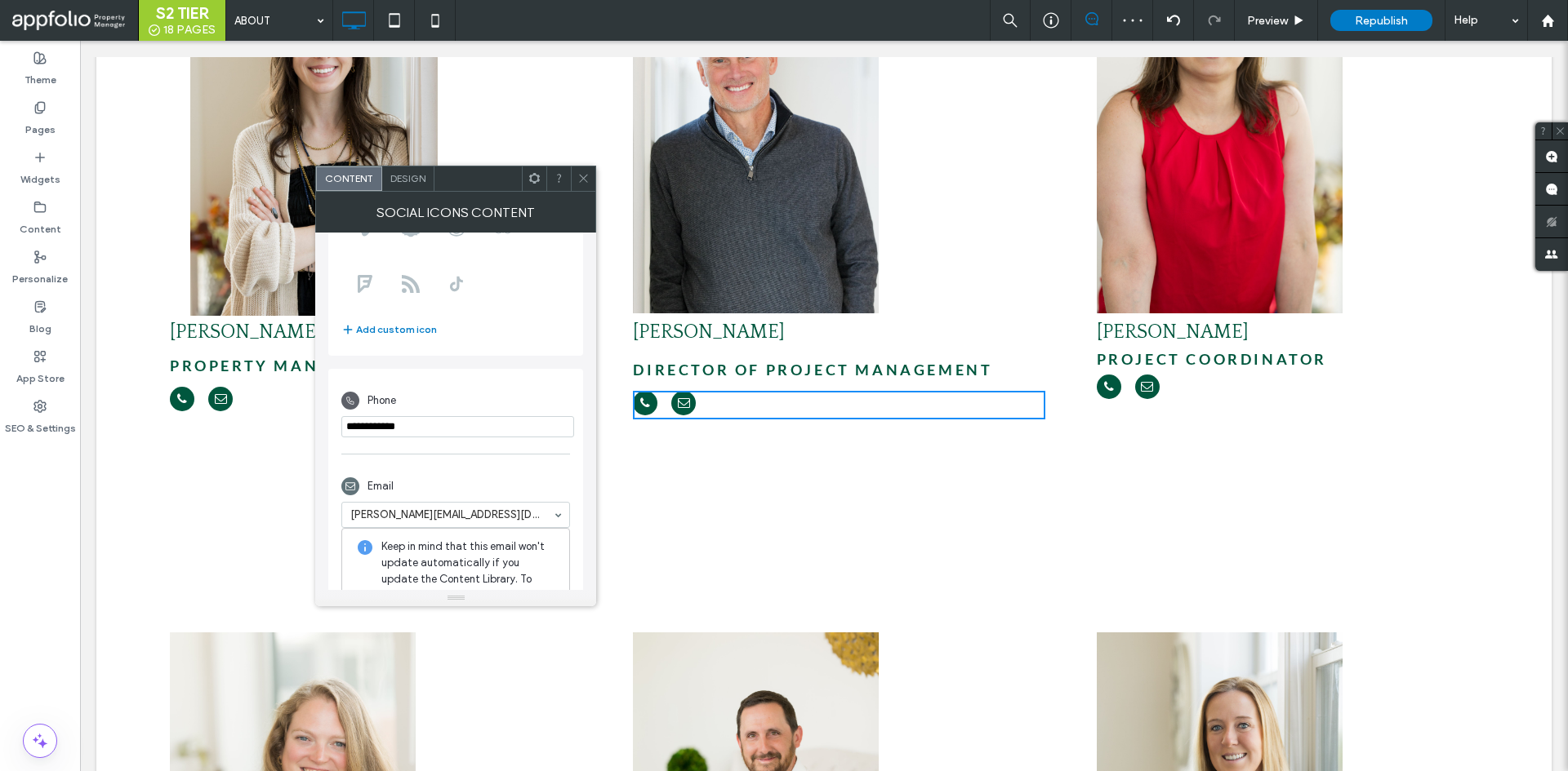
scroll to position [284, 0]
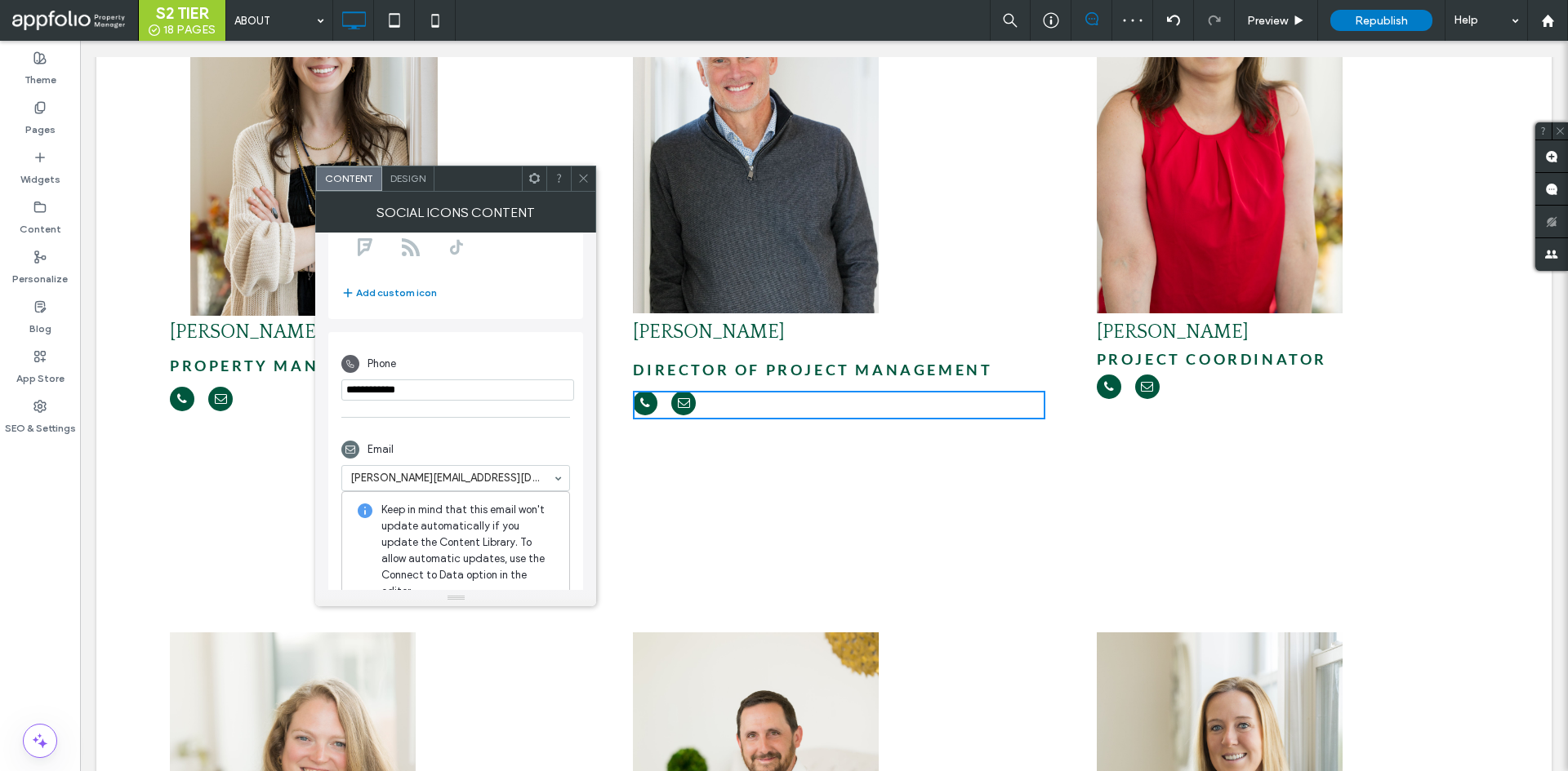
click at [580, 187] on span at bounding box center [583, 178] width 13 height 24
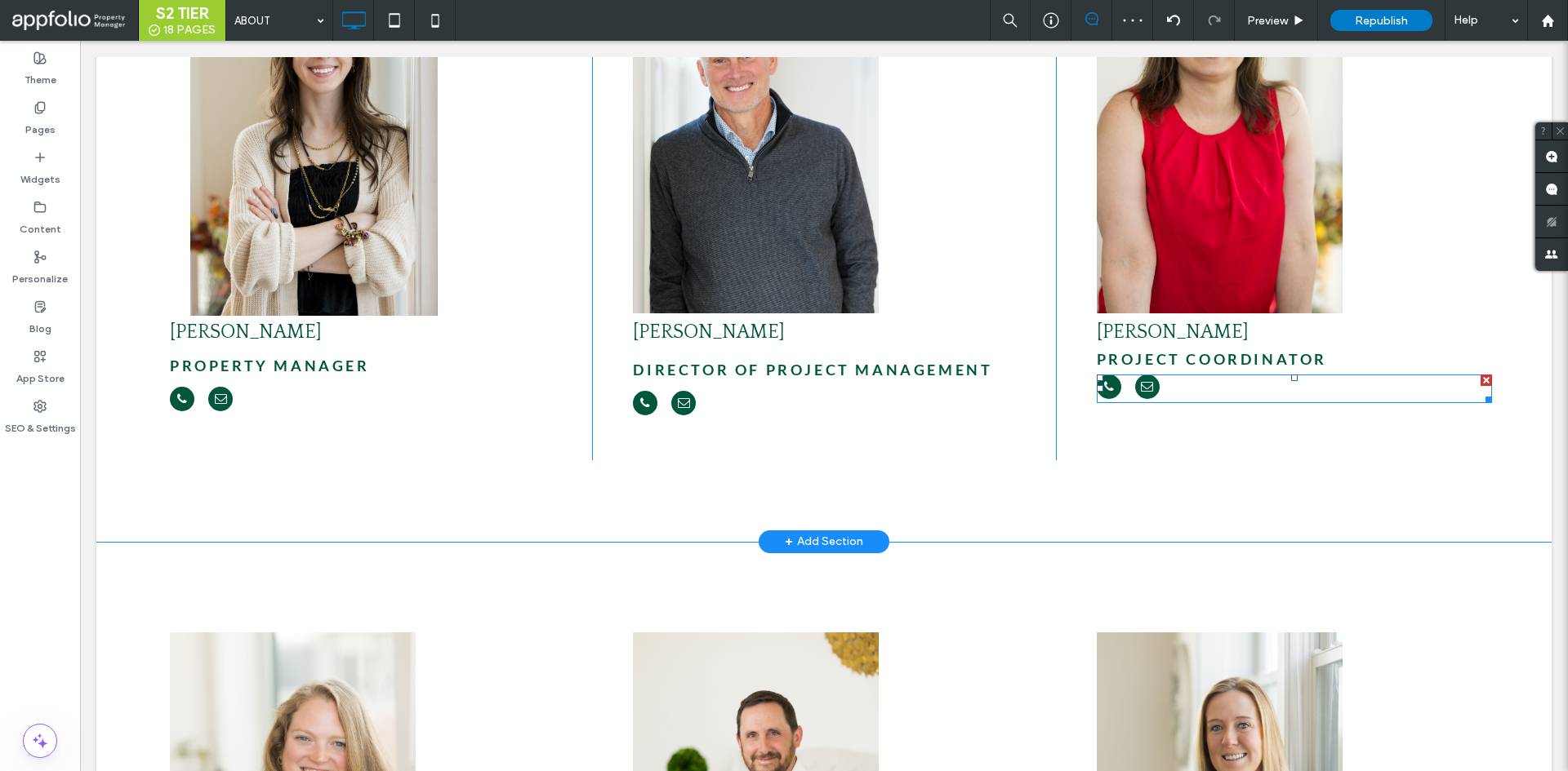
click at [1188, 375] on div at bounding box center [1294, 389] width 395 height 28
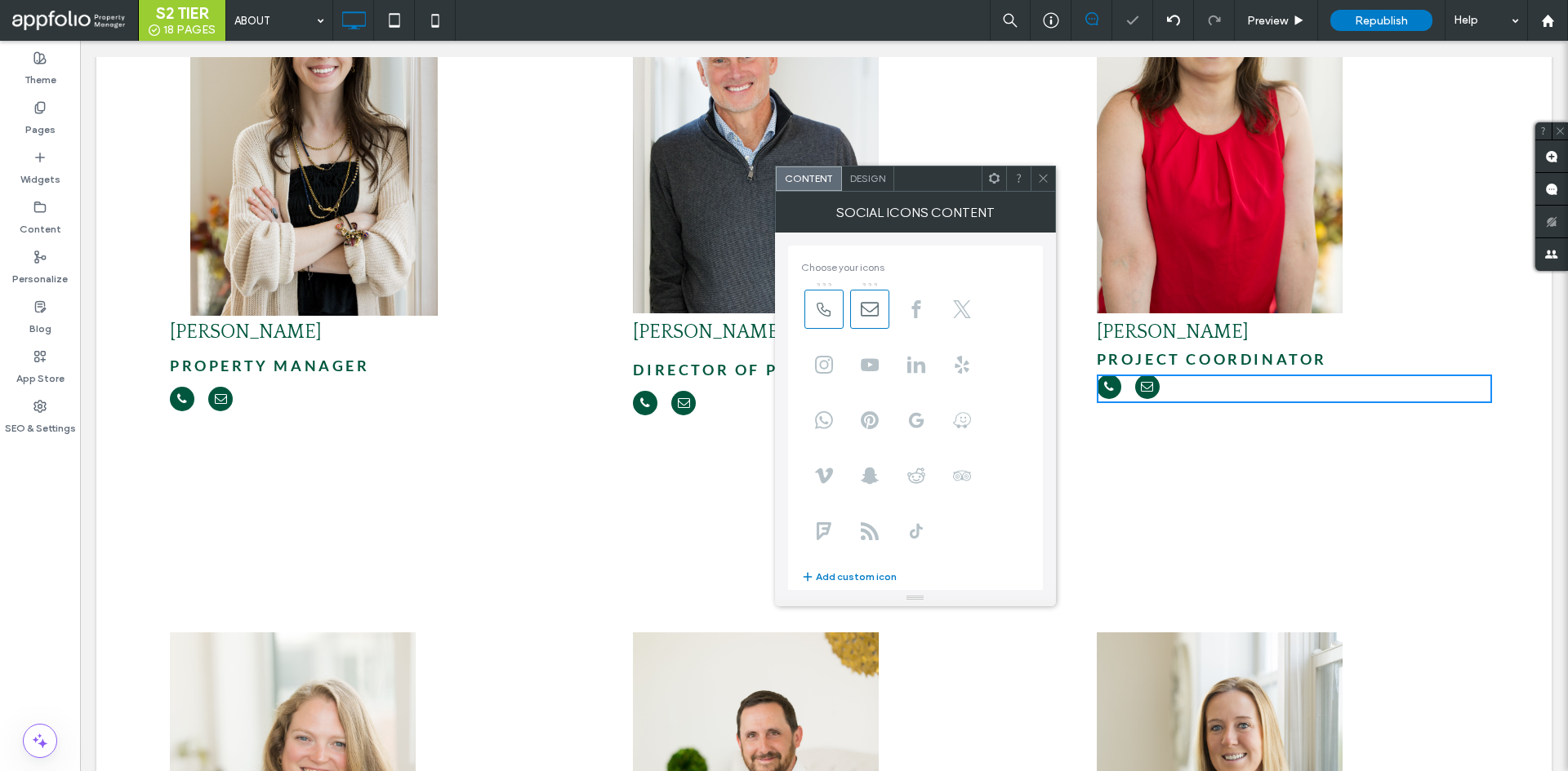
click at [1046, 182] on use at bounding box center [1043, 179] width 8 height 8
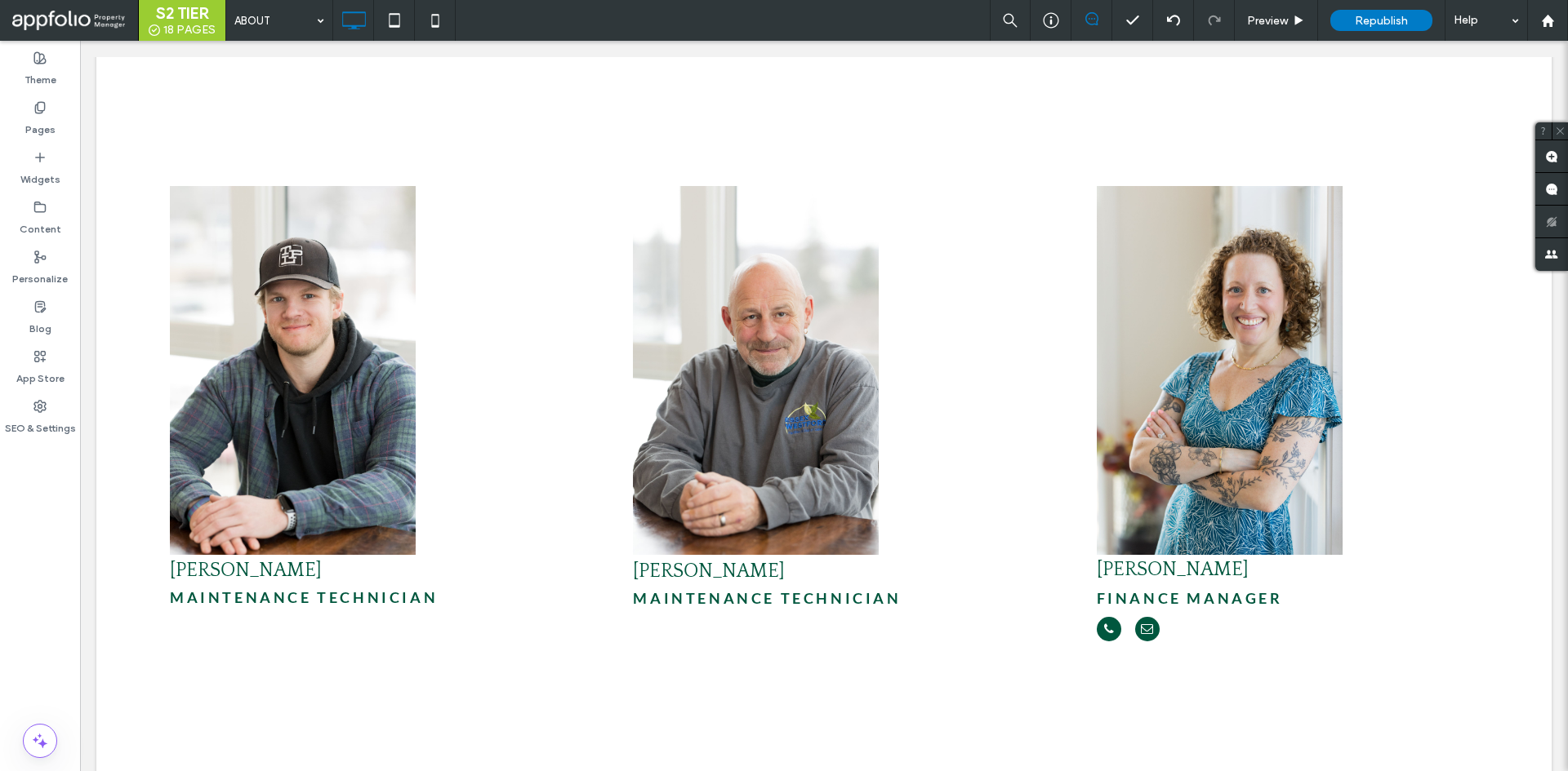
scroll to position [4816, 0]
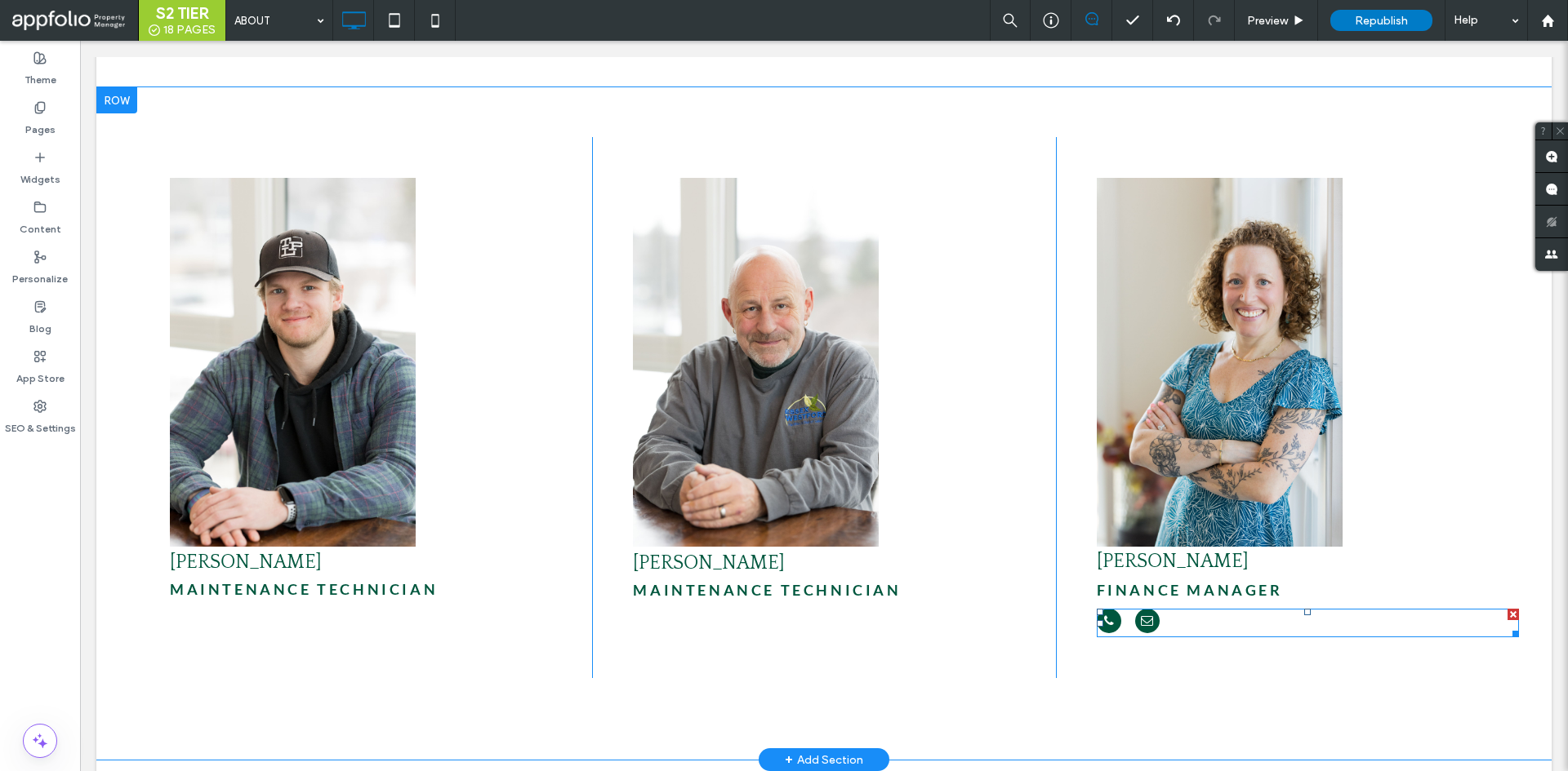
click at [1170, 609] on div at bounding box center [1308, 623] width 423 height 28
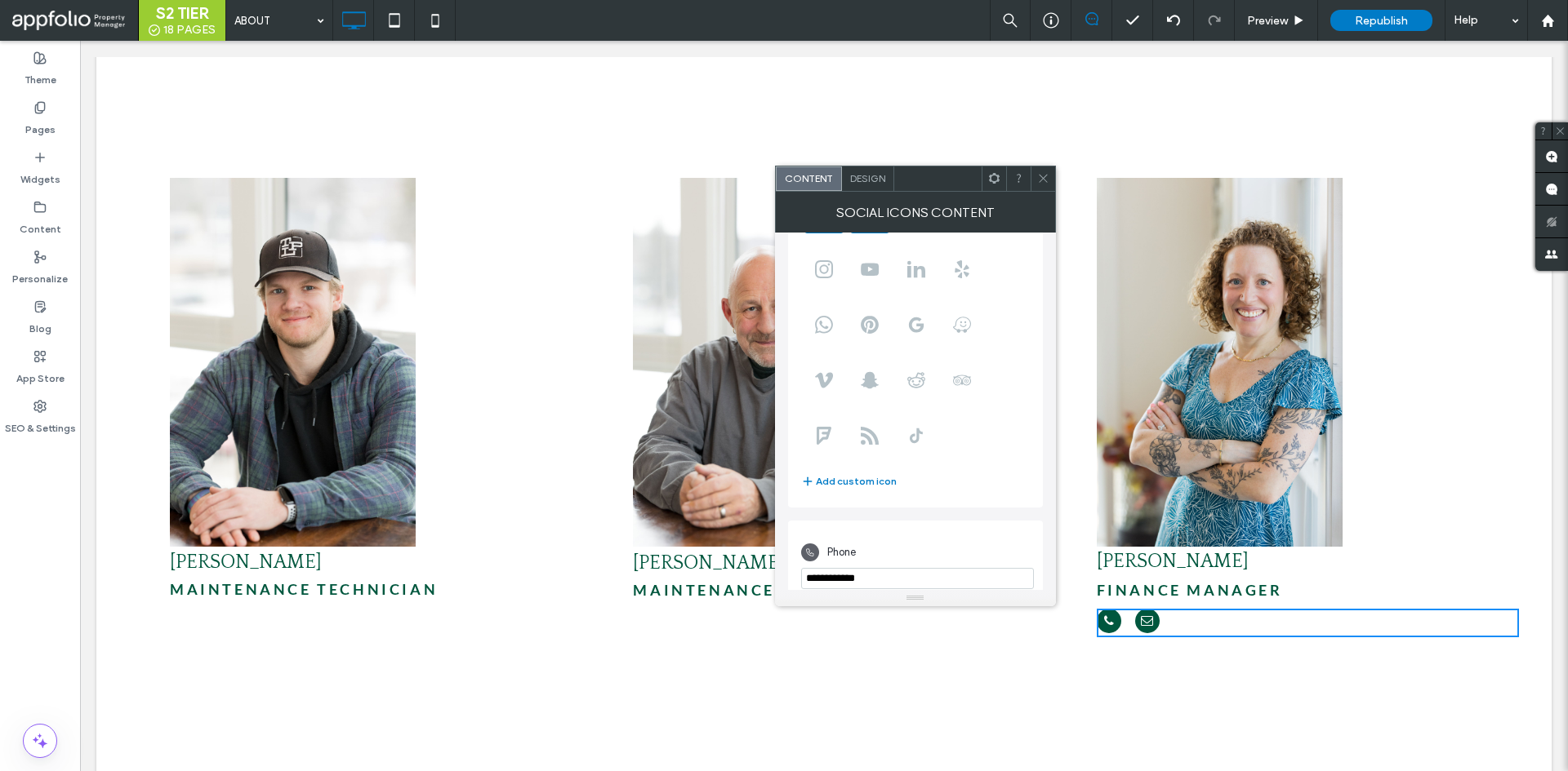
scroll to position [163, 0]
click at [895, 502] on input "phone" at bounding box center [917, 510] width 233 height 21
paste input "**********"
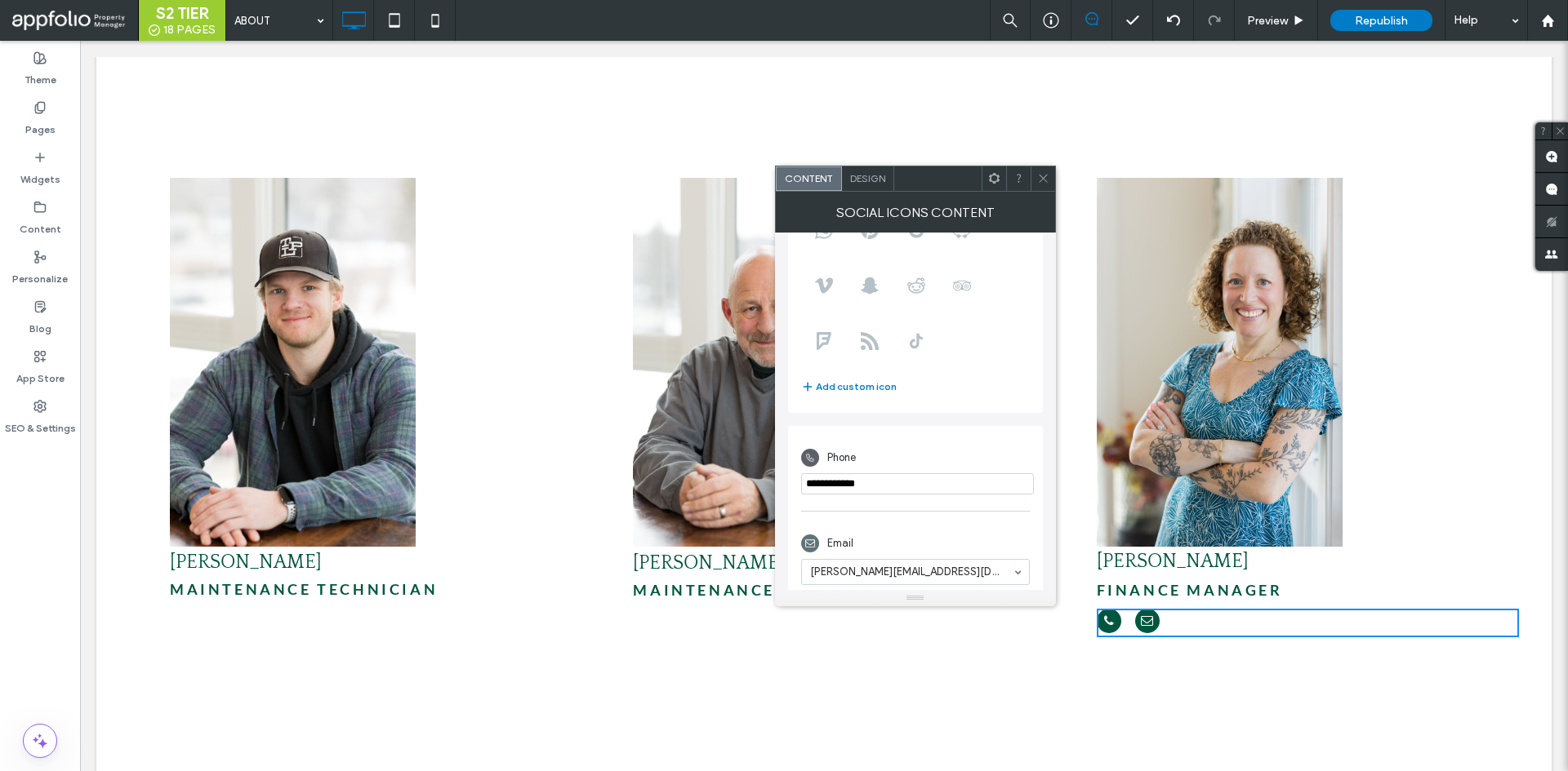
scroll to position [202, 0]
type input "**********"
paste input "**********"
type input "**********"
click at [1030, 522] on div "**********" at bounding box center [915, 503] width 255 height 176
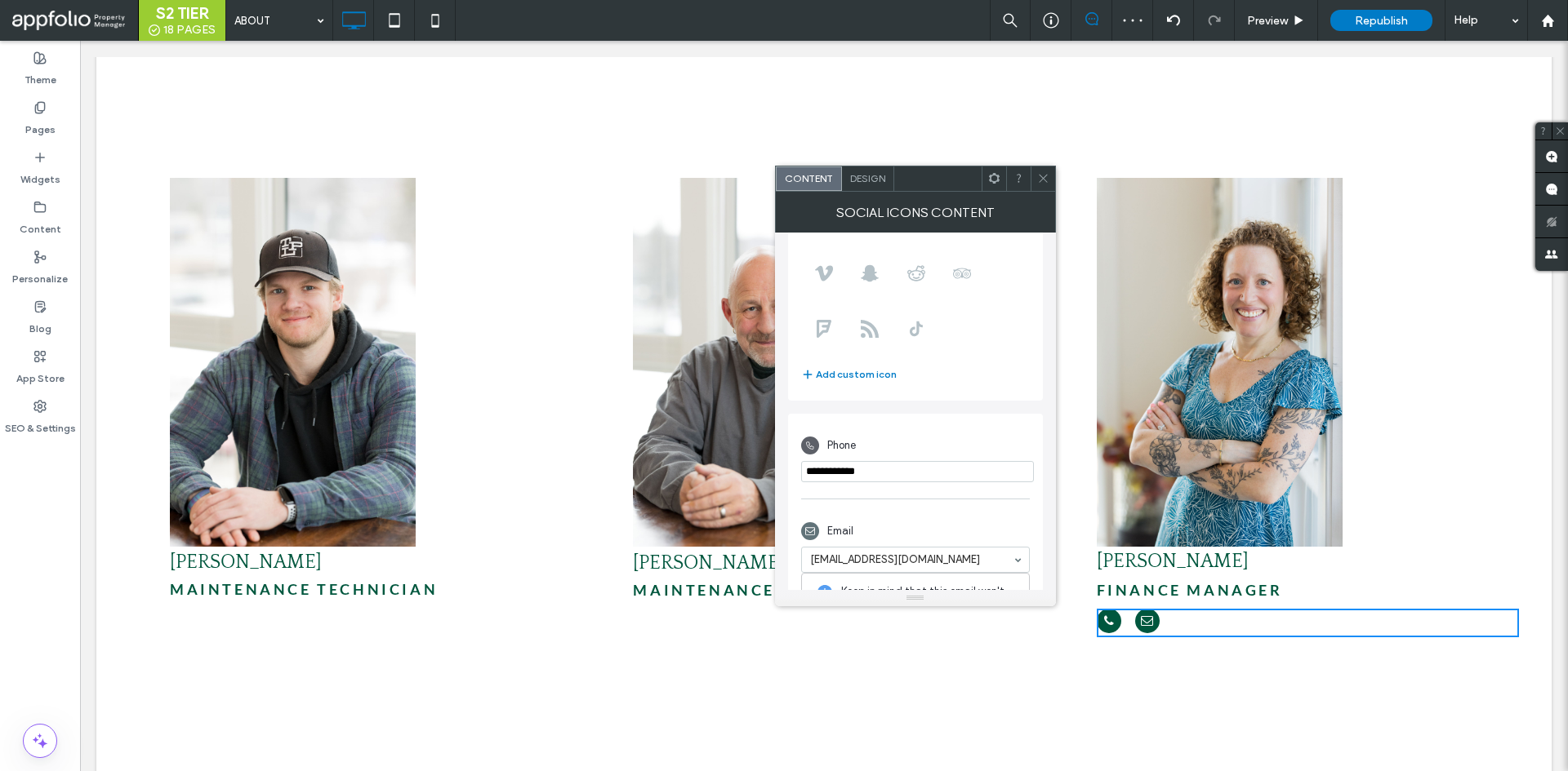
click at [1042, 181] on icon at bounding box center [1043, 178] width 13 height 13
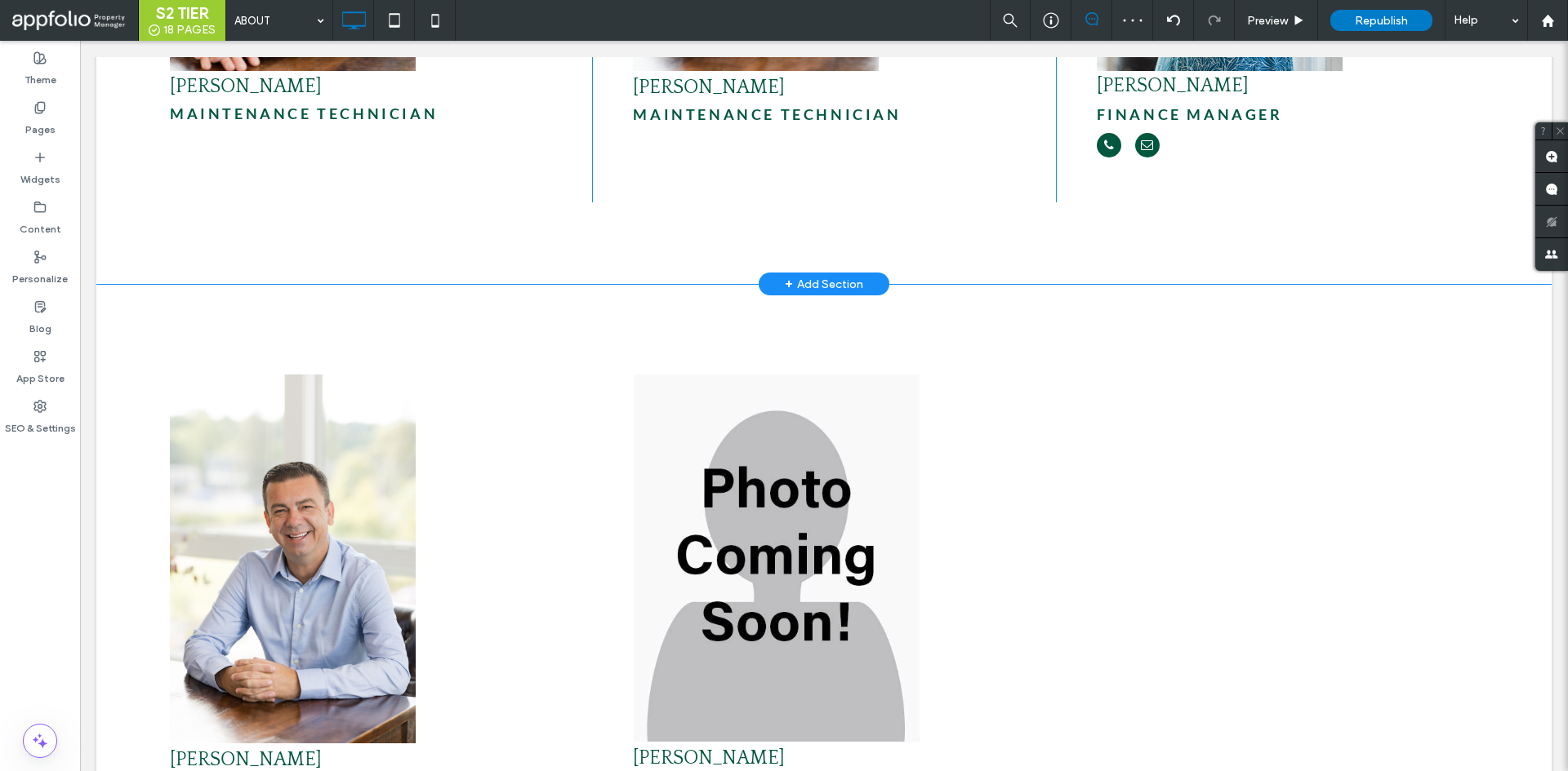
scroll to position [5468, 0]
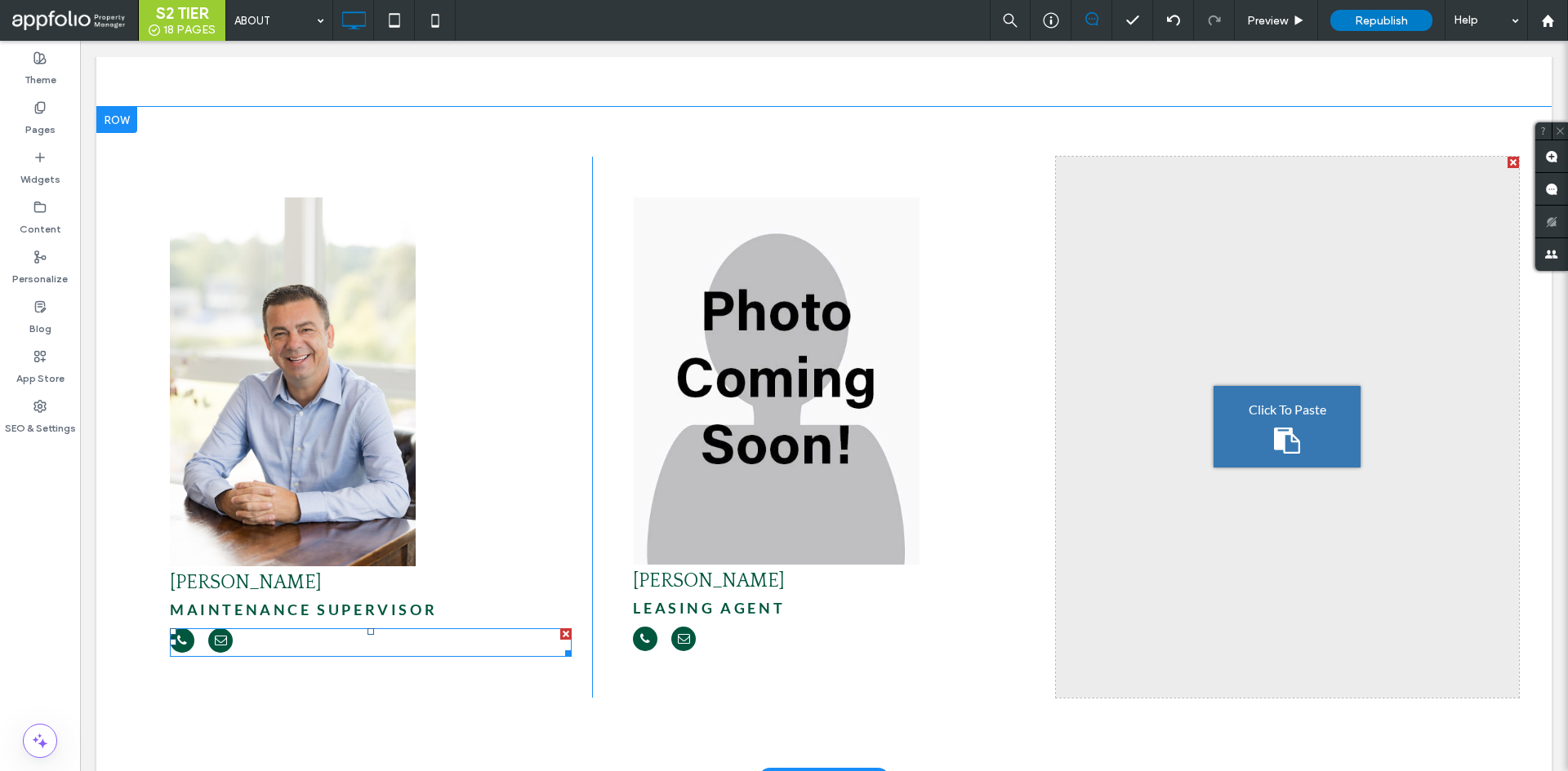
drag, startPoint x: 308, startPoint y: 621, endPoint x: 331, endPoint y: 619, distance: 23.1
click at [308, 629] on div at bounding box center [371, 643] width 402 height 28
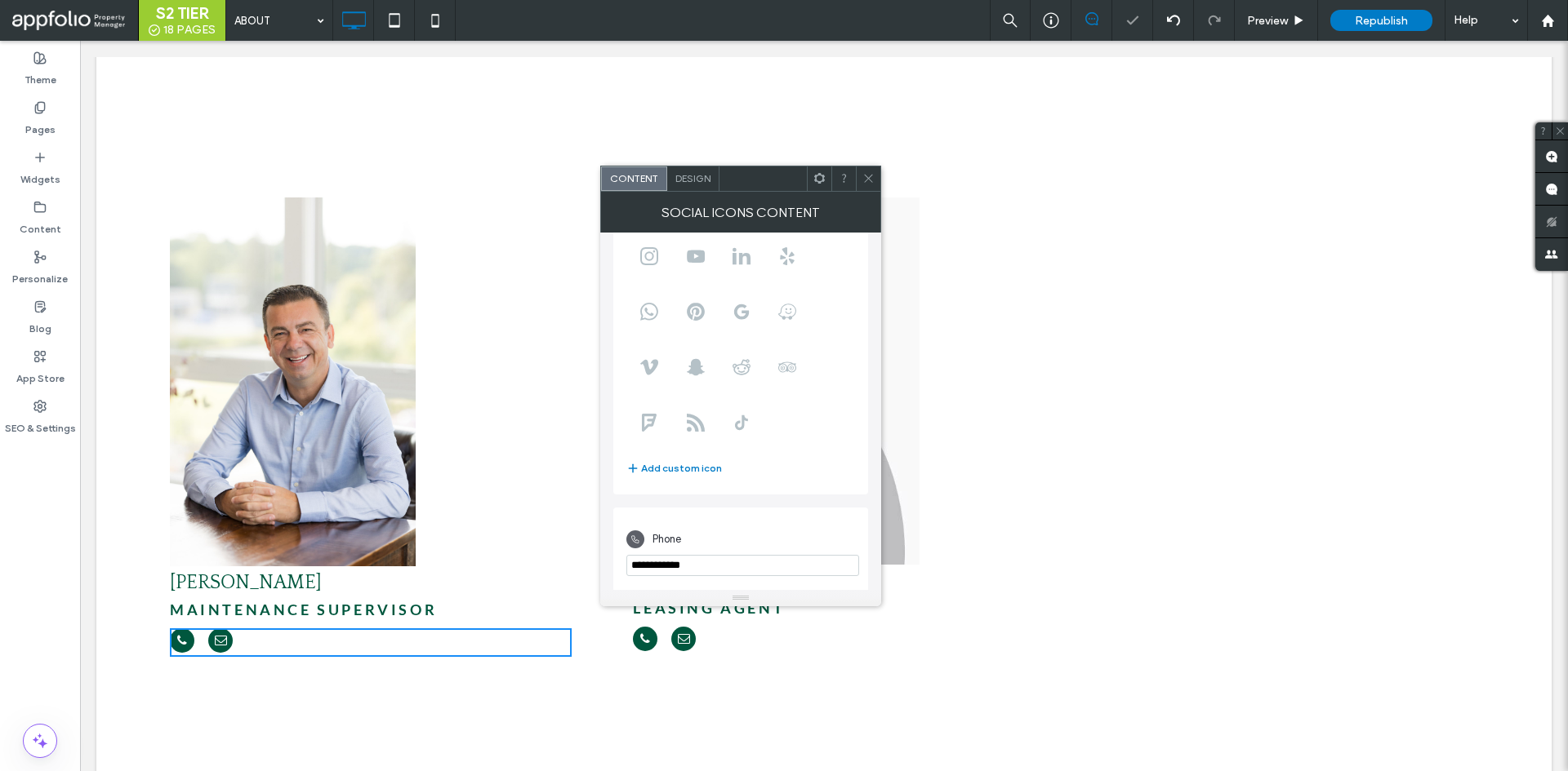
scroll to position [202, 0]
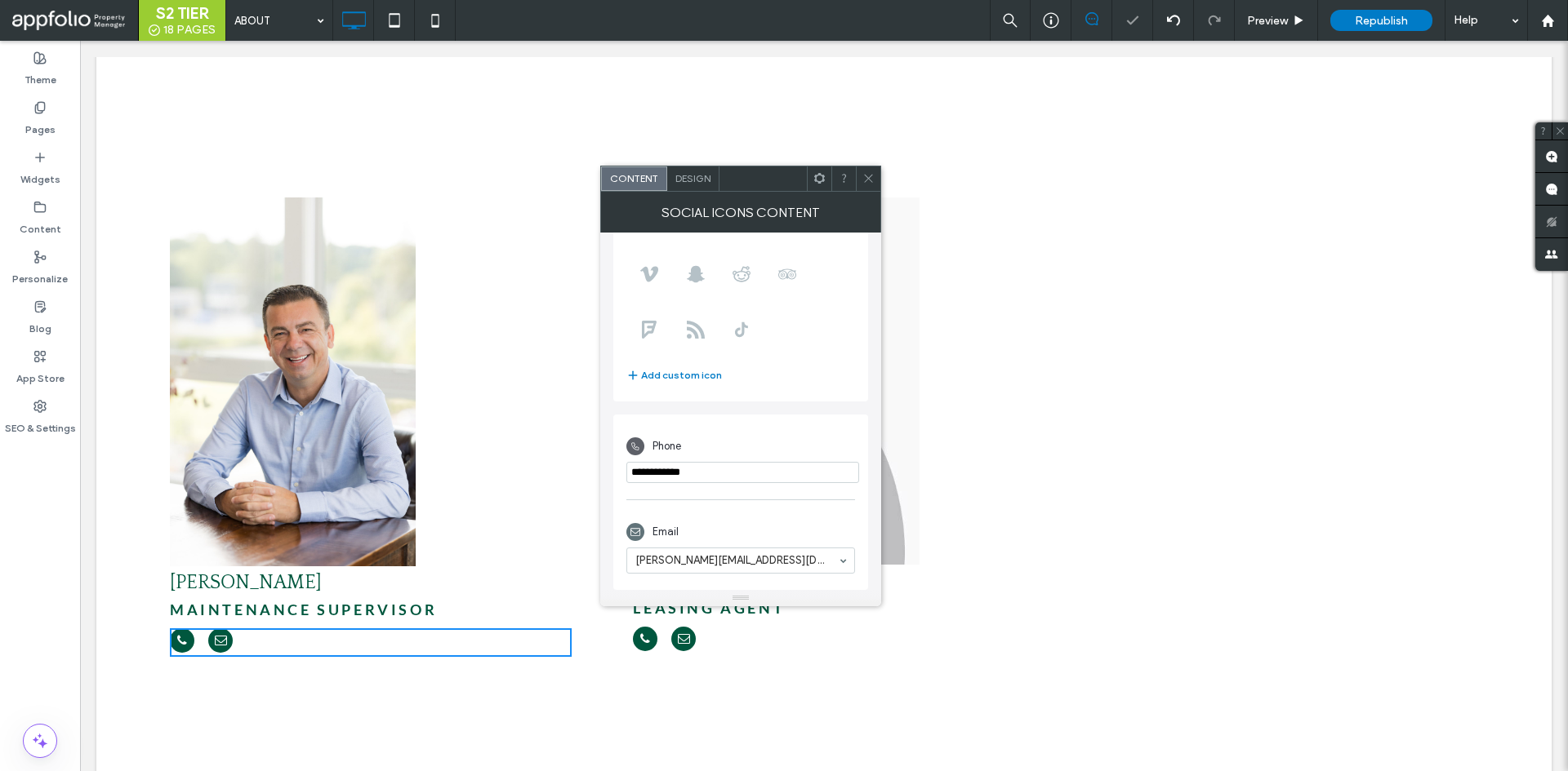
click at [776, 468] on input "phone" at bounding box center [743, 472] width 233 height 21
paste input "**********"
type input "**********"
paste input "**********"
type input "**********"
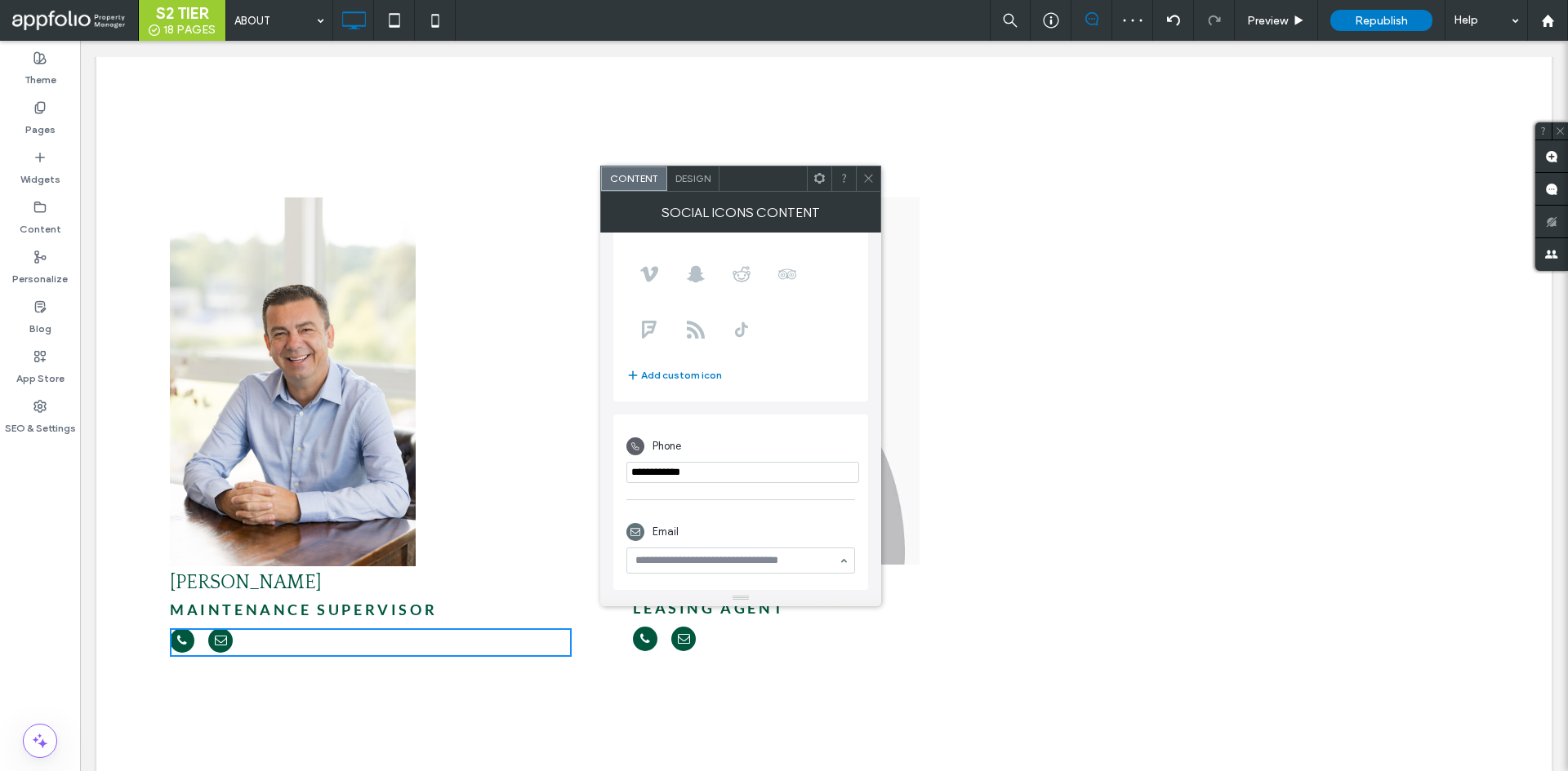
click at [835, 517] on div "Email" at bounding box center [740, 532] width 228 height 31
click at [867, 182] on icon at bounding box center [869, 178] width 13 height 13
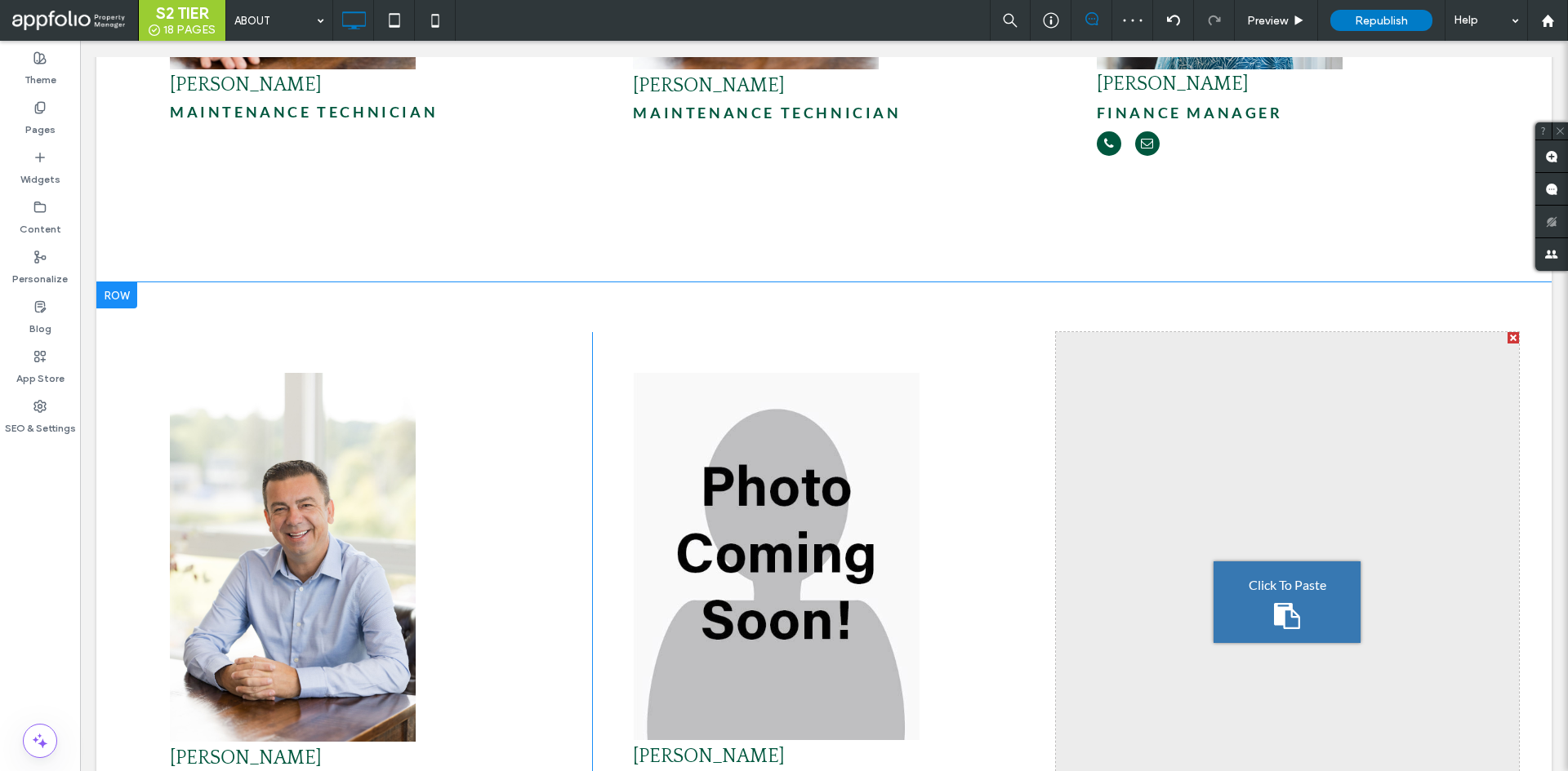
scroll to position [5387, 0]
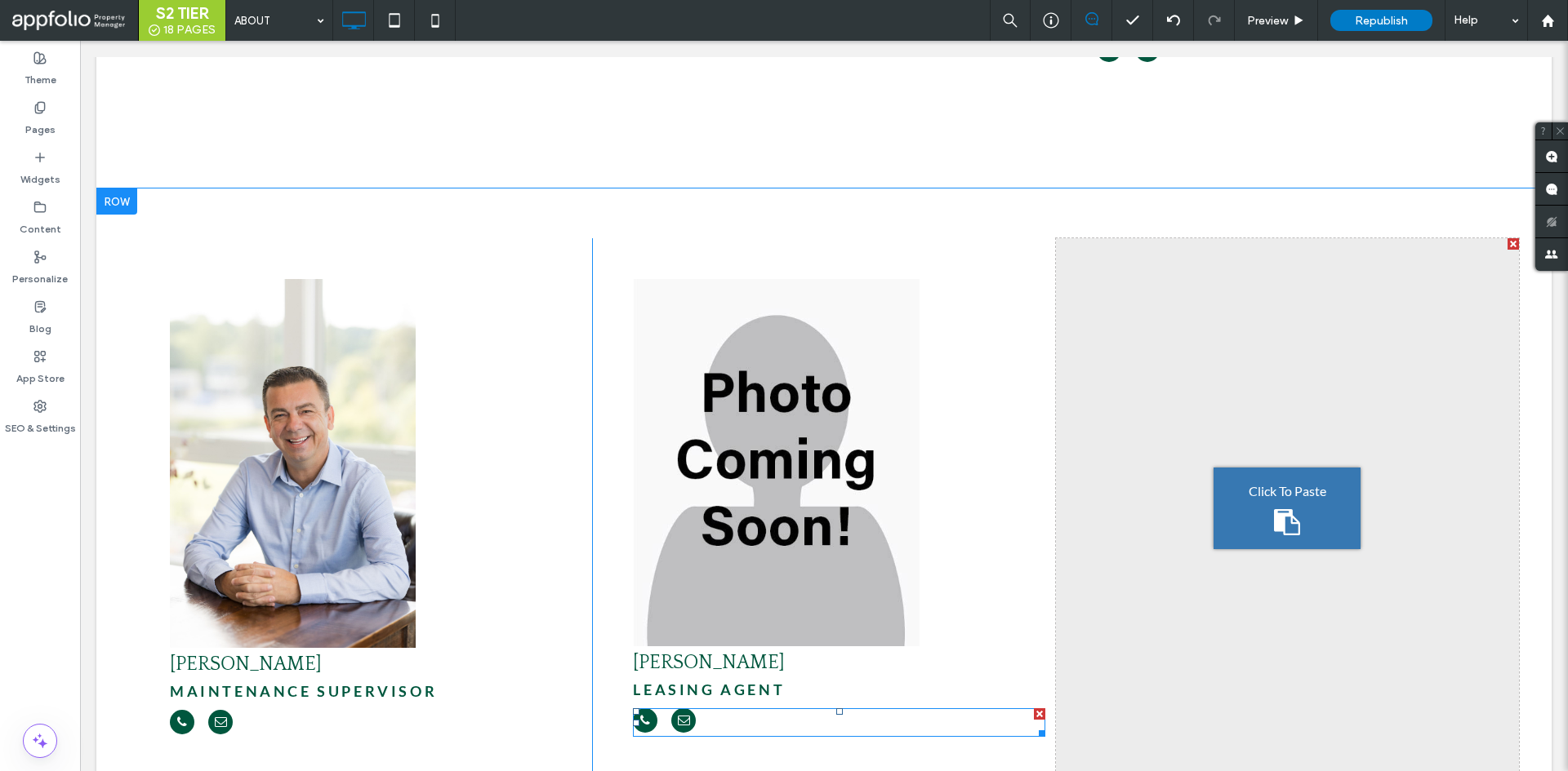
click at [739, 708] on div at bounding box center [838, 722] width 412 height 28
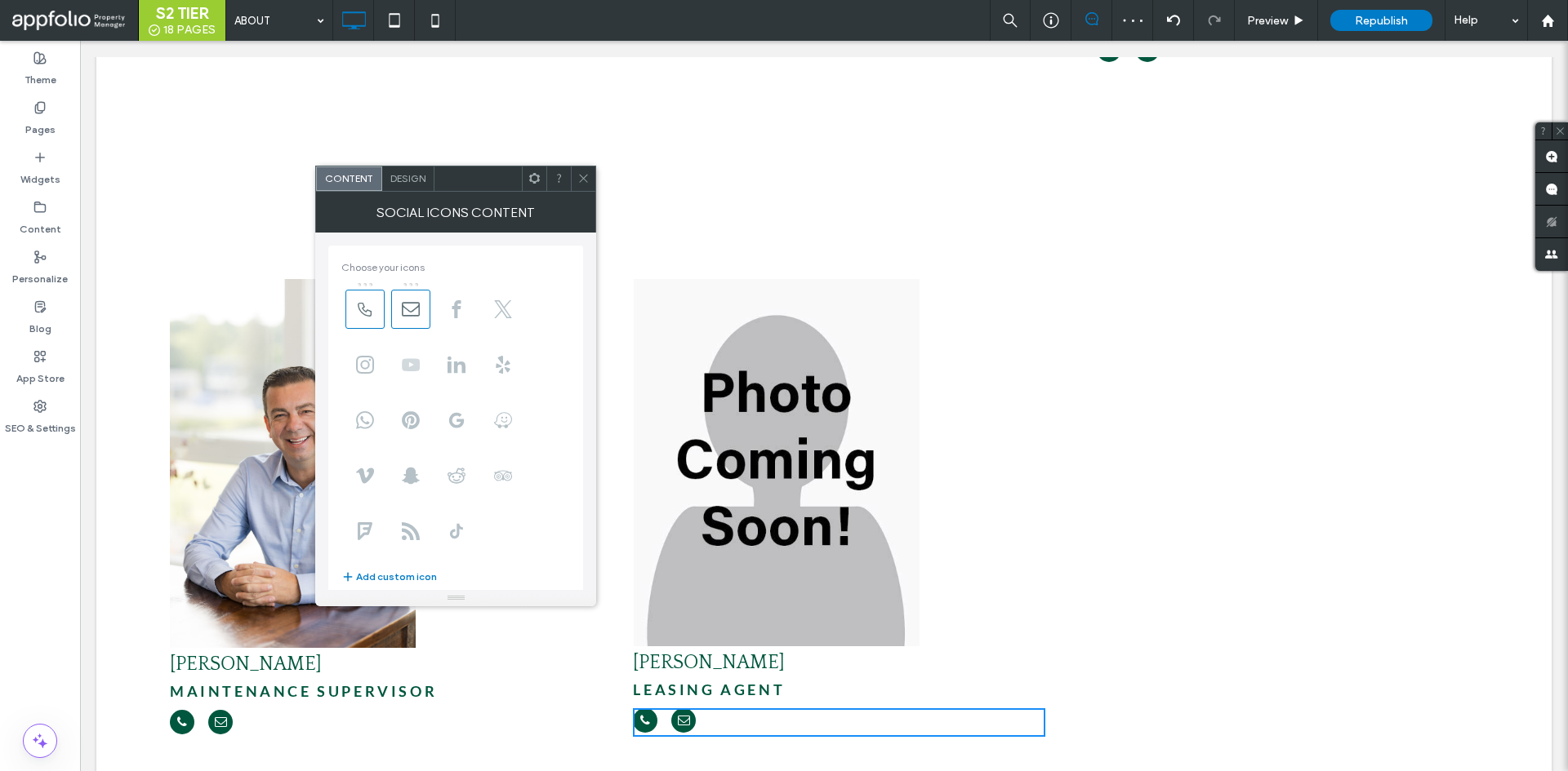
scroll to position [202, 0]
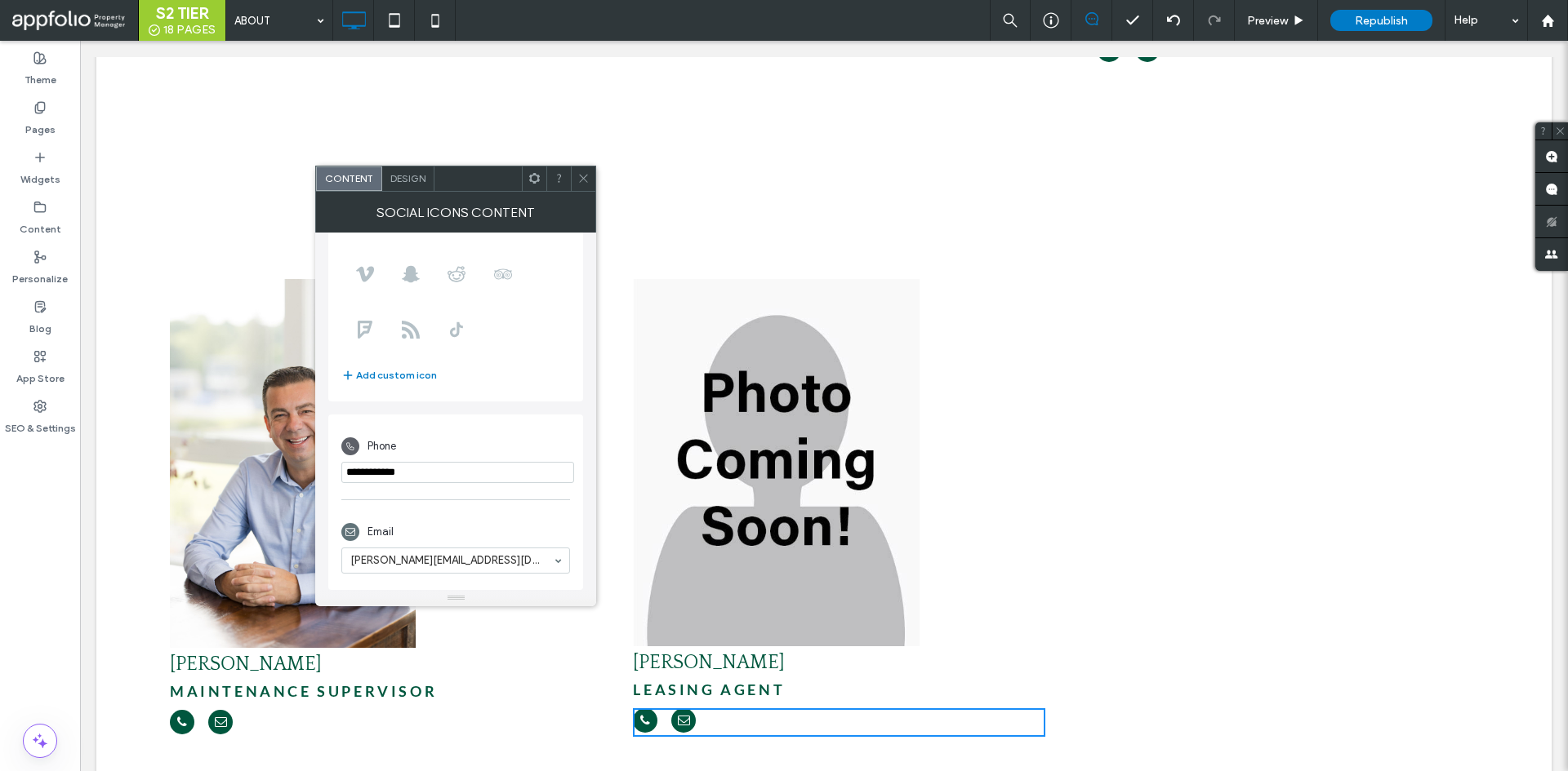
click at [494, 468] on input "phone" at bounding box center [458, 472] width 233 height 21
paste input "**********"
type input "**********"
click at [508, 523] on div "Email" at bounding box center [455, 532] width 228 height 31
click at [586, 180] on icon at bounding box center [583, 178] width 13 height 13
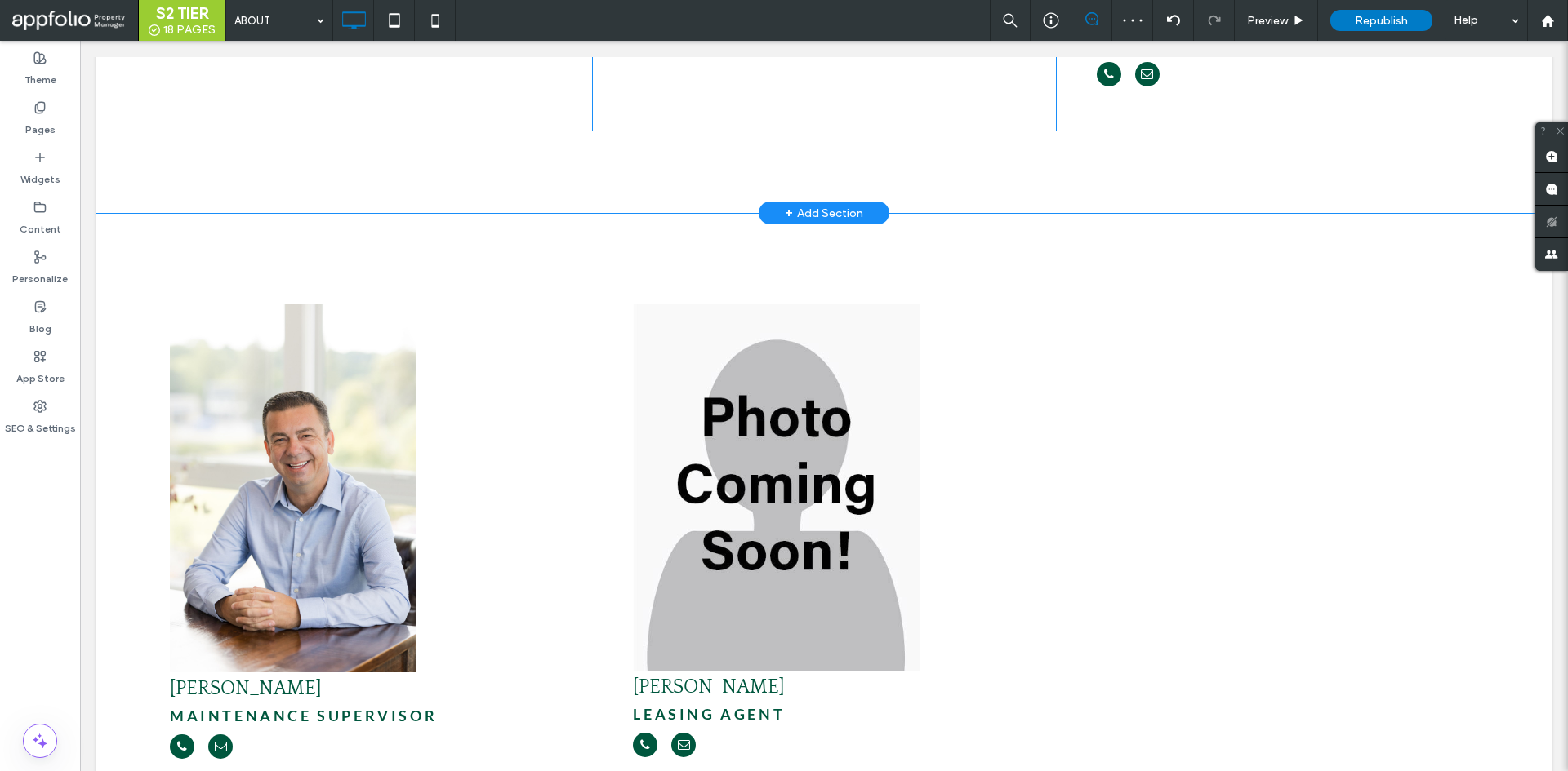
scroll to position [5224, 0]
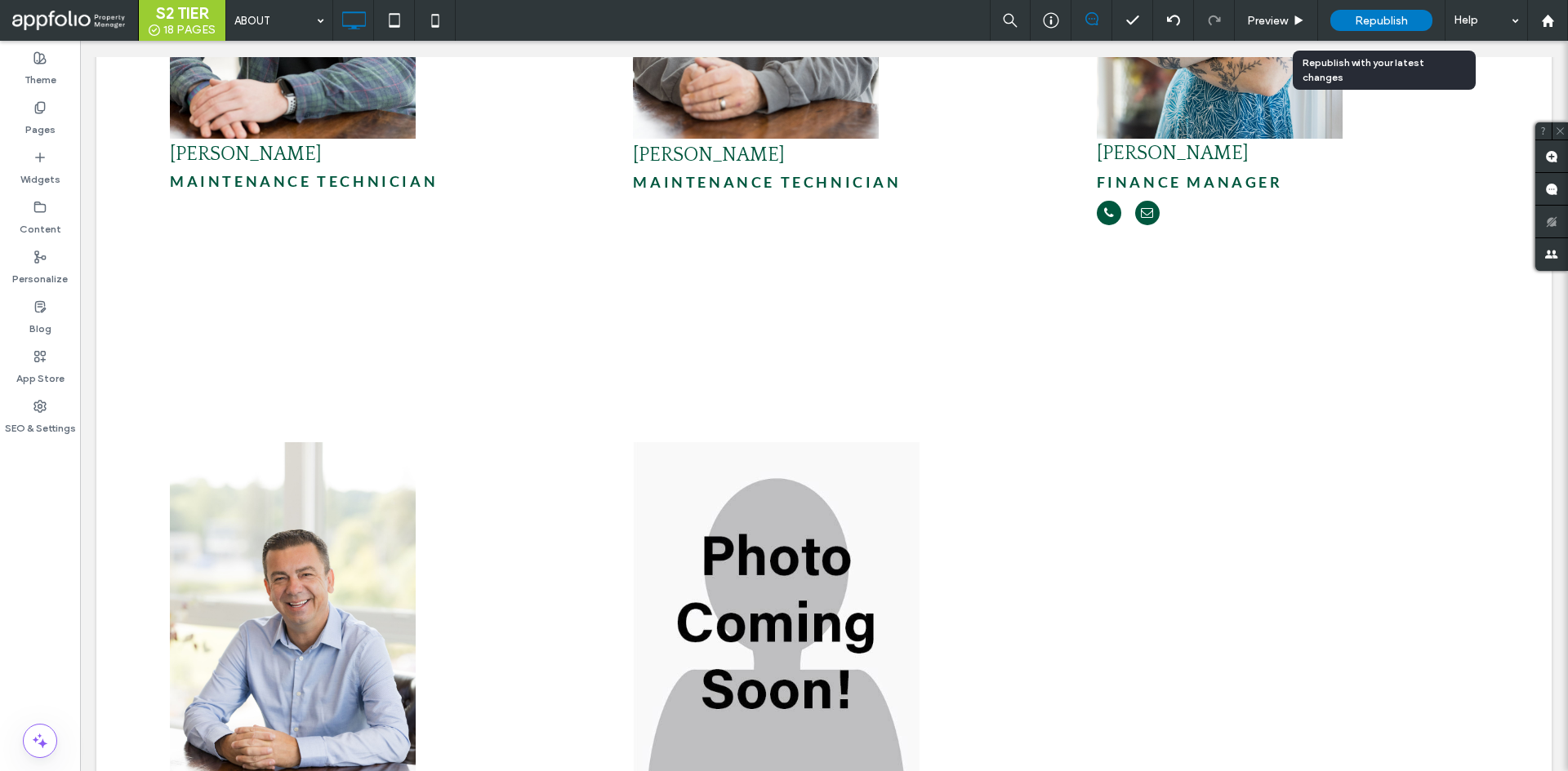
click at [1374, 13] on div "Republish" at bounding box center [1381, 20] width 102 height 21
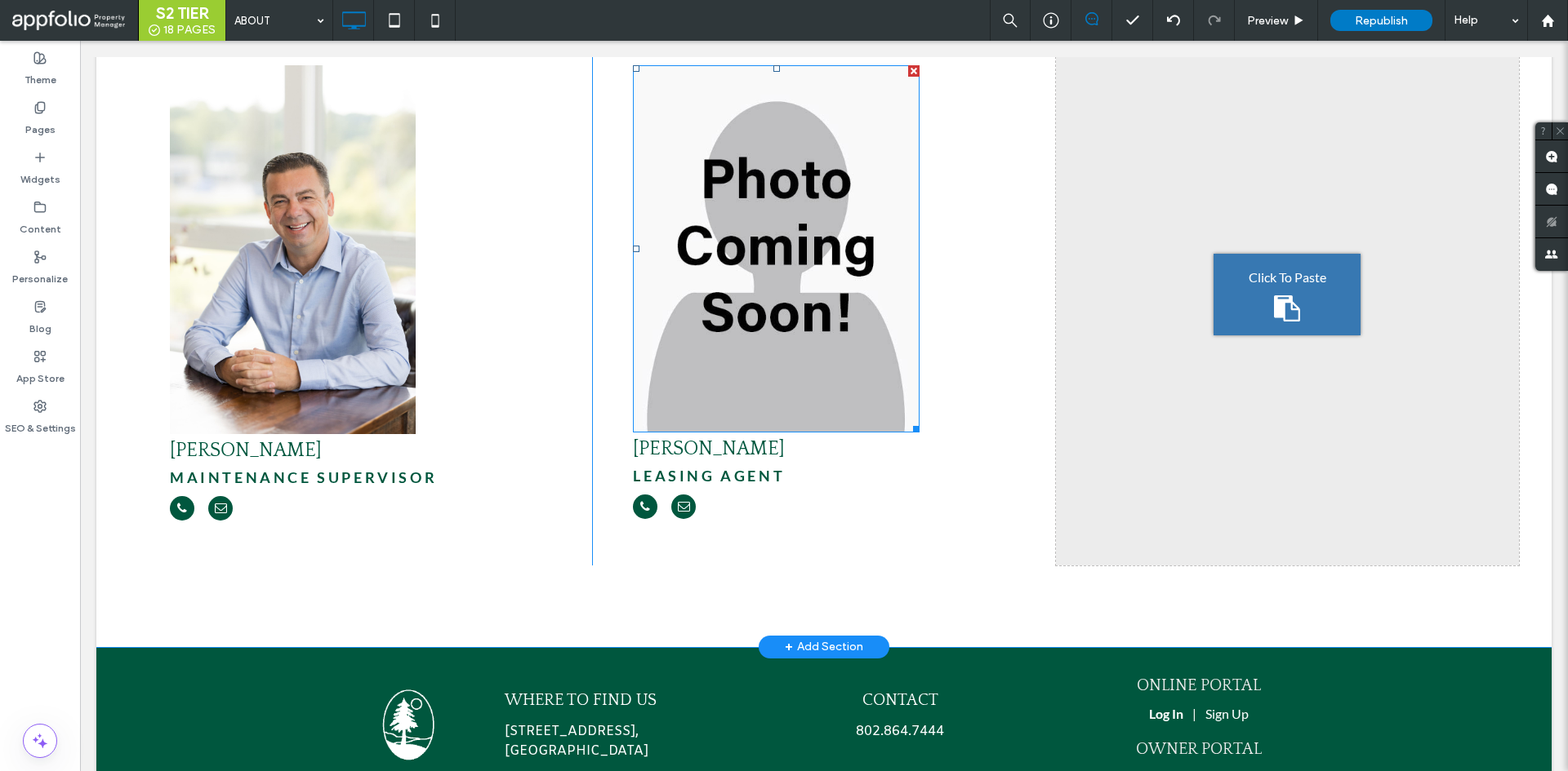
scroll to position [5632, 0]
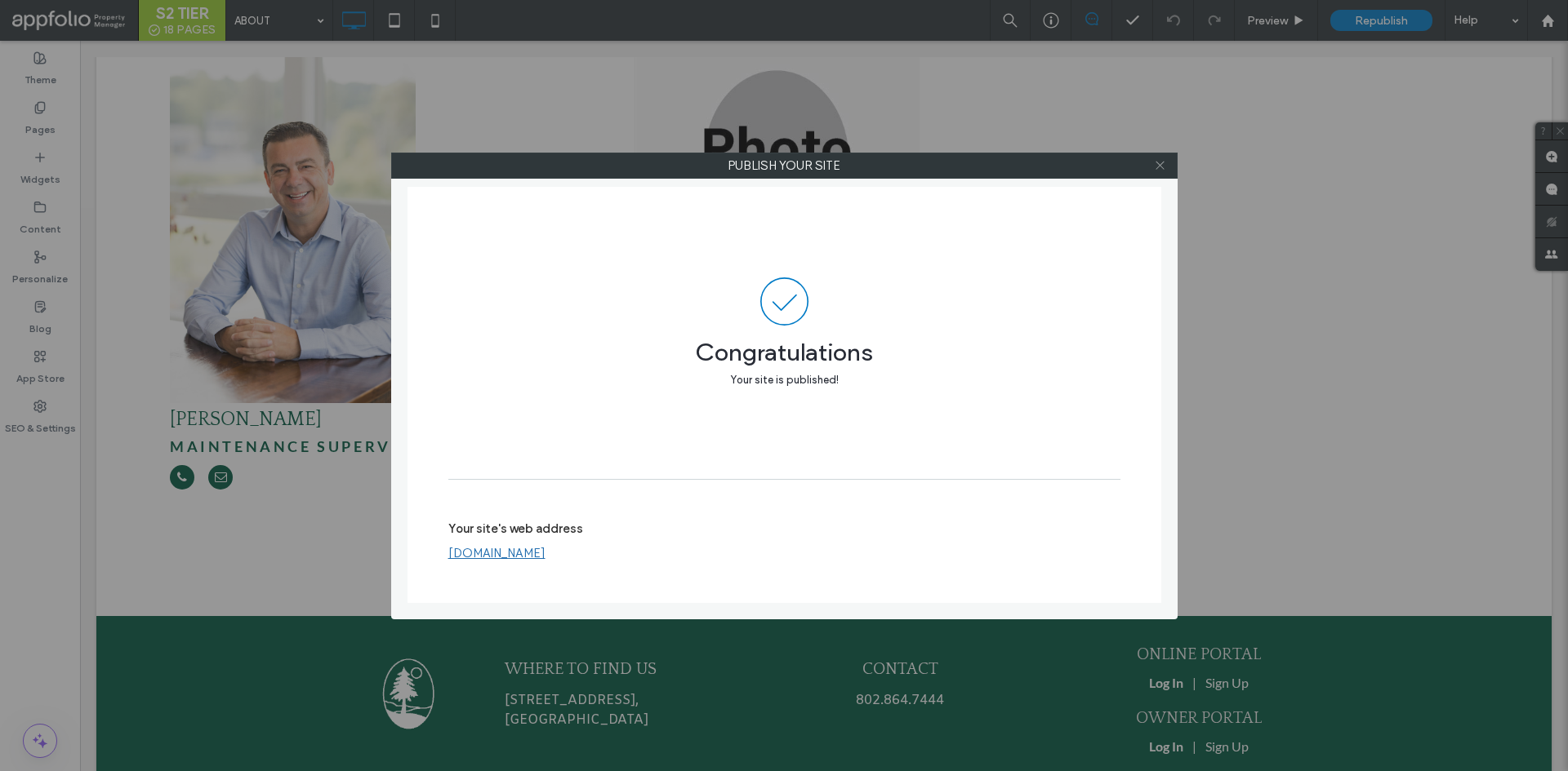
click at [1154, 168] on icon at bounding box center [1160, 165] width 13 height 13
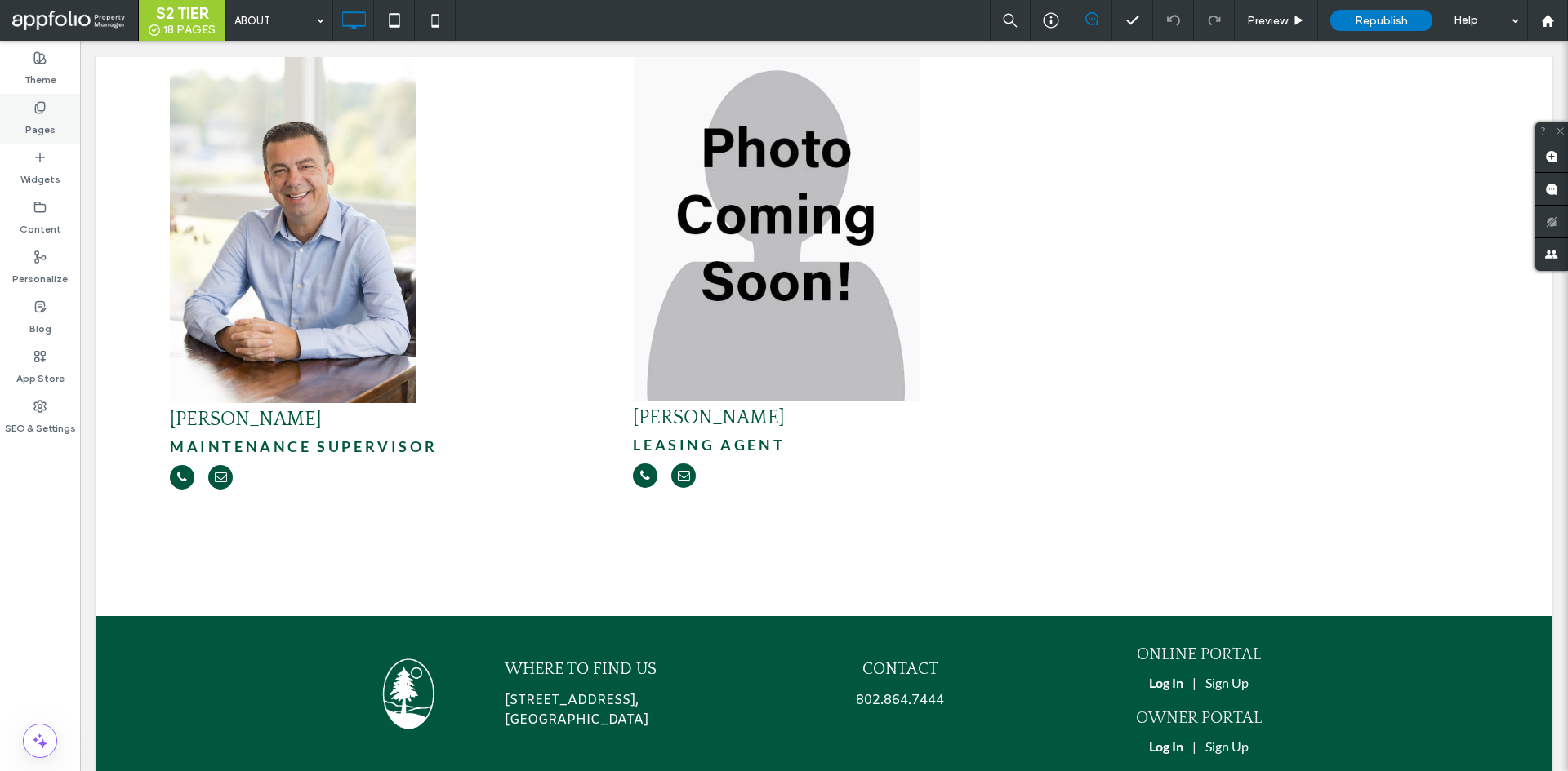
click at [40, 127] on label "Pages" at bounding box center [40, 125] width 30 height 23
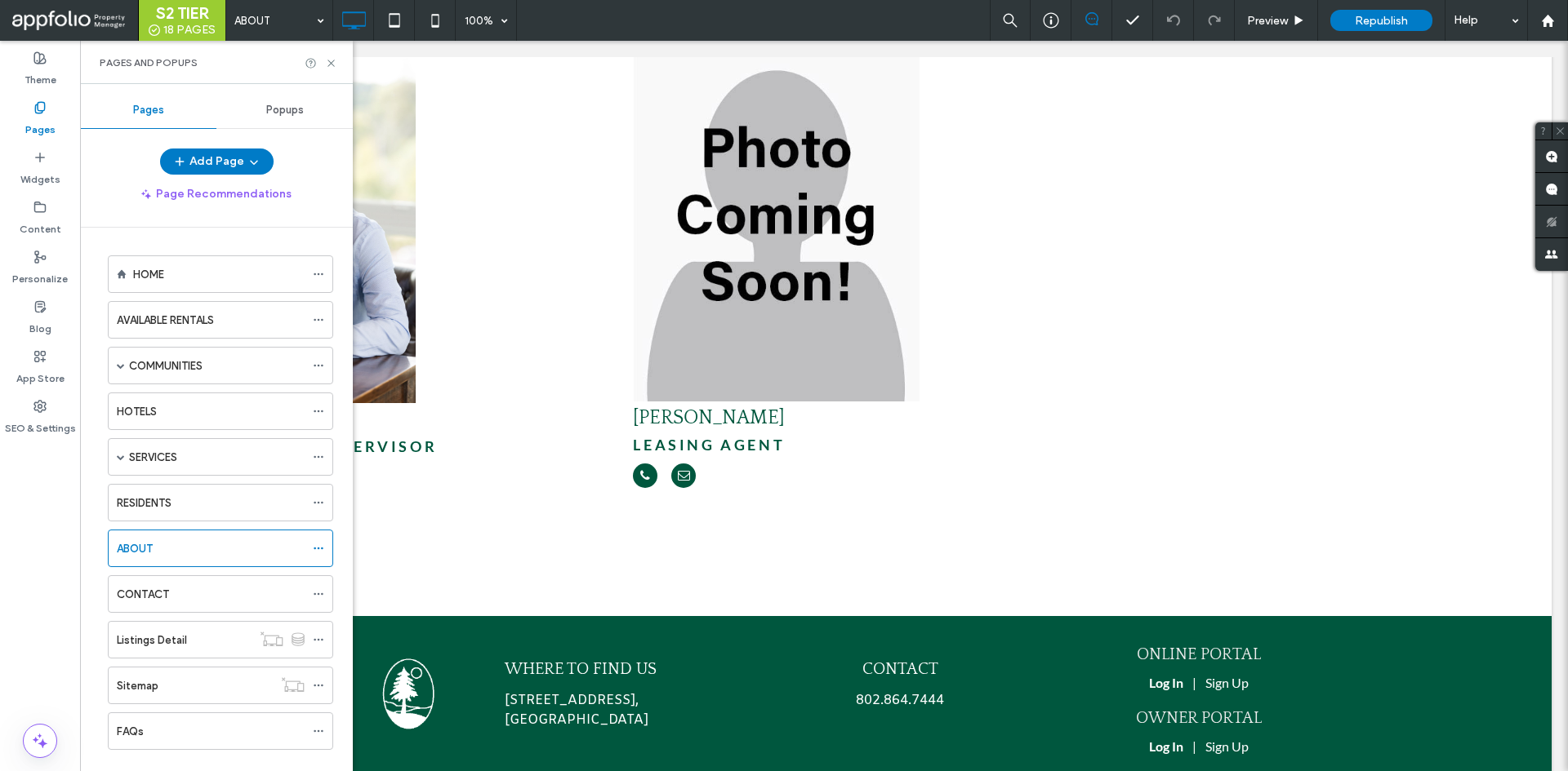
click at [292, 119] on div "Popups" at bounding box center [284, 110] width 136 height 36
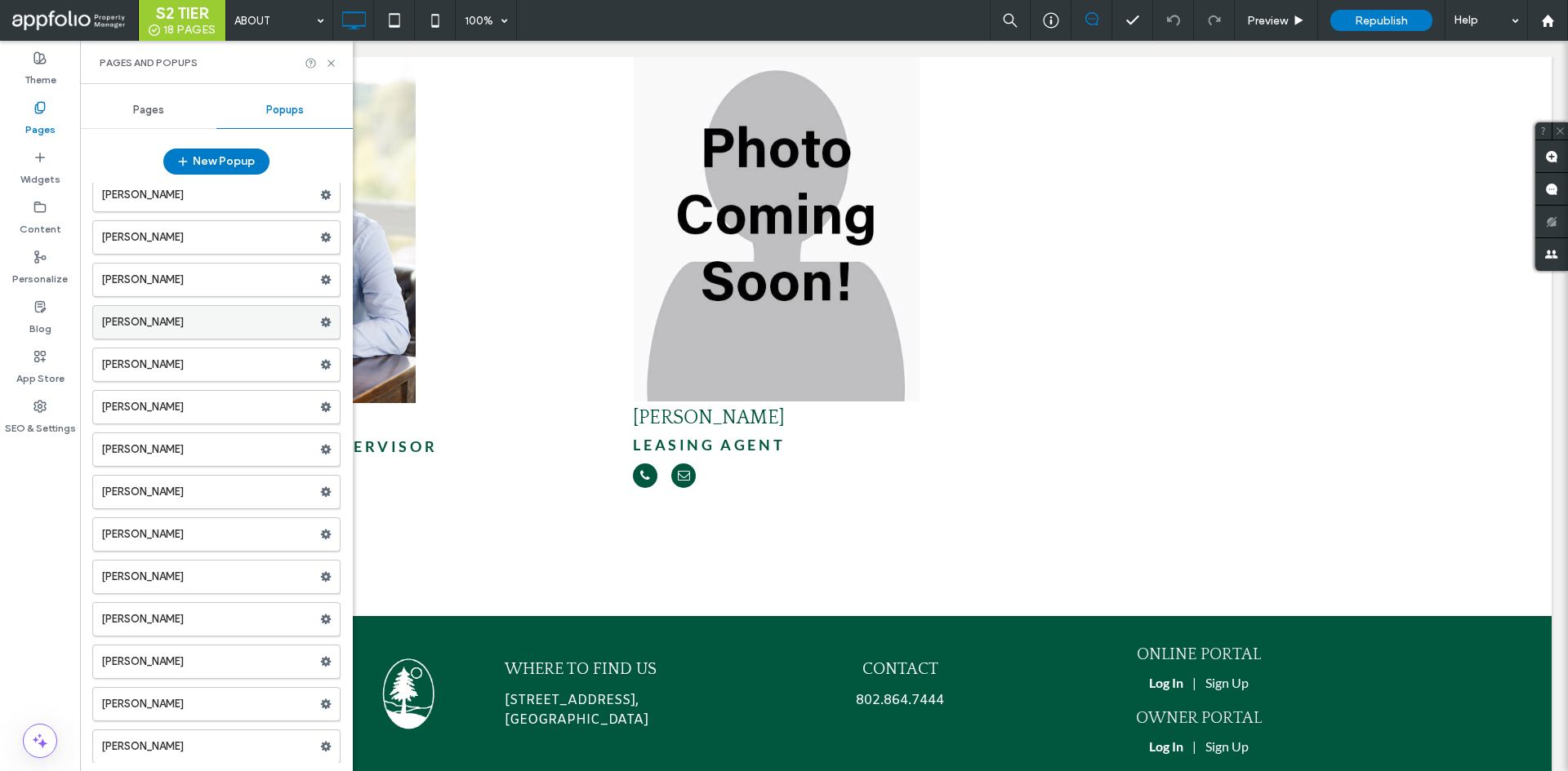
scroll to position [16, 0]
click at [321, 748] on icon at bounding box center [326, 744] width 12 height 12
click at [322, 696] on span at bounding box center [326, 702] width 12 height 24
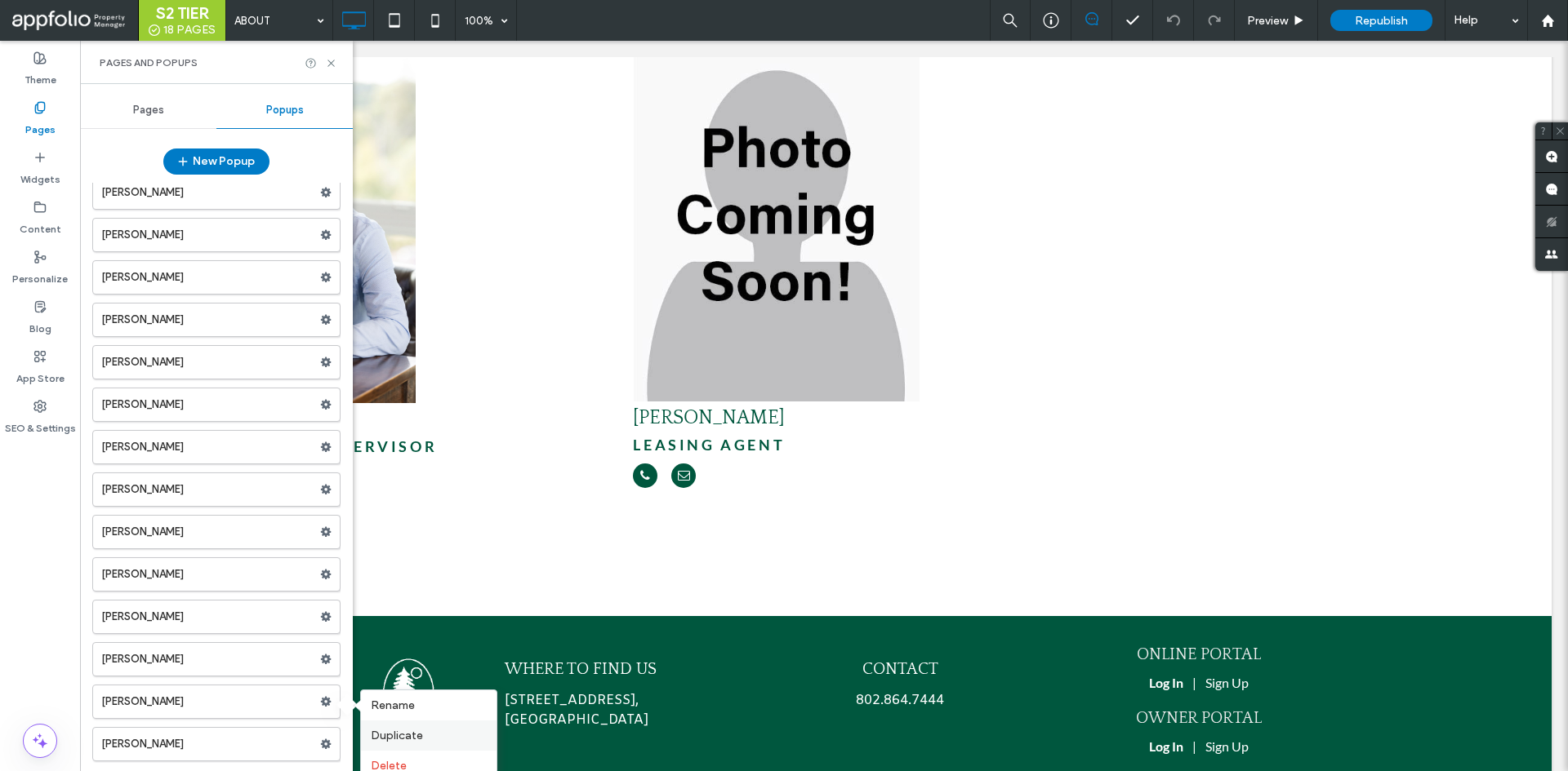
click at [393, 733] on span "Duplicate" at bounding box center [397, 736] width 52 height 14
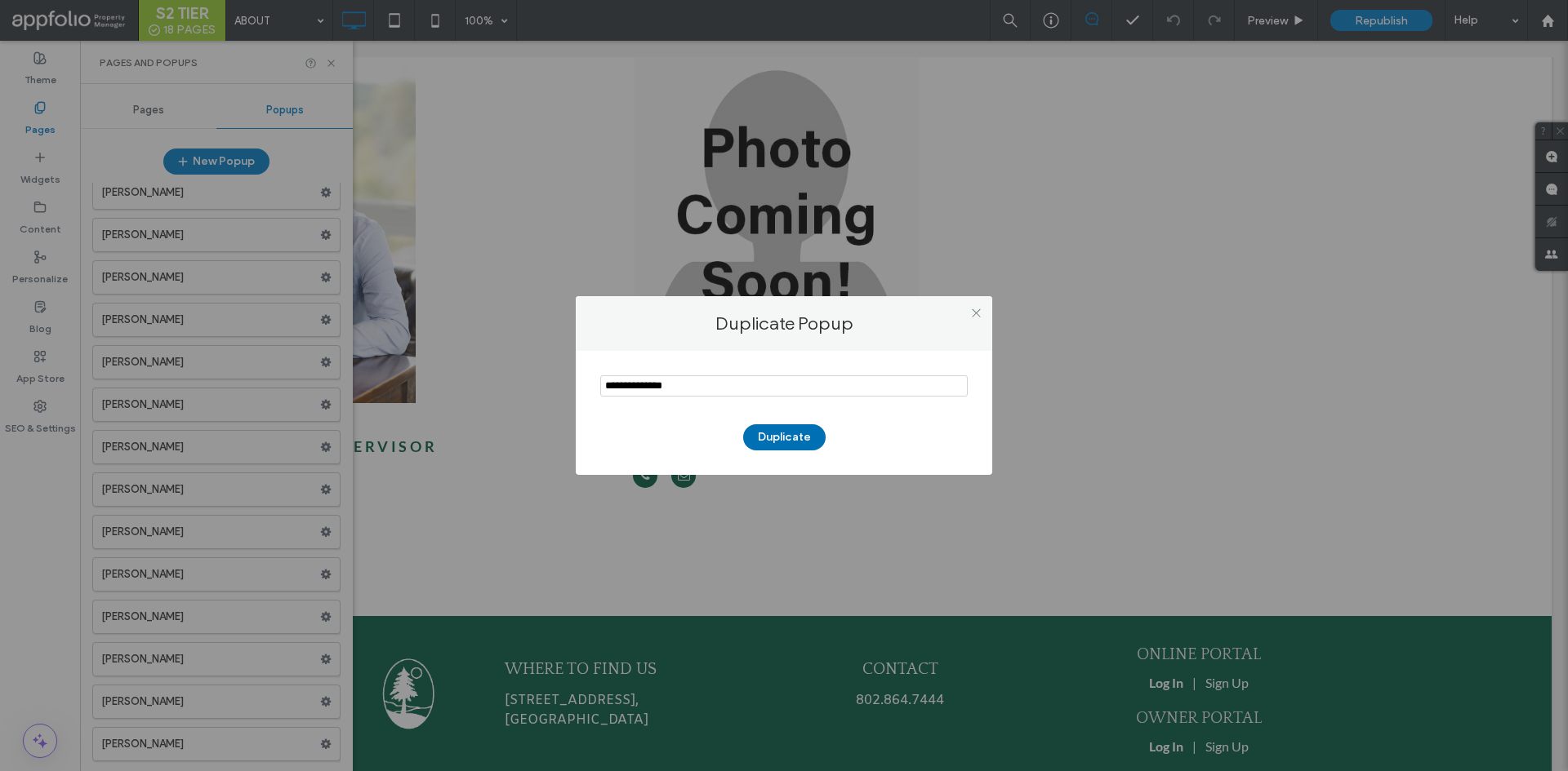
type input "**********"
click at [798, 444] on button "Duplicate" at bounding box center [784, 437] width 83 height 26
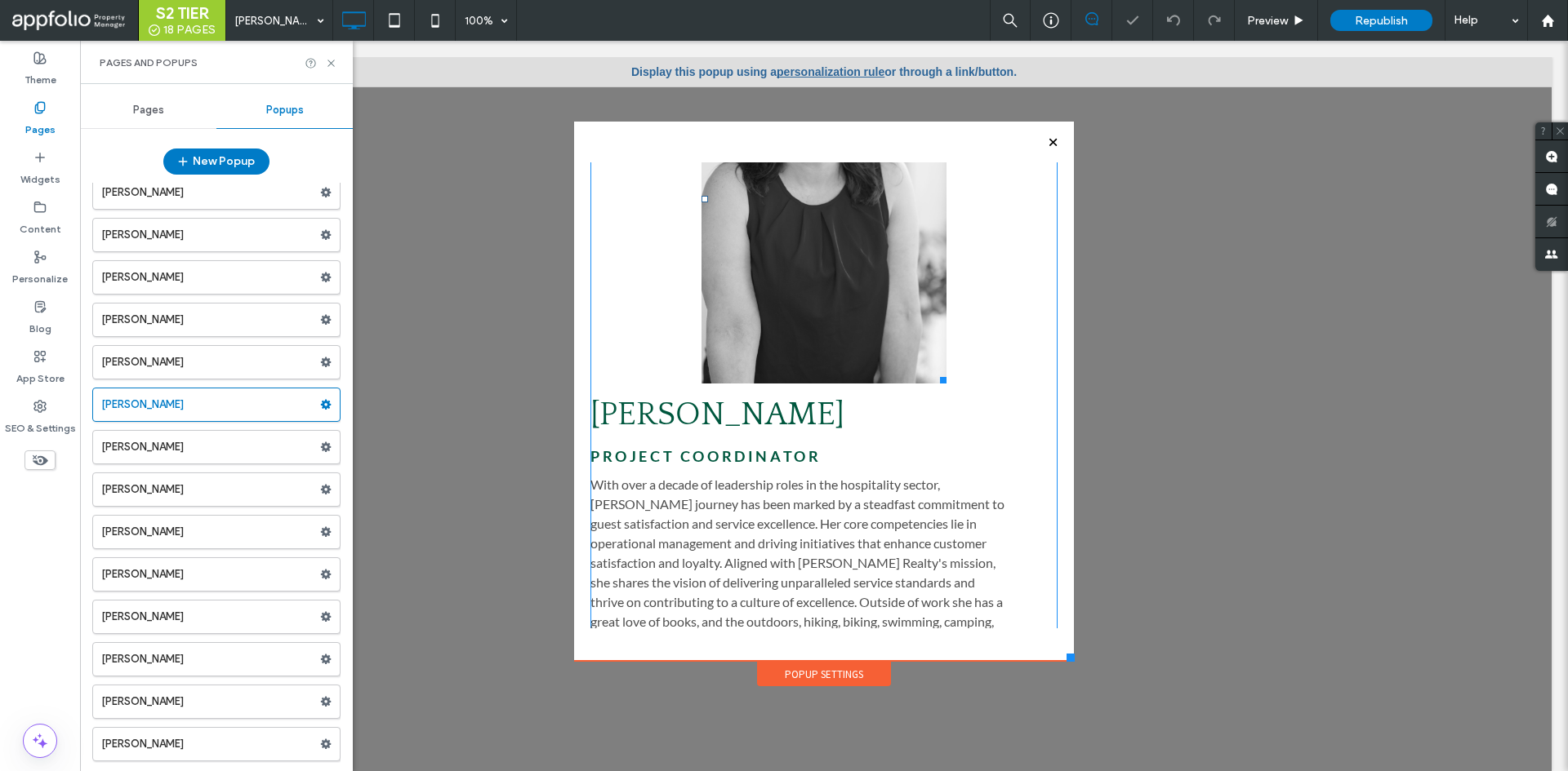
scroll to position [163, 0]
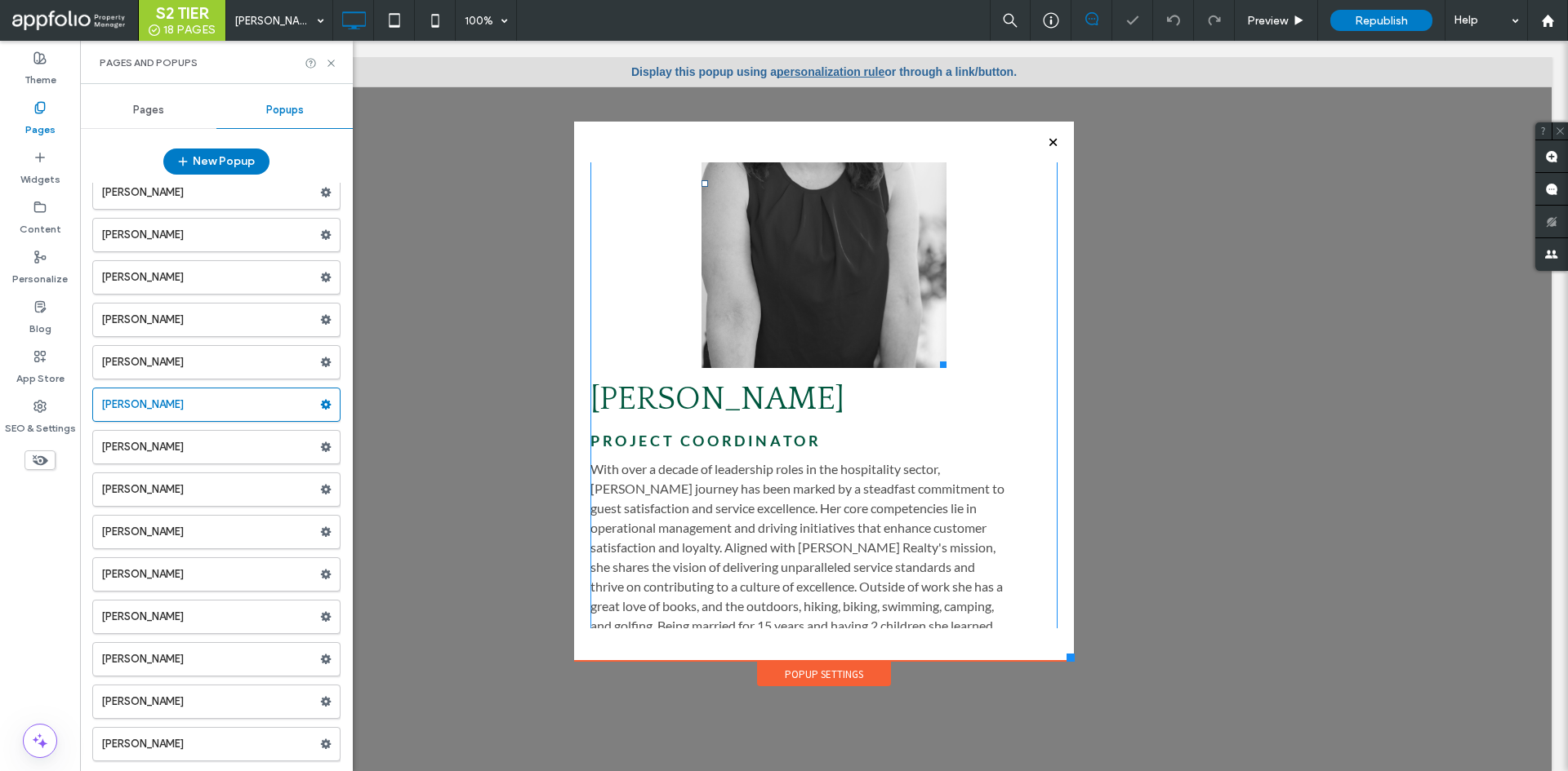
click at [820, 294] on img at bounding box center [824, 183] width 246 height 368
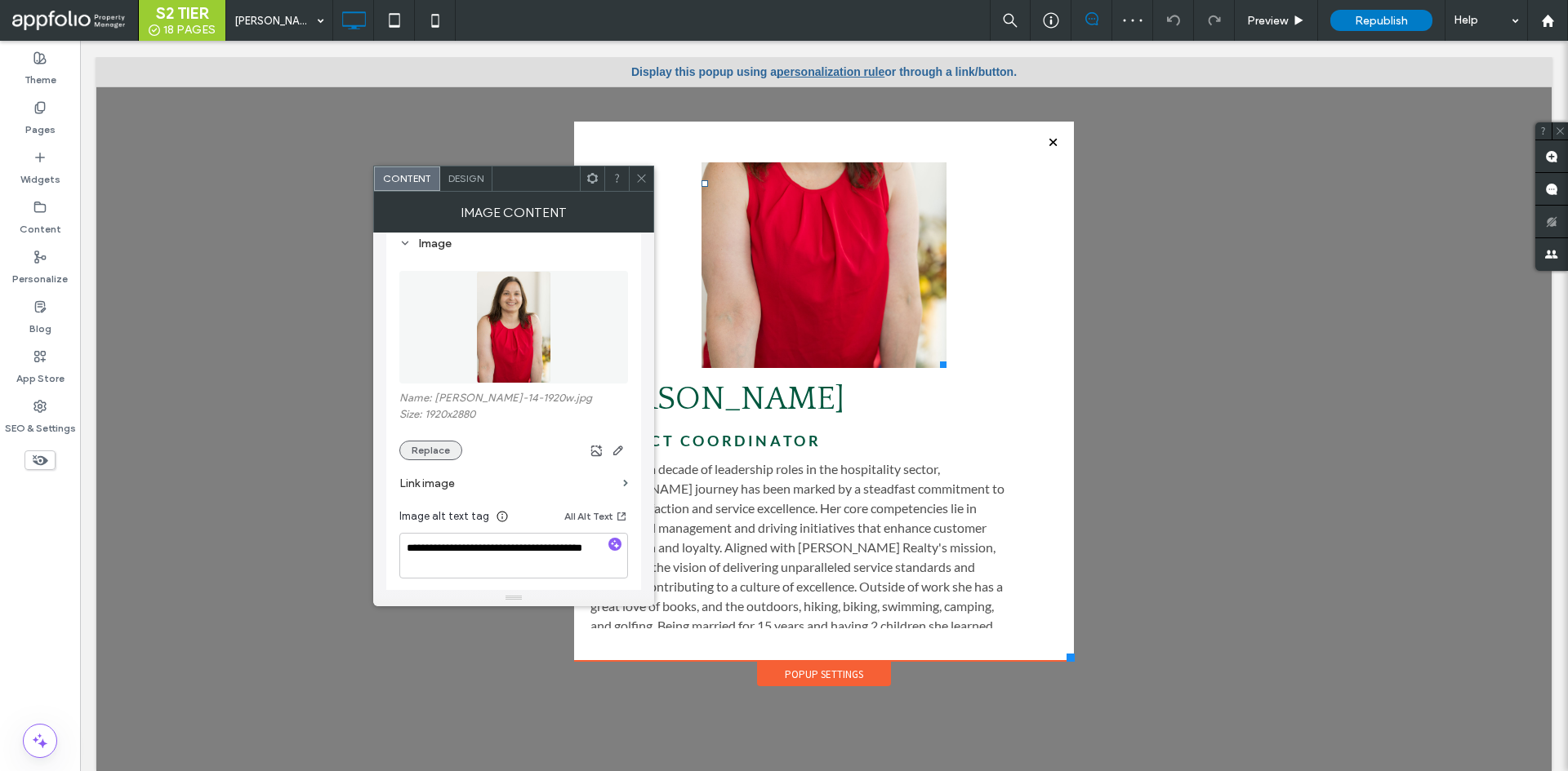
click at [437, 445] on button "Replace" at bounding box center [430, 450] width 63 height 19
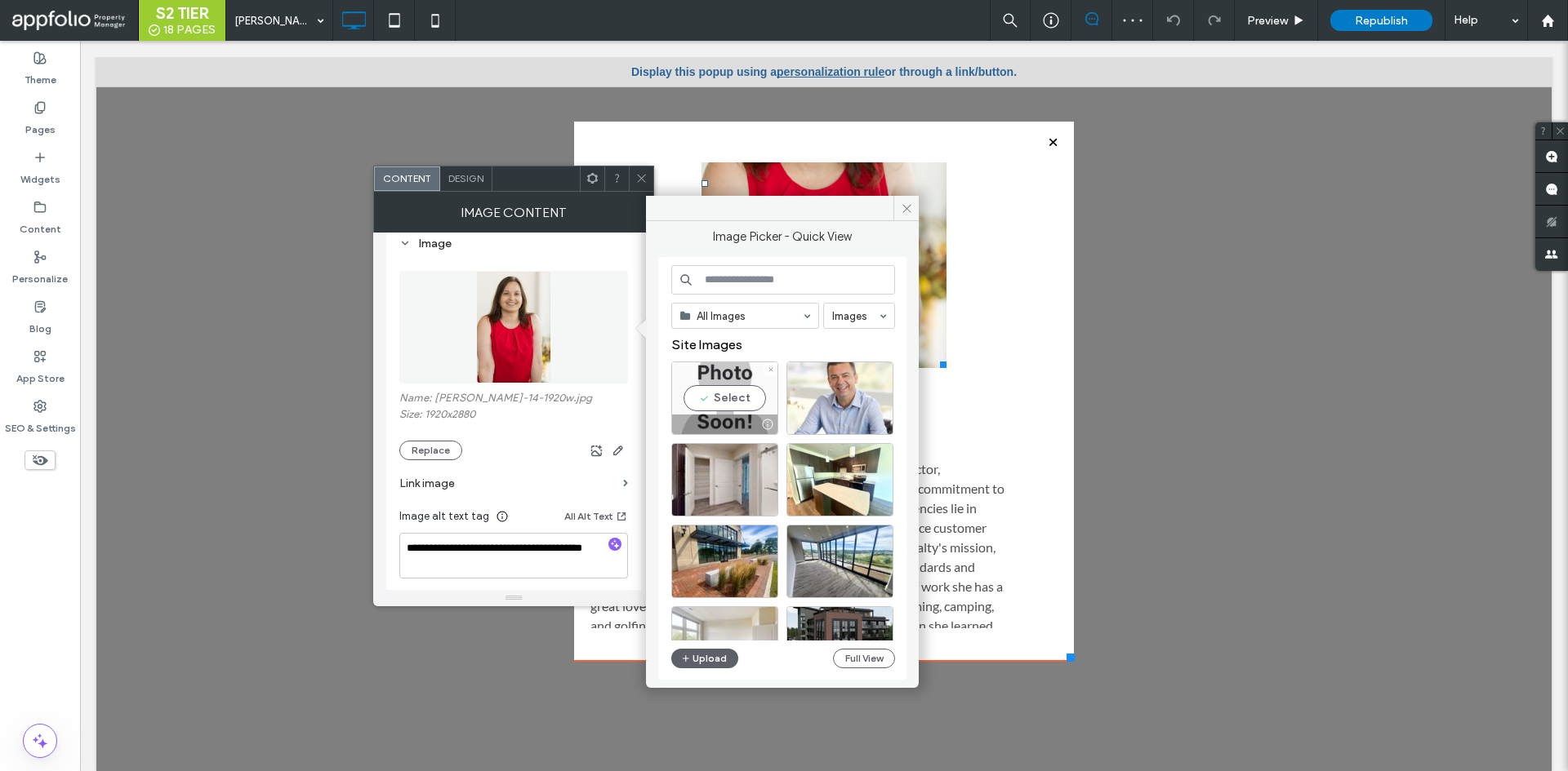
click at [726, 403] on div "Select" at bounding box center [725, 398] width 107 height 74
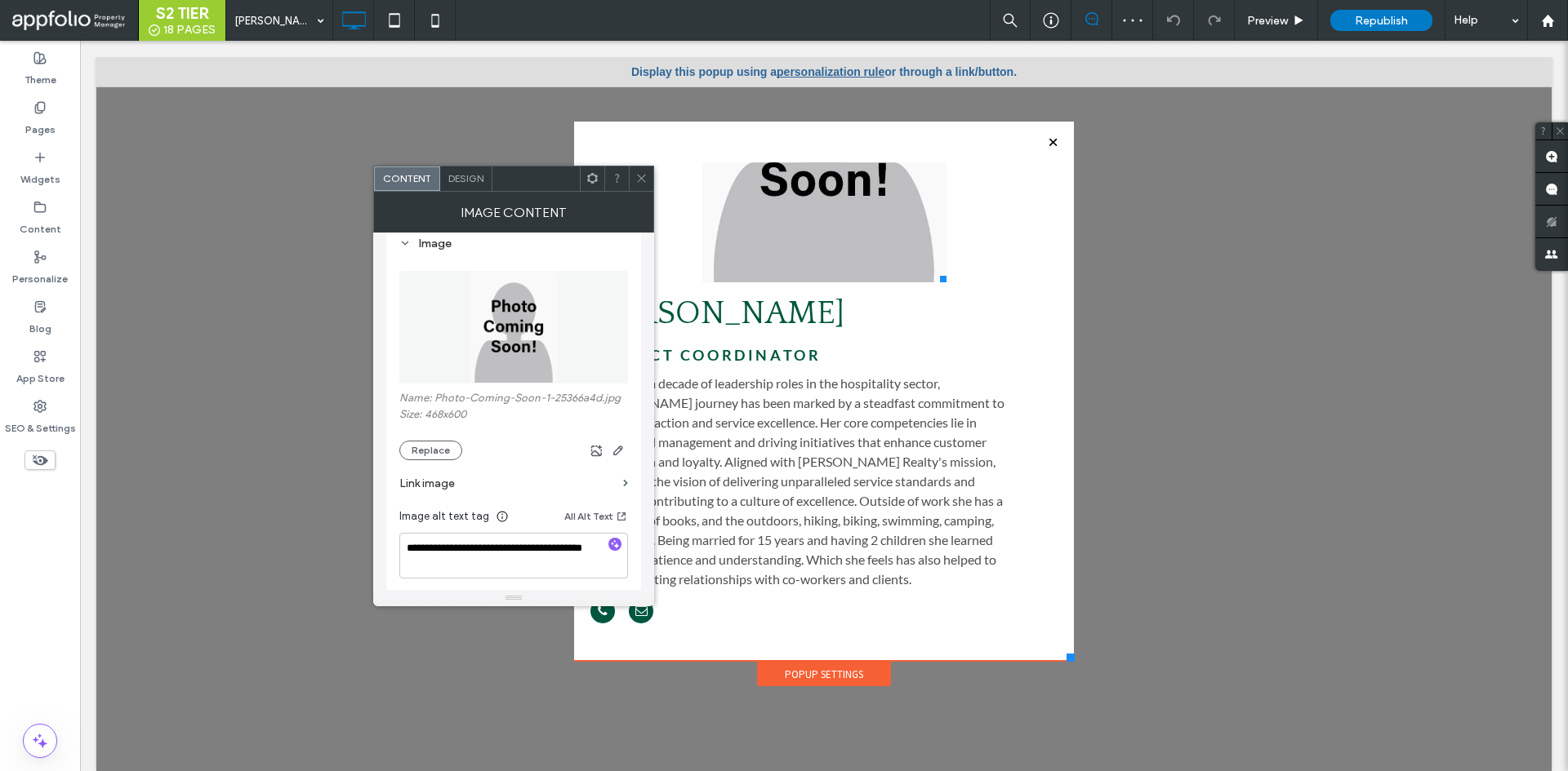
scroll to position [110, 0]
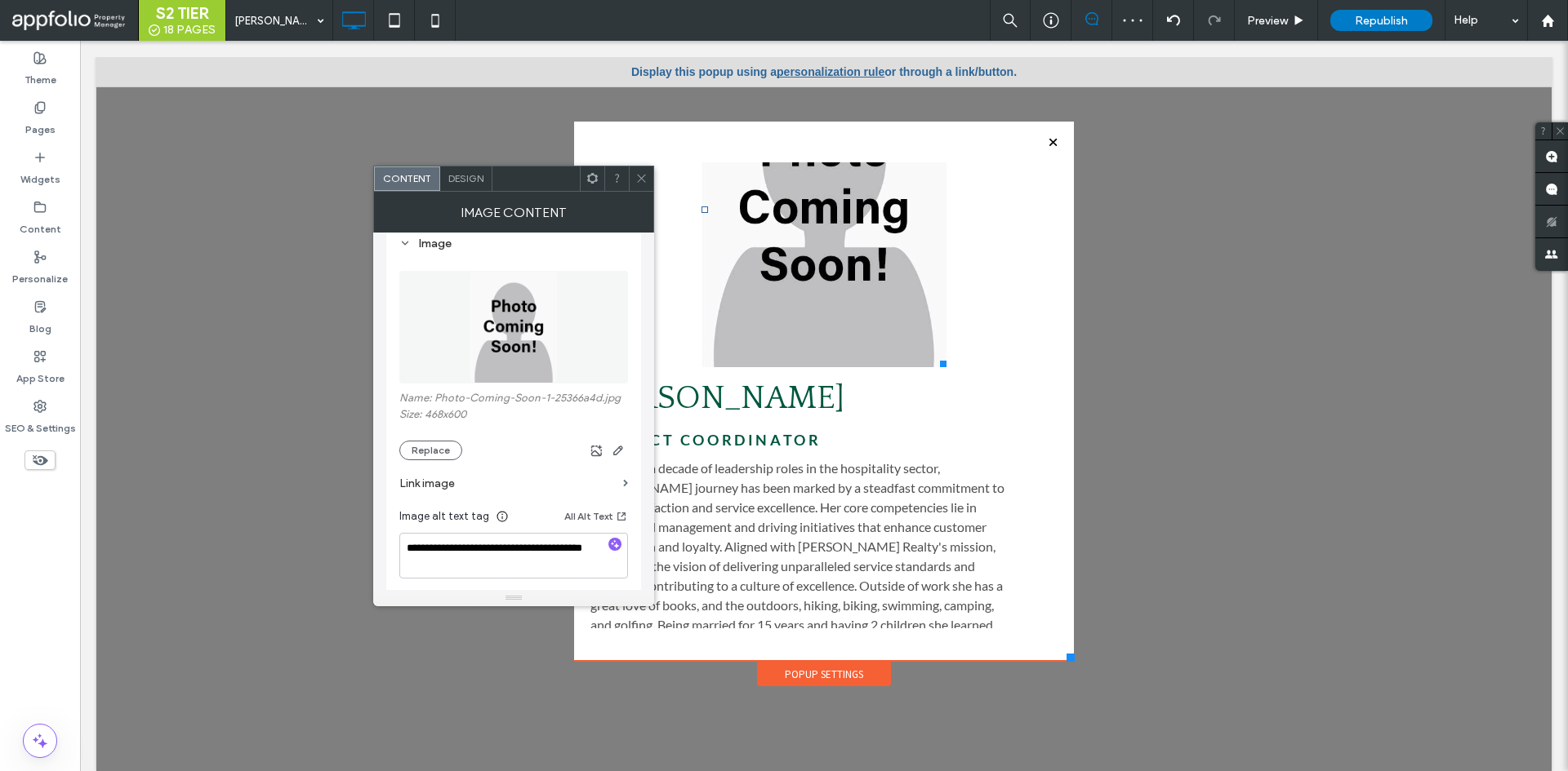
click at [641, 185] on span at bounding box center [641, 178] width 13 height 24
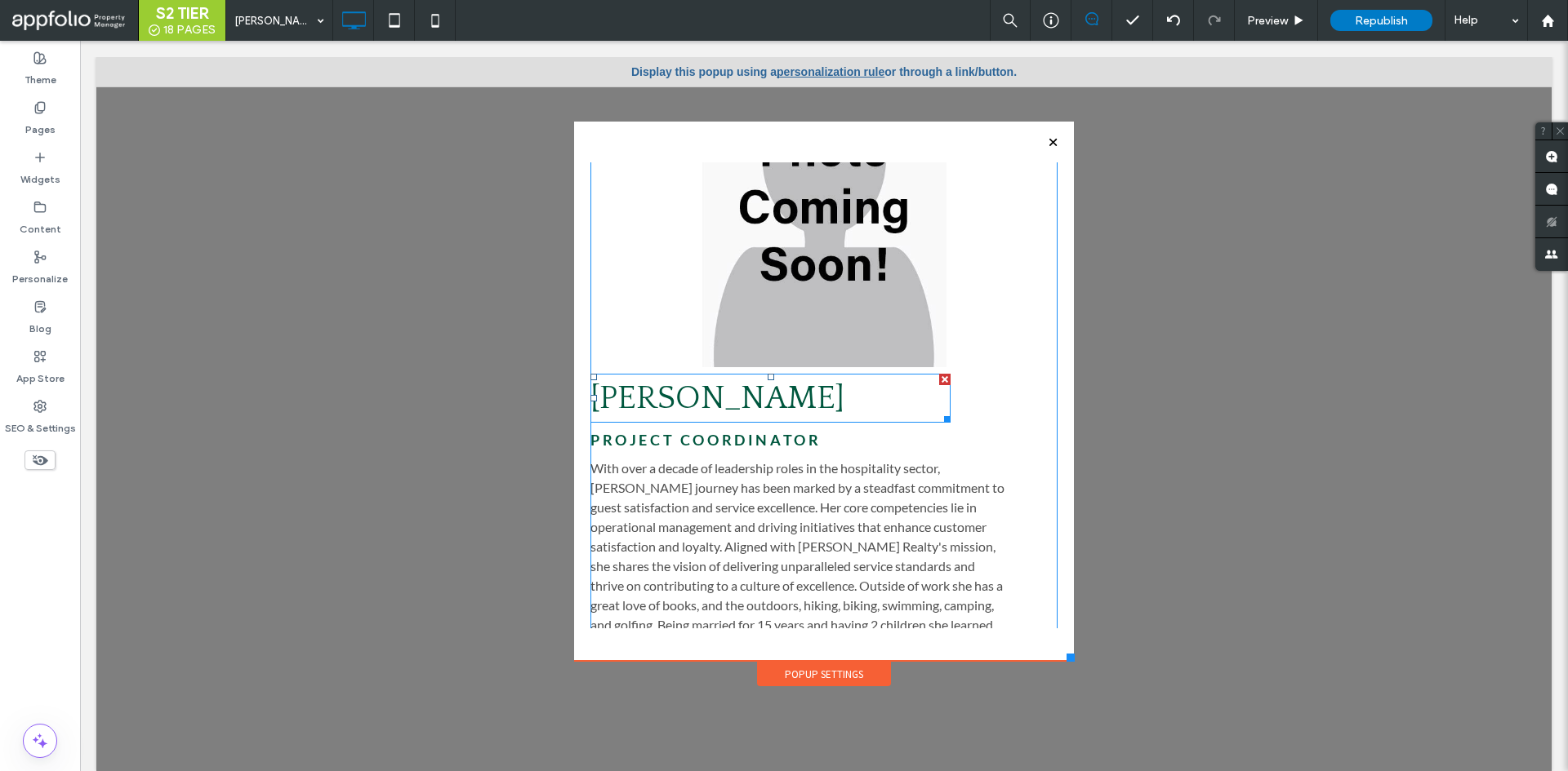
click at [727, 386] on span "[PERSON_NAME]" at bounding box center [718, 398] width 254 height 36
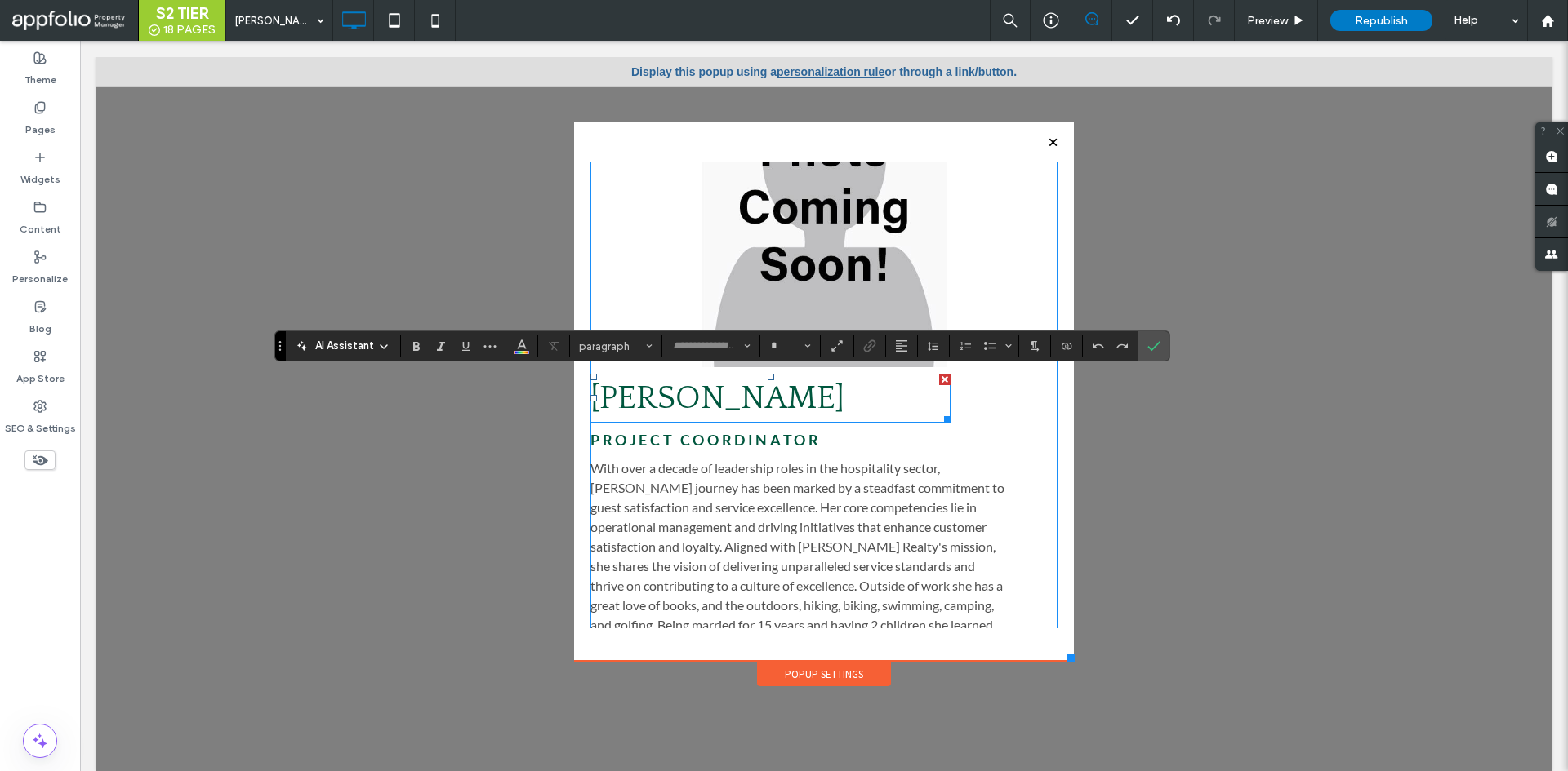
type input "**********"
type input "**"
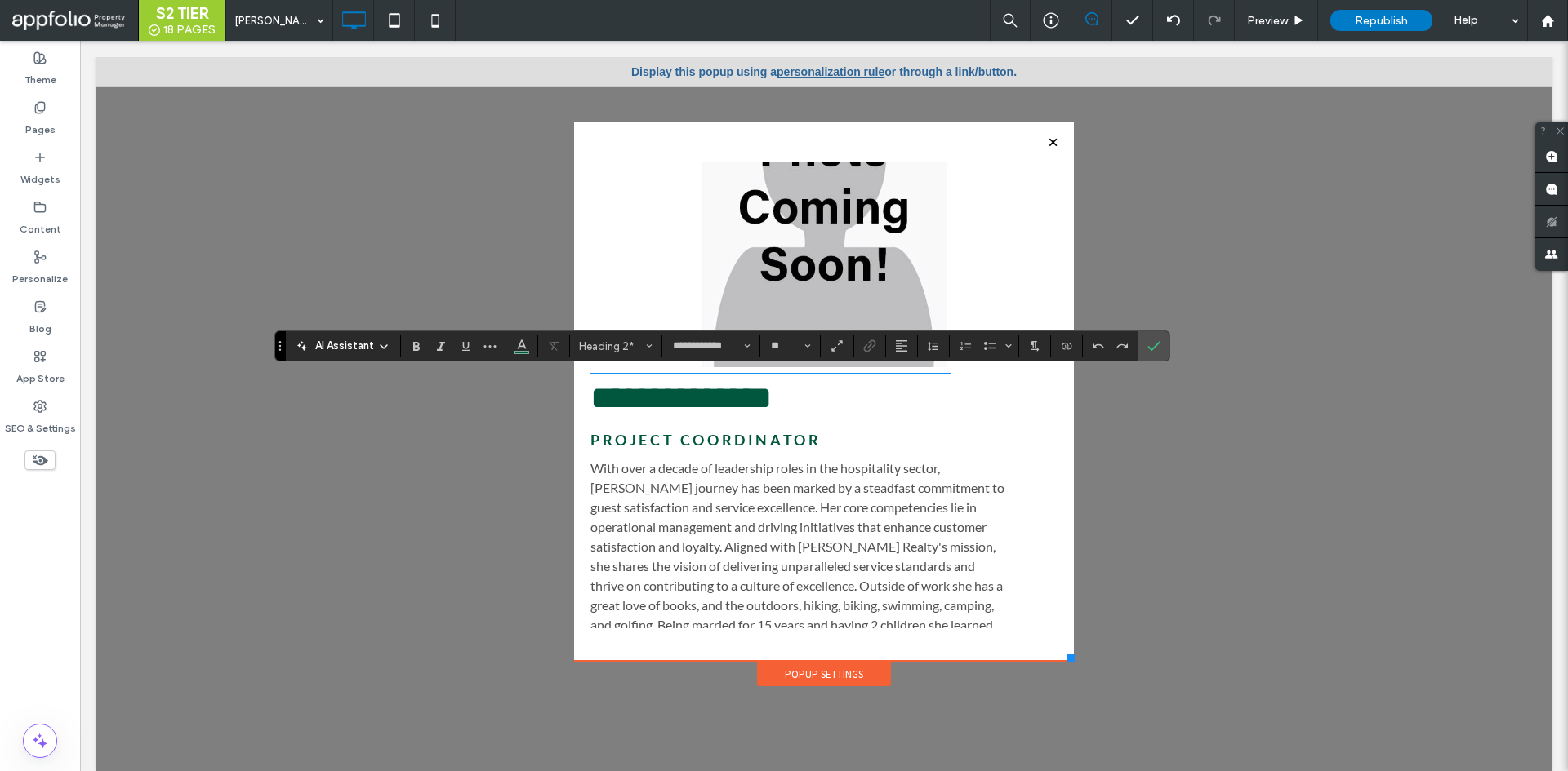
click at [752, 443] on span "project coordinator" at bounding box center [705, 439] width 230 height 18
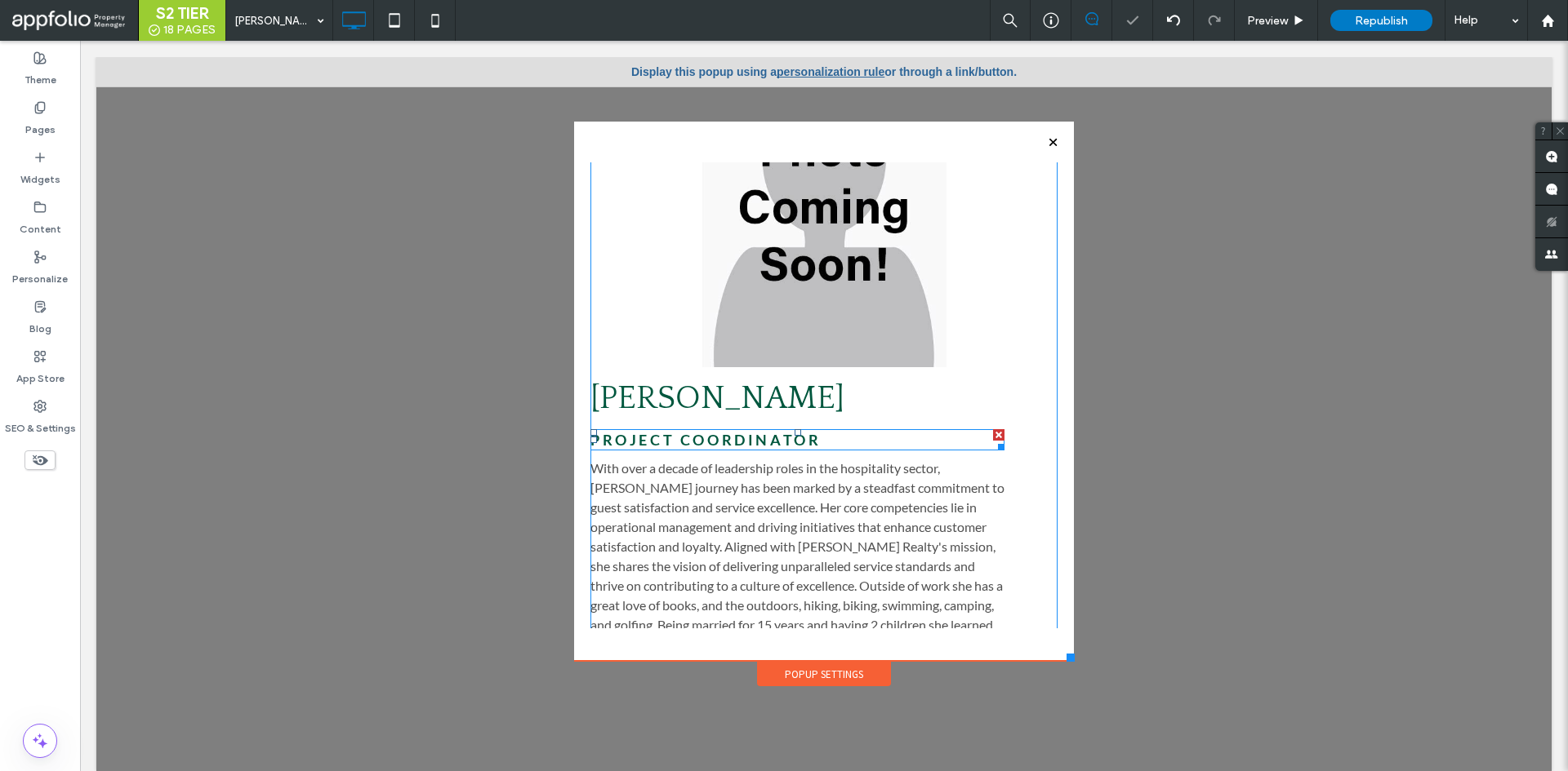
click at [760, 442] on span "project coordinator" at bounding box center [705, 439] width 230 height 18
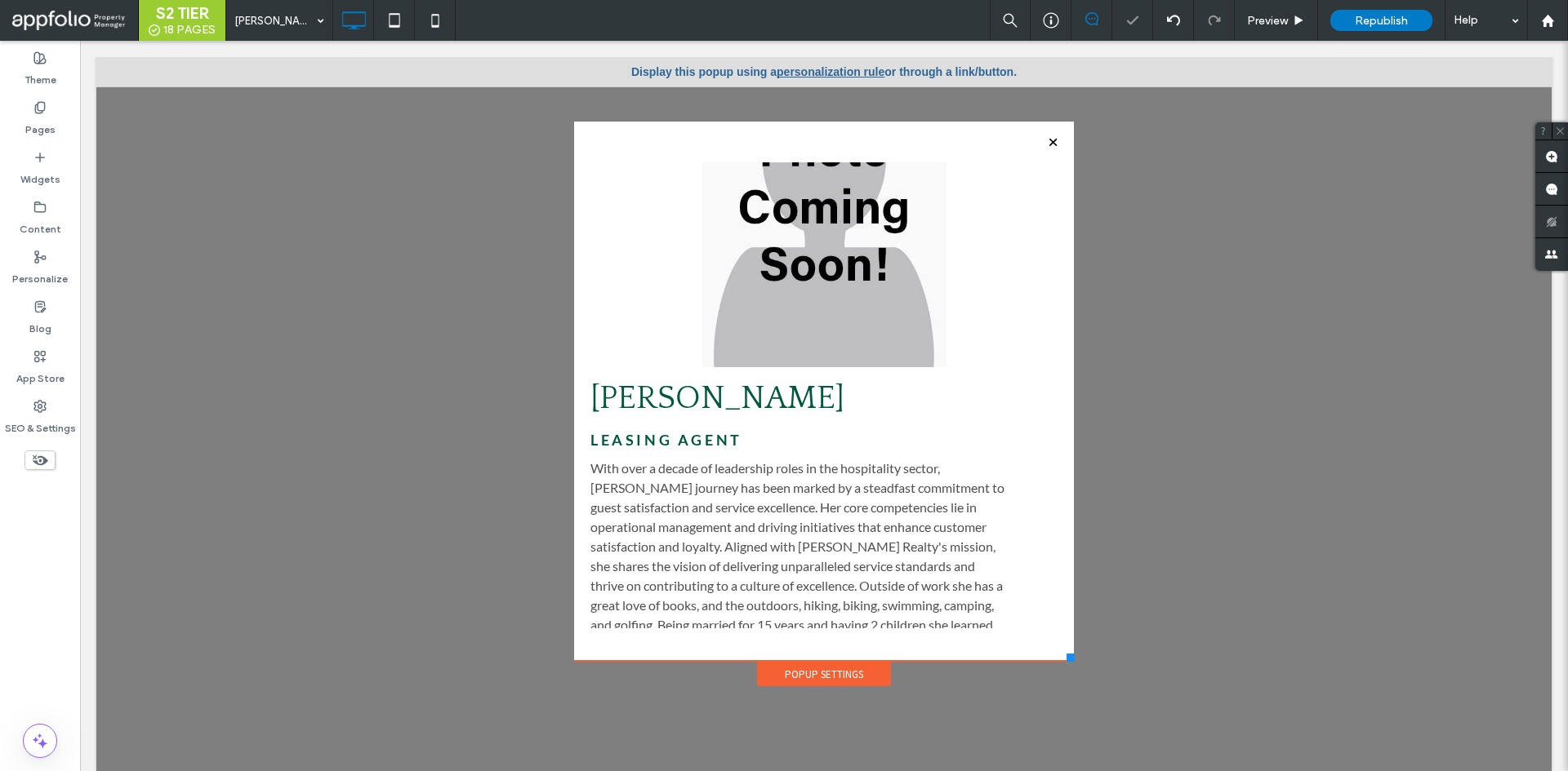
click at [1176, 397] on div at bounding box center [823, 422] width 1455 height 731
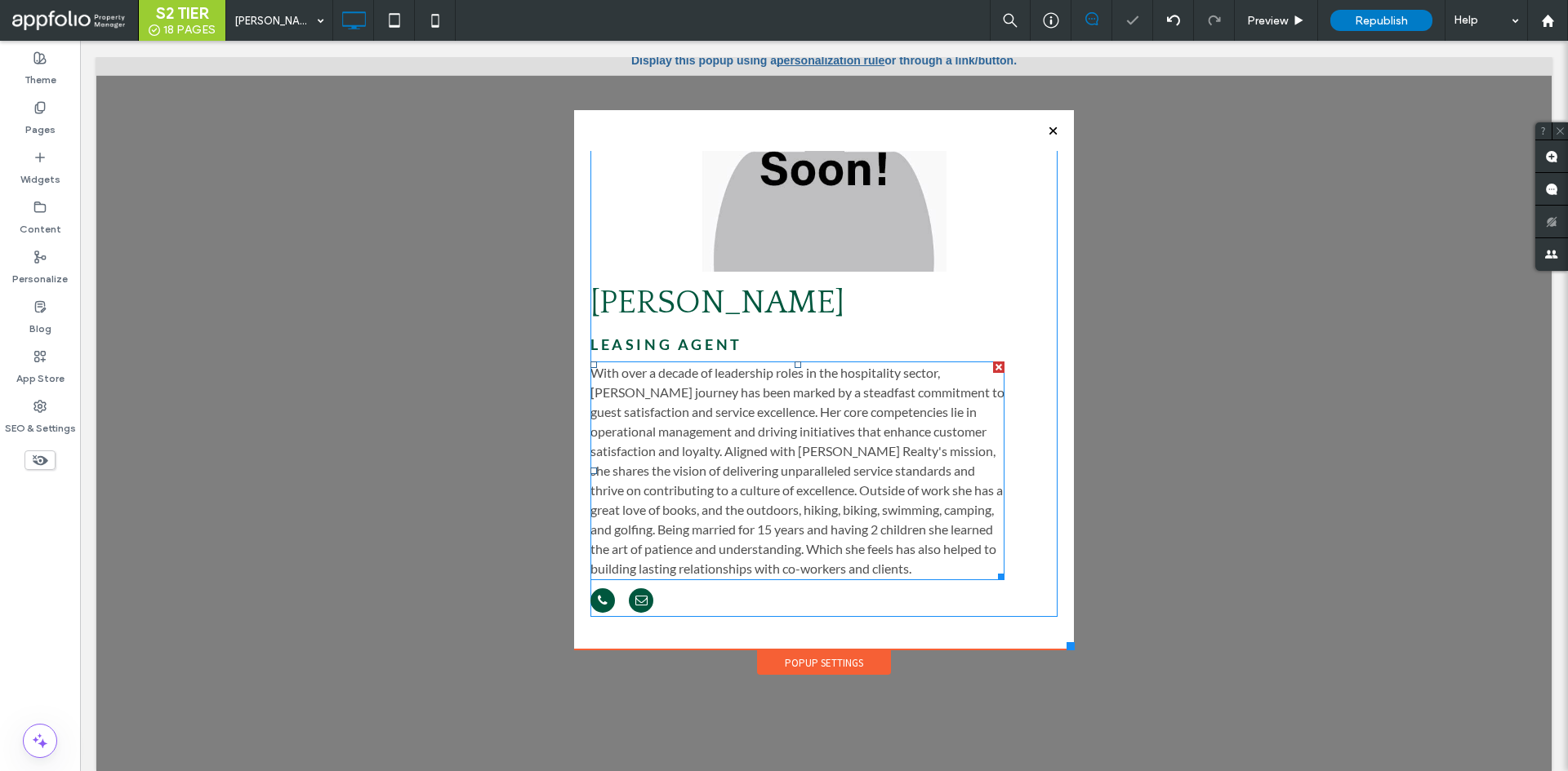
scroll to position [17, 0]
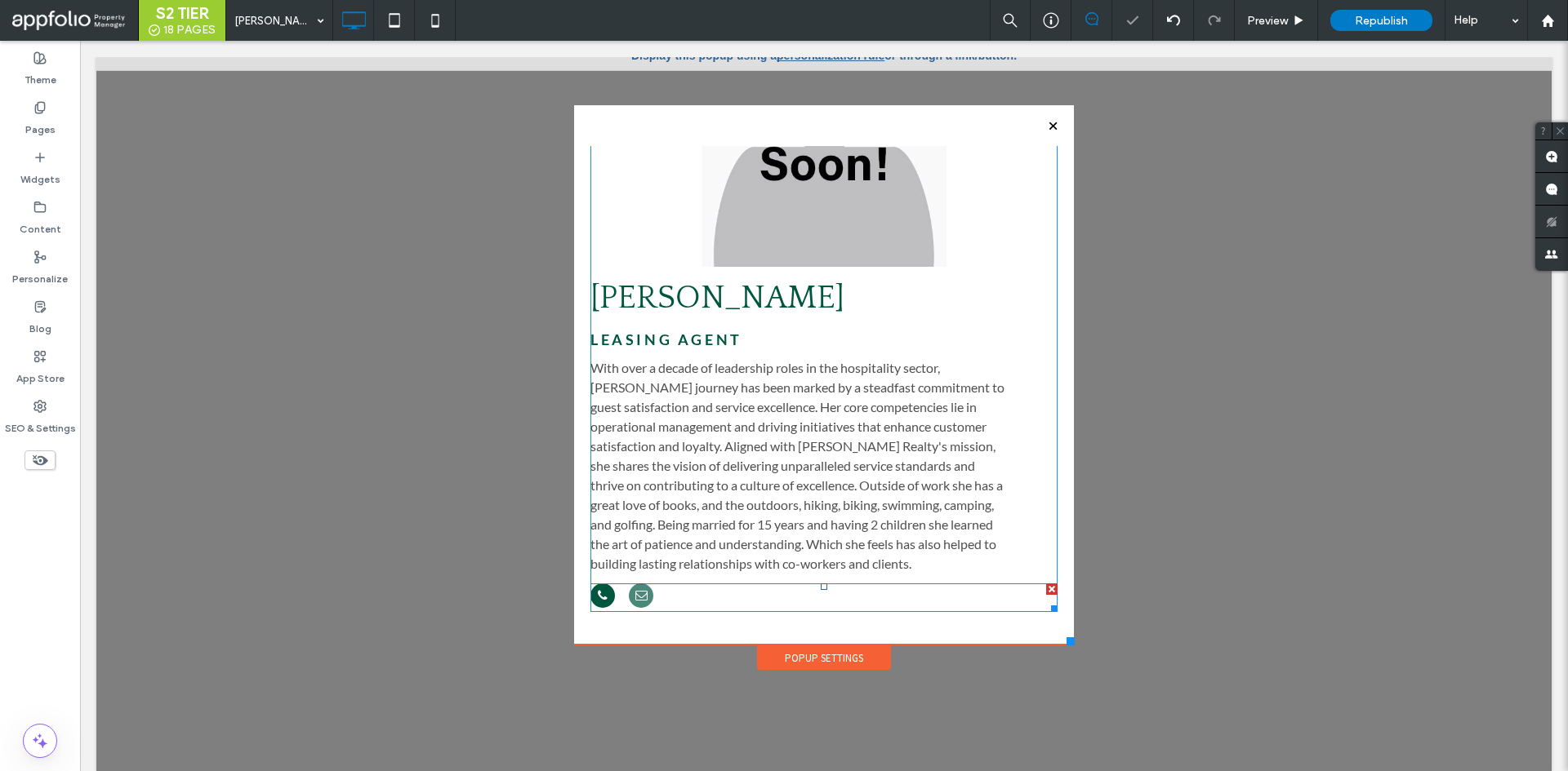
click at [638, 600] on span "email" at bounding box center [641, 595] width 24 height 24
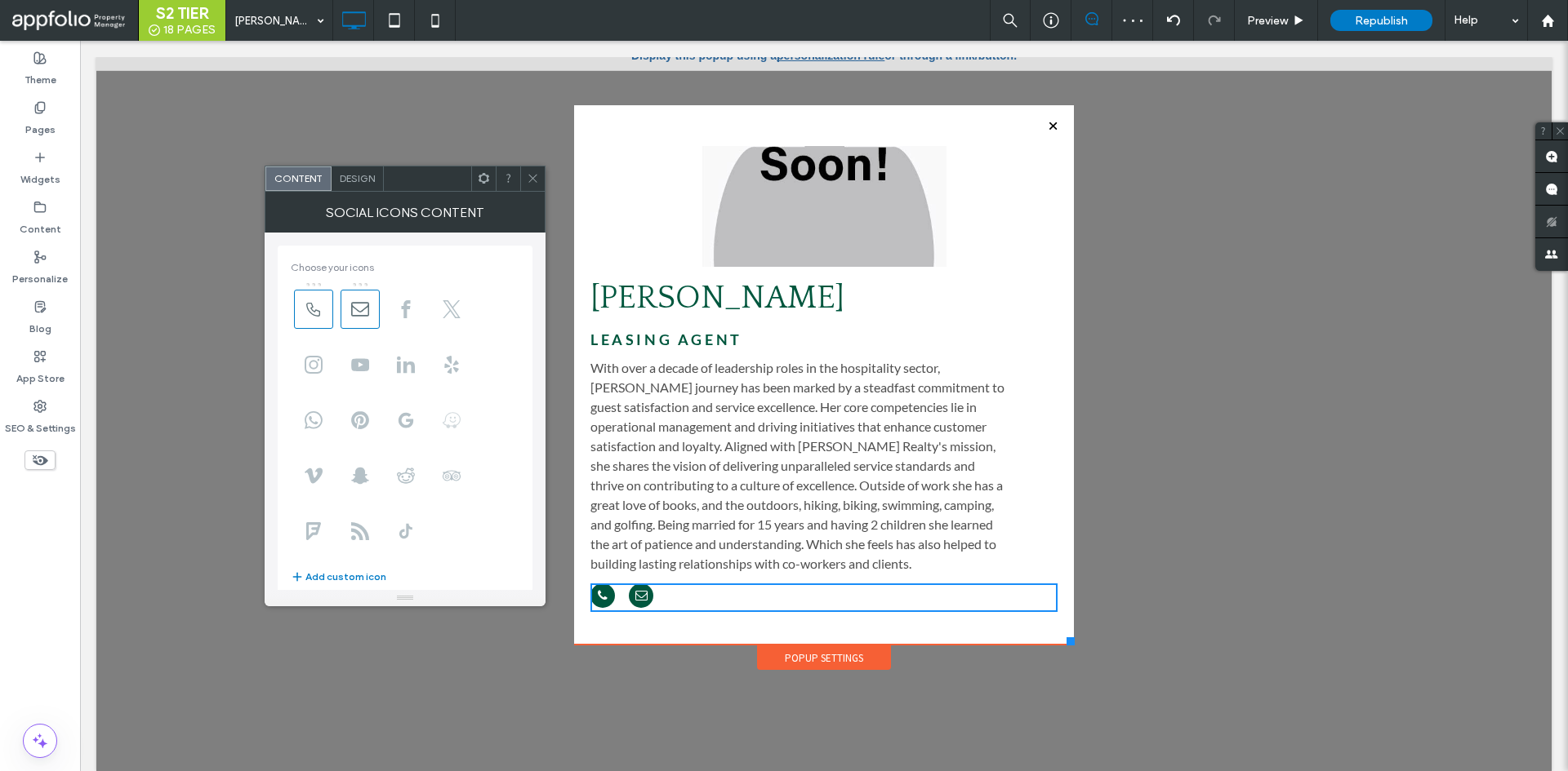
scroll to position [202, 0]
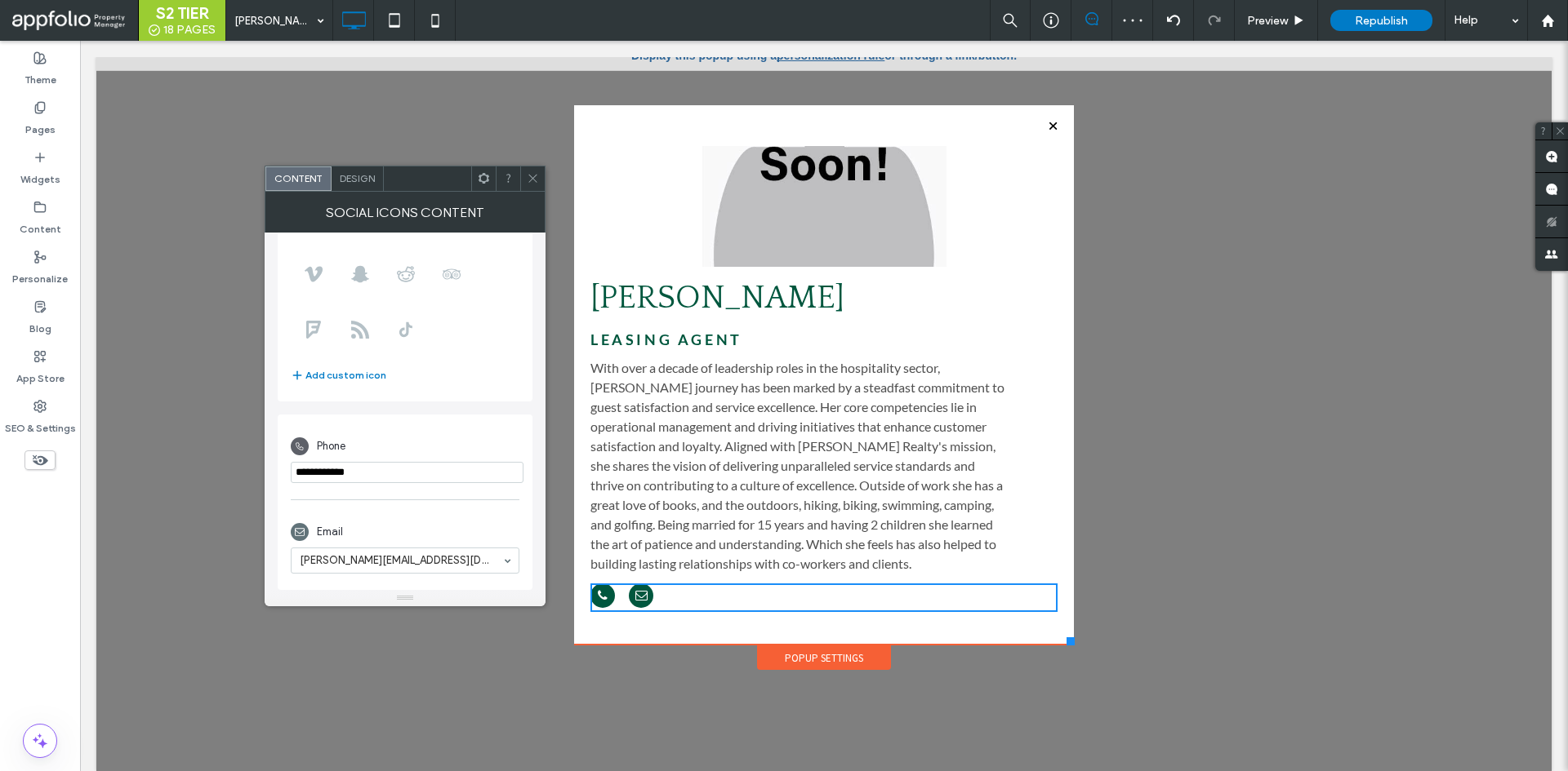
click at [446, 475] on input "phone" at bounding box center [407, 472] width 233 height 21
click at [413, 557] on input at bounding box center [401, 561] width 202 height 12
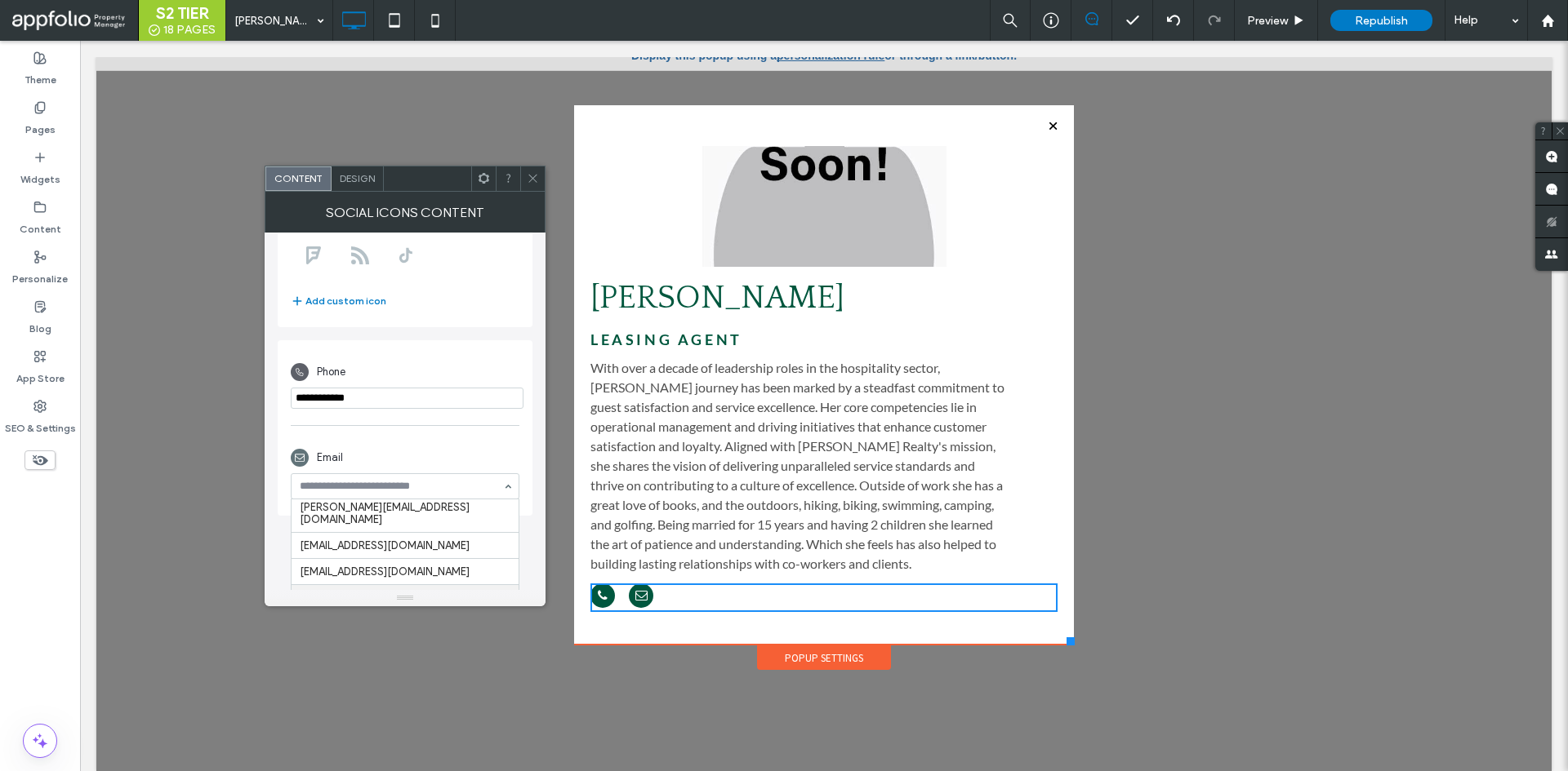
scroll to position [349, 0]
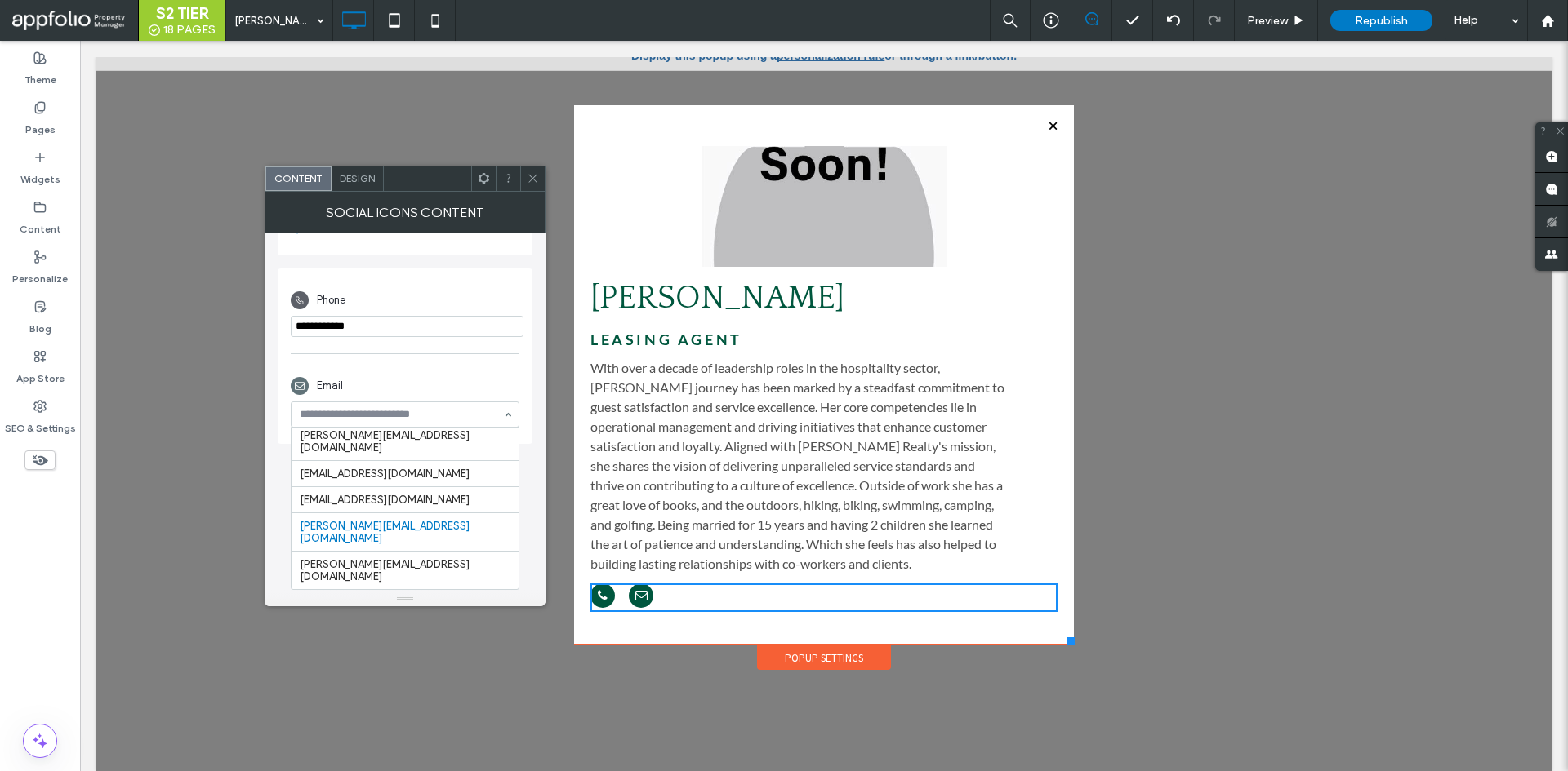
paste input "**********"
type input "**********"
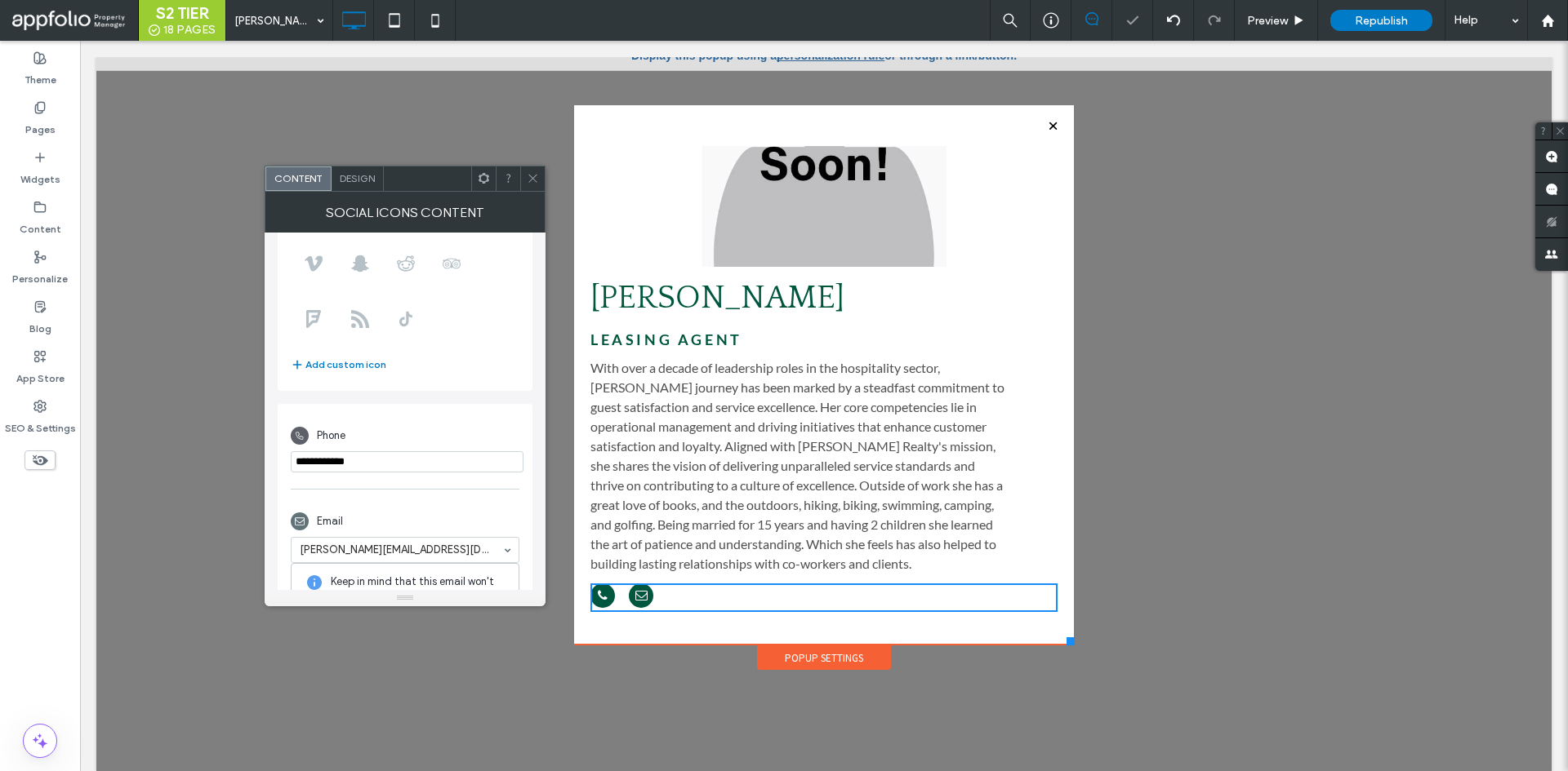
scroll to position [328, 0]
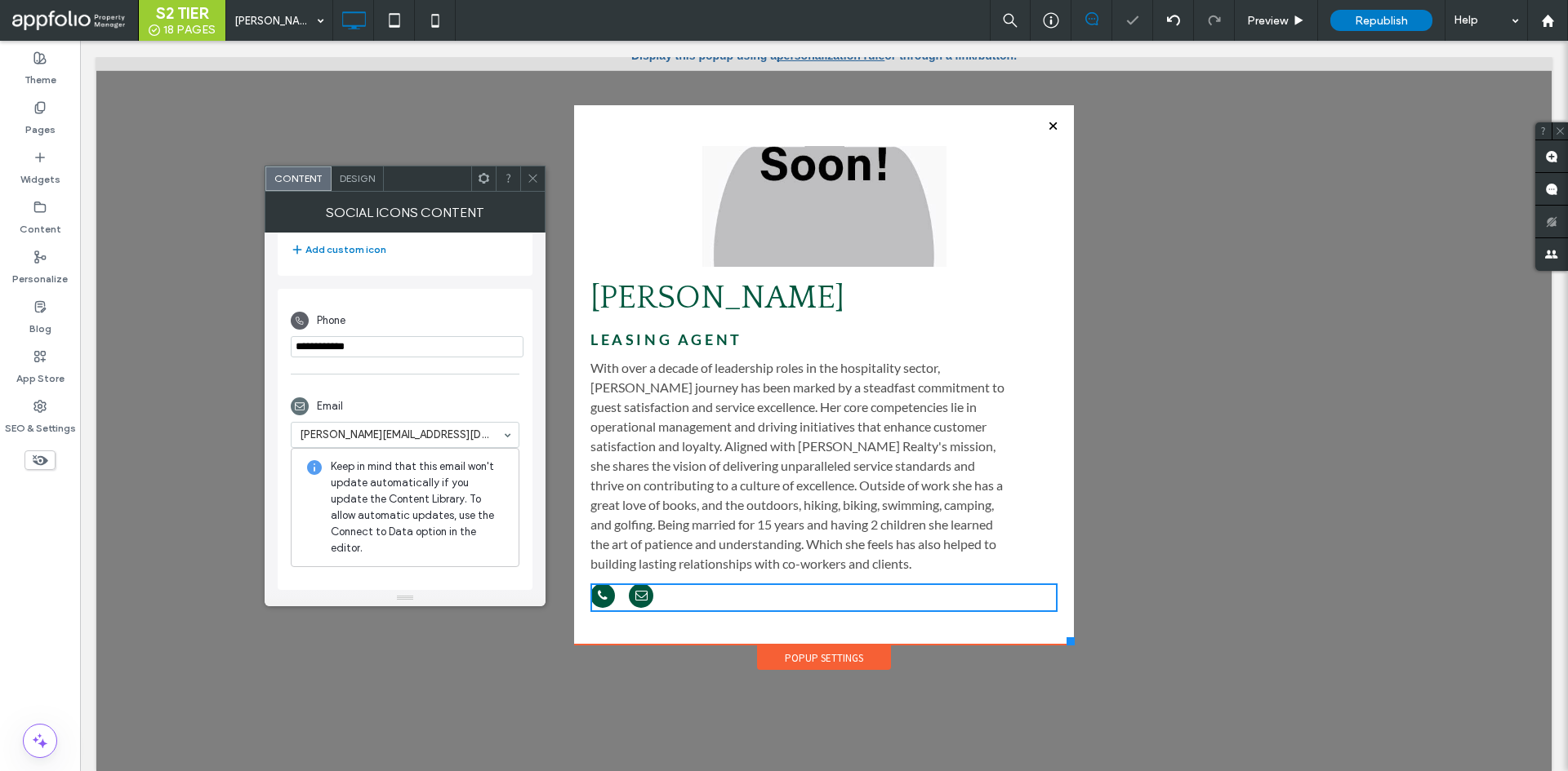
click at [525, 180] on div at bounding box center [532, 178] width 24 height 24
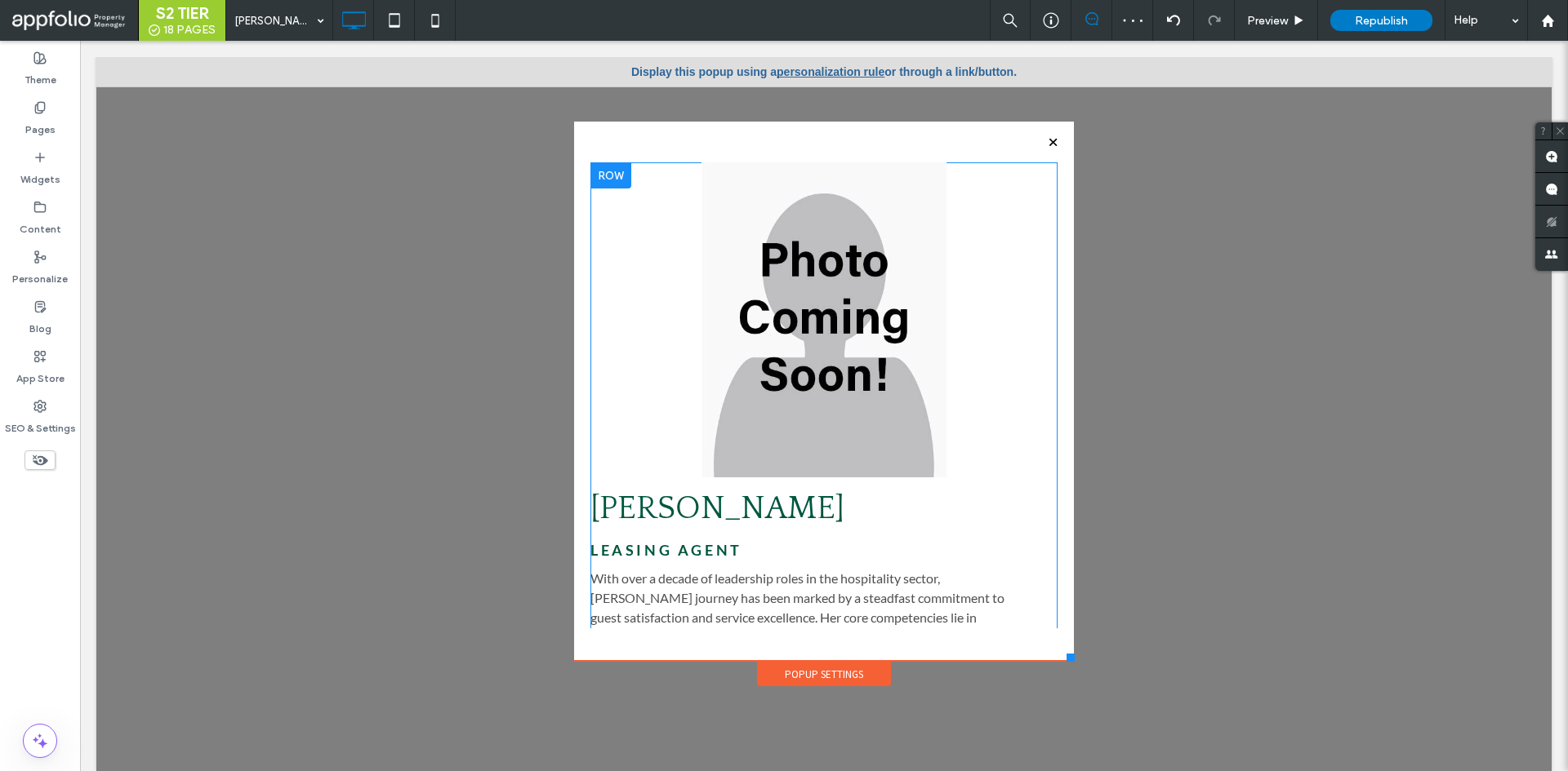
scroll to position [194, 0]
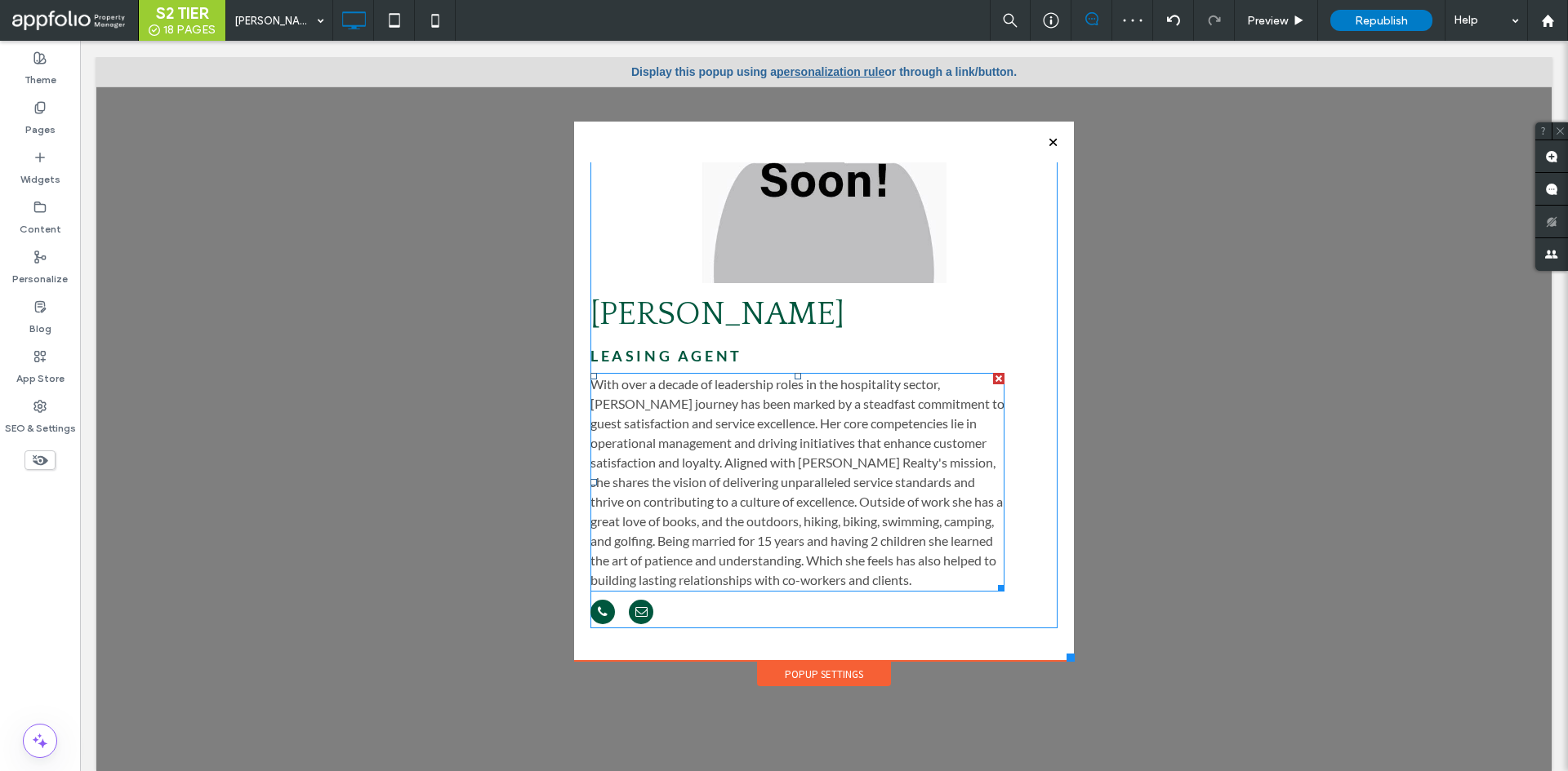
click at [811, 485] on span "With over a decade of leadership roles in the hospitality sector, [PERSON_NAME]…" at bounding box center [797, 482] width 414 height 212
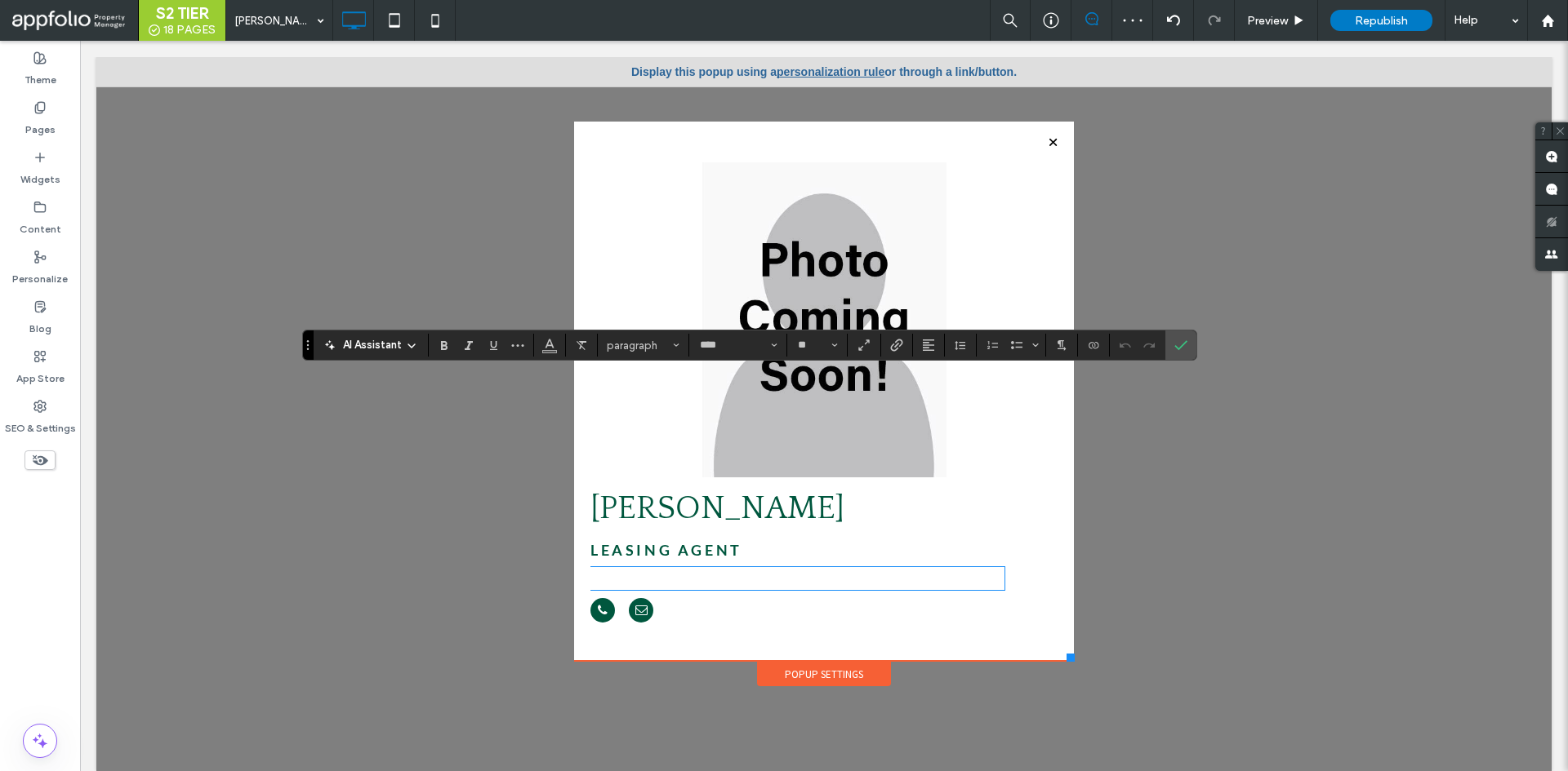
scroll to position [0, 0]
click at [1167, 341] on section at bounding box center [1181, 345] width 31 height 29
drag, startPoint x: 1174, startPoint y: 345, endPoint x: 935, endPoint y: 27, distance: 397.8
click at [1175, 345] on icon "Confirm" at bounding box center [1181, 345] width 13 height 13
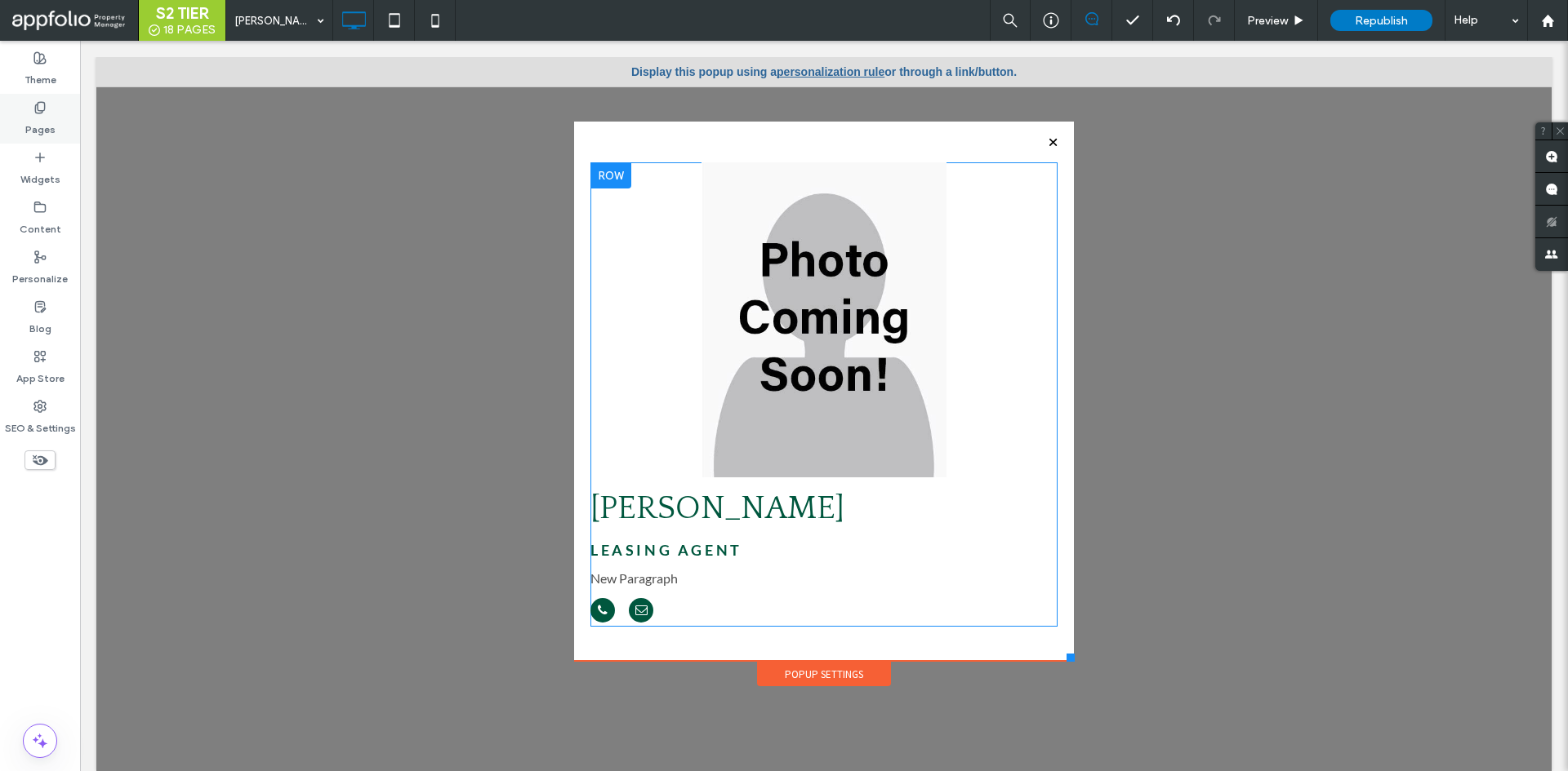
click at [64, 126] on div "Pages" at bounding box center [40, 119] width 80 height 50
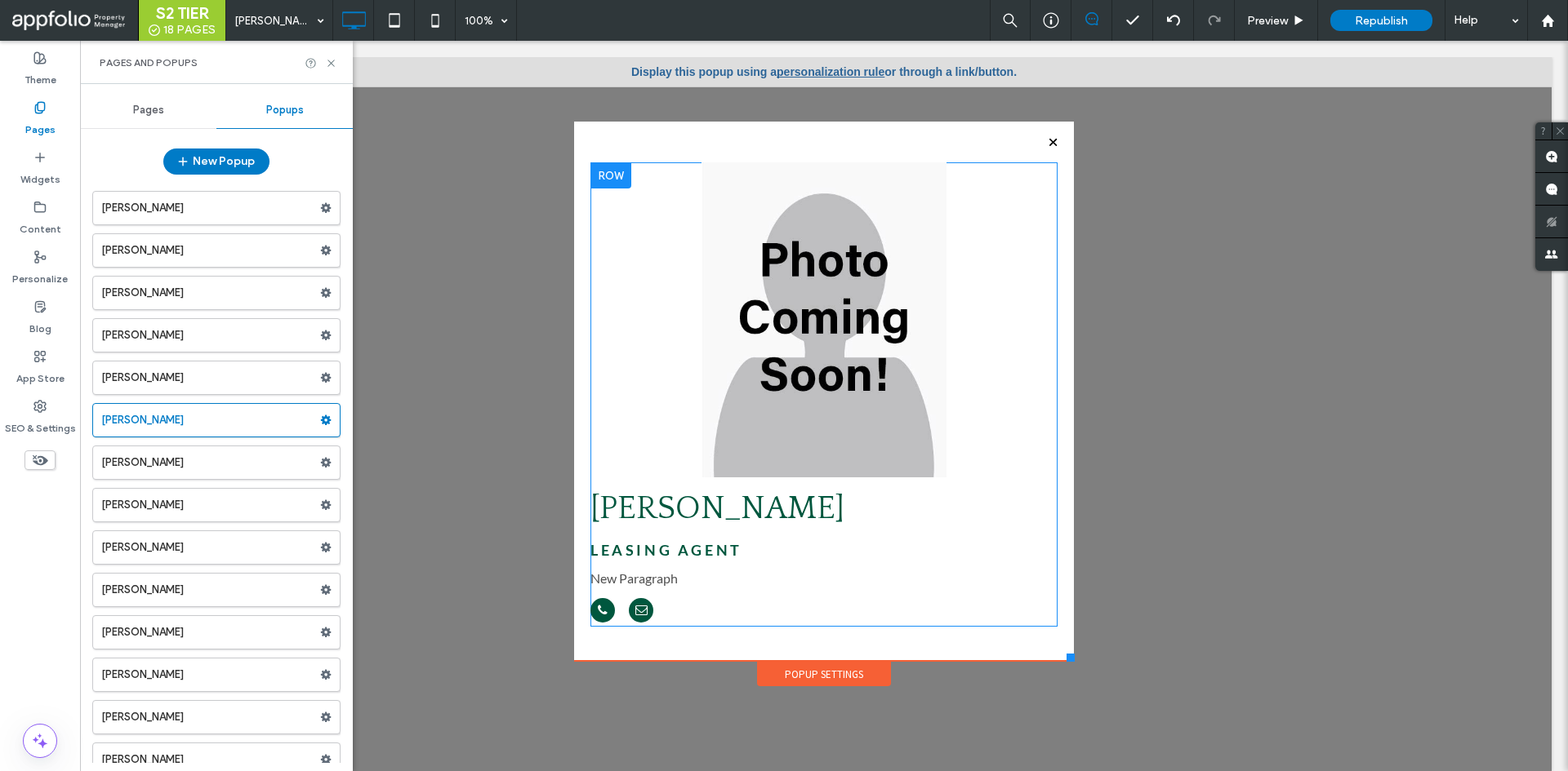
click at [154, 112] on span "Pages" at bounding box center [148, 110] width 31 height 13
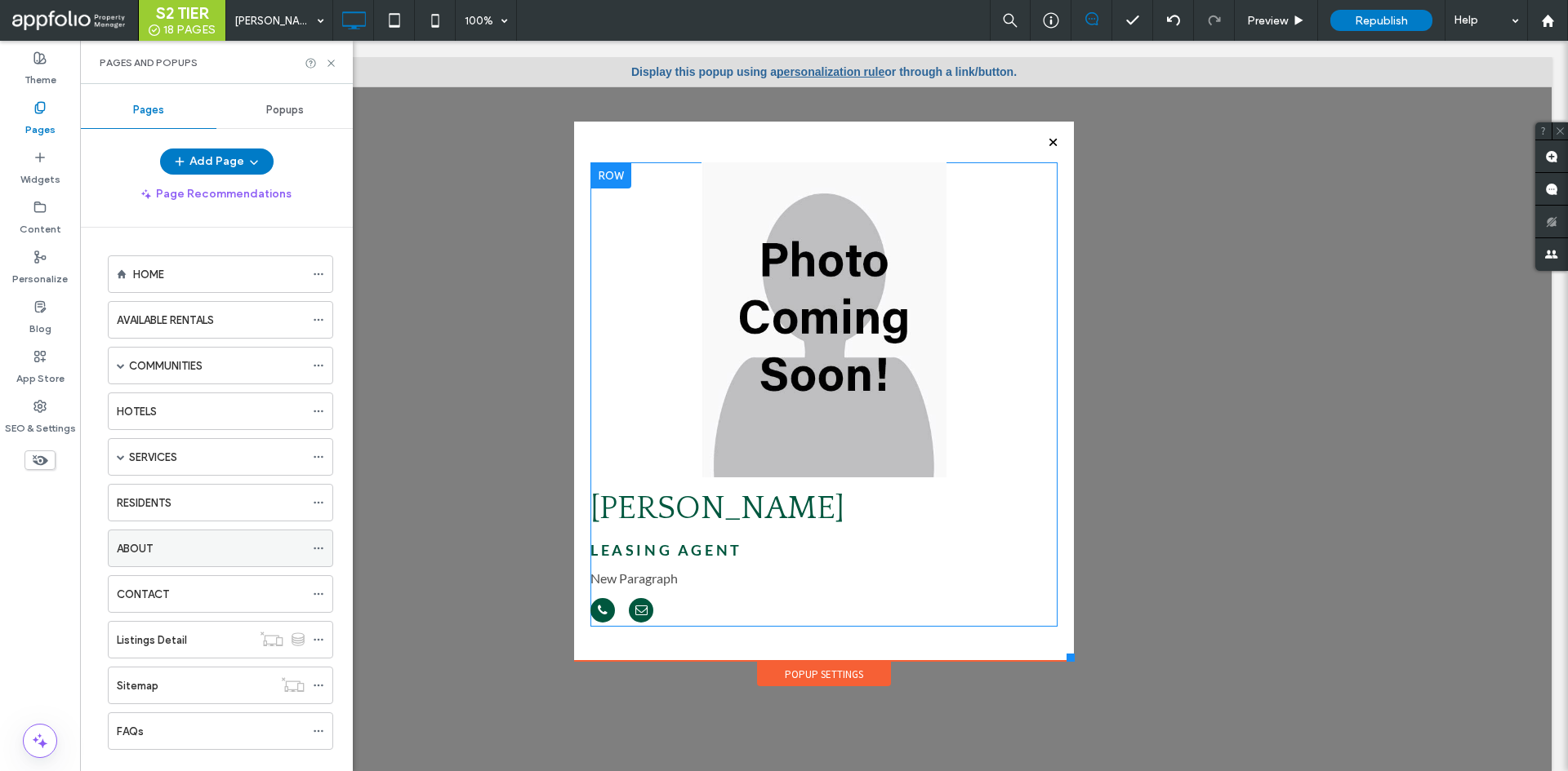
click at [218, 537] on div "ABOUT" at bounding box center [211, 548] width 187 height 36
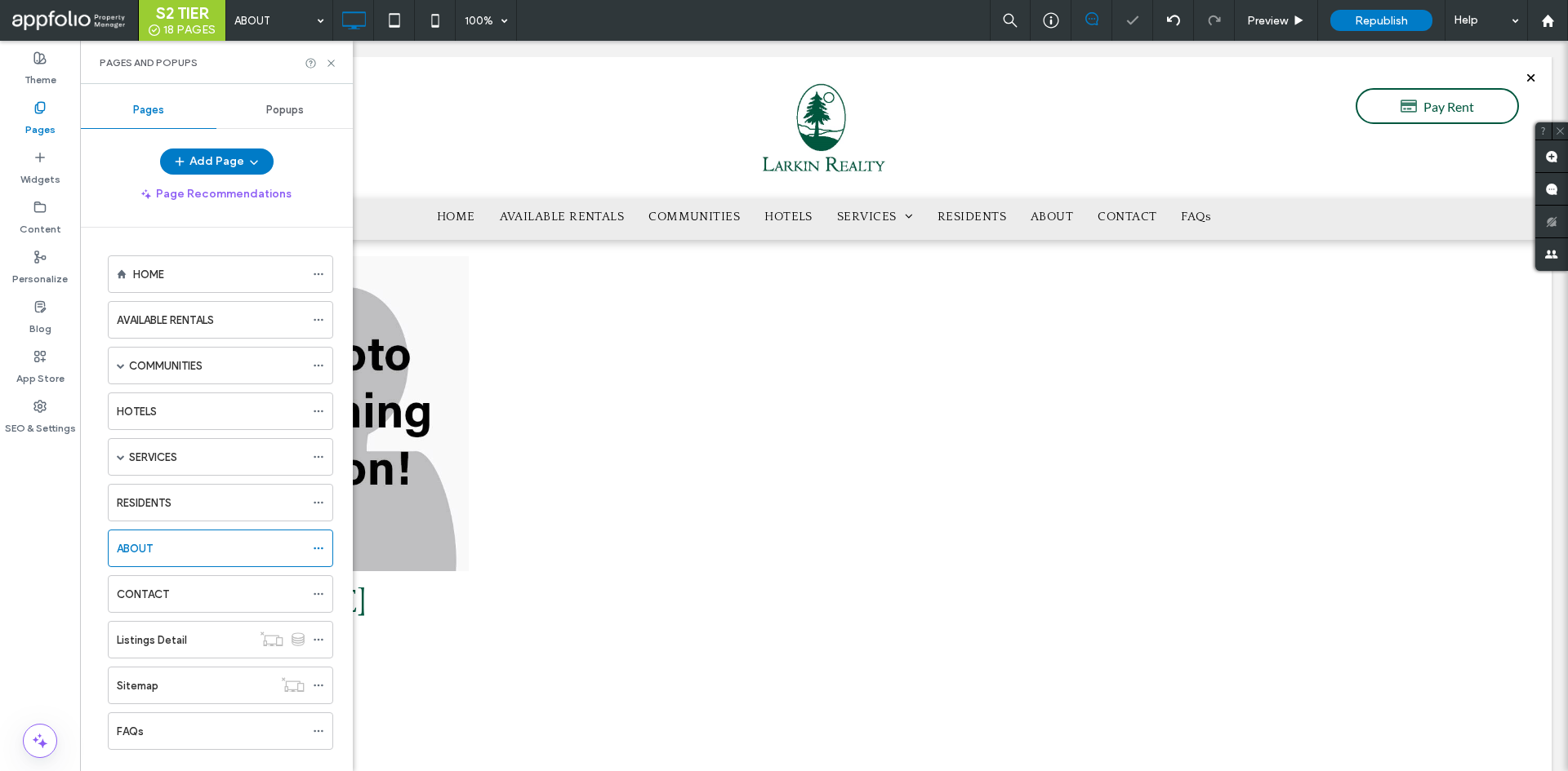
click at [331, 59] on icon at bounding box center [331, 63] width 13 height 13
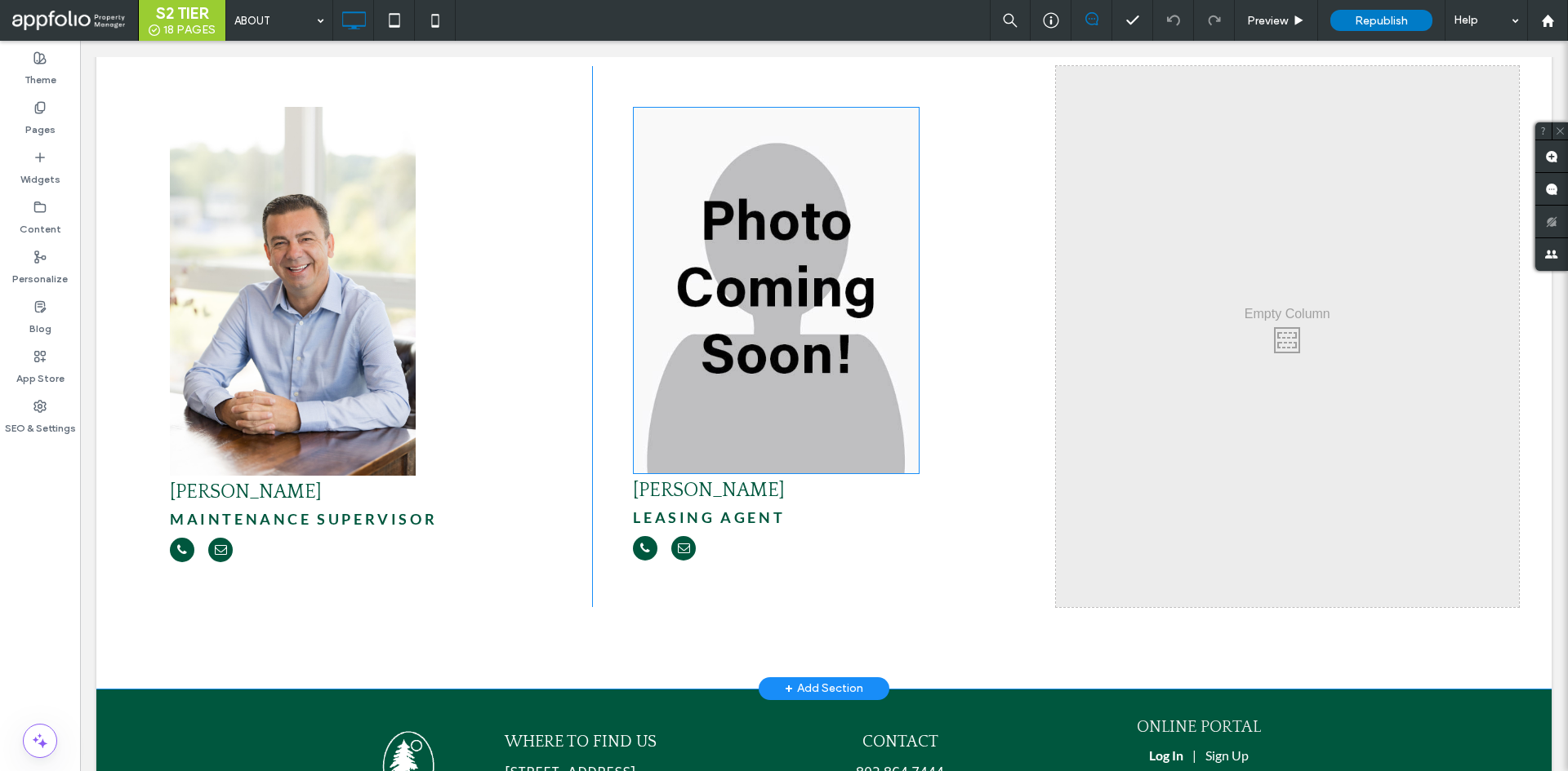
scroll to position [5553, 0]
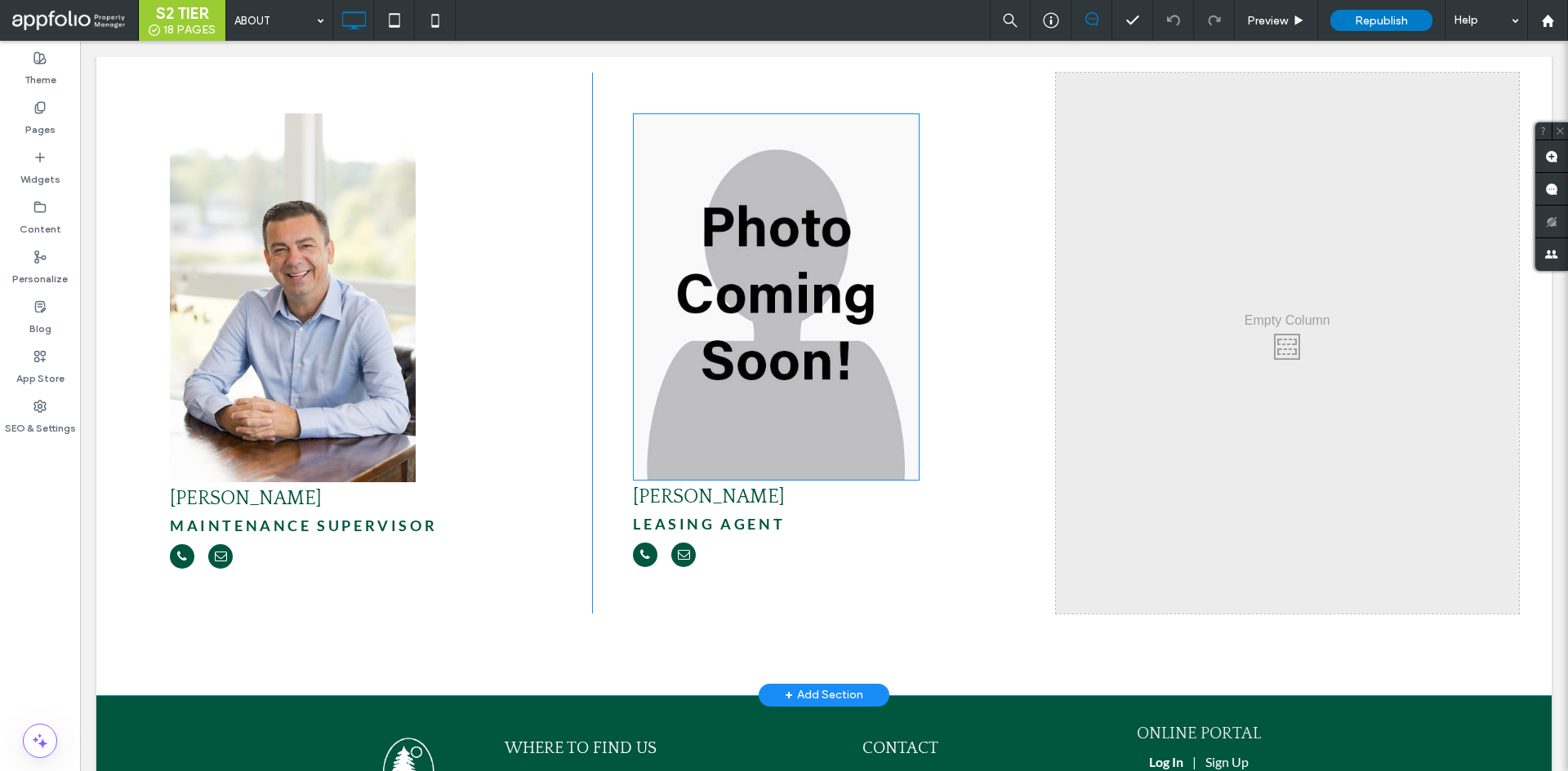
click at [767, 373] on img at bounding box center [776, 297] width 287 height 367
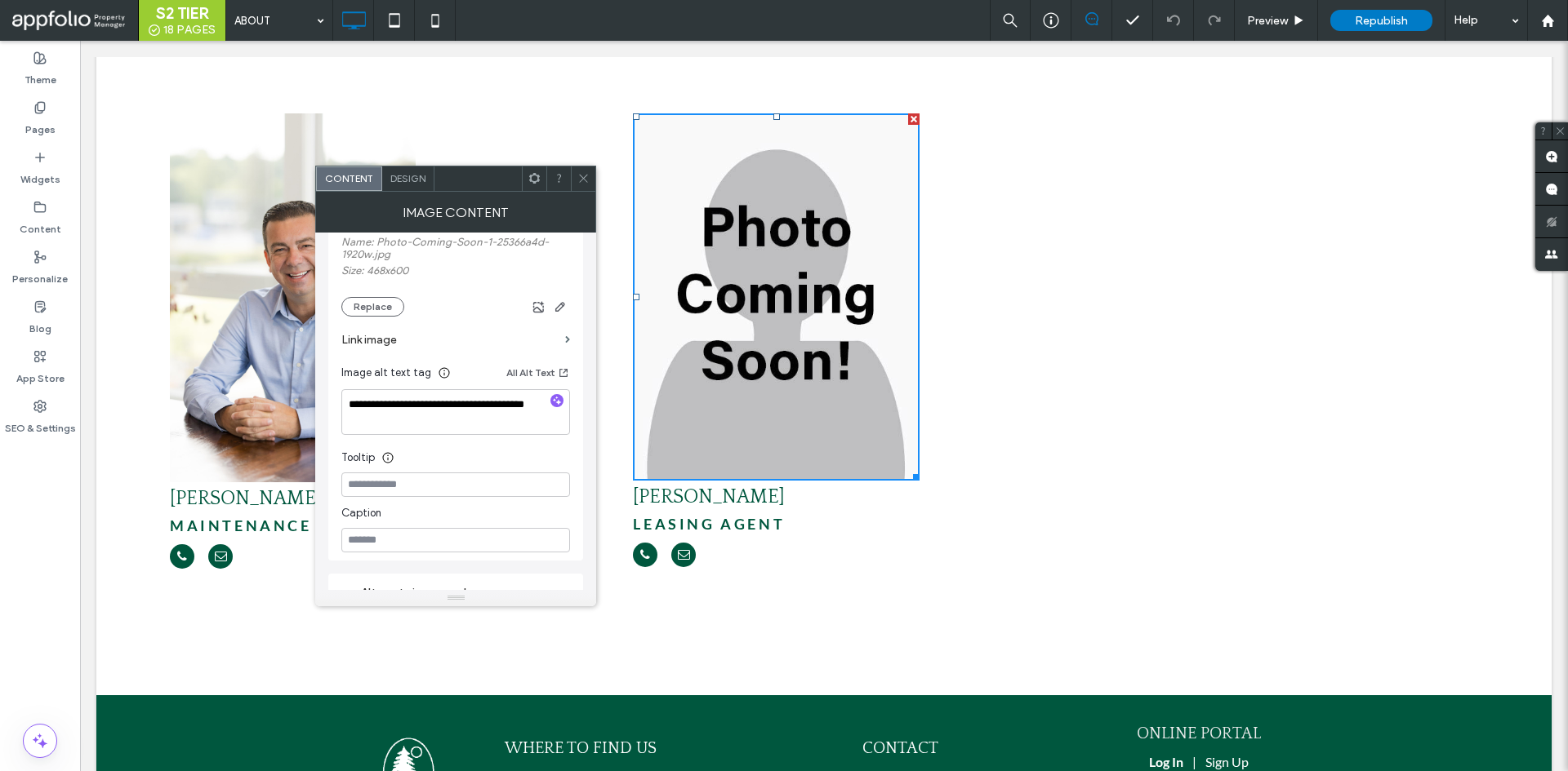
scroll to position [326, 0]
click at [457, 335] on label "Link image" at bounding box center [450, 333] width 218 height 30
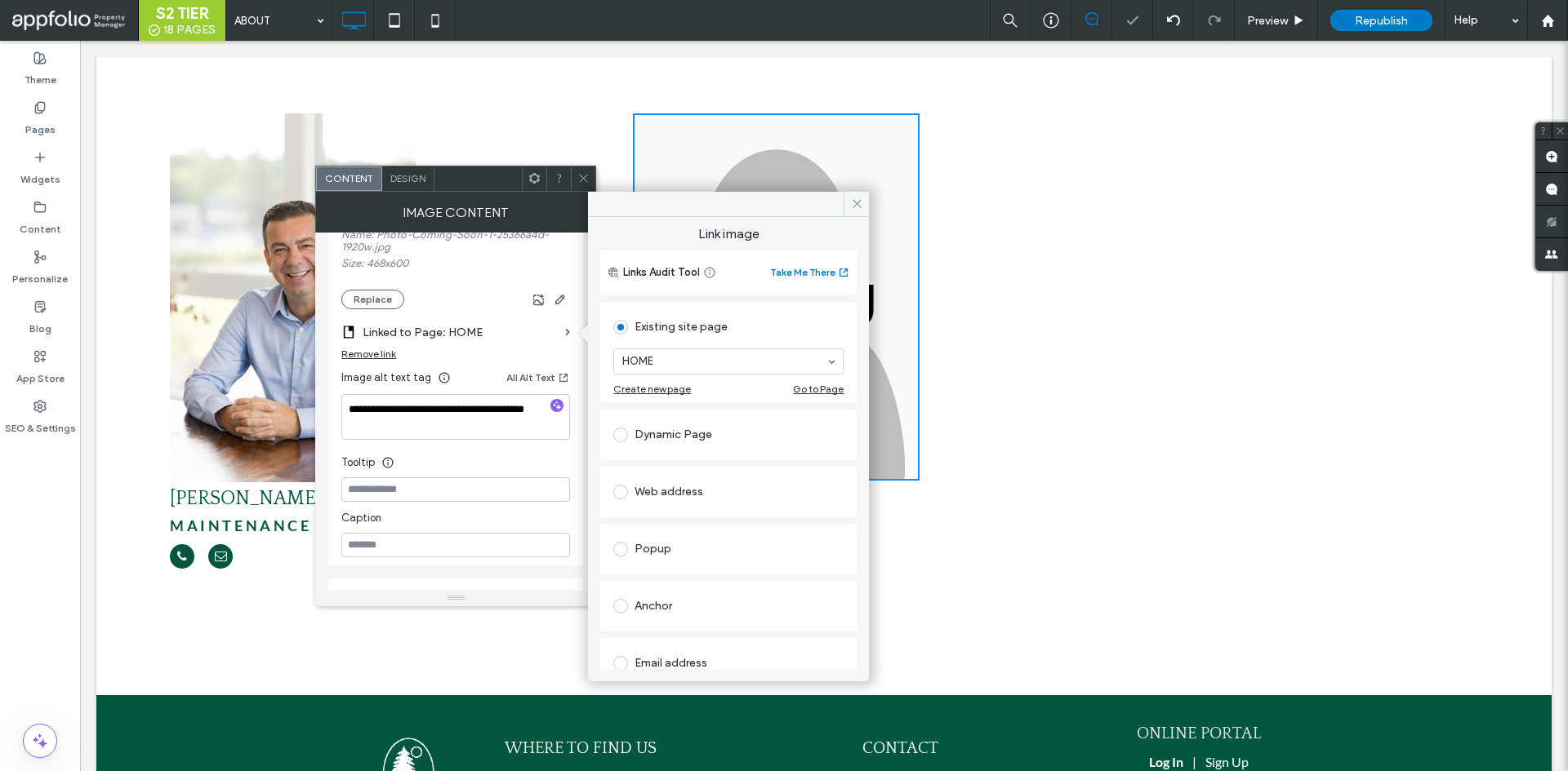
click at [685, 550] on div "Popup" at bounding box center [728, 549] width 230 height 26
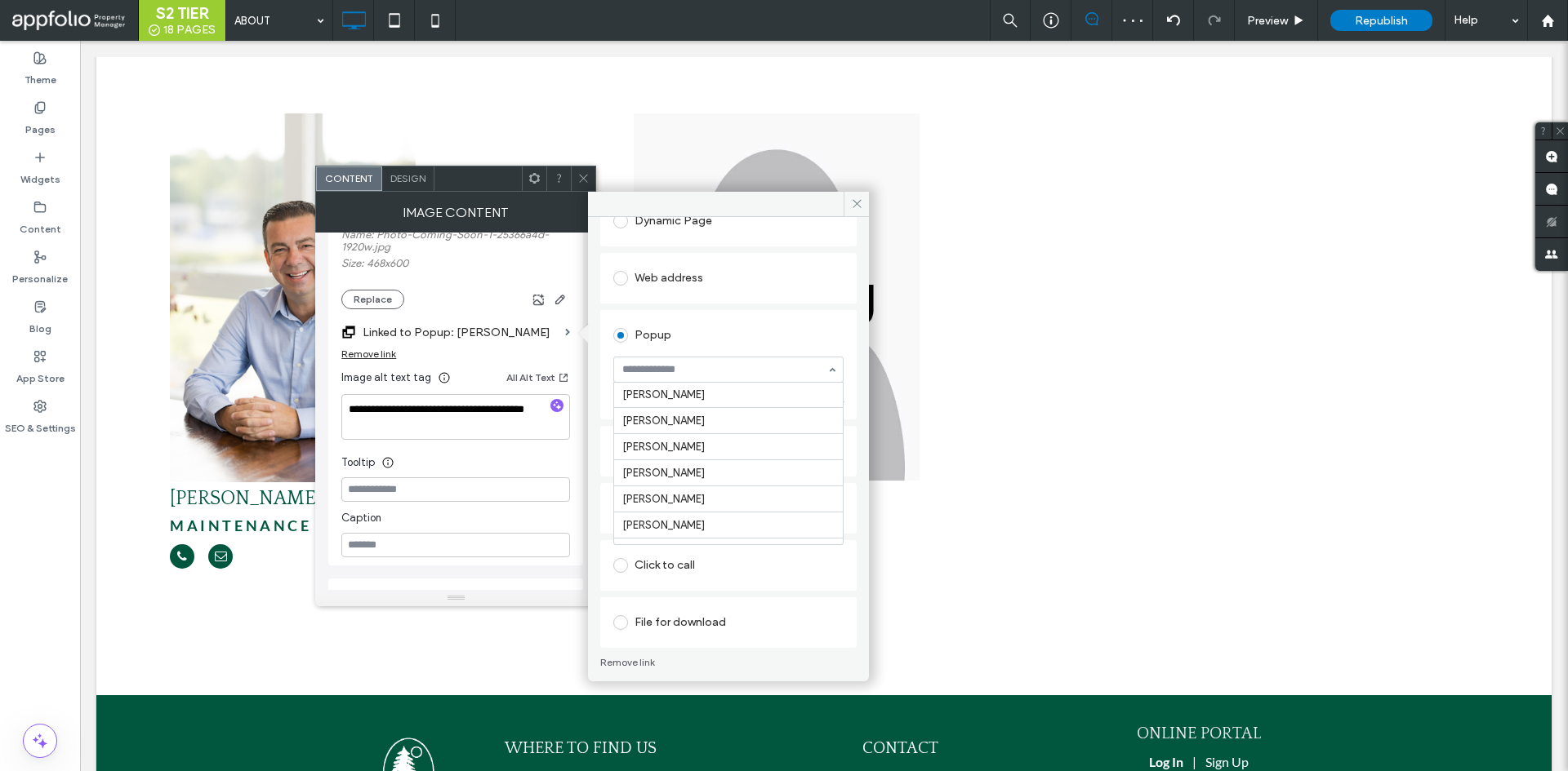
scroll to position [66, 0]
drag, startPoint x: 852, startPoint y: 199, endPoint x: 520, endPoint y: 158, distance: 334.5
click at [852, 199] on icon at bounding box center [857, 203] width 13 height 13
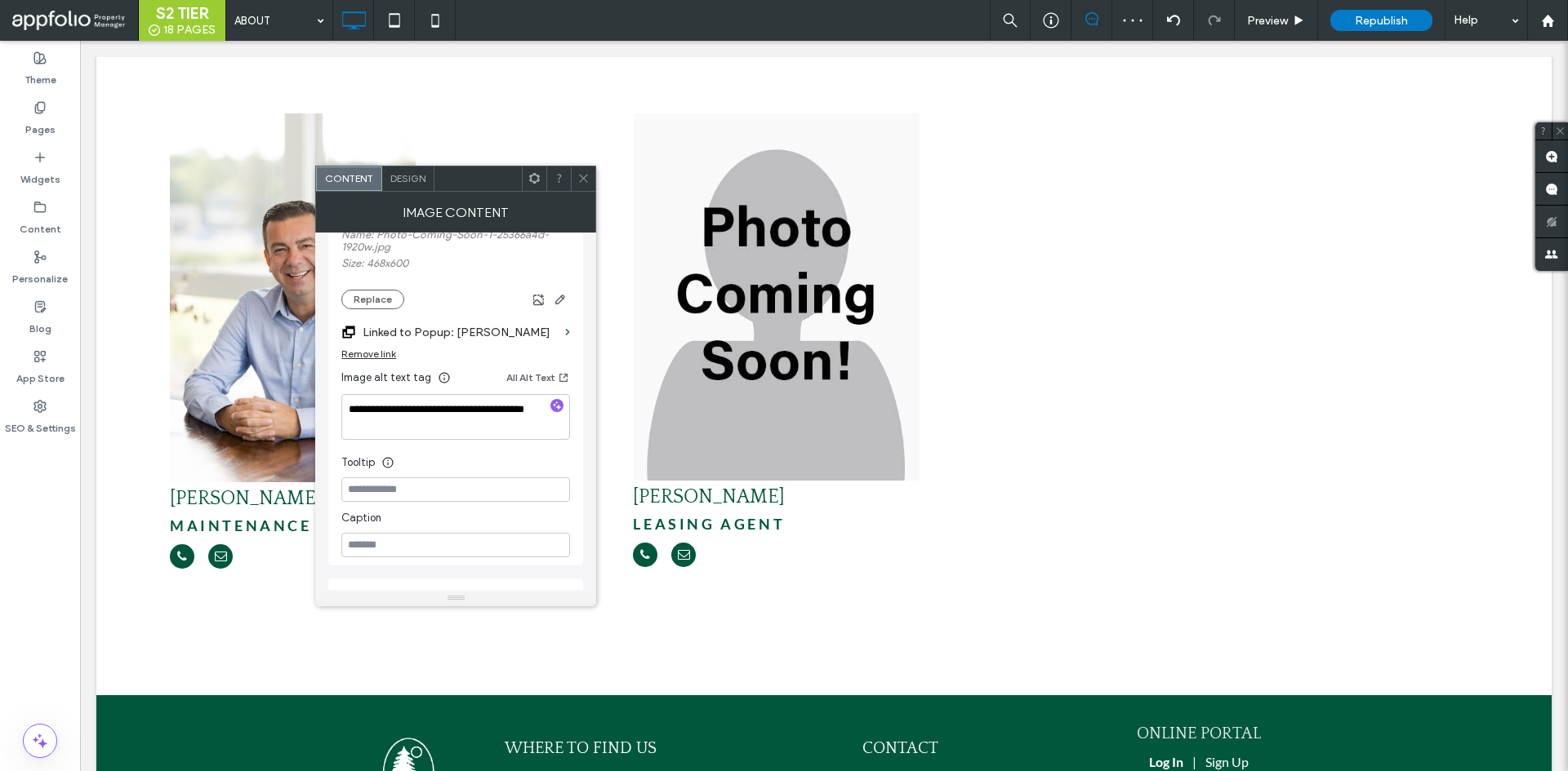
click at [576, 173] on div at bounding box center [582, 178] width 24 height 24
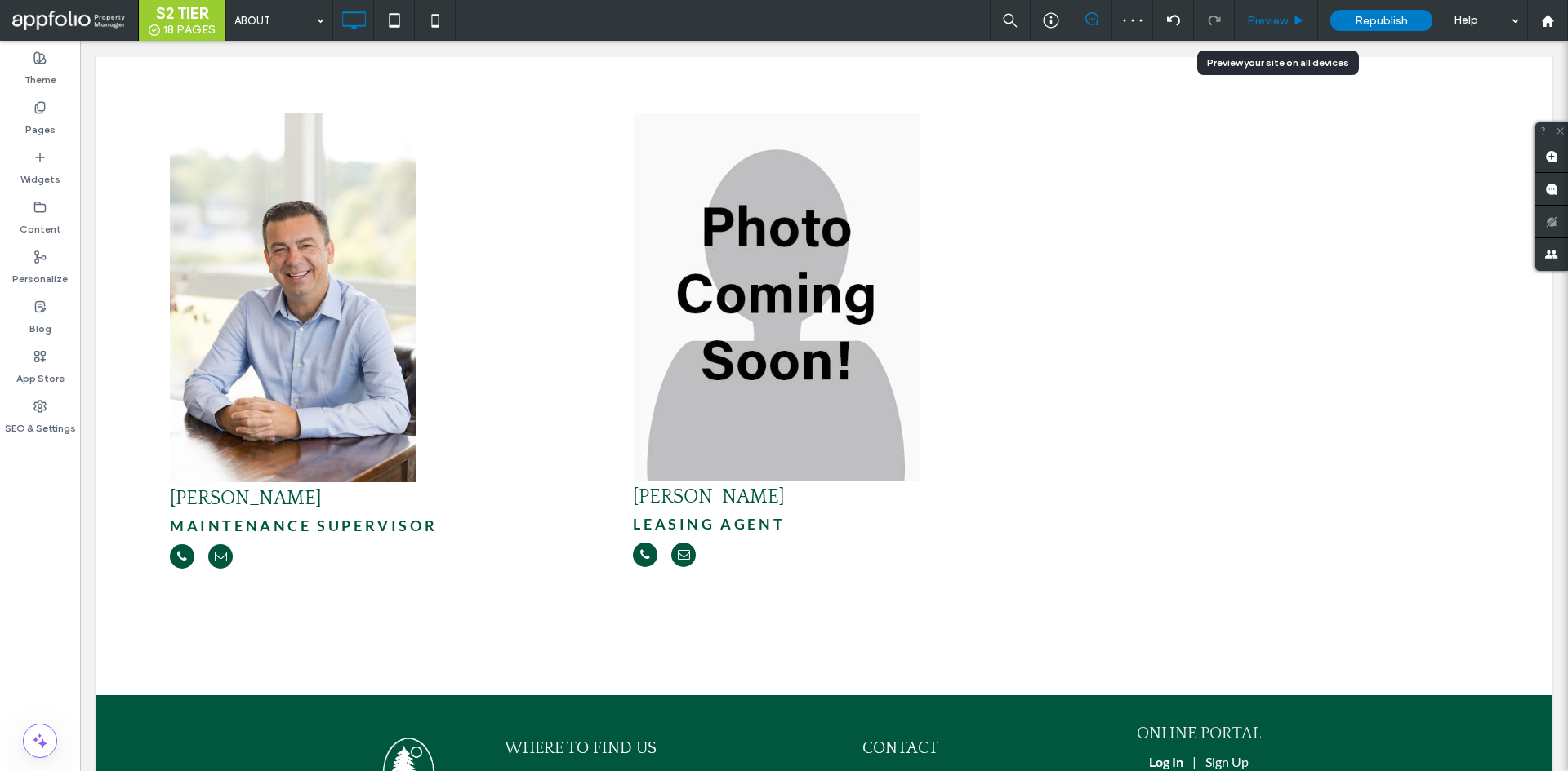
click at [1265, 14] on span "Preview" at bounding box center [1267, 21] width 41 height 14
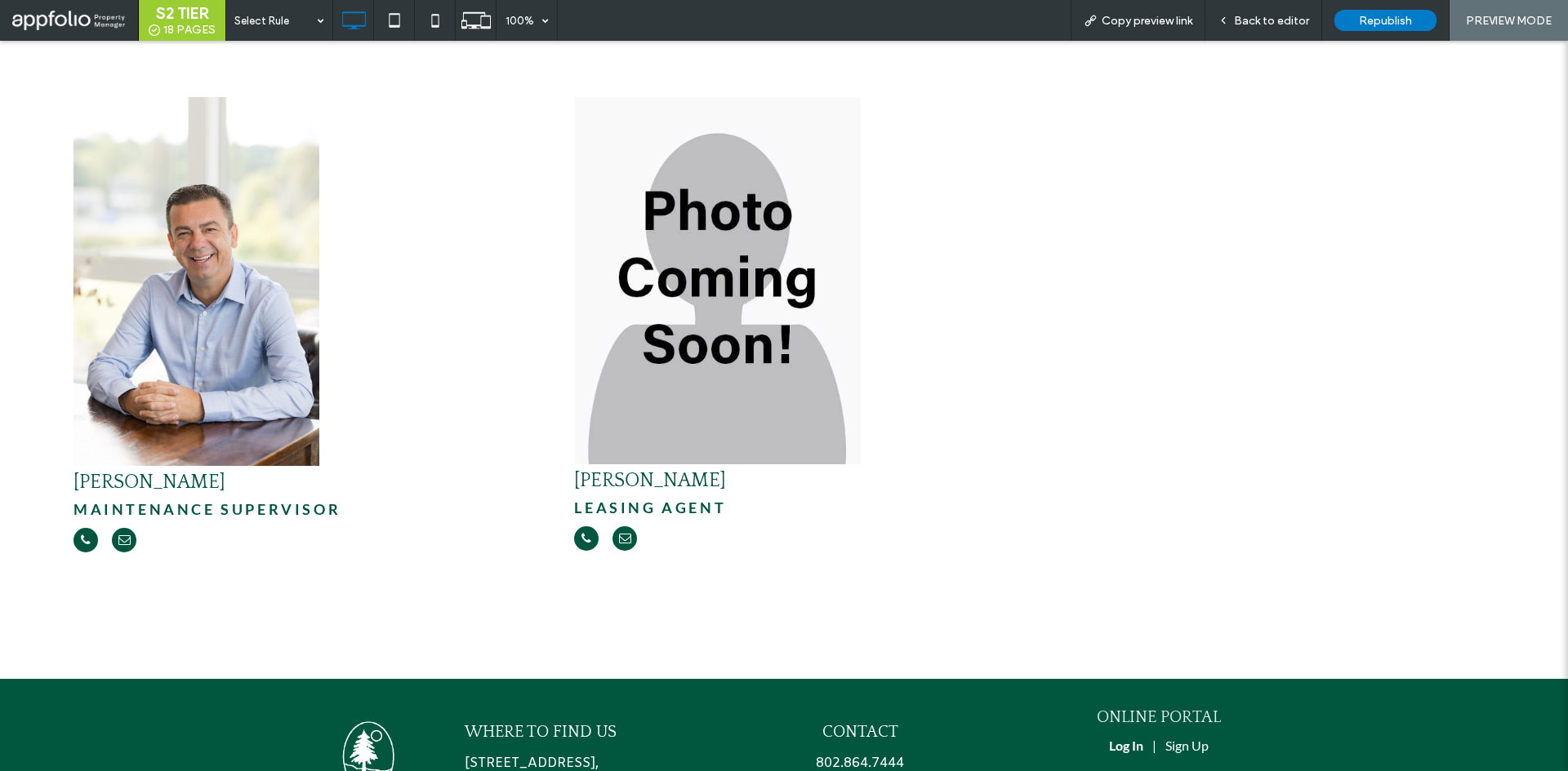
click at [769, 259] on img at bounding box center [717, 280] width 287 height 367
